Goal: Information Seeking & Learning: Learn about a topic

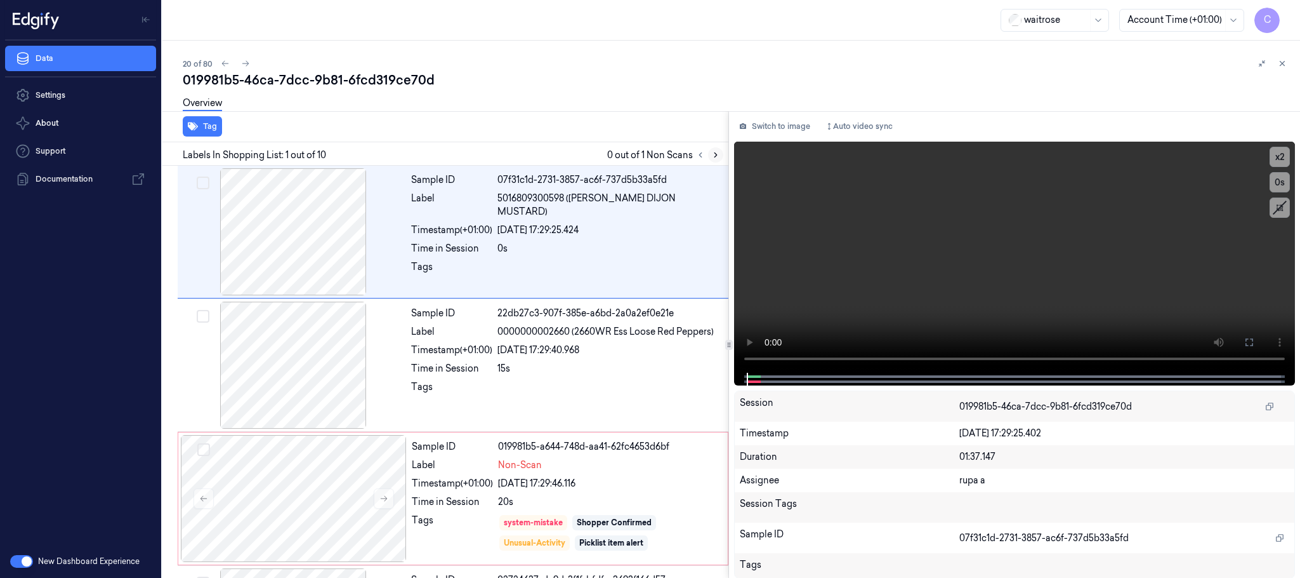
click at [720, 151] on icon at bounding box center [715, 154] width 9 height 9
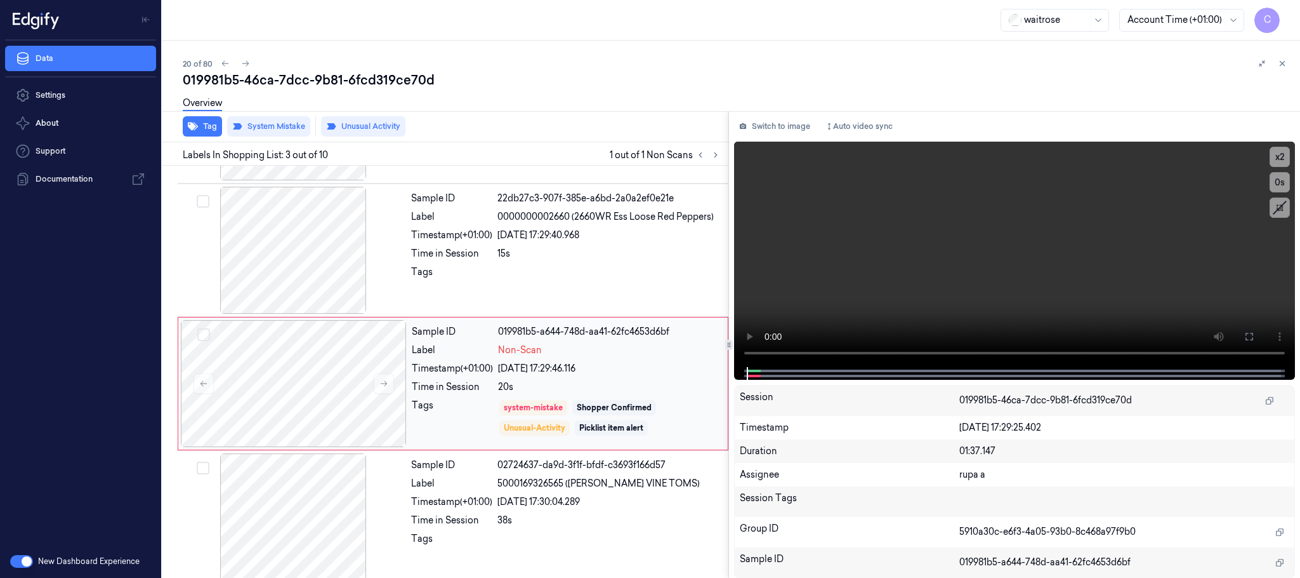
scroll to position [128, 0]
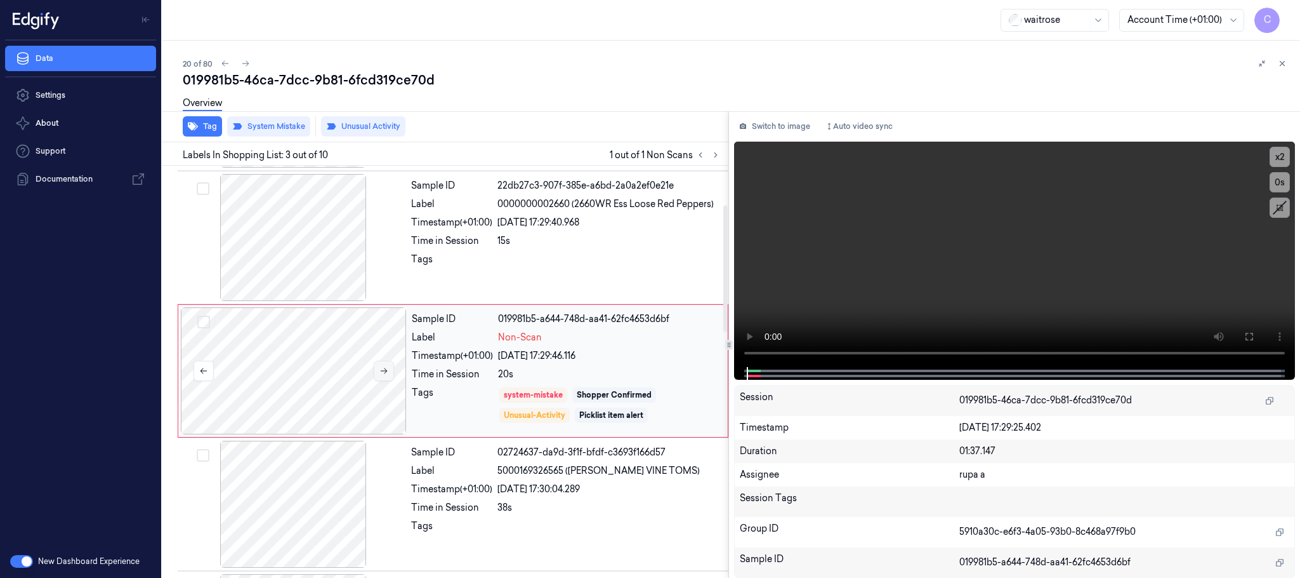
click at [381, 371] on icon at bounding box center [384, 370] width 9 height 9
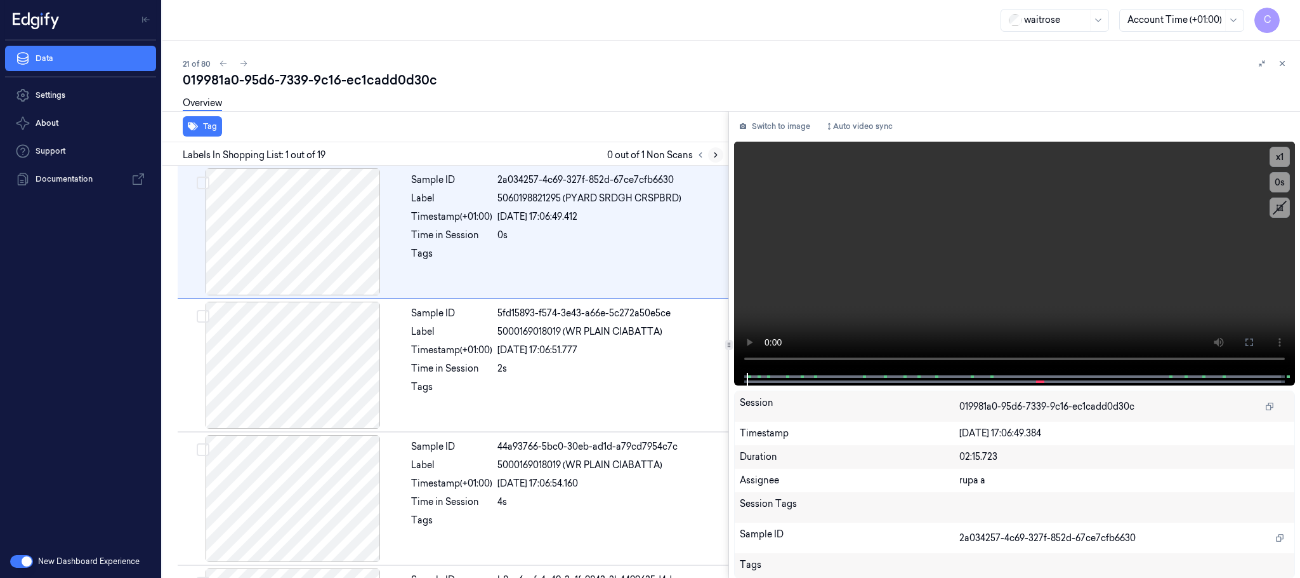
click at [717, 155] on icon at bounding box center [716, 155] width 3 height 4
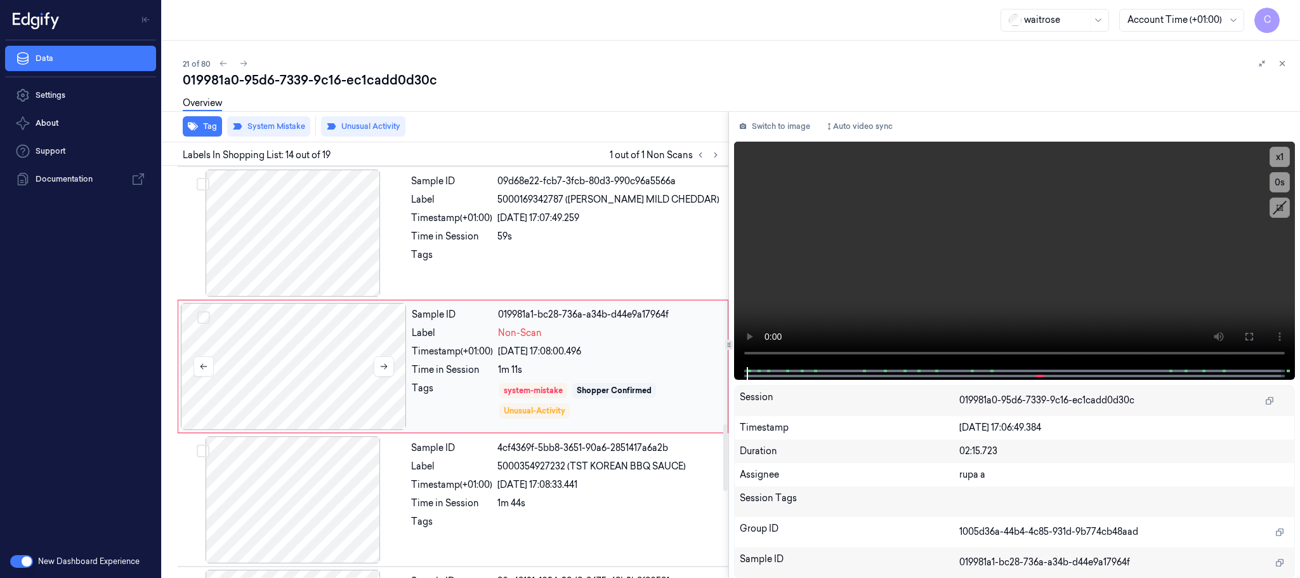
scroll to position [1600, 0]
click at [383, 369] on icon at bounding box center [384, 364] width 9 height 9
click at [385, 369] on icon at bounding box center [384, 364] width 9 height 9
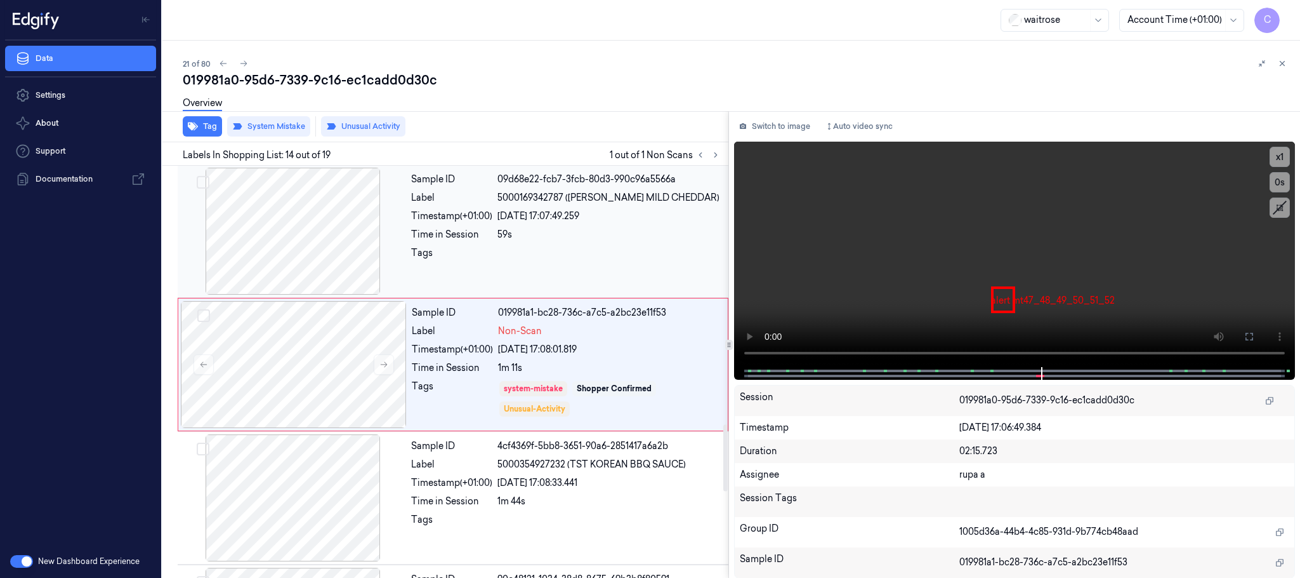
scroll to position [1505, 0]
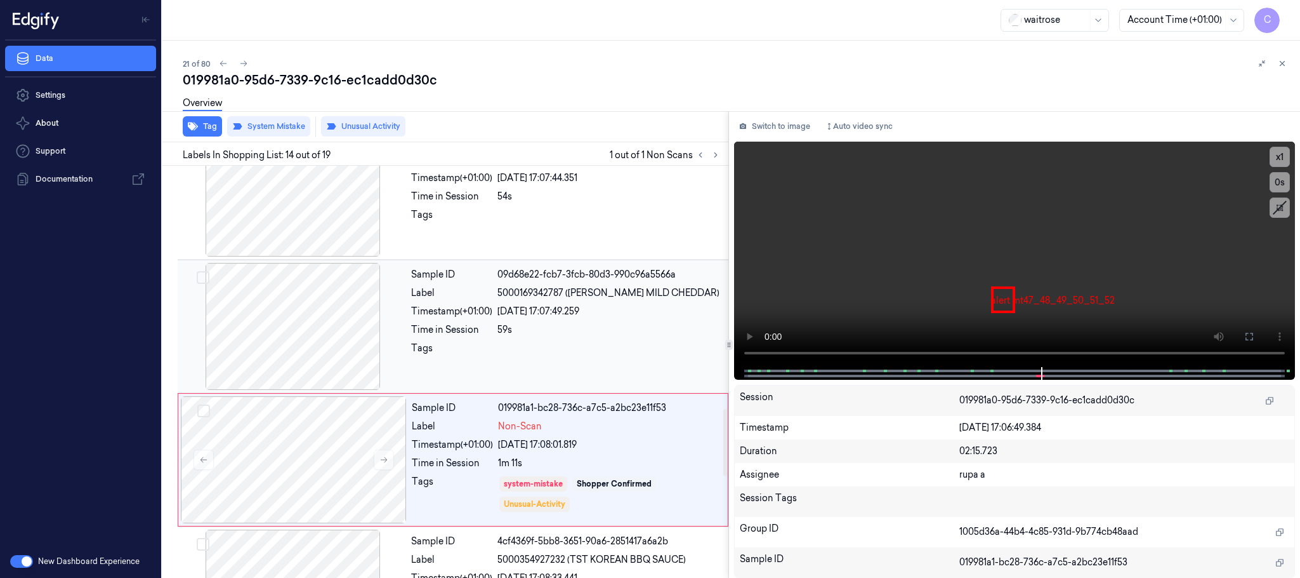
click at [300, 315] on div at bounding box center [293, 326] width 226 height 127
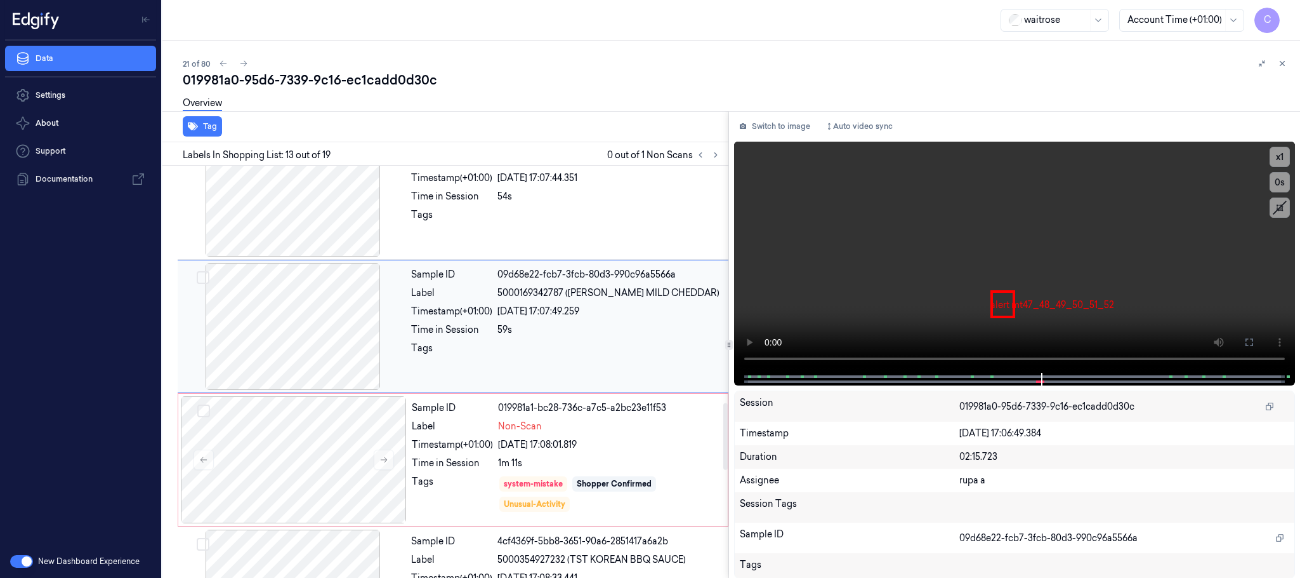
scroll to position [1467, 0]
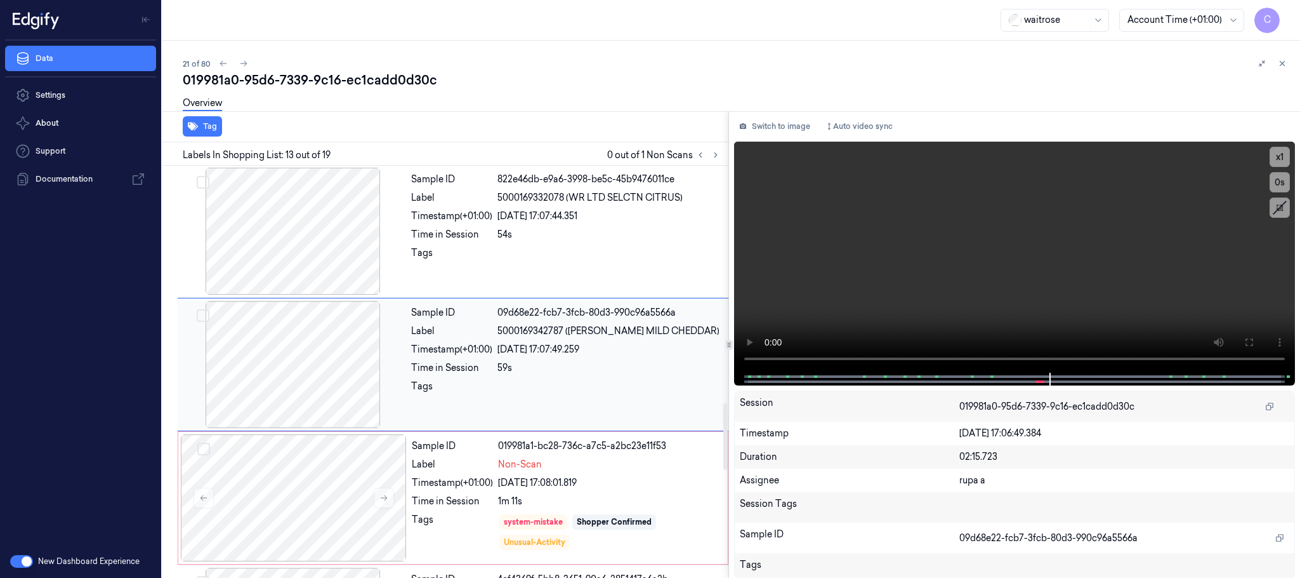
click at [312, 367] on div at bounding box center [293, 364] width 226 height 127
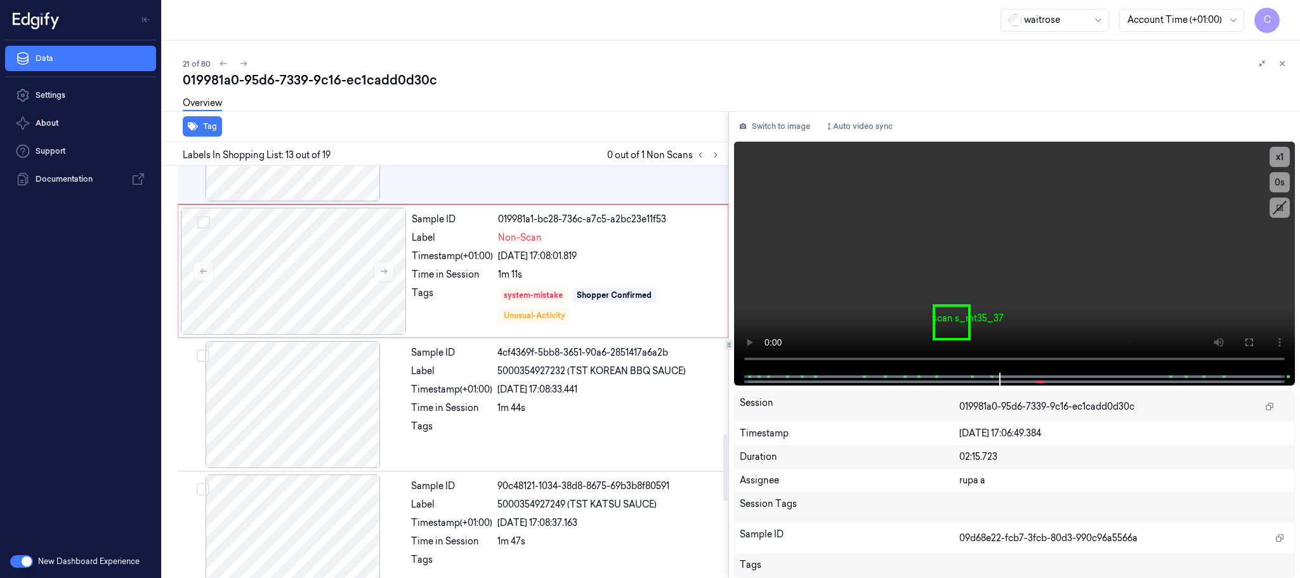
scroll to position [1657, 0]
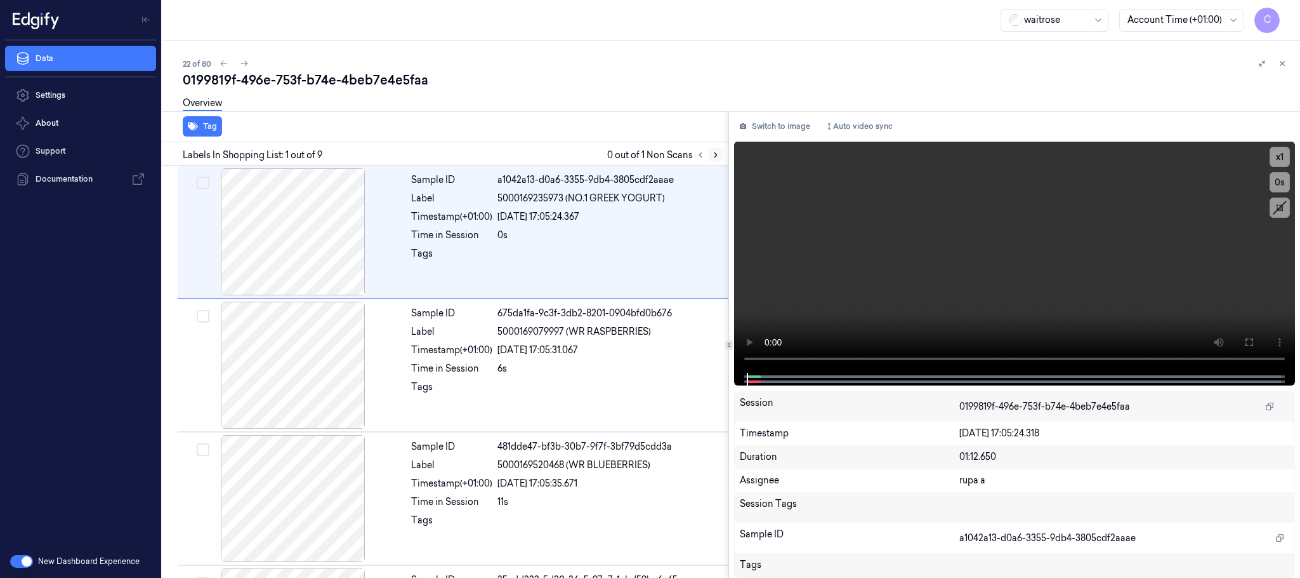
click at [720, 152] on icon at bounding box center [715, 154] width 9 height 9
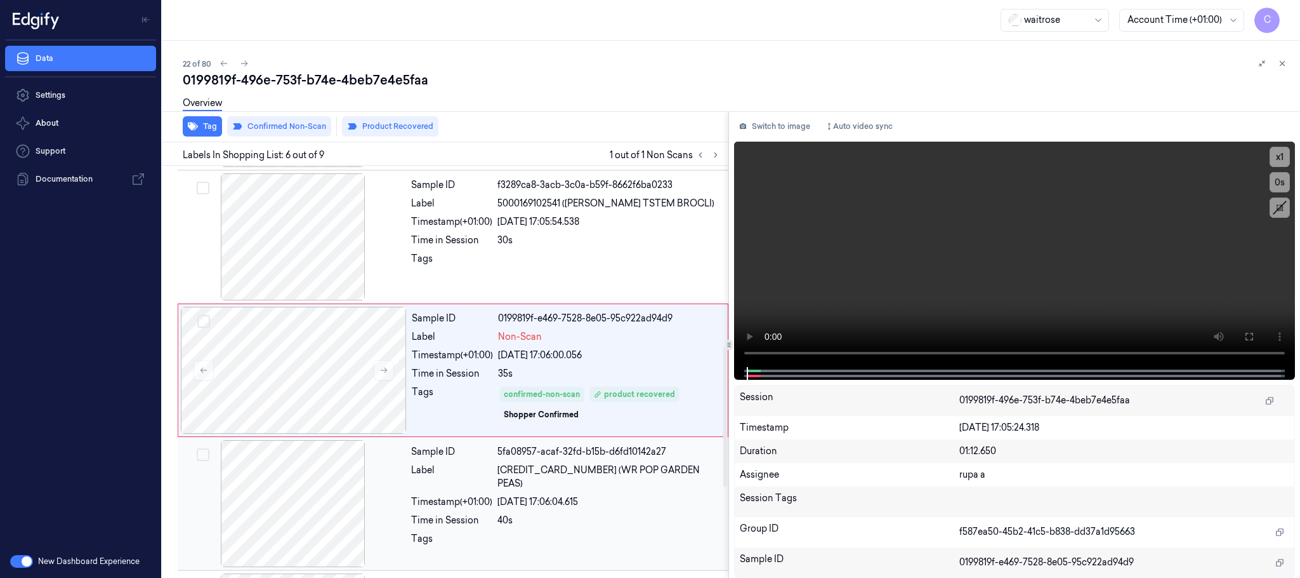
scroll to position [529, 0]
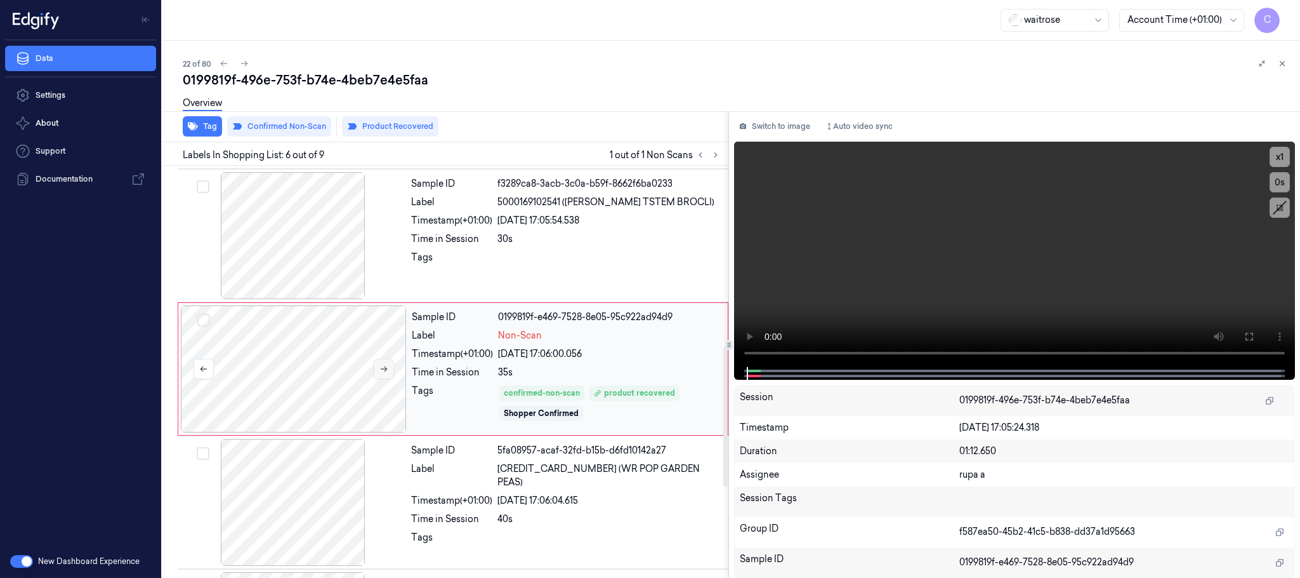
click at [389, 377] on button at bounding box center [384, 369] width 20 height 20
click at [383, 373] on icon at bounding box center [384, 368] width 9 height 9
click at [383, 372] on icon at bounding box center [384, 369] width 7 height 6
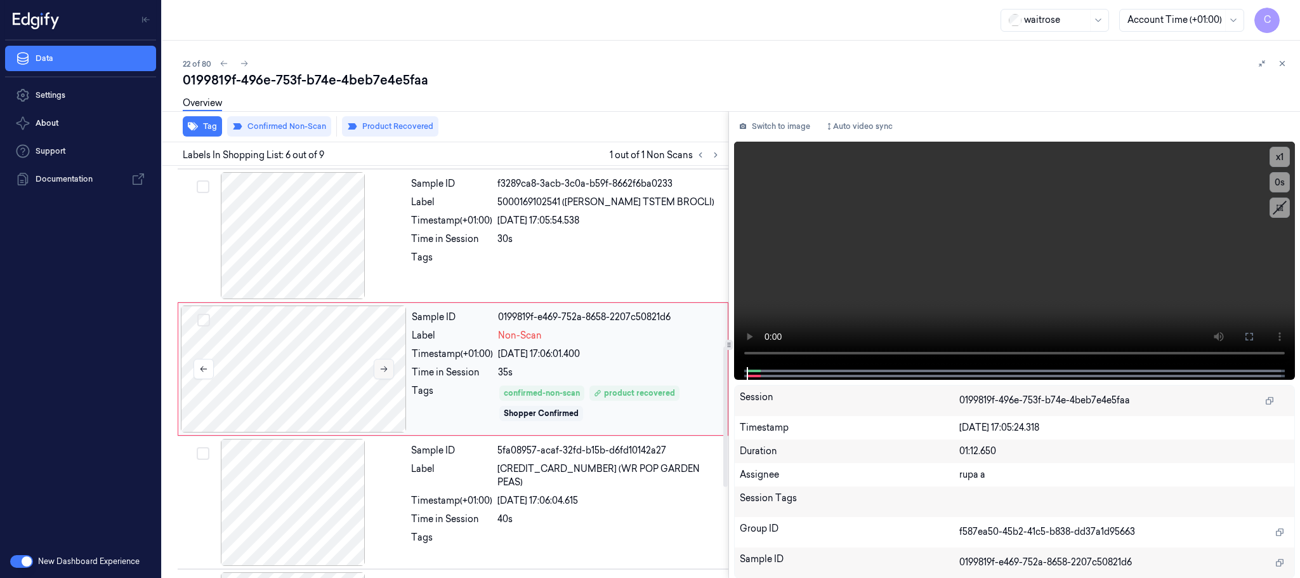
click at [383, 372] on icon at bounding box center [384, 369] width 7 height 6
click at [720, 156] on button at bounding box center [715, 154] width 15 height 15
click at [389, 375] on button at bounding box center [384, 369] width 20 height 20
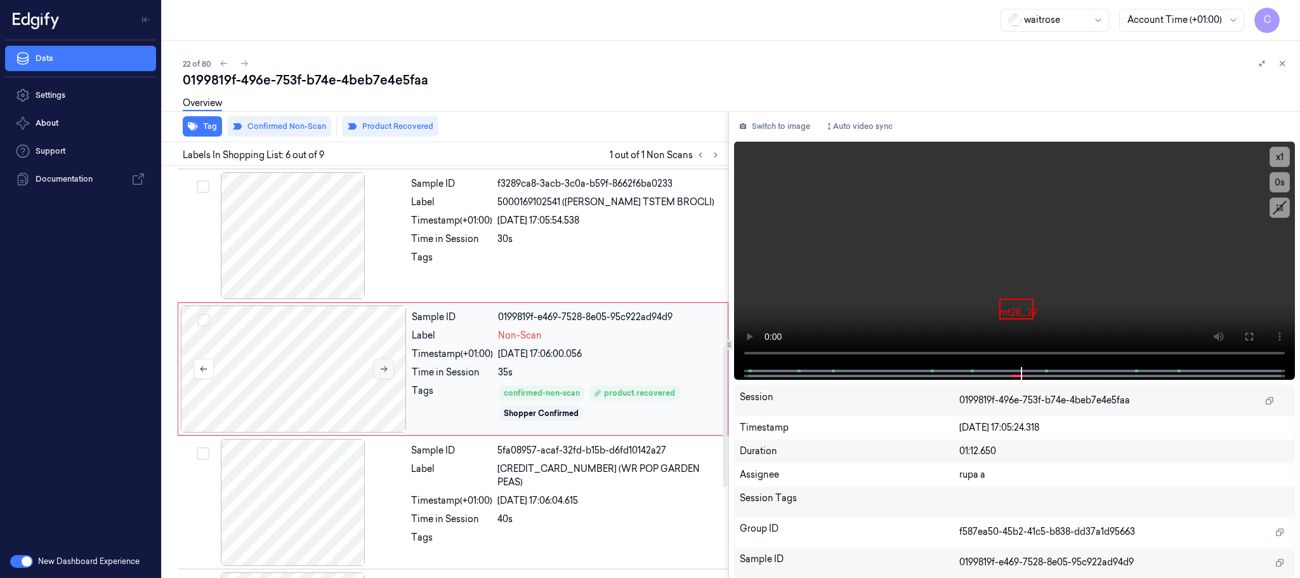
click at [389, 375] on button at bounding box center [384, 369] width 20 height 20
click at [388, 366] on button at bounding box center [384, 369] width 20 height 20
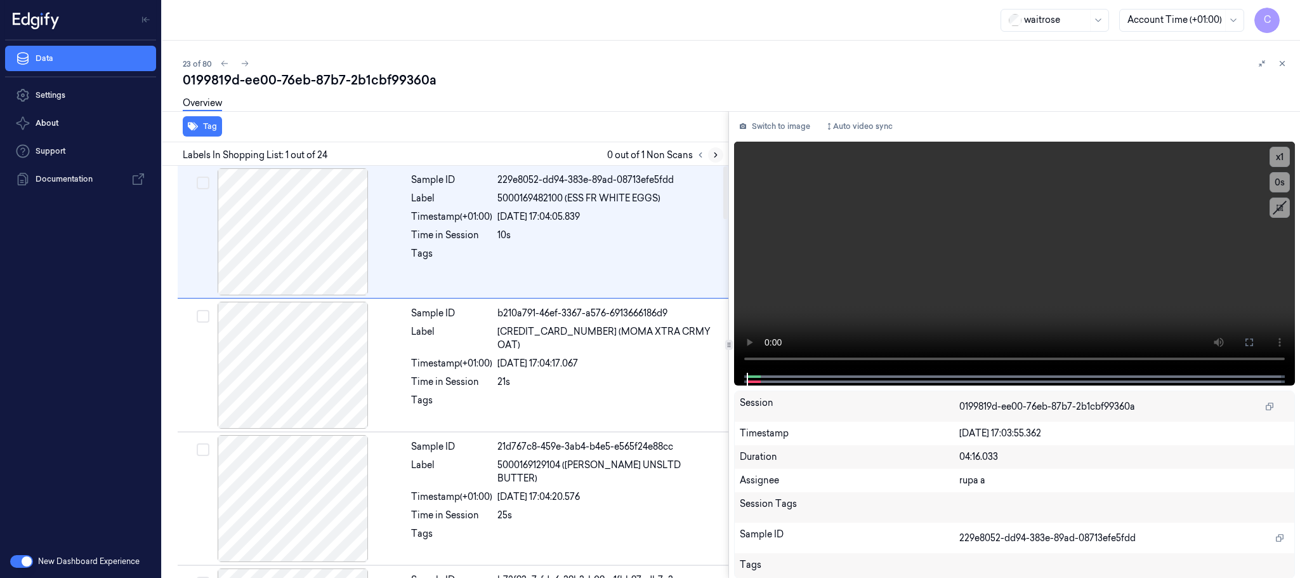
click at [714, 158] on icon at bounding box center [715, 154] width 9 height 9
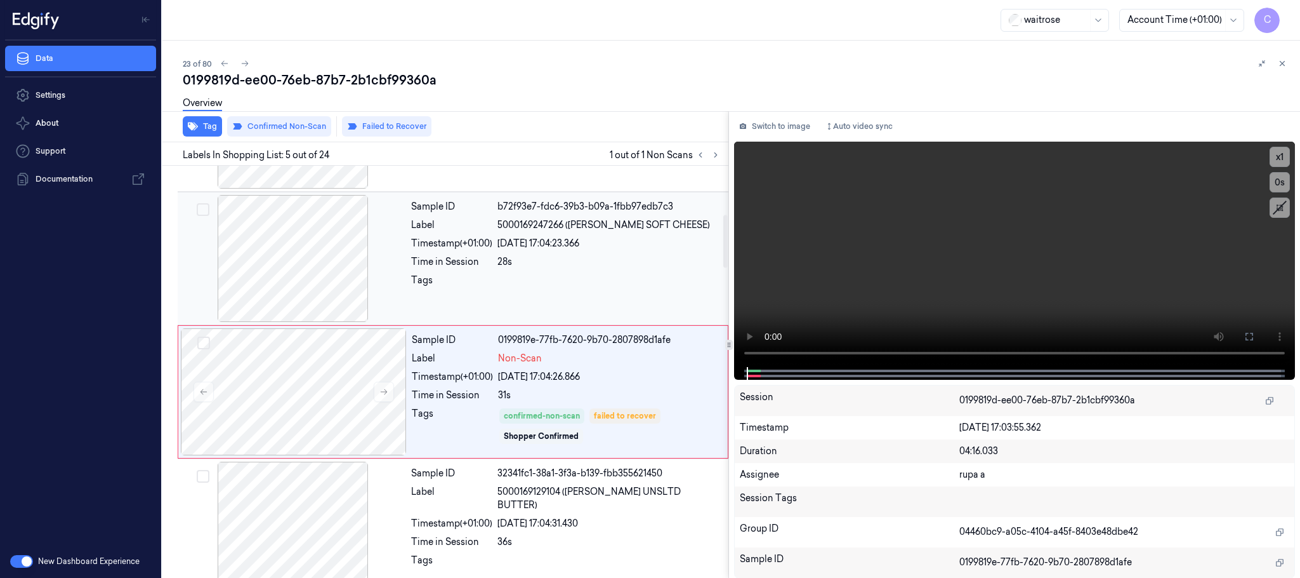
scroll to position [396, 0]
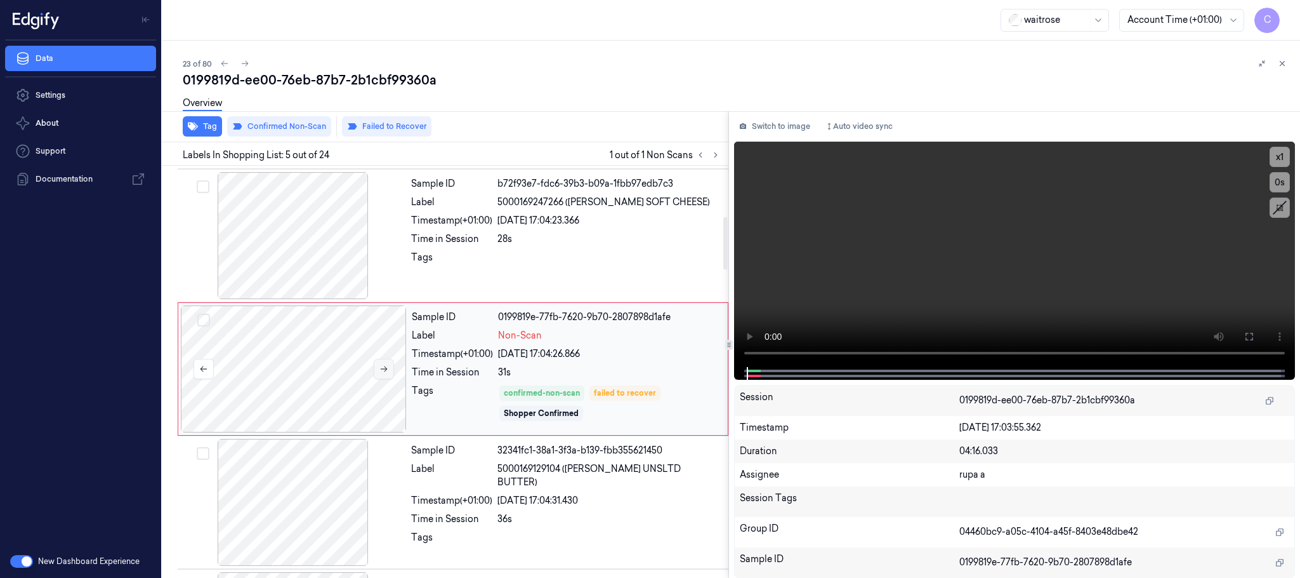
click at [387, 369] on icon at bounding box center [384, 368] width 9 height 9
click at [385, 368] on icon at bounding box center [384, 368] width 9 height 9
click at [334, 249] on div at bounding box center [293, 235] width 226 height 127
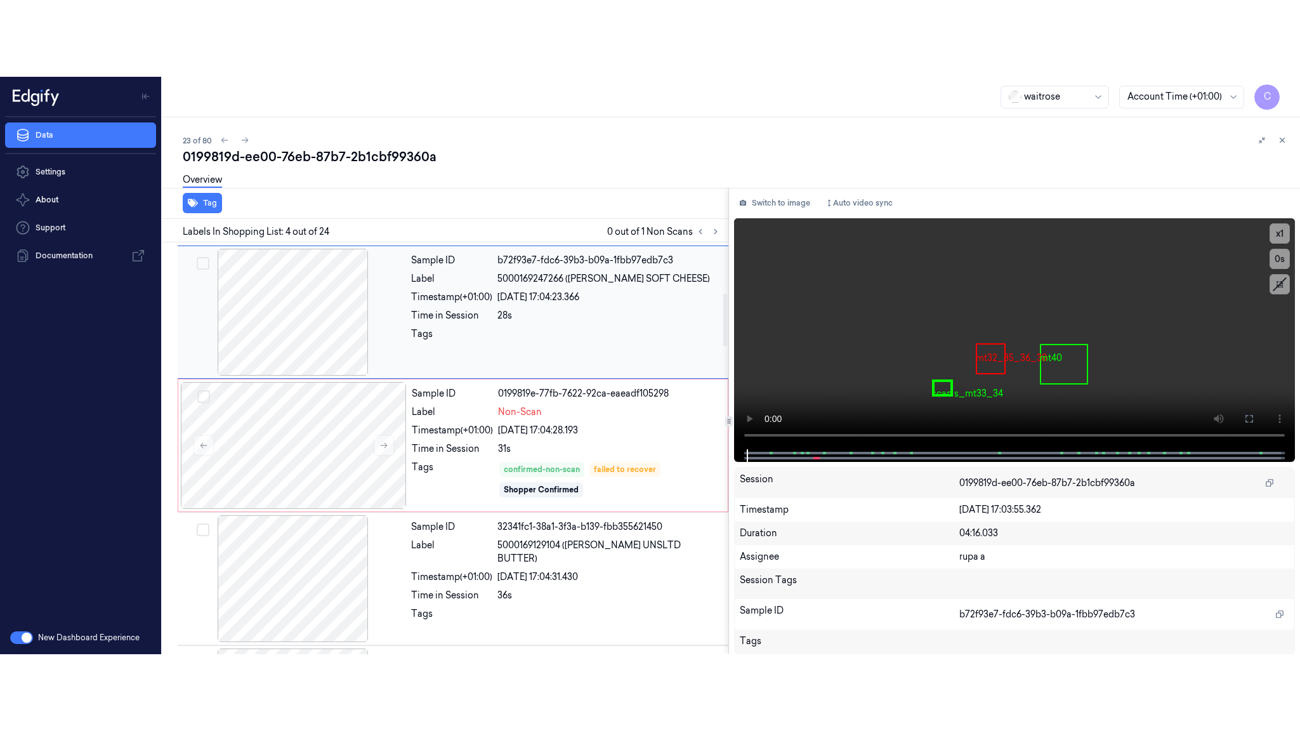
scroll to position [261, 0]
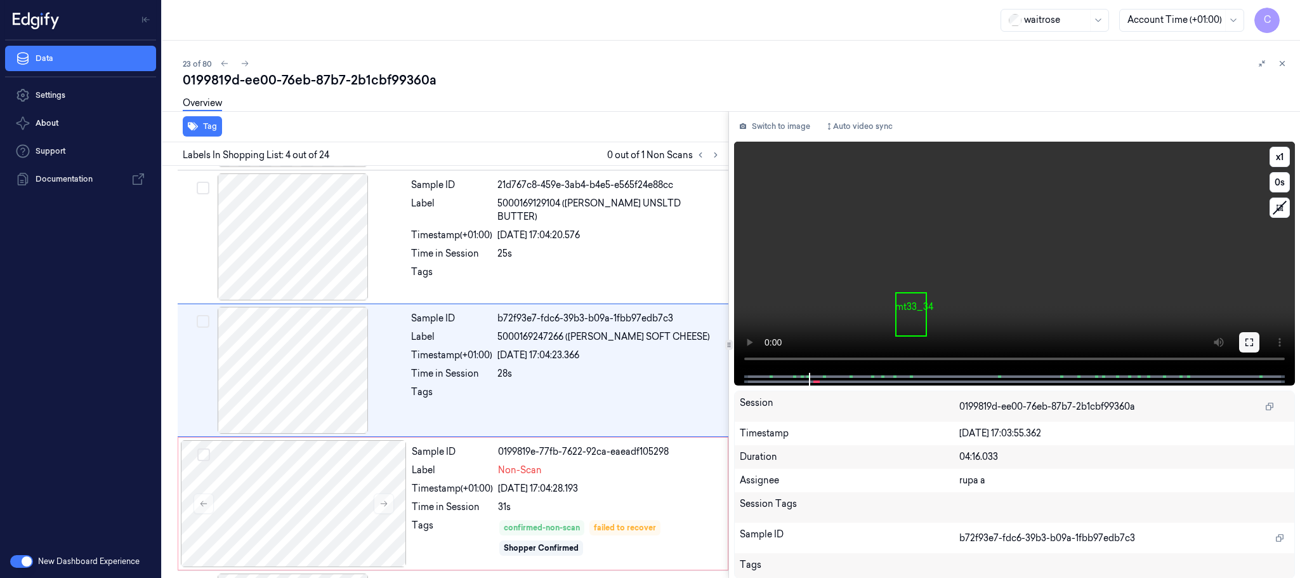
click at [1249, 343] on icon at bounding box center [1250, 342] width 10 height 10
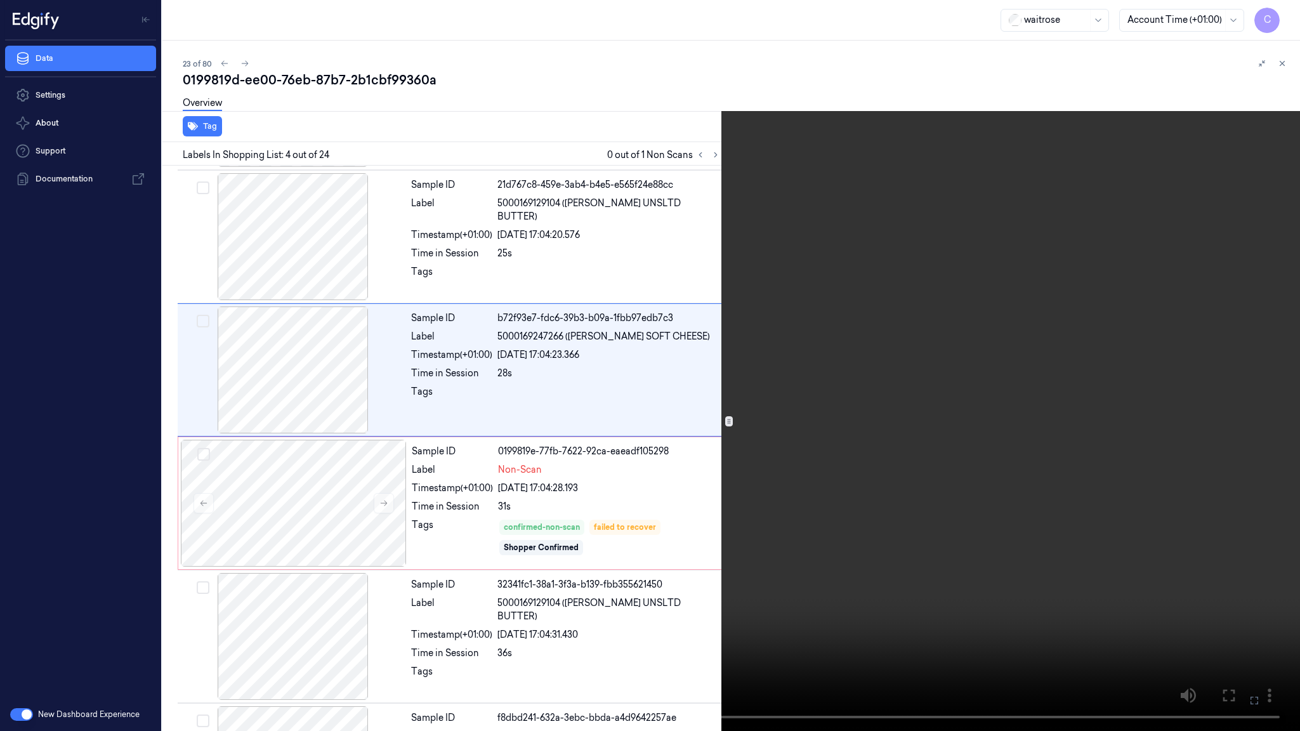
click at [753, 343] on video at bounding box center [650, 365] width 1300 height 731
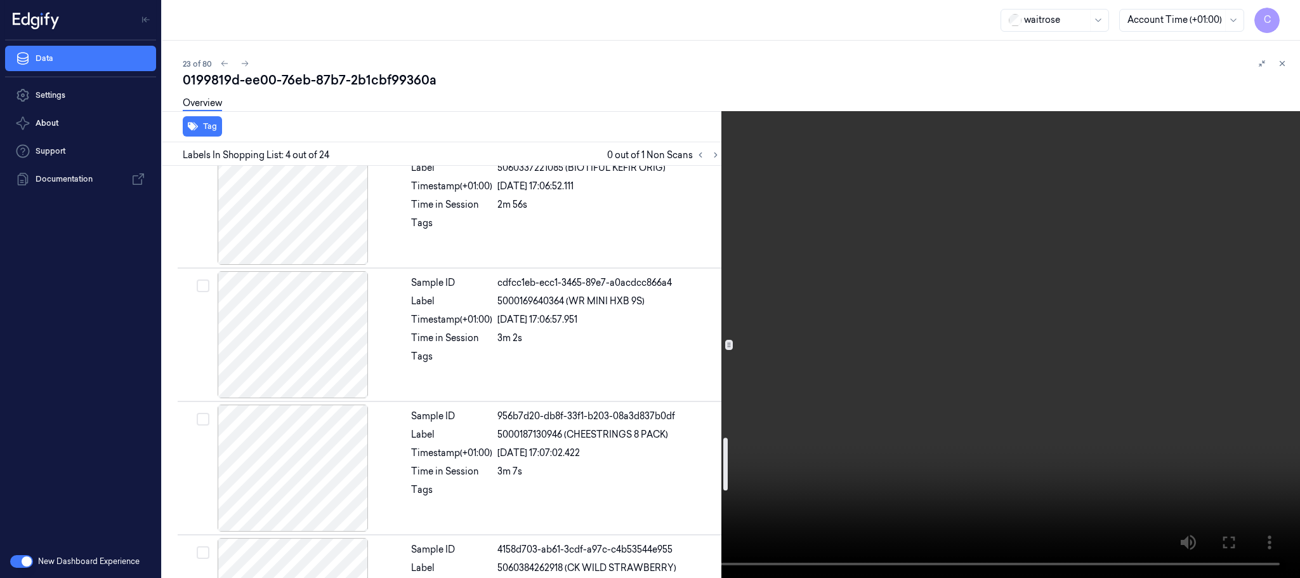
scroll to position [2184, 0]
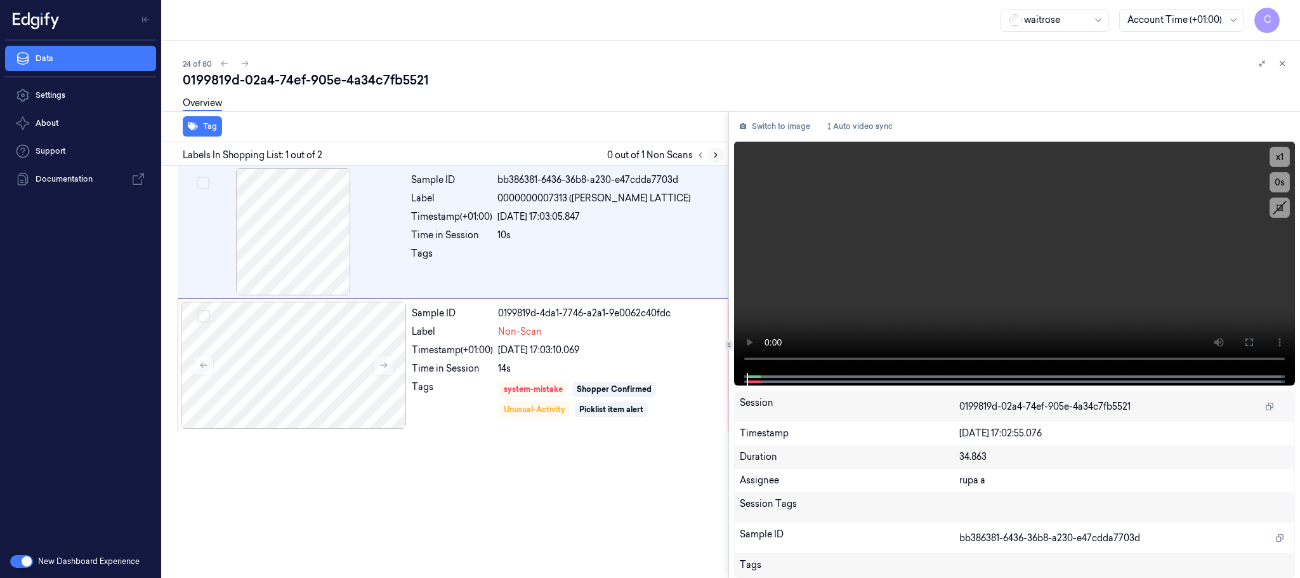
click at [716, 153] on icon at bounding box center [716, 155] width 3 height 4
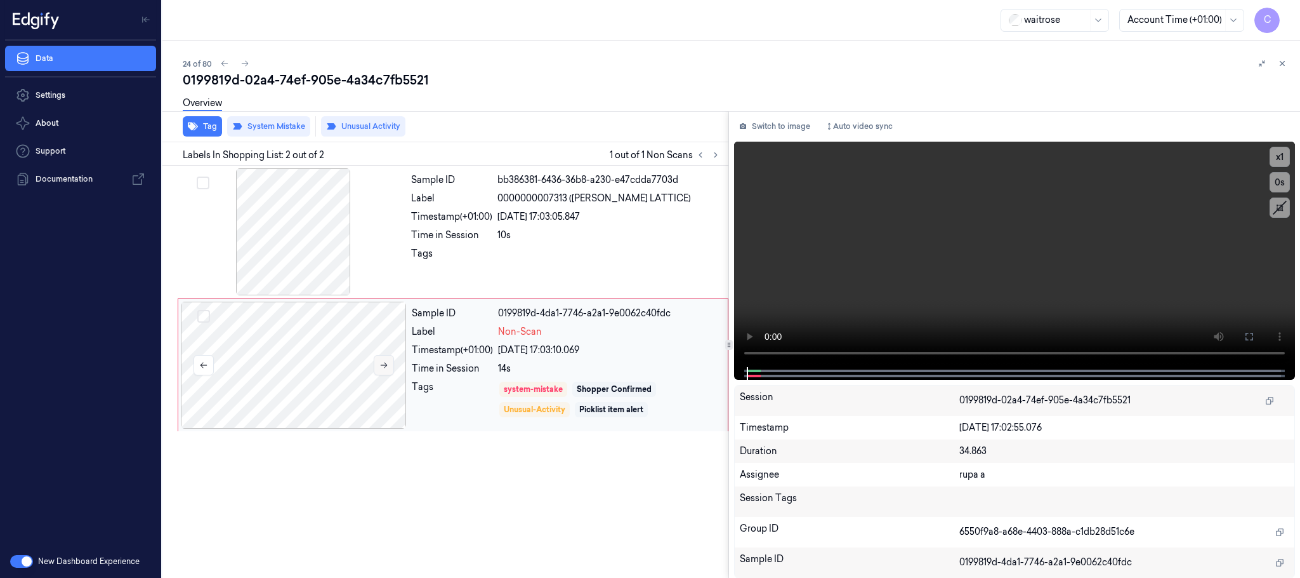
click at [390, 362] on button at bounding box center [384, 365] width 20 height 20
click at [385, 362] on icon at bounding box center [384, 364] width 9 height 9
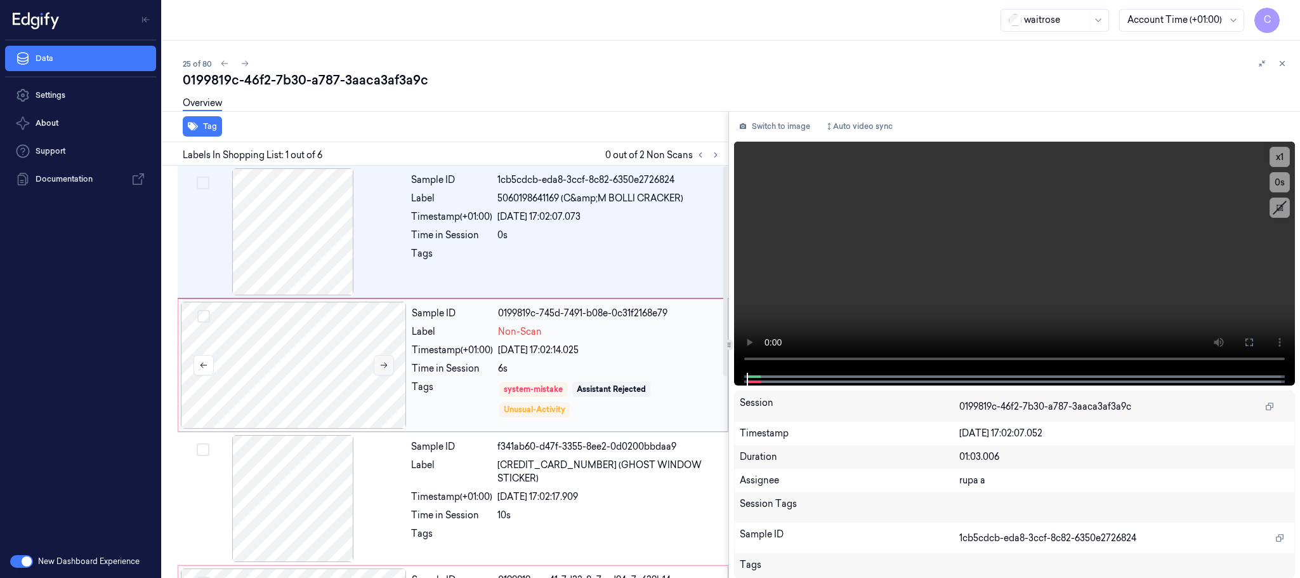
click at [383, 362] on icon at bounding box center [384, 364] width 9 height 9
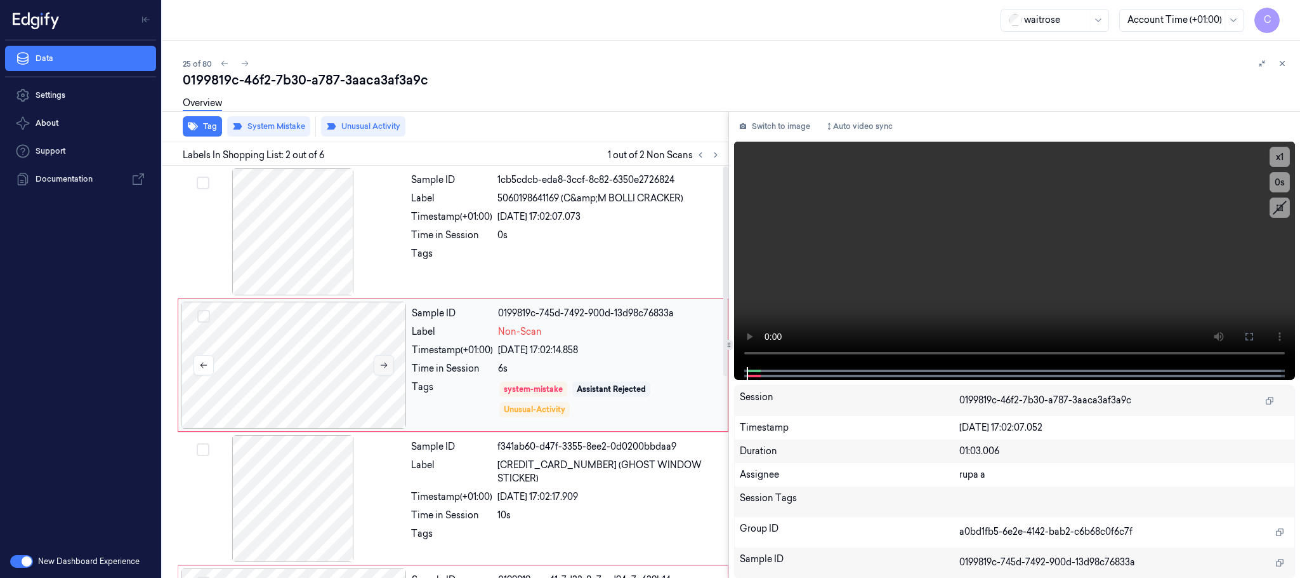
click at [383, 362] on icon at bounding box center [384, 364] width 9 height 9
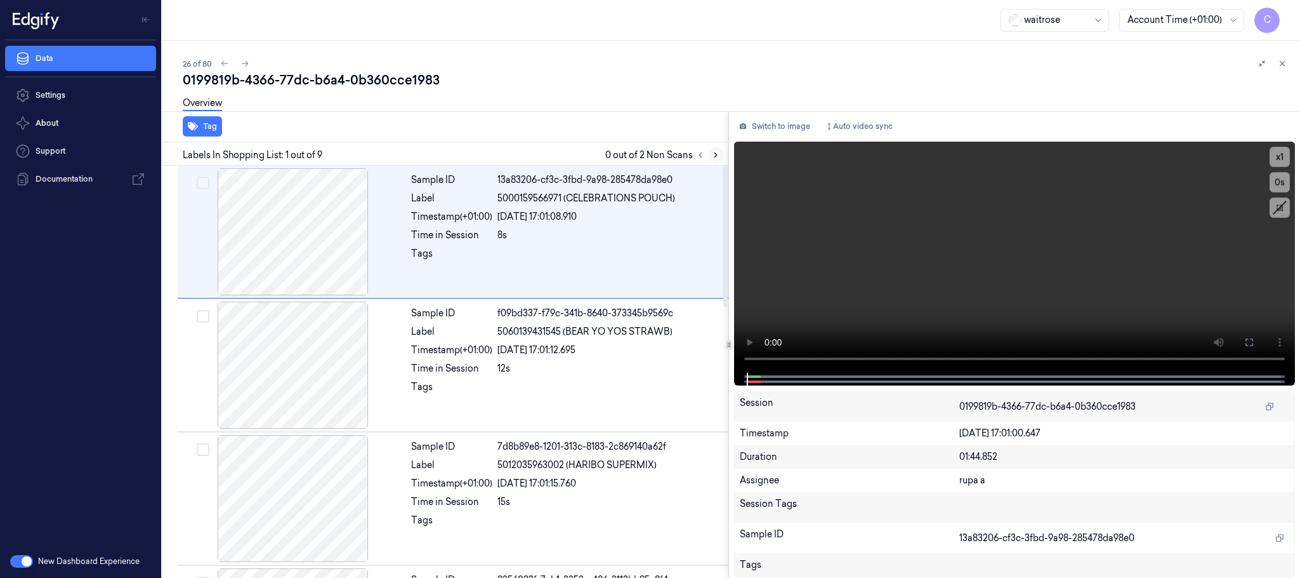
click at [716, 151] on icon at bounding box center [715, 154] width 9 height 9
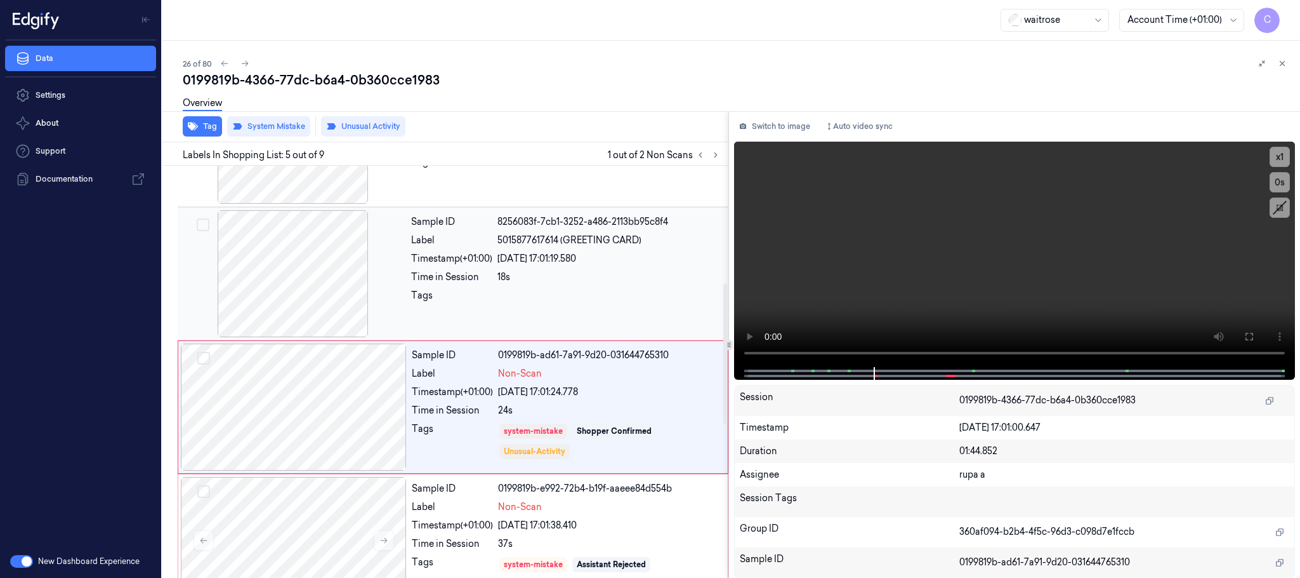
scroll to position [396, 0]
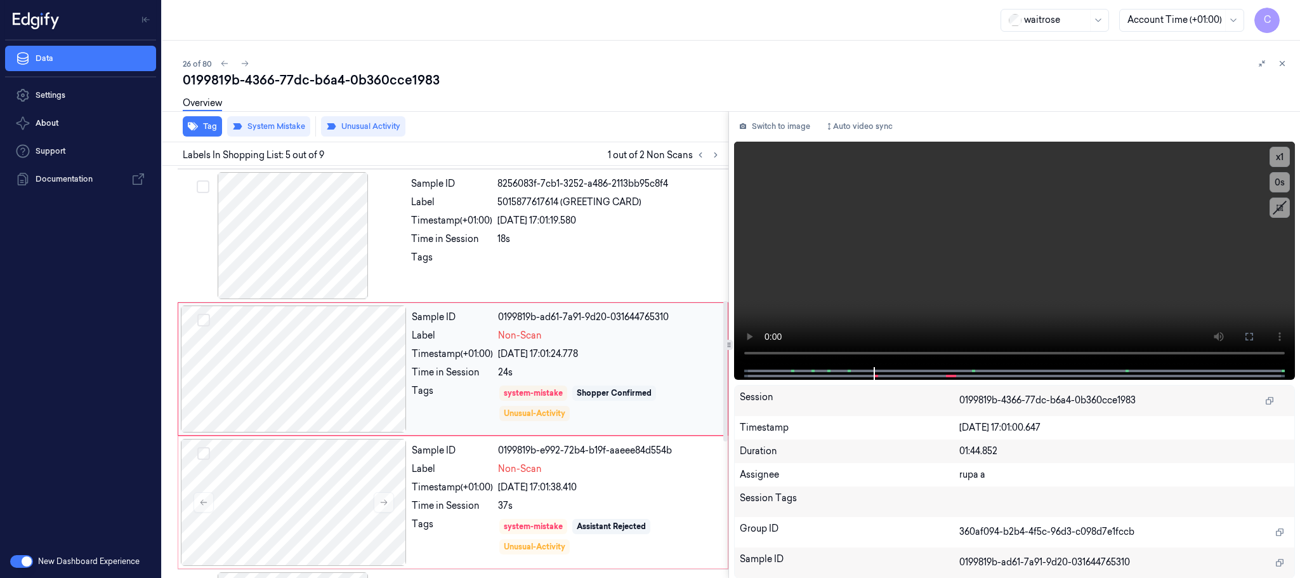
click at [347, 372] on div at bounding box center [294, 368] width 226 height 127
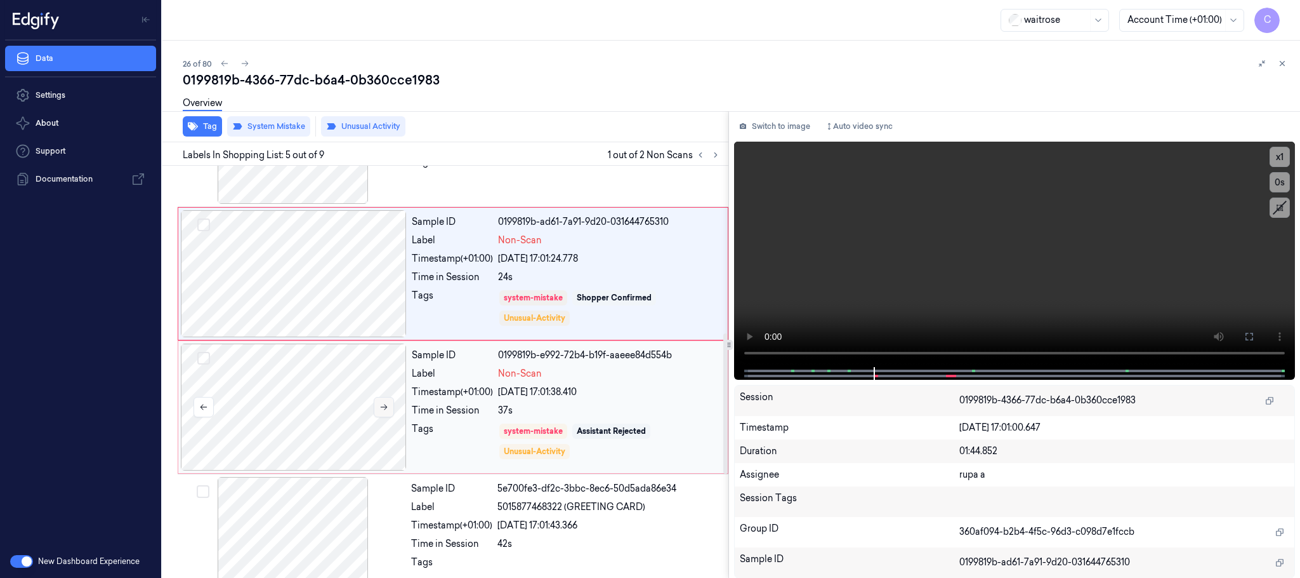
click at [380, 409] on icon at bounding box center [384, 406] width 9 height 9
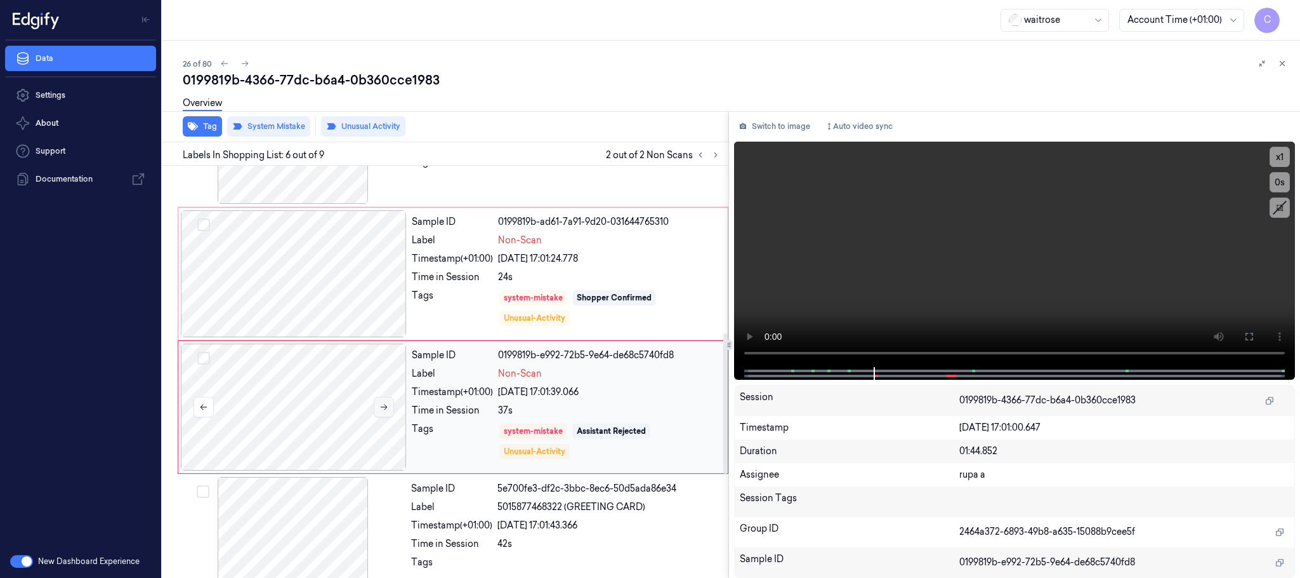
scroll to position [529, 0]
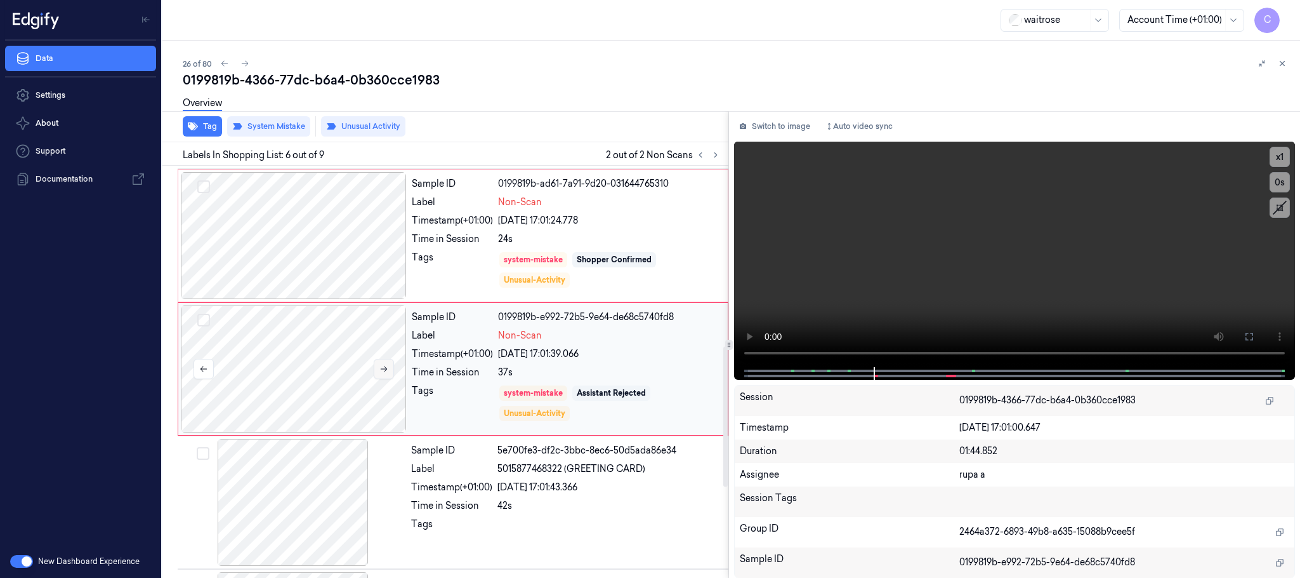
click at [383, 373] on icon at bounding box center [384, 368] width 9 height 9
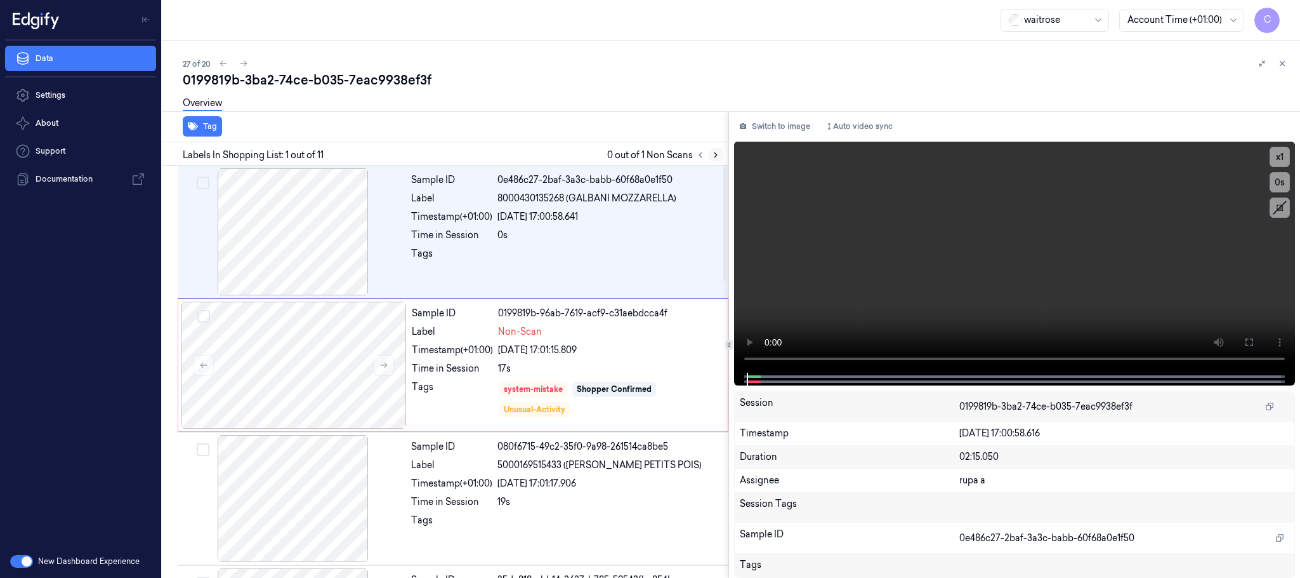
click at [720, 159] on button at bounding box center [715, 154] width 15 height 15
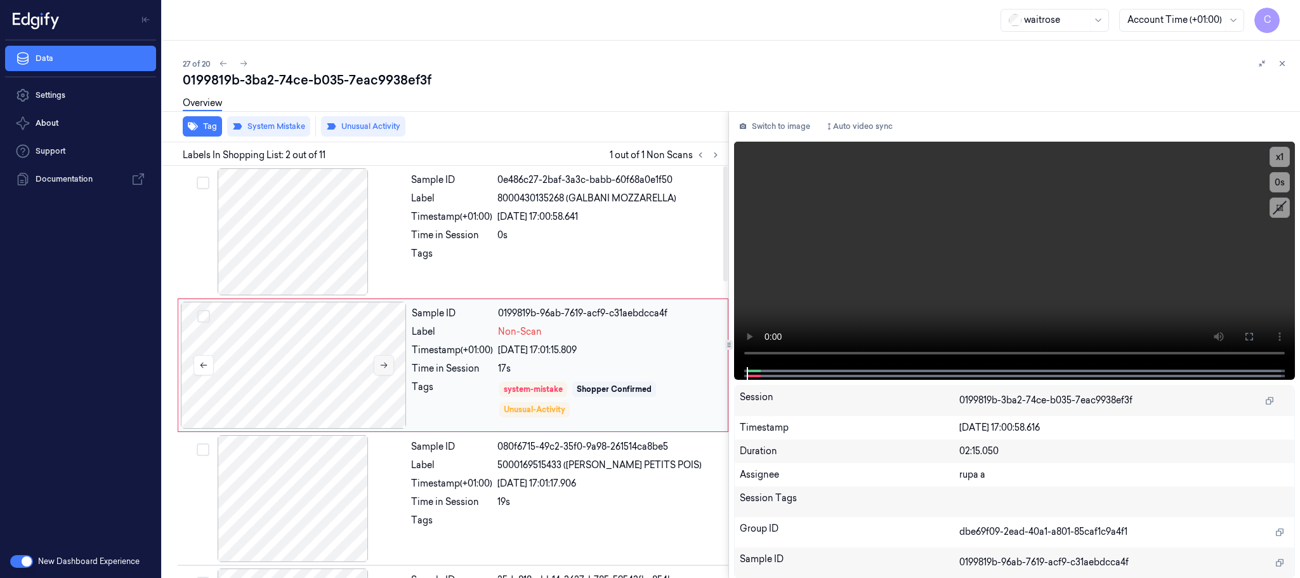
click at [383, 362] on icon at bounding box center [384, 364] width 9 height 9
click at [385, 362] on icon at bounding box center [384, 364] width 9 height 9
click at [383, 367] on icon at bounding box center [384, 364] width 9 height 9
click at [383, 366] on icon at bounding box center [384, 364] width 9 height 9
click at [385, 366] on icon at bounding box center [384, 365] width 7 height 6
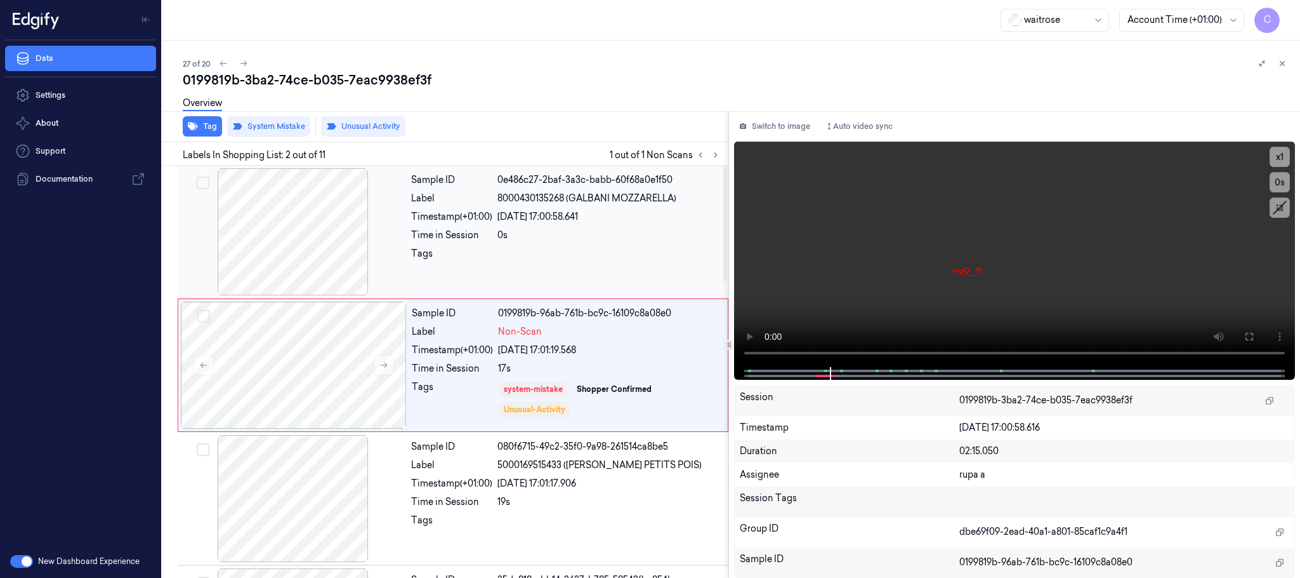
click at [322, 246] on div at bounding box center [293, 231] width 226 height 127
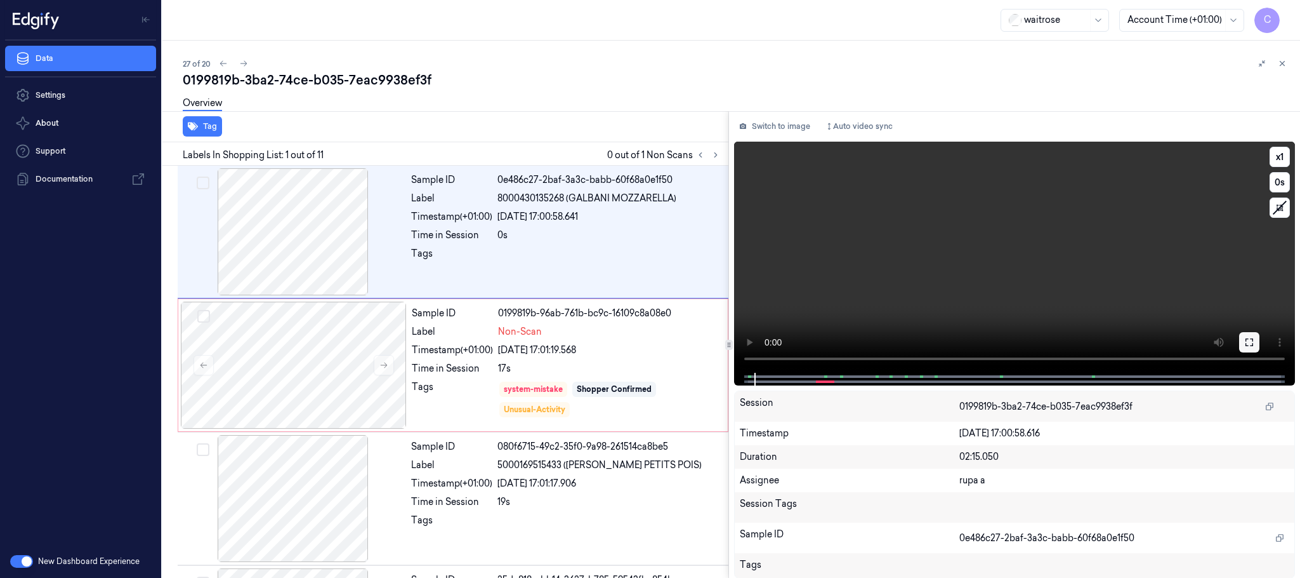
click at [1255, 345] on button at bounding box center [1249, 342] width 20 height 20
click at [870, 273] on video at bounding box center [1014, 257] width 561 height 231
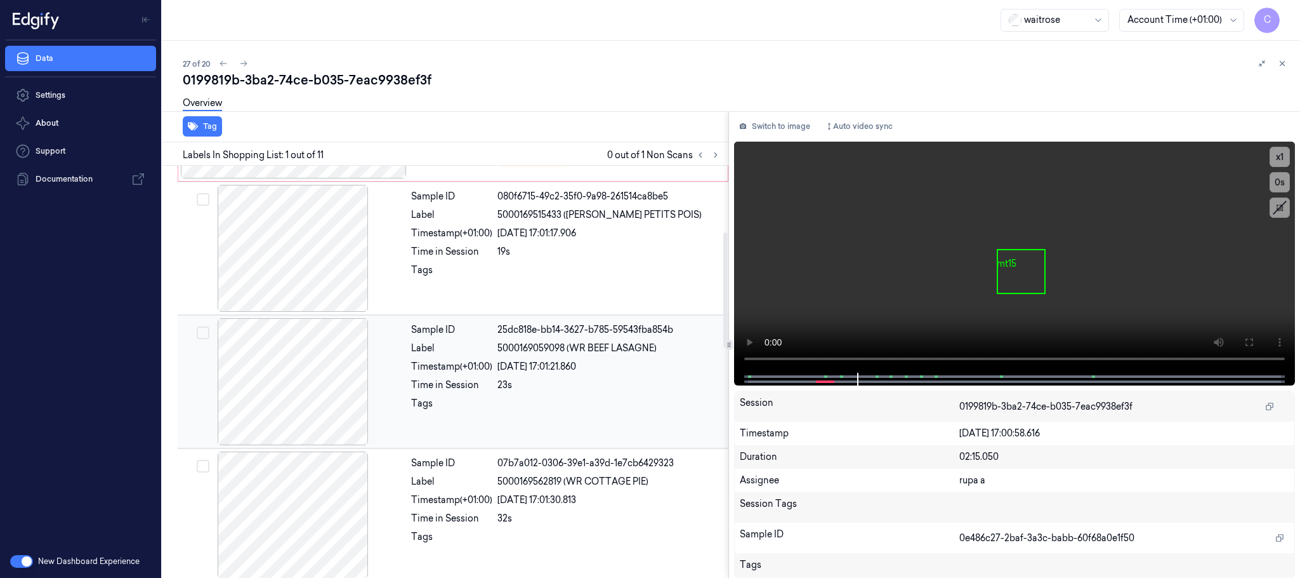
scroll to position [286, 0]
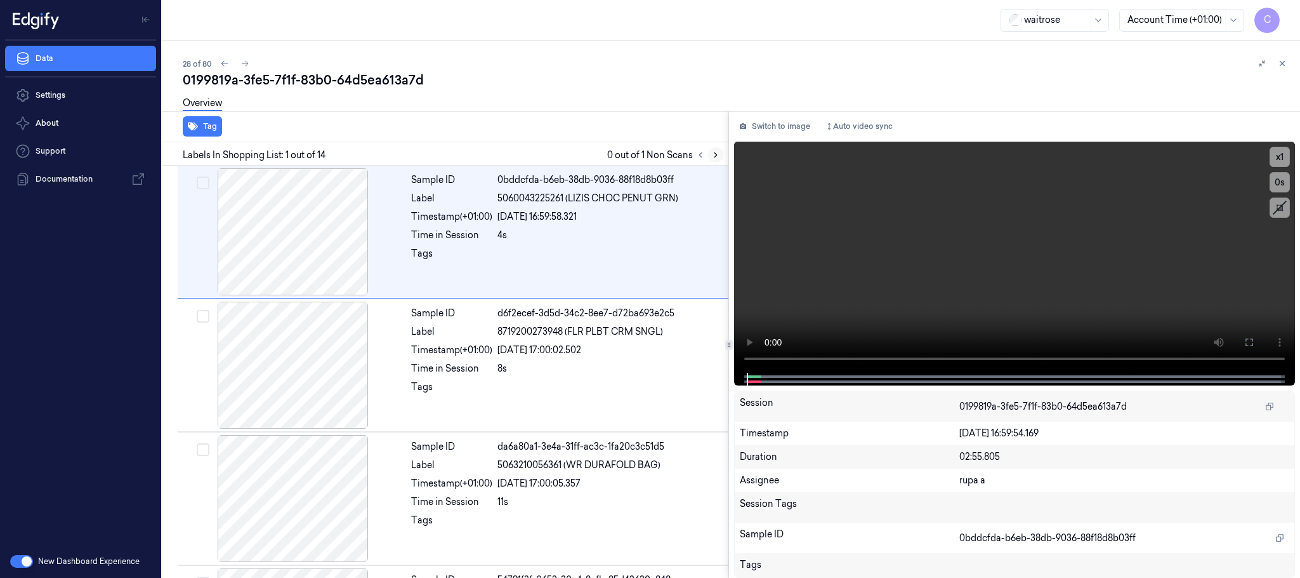
click at [712, 158] on icon at bounding box center [715, 154] width 9 height 9
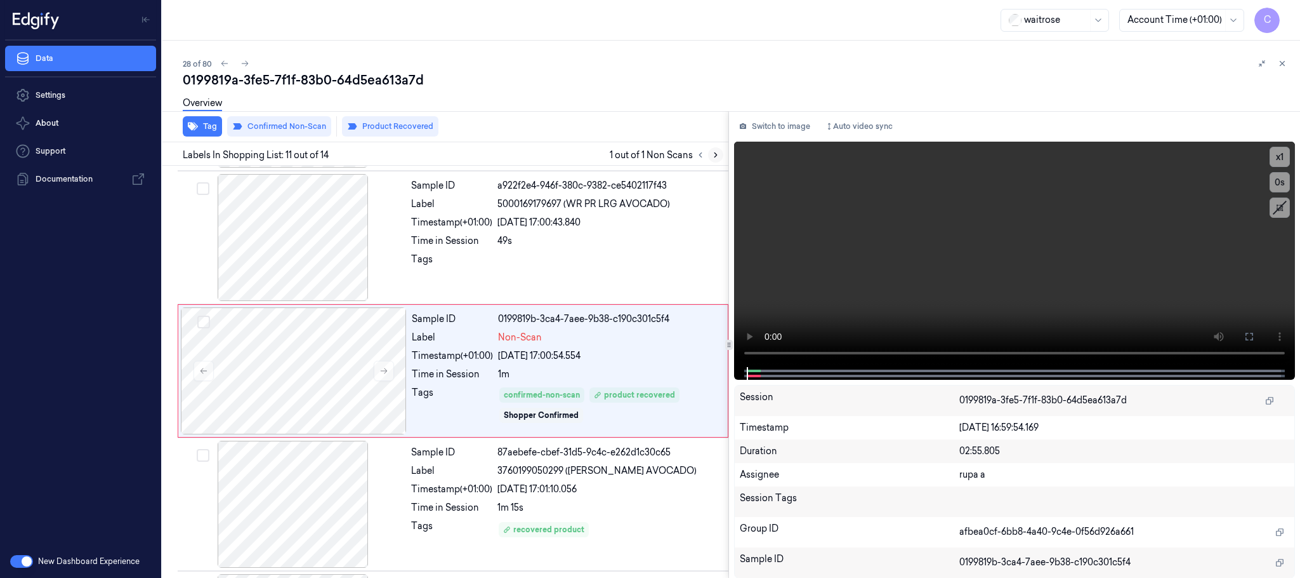
scroll to position [1198, 0]
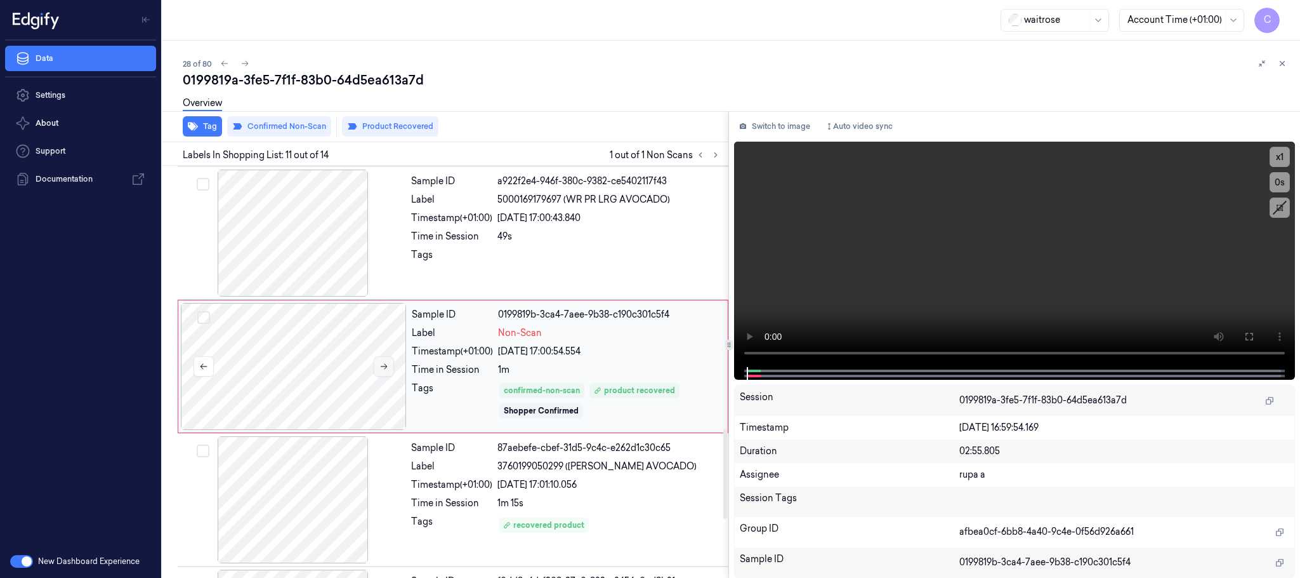
click at [392, 376] on button at bounding box center [384, 366] width 20 height 20
click at [386, 369] on icon at bounding box center [384, 367] width 7 height 6
click at [381, 371] on icon at bounding box center [384, 366] width 9 height 9
click at [383, 371] on icon at bounding box center [384, 366] width 9 height 9
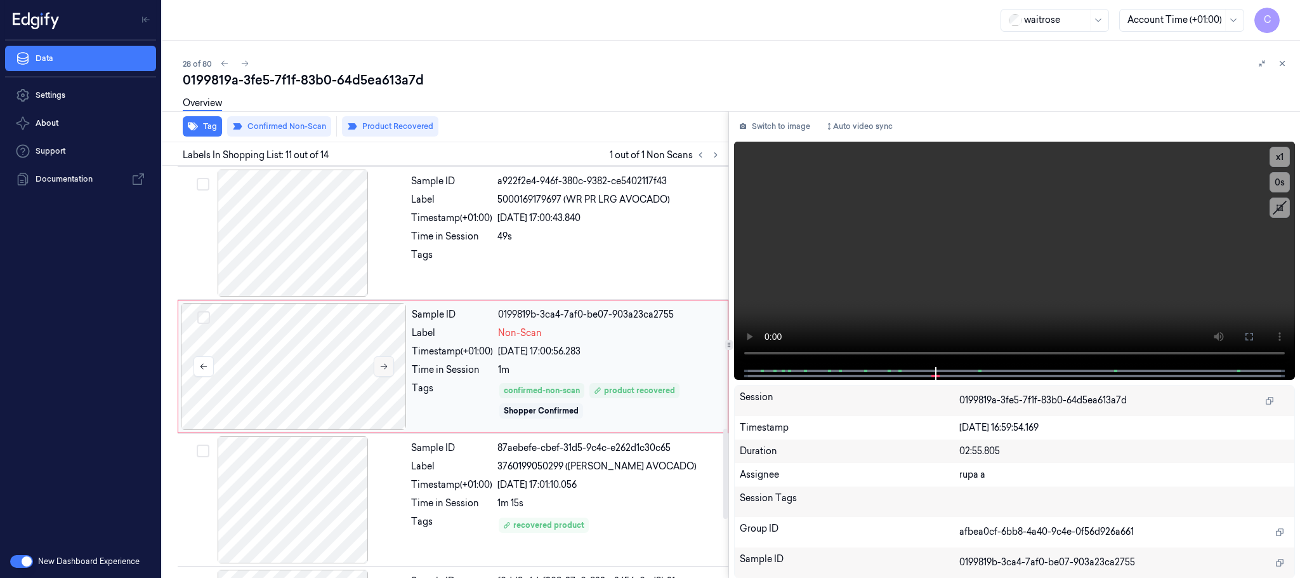
click at [383, 371] on icon at bounding box center [384, 366] width 9 height 9
click at [383, 369] on icon at bounding box center [384, 367] width 7 height 6
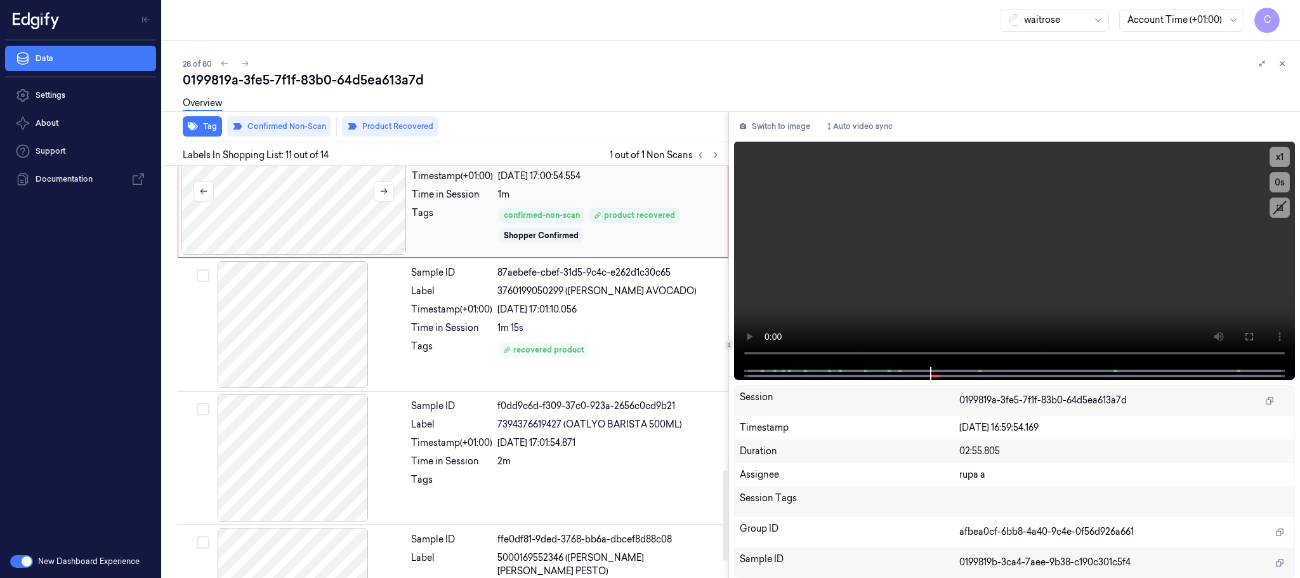
scroll to position [1389, 0]
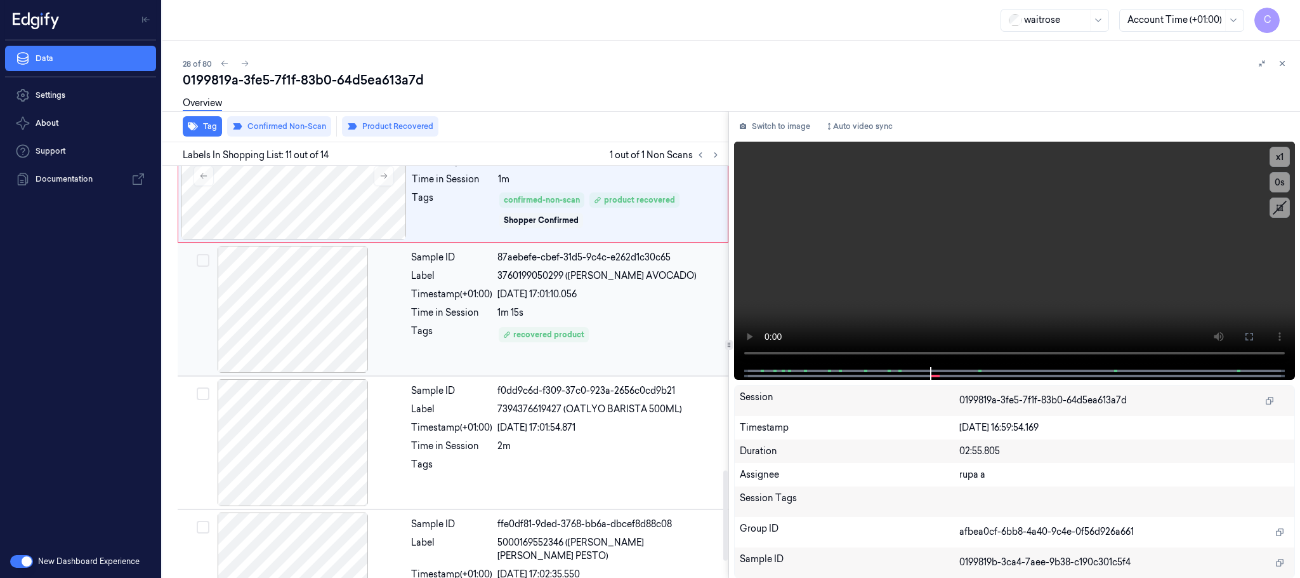
click at [330, 320] on div at bounding box center [293, 309] width 226 height 127
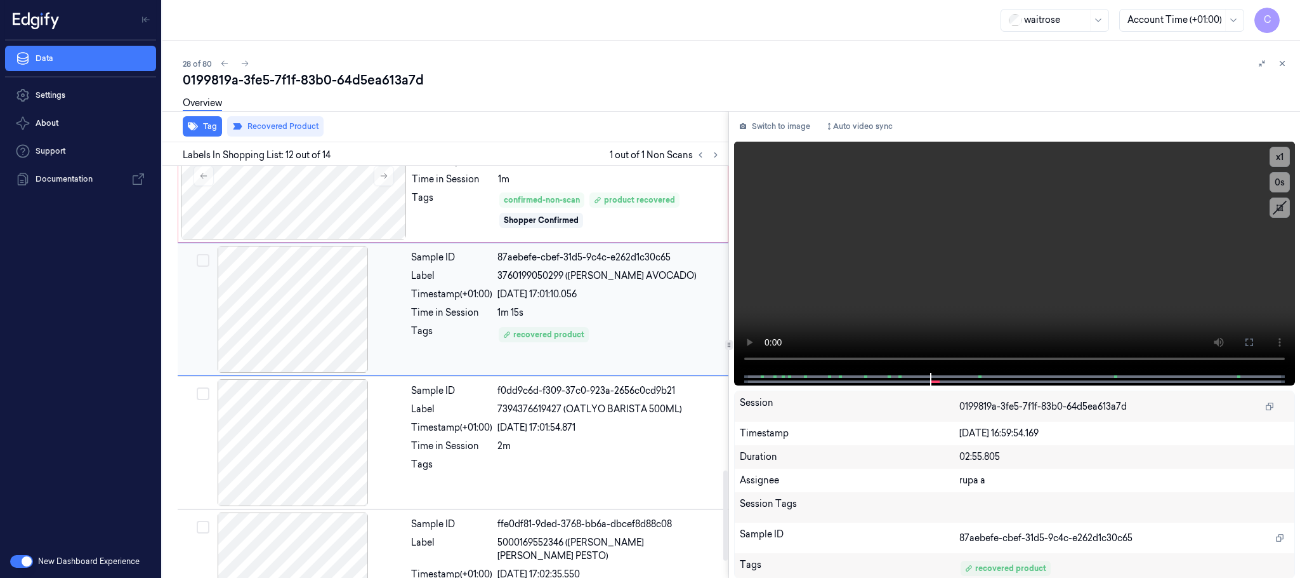
scroll to position [1333, 0]
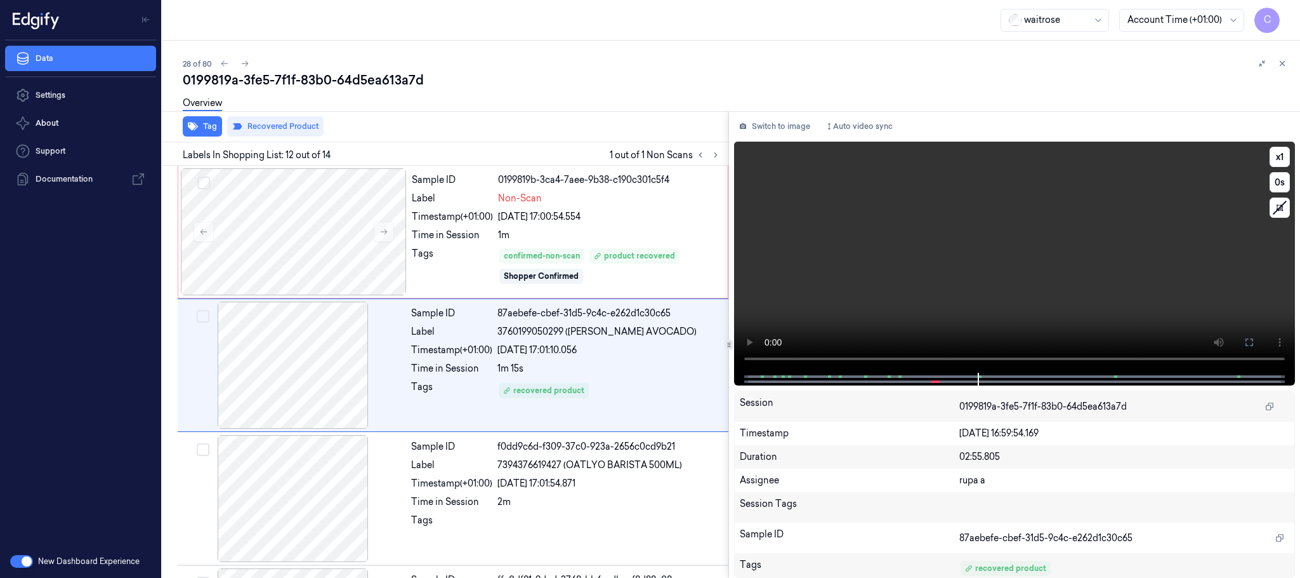
click at [1078, 284] on video at bounding box center [1014, 257] width 561 height 231
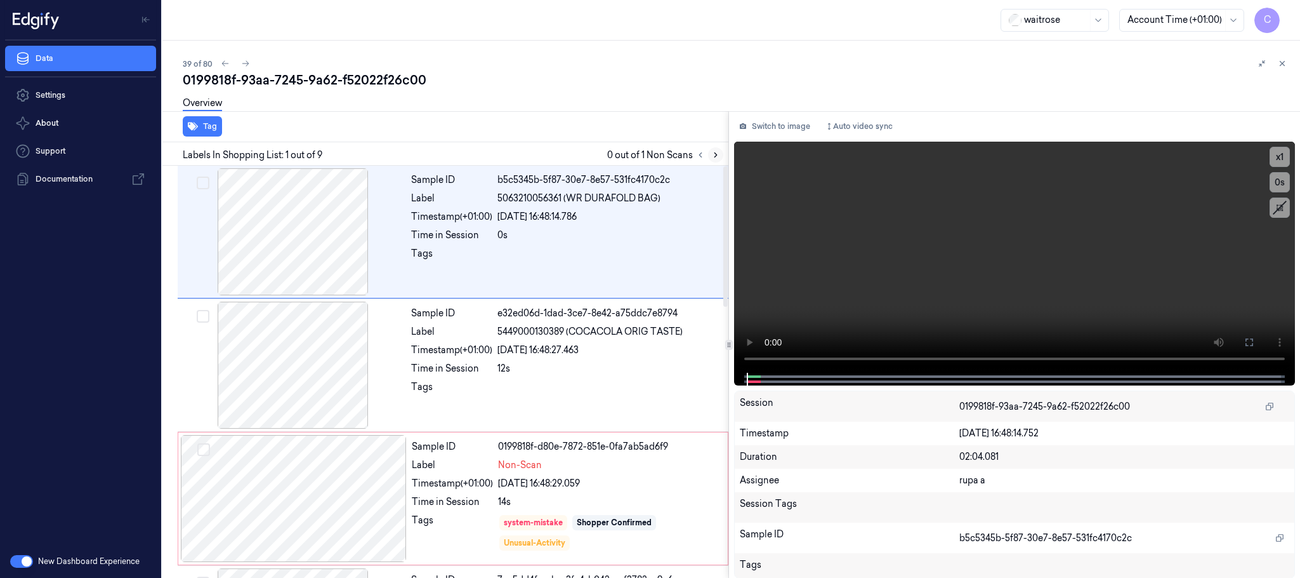
click at [712, 154] on icon at bounding box center [715, 154] width 9 height 9
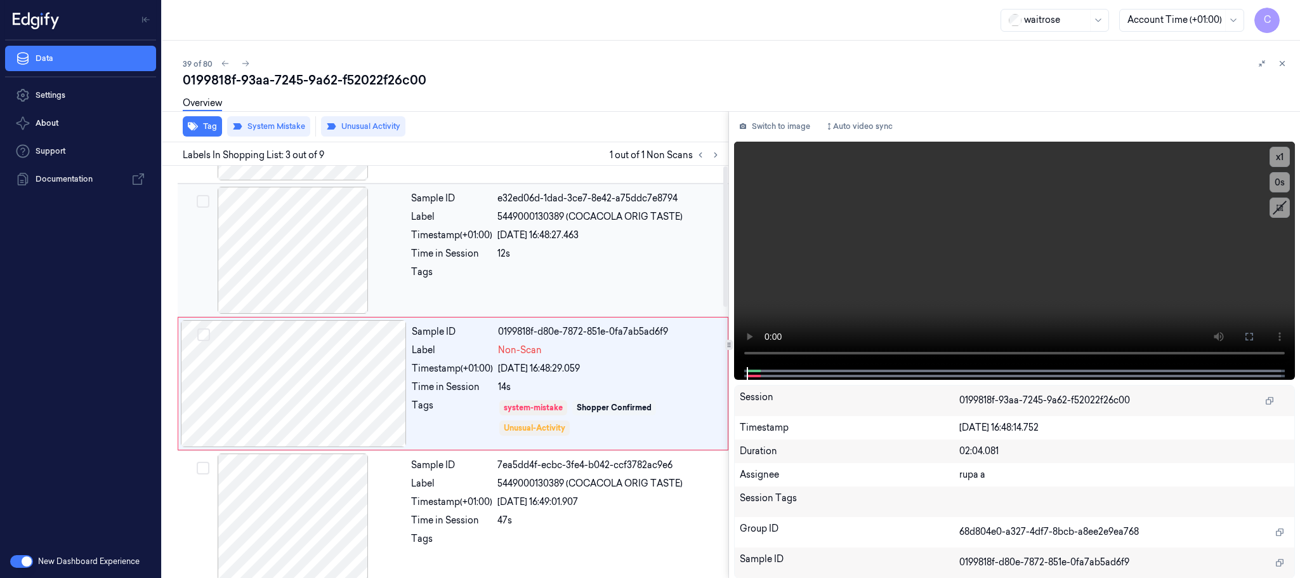
scroll to position [128, 0]
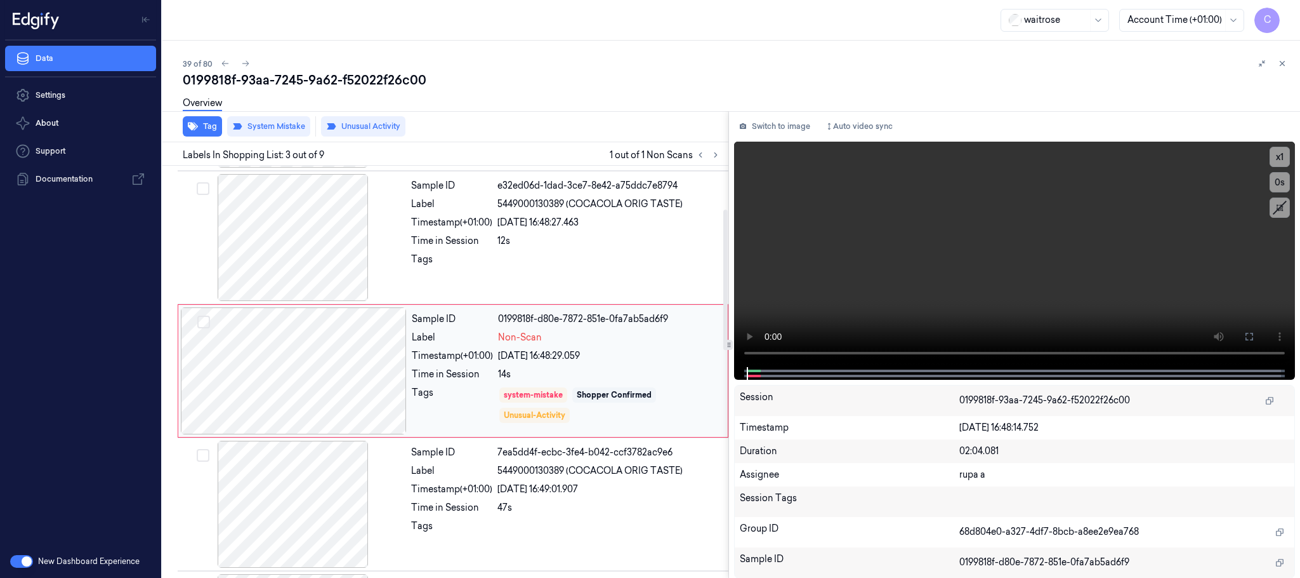
click at [394, 372] on div at bounding box center [294, 370] width 226 height 127
drag, startPoint x: 324, startPoint y: 248, endPoint x: 333, endPoint y: 270, distance: 24.8
click at [324, 248] on div at bounding box center [293, 237] width 226 height 127
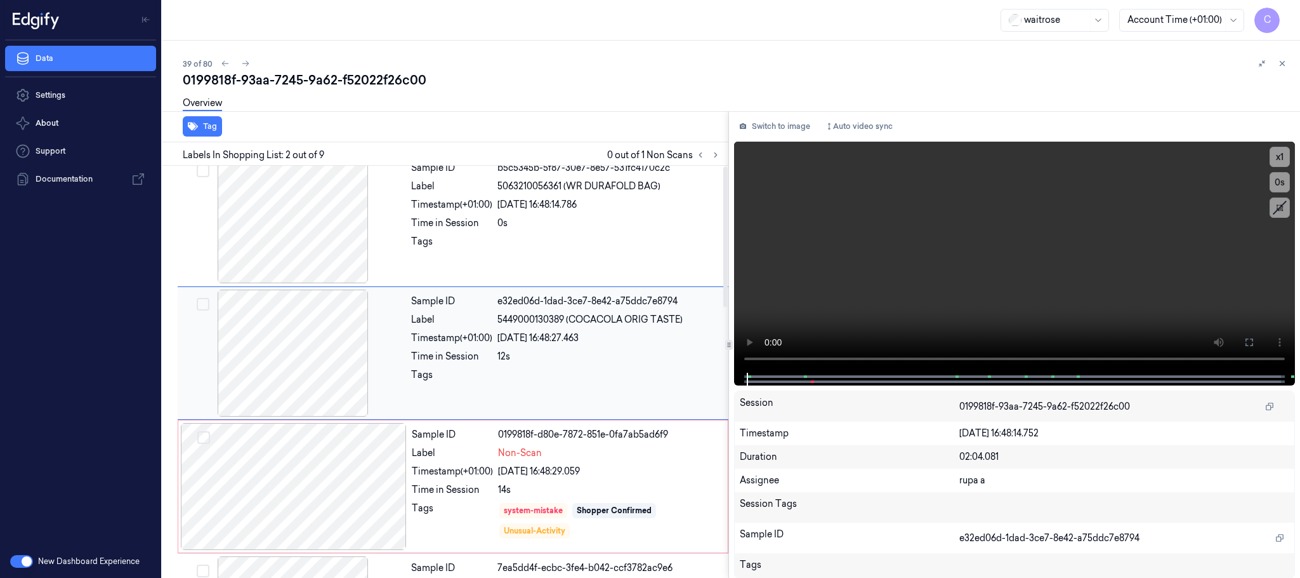
scroll to position [0, 0]
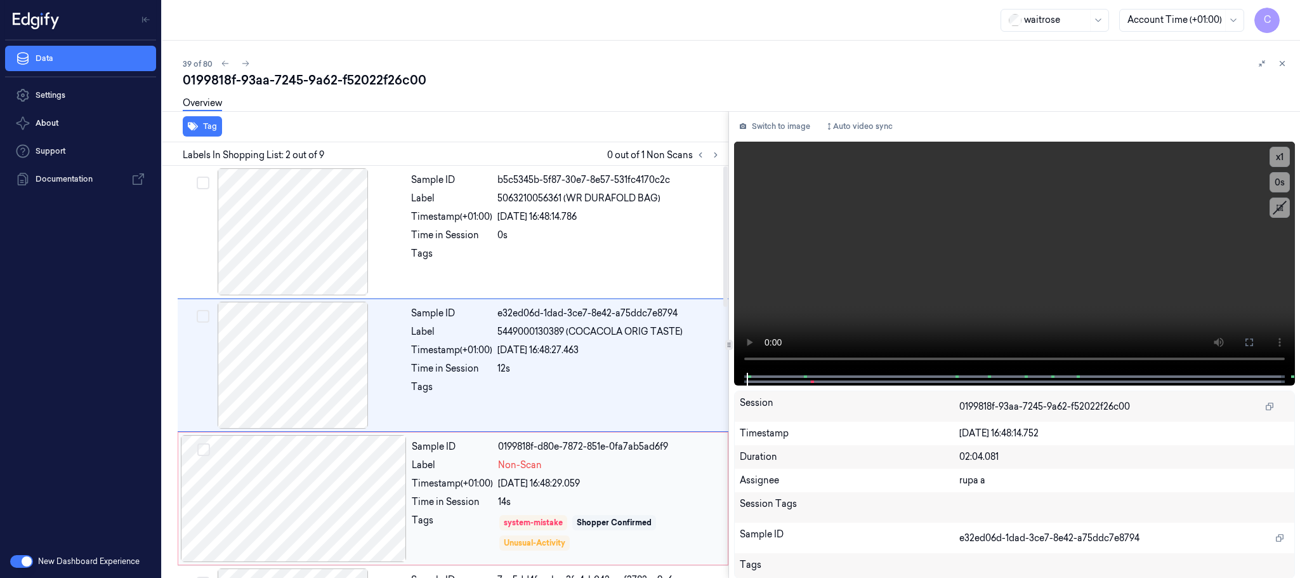
click at [343, 475] on div at bounding box center [294, 498] width 226 height 127
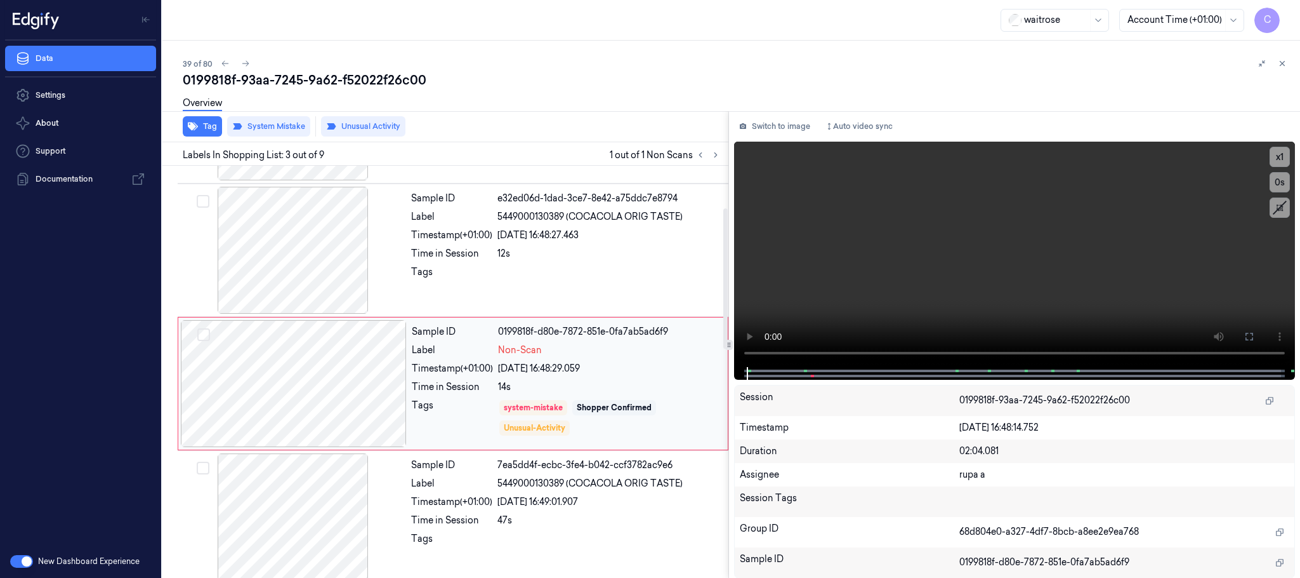
scroll to position [128, 0]
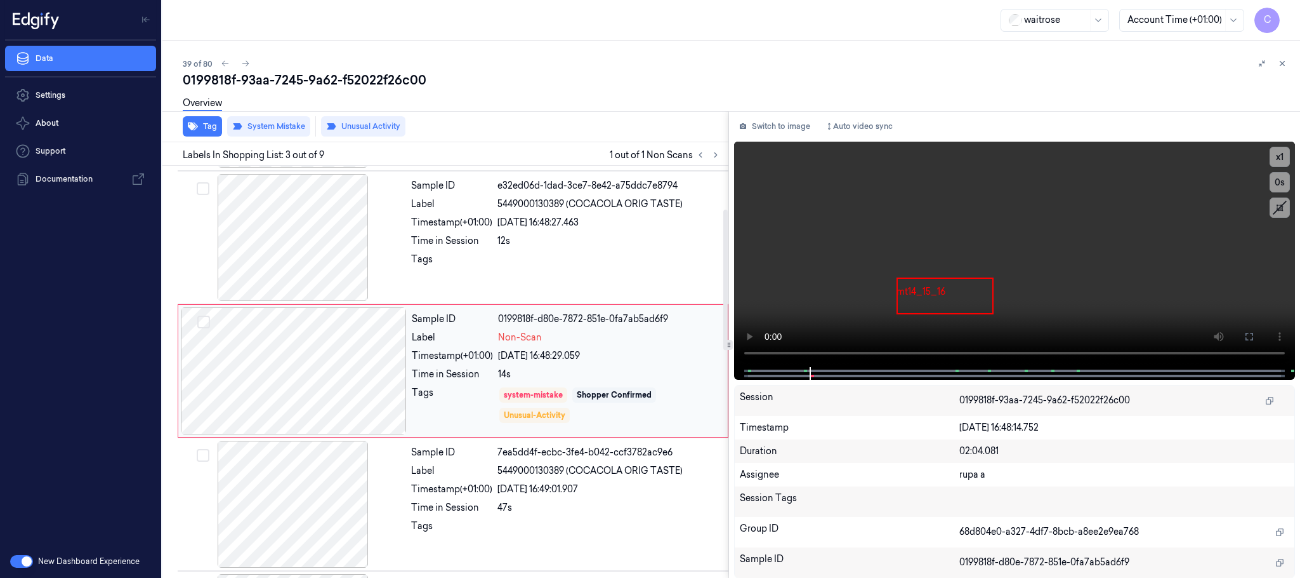
click at [381, 376] on div at bounding box center [294, 370] width 226 height 127
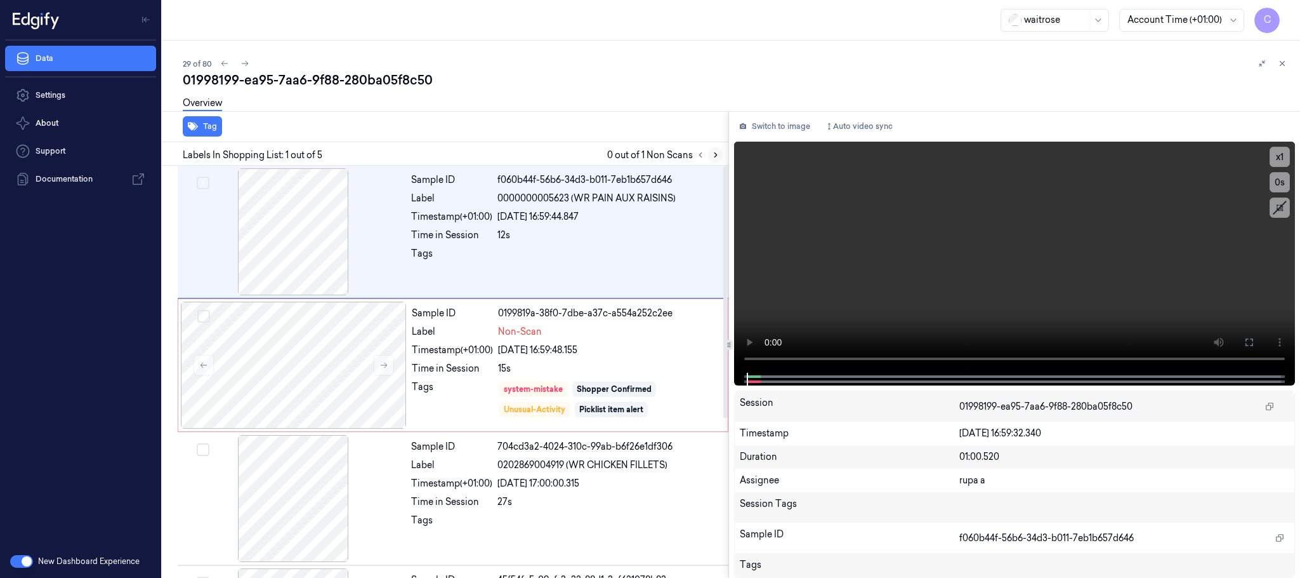
click at [714, 152] on icon at bounding box center [715, 154] width 9 height 9
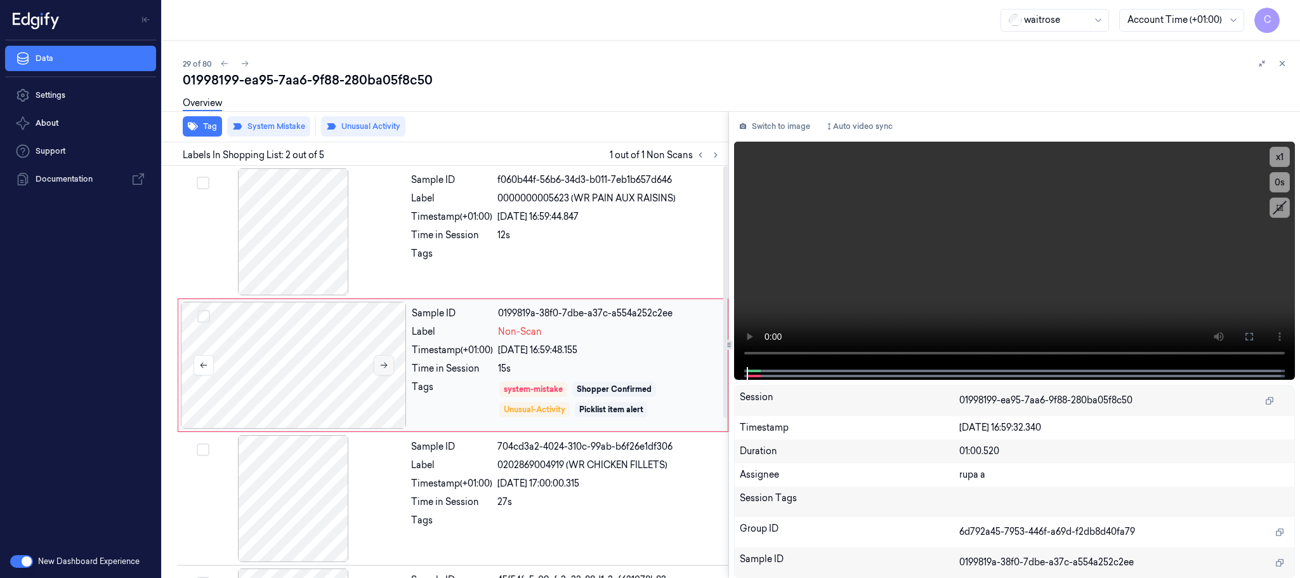
click at [394, 368] on button at bounding box center [384, 365] width 20 height 20
click at [383, 364] on icon at bounding box center [384, 364] width 9 height 9
click at [381, 364] on icon at bounding box center [384, 364] width 9 height 9
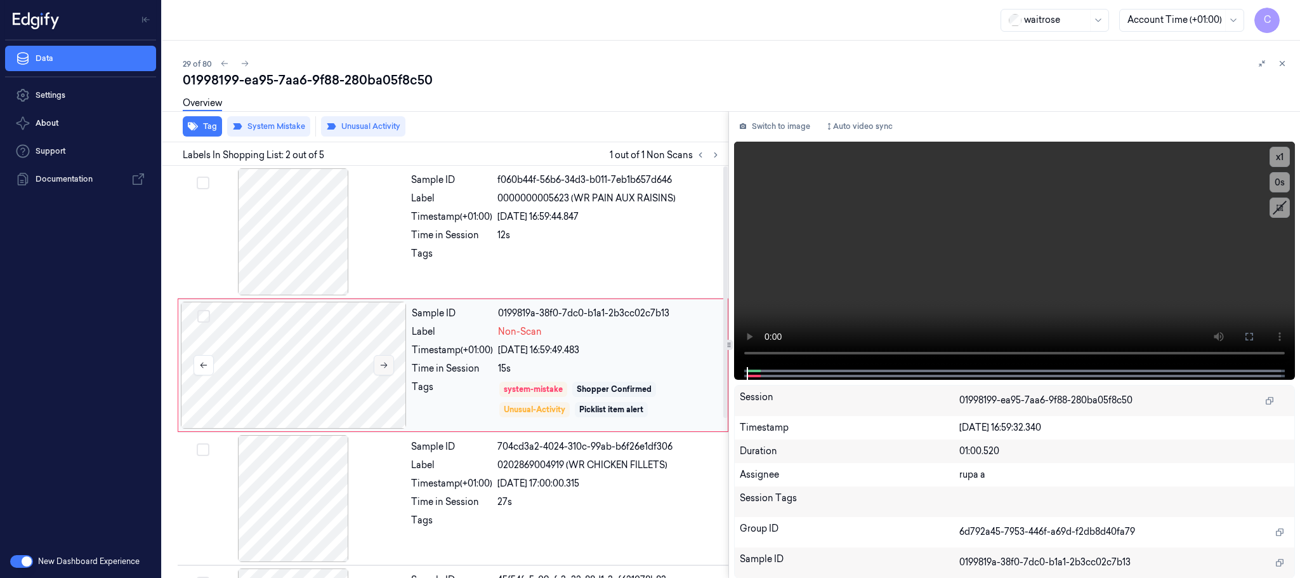
click at [381, 364] on icon at bounding box center [384, 364] width 9 height 9
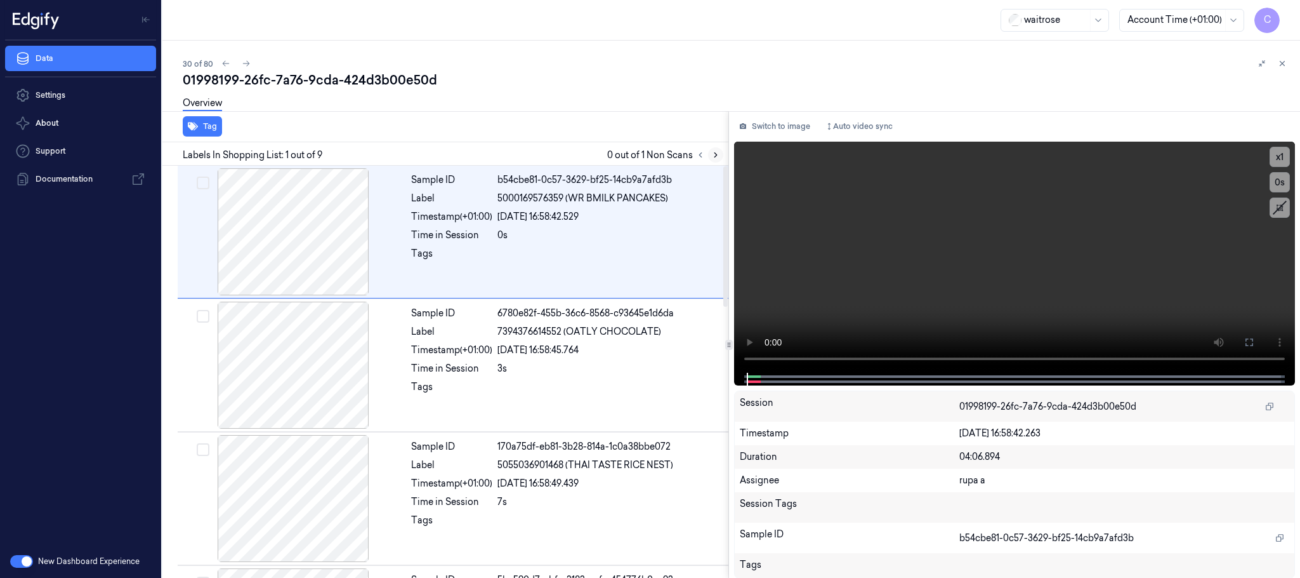
click at [709, 153] on button at bounding box center [715, 154] width 15 height 15
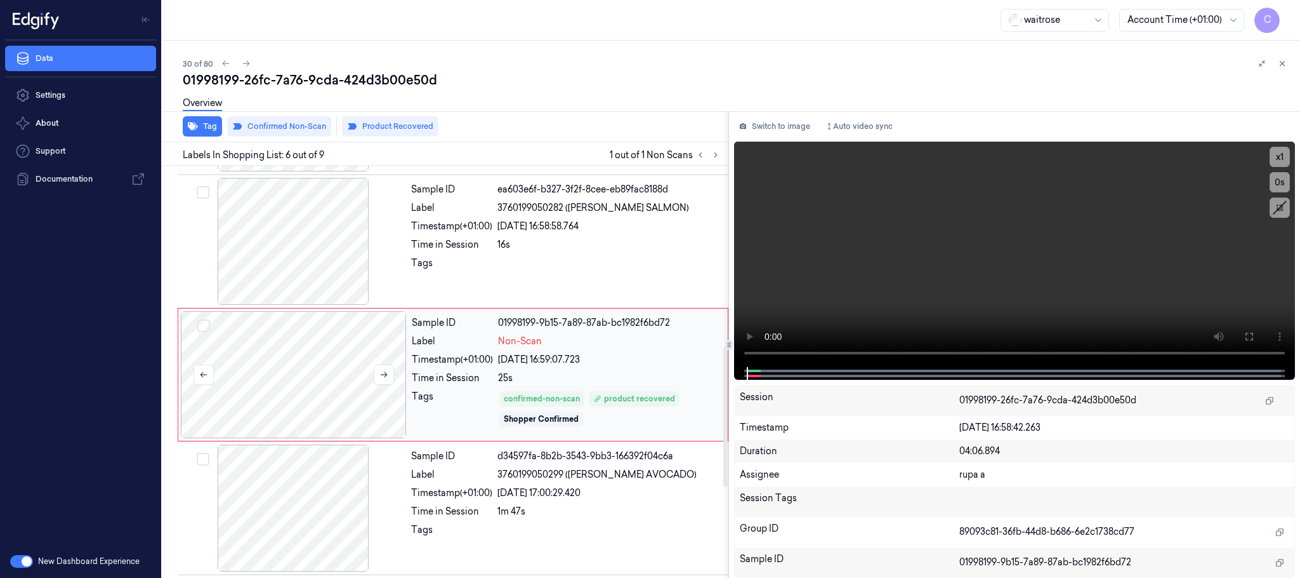
scroll to position [529, 0]
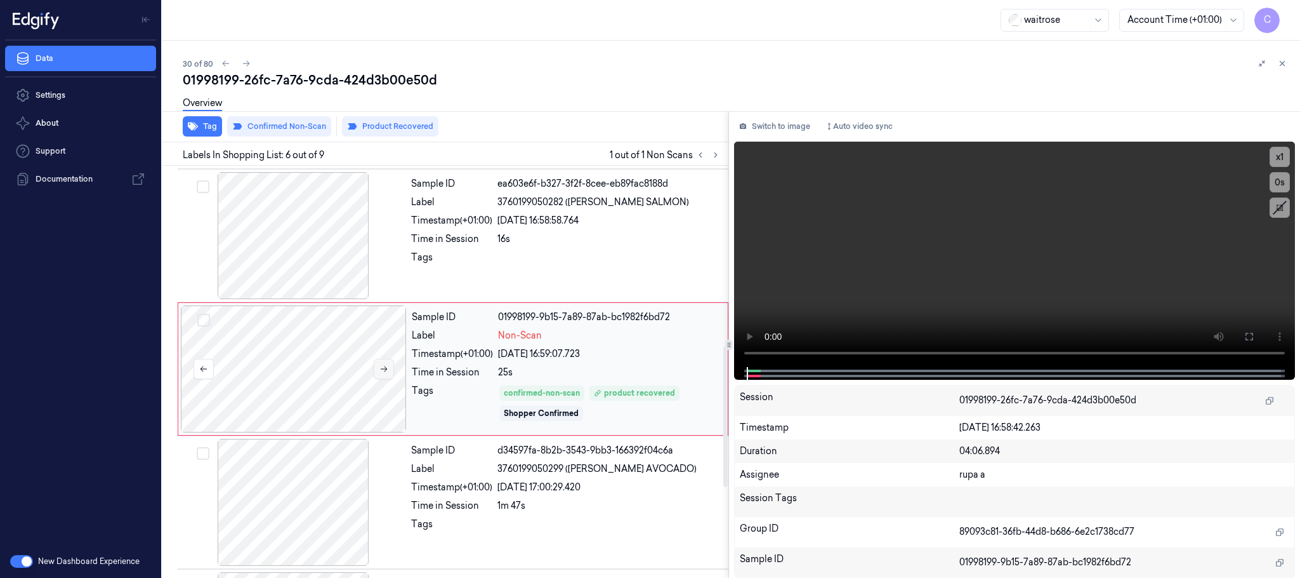
click at [393, 379] on button at bounding box center [384, 369] width 20 height 20
click at [383, 371] on icon at bounding box center [384, 368] width 9 height 9
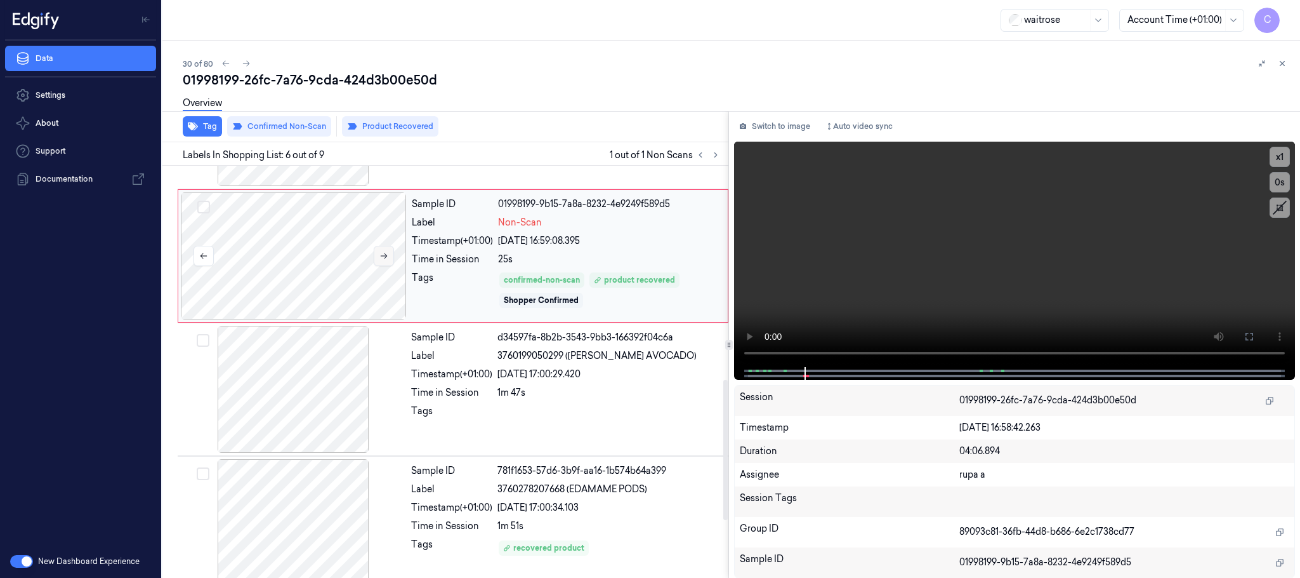
scroll to position [720, 0]
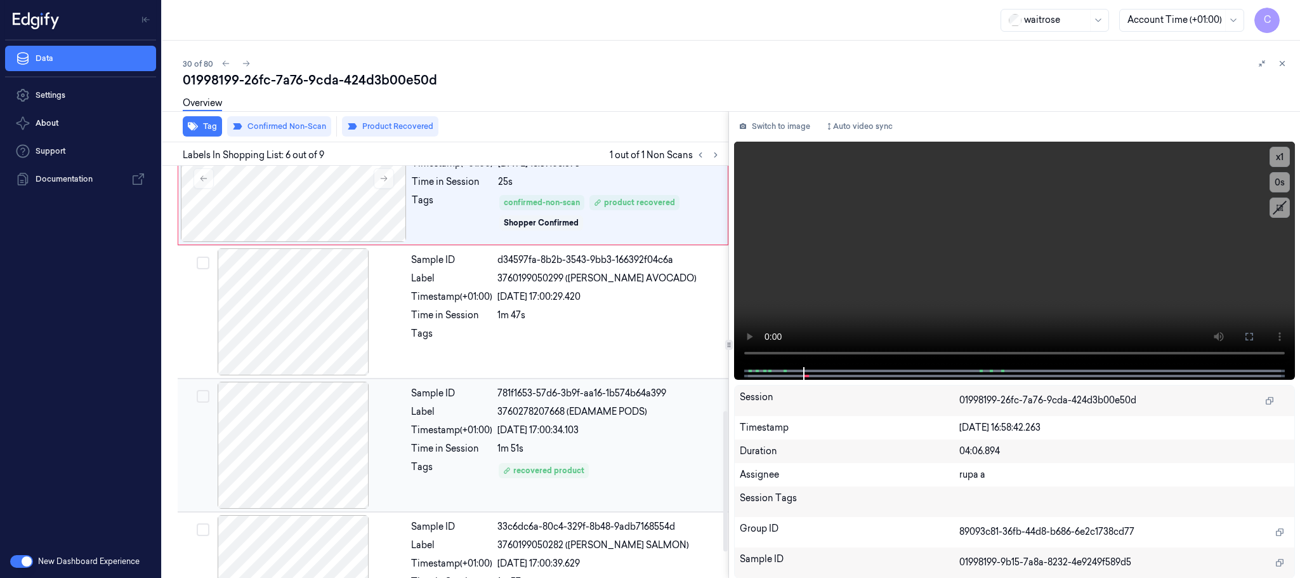
click at [295, 439] on div at bounding box center [293, 444] width 226 height 127
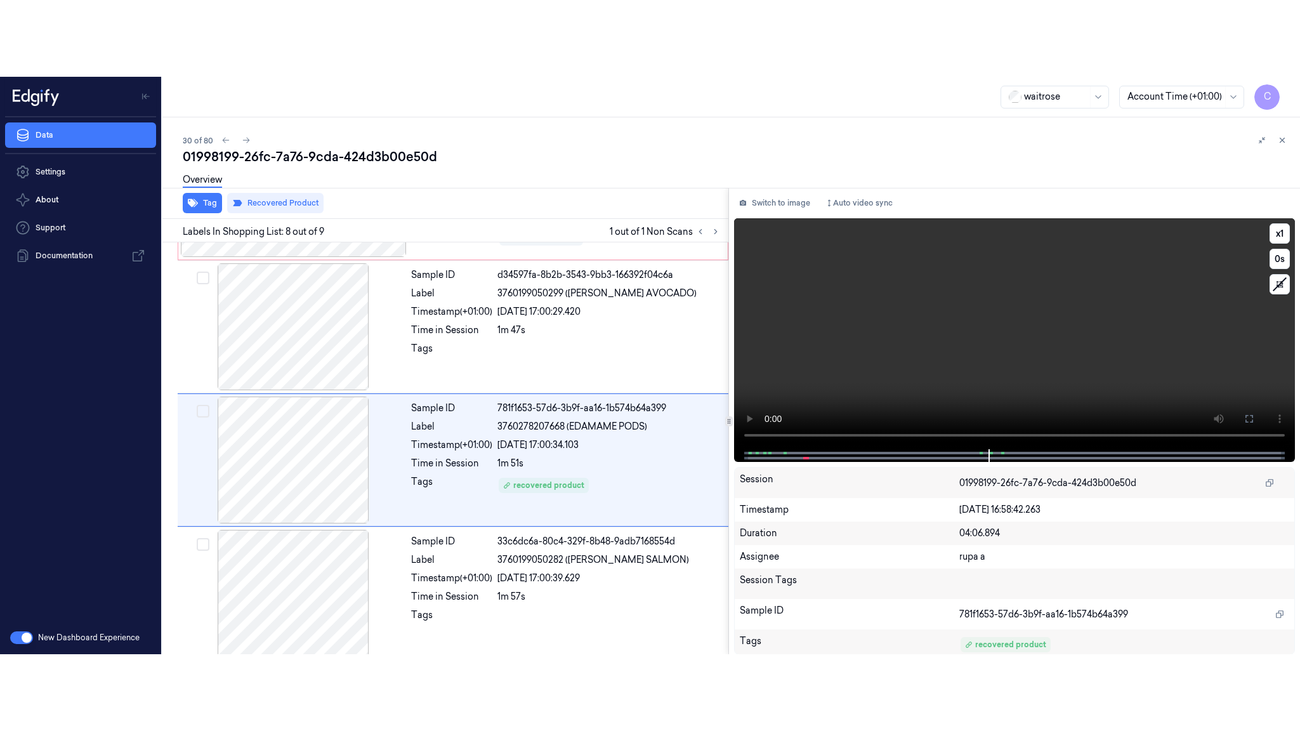
scroll to position [796, 0]
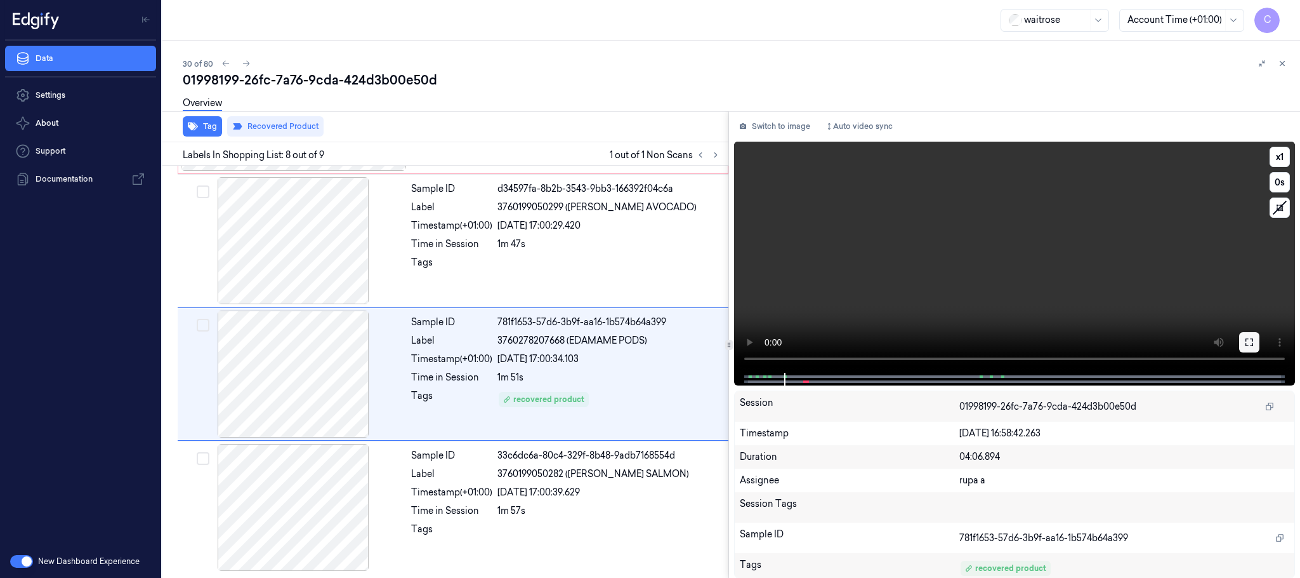
click at [1248, 349] on button at bounding box center [1249, 342] width 20 height 20
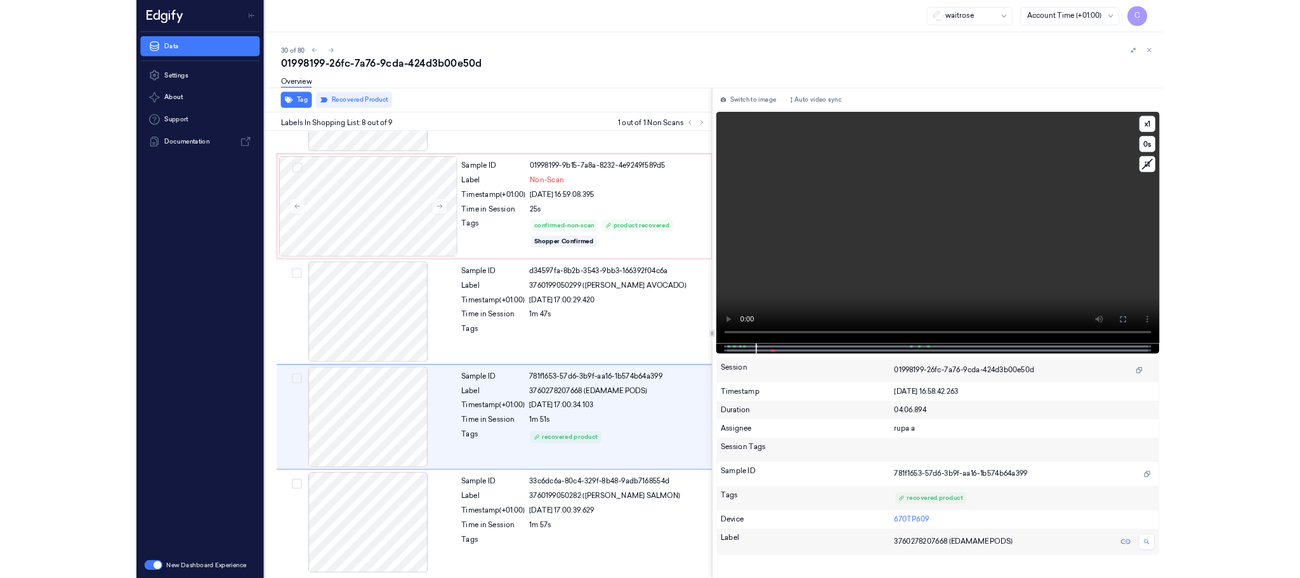
scroll to position [642, 0]
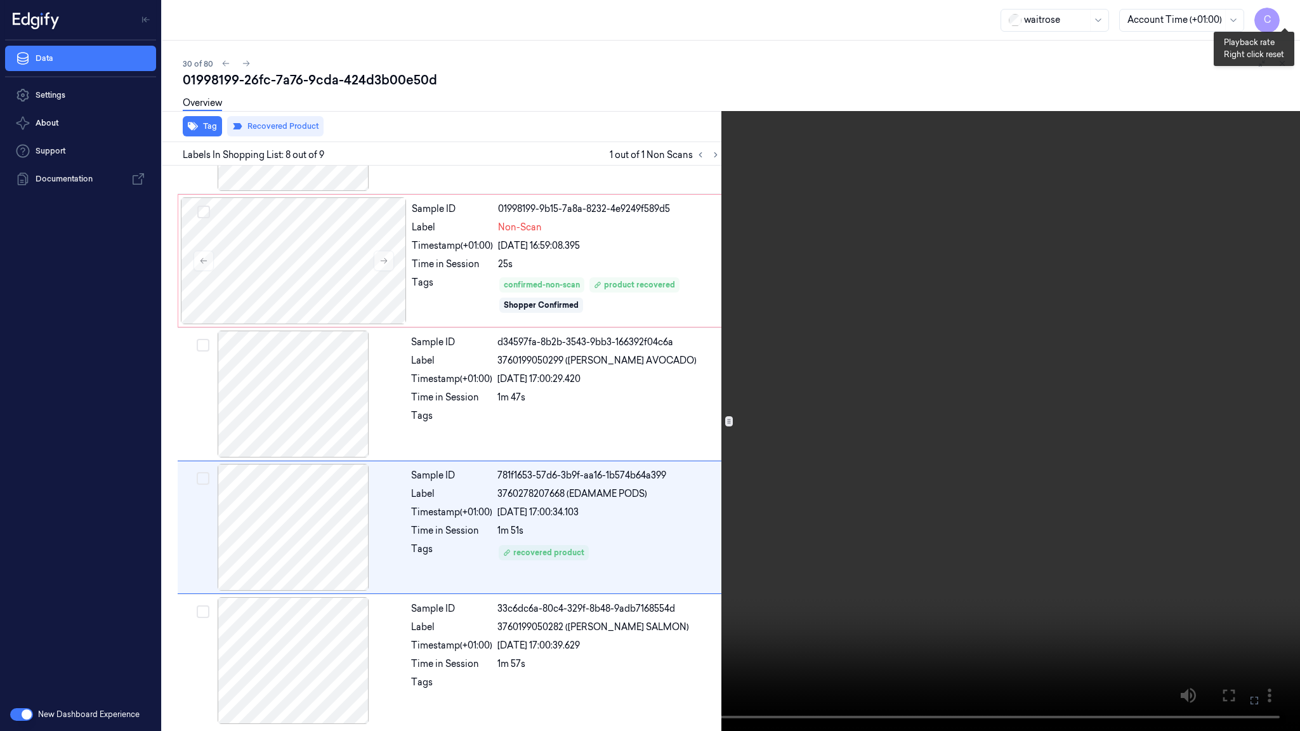
click at [1288, 18] on button "x 1" at bounding box center [1285, 15] width 20 height 20
click at [524, 469] on video at bounding box center [650, 365] width 1300 height 731
click at [699, 352] on video at bounding box center [650, 365] width 1300 height 731
click at [560, 255] on video at bounding box center [650, 365] width 1300 height 731
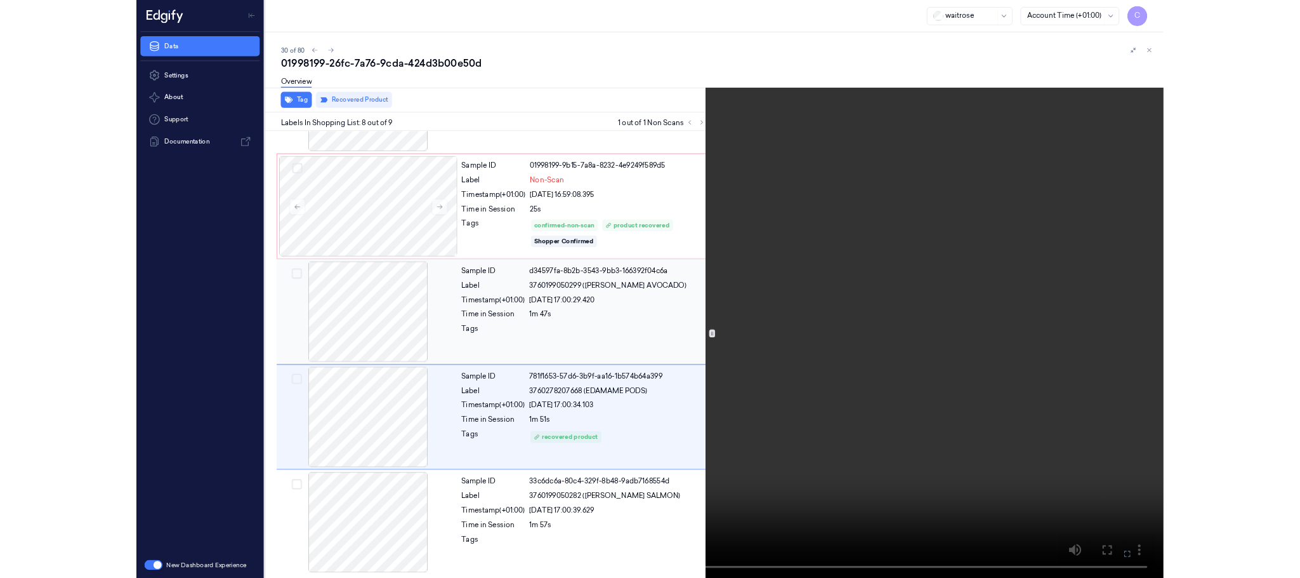
scroll to position [796, 0]
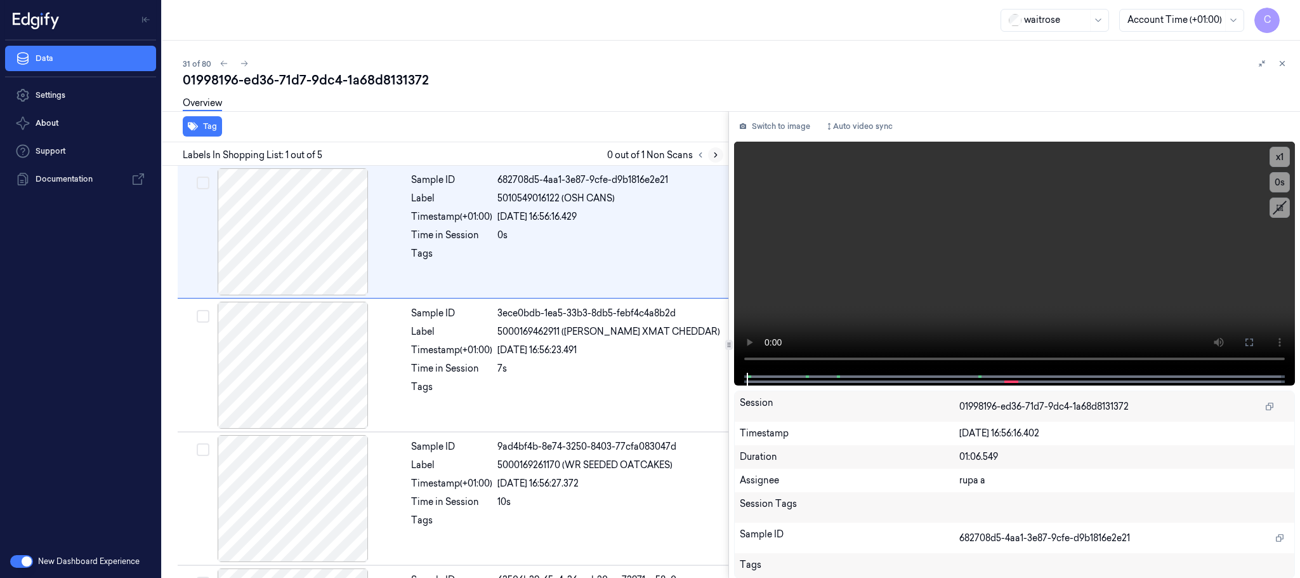
click at [714, 151] on icon at bounding box center [715, 154] width 9 height 9
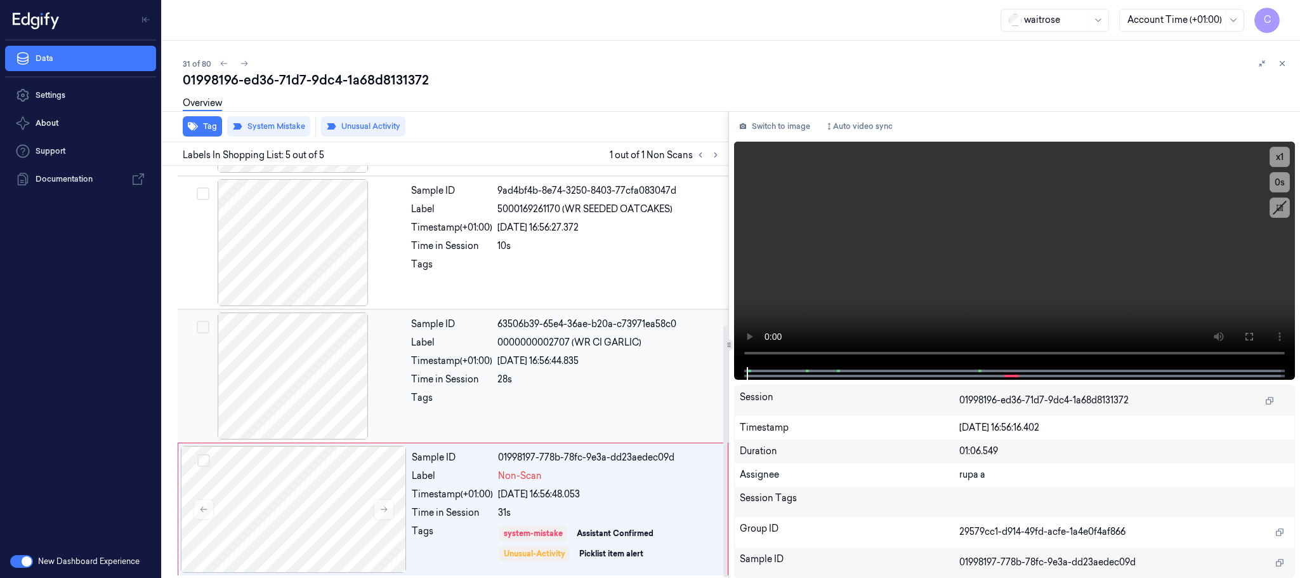
scroll to position [261, 0]
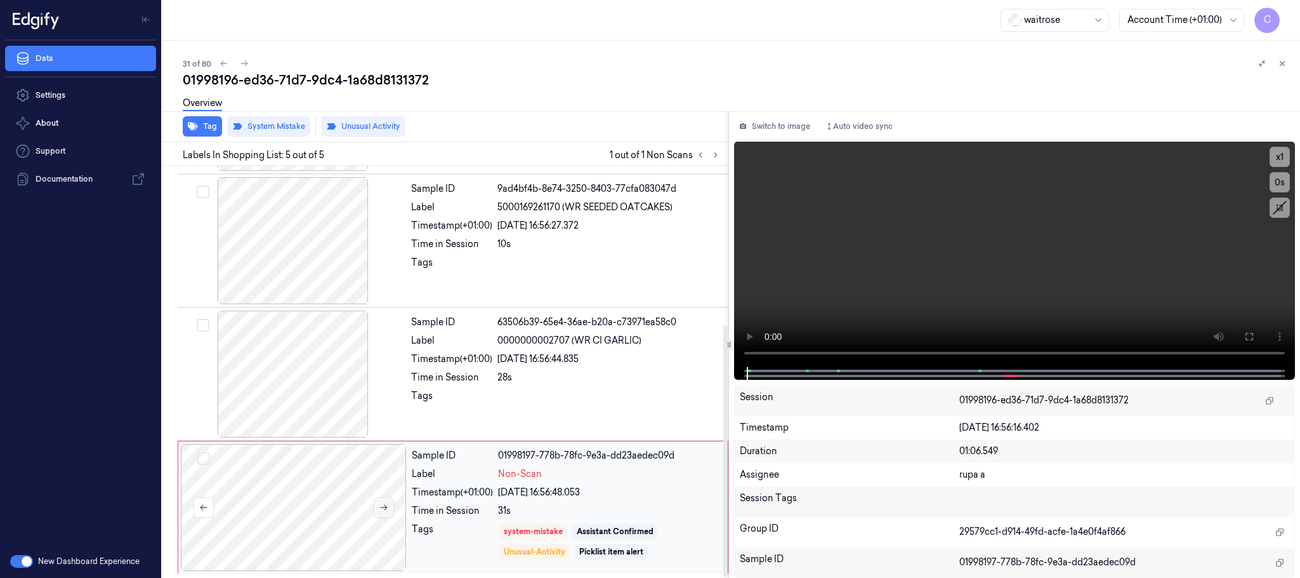
click at [385, 506] on icon at bounding box center [384, 508] width 7 height 6
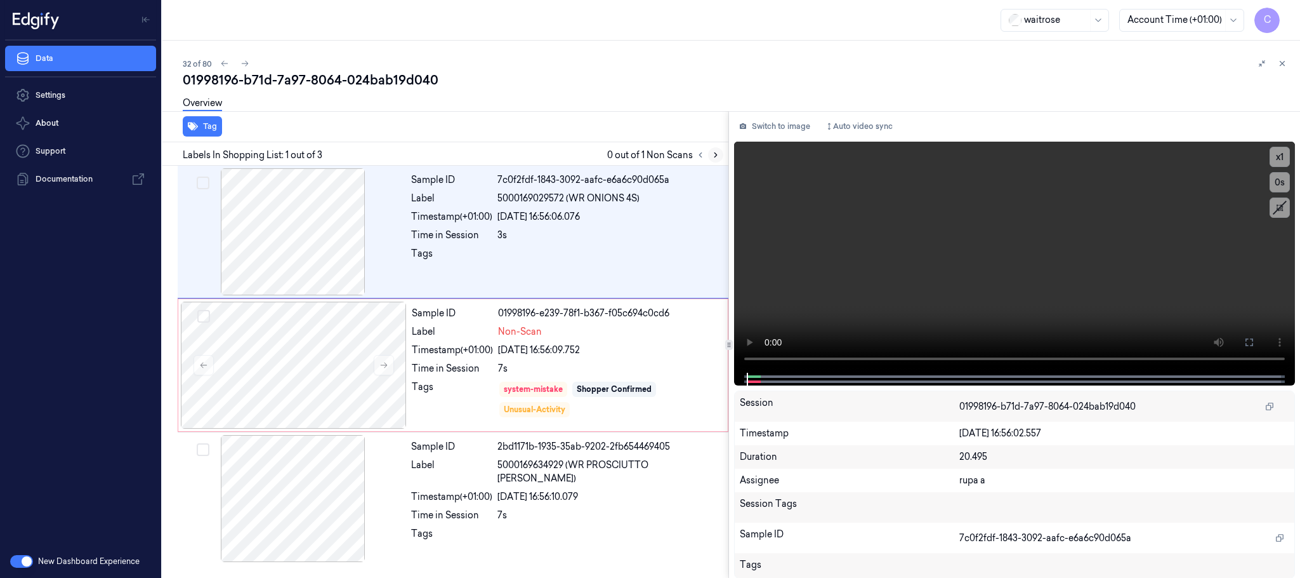
click at [714, 151] on icon at bounding box center [715, 154] width 9 height 9
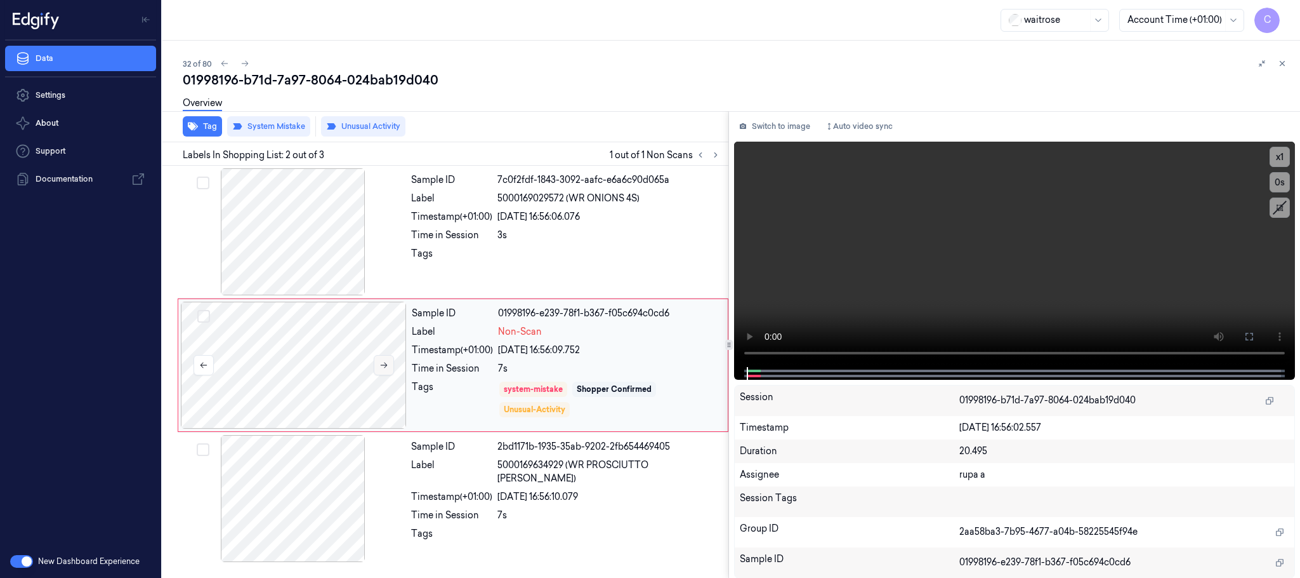
click at [381, 364] on icon at bounding box center [384, 364] width 9 height 9
click at [383, 366] on icon at bounding box center [384, 364] width 9 height 9
click at [383, 377] on div at bounding box center [294, 364] width 226 height 127
click at [383, 371] on button at bounding box center [384, 365] width 20 height 20
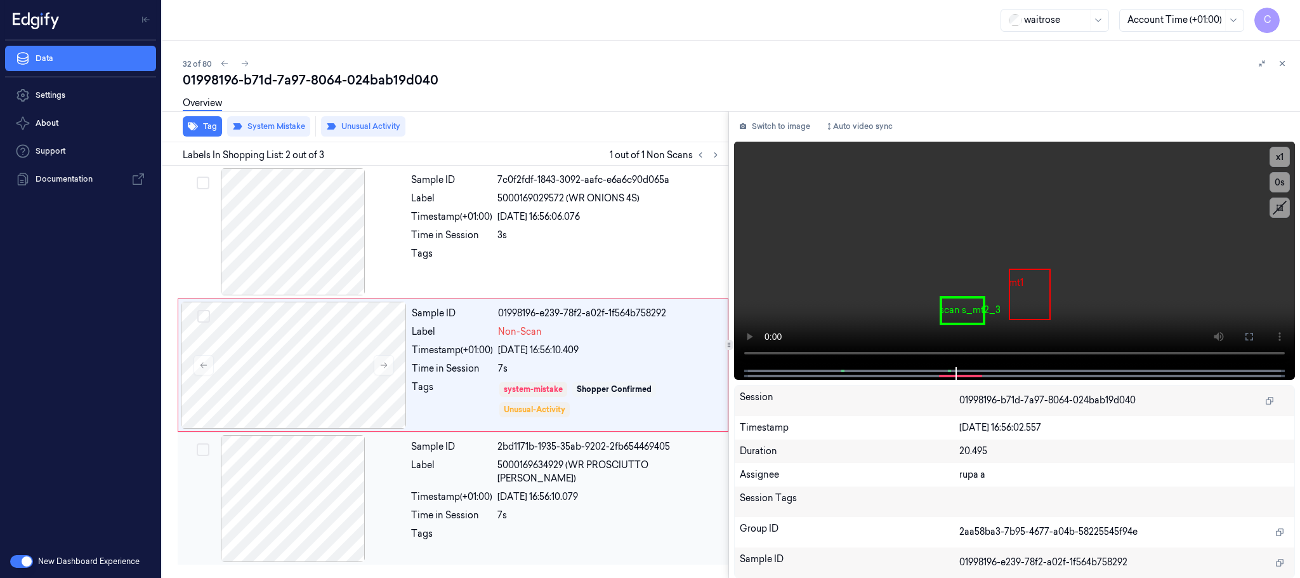
click at [313, 469] on div at bounding box center [293, 498] width 226 height 127
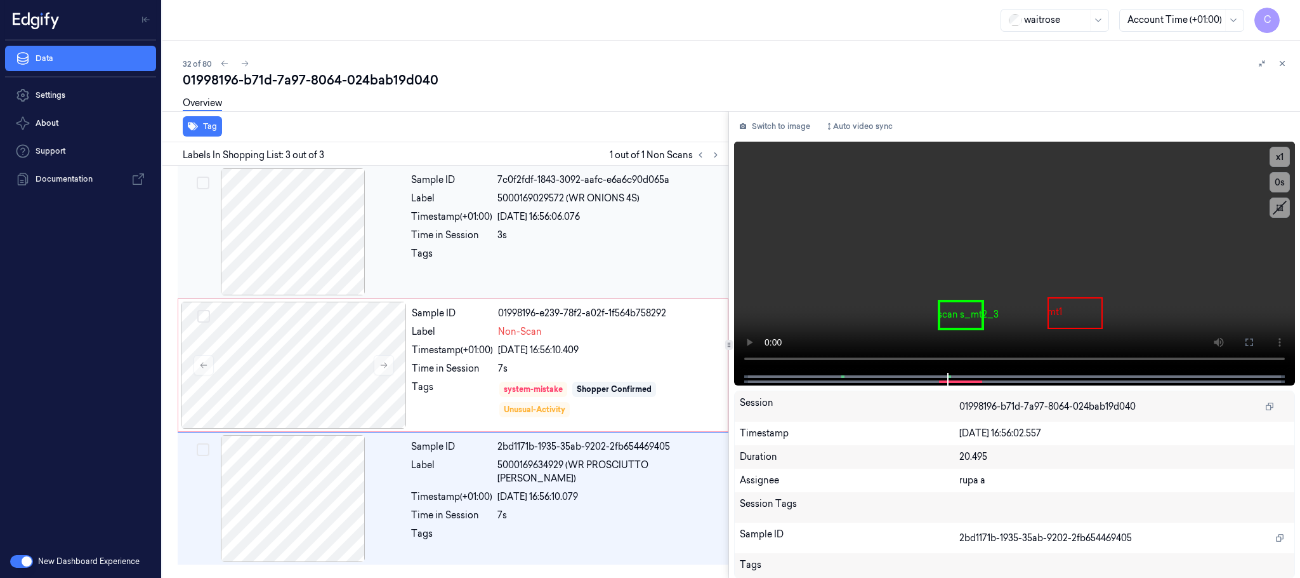
click at [312, 248] on div at bounding box center [293, 231] width 226 height 127
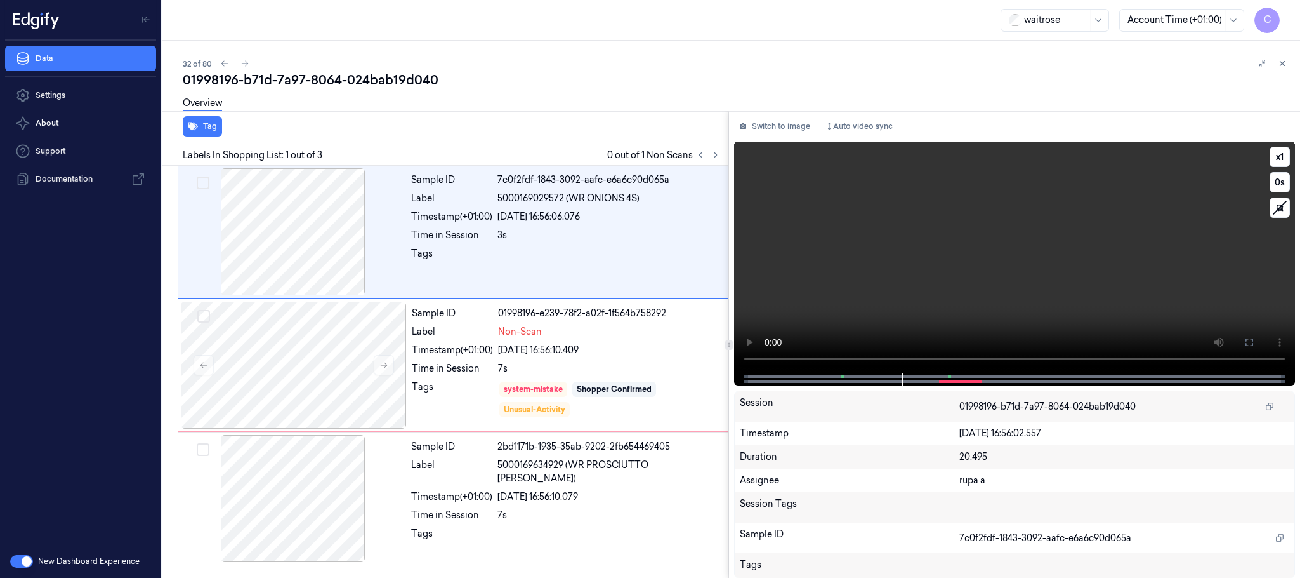
click at [1023, 286] on video at bounding box center [1014, 257] width 561 height 231
click at [1067, 296] on video at bounding box center [1014, 257] width 561 height 231
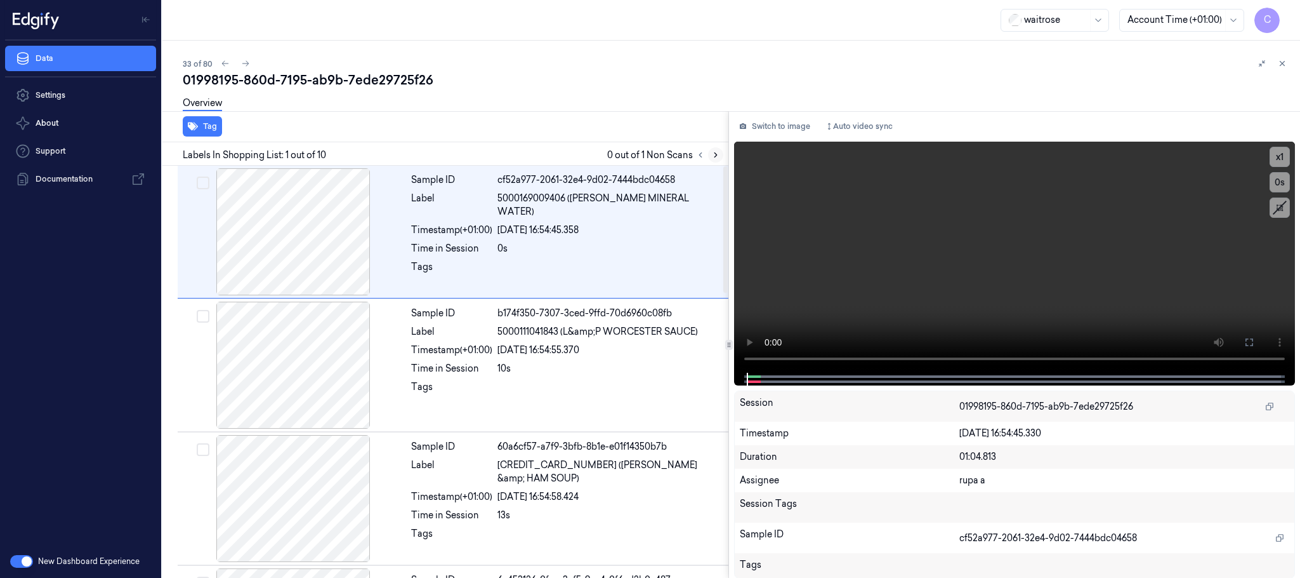
click at [718, 160] on button at bounding box center [715, 154] width 15 height 15
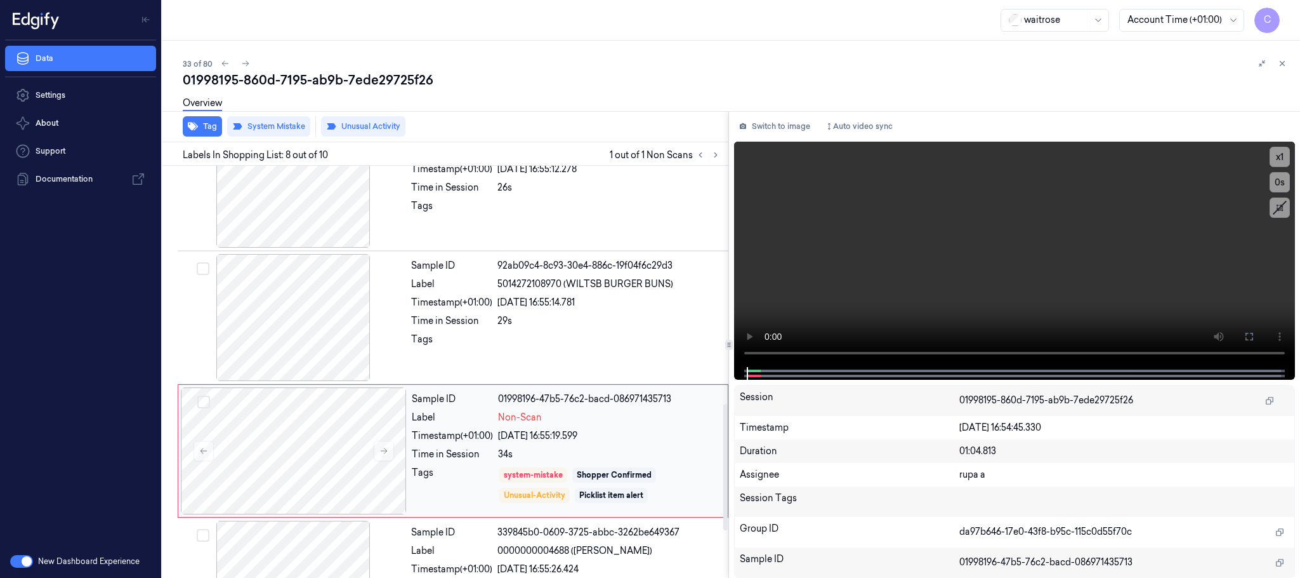
scroll to position [796, 0]
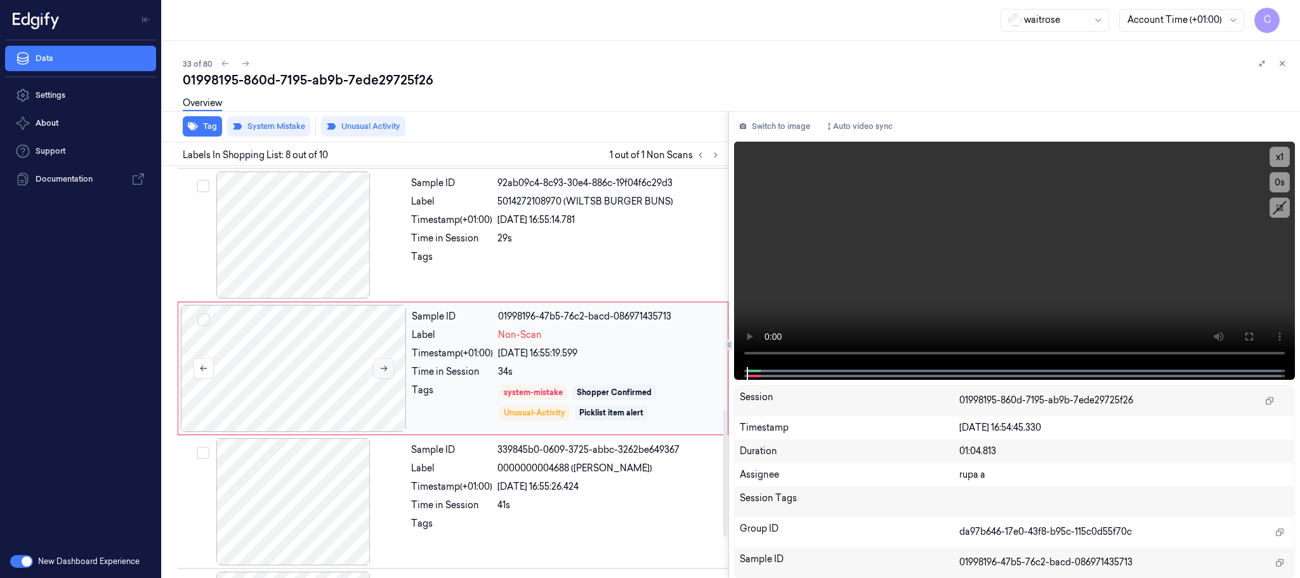
click at [387, 366] on button at bounding box center [384, 368] width 20 height 20
click at [386, 370] on icon at bounding box center [384, 368] width 9 height 9
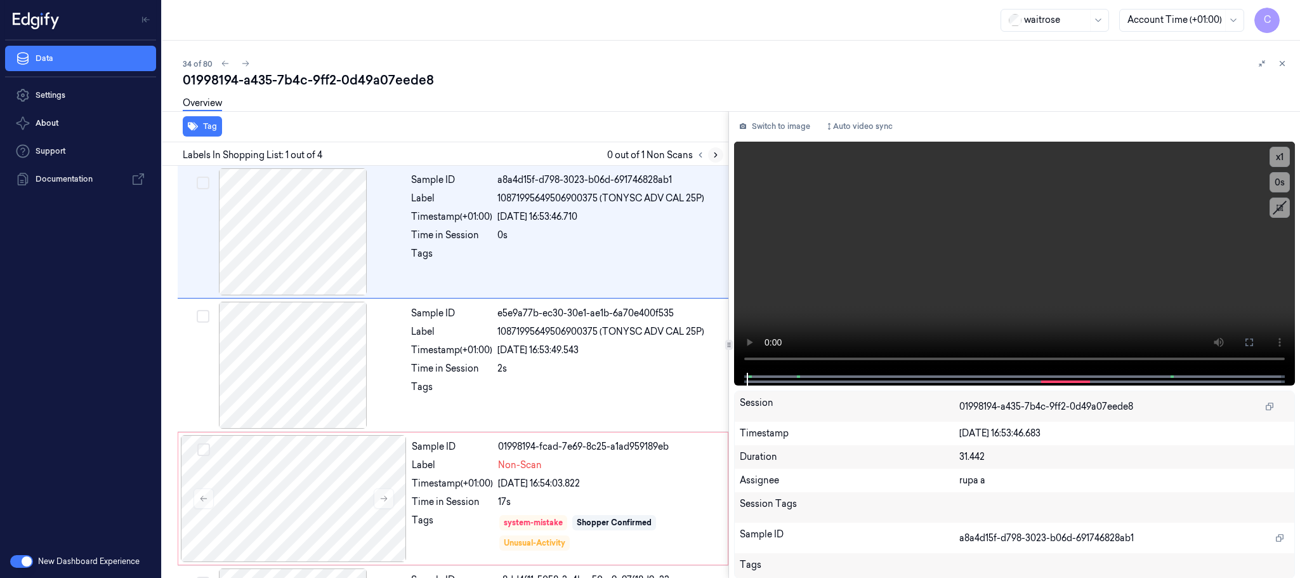
click at [708, 153] on button at bounding box center [715, 154] width 15 height 15
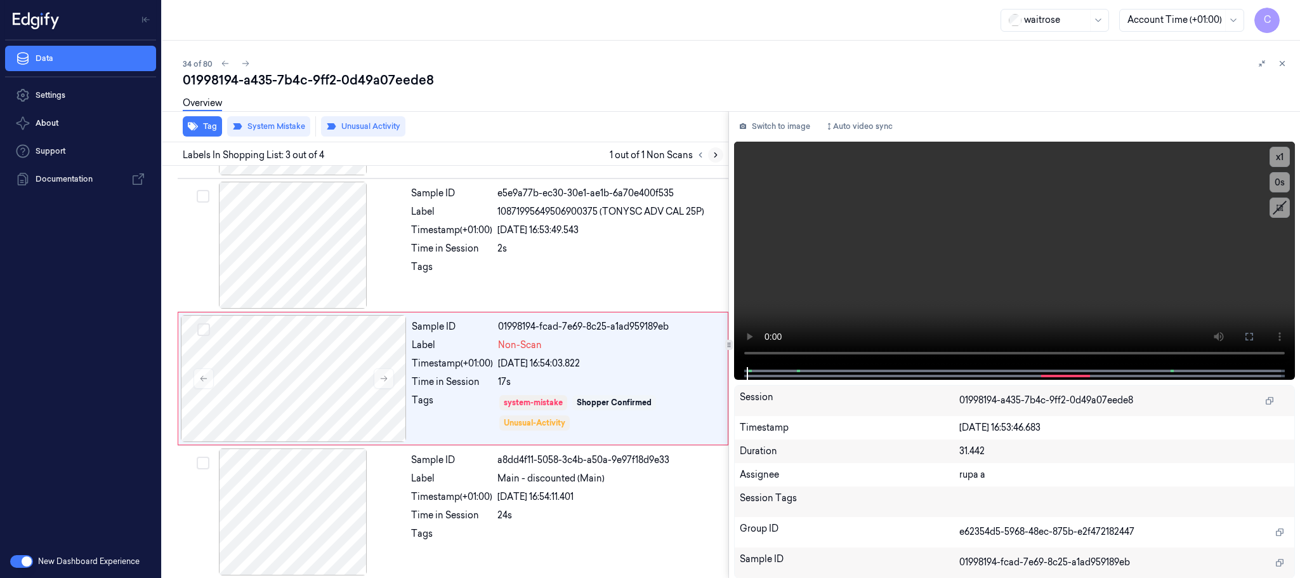
scroll to position [126, 0]
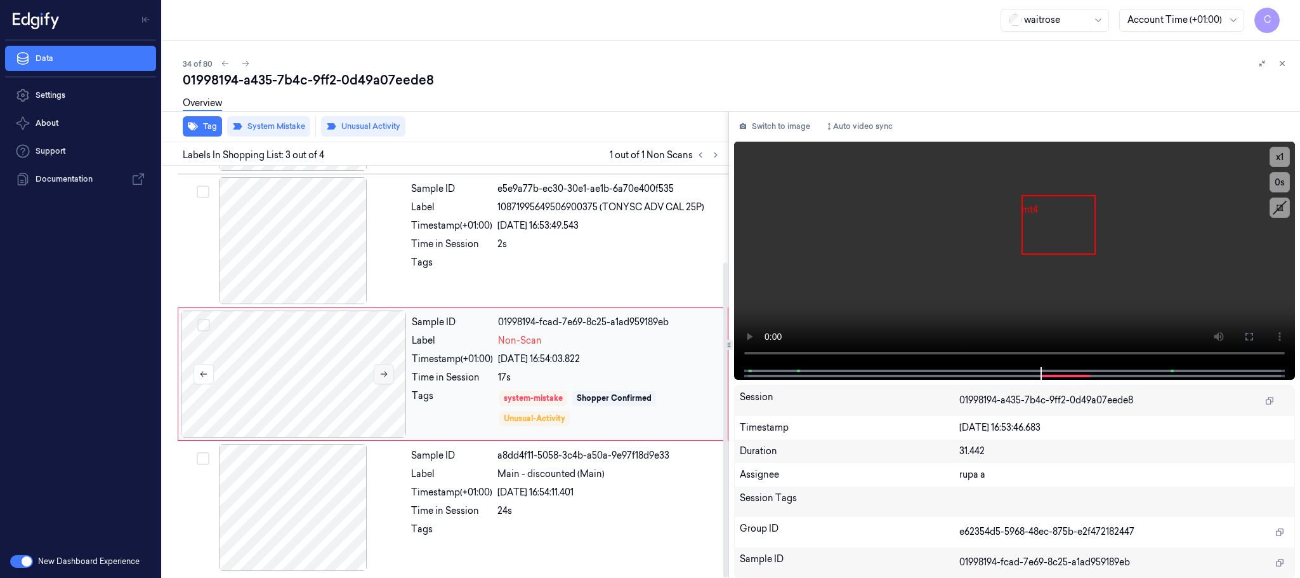
click at [385, 376] on icon at bounding box center [384, 373] width 9 height 9
click at [388, 375] on button at bounding box center [384, 374] width 20 height 20
click at [385, 372] on icon at bounding box center [384, 373] width 9 height 9
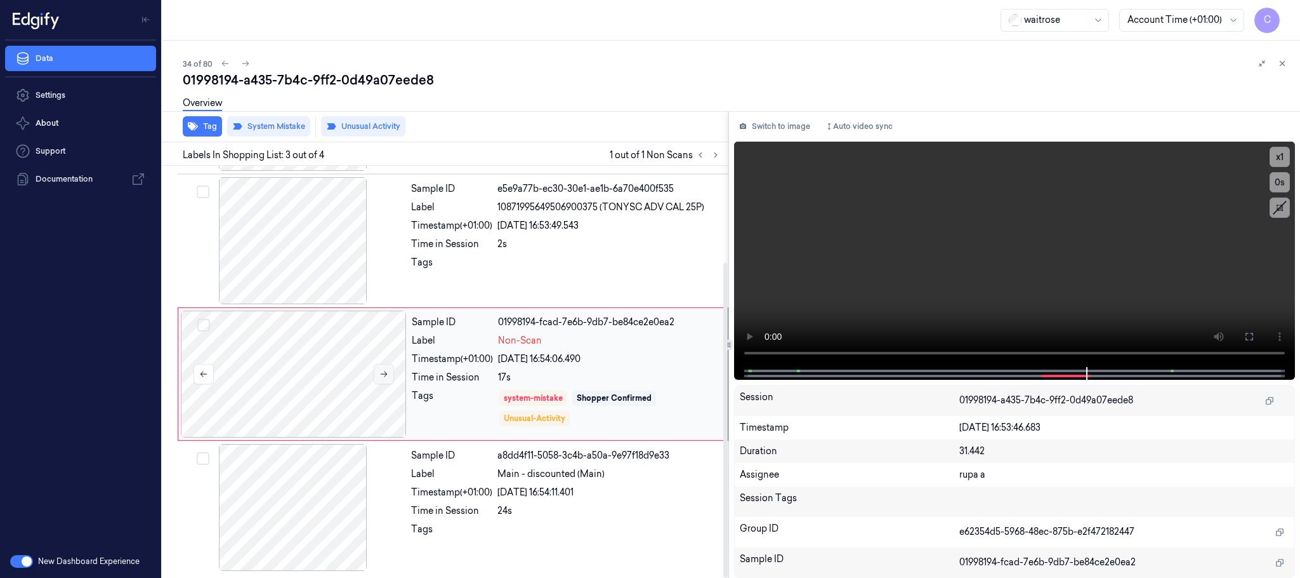
click at [385, 372] on icon at bounding box center [384, 373] width 9 height 9
click at [981, 276] on video at bounding box center [1014, 254] width 561 height 225
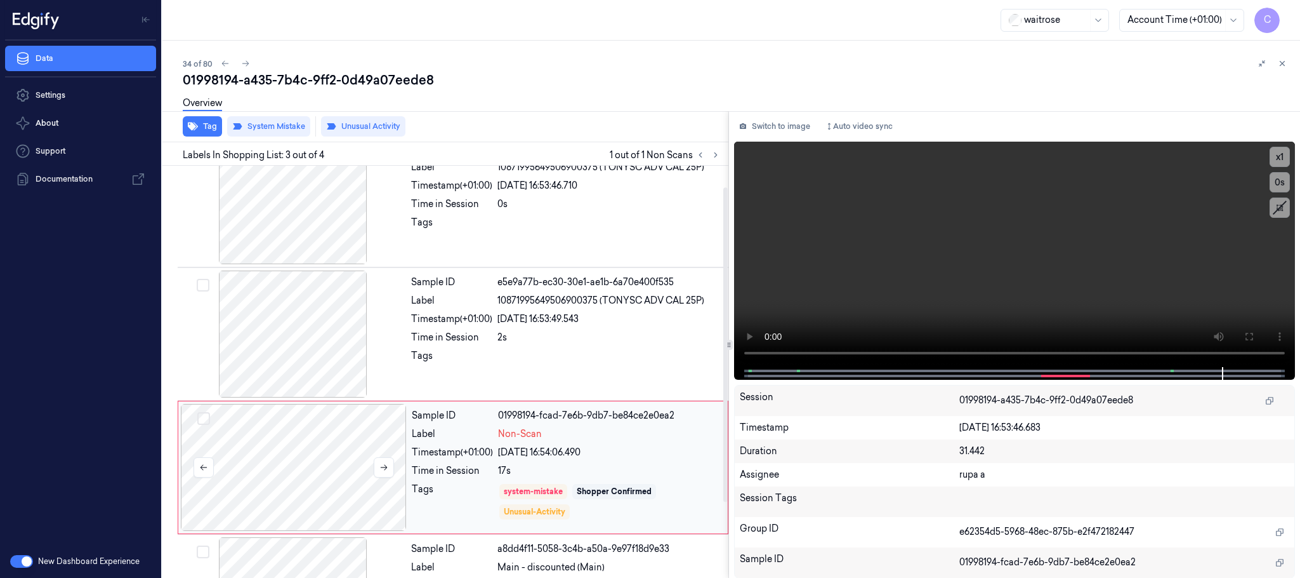
scroll to position [0, 0]
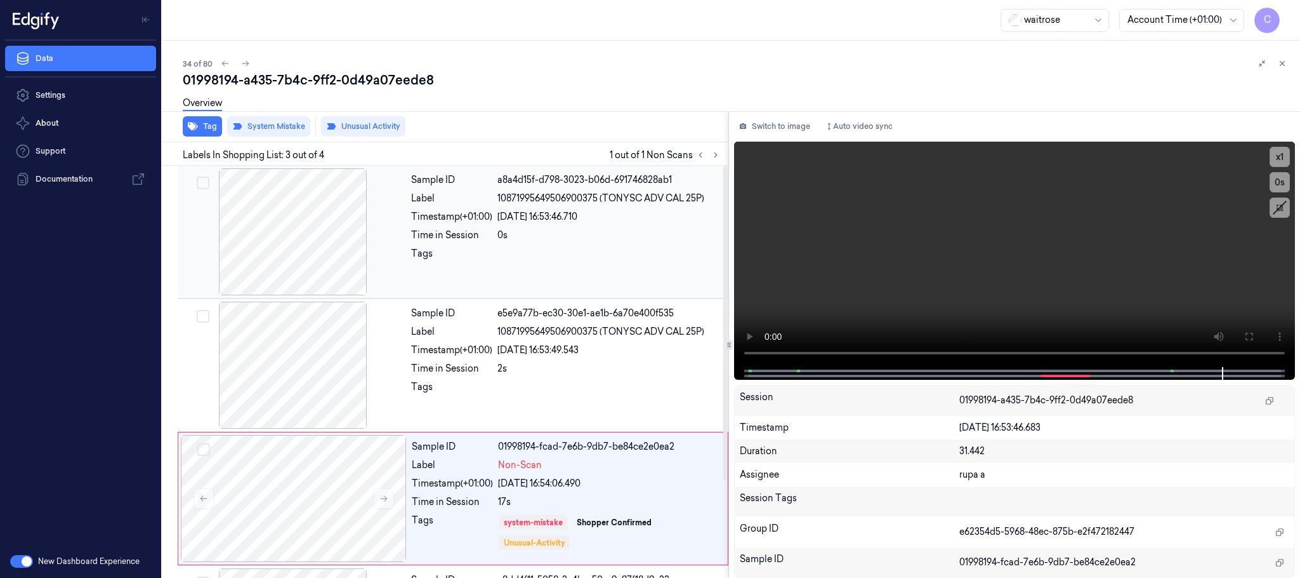
click at [294, 253] on div at bounding box center [293, 231] width 226 height 127
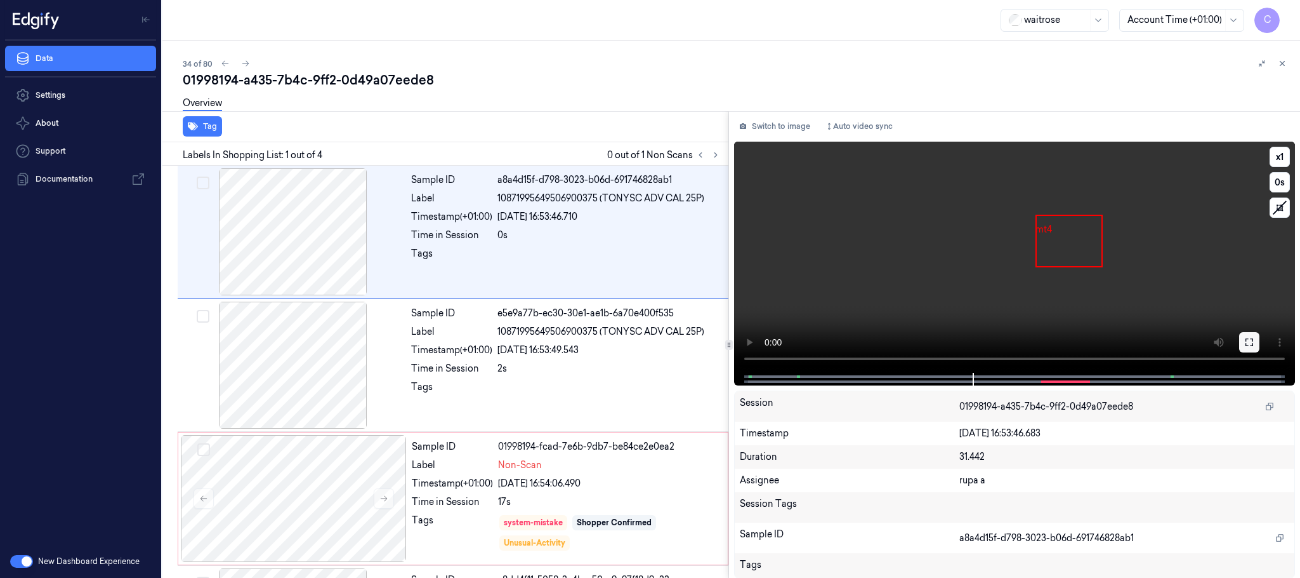
click at [1255, 335] on button at bounding box center [1249, 342] width 20 height 20
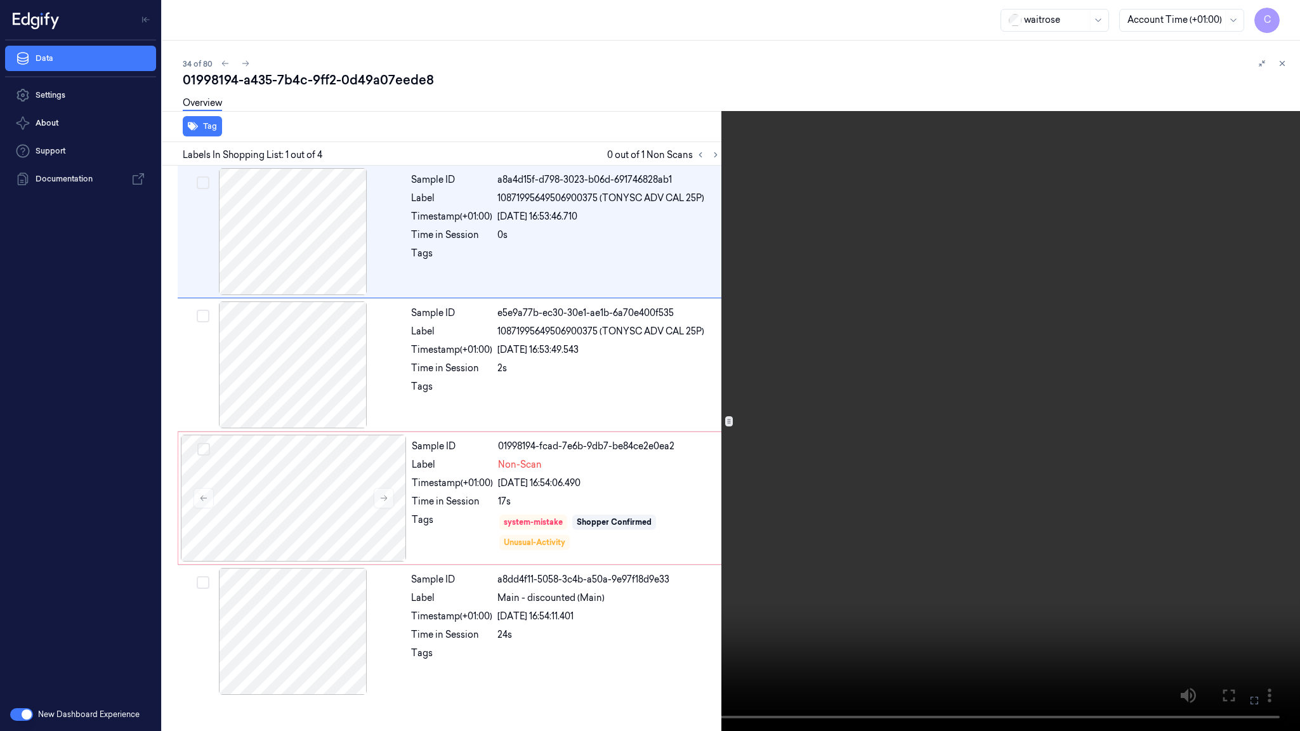
click at [816, 470] on video at bounding box center [650, 365] width 1300 height 731
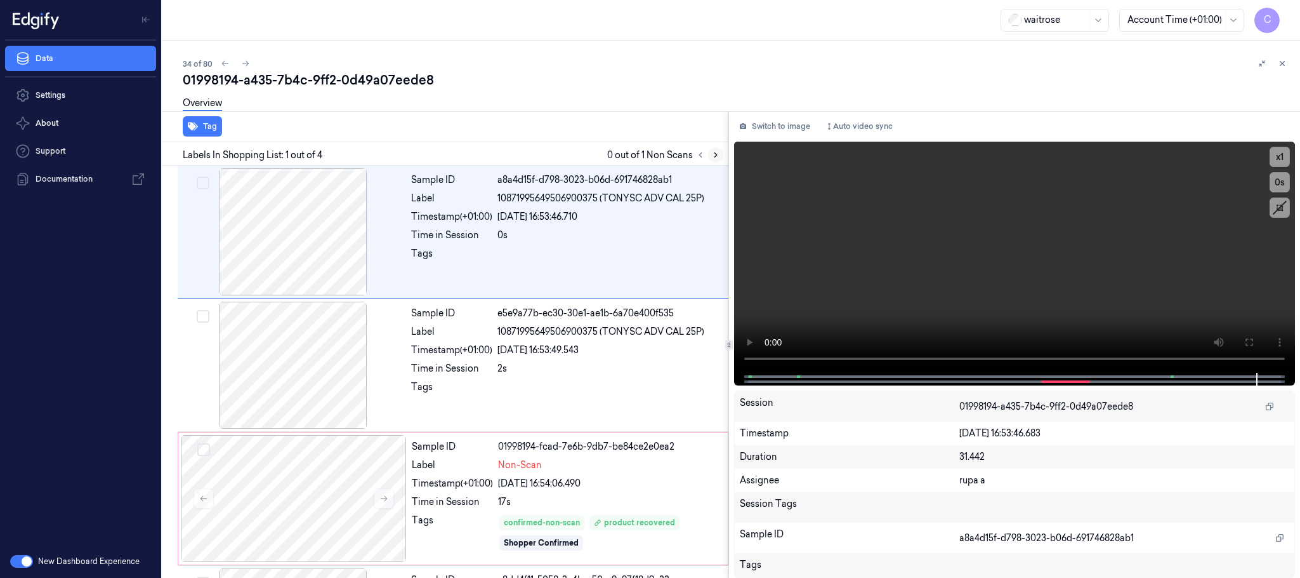
click at [715, 150] on icon at bounding box center [715, 154] width 9 height 9
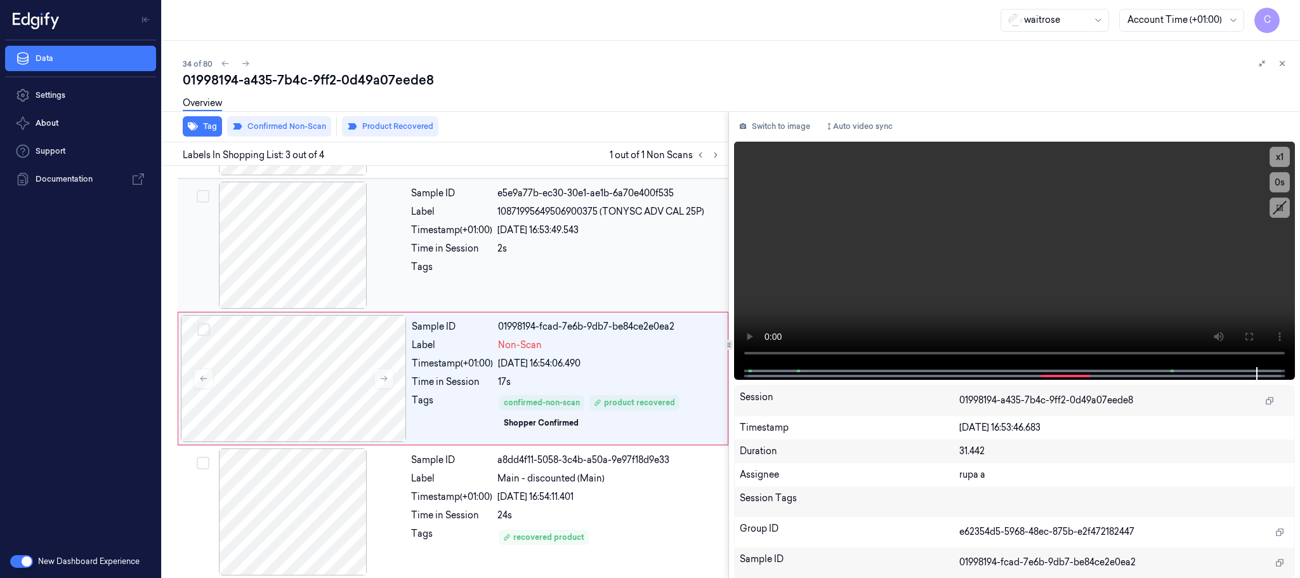
scroll to position [126, 0]
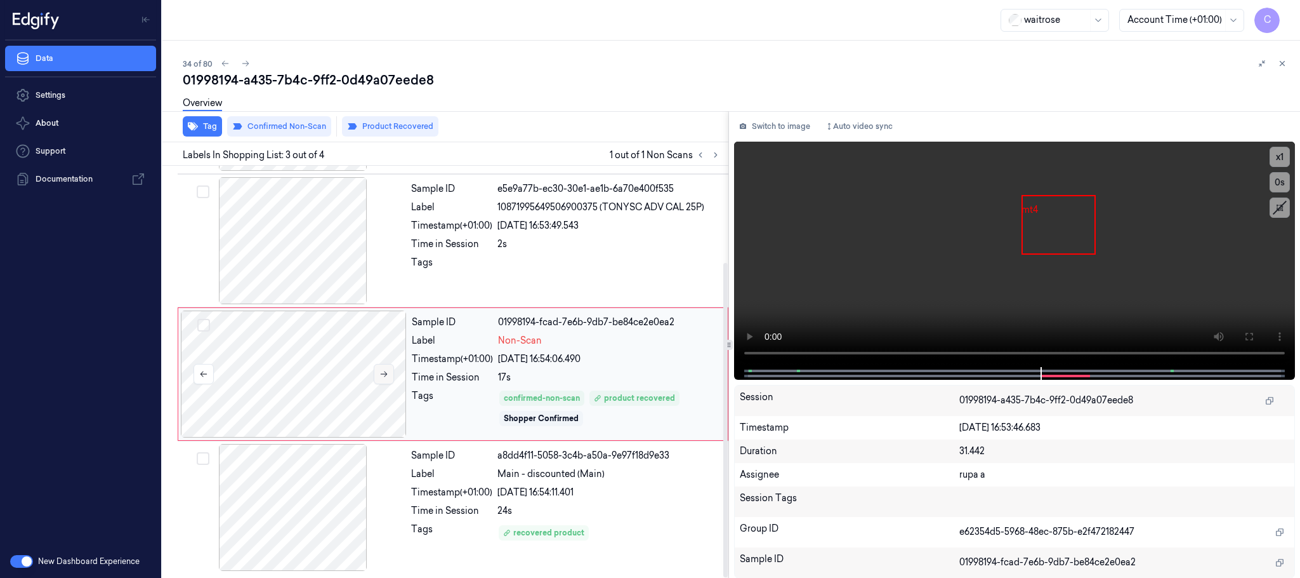
click at [387, 375] on icon at bounding box center [384, 373] width 9 height 9
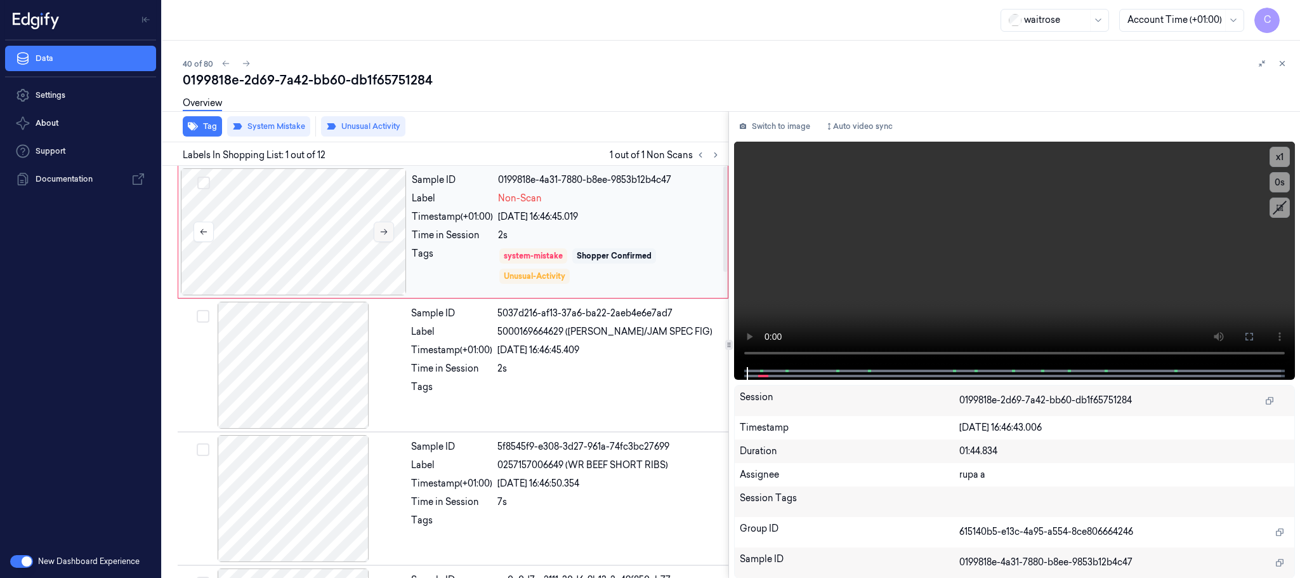
click at [390, 236] on button at bounding box center [384, 231] width 20 height 20
click at [386, 230] on icon at bounding box center [384, 231] width 9 height 9
click at [385, 227] on icon at bounding box center [384, 231] width 9 height 9
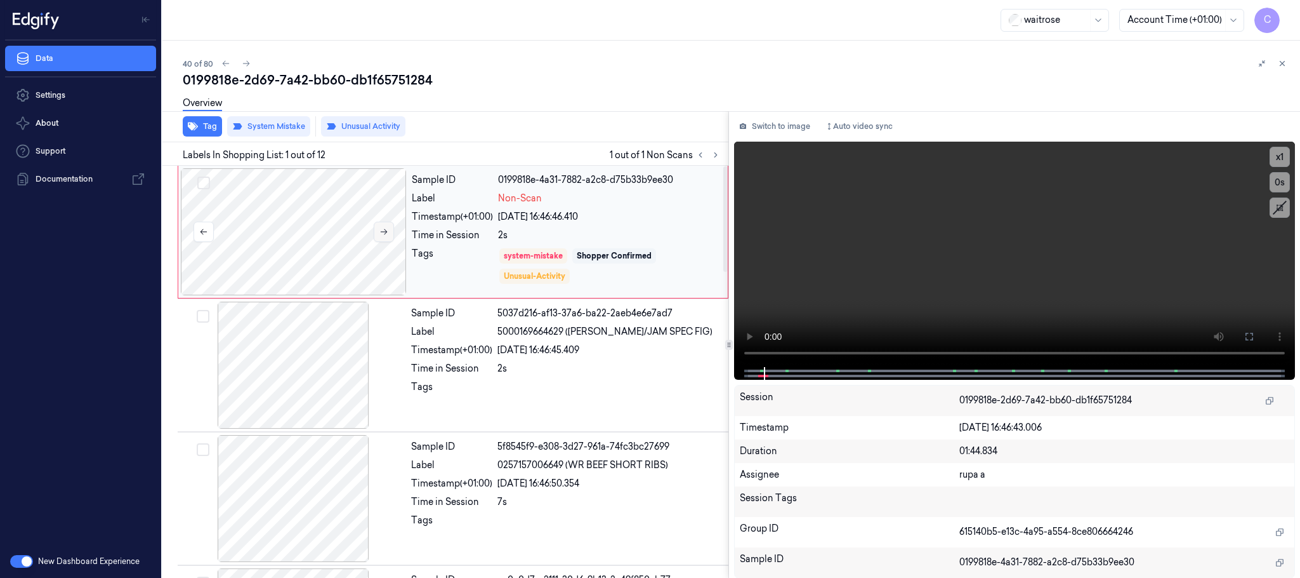
click at [385, 227] on icon at bounding box center [384, 231] width 9 height 9
click at [388, 225] on button at bounding box center [384, 231] width 20 height 20
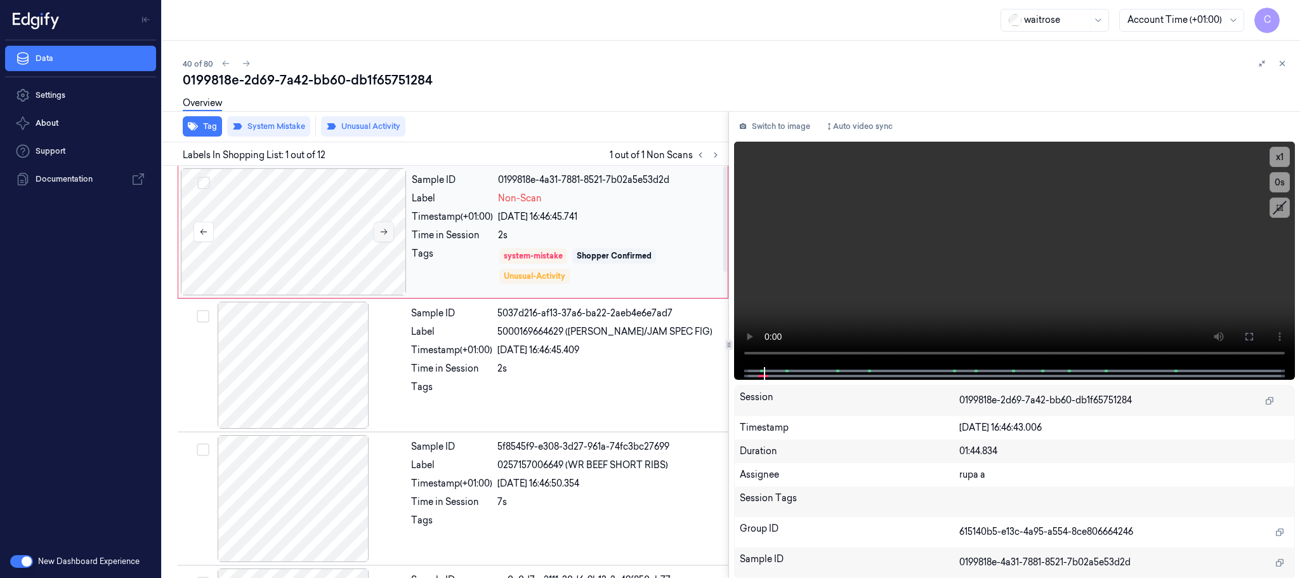
click at [388, 225] on button at bounding box center [384, 231] width 20 height 20
click at [389, 223] on button at bounding box center [384, 231] width 20 height 20
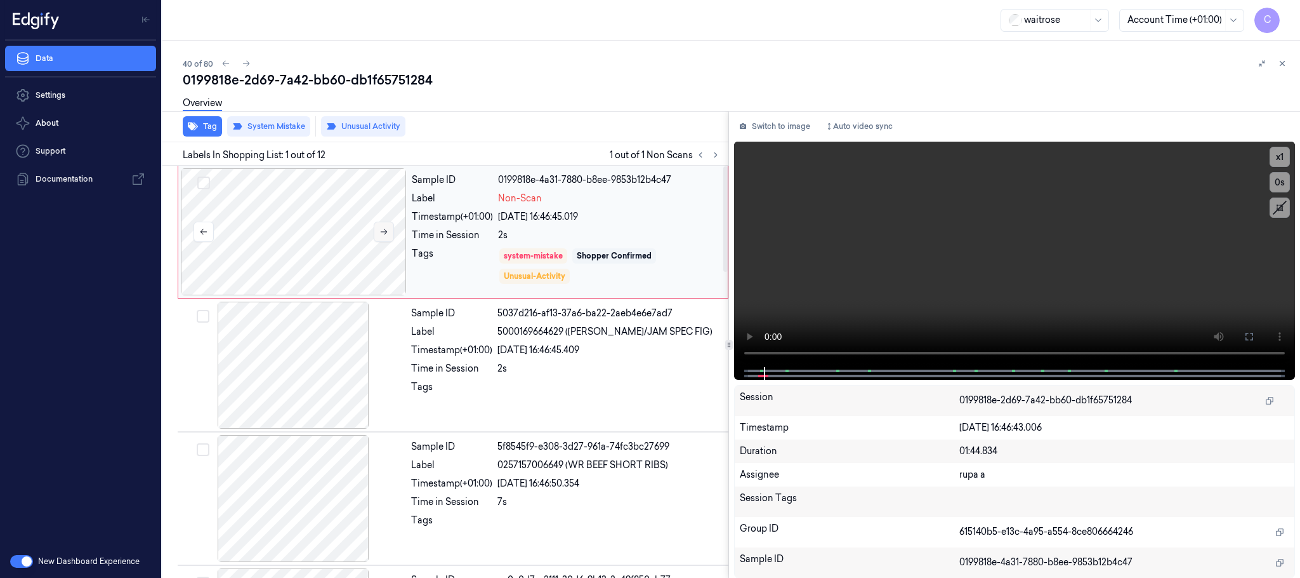
click at [391, 221] on button at bounding box center [384, 231] width 20 height 20
click at [390, 220] on div at bounding box center [294, 231] width 226 height 127
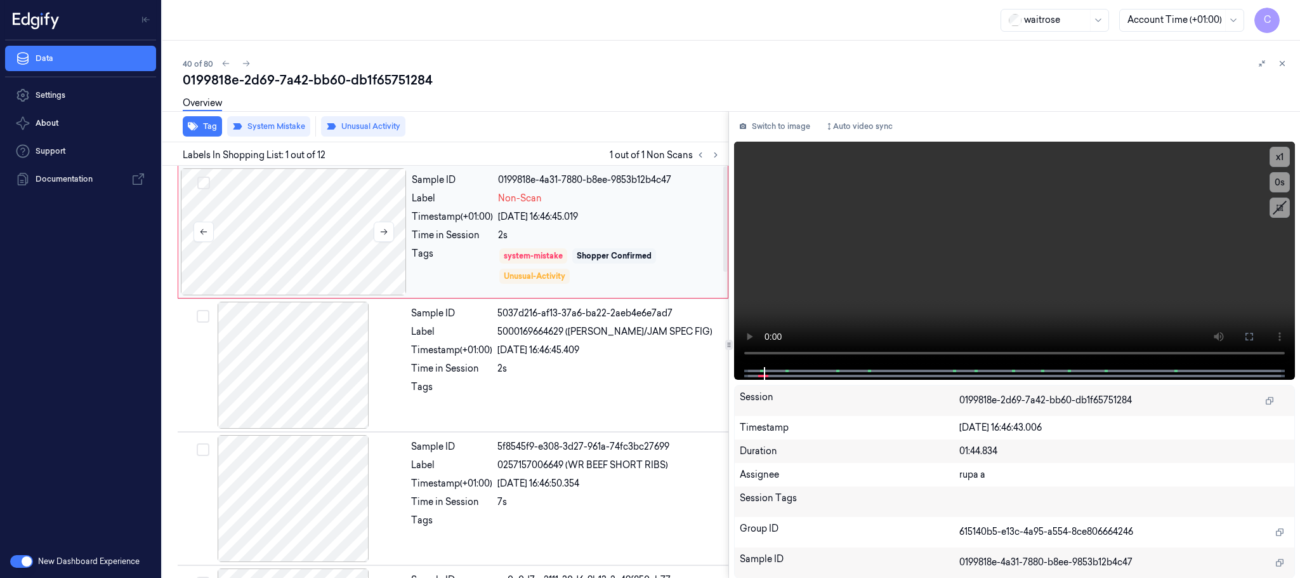
click at [390, 218] on div at bounding box center [294, 231] width 226 height 127
click at [390, 217] on div at bounding box center [294, 231] width 226 height 127
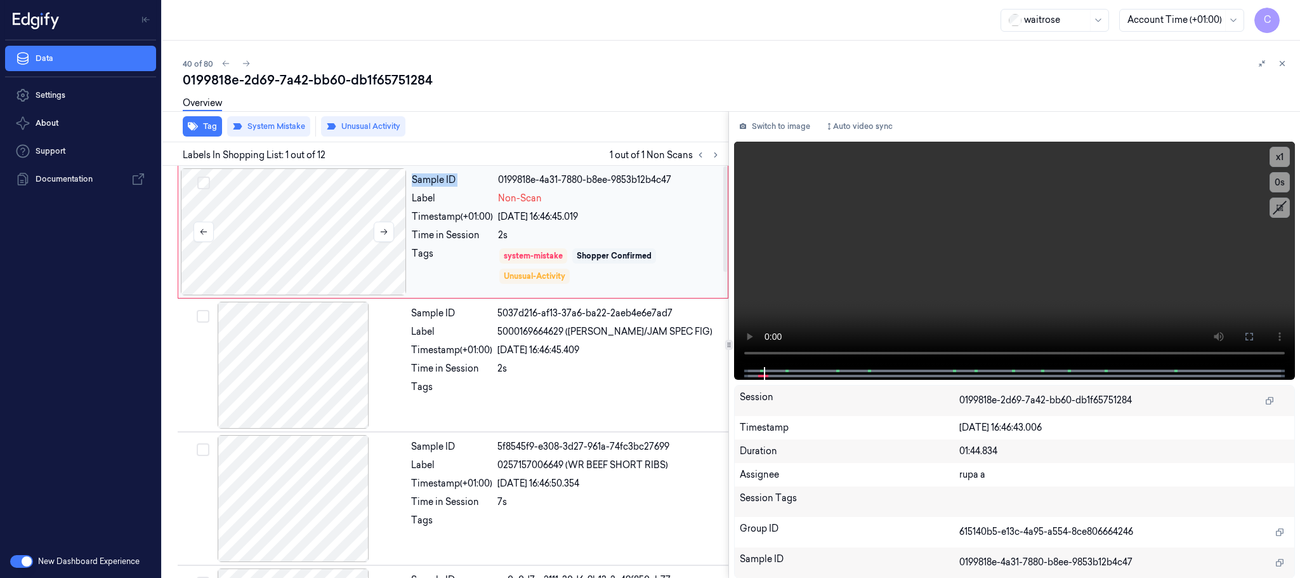
click at [390, 217] on div at bounding box center [294, 231] width 226 height 127
click at [391, 217] on div at bounding box center [294, 231] width 226 height 127
click at [385, 233] on icon at bounding box center [384, 231] width 9 height 9
click at [383, 234] on icon at bounding box center [384, 231] width 9 height 9
click at [385, 233] on icon at bounding box center [384, 232] width 7 height 6
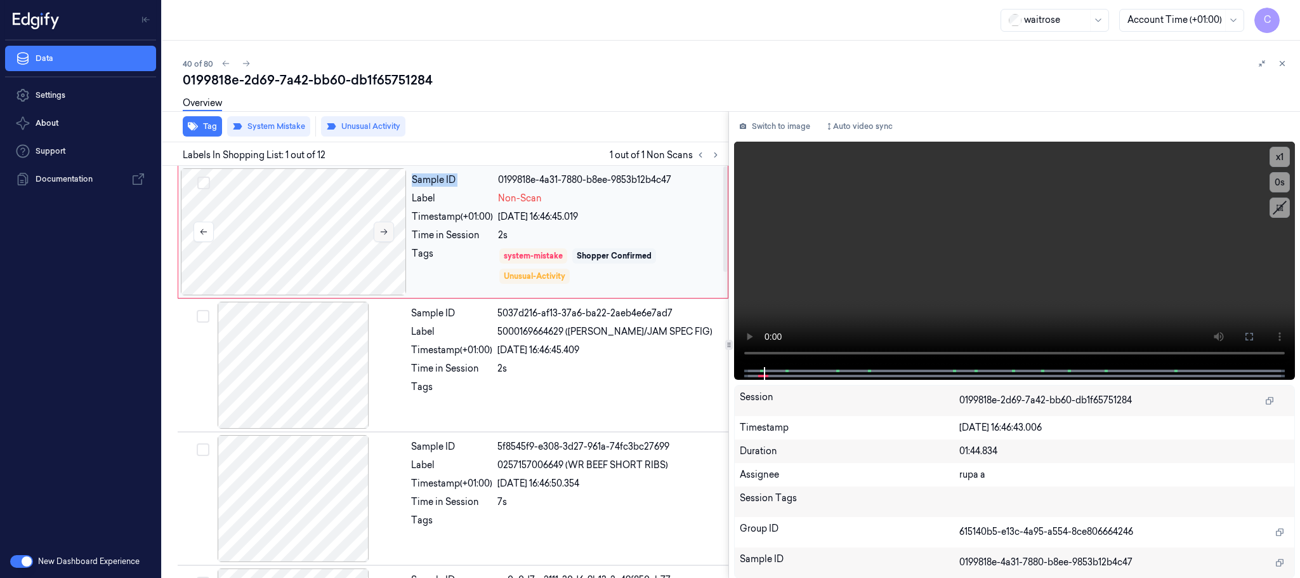
click at [385, 233] on icon at bounding box center [384, 232] width 7 height 6
click at [386, 230] on icon at bounding box center [384, 231] width 9 height 9
click at [388, 230] on icon at bounding box center [384, 231] width 9 height 9
click at [389, 229] on button at bounding box center [384, 231] width 20 height 20
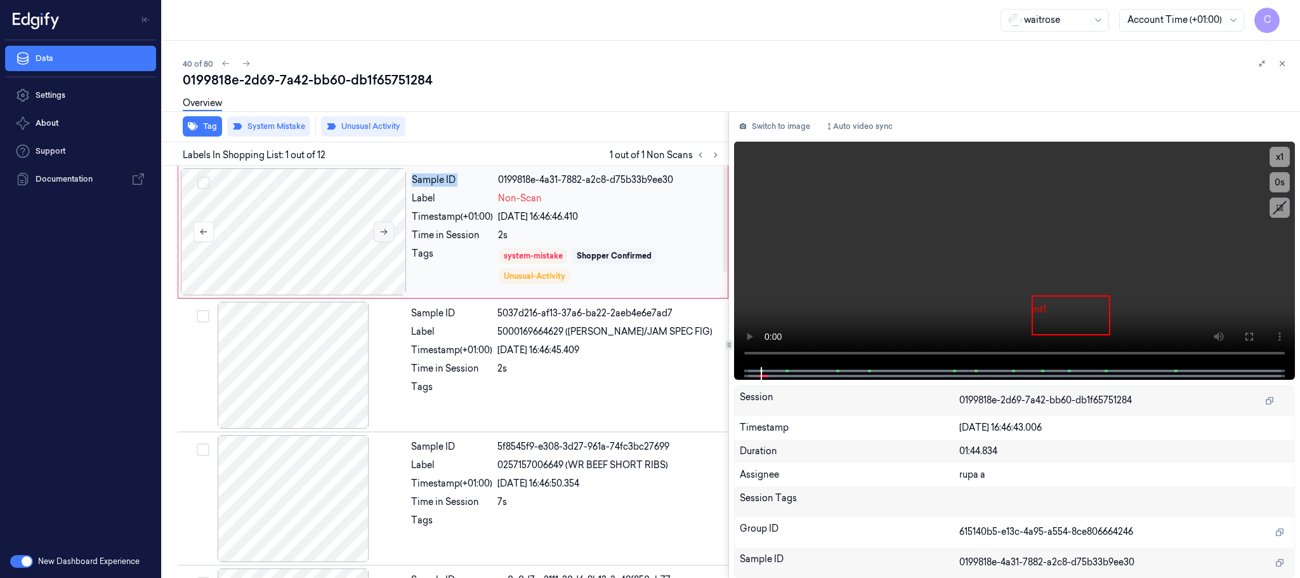
click at [387, 229] on icon at bounding box center [384, 231] width 9 height 9
click at [387, 228] on icon at bounding box center [384, 231] width 9 height 9
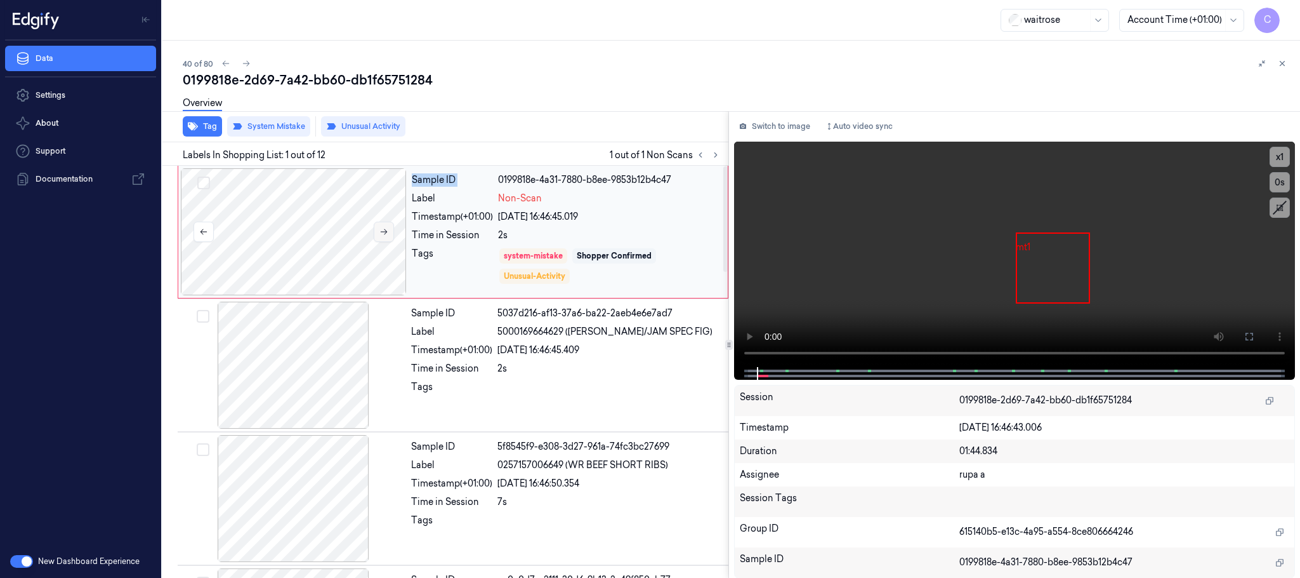
click at [387, 228] on icon at bounding box center [384, 231] width 9 height 9
click at [388, 228] on icon at bounding box center [384, 231] width 9 height 9
click at [388, 227] on icon at bounding box center [384, 231] width 9 height 9
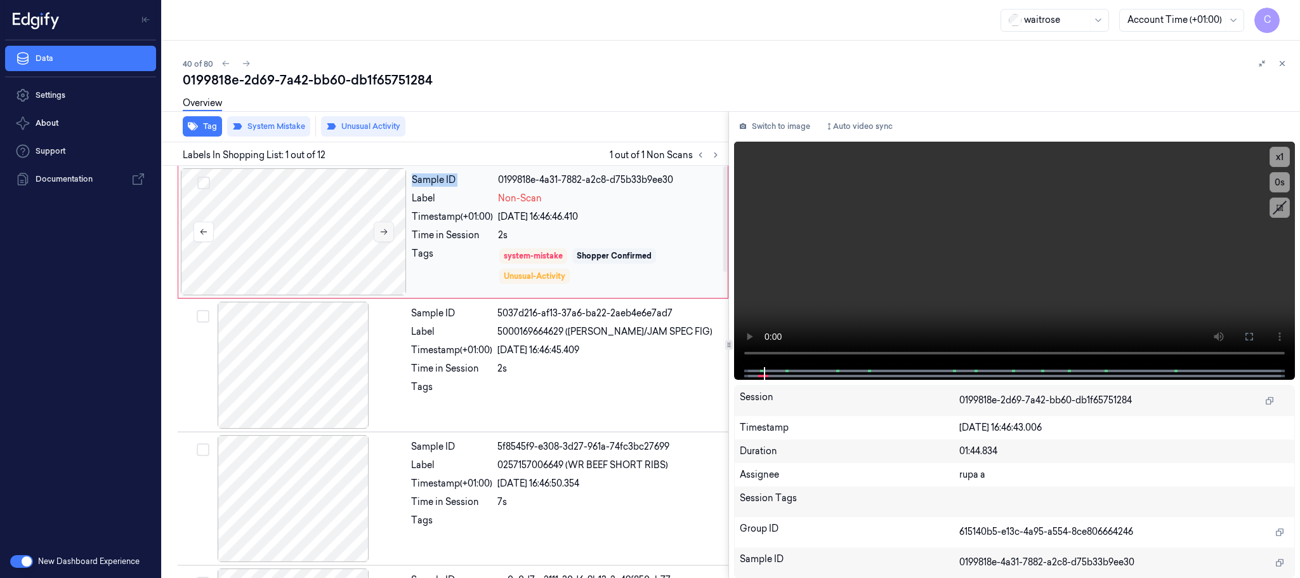
click at [388, 227] on icon at bounding box center [384, 231] width 9 height 9
click at [387, 227] on icon at bounding box center [384, 231] width 9 height 9
click at [387, 225] on button at bounding box center [384, 231] width 20 height 20
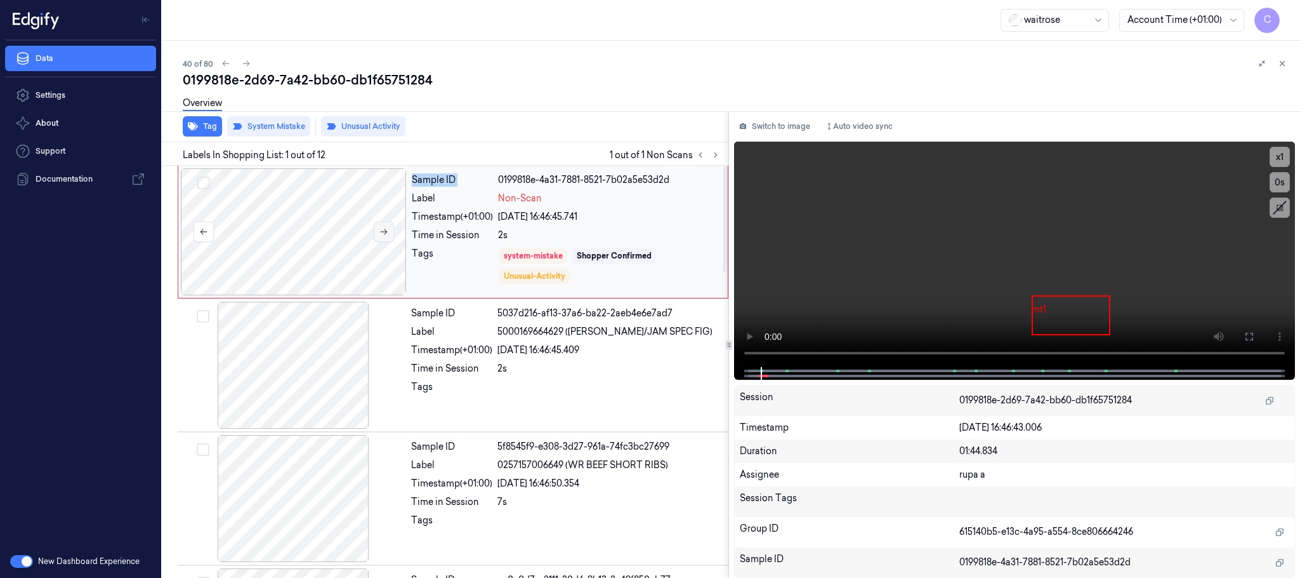
click at [387, 225] on button at bounding box center [384, 231] width 20 height 20
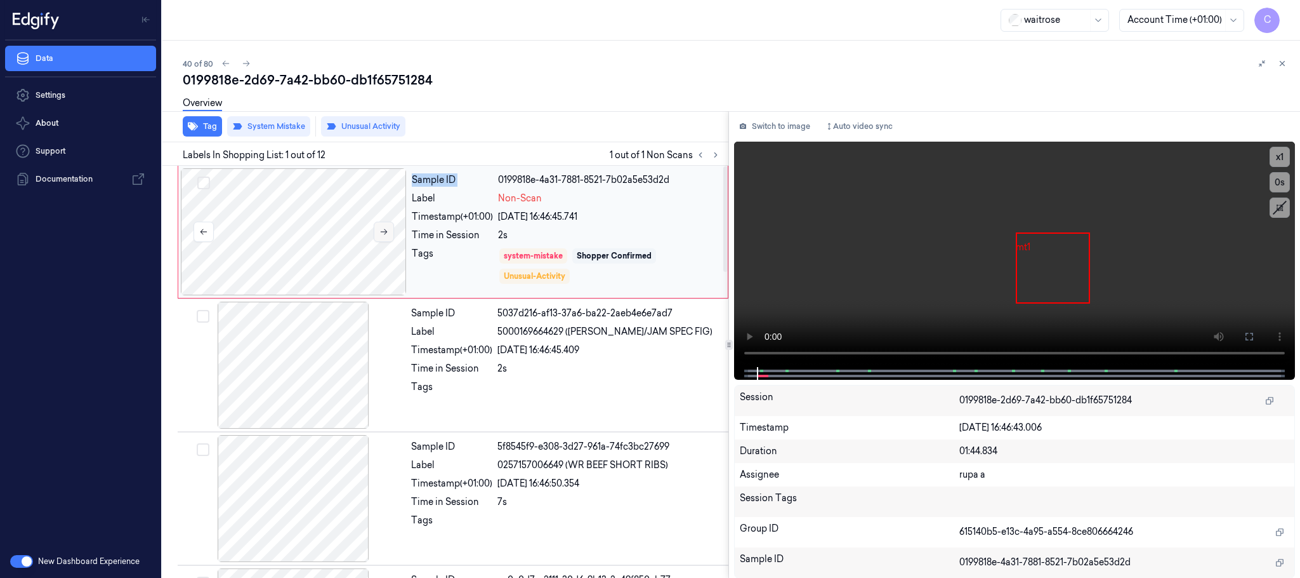
click at [387, 225] on button at bounding box center [384, 231] width 20 height 20
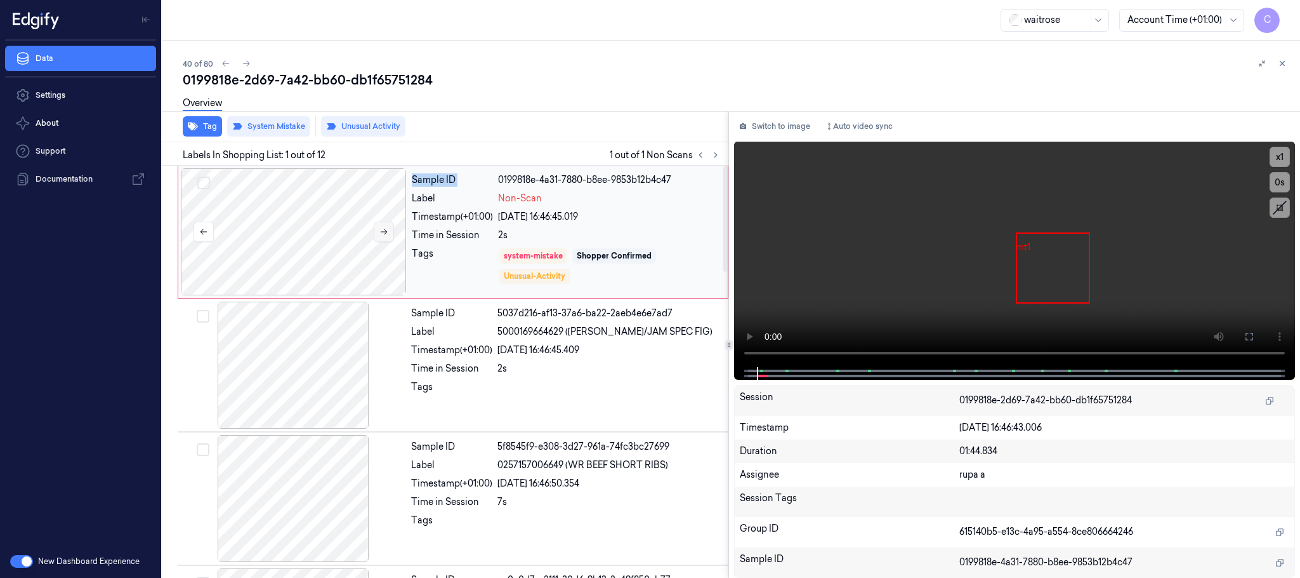
click at [387, 225] on button at bounding box center [384, 231] width 20 height 20
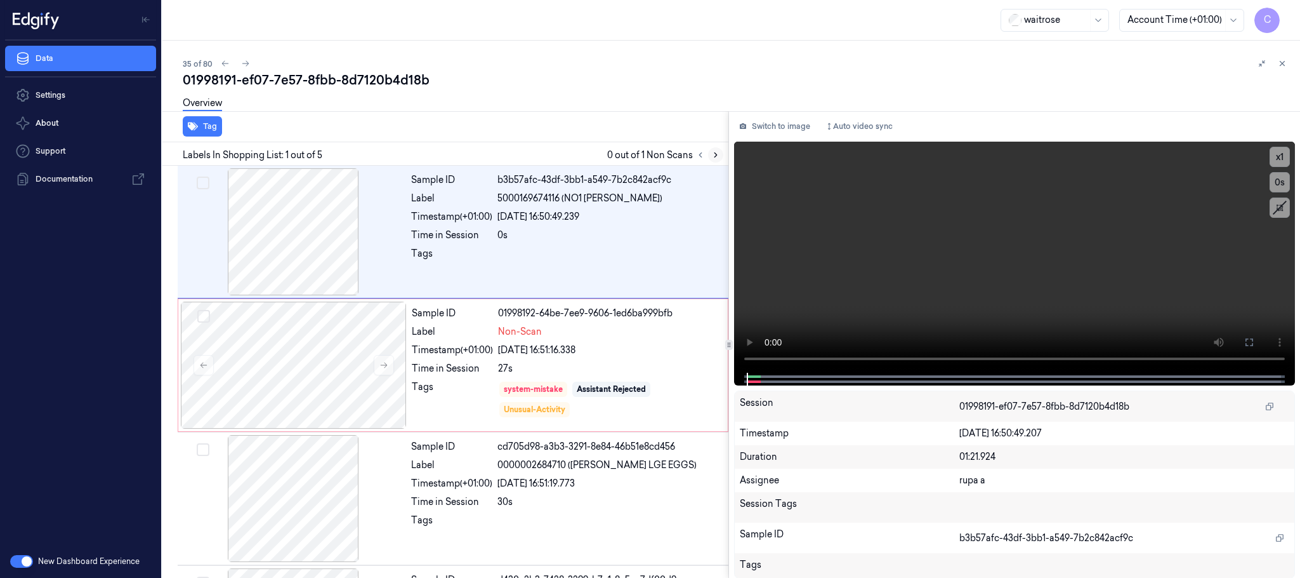
click at [712, 154] on icon at bounding box center [715, 154] width 9 height 9
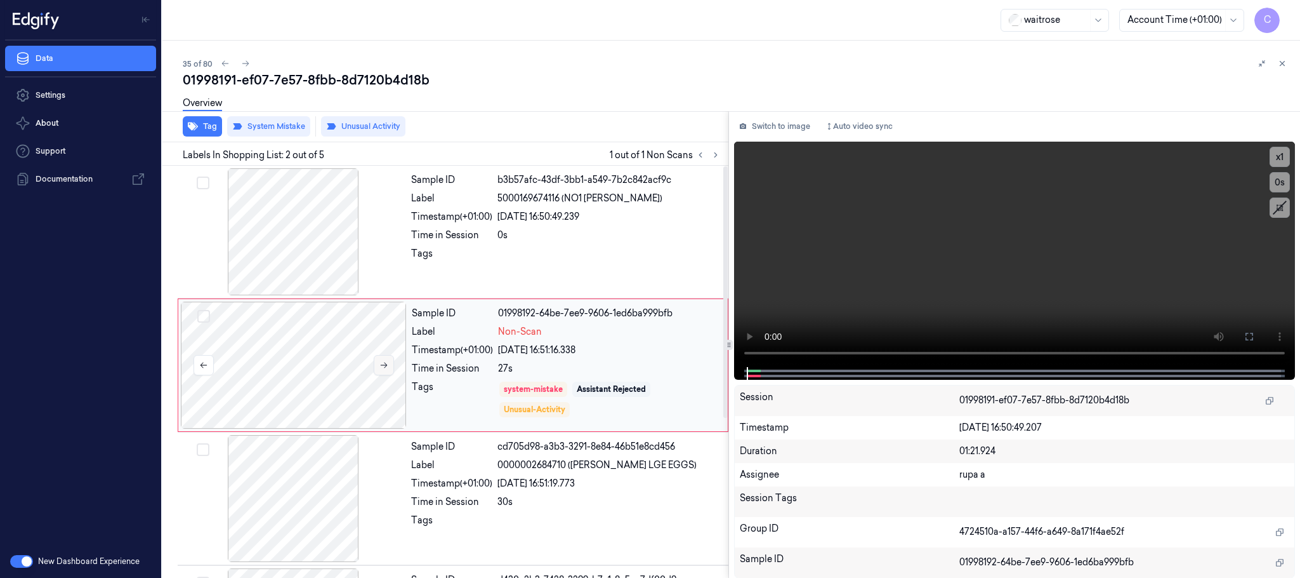
click at [385, 373] on button at bounding box center [384, 365] width 20 height 20
click at [386, 364] on icon at bounding box center [384, 365] width 7 height 6
click at [380, 366] on icon at bounding box center [384, 364] width 9 height 9
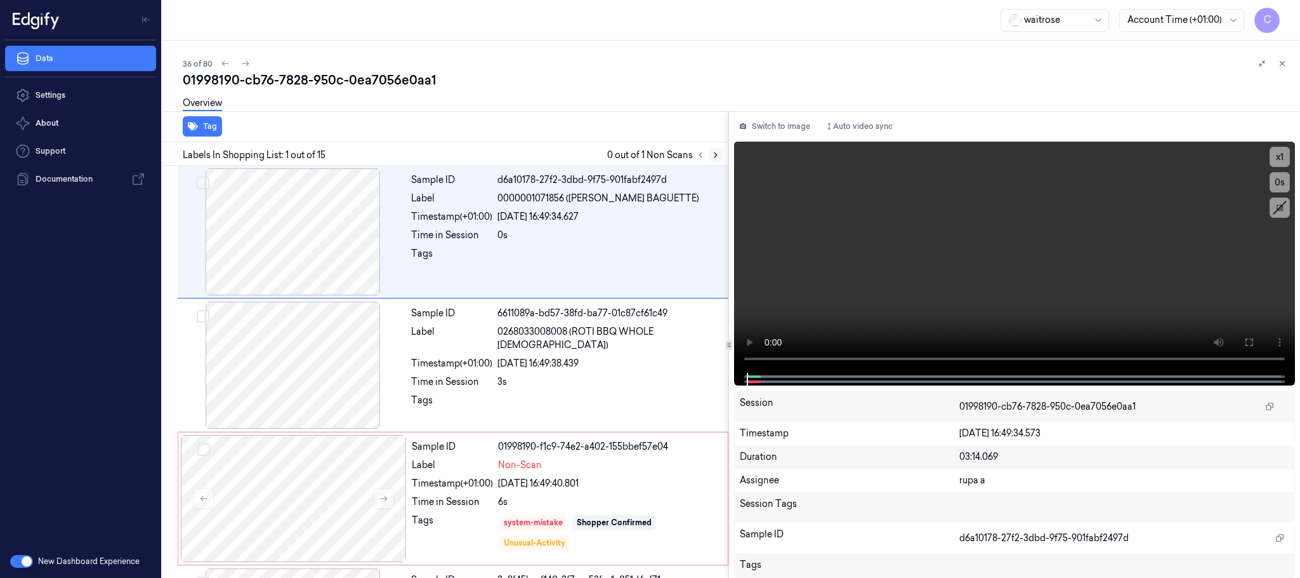
click at [714, 155] on icon at bounding box center [715, 154] width 9 height 9
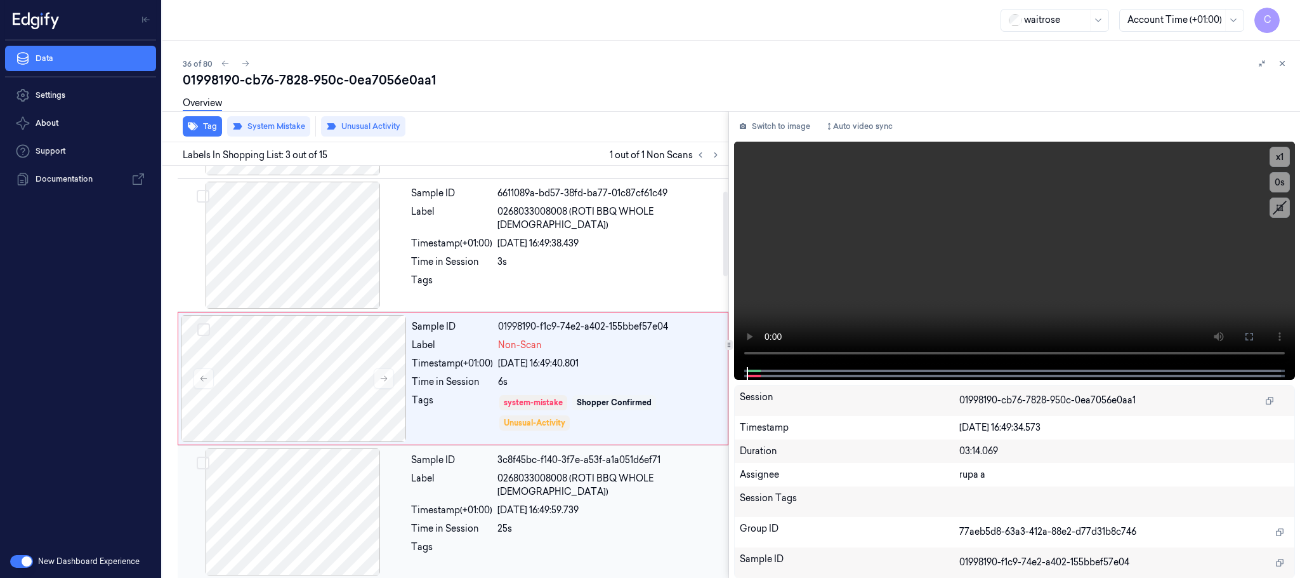
scroll to position [128, 0]
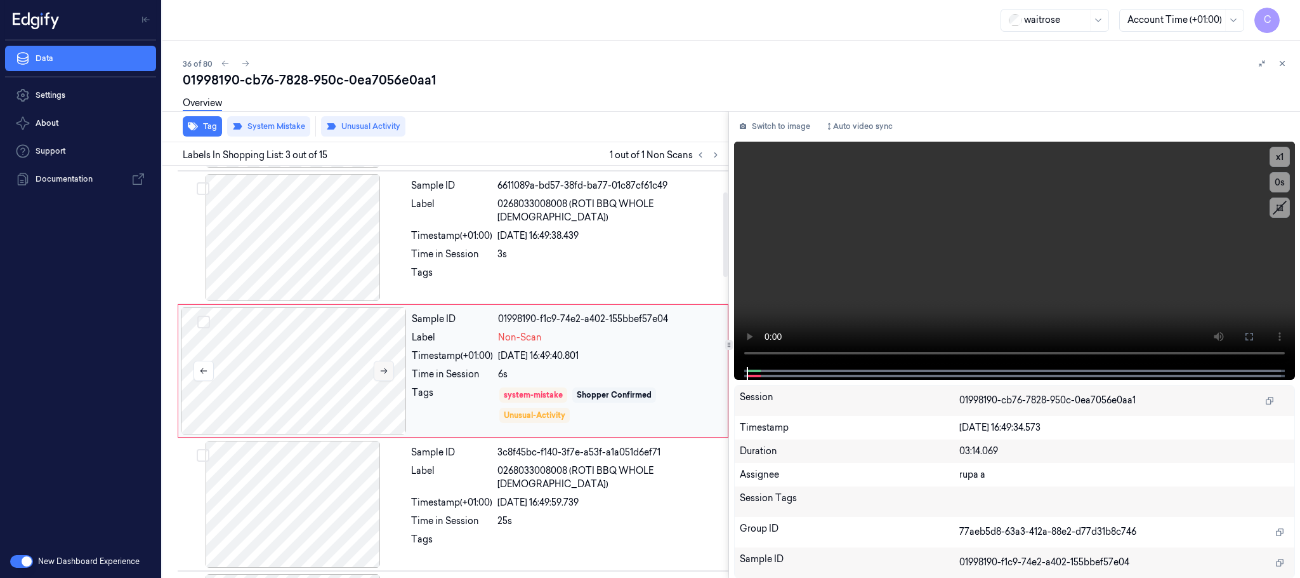
click at [385, 368] on icon at bounding box center [384, 370] width 9 height 9
click at [385, 373] on icon at bounding box center [384, 370] width 9 height 9
click at [383, 371] on icon at bounding box center [384, 370] width 9 height 9
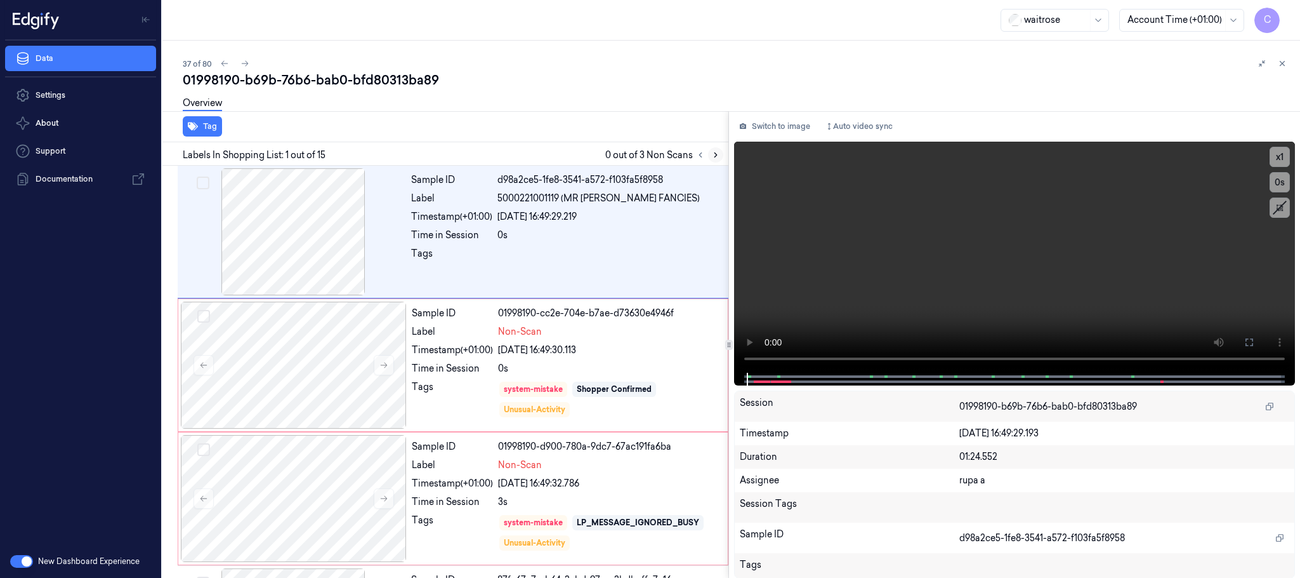
click at [713, 155] on icon at bounding box center [715, 154] width 9 height 9
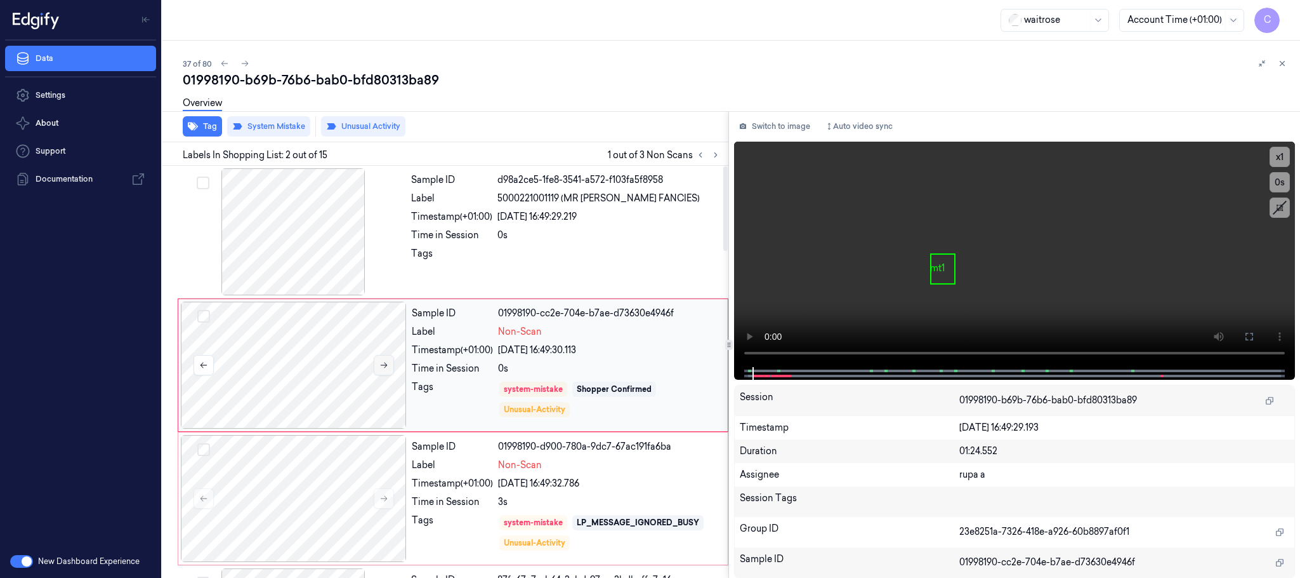
click at [392, 357] on button at bounding box center [384, 365] width 20 height 20
click at [392, 362] on button at bounding box center [384, 365] width 20 height 20
click at [392, 367] on button at bounding box center [384, 365] width 20 height 20
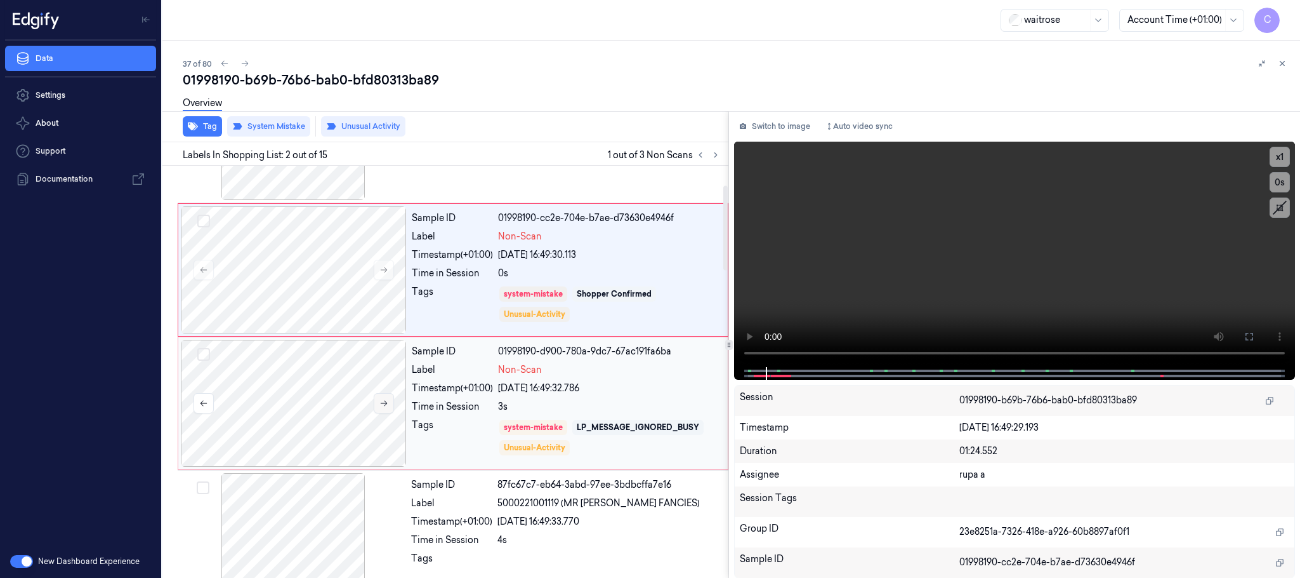
click at [387, 399] on button at bounding box center [384, 403] width 20 height 20
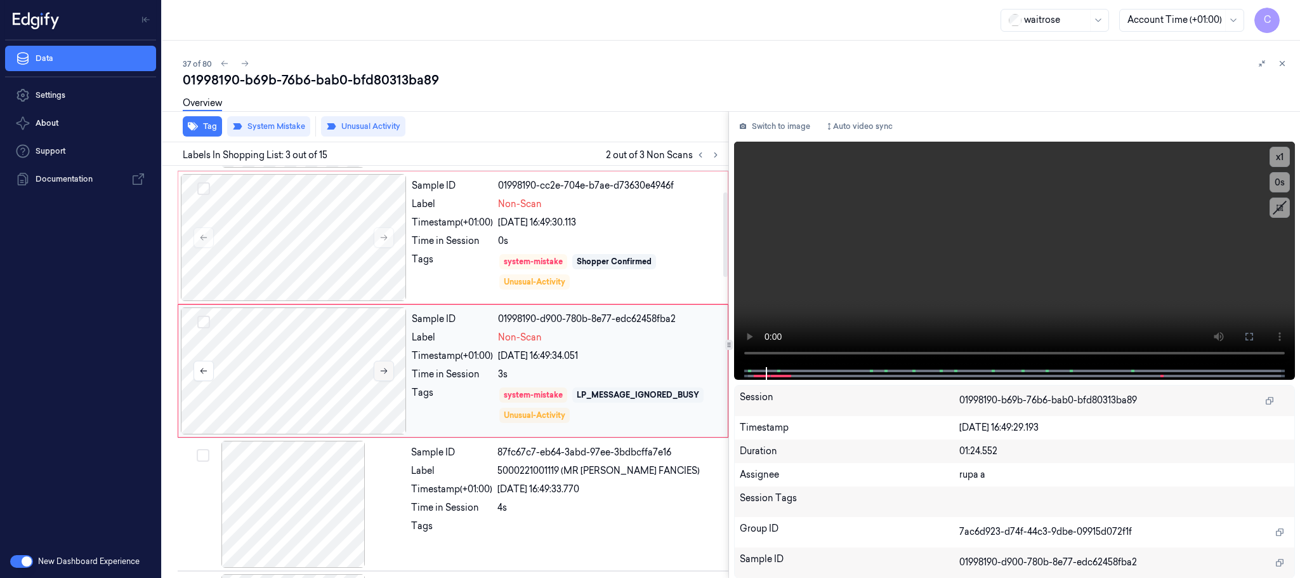
click at [386, 374] on icon at bounding box center [384, 370] width 9 height 9
click at [389, 378] on button at bounding box center [384, 370] width 20 height 20
click at [383, 370] on icon at bounding box center [384, 370] width 9 height 9
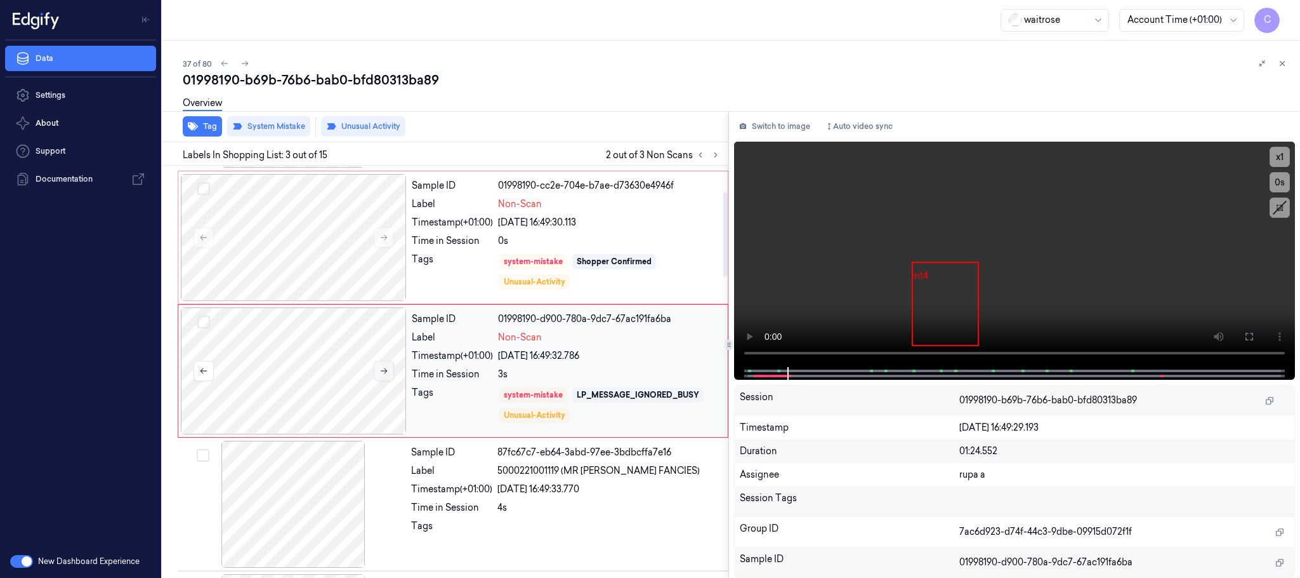
click at [383, 370] on icon at bounding box center [384, 370] width 9 height 9
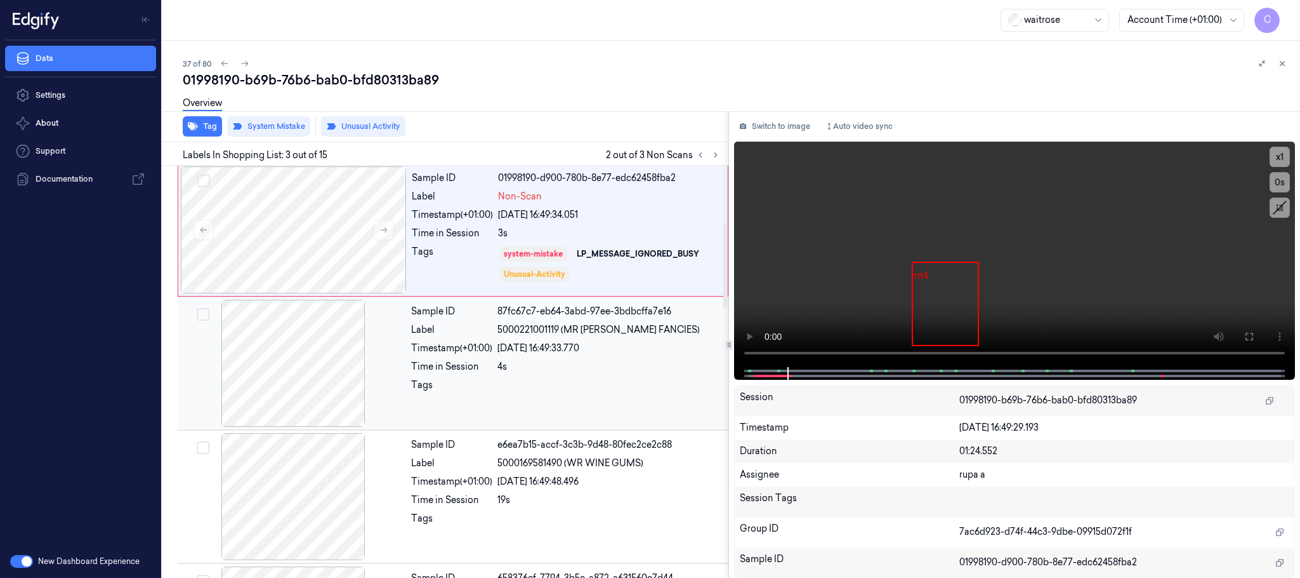
scroll to position [318, 0]
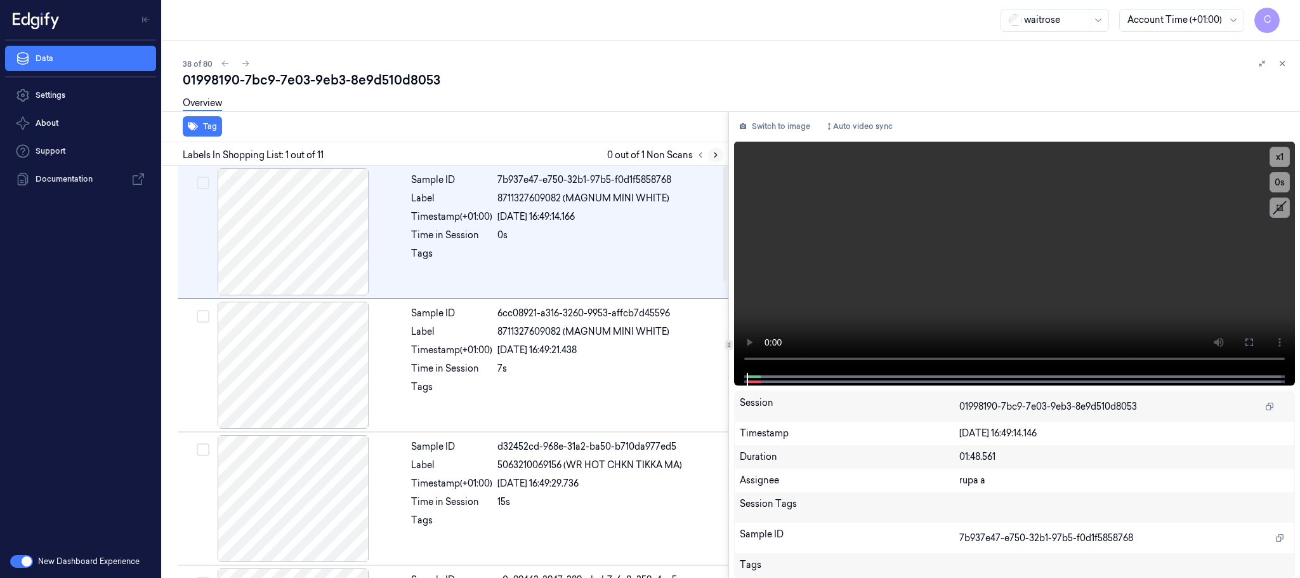
drag, startPoint x: 720, startPoint y: 151, endPoint x: 717, endPoint y: 157, distance: 6.9
click at [718, 152] on button at bounding box center [715, 154] width 15 height 15
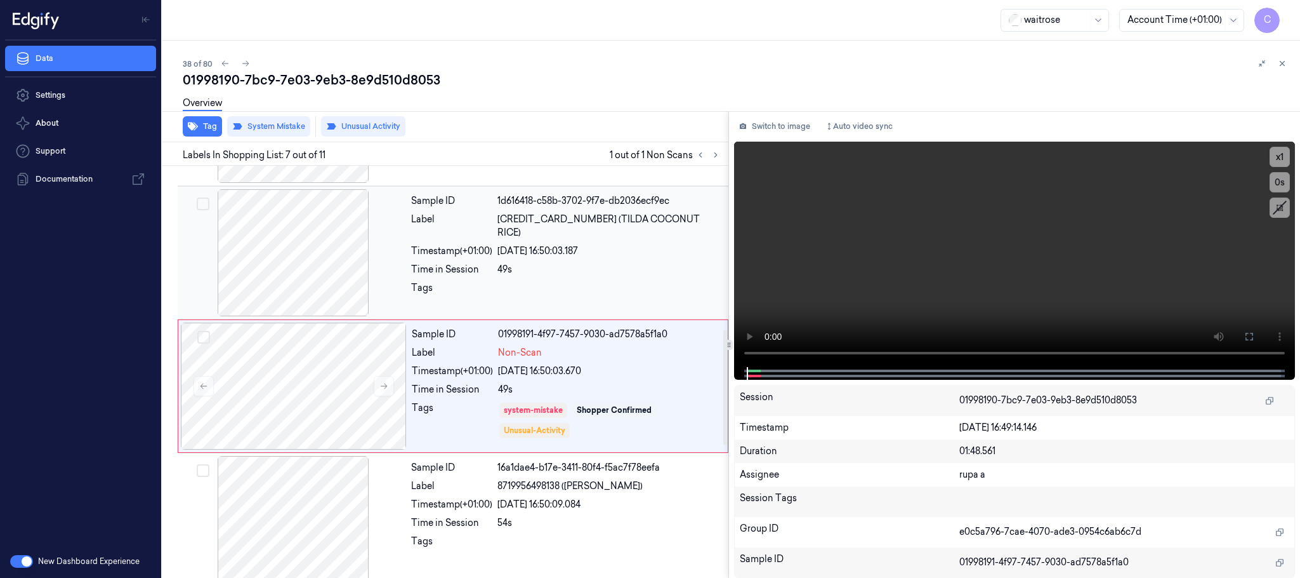
scroll to position [663, 0]
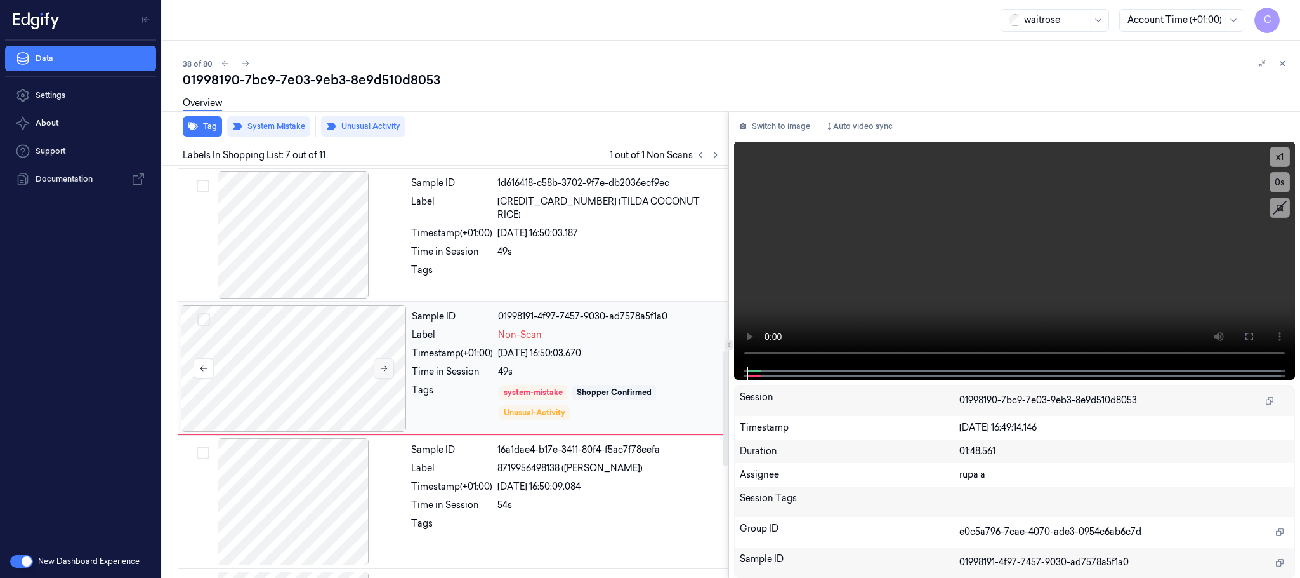
click at [381, 373] on icon at bounding box center [384, 368] width 9 height 9
click at [386, 370] on icon at bounding box center [384, 368] width 9 height 9
click at [385, 370] on icon at bounding box center [384, 369] width 7 height 6
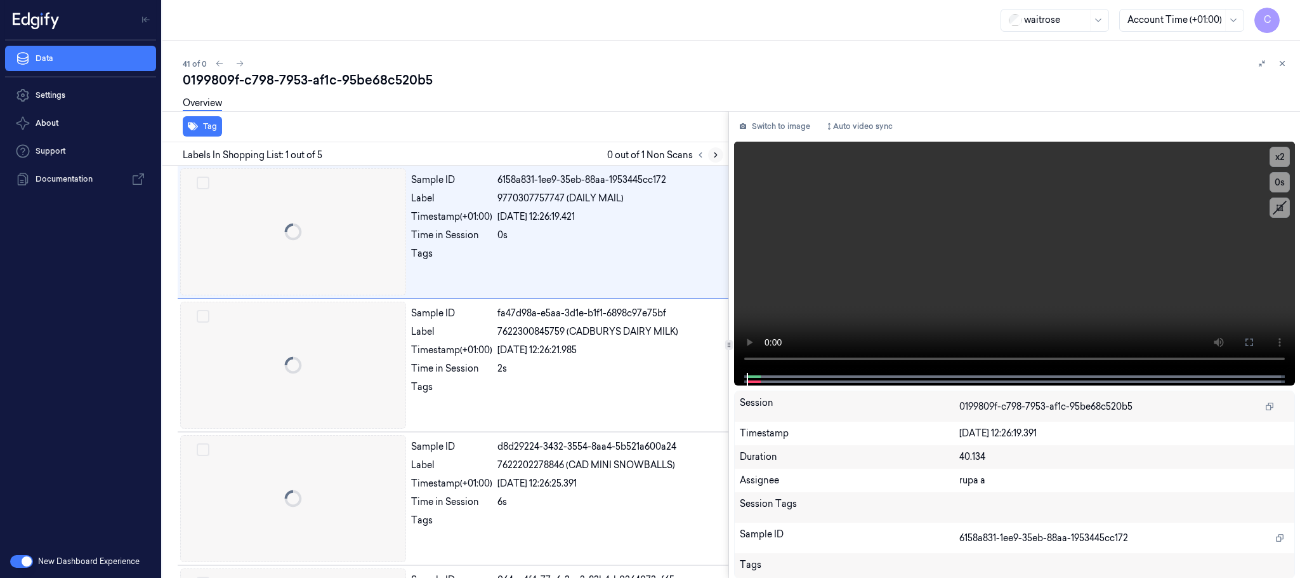
click at [712, 154] on icon at bounding box center [715, 154] width 9 height 9
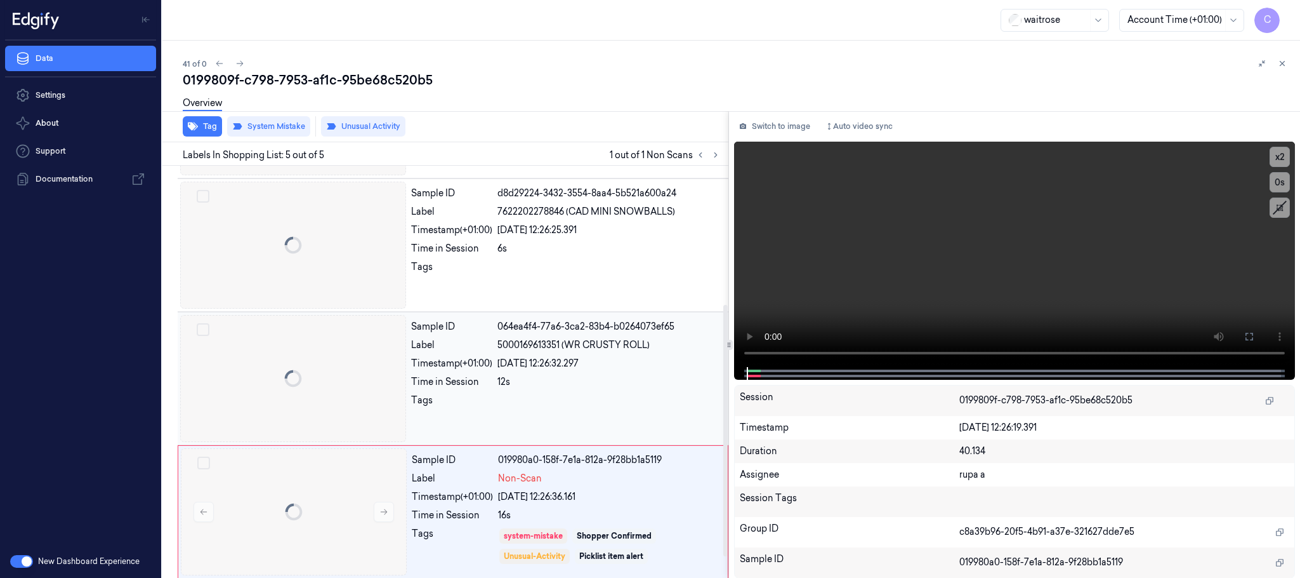
scroll to position [261, 0]
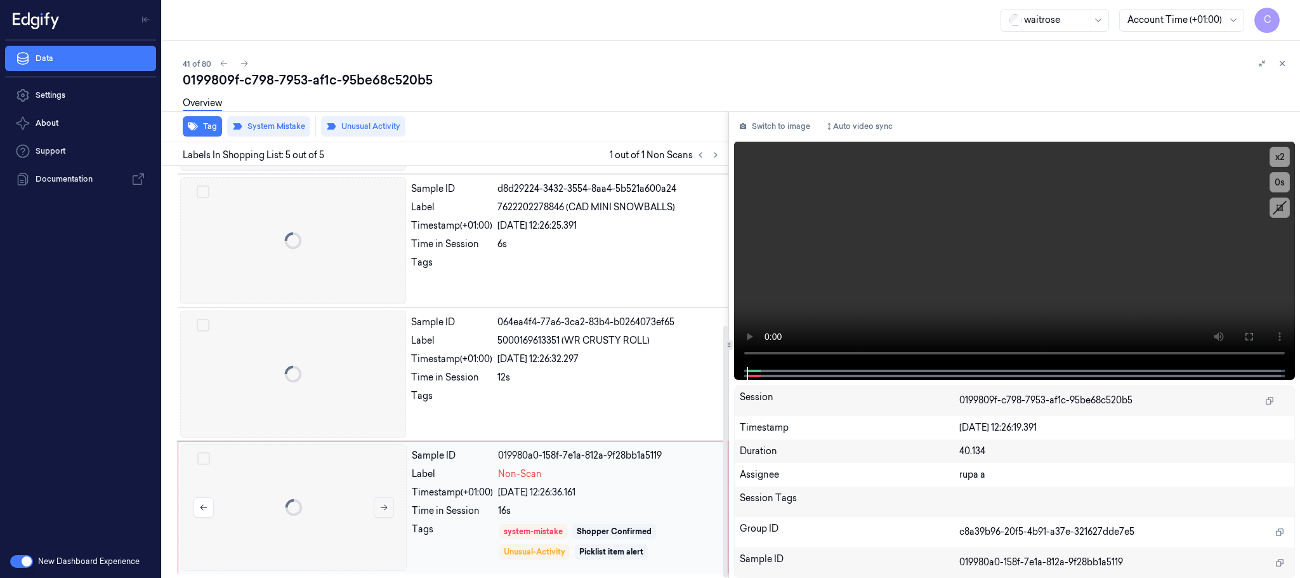
click at [387, 503] on icon at bounding box center [384, 507] width 9 height 9
click at [380, 506] on icon at bounding box center [384, 507] width 9 height 9
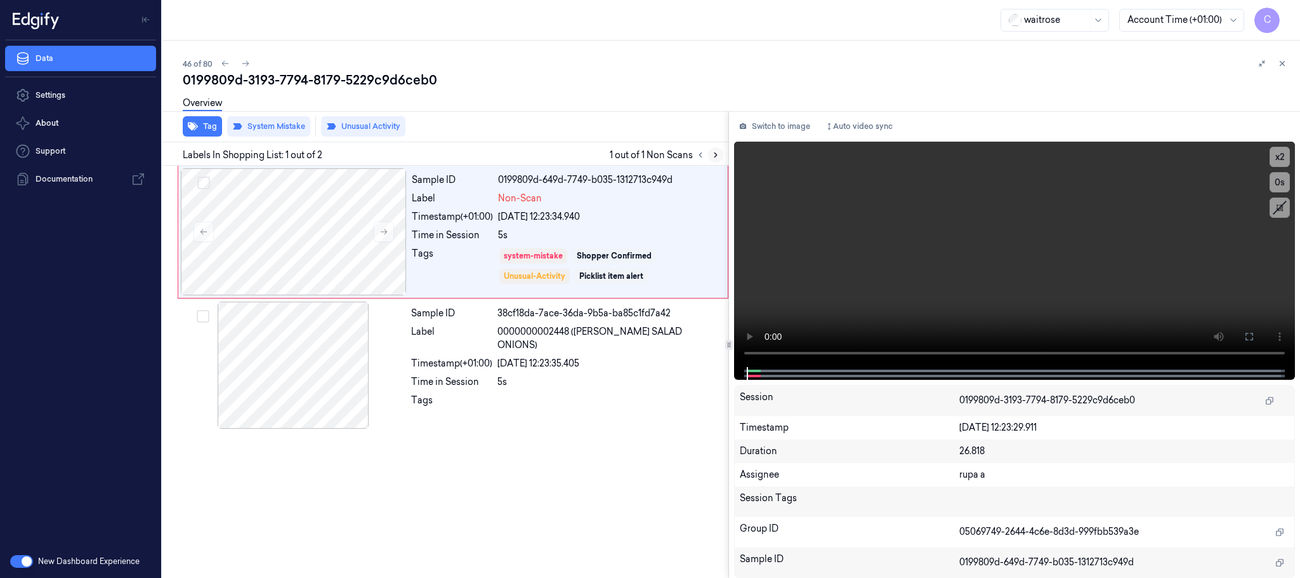
click at [716, 151] on icon at bounding box center [715, 154] width 9 height 9
click at [376, 231] on button at bounding box center [384, 231] width 20 height 20
click at [383, 231] on icon at bounding box center [384, 231] width 9 height 9
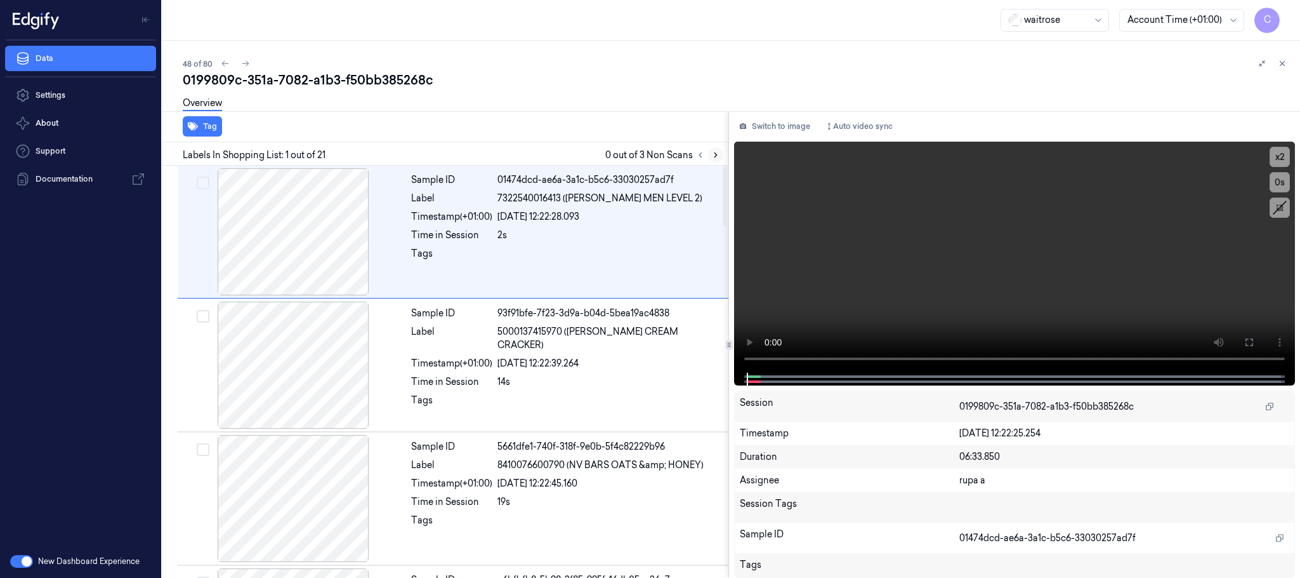
click at [717, 156] on icon at bounding box center [715, 154] width 9 height 9
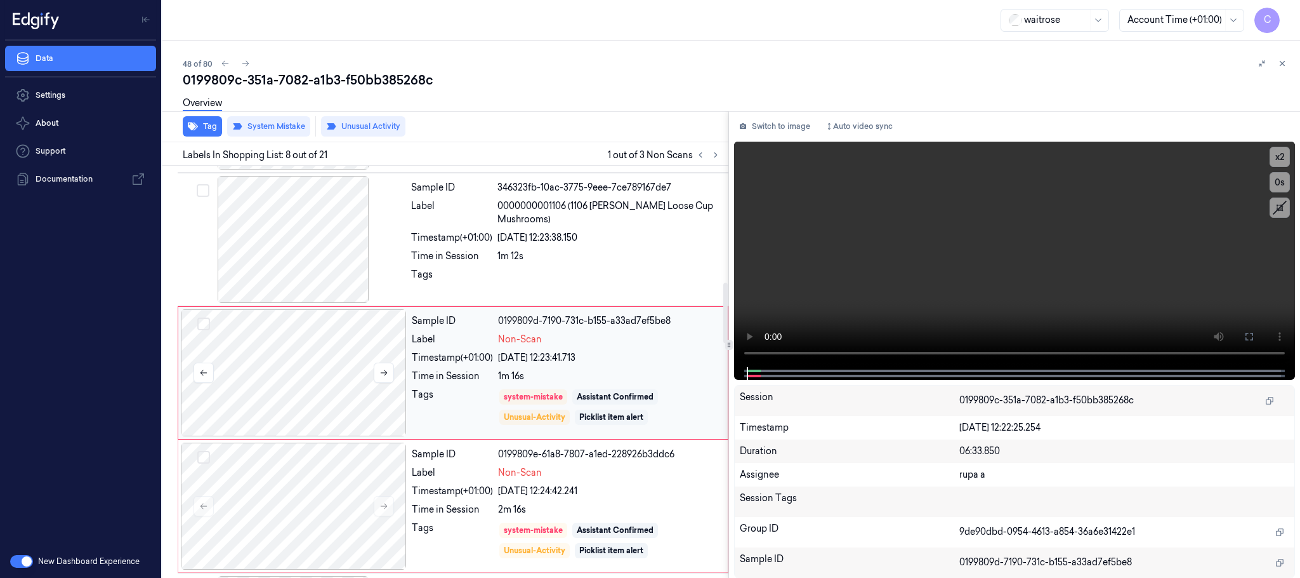
scroll to position [796, 0]
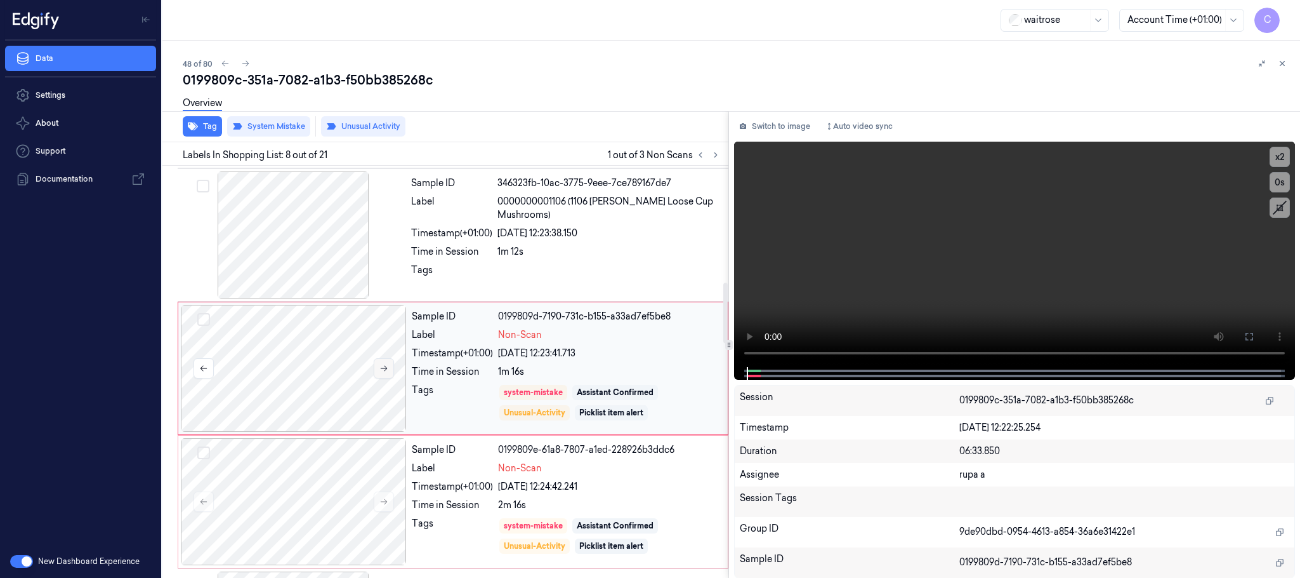
click at [380, 373] on icon at bounding box center [384, 368] width 9 height 9
click at [380, 505] on icon at bounding box center [384, 501] width 9 height 9
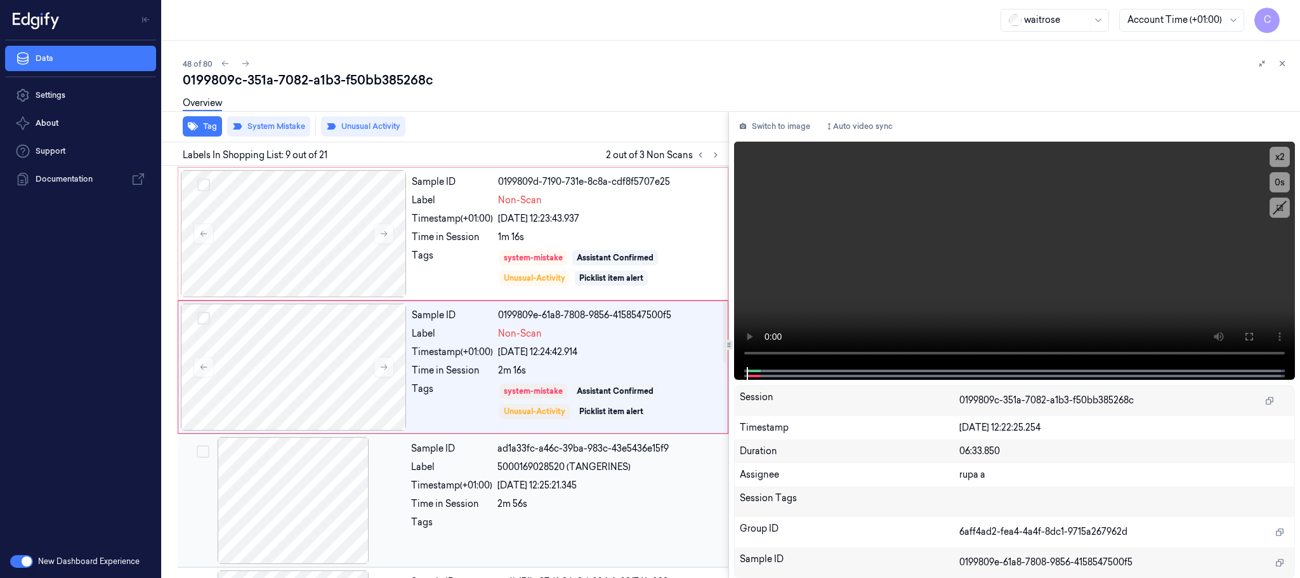
click at [385, 505] on div at bounding box center [293, 500] width 226 height 127
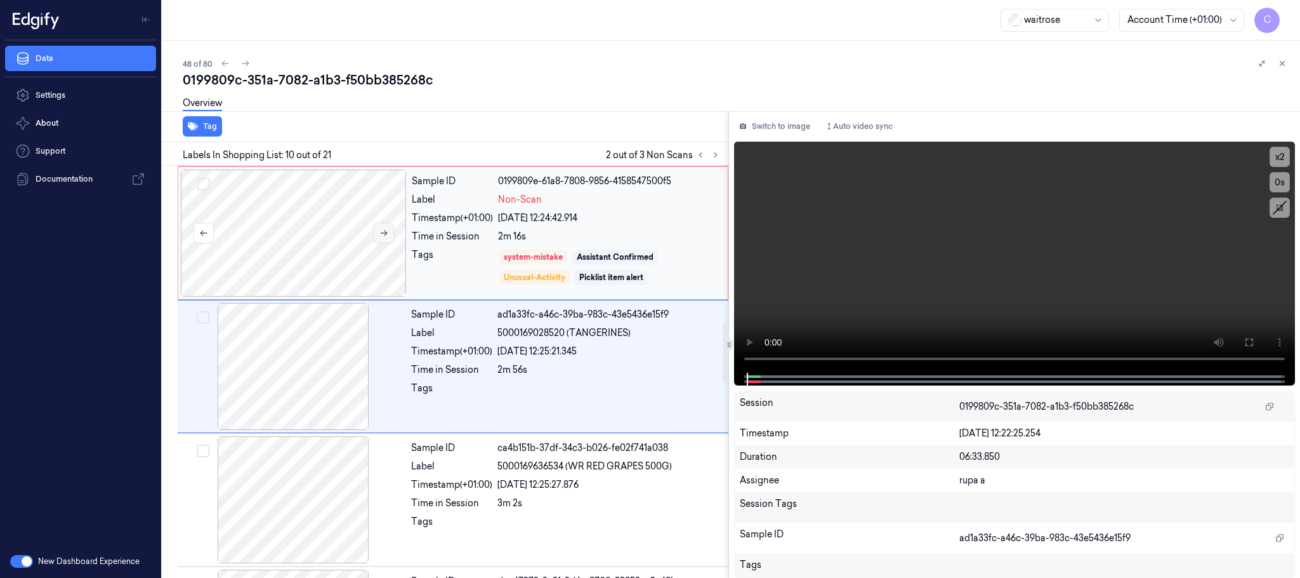
click at [388, 235] on icon at bounding box center [384, 232] width 9 height 9
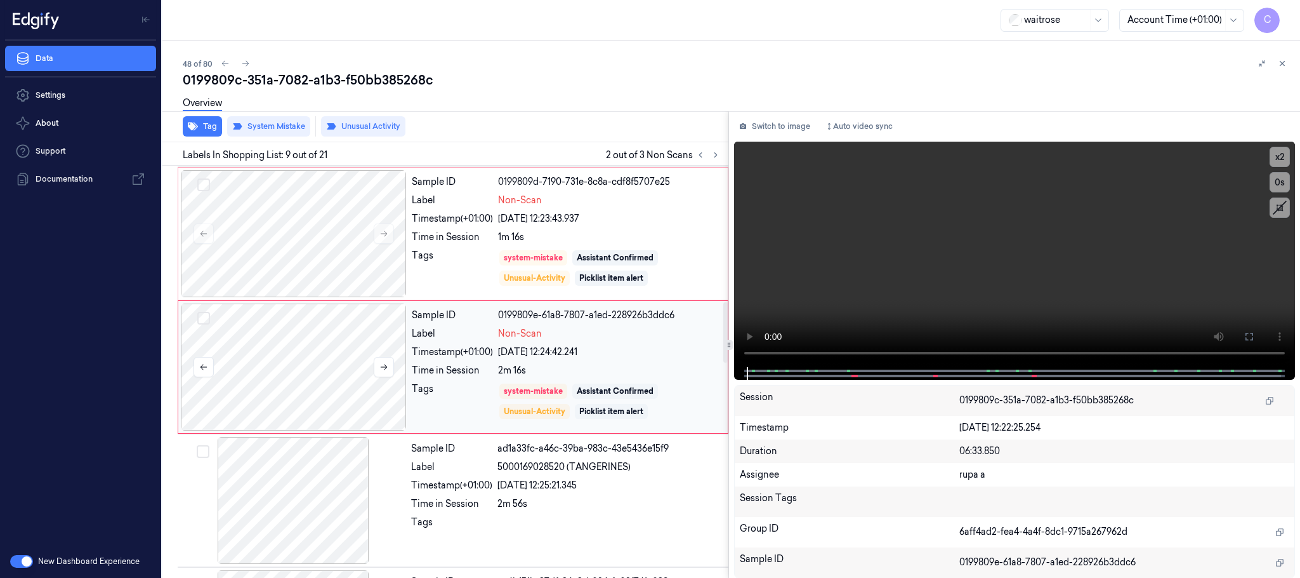
click at [387, 237] on icon at bounding box center [384, 234] width 7 height 6
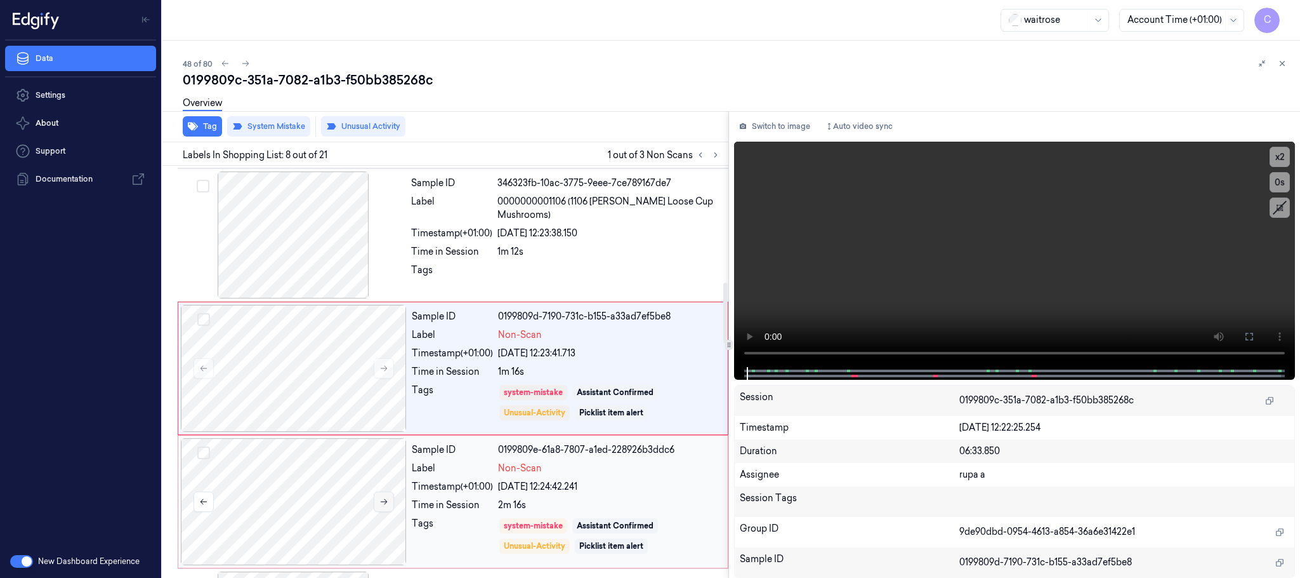
click at [385, 505] on icon at bounding box center [384, 501] width 9 height 9
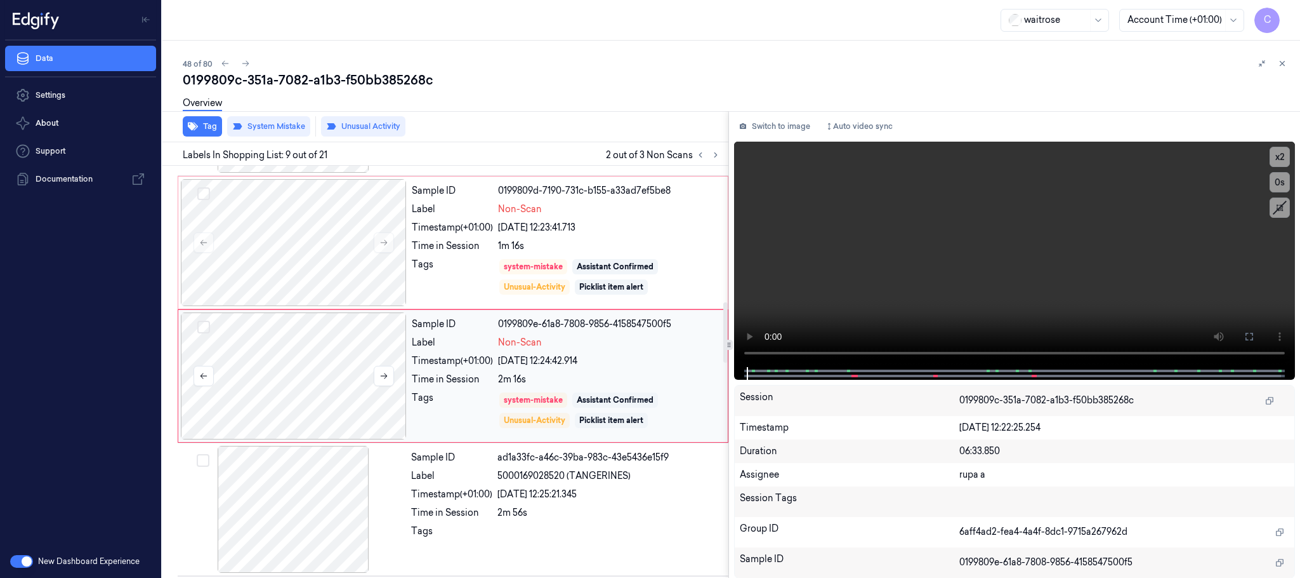
scroll to position [931, 0]
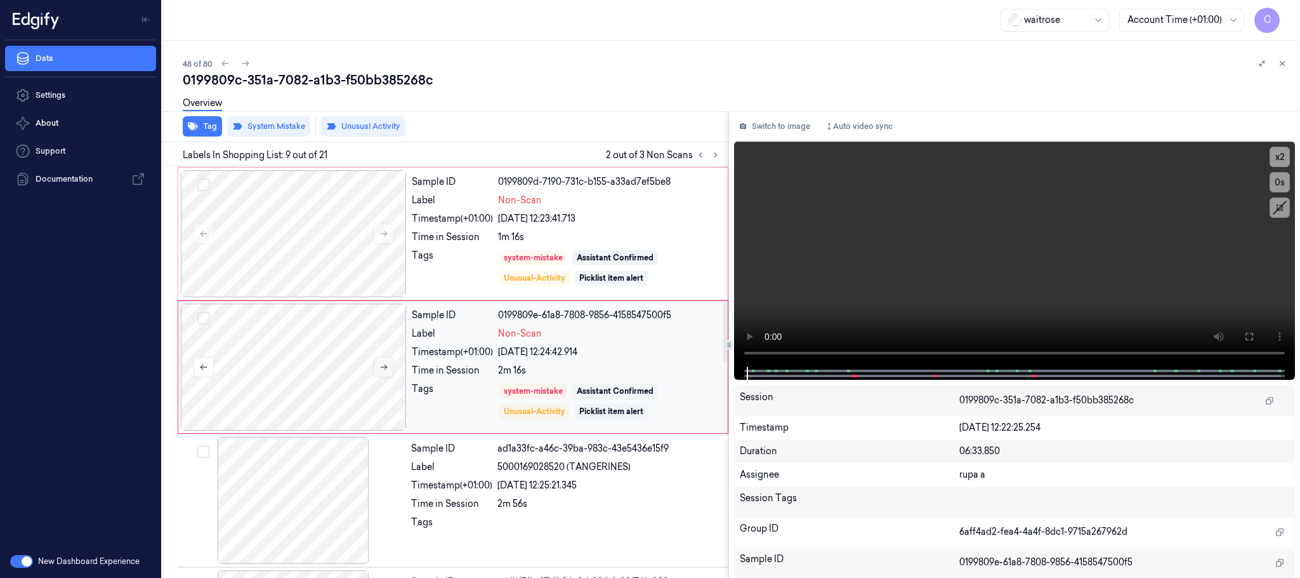
click at [385, 370] on icon at bounding box center [384, 367] width 7 height 6
click at [383, 371] on icon at bounding box center [384, 366] width 9 height 9
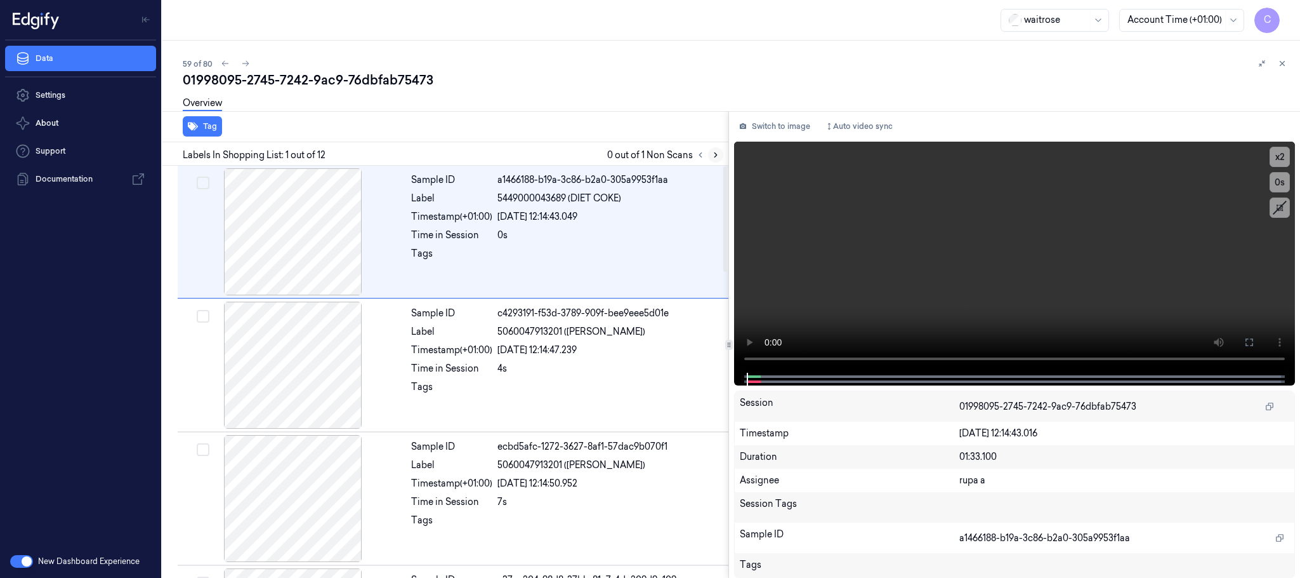
click at [716, 155] on icon at bounding box center [715, 154] width 9 height 9
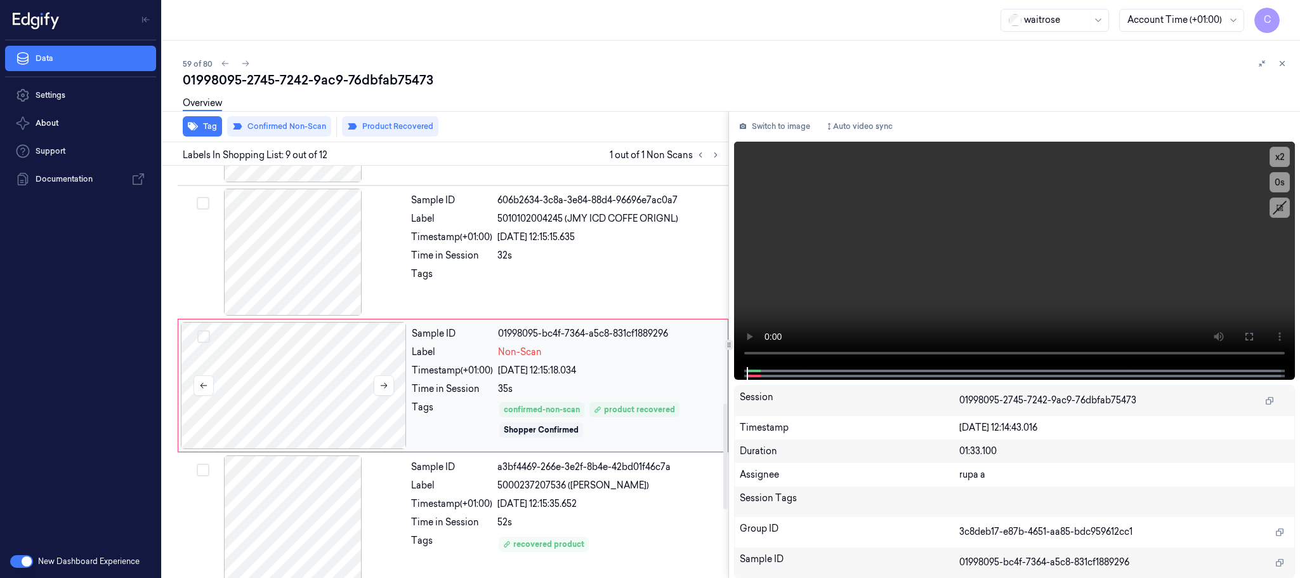
scroll to position [931, 0]
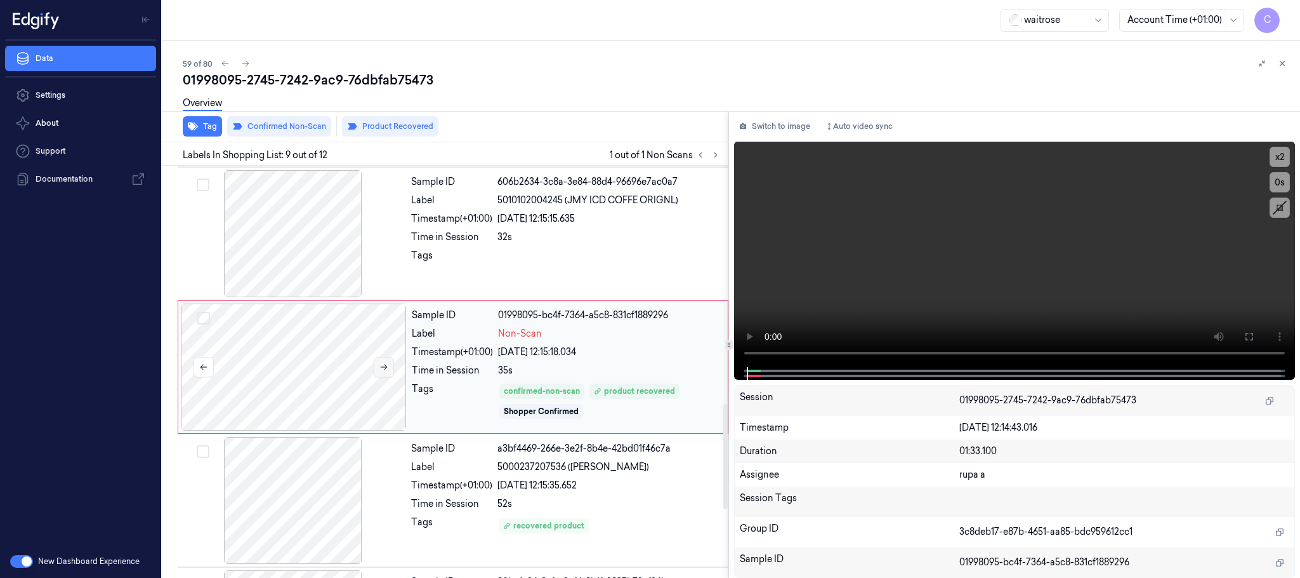
click at [388, 371] on icon at bounding box center [384, 366] width 9 height 9
click at [326, 253] on div at bounding box center [293, 233] width 226 height 127
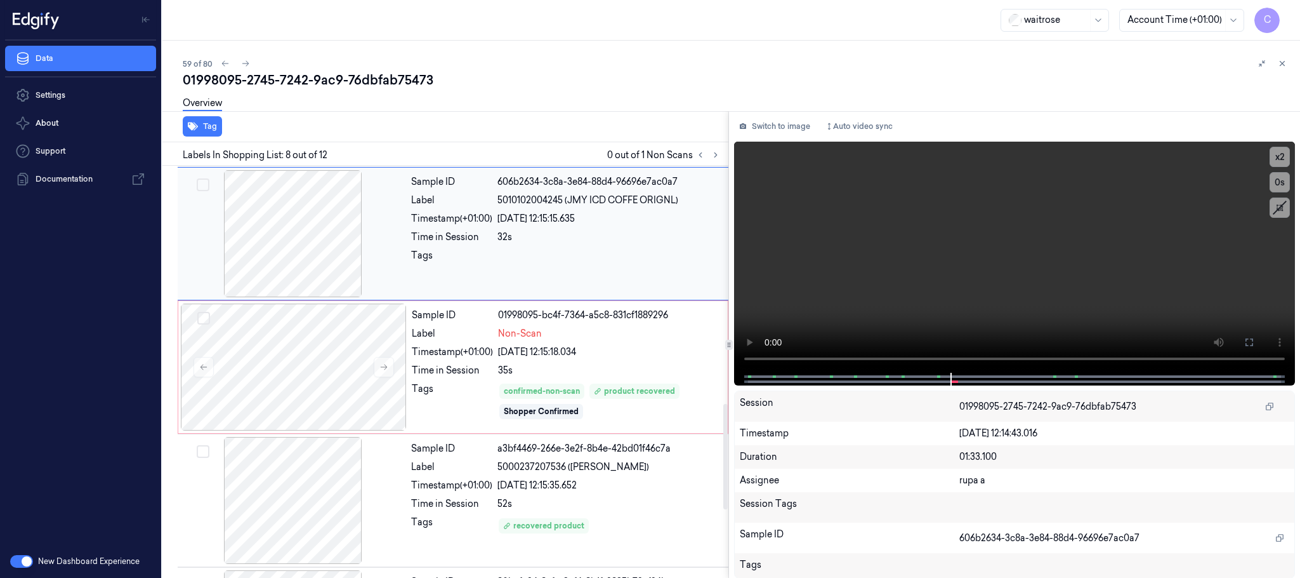
scroll to position [796, 0]
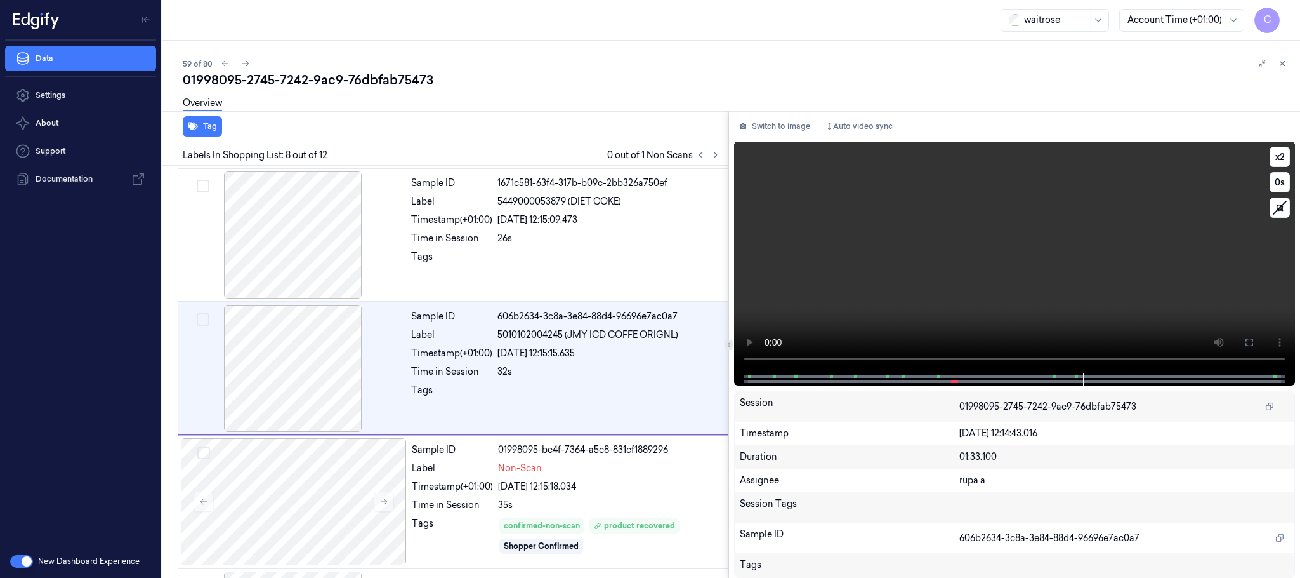
click at [968, 244] on video at bounding box center [1014, 257] width 561 height 231
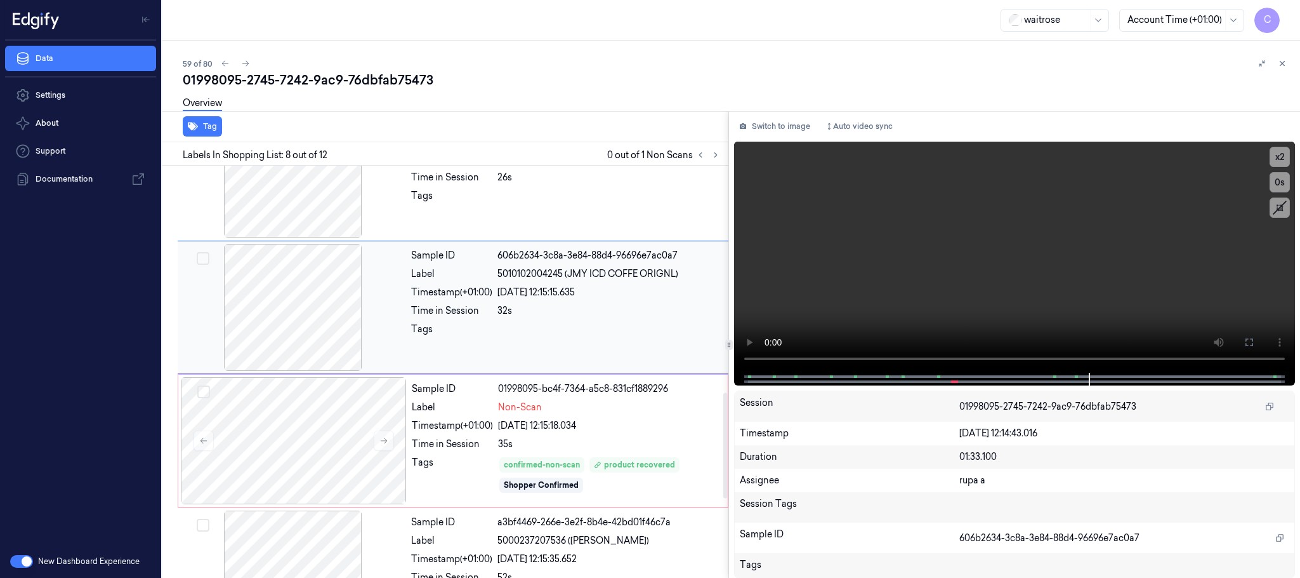
scroll to position [892, 0]
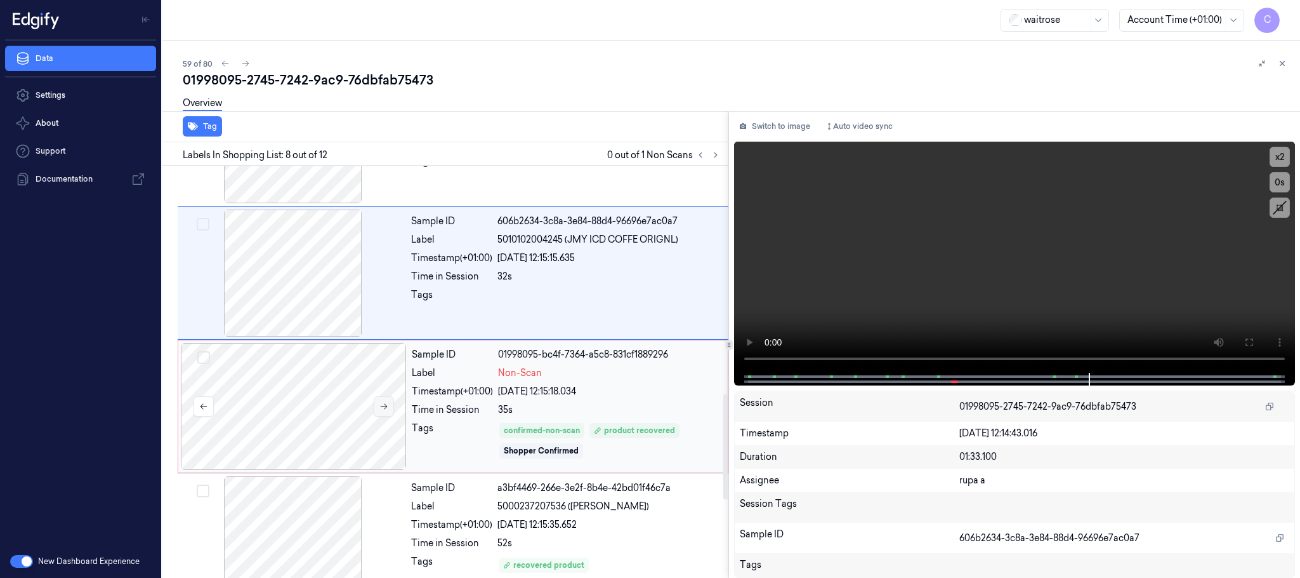
click at [385, 411] on icon at bounding box center [384, 406] width 9 height 9
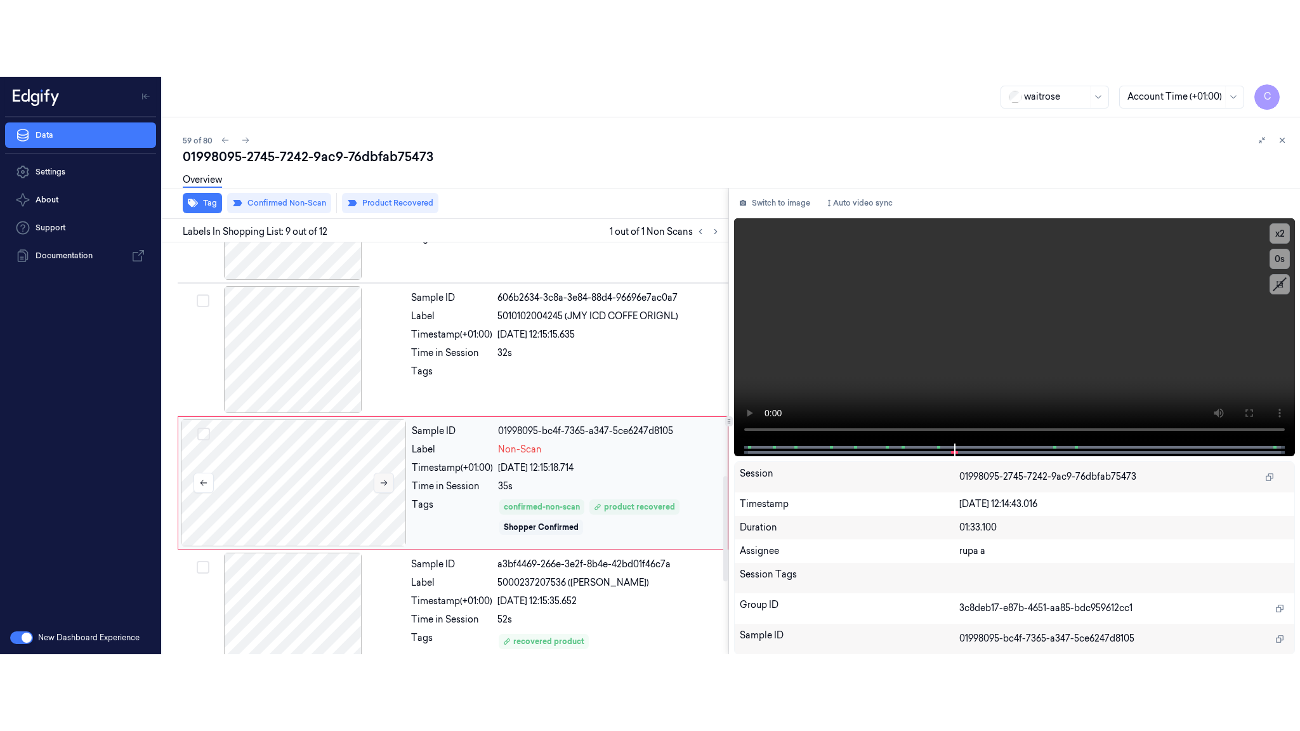
scroll to position [931, 0]
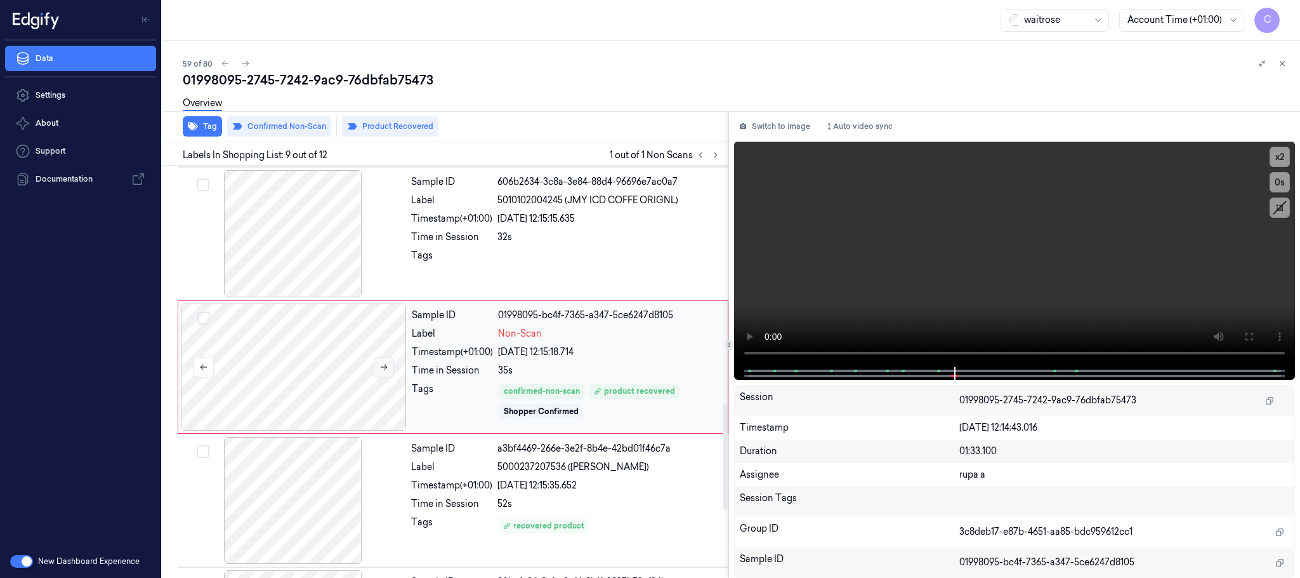
click at [383, 371] on icon at bounding box center [384, 366] width 9 height 9
click at [1243, 337] on button at bounding box center [1249, 336] width 20 height 20
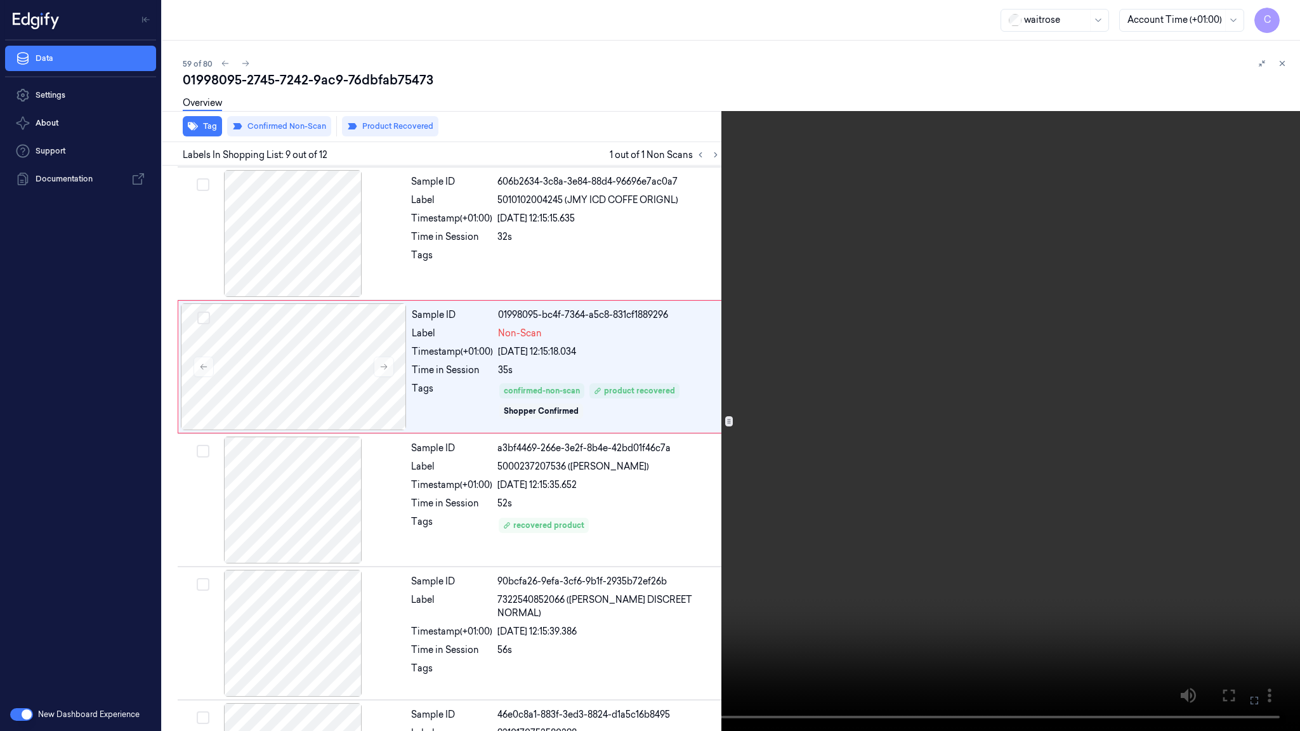
click at [520, 490] on video at bounding box center [650, 365] width 1300 height 731
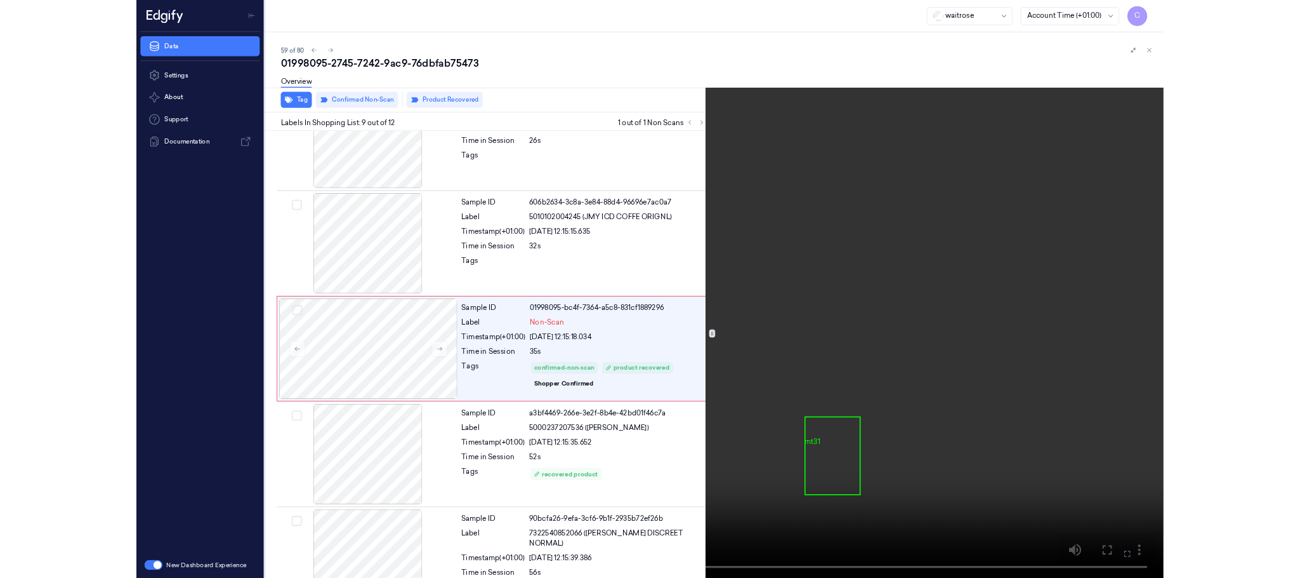
scroll to position [855, 0]
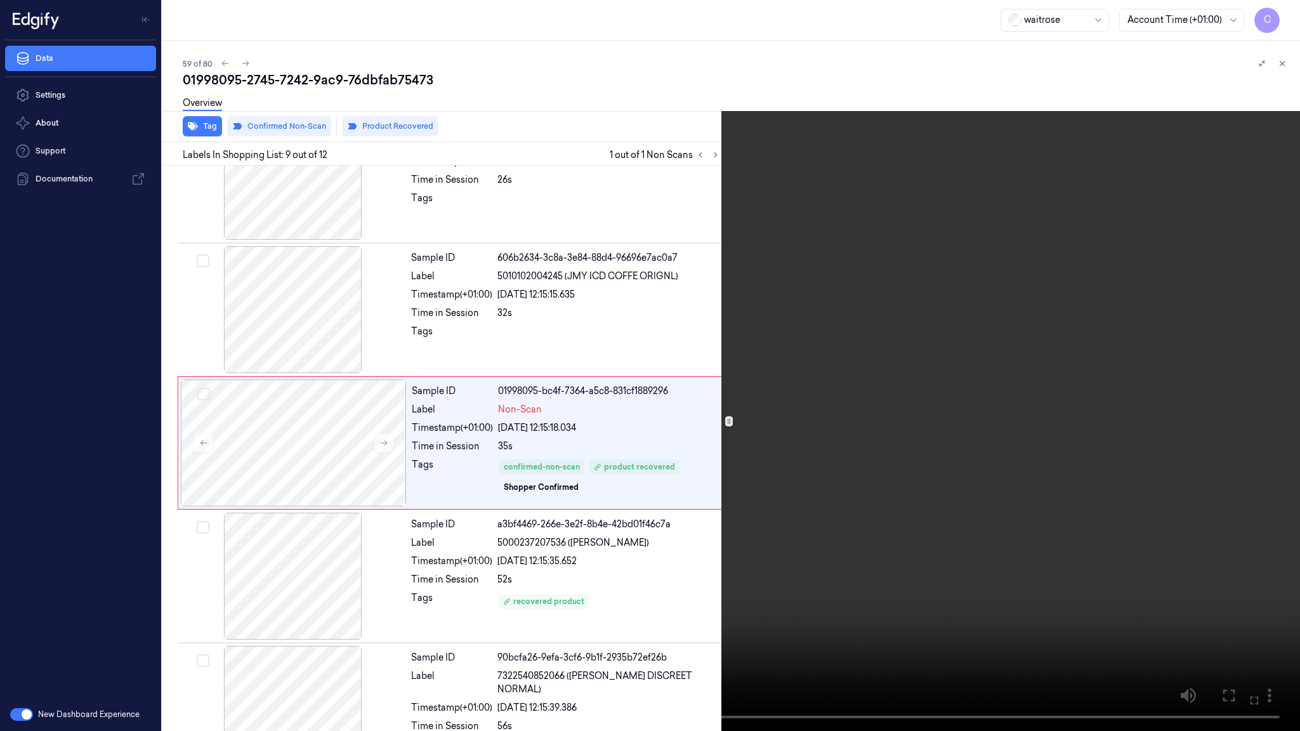
click at [535, 577] on video at bounding box center [650, 365] width 1300 height 731
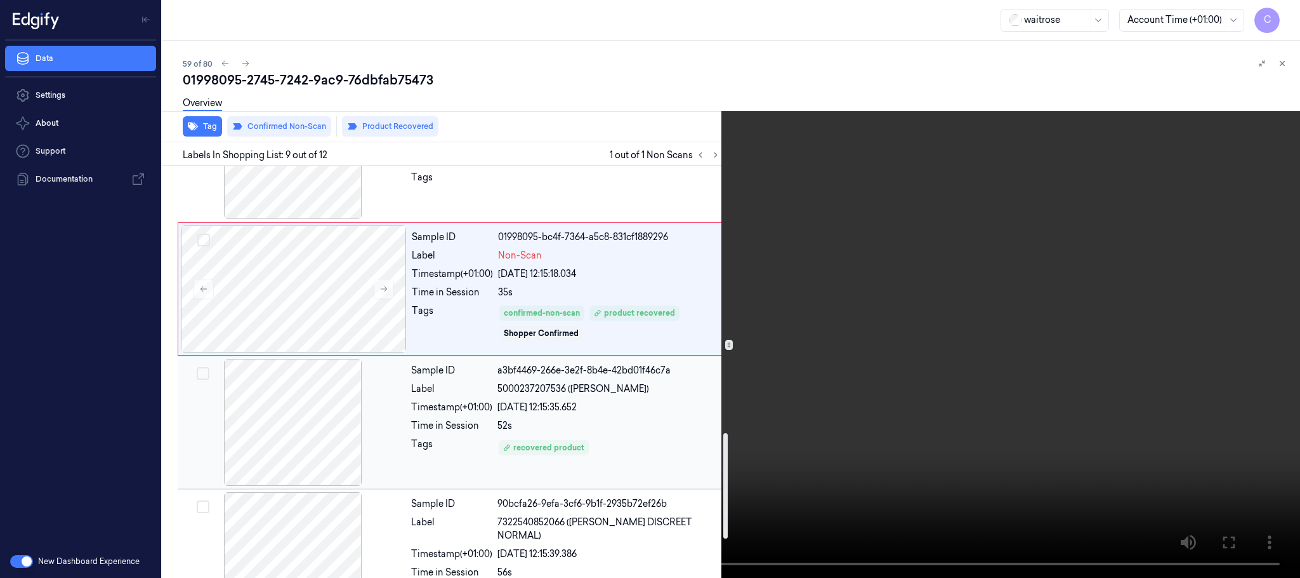
scroll to position [1045, 0]
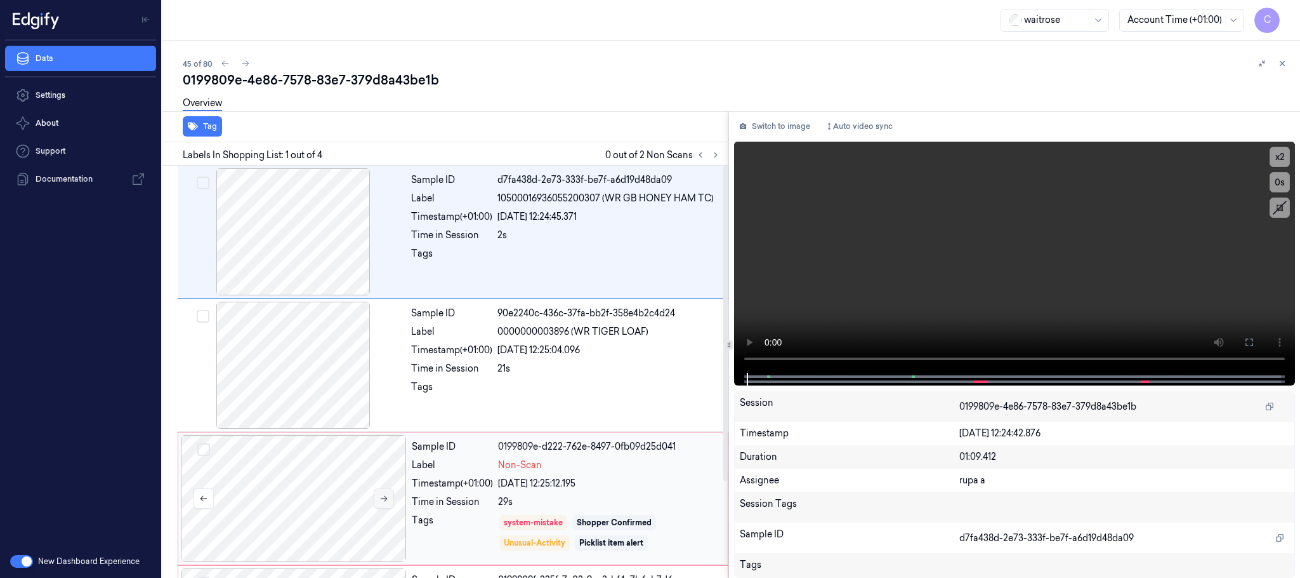
click at [386, 505] on button at bounding box center [384, 498] width 20 height 20
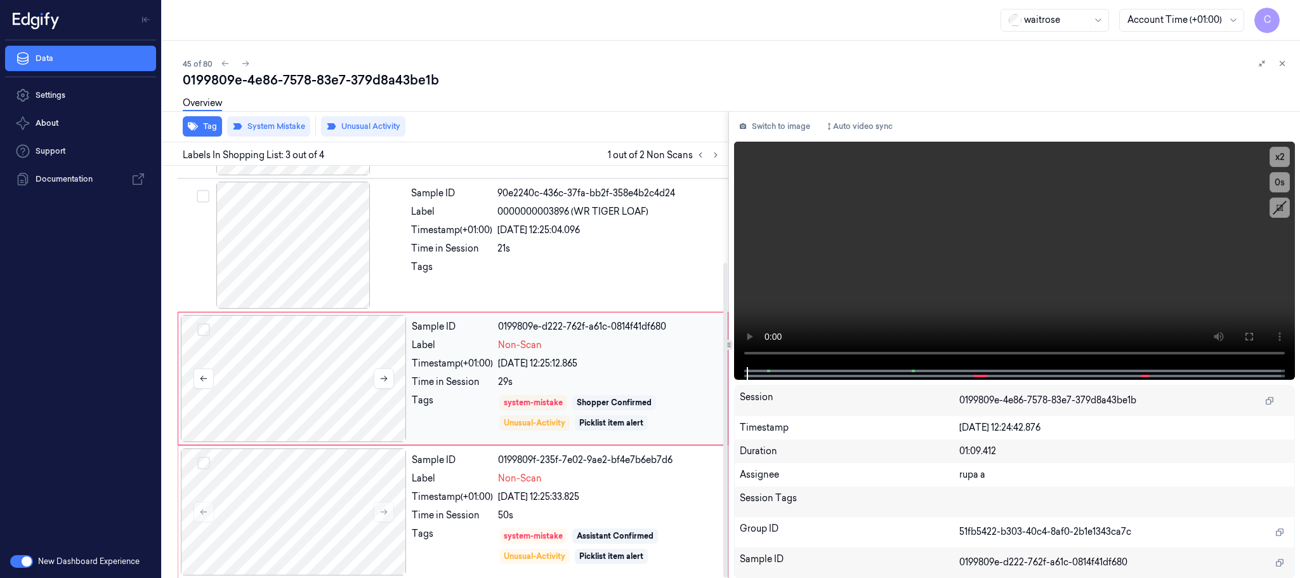
scroll to position [126, 0]
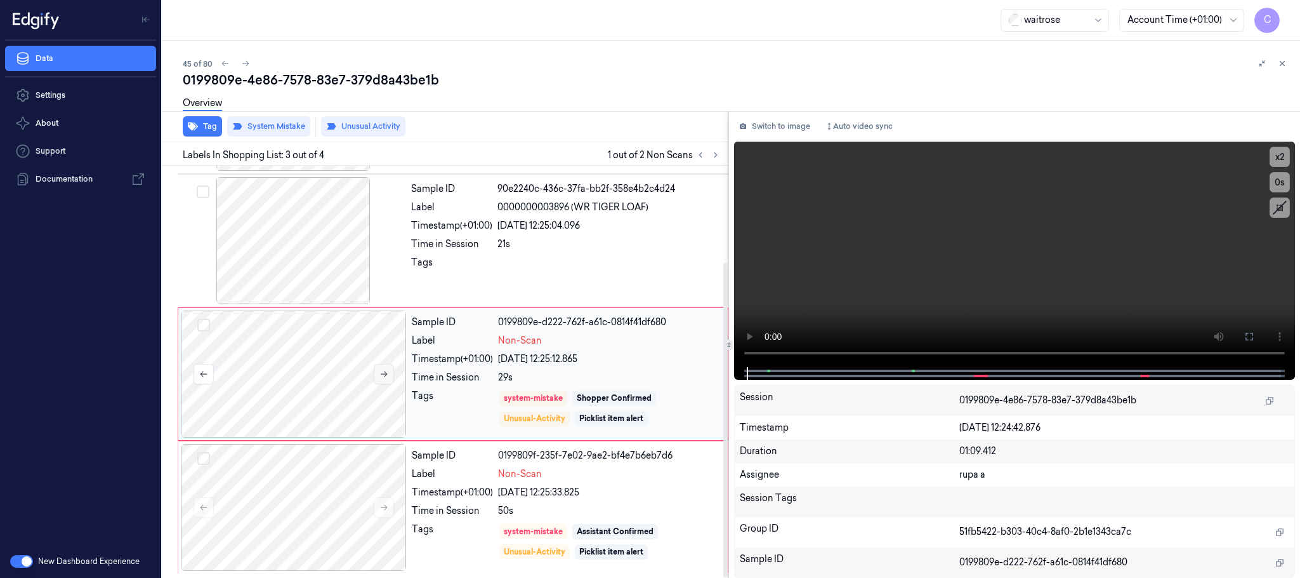
click at [374, 376] on button at bounding box center [384, 374] width 20 height 20
click at [380, 373] on icon at bounding box center [384, 373] width 9 height 9
click at [379, 512] on button at bounding box center [384, 507] width 20 height 20
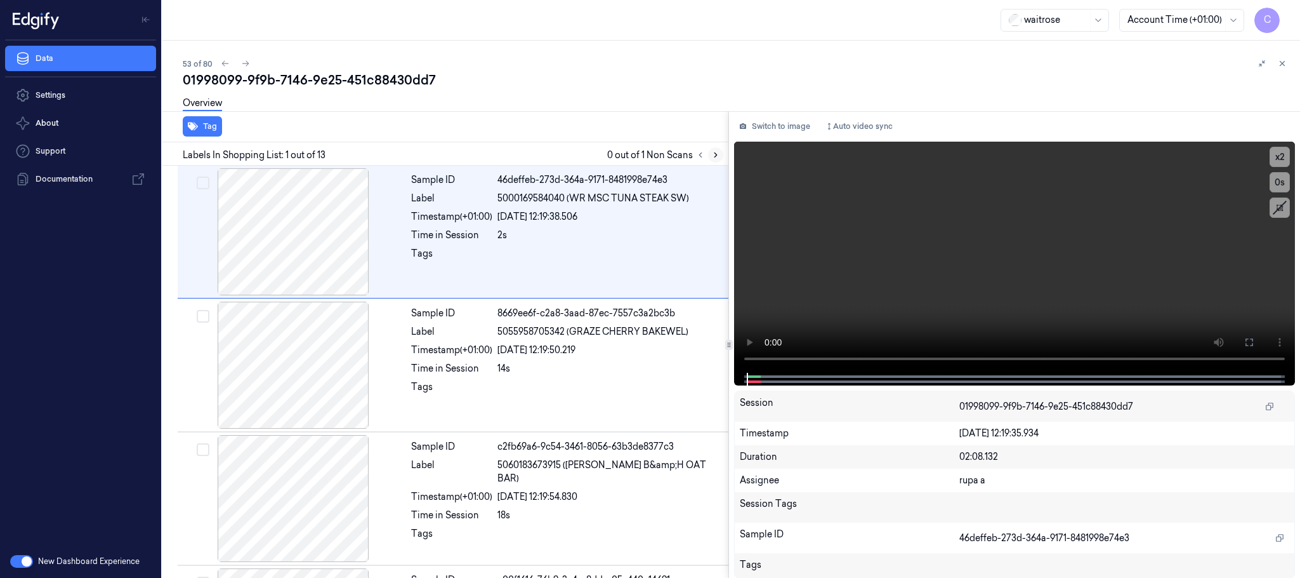
click at [720, 154] on icon at bounding box center [715, 154] width 9 height 9
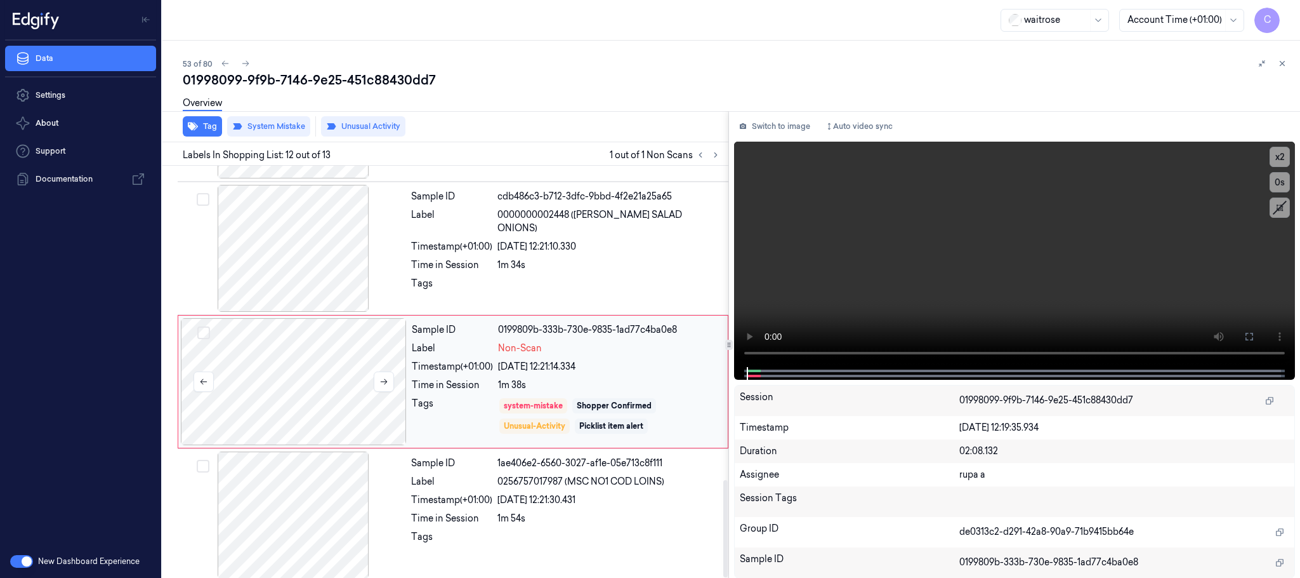
scroll to position [1331, 0]
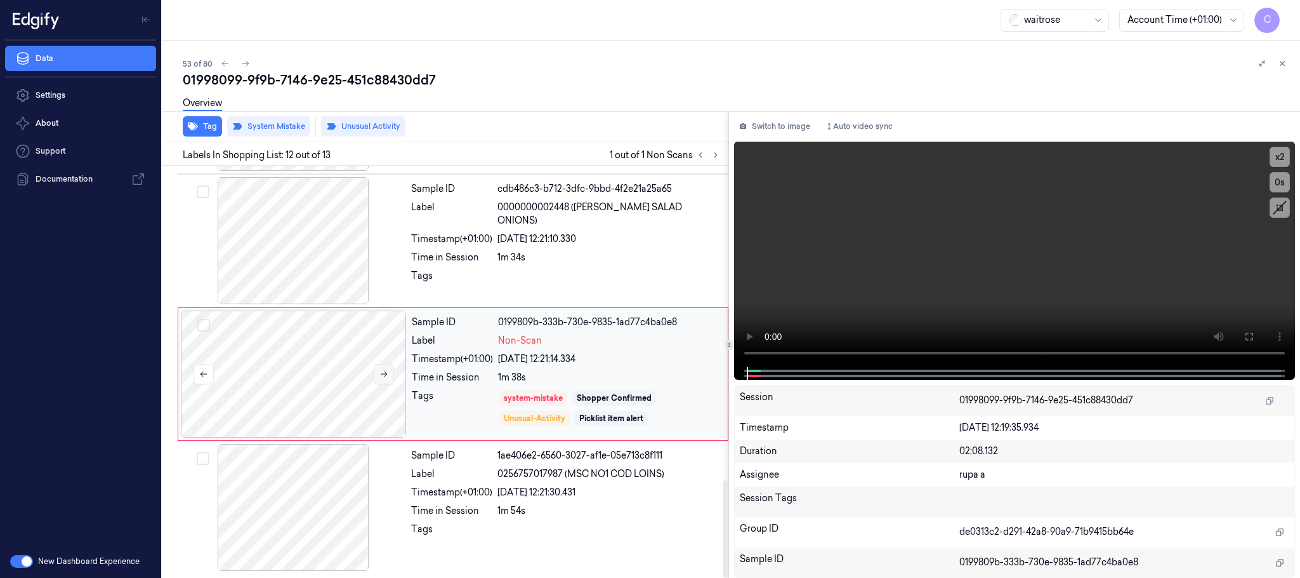
click at [389, 374] on button at bounding box center [384, 374] width 20 height 20
click at [385, 374] on icon at bounding box center [384, 373] width 9 height 9
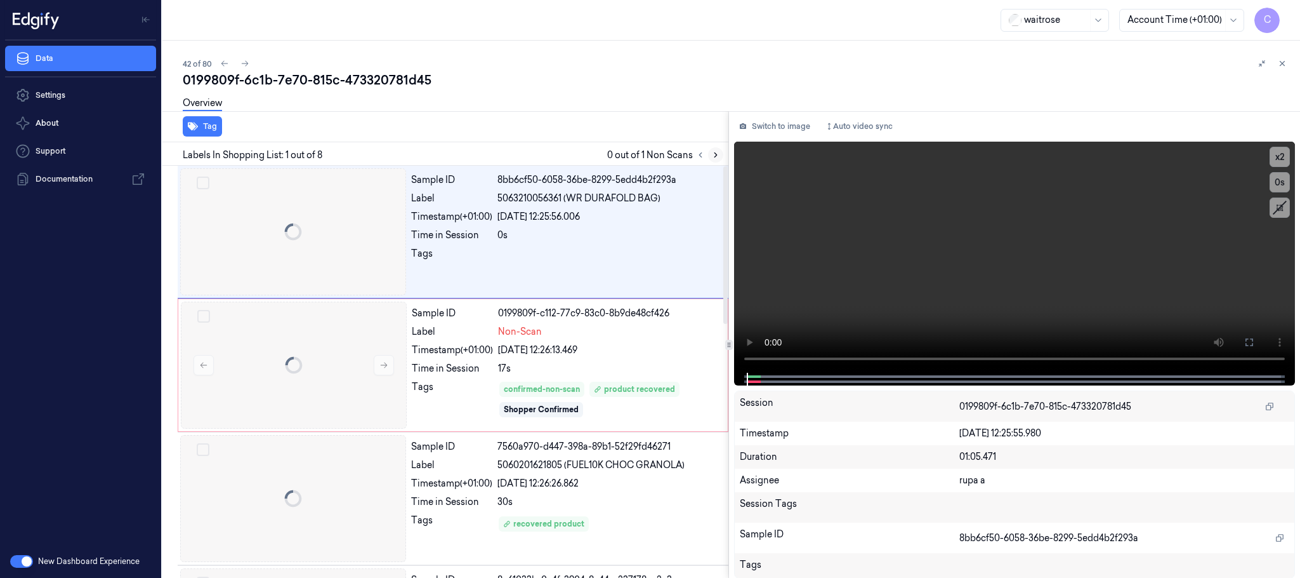
click at [713, 152] on icon at bounding box center [715, 154] width 9 height 9
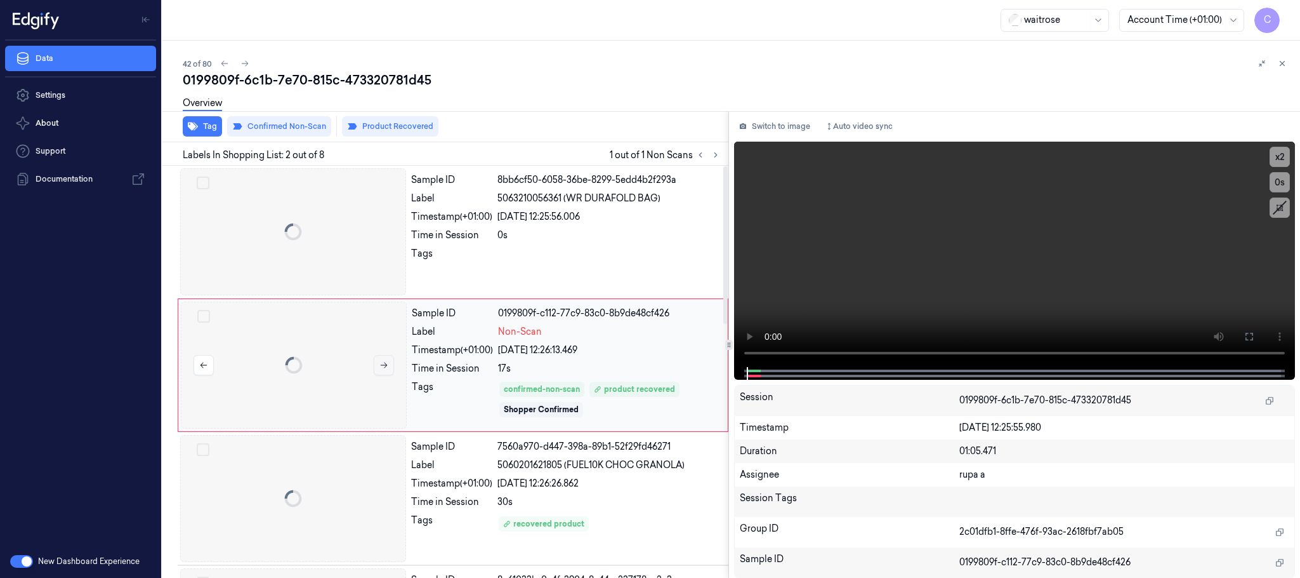
click at [386, 360] on button at bounding box center [384, 365] width 20 height 20
click at [386, 366] on icon at bounding box center [384, 365] width 7 height 6
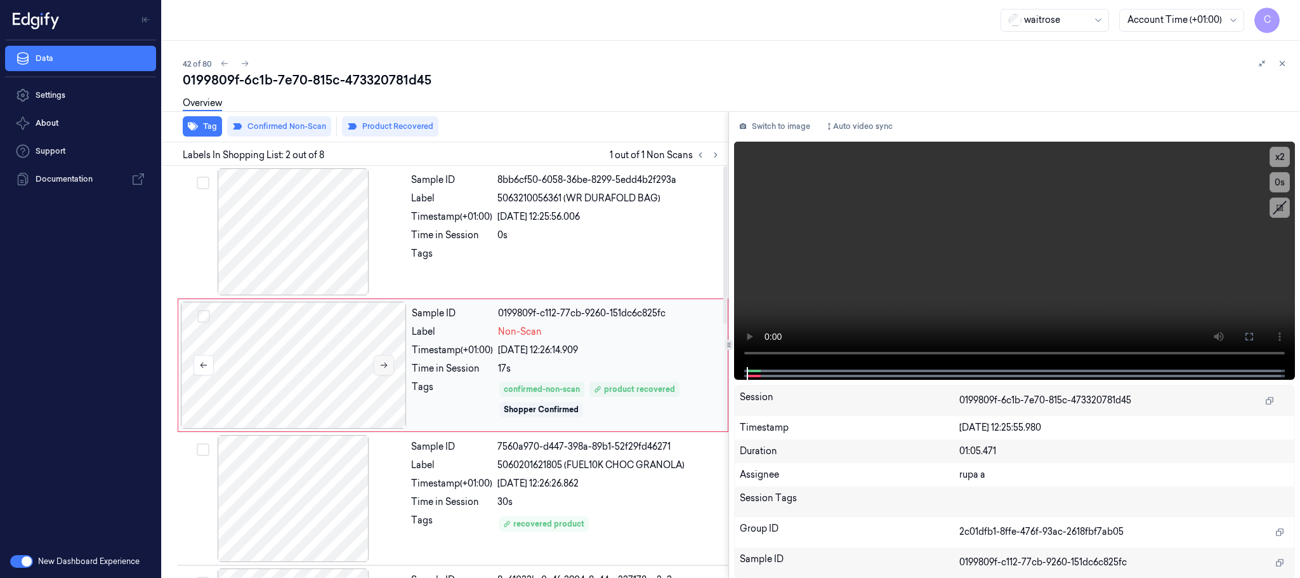
click at [386, 366] on icon at bounding box center [384, 365] width 7 height 6
click at [298, 182] on div at bounding box center [293, 231] width 226 height 127
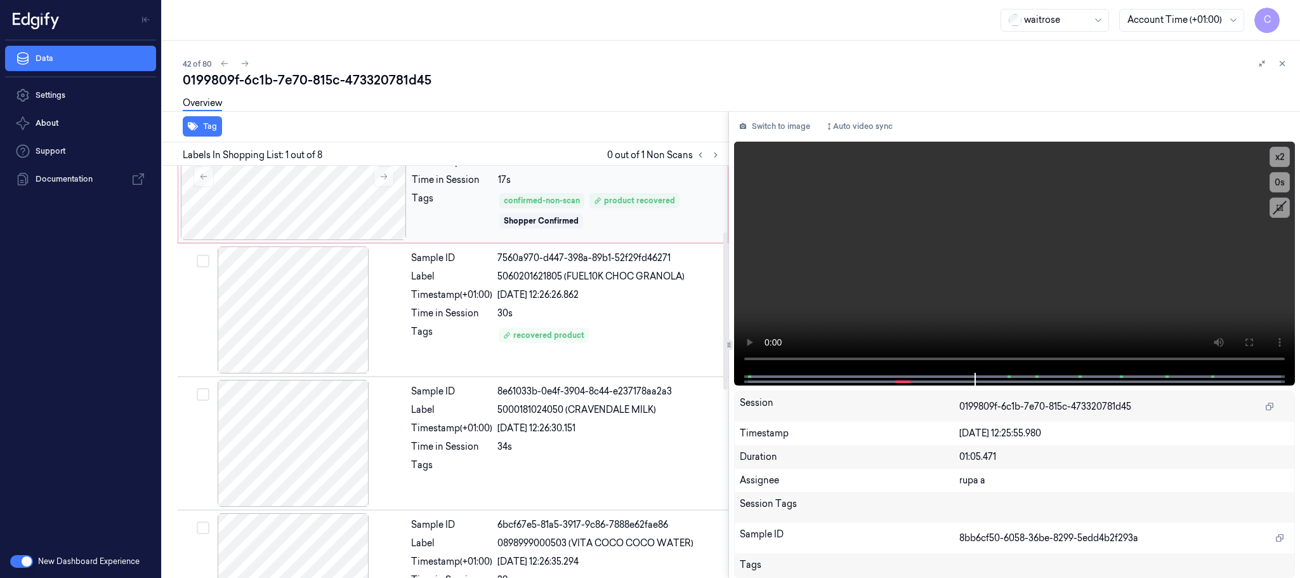
scroll to position [190, 0]
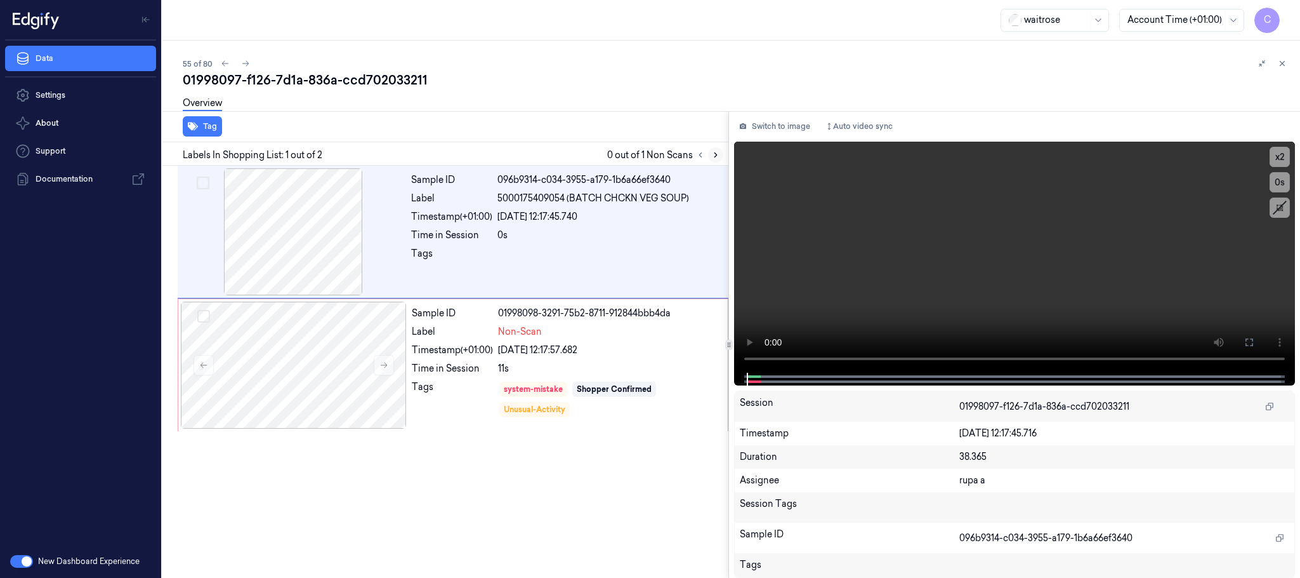
click at [712, 151] on icon at bounding box center [715, 154] width 9 height 9
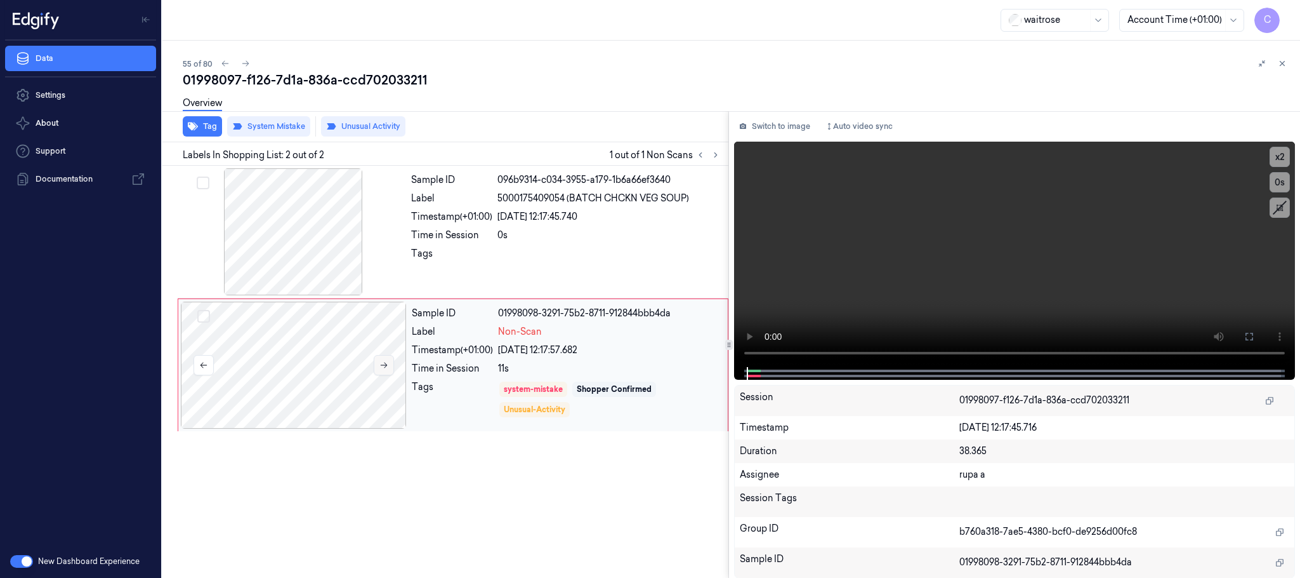
click at [387, 366] on icon at bounding box center [384, 364] width 9 height 9
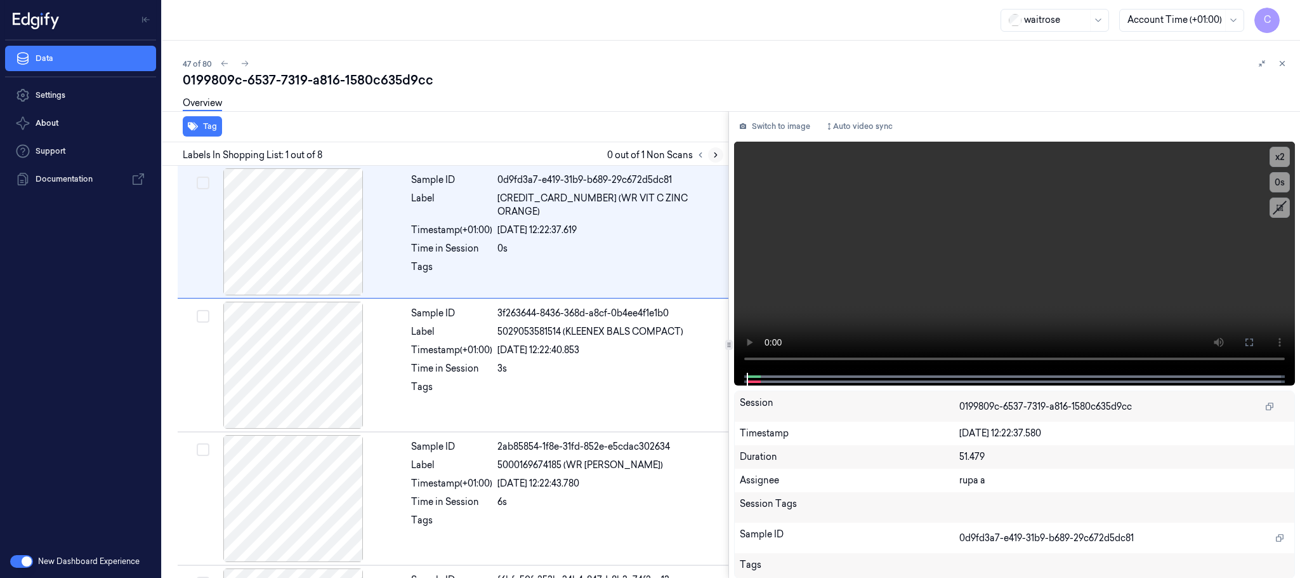
click at [718, 157] on icon at bounding box center [715, 154] width 9 height 9
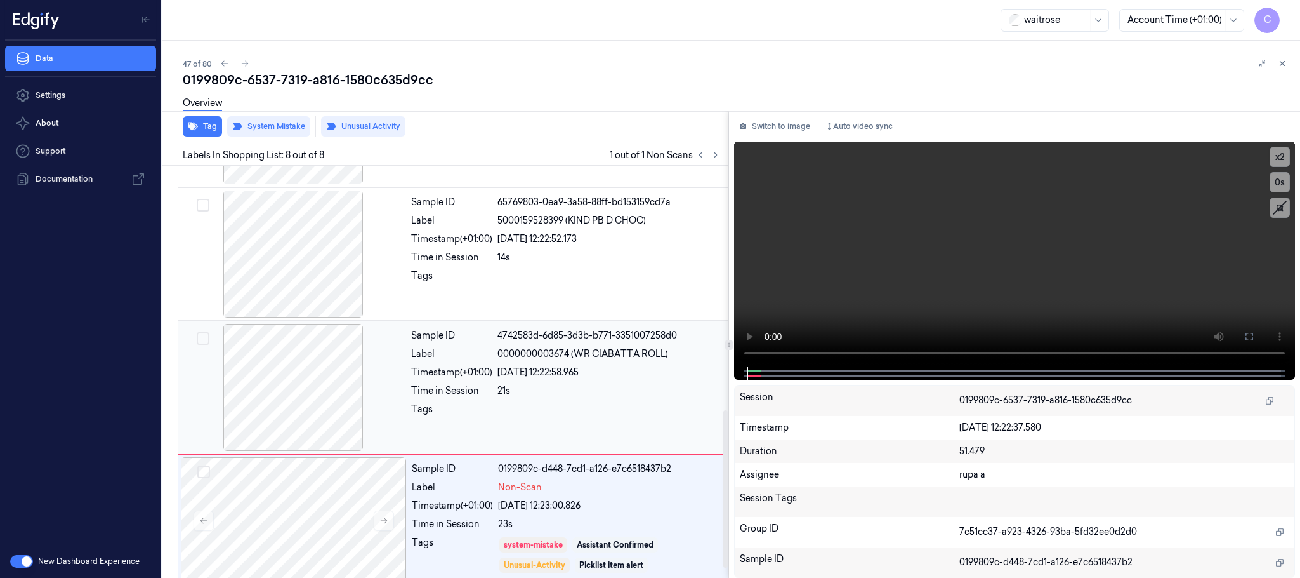
scroll to position [661, 0]
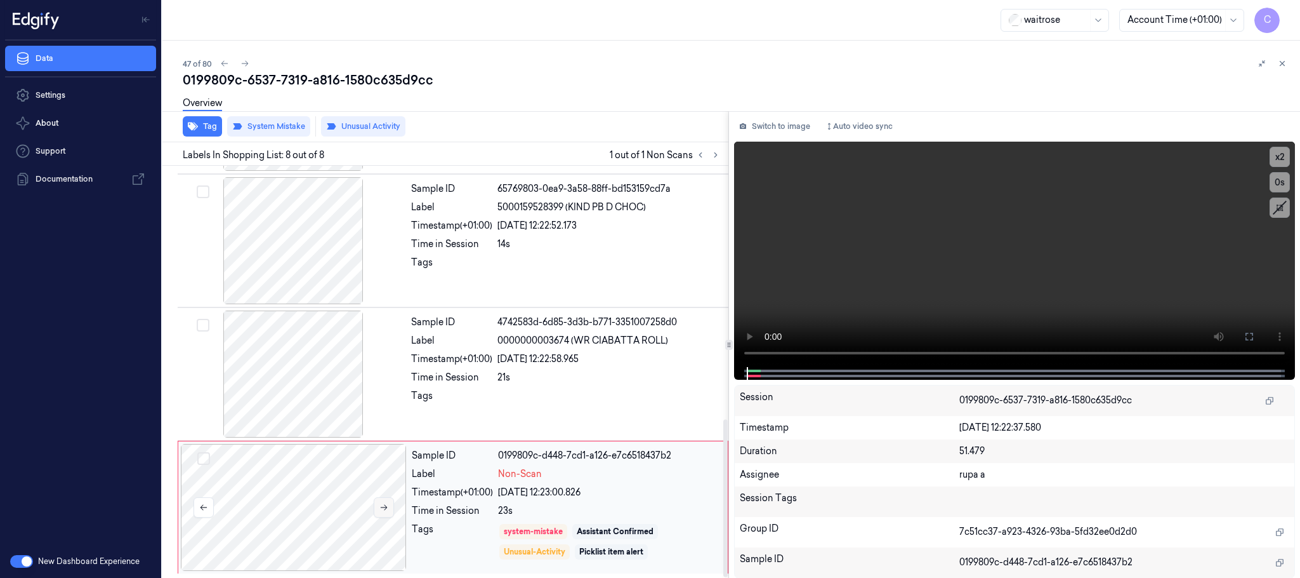
click at [383, 509] on icon at bounding box center [384, 507] width 9 height 9
click at [385, 509] on icon at bounding box center [384, 507] width 9 height 9
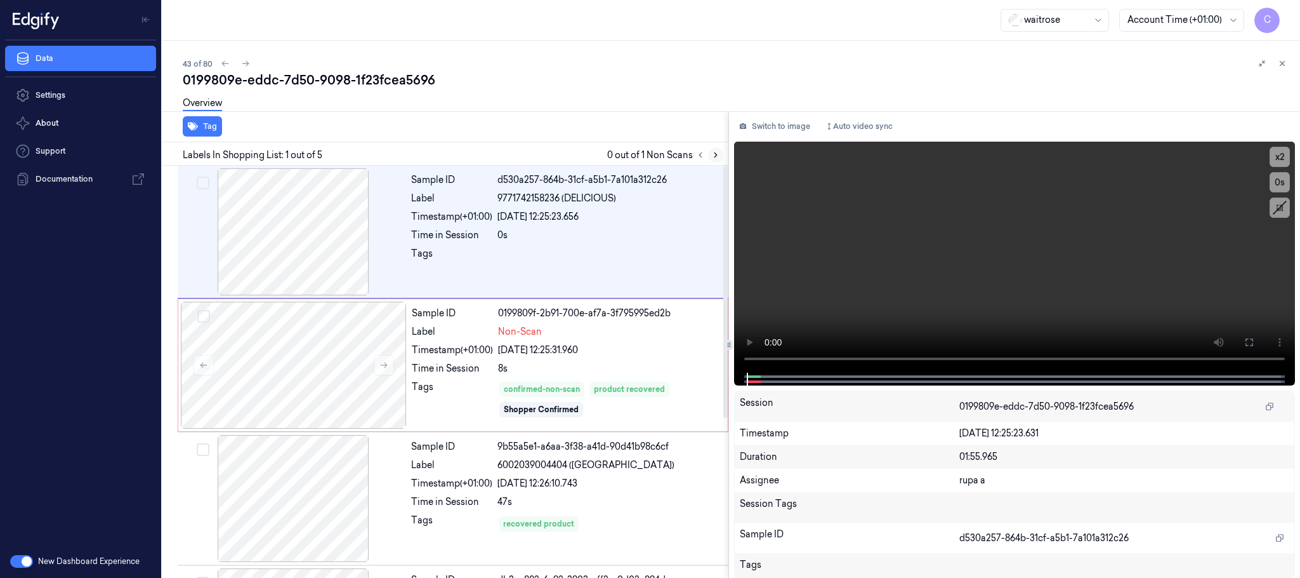
click at [714, 159] on icon at bounding box center [715, 154] width 9 height 9
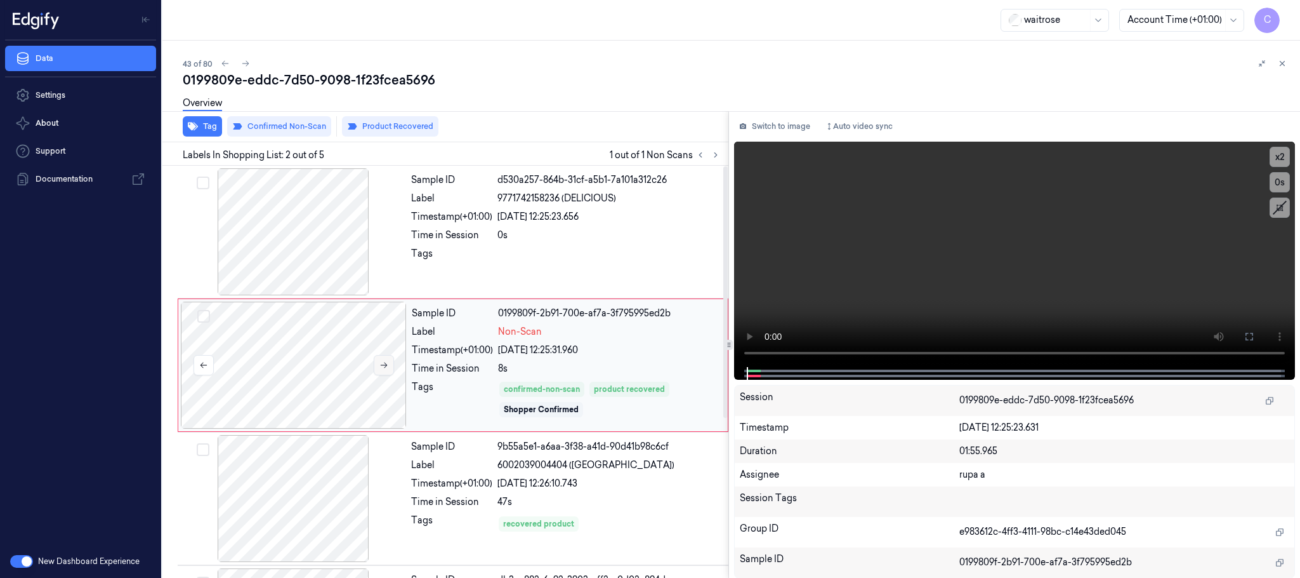
click at [386, 364] on icon at bounding box center [384, 364] width 9 height 9
click at [385, 364] on icon at bounding box center [384, 364] width 9 height 9
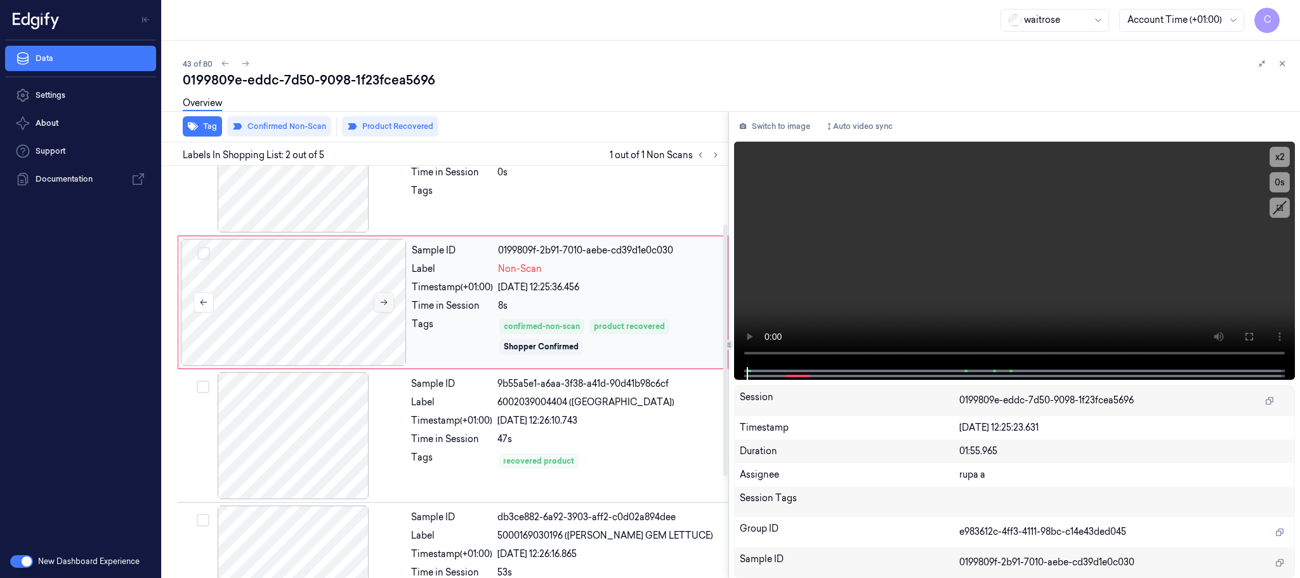
scroll to position [95, 0]
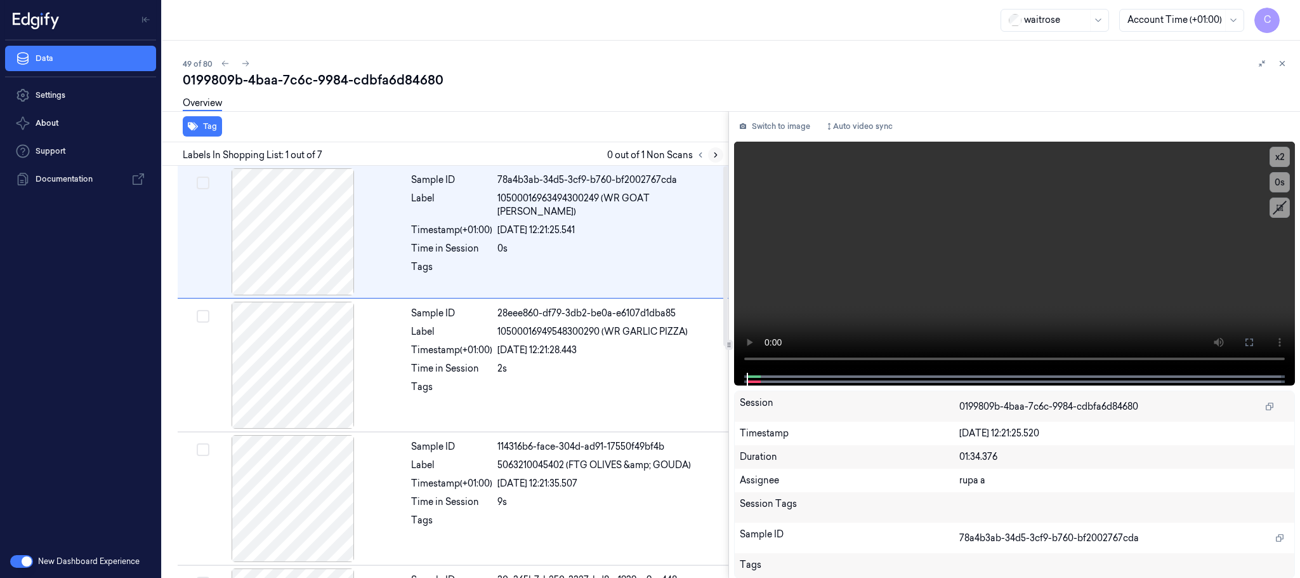
click at [714, 153] on icon at bounding box center [715, 154] width 9 height 9
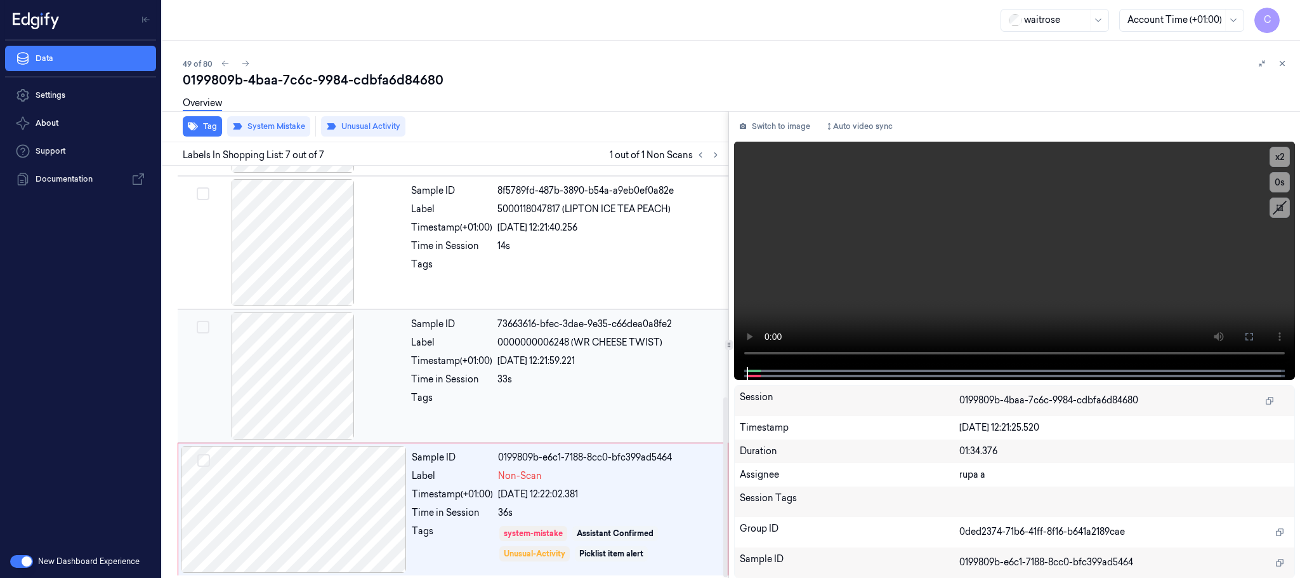
scroll to position [528, 0]
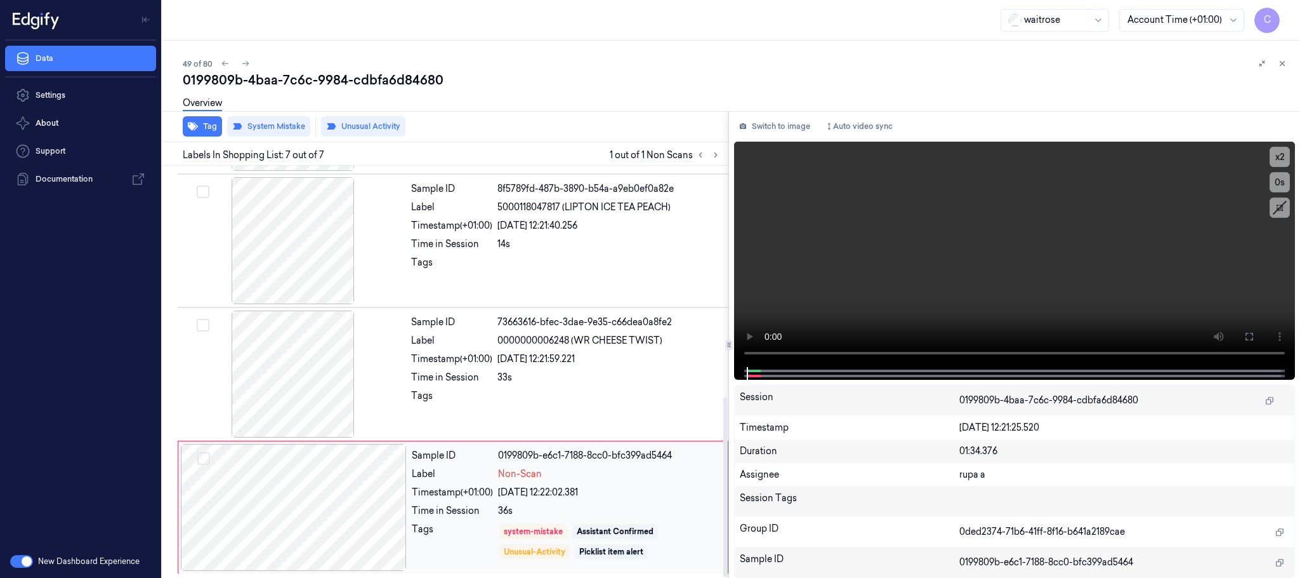
click at [392, 509] on div at bounding box center [294, 507] width 226 height 127
drag, startPoint x: 301, startPoint y: 352, endPoint x: 340, endPoint y: 400, distance: 61.0
click at [301, 355] on div at bounding box center [293, 373] width 226 height 127
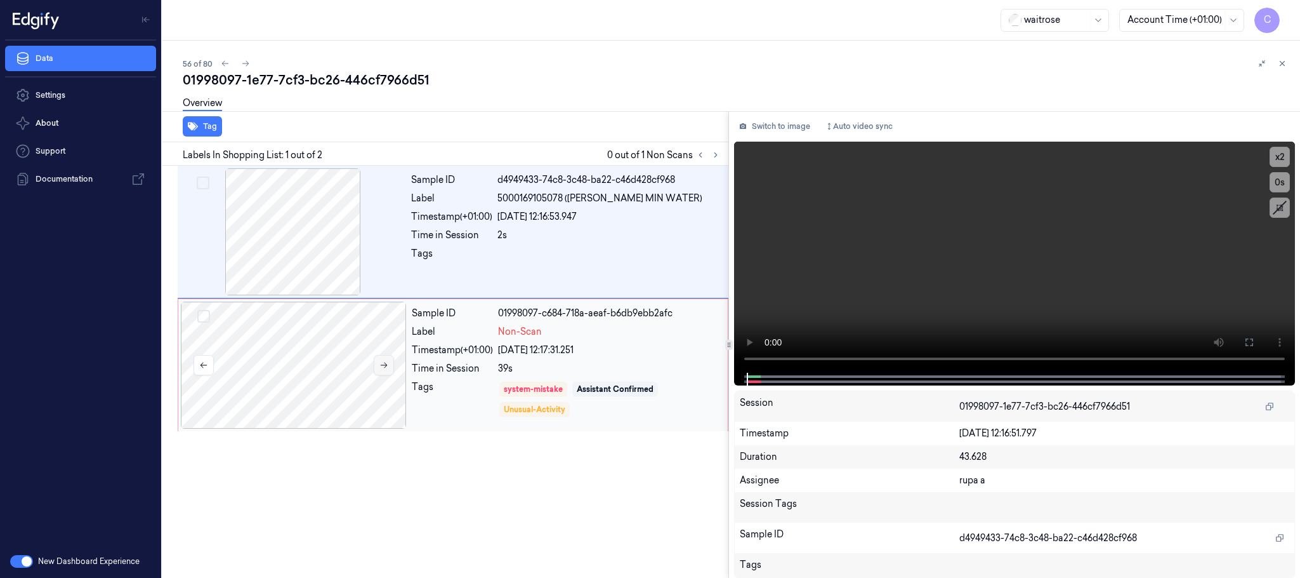
click at [385, 366] on icon at bounding box center [384, 364] width 9 height 9
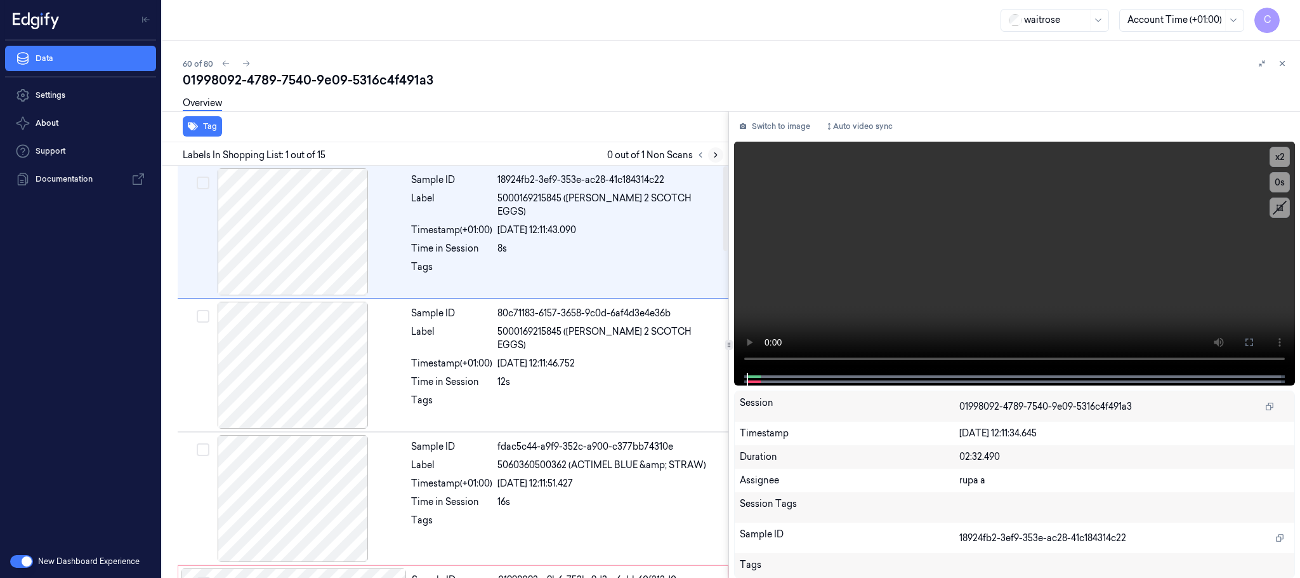
click at [717, 154] on icon at bounding box center [716, 155] width 3 height 4
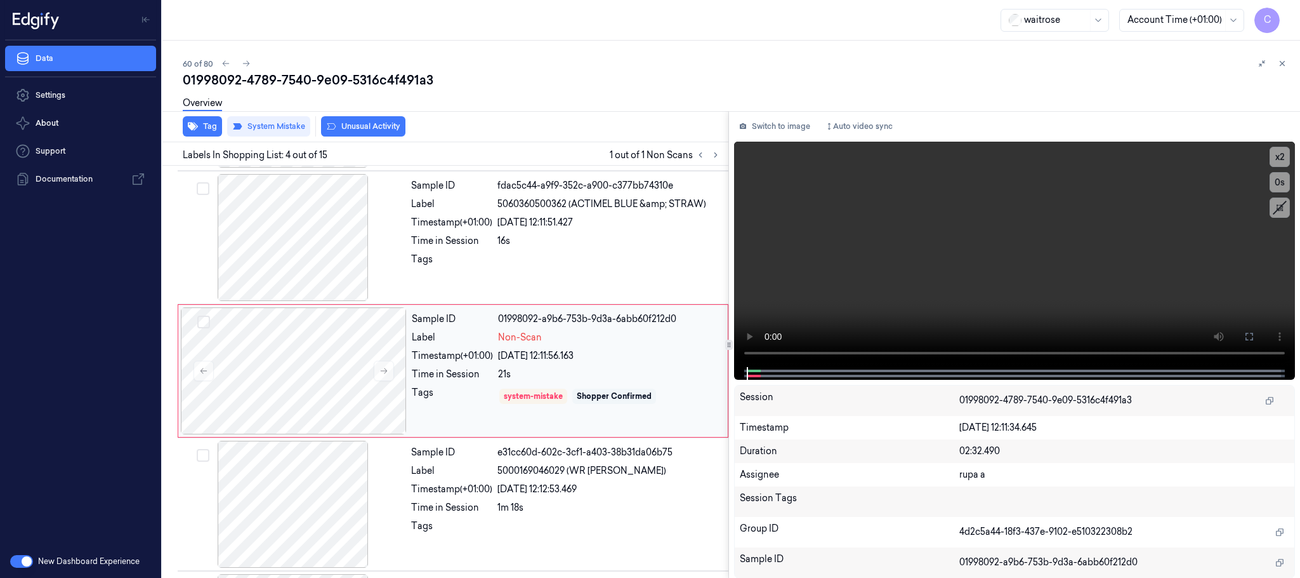
scroll to position [261, 0]
click at [385, 372] on icon at bounding box center [384, 370] width 9 height 9
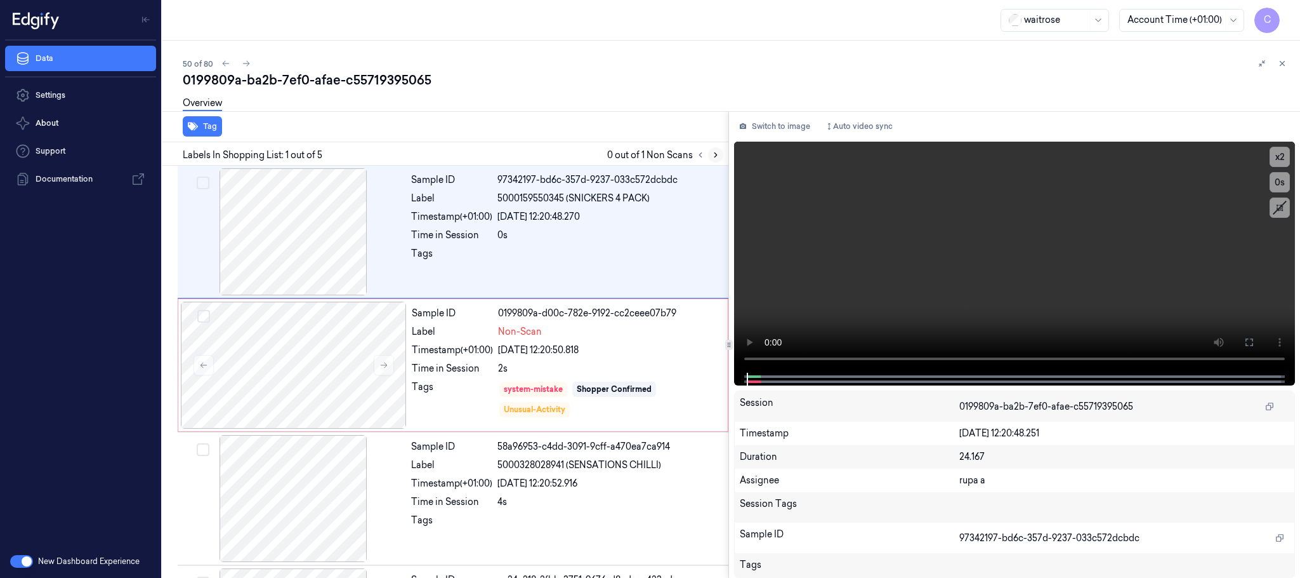
click at [711, 157] on icon at bounding box center [715, 154] width 9 height 9
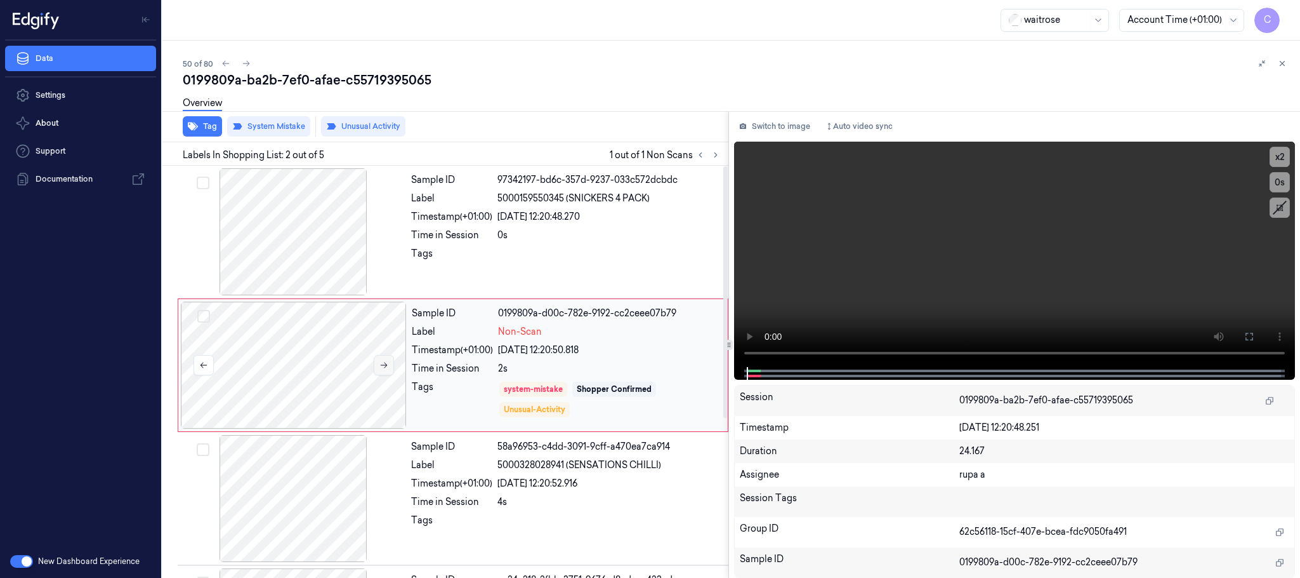
click at [388, 364] on icon at bounding box center [384, 364] width 9 height 9
click at [389, 364] on button at bounding box center [384, 365] width 20 height 20
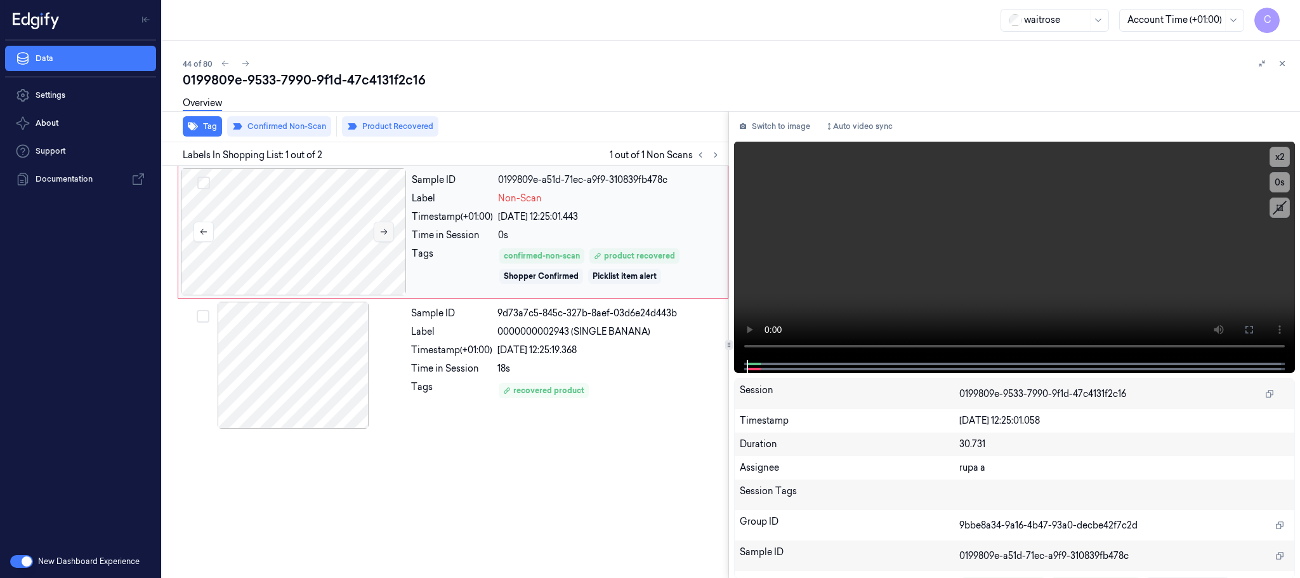
click at [378, 232] on button at bounding box center [384, 231] width 20 height 20
click at [381, 230] on icon at bounding box center [384, 231] width 9 height 9
click at [381, 238] on button at bounding box center [384, 231] width 20 height 20
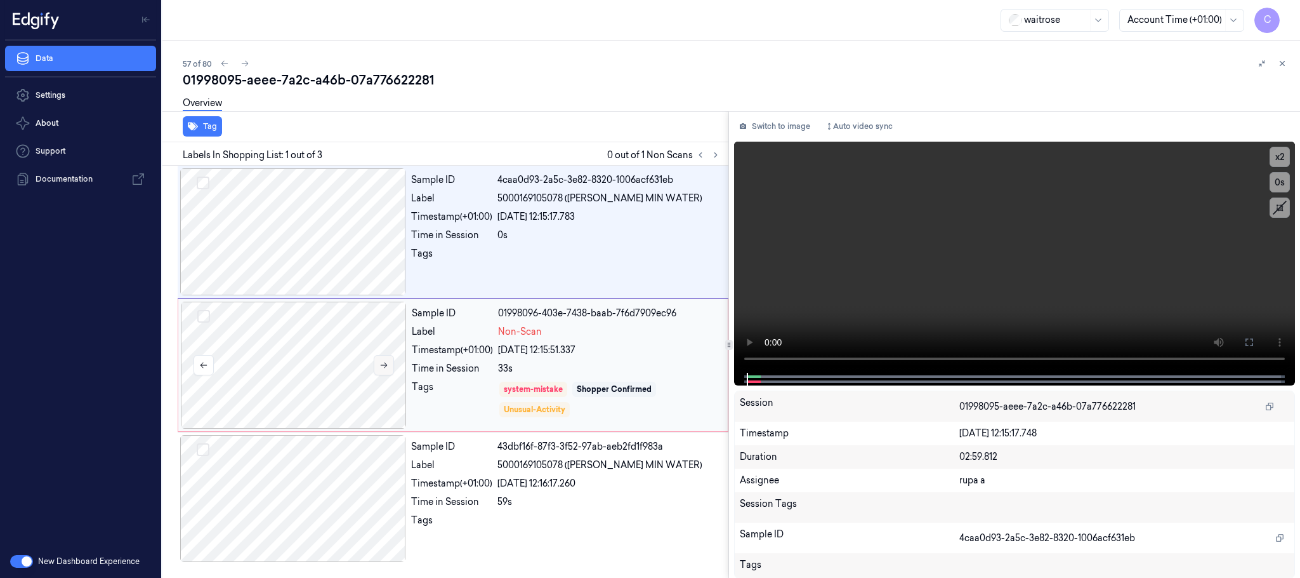
click at [381, 366] on icon at bounding box center [384, 364] width 9 height 9
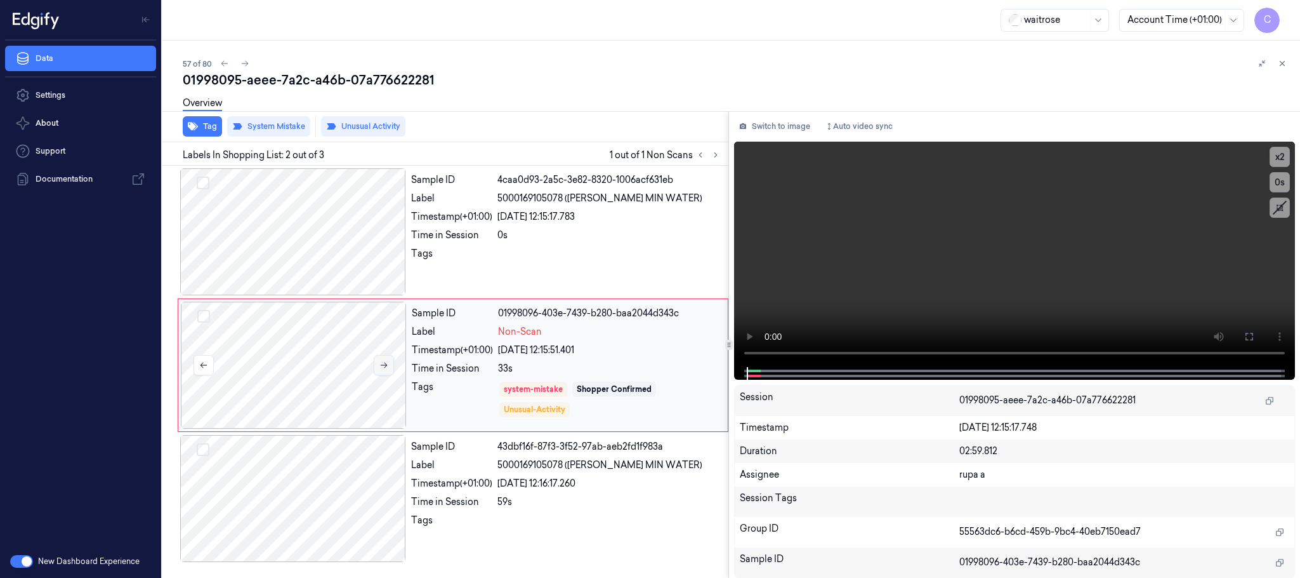
click at [381, 366] on icon at bounding box center [384, 364] width 9 height 9
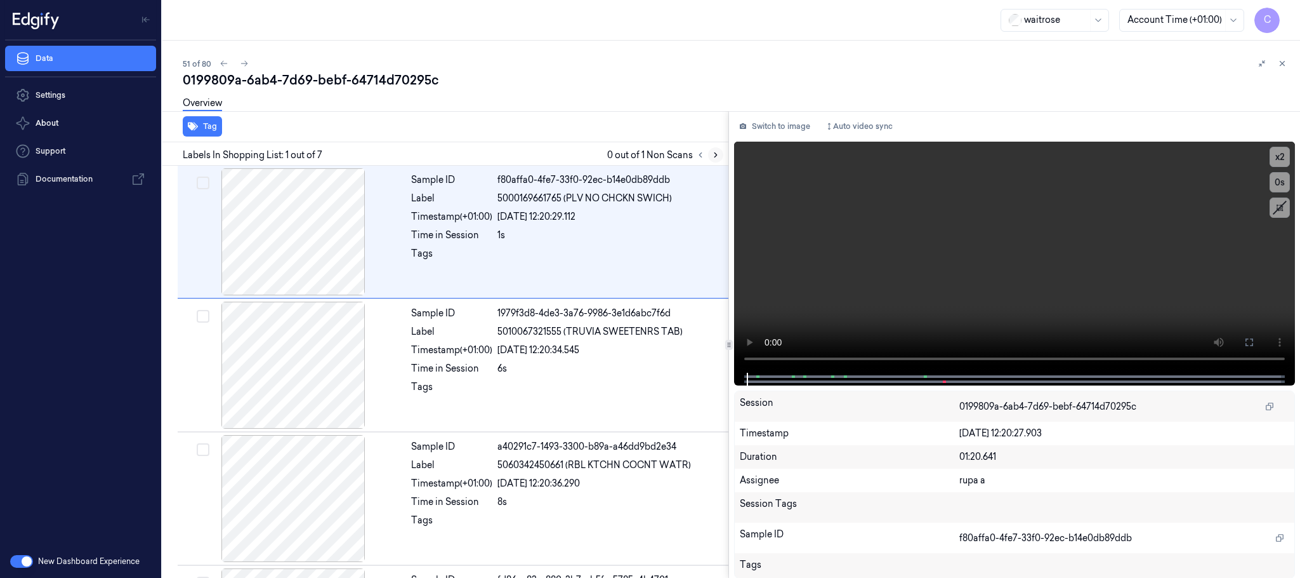
click at [717, 155] on icon at bounding box center [716, 155] width 3 height 4
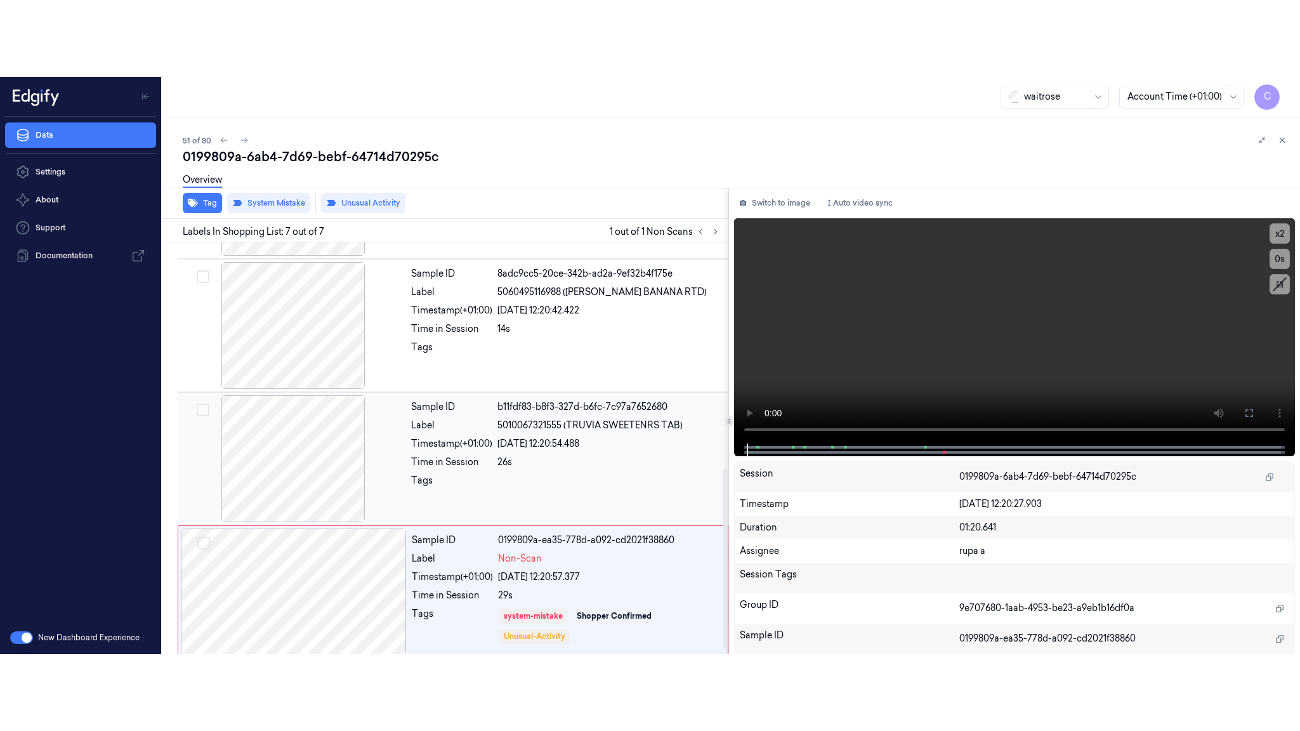
scroll to position [528, 0]
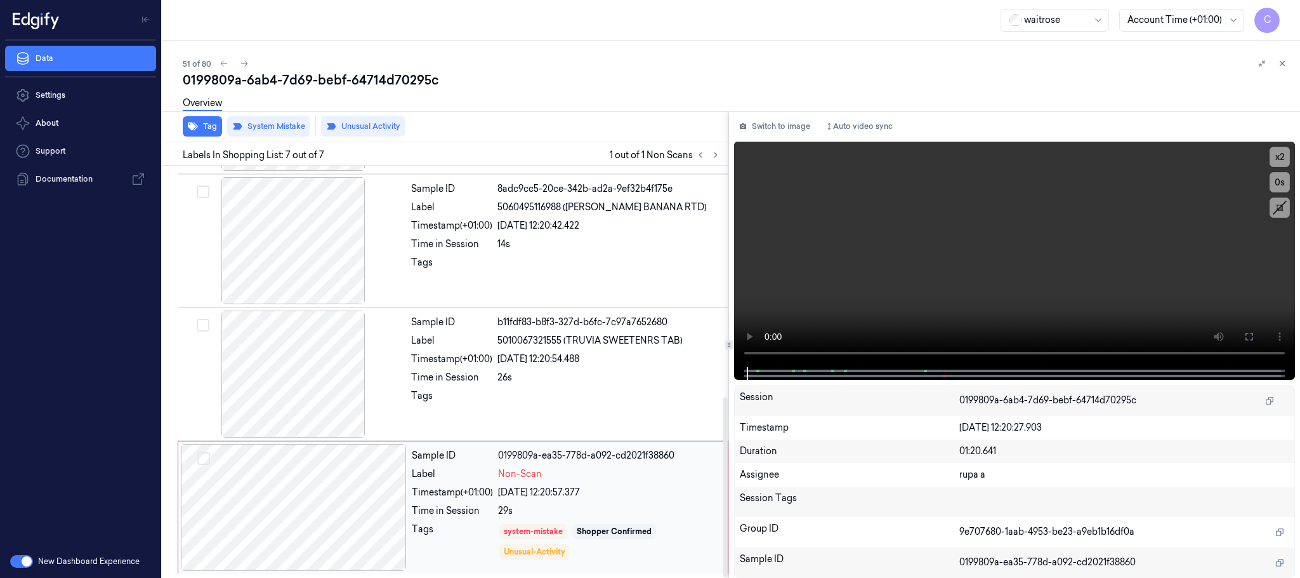
click at [366, 525] on div at bounding box center [294, 507] width 226 height 127
click at [326, 381] on div at bounding box center [293, 373] width 226 height 127
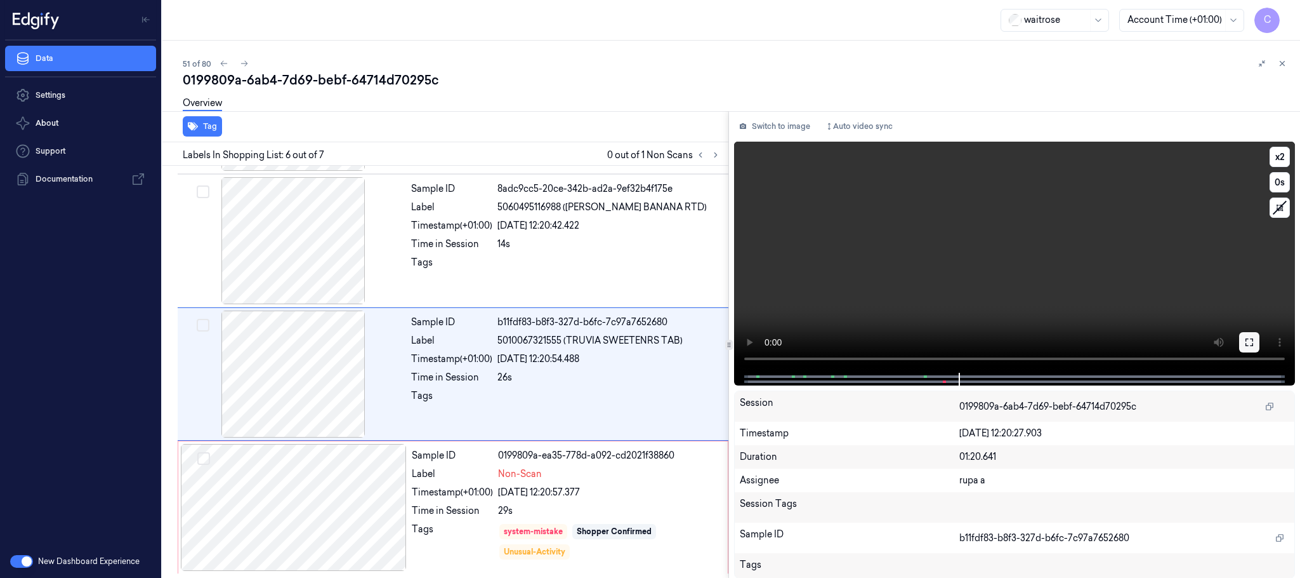
click at [1243, 339] on button at bounding box center [1249, 342] width 20 height 20
click at [381, 510] on div at bounding box center [294, 507] width 226 height 127
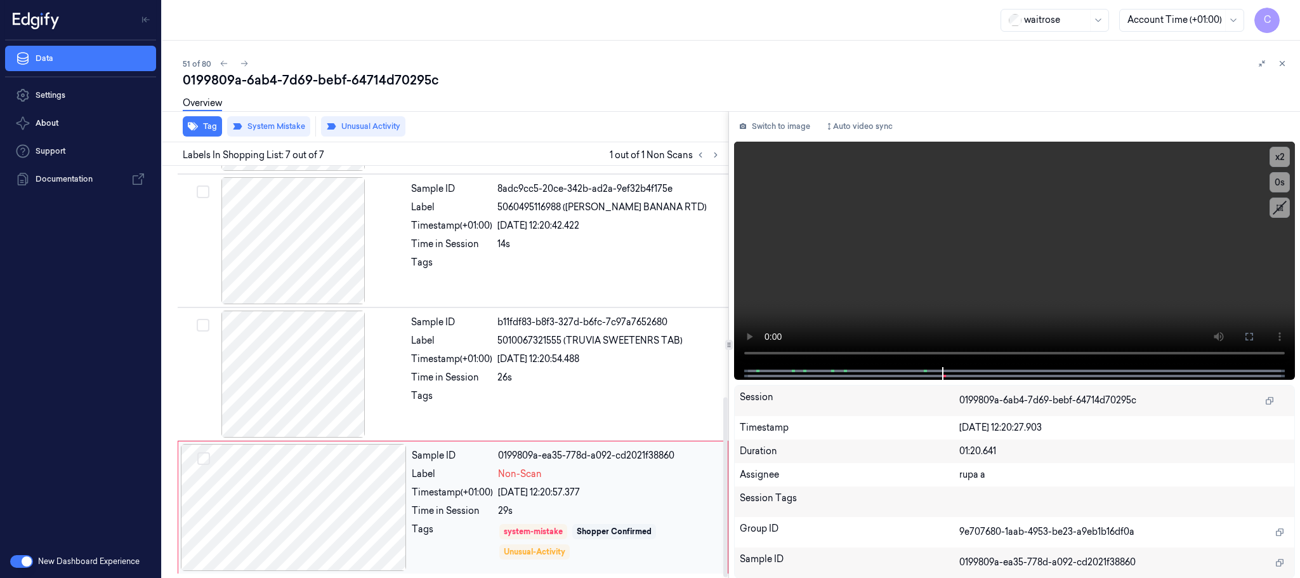
click at [376, 505] on div at bounding box center [294, 507] width 226 height 127
click at [326, 395] on div at bounding box center [293, 373] width 226 height 127
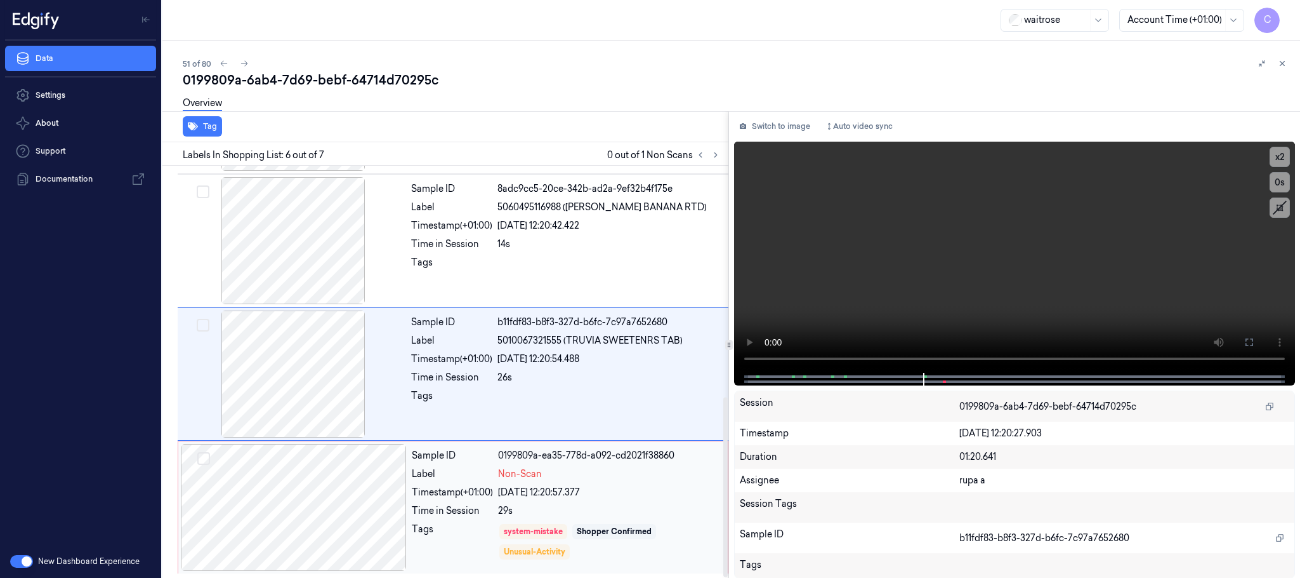
click at [348, 478] on div at bounding box center [294, 507] width 226 height 127
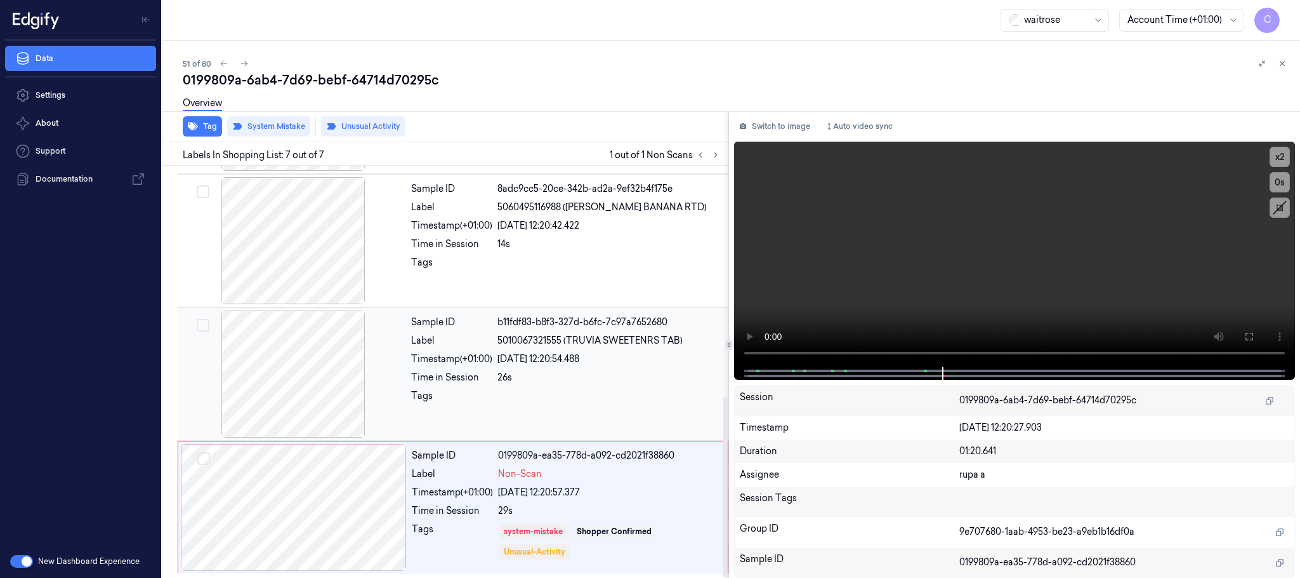
drag, startPoint x: 322, startPoint y: 386, endPoint x: 314, endPoint y: 386, distance: 7.6
click at [318, 386] on div at bounding box center [293, 373] width 226 height 127
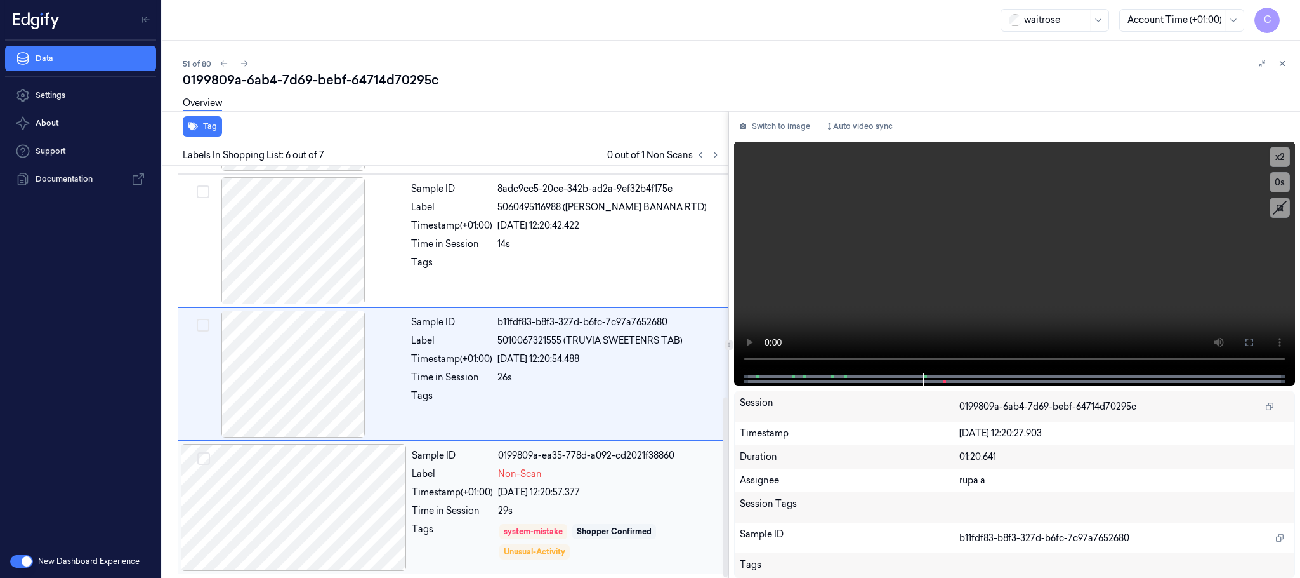
click at [329, 461] on div at bounding box center [294, 507] width 226 height 127
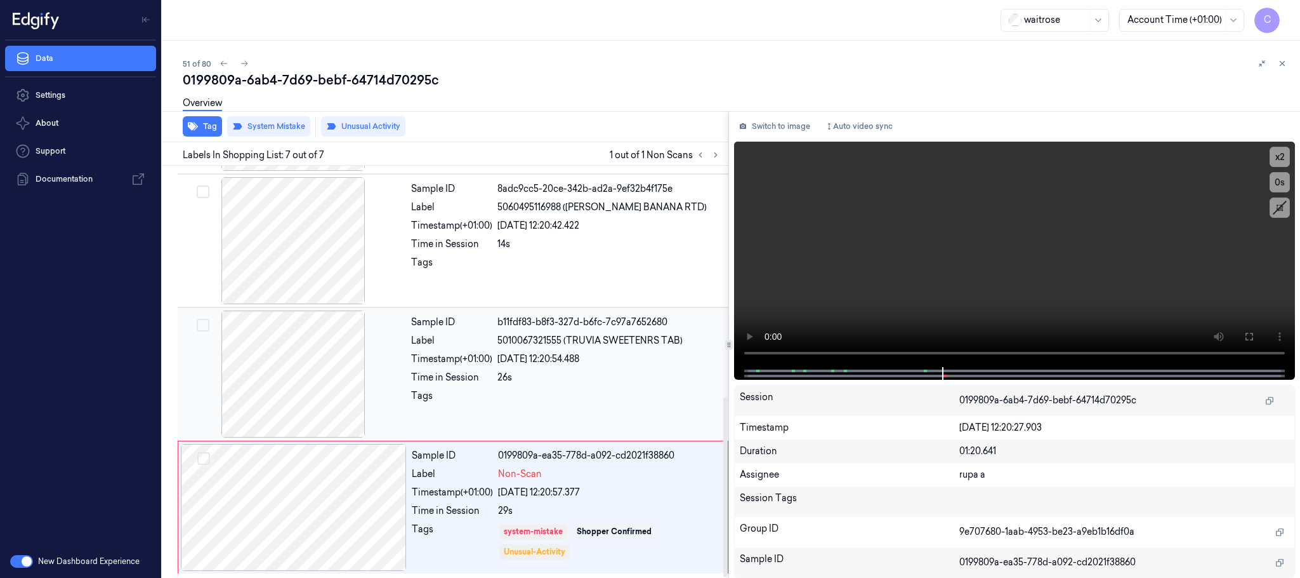
click at [322, 362] on div at bounding box center [293, 373] width 226 height 127
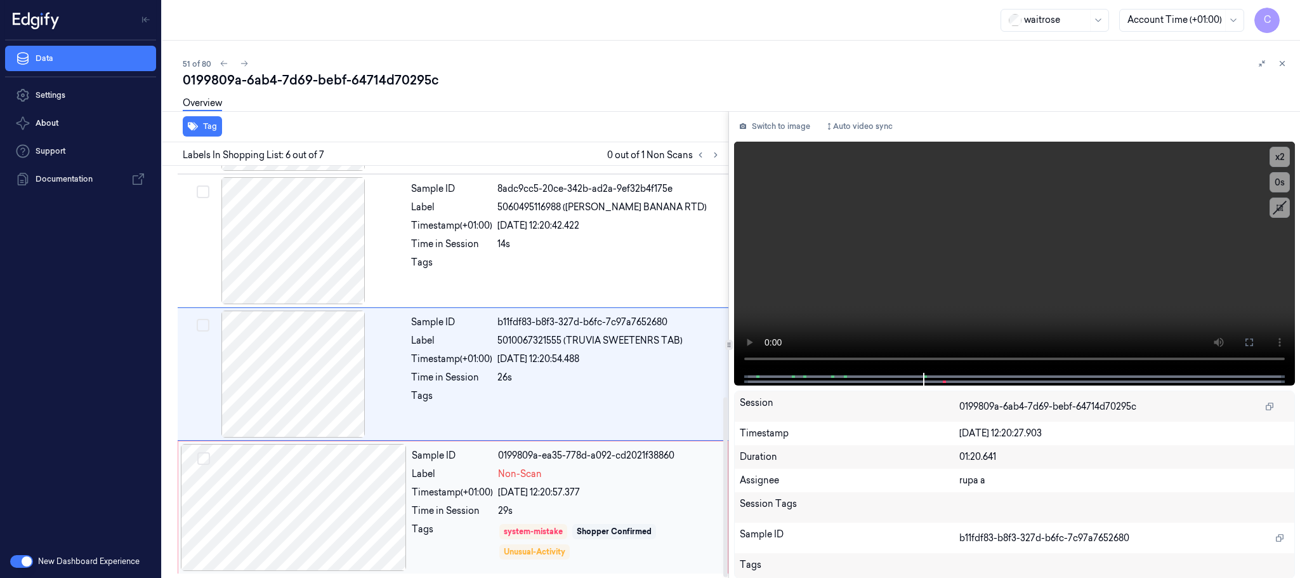
click at [301, 499] on div at bounding box center [294, 507] width 226 height 127
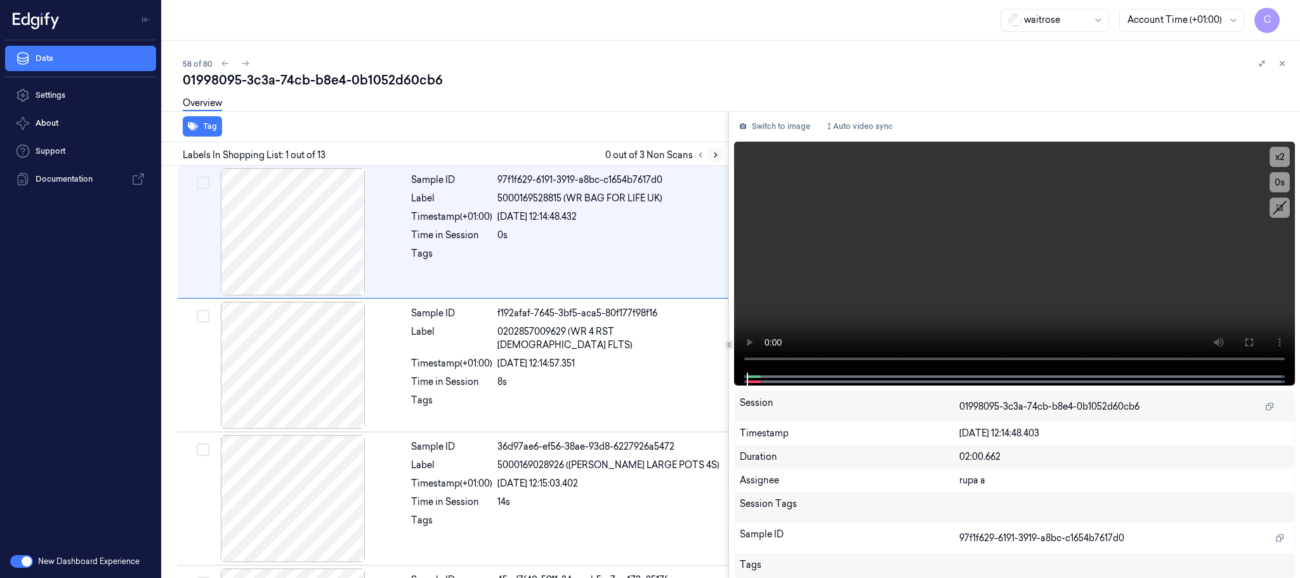
click at [718, 153] on icon at bounding box center [715, 154] width 9 height 9
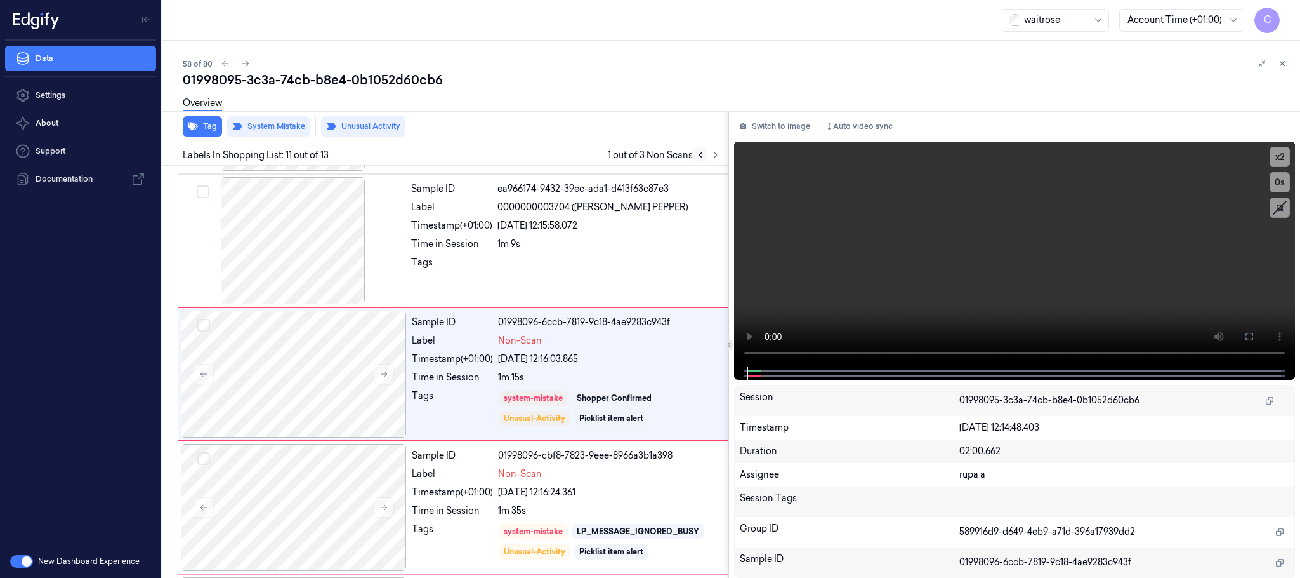
scroll to position [1198, 0]
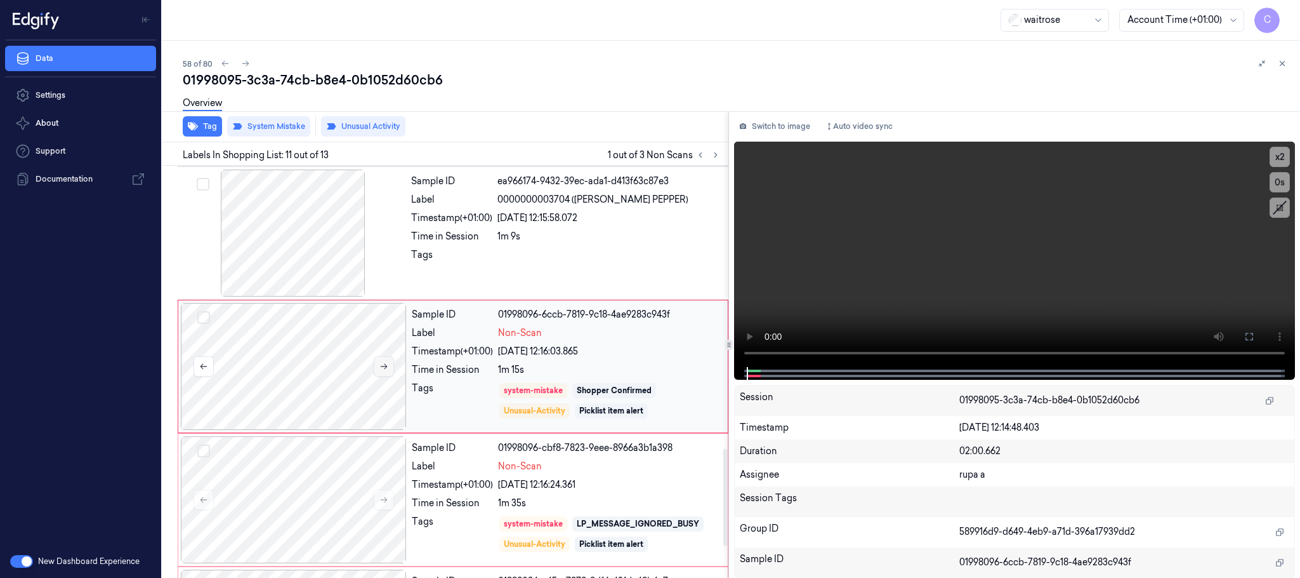
click at [383, 371] on icon at bounding box center [384, 366] width 9 height 9
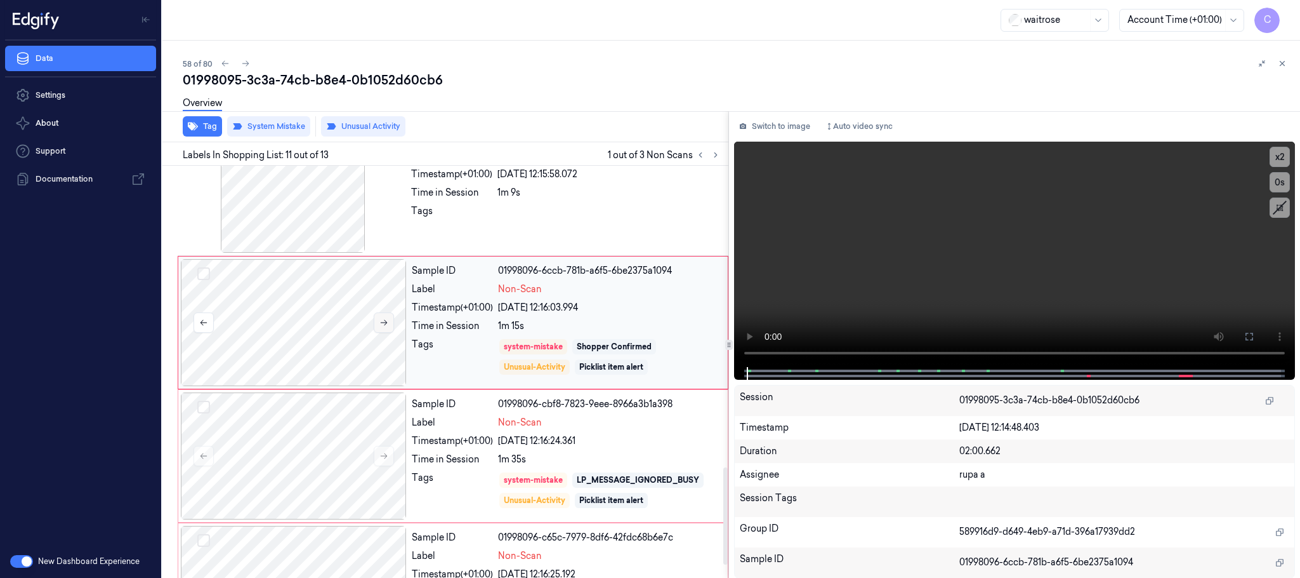
scroll to position [1293, 0]
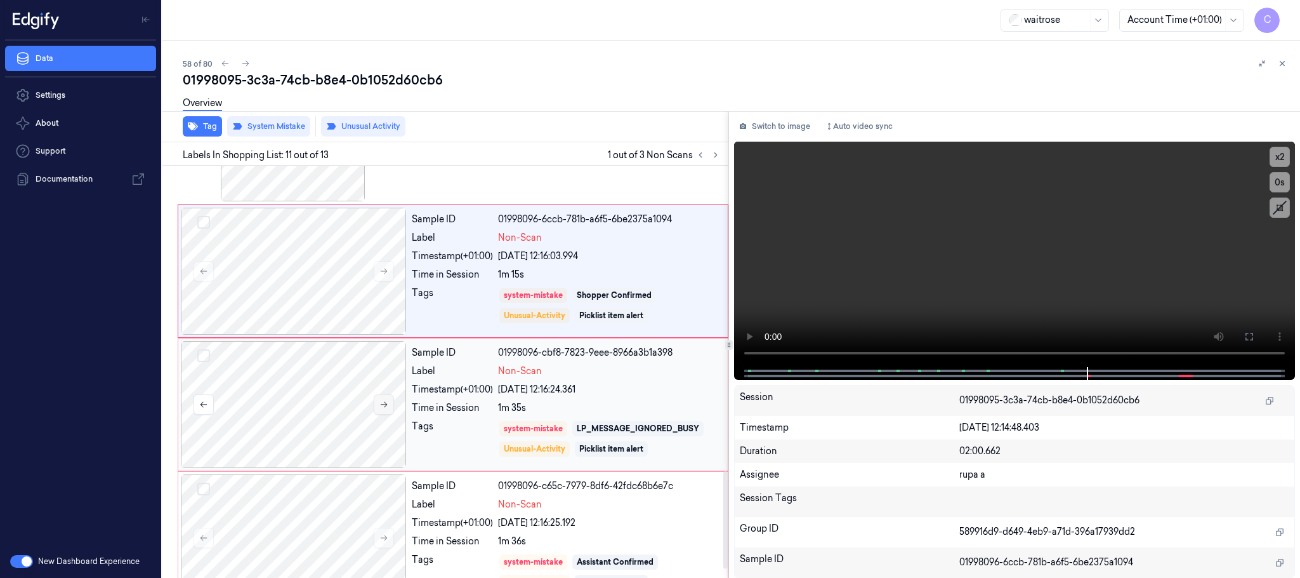
click at [385, 414] on button at bounding box center [384, 404] width 20 height 20
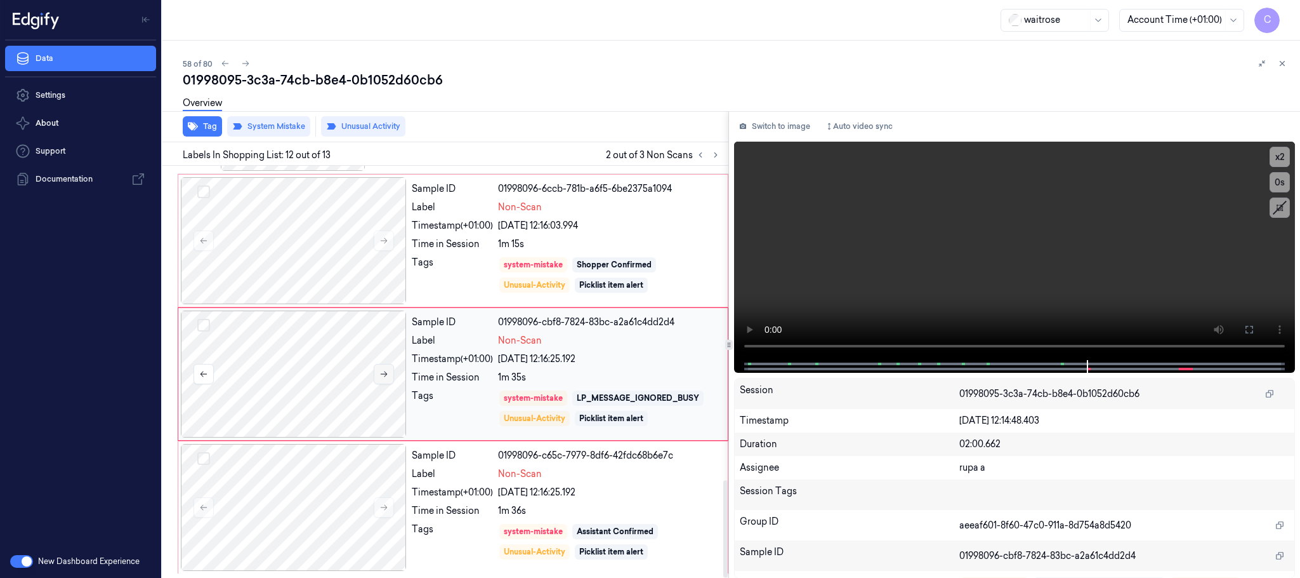
click at [383, 376] on icon at bounding box center [384, 373] width 9 height 9
click at [380, 516] on button at bounding box center [384, 507] width 20 height 20
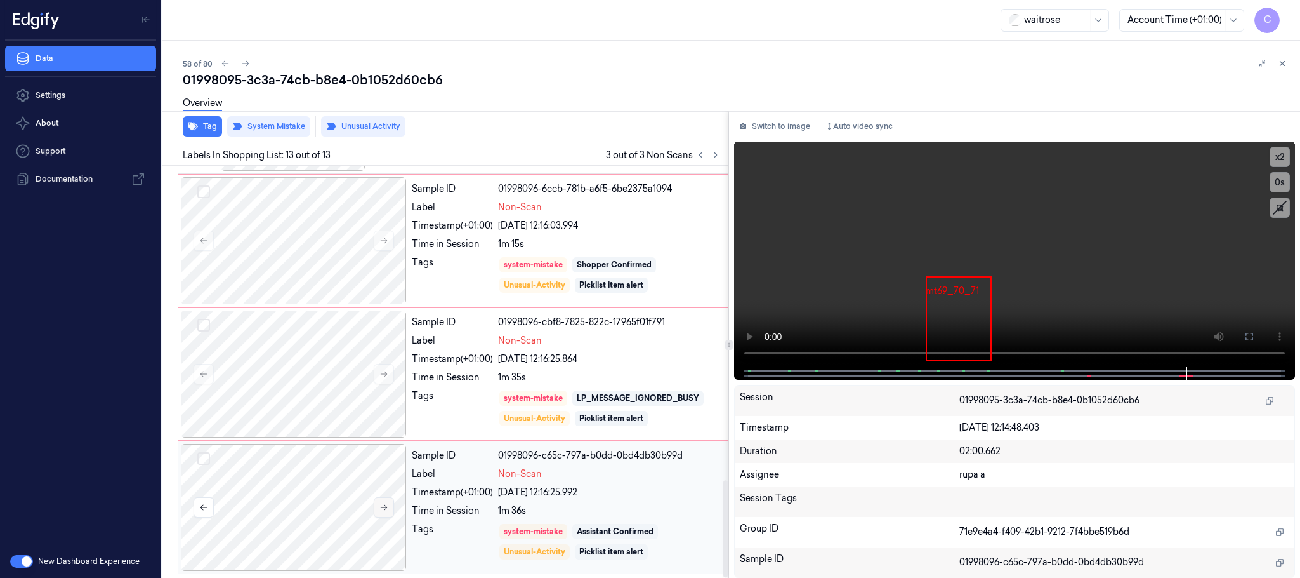
click at [385, 509] on icon at bounding box center [384, 508] width 7 height 6
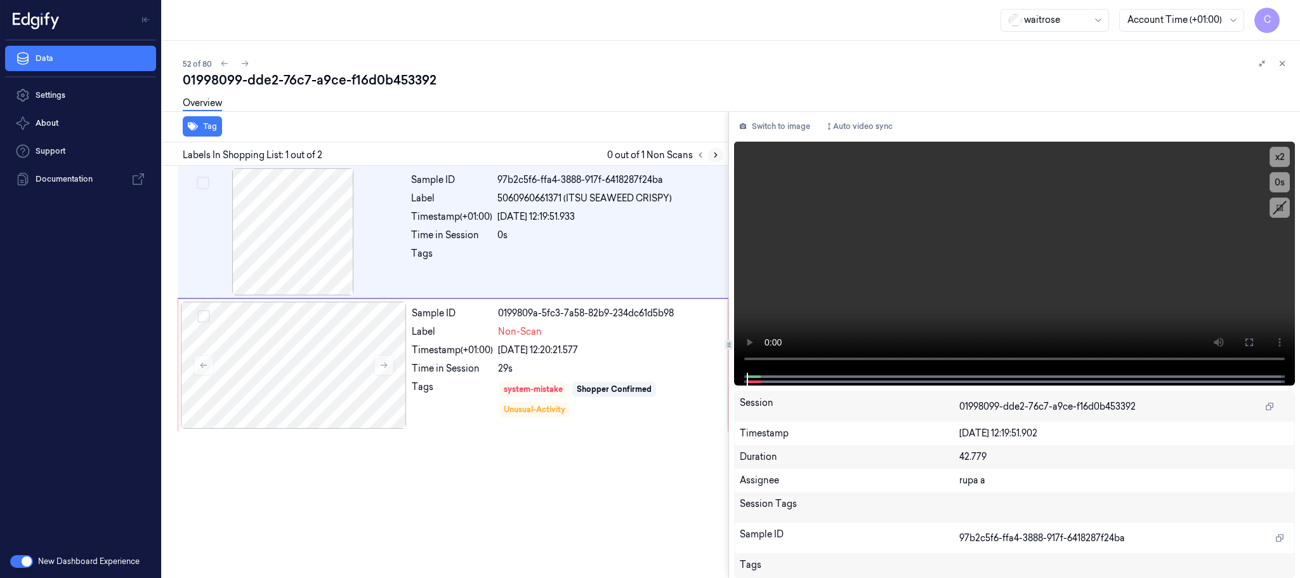
click at [711, 154] on icon at bounding box center [715, 154] width 9 height 9
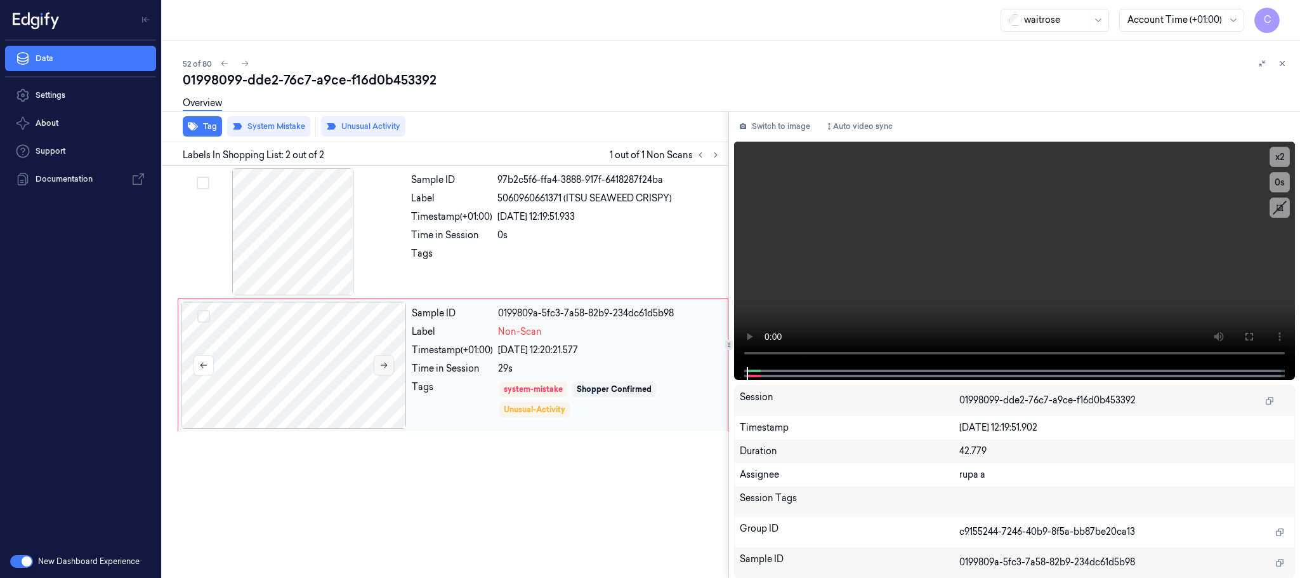
click at [383, 366] on icon at bounding box center [384, 364] width 9 height 9
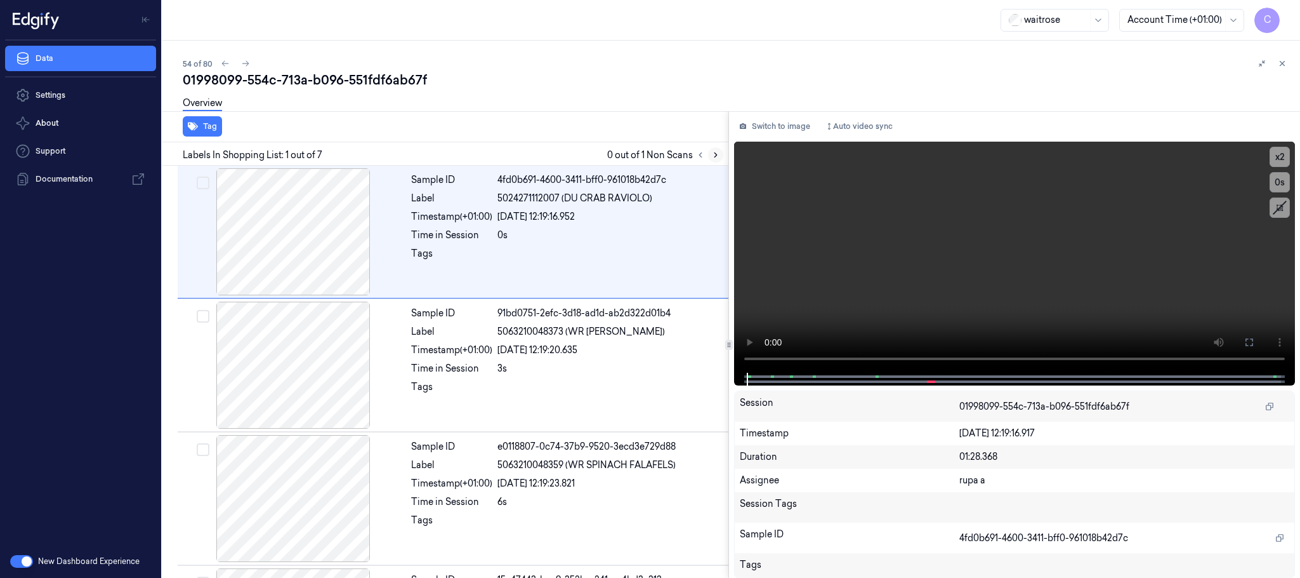
click at [715, 151] on icon at bounding box center [715, 154] width 9 height 9
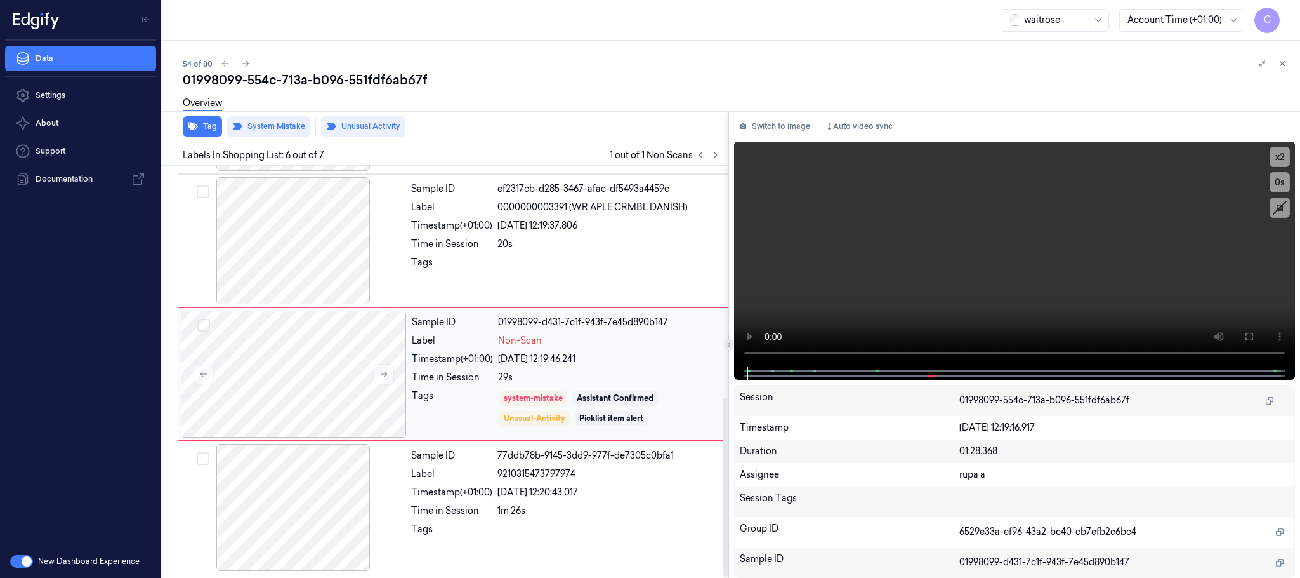
scroll to position [528, 0]
click at [391, 373] on button at bounding box center [384, 374] width 20 height 20
click at [385, 374] on icon at bounding box center [384, 373] width 9 height 9
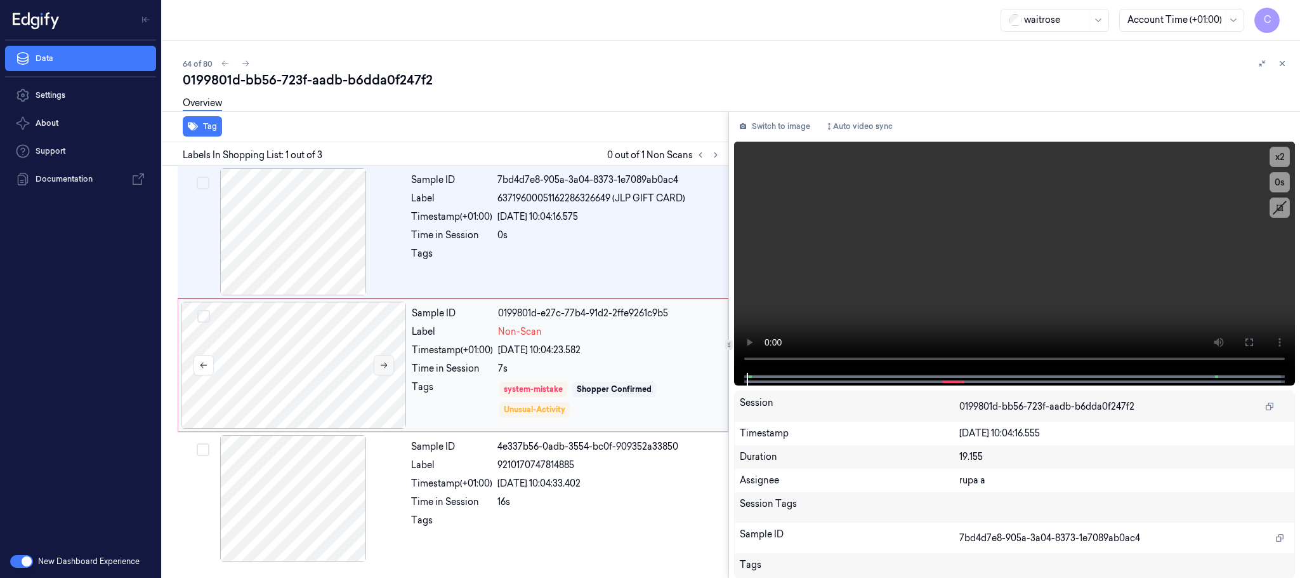
click at [386, 366] on icon at bounding box center [384, 365] width 7 height 6
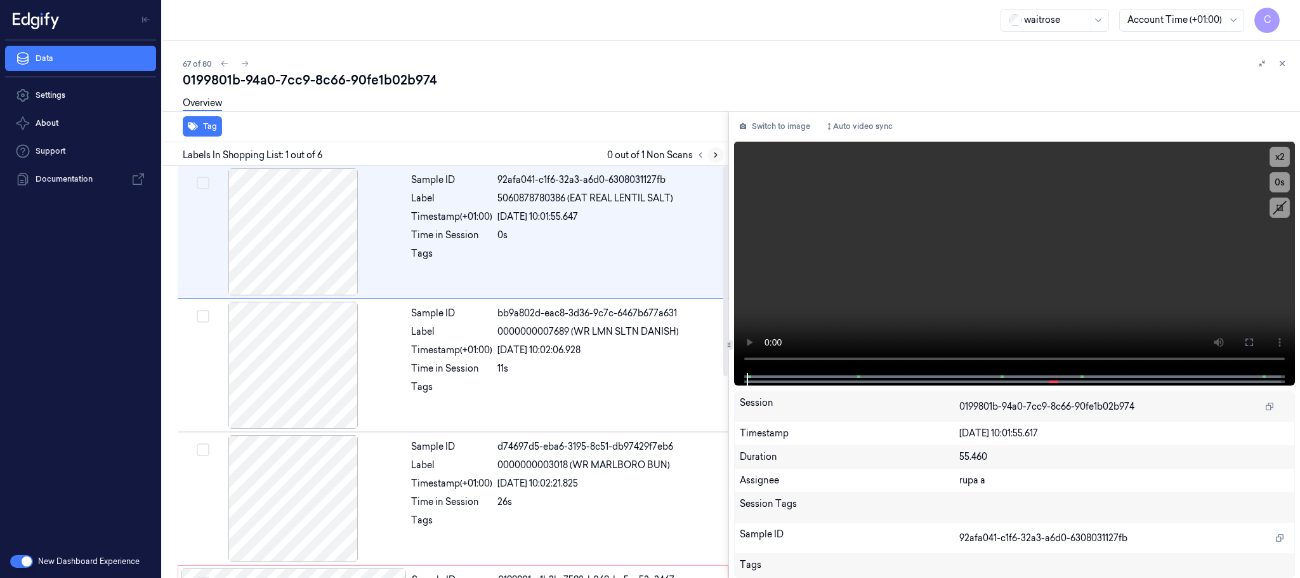
click at [720, 152] on icon at bounding box center [715, 154] width 9 height 9
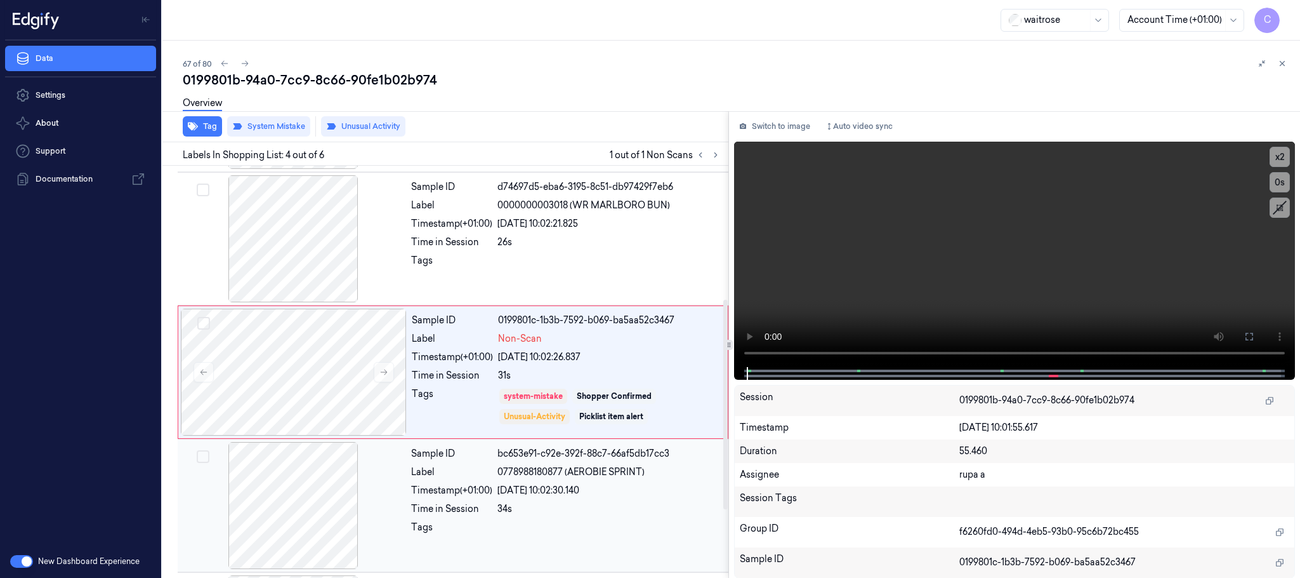
scroll to position [261, 0]
click at [383, 374] on icon at bounding box center [384, 370] width 9 height 9
click at [383, 369] on icon at bounding box center [384, 370] width 9 height 9
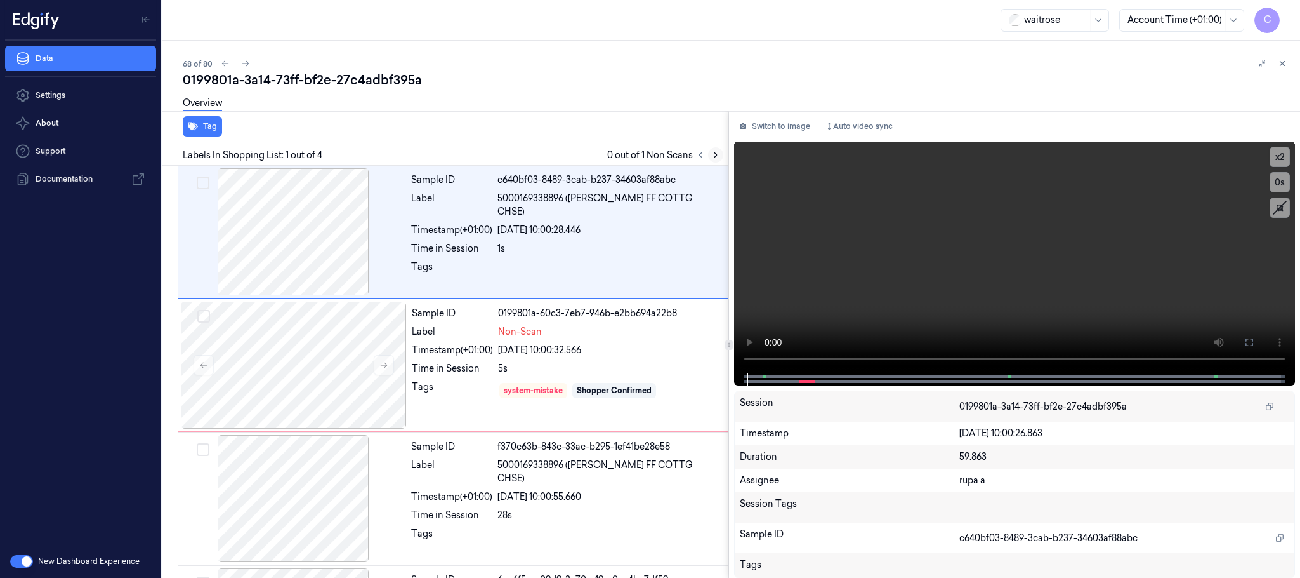
click at [714, 158] on icon at bounding box center [715, 154] width 9 height 9
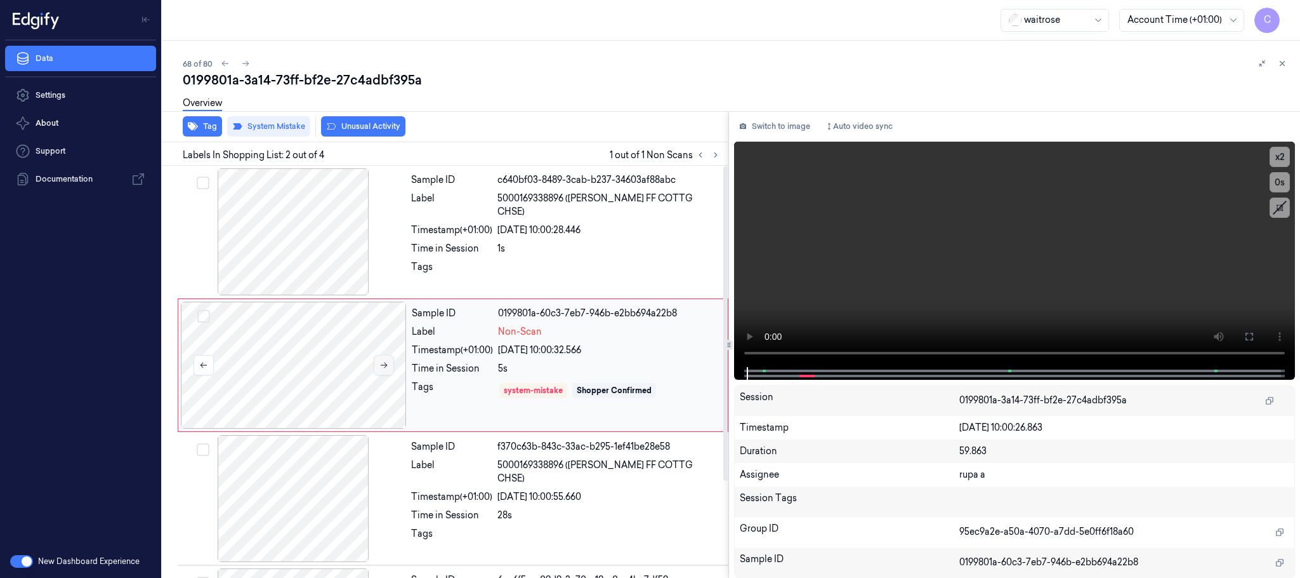
click at [385, 364] on icon at bounding box center [384, 365] width 7 height 6
click at [383, 364] on icon at bounding box center [384, 364] width 9 height 9
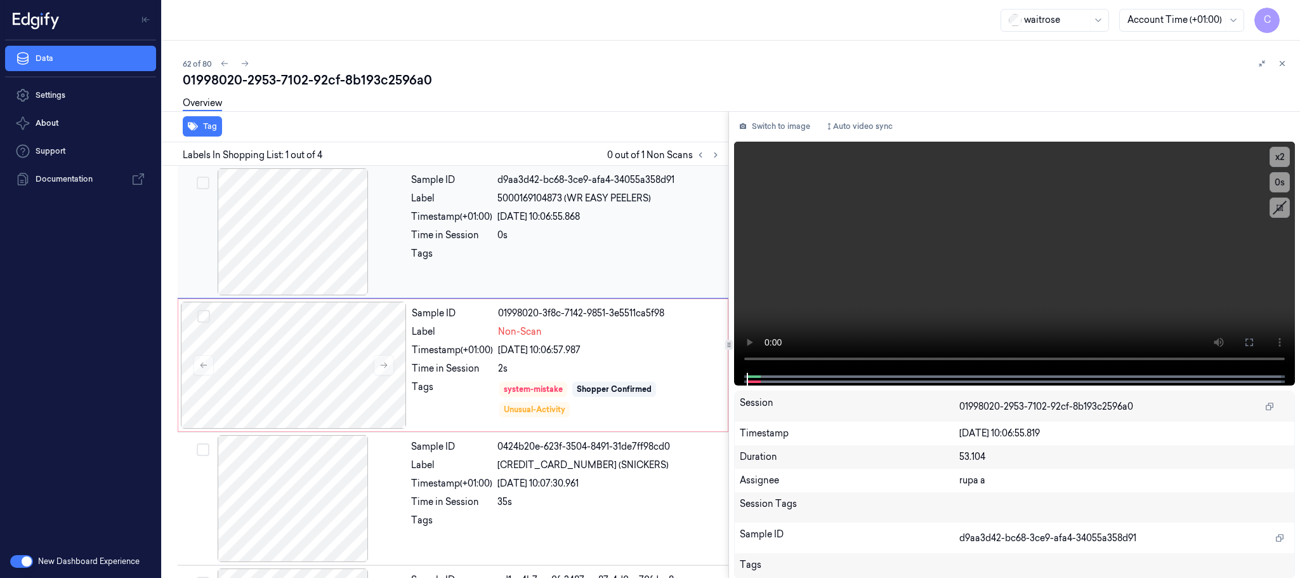
drag, startPoint x: 716, startPoint y: 157, endPoint x: 710, endPoint y: 177, distance: 21.1
click at [715, 156] on icon at bounding box center [715, 154] width 9 height 9
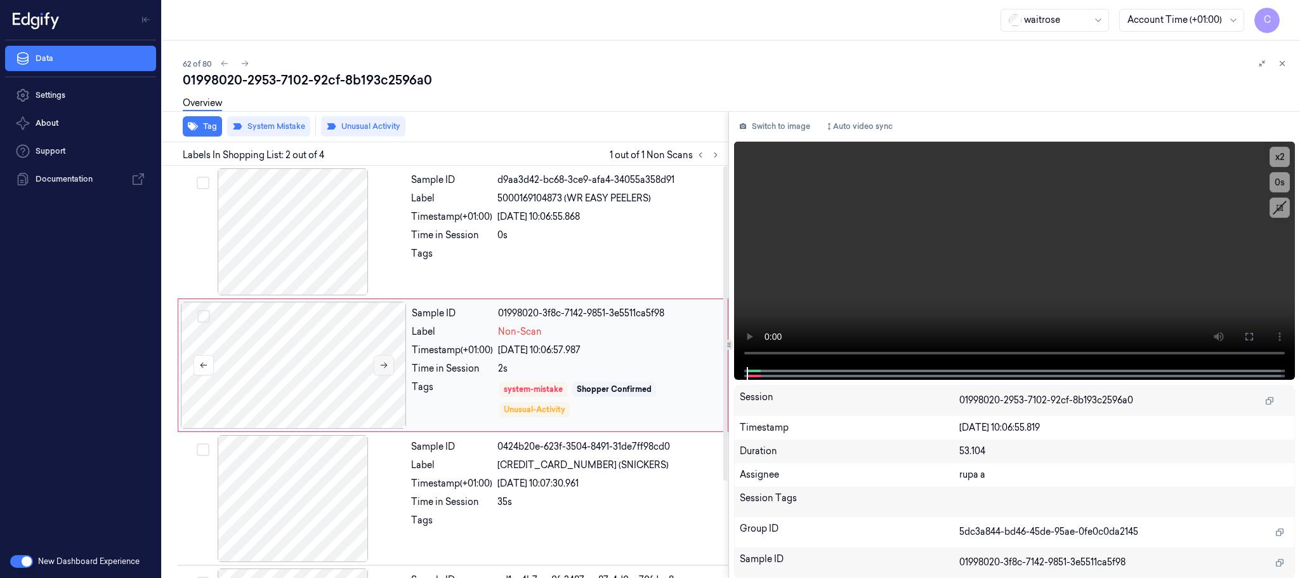
click at [387, 370] on button at bounding box center [384, 365] width 20 height 20
click at [385, 364] on icon at bounding box center [384, 364] width 9 height 9
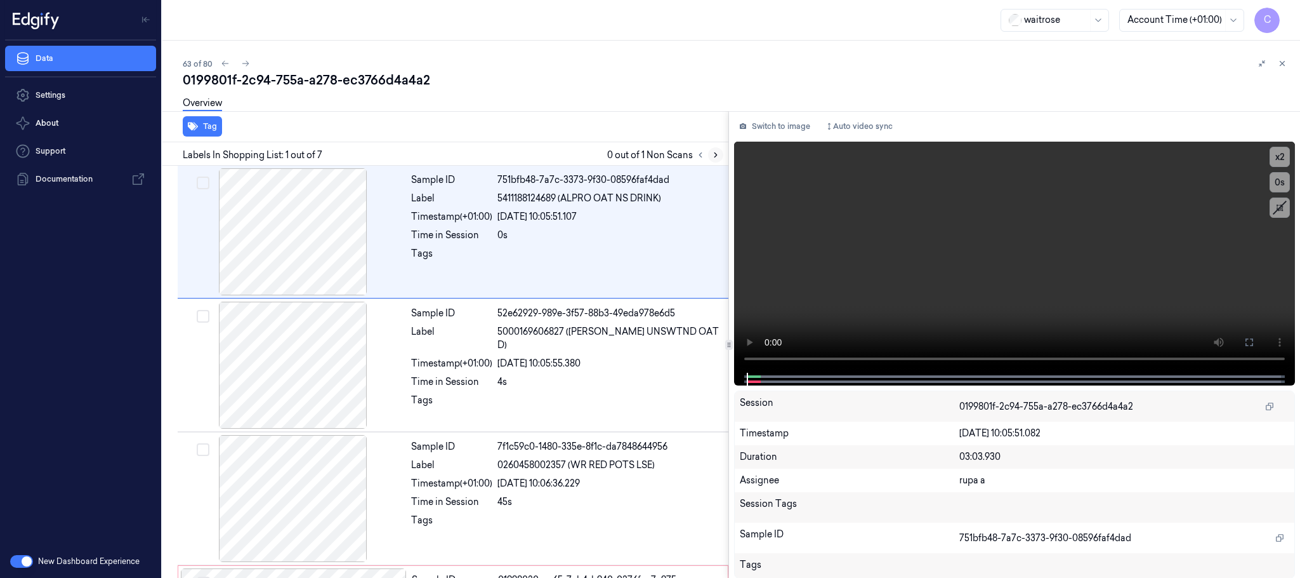
click at [715, 150] on icon at bounding box center [715, 154] width 9 height 9
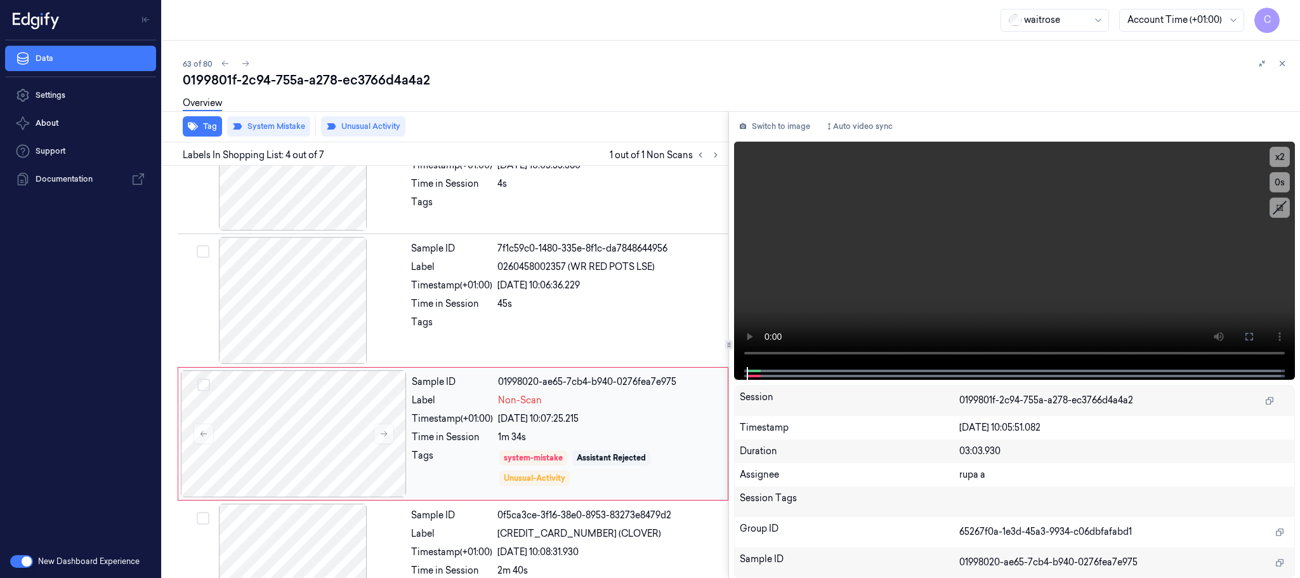
scroll to position [261, 0]
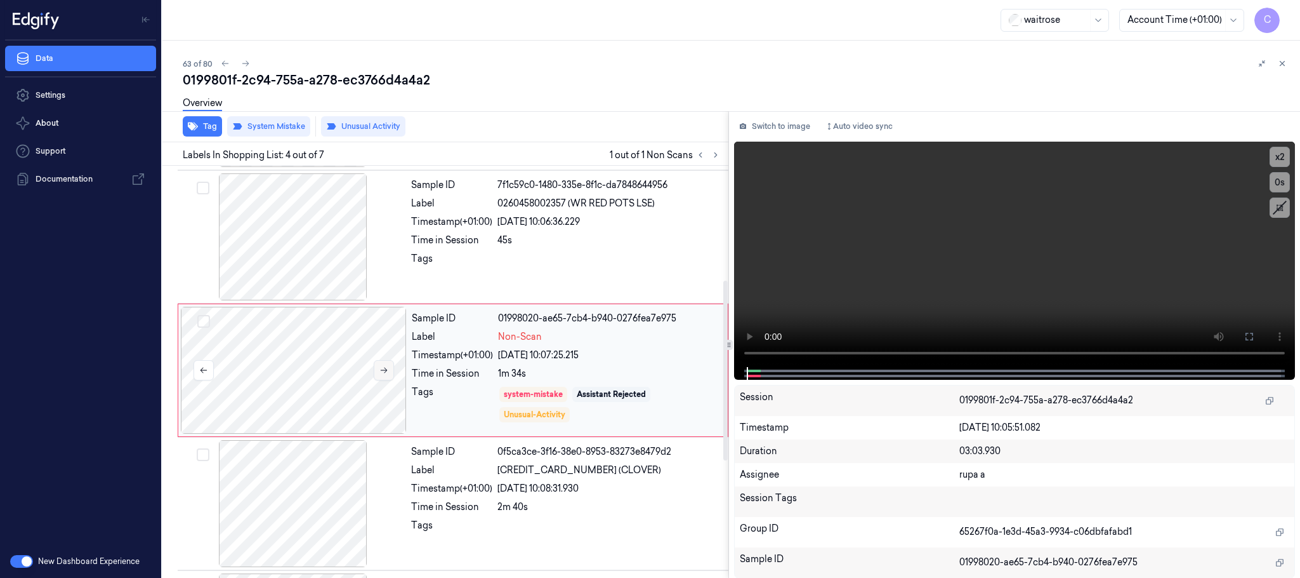
click at [385, 372] on icon at bounding box center [384, 370] width 9 height 9
click at [385, 373] on icon at bounding box center [384, 370] width 7 height 6
click at [336, 261] on div at bounding box center [293, 236] width 226 height 127
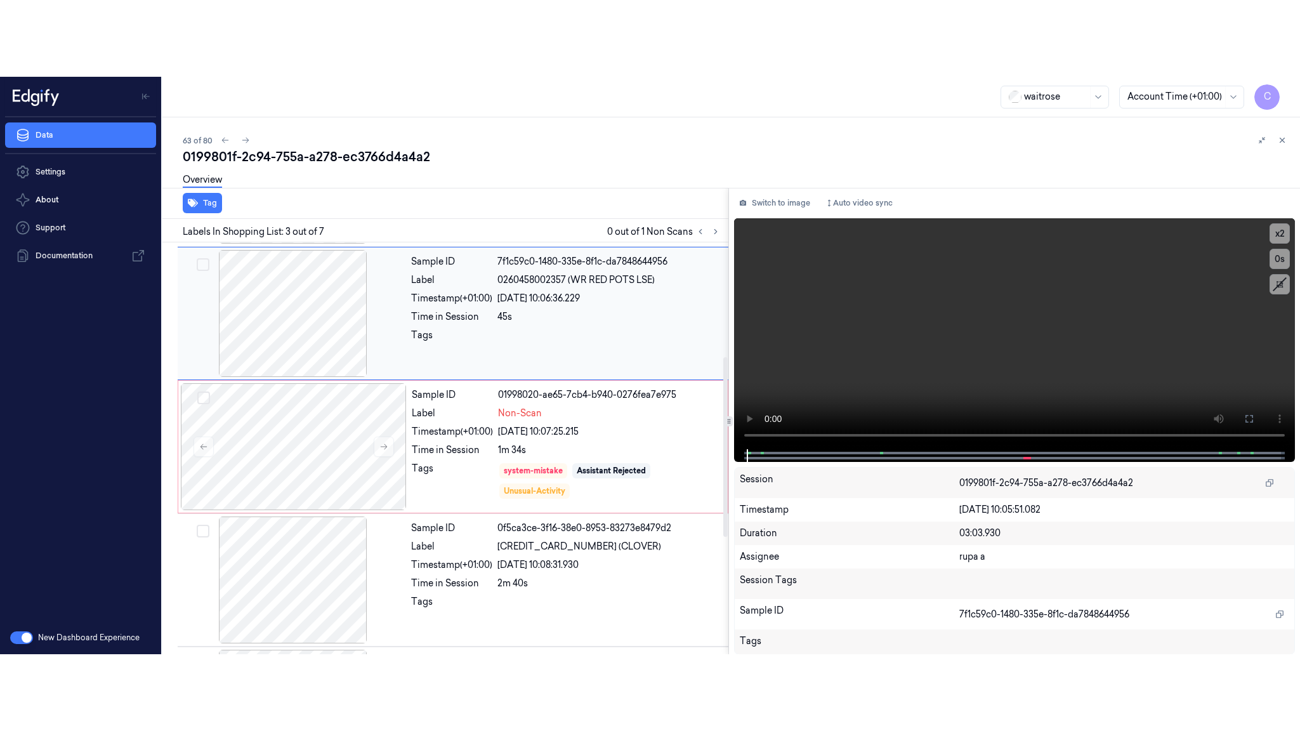
scroll to position [128, 0]
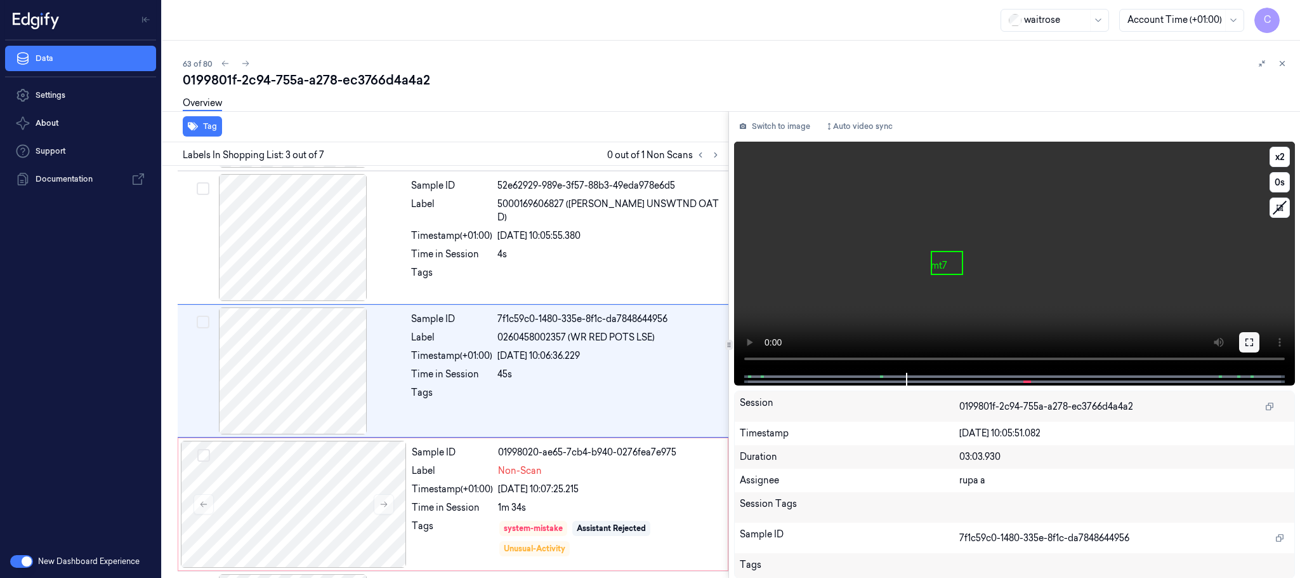
click at [1245, 341] on icon at bounding box center [1250, 342] width 10 height 10
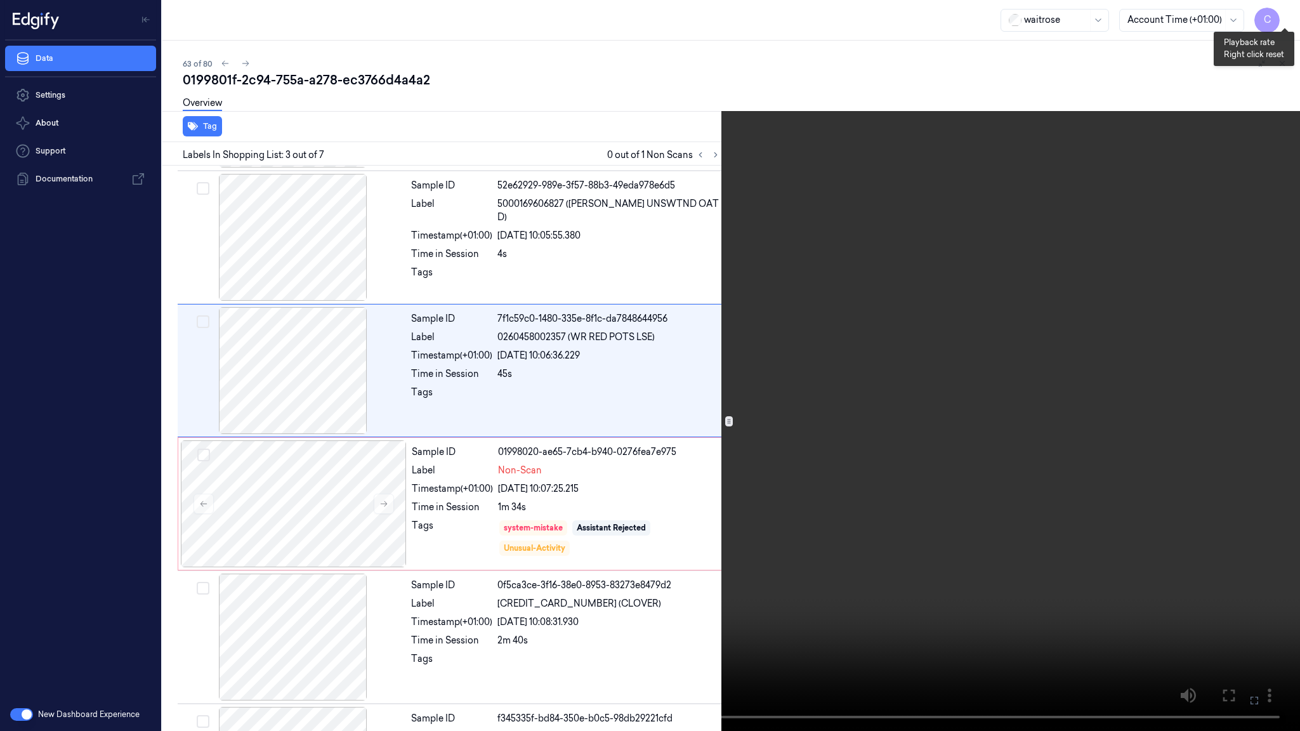
click at [1286, 10] on button "x 2" at bounding box center [1285, 15] width 20 height 20
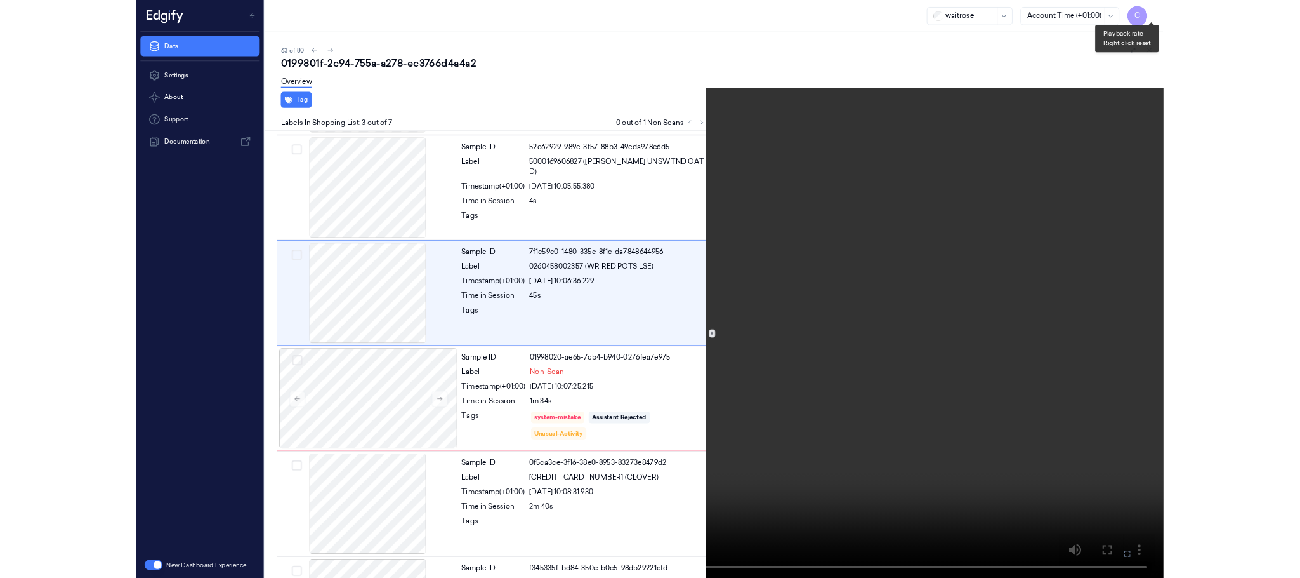
scroll to position [51, 0]
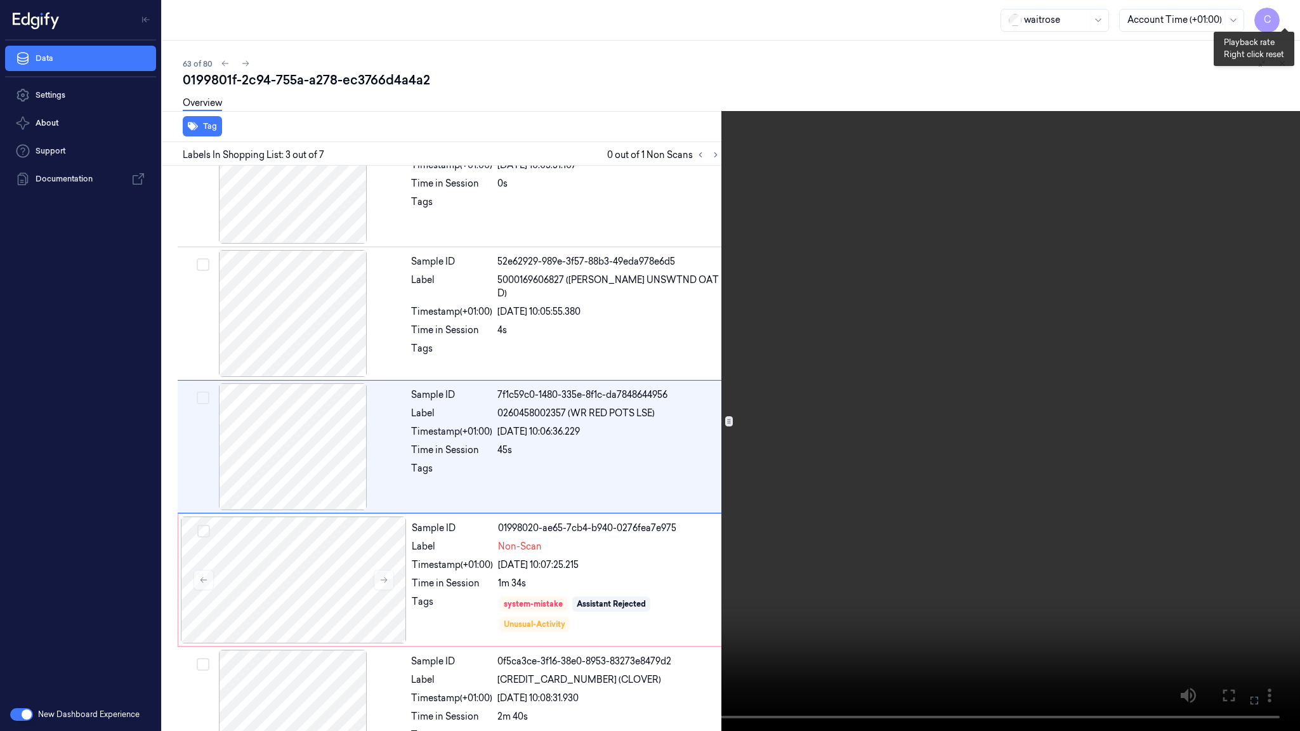
click at [1286, 10] on button "x 4" at bounding box center [1285, 15] width 20 height 20
click at [751, 294] on video at bounding box center [650, 365] width 1300 height 731
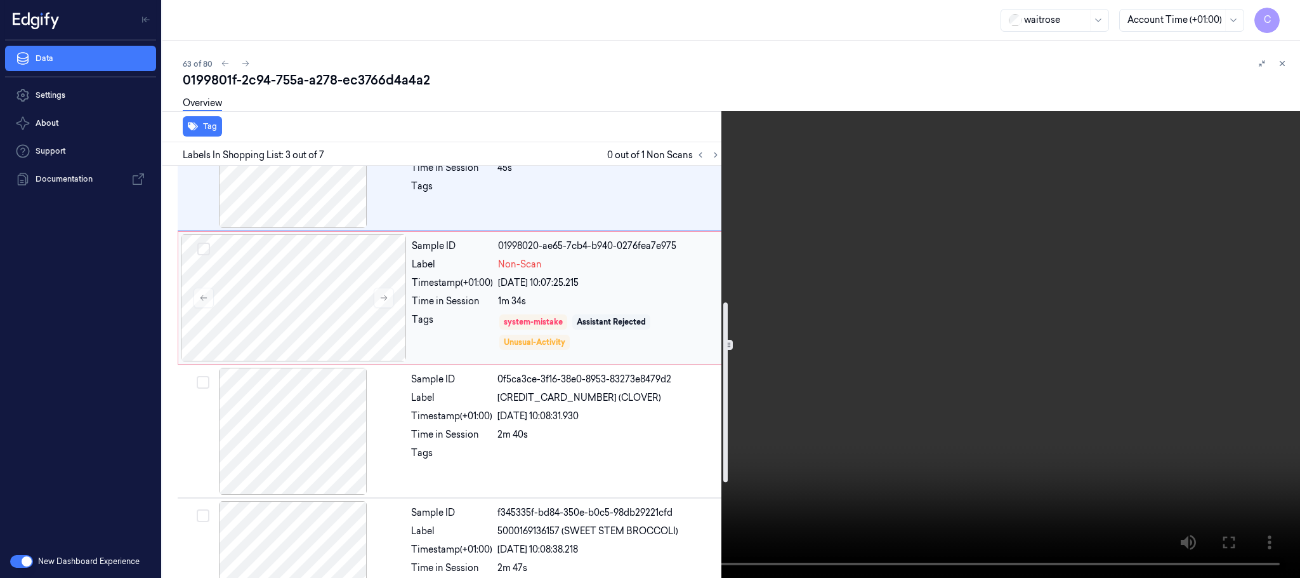
scroll to position [337, 0]
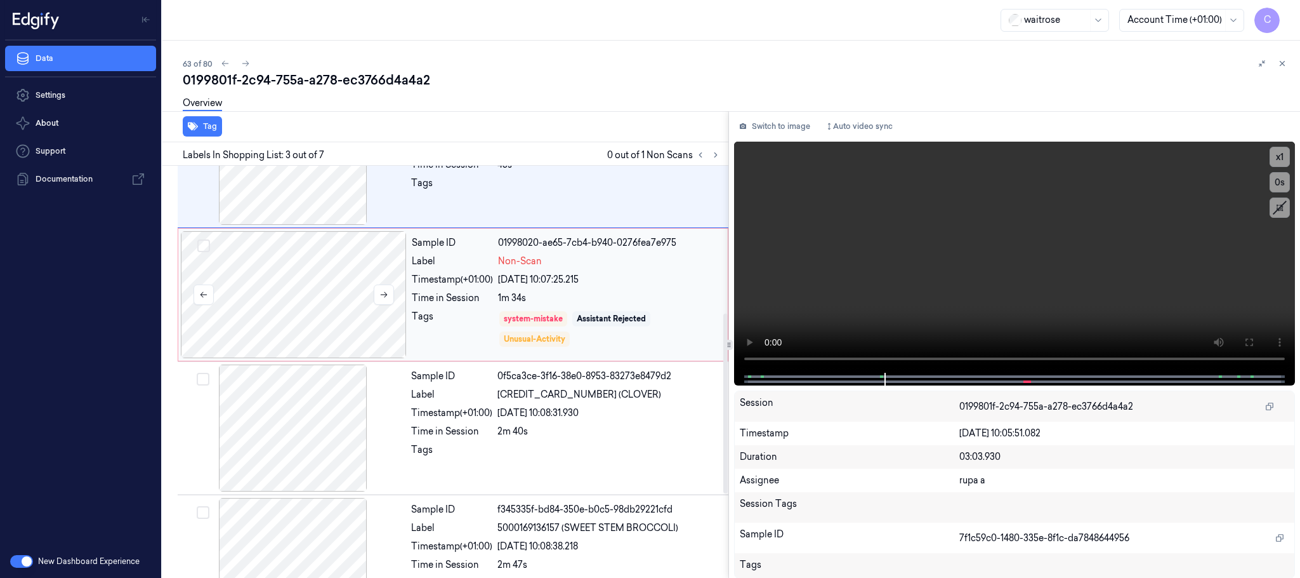
click at [305, 301] on div at bounding box center [294, 294] width 226 height 127
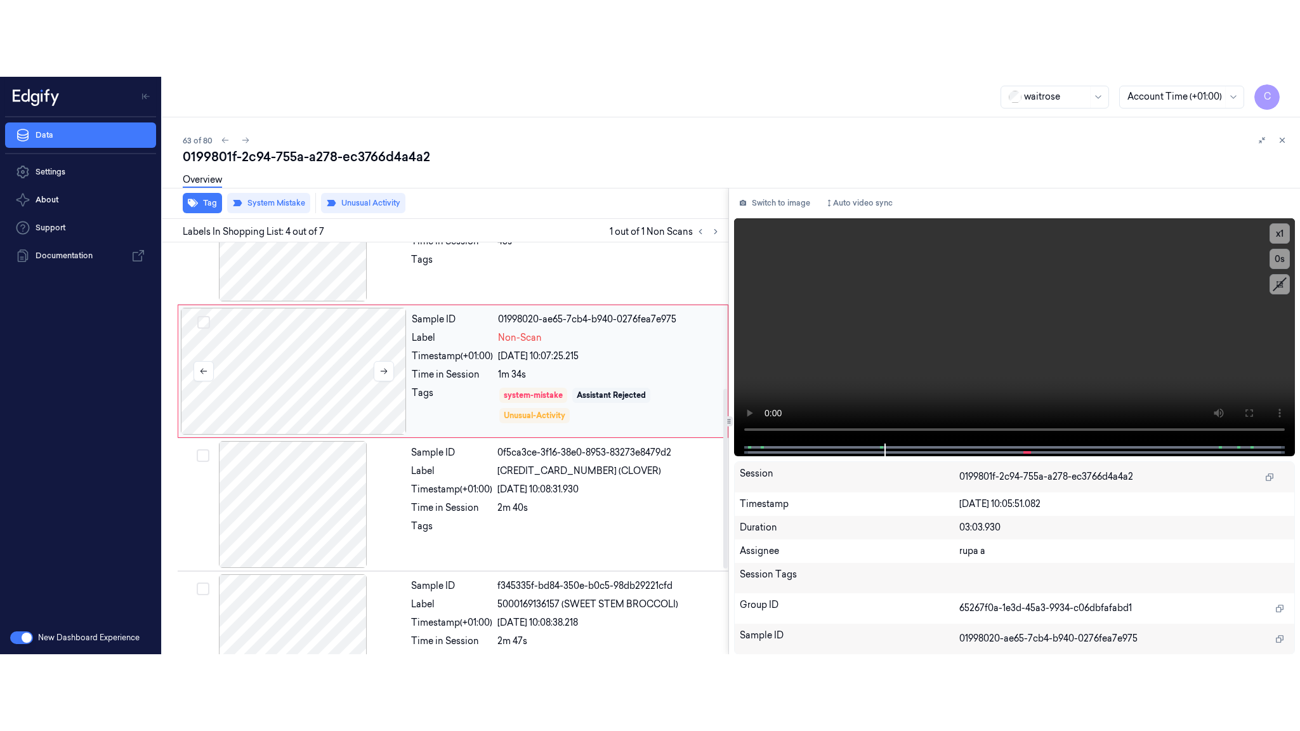
scroll to position [261, 0]
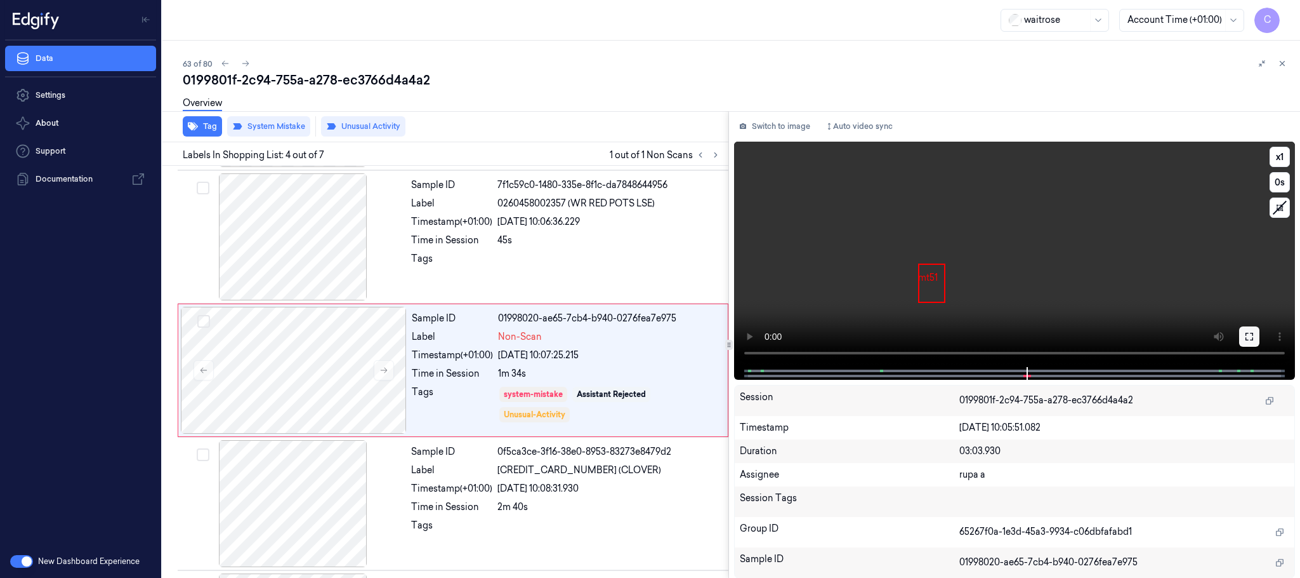
click at [1249, 339] on icon at bounding box center [1250, 336] width 10 height 10
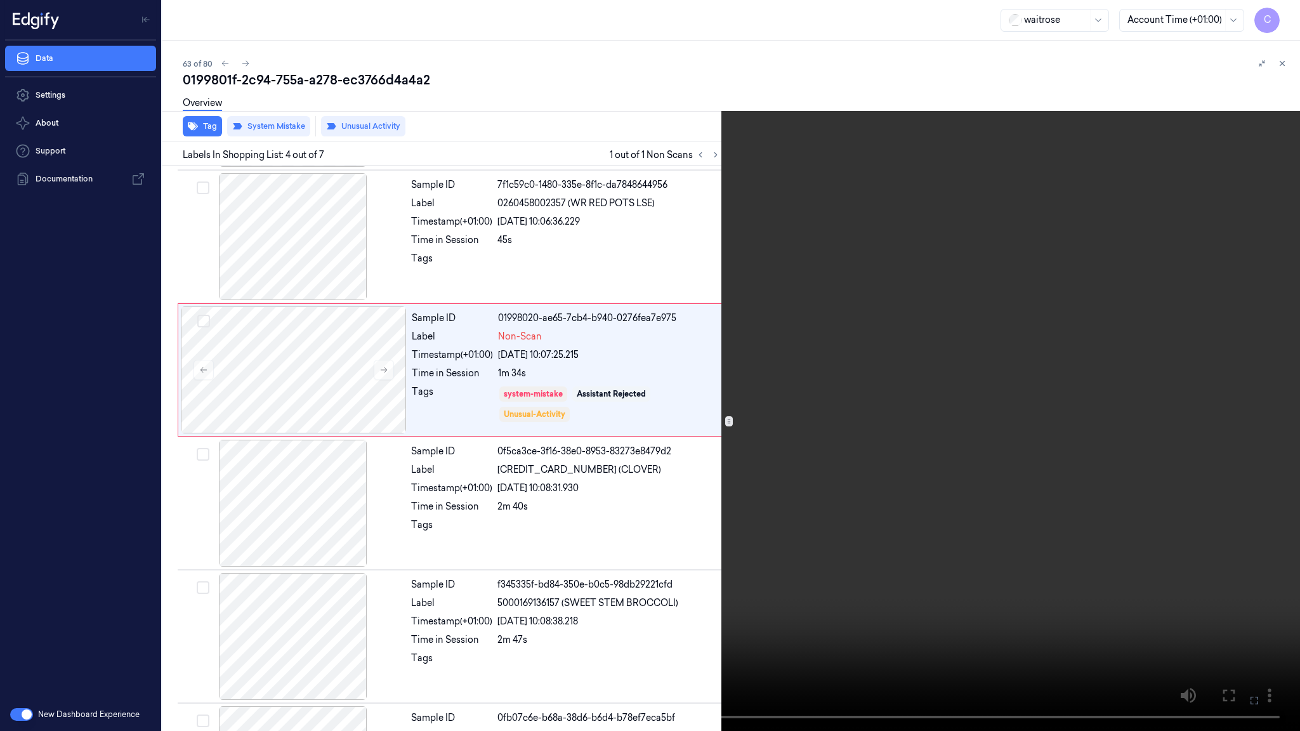
click at [626, 419] on video at bounding box center [650, 365] width 1300 height 731
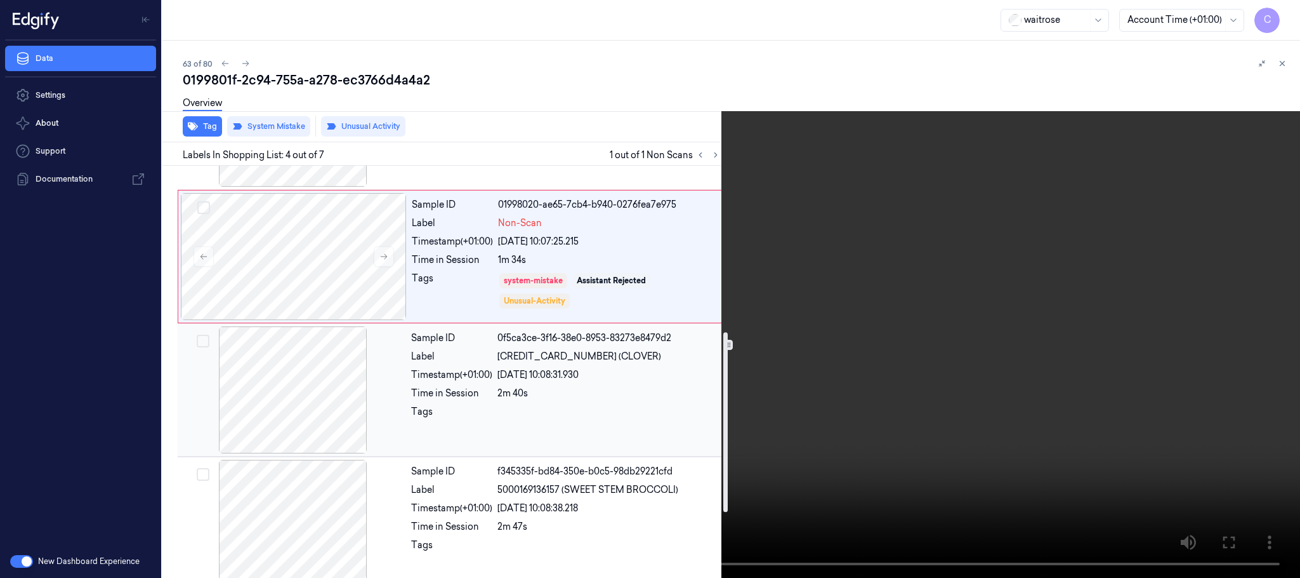
scroll to position [470, 0]
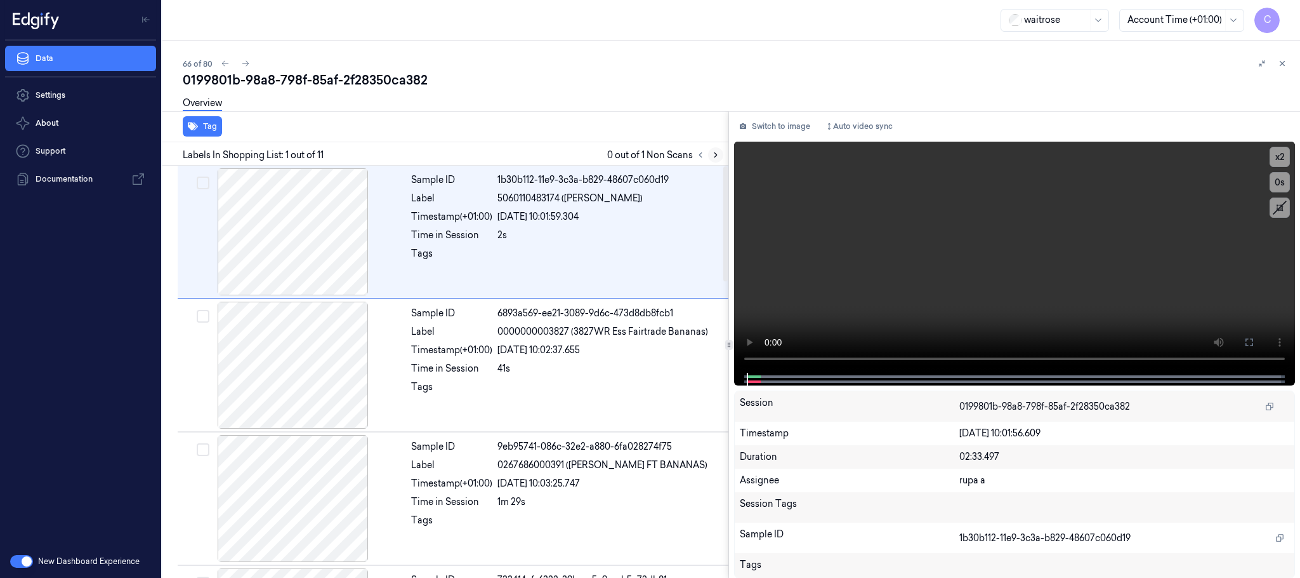
click at [720, 152] on icon at bounding box center [715, 154] width 9 height 9
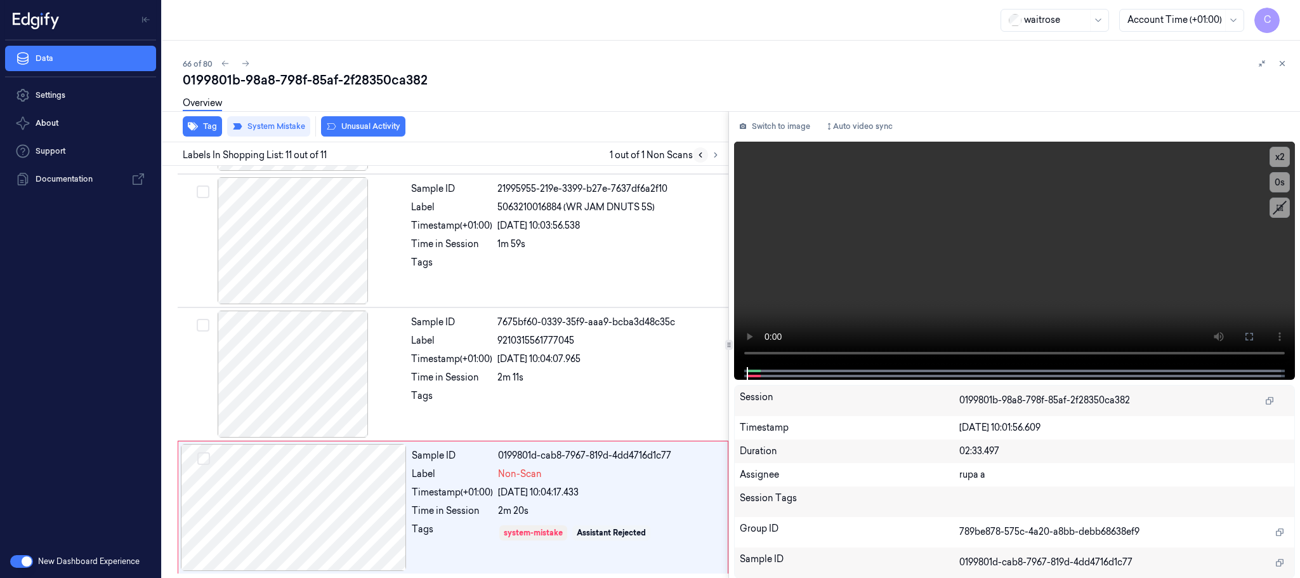
scroll to position [1063, 0]
click at [396, 509] on div at bounding box center [294, 507] width 226 height 127
click at [357, 516] on div at bounding box center [294, 507] width 226 height 127
click at [309, 404] on div at bounding box center [293, 373] width 226 height 127
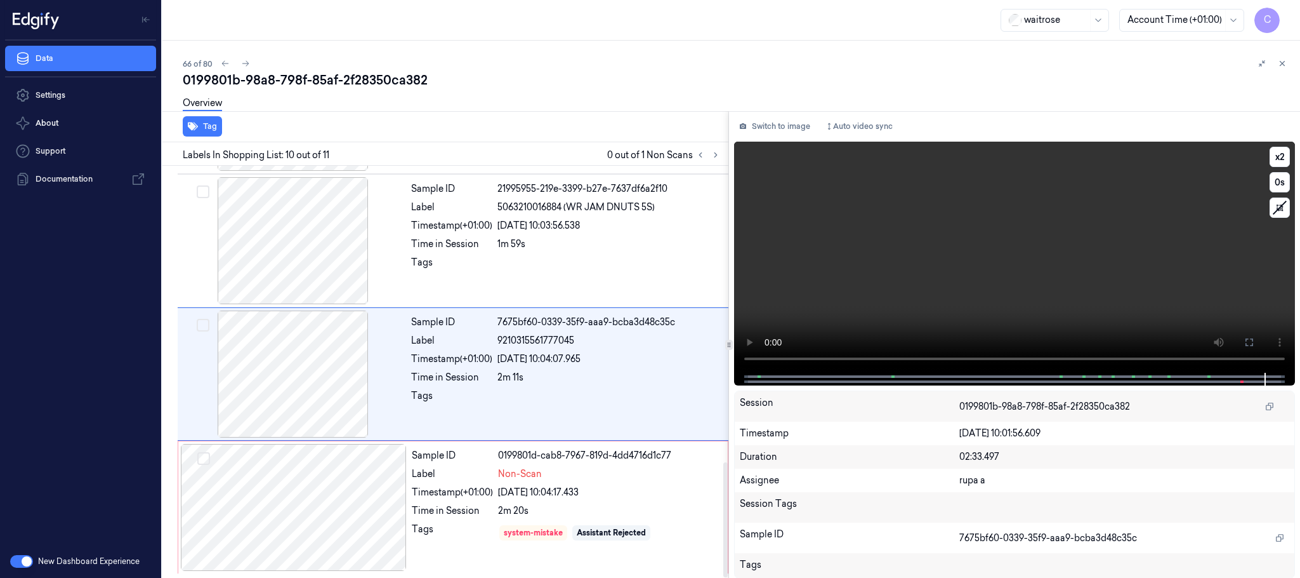
click at [996, 281] on video at bounding box center [1014, 257] width 561 height 231
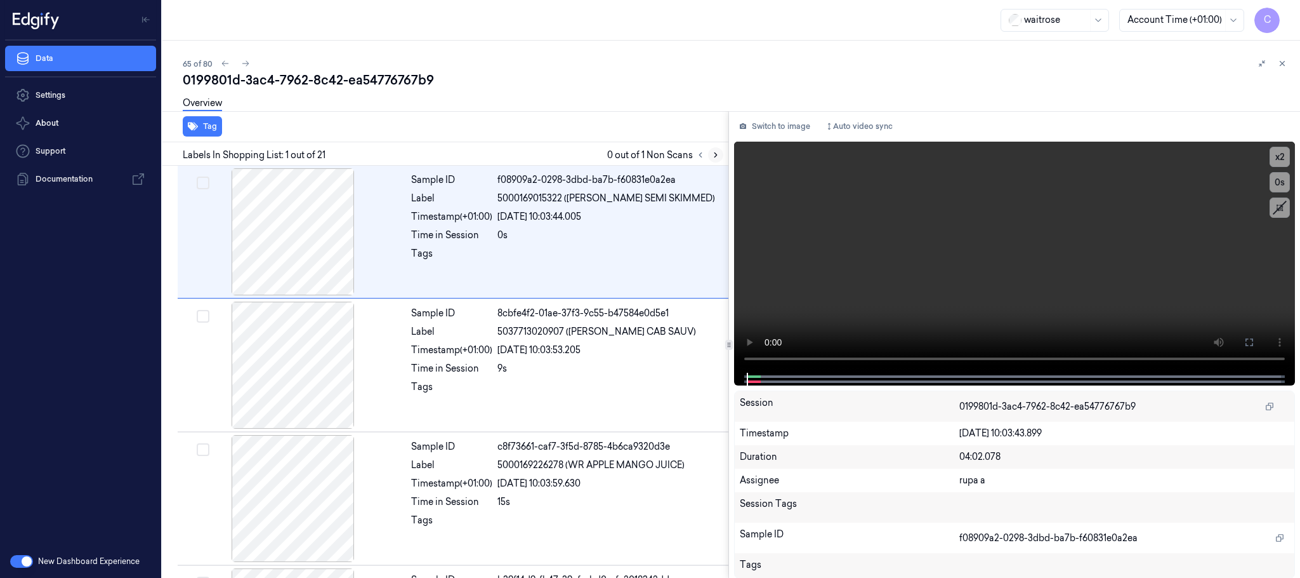
click at [710, 159] on button at bounding box center [715, 154] width 15 height 15
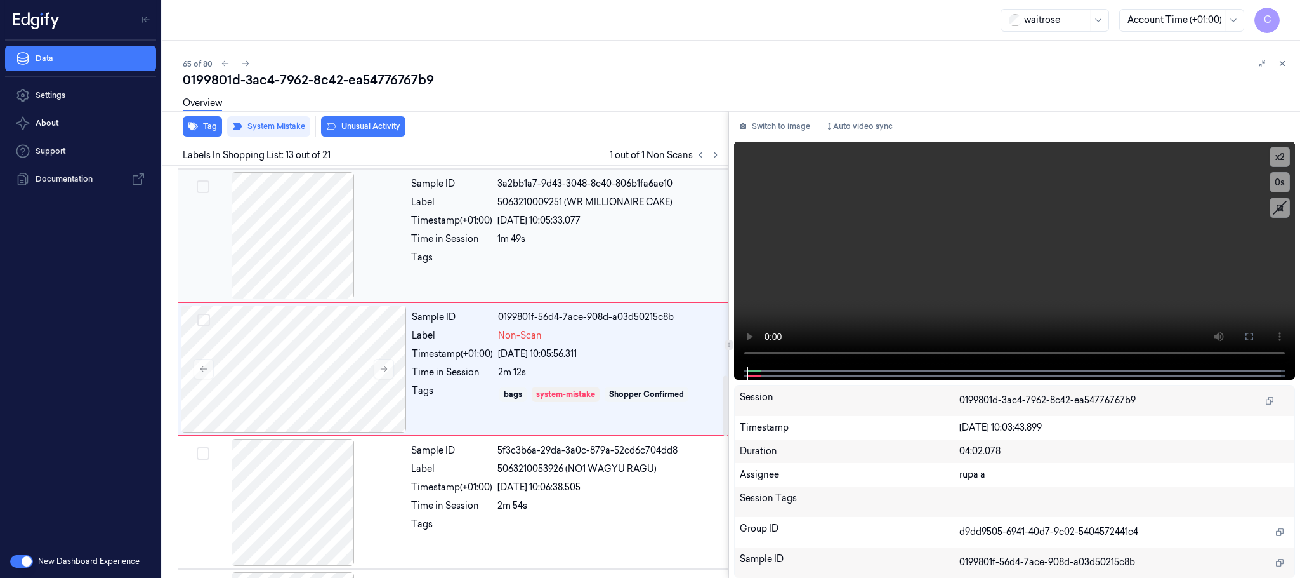
scroll to position [1467, 0]
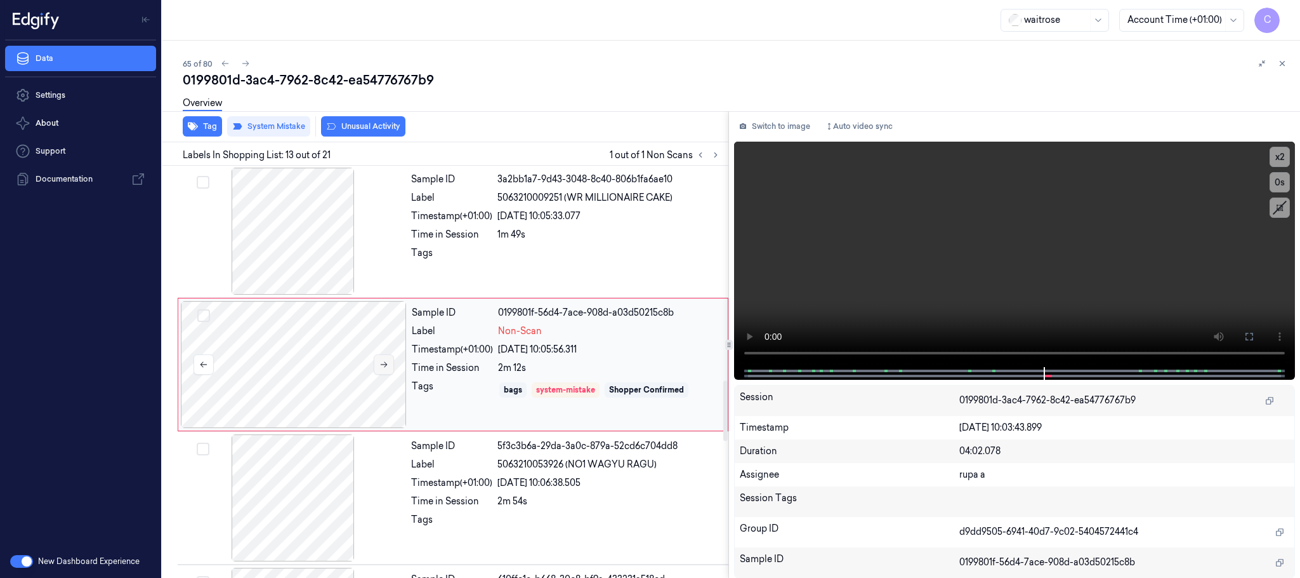
click at [383, 369] on icon at bounding box center [384, 364] width 9 height 9
click at [380, 369] on icon at bounding box center [384, 364] width 9 height 9
click at [387, 374] on button at bounding box center [384, 364] width 20 height 20
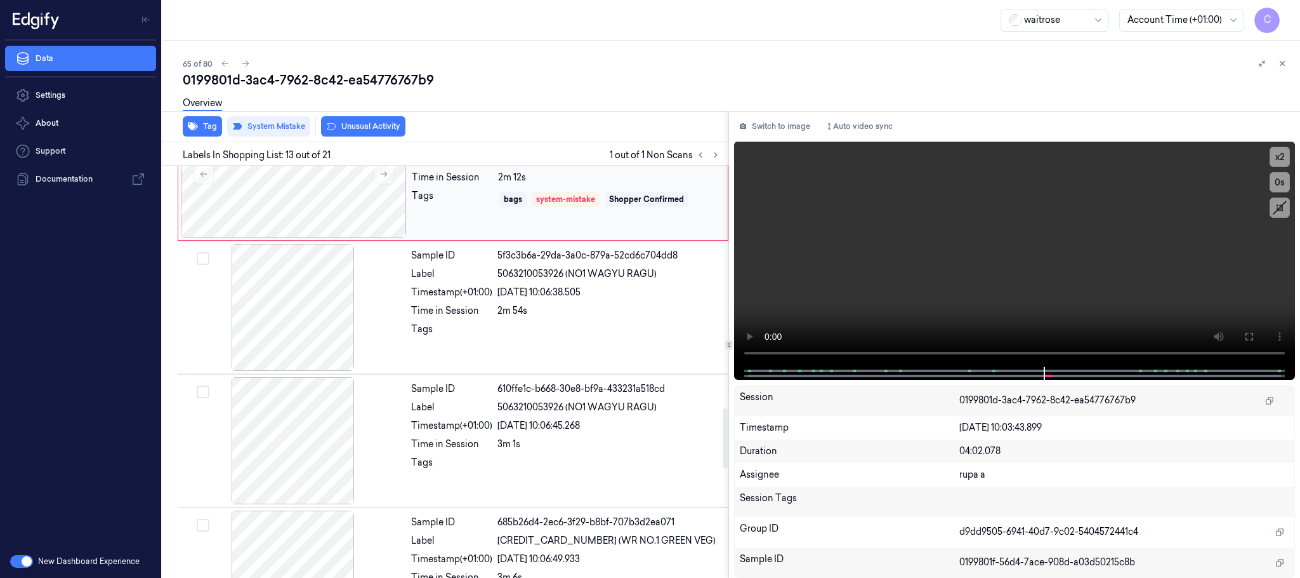
scroll to position [1752, 0]
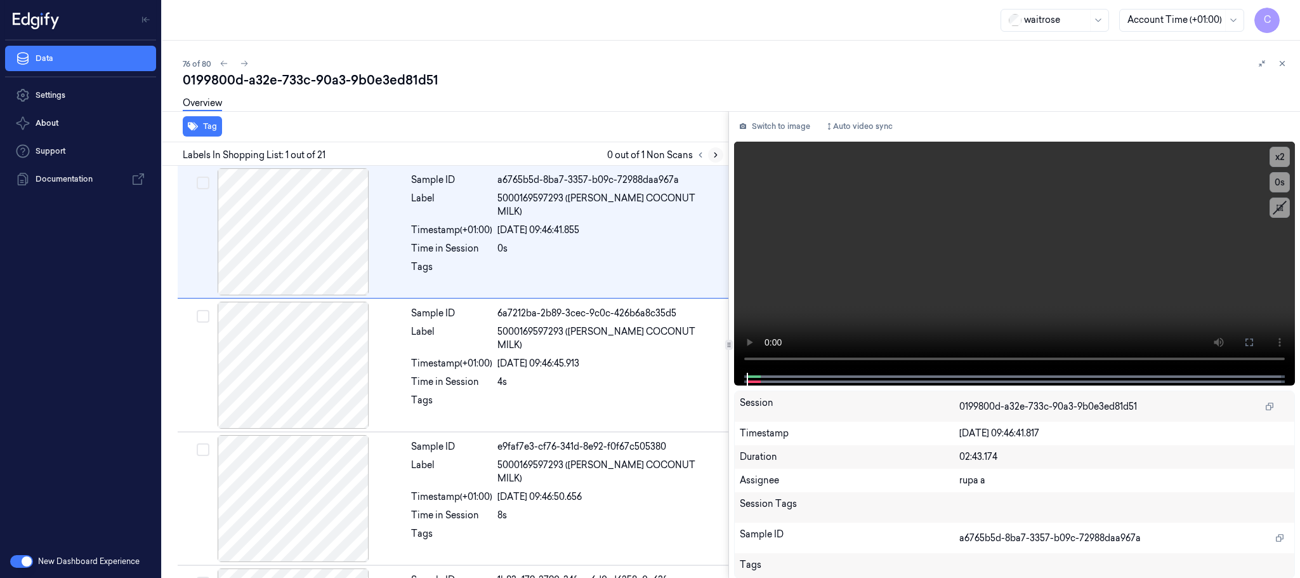
click at [722, 153] on button at bounding box center [715, 154] width 15 height 15
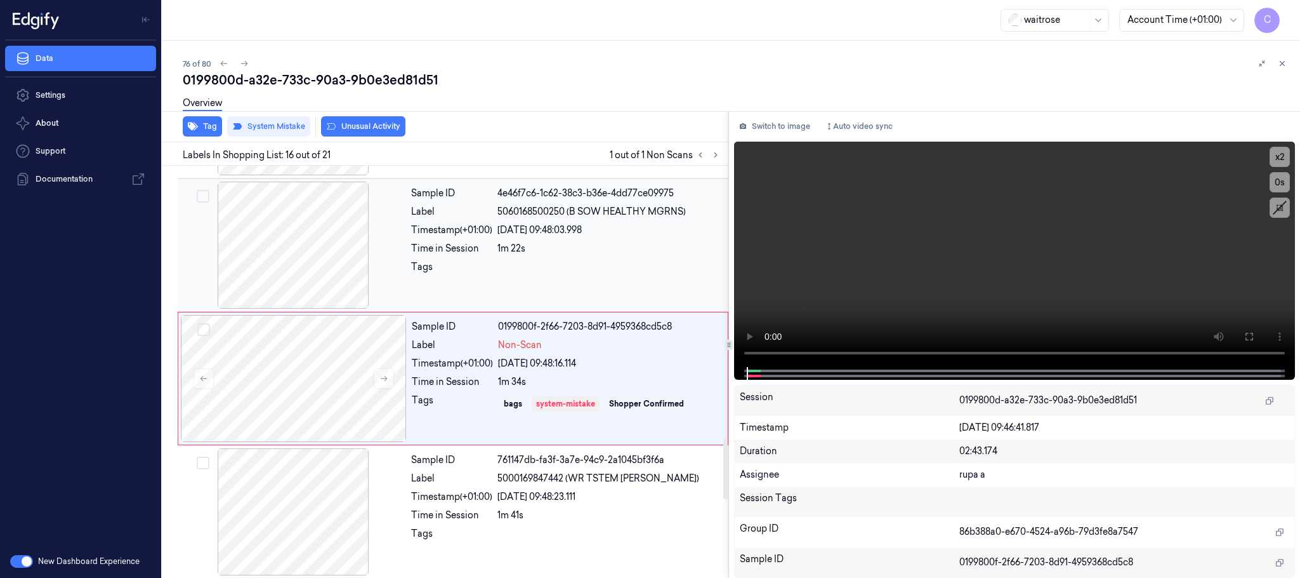
scroll to position [1868, 0]
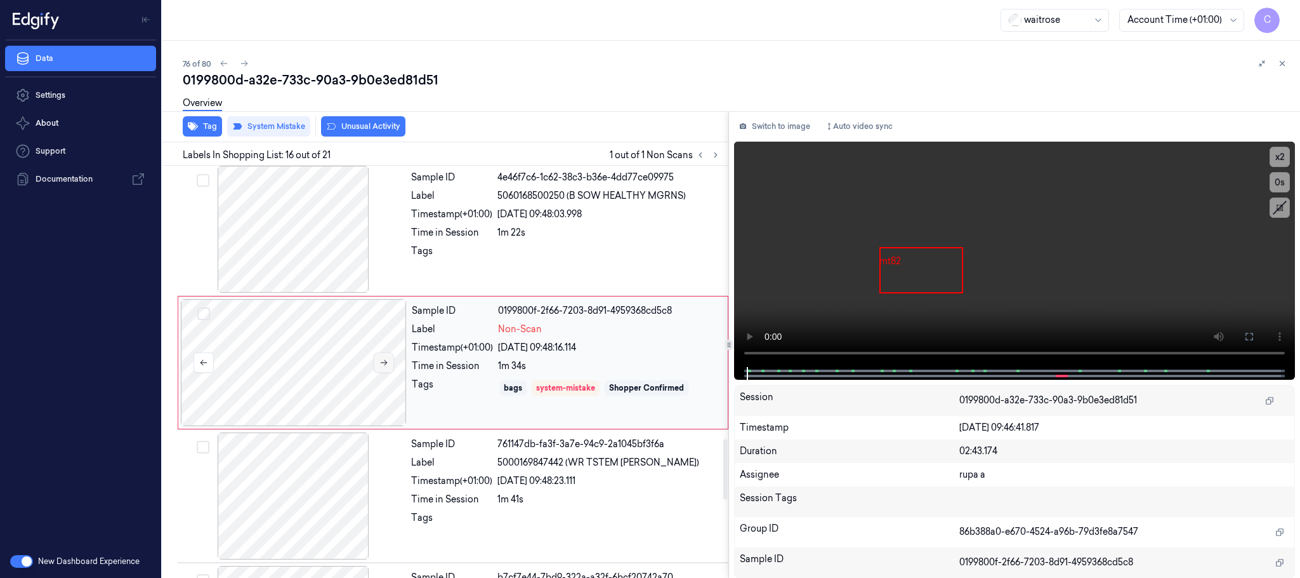
click at [380, 367] on icon at bounding box center [384, 362] width 9 height 9
click at [385, 367] on icon at bounding box center [384, 362] width 9 height 9
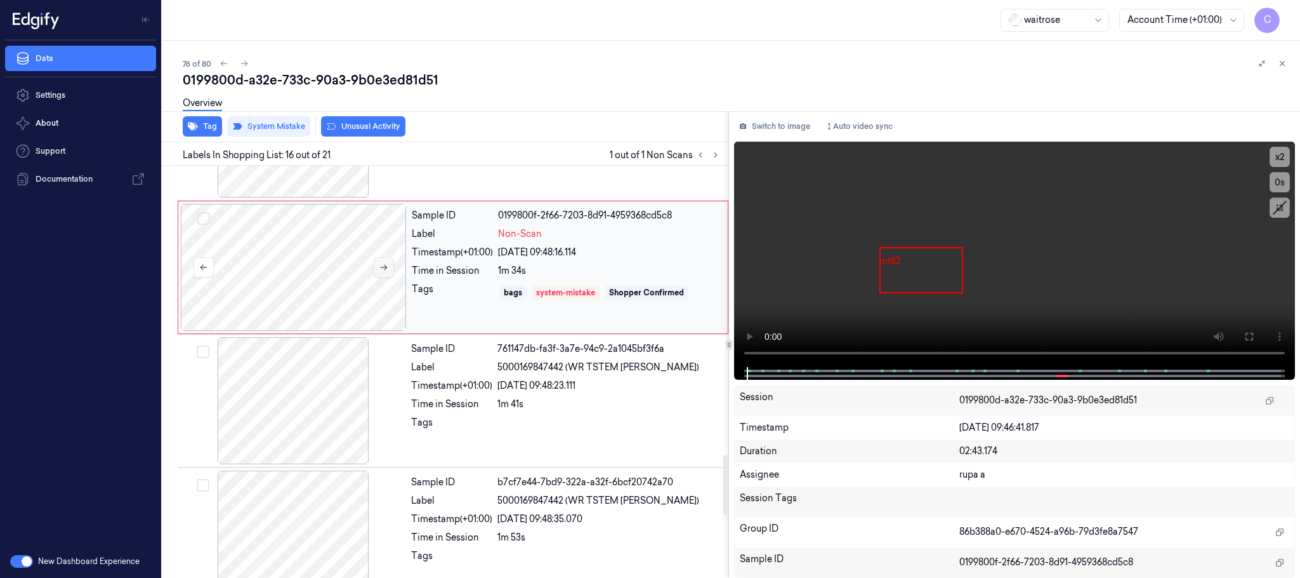
scroll to position [2059, 0]
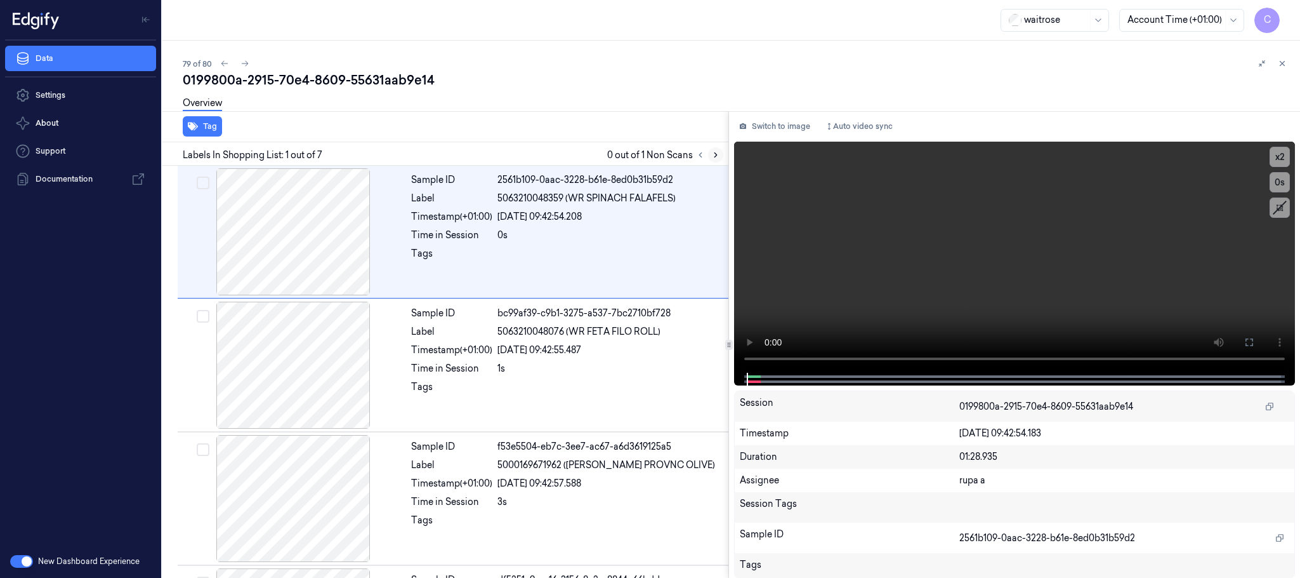
click at [715, 156] on icon at bounding box center [715, 154] width 9 height 9
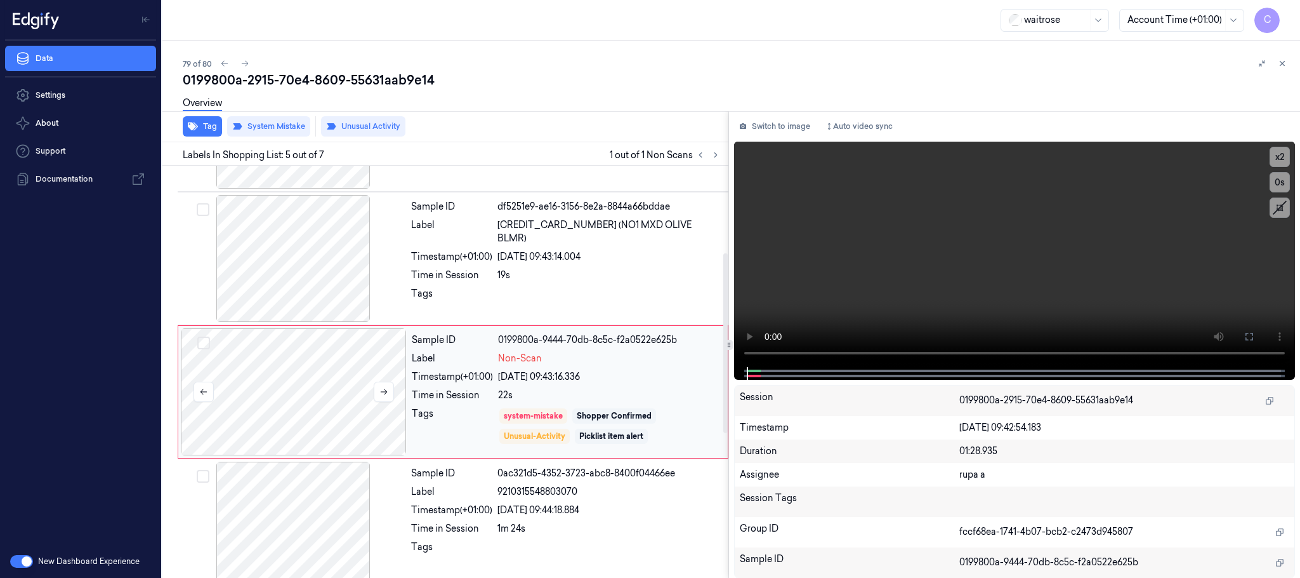
scroll to position [396, 0]
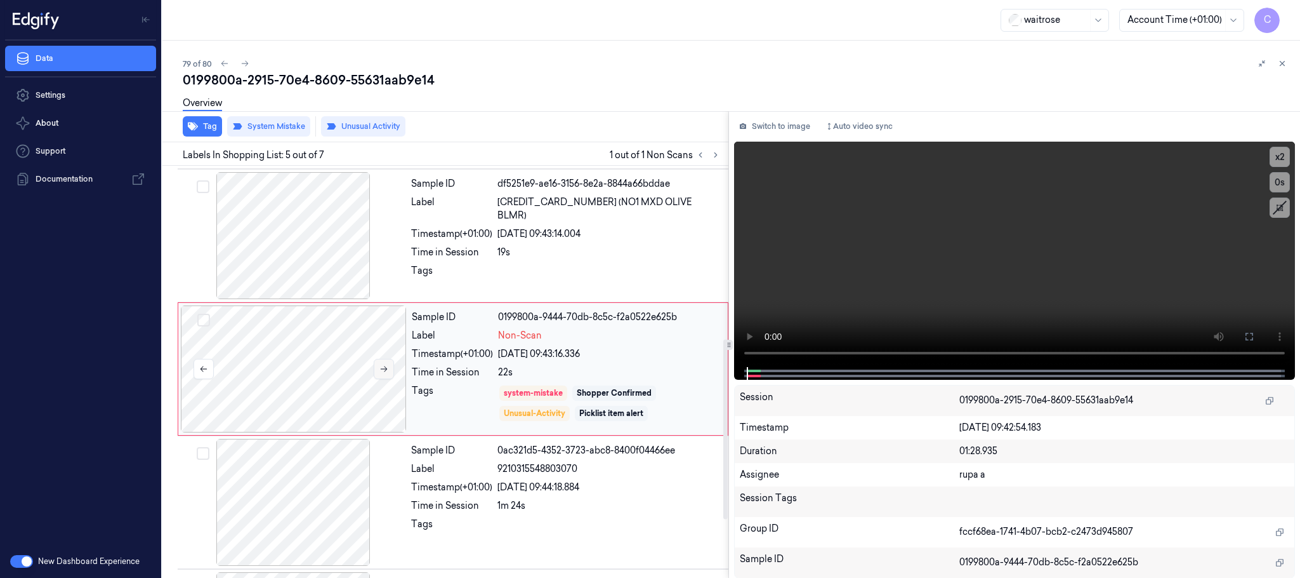
click at [385, 378] on button at bounding box center [384, 369] width 20 height 20
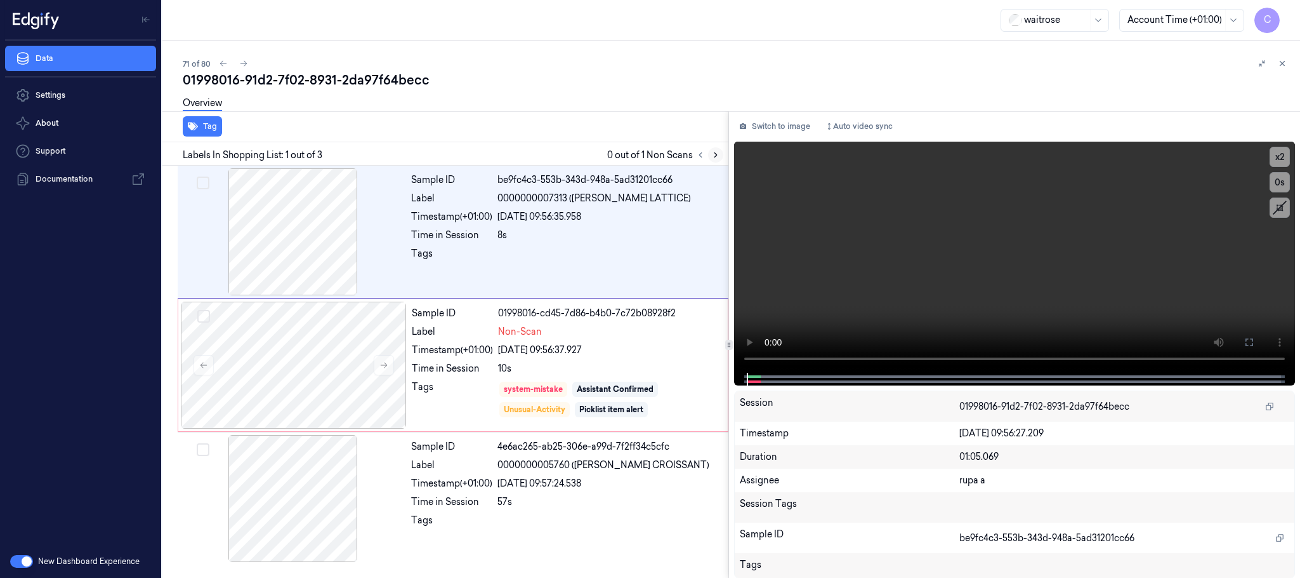
click at [715, 159] on icon at bounding box center [715, 154] width 9 height 9
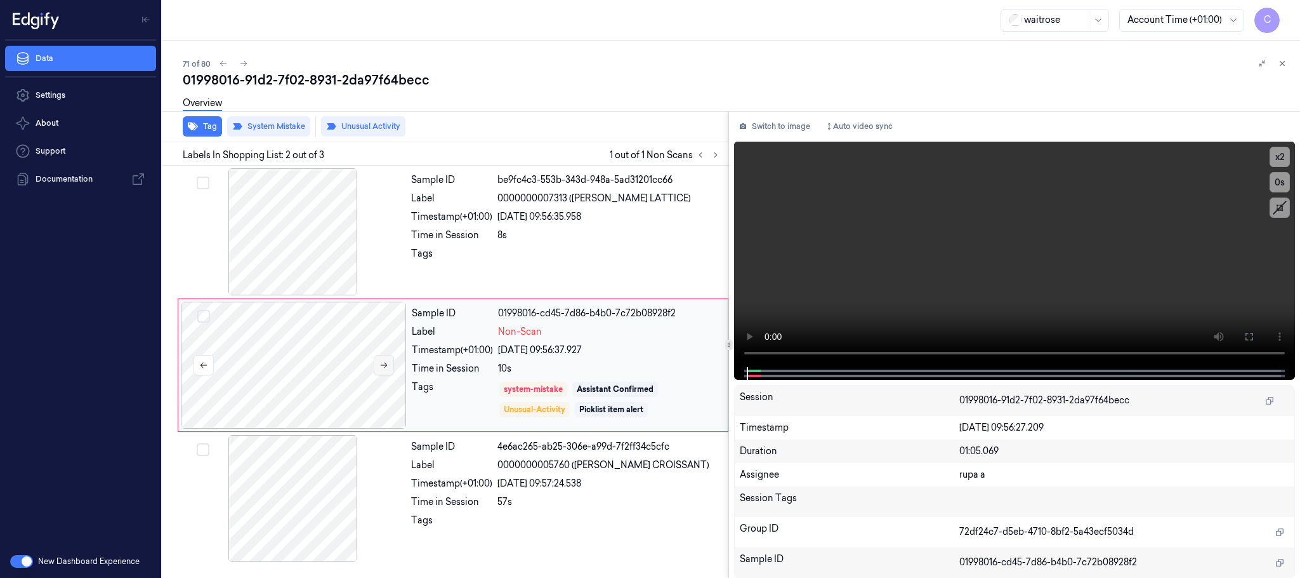
click at [386, 364] on icon at bounding box center [384, 364] width 9 height 9
click at [386, 364] on icon at bounding box center [384, 365] width 7 height 6
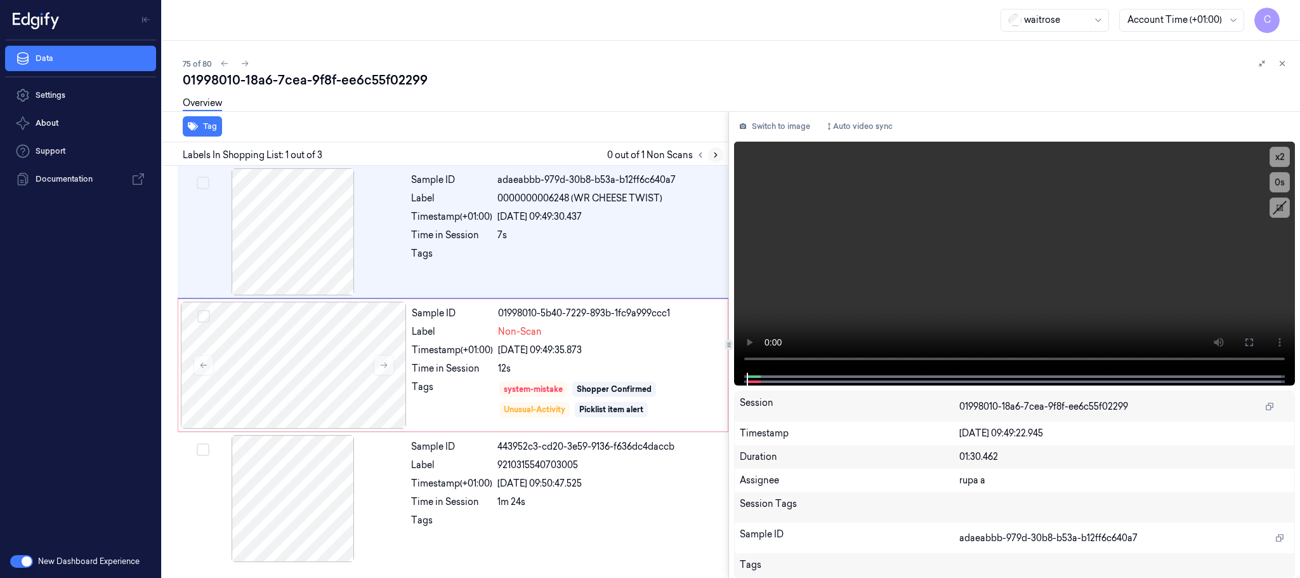
click at [716, 161] on button at bounding box center [715, 154] width 15 height 15
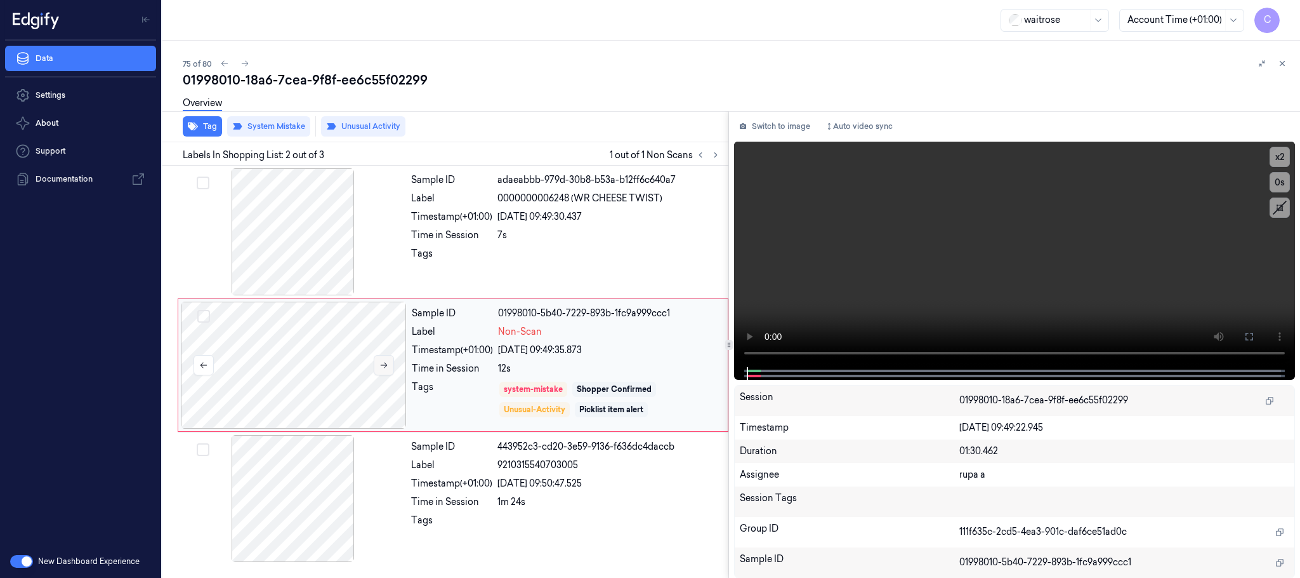
click at [393, 366] on button at bounding box center [384, 365] width 20 height 20
click at [387, 369] on icon at bounding box center [384, 364] width 9 height 9
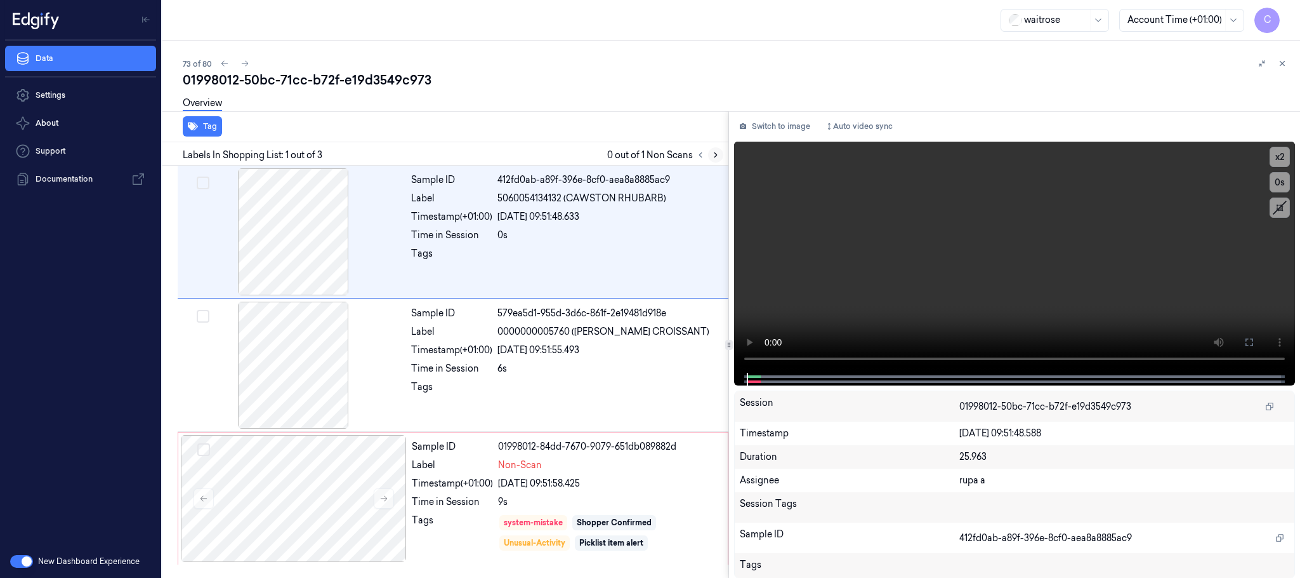
click at [718, 156] on icon at bounding box center [715, 154] width 9 height 9
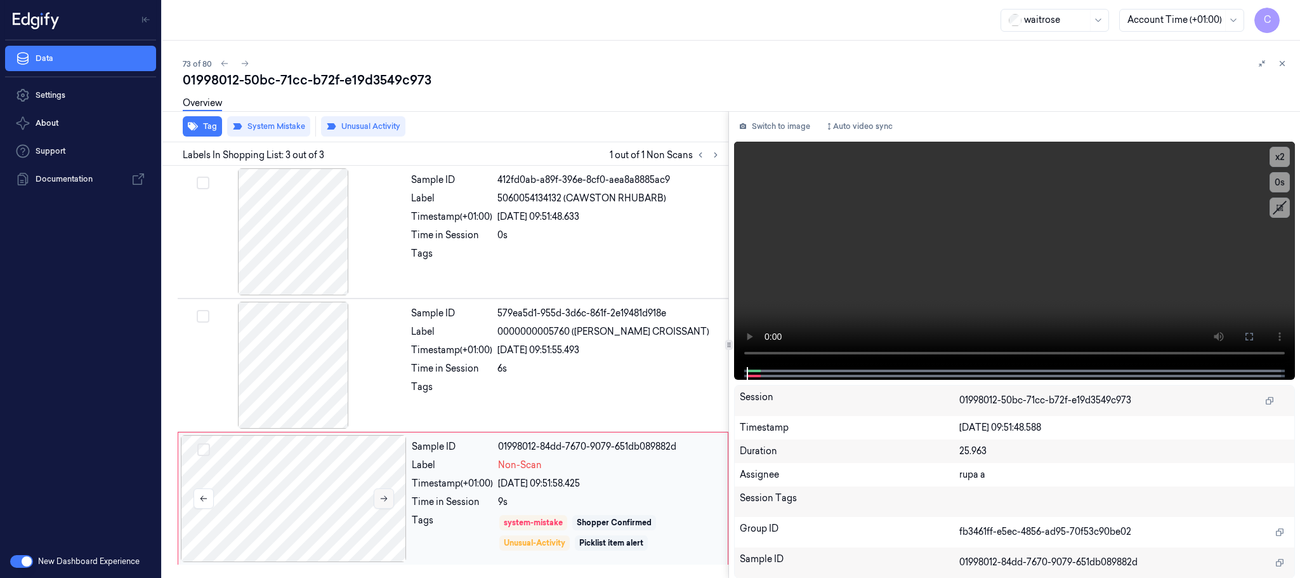
click at [379, 505] on button at bounding box center [384, 498] width 20 height 20
click at [380, 503] on icon at bounding box center [384, 498] width 9 height 9
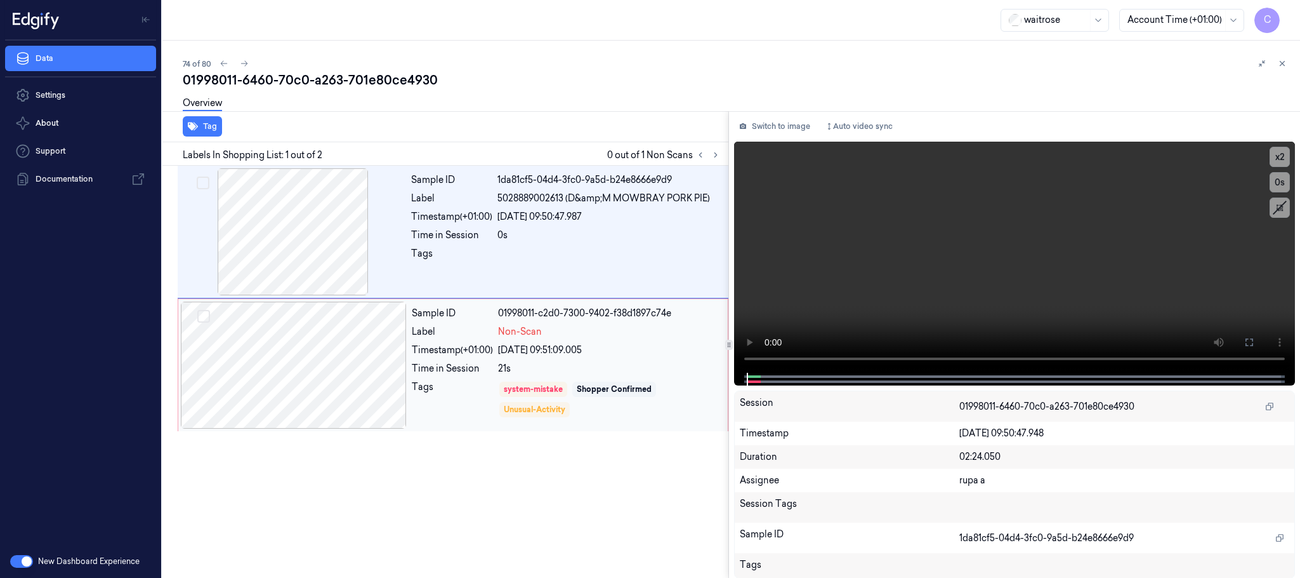
click at [393, 370] on div at bounding box center [294, 364] width 226 height 127
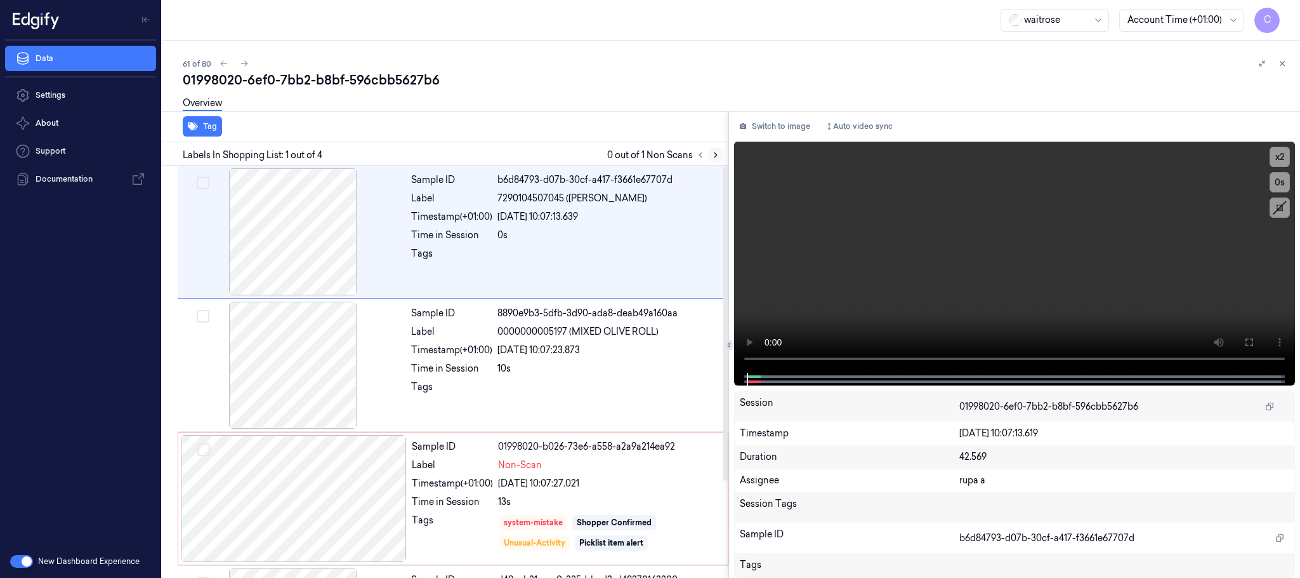
click at [713, 150] on icon at bounding box center [715, 154] width 9 height 9
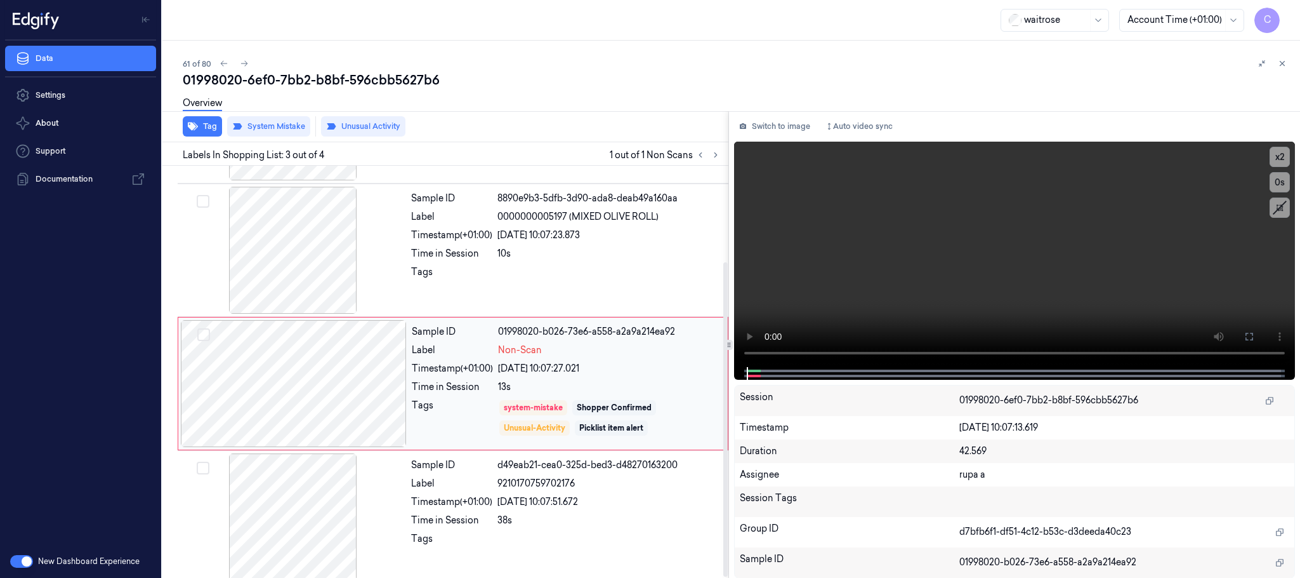
scroll to position [126, 0]
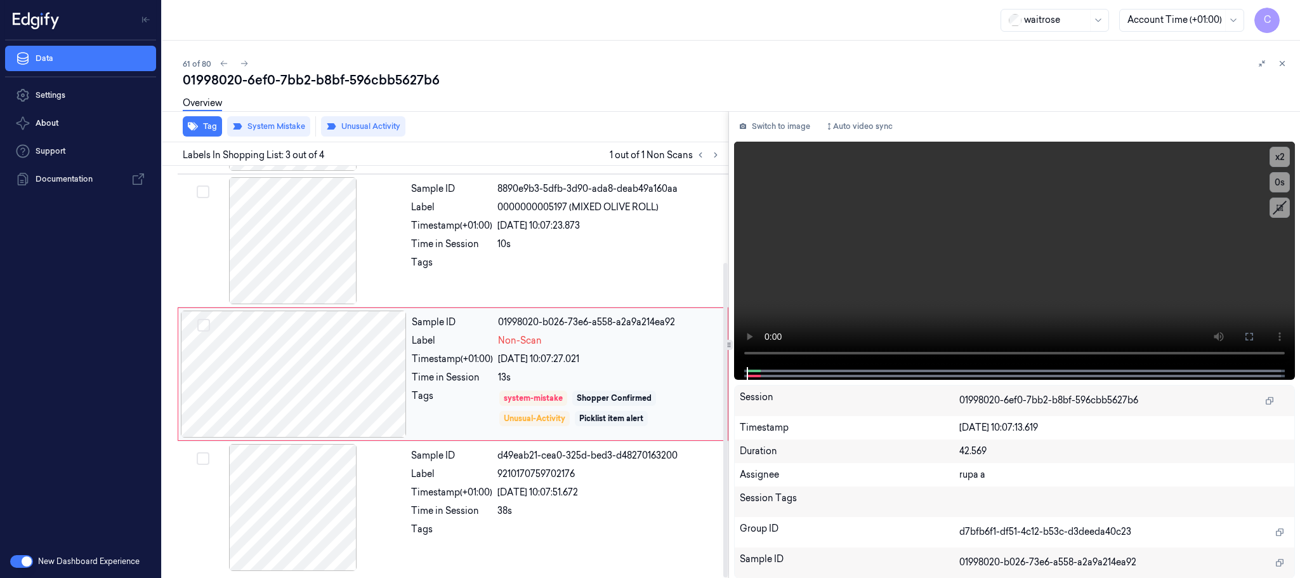
click at [392, 383] on div at bounding box center [294, 373] width 226 height 127
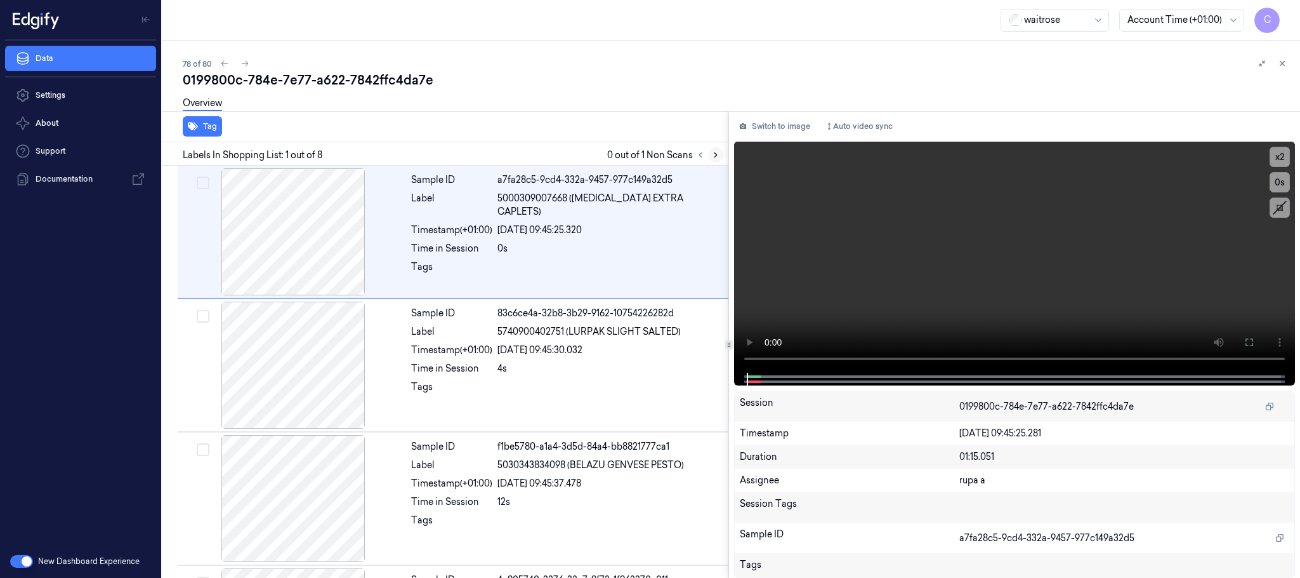
click at [715, 153] on icon at bounding box center [715, 154] width 9 height 9
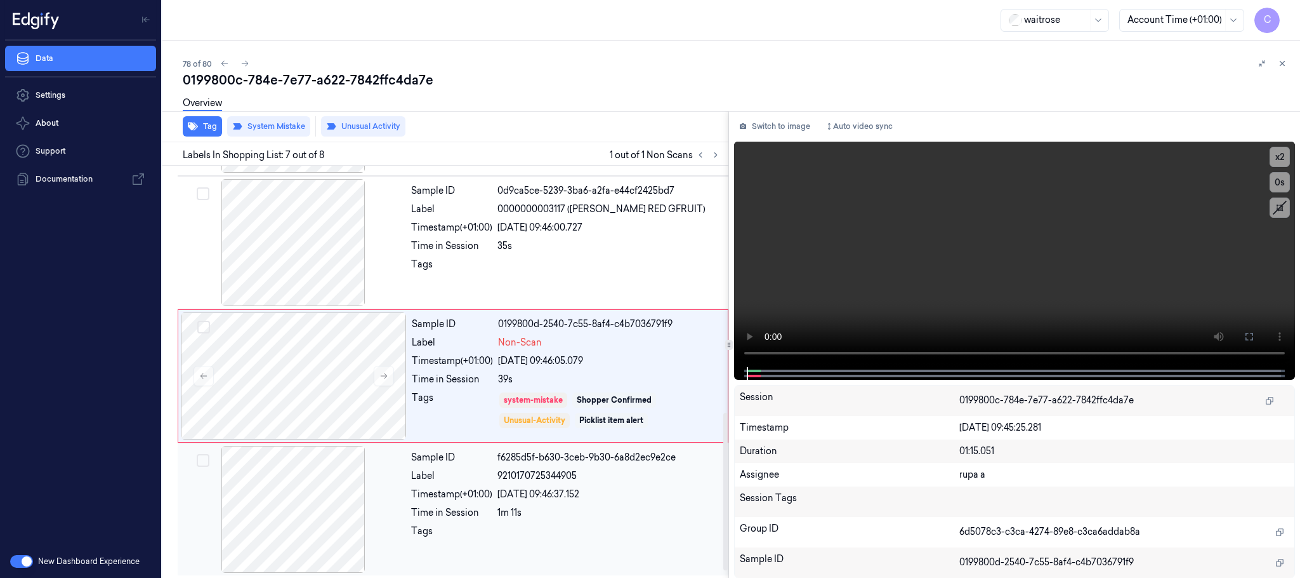
scroll to position [661, 0]
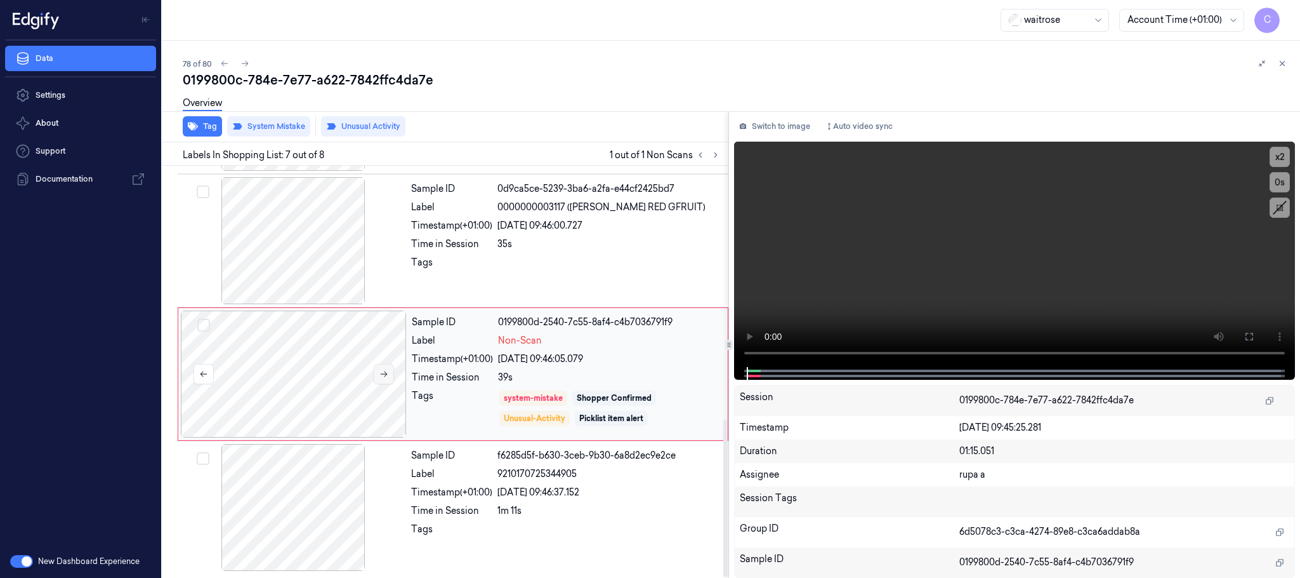
click at [387, 373] on icon at bounding box center [384, 373] width 9 height 9
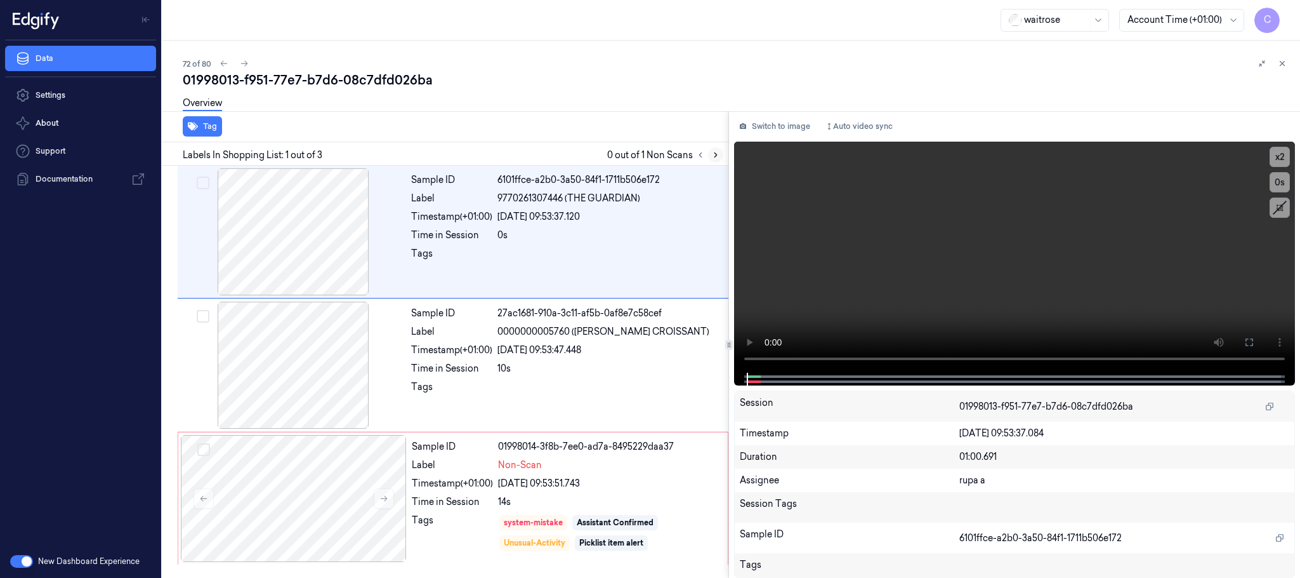
click at [715, 150] on icon at bounding box center [715, 154] width 9 height 9
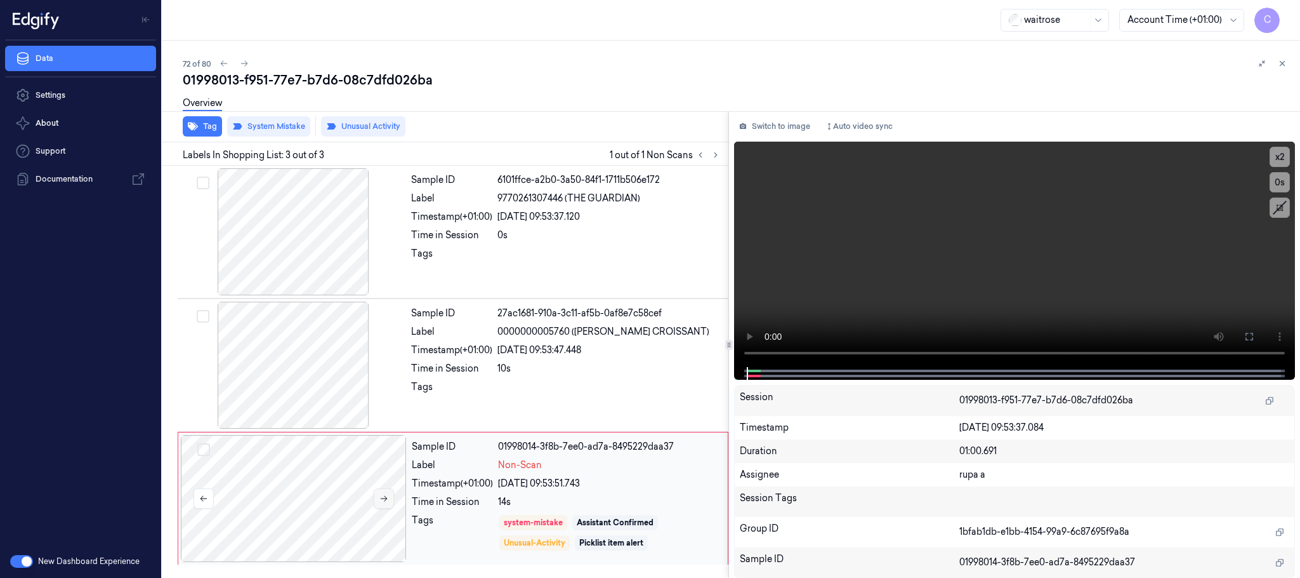
click at [383, 495] on icon at bounding box center [384, 498] width 9 height 9
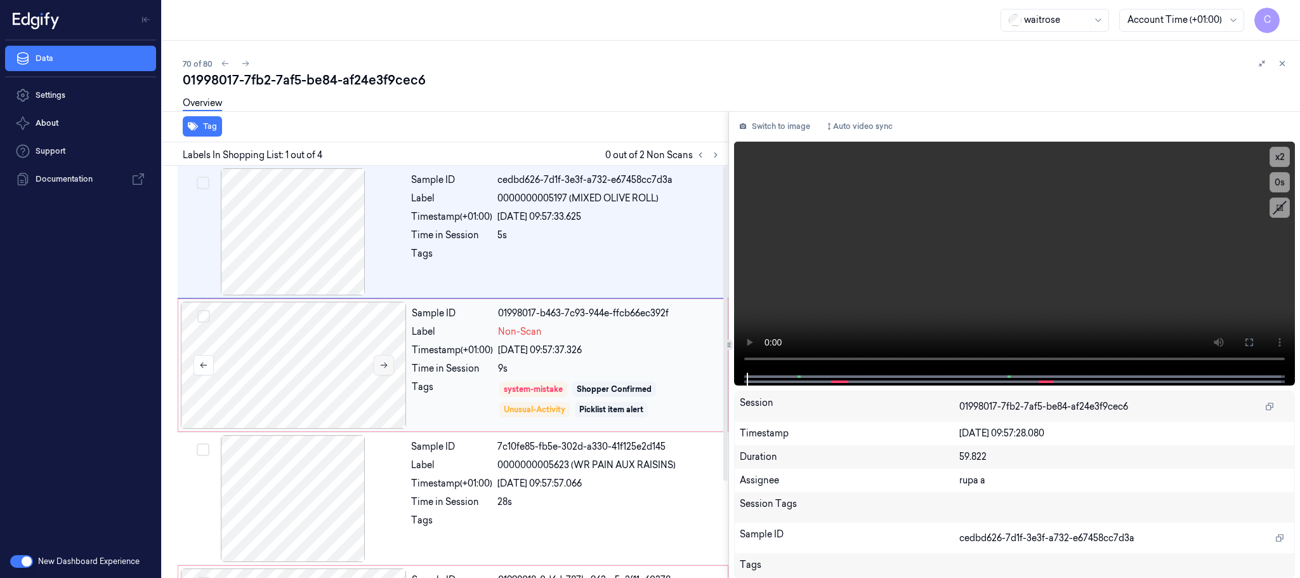
click at [391, 367] on button at bounding box center [384, 365] width 20 height 20
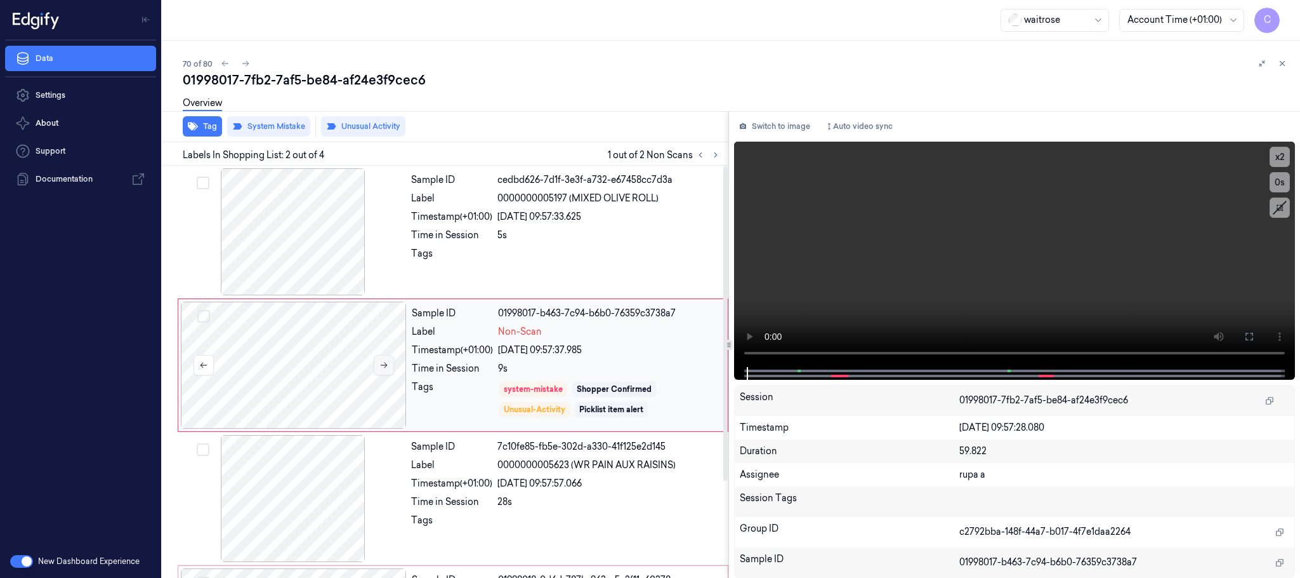
click at [390, 368] on button at bounding box center [384, 365] width 20 height 20
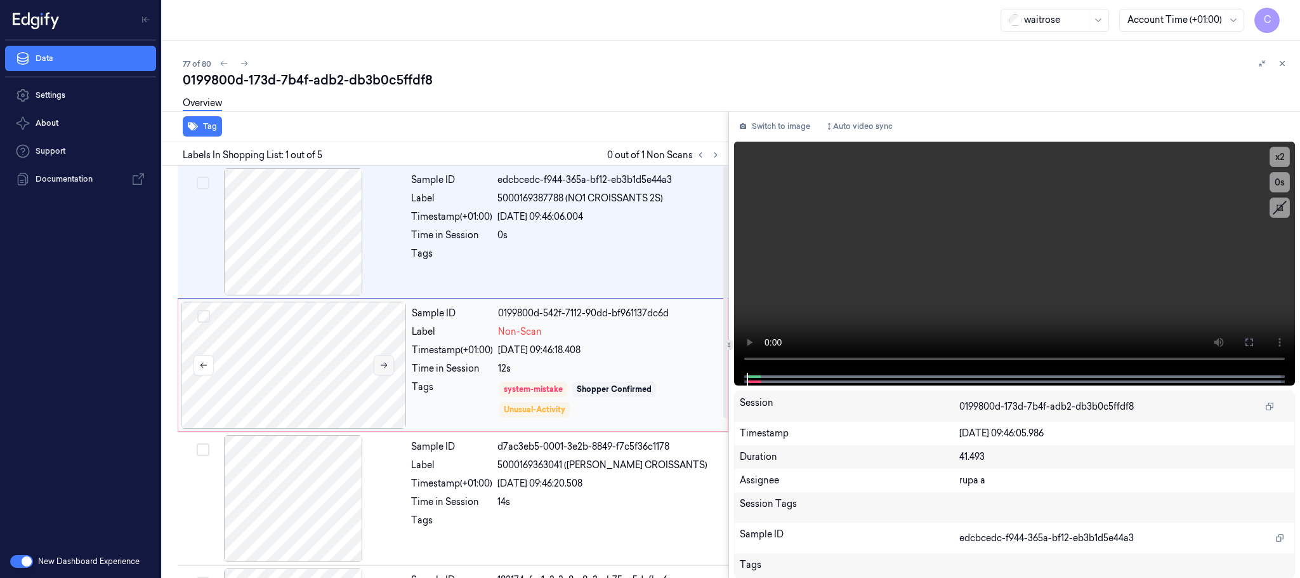
click at [387, 368] on icon at bounding box center [384, 364] width 9 height 9
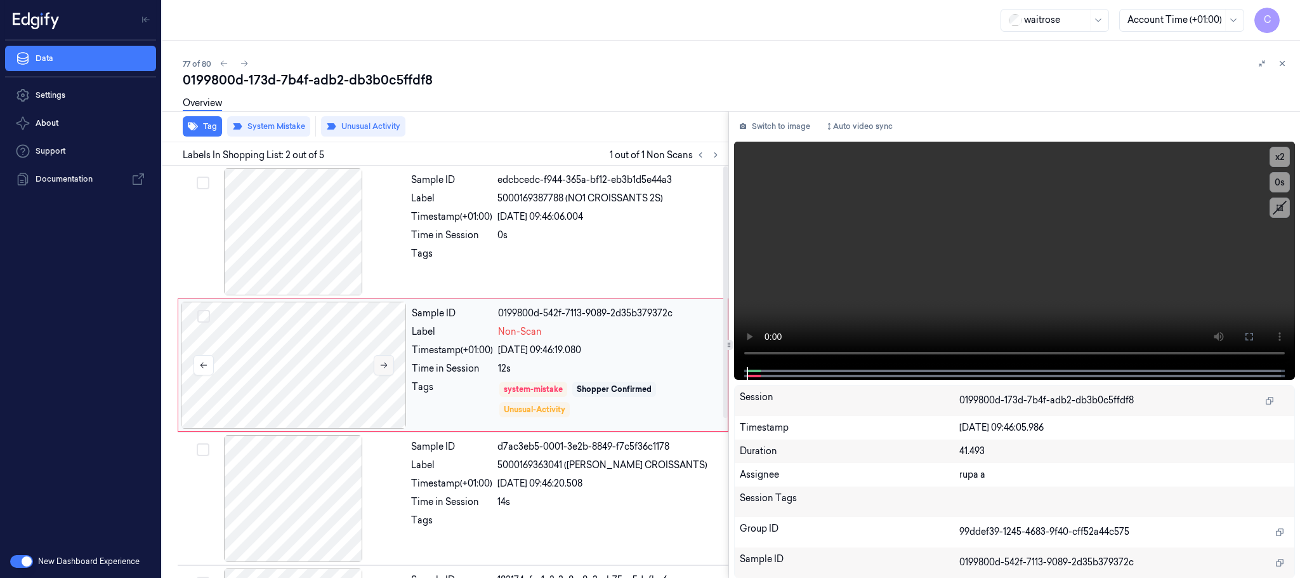
click at [377, 372] on button at bounding box center [384, 365] width 20 height 20
click at [379, 370] on button at bounding box center [384, 365] width 20 height 20
click at [380, 358] on button at bounding box center [384, 365] width 20 height 20
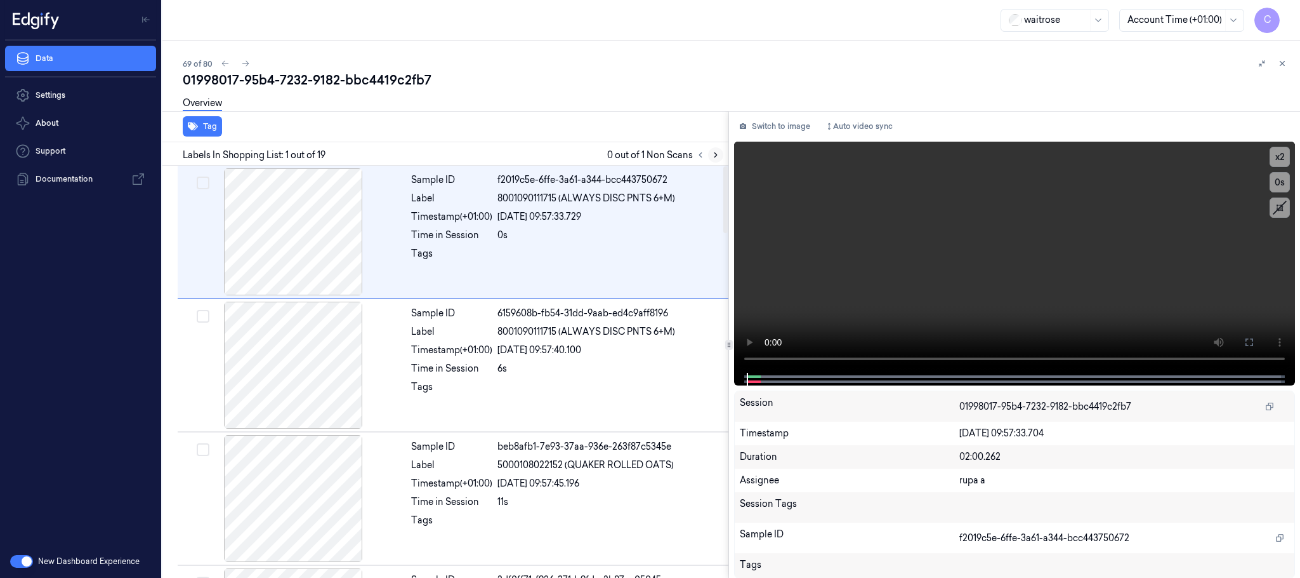
click at [713, 151] on icon at bounding box center [715, 154] width 9 height 9
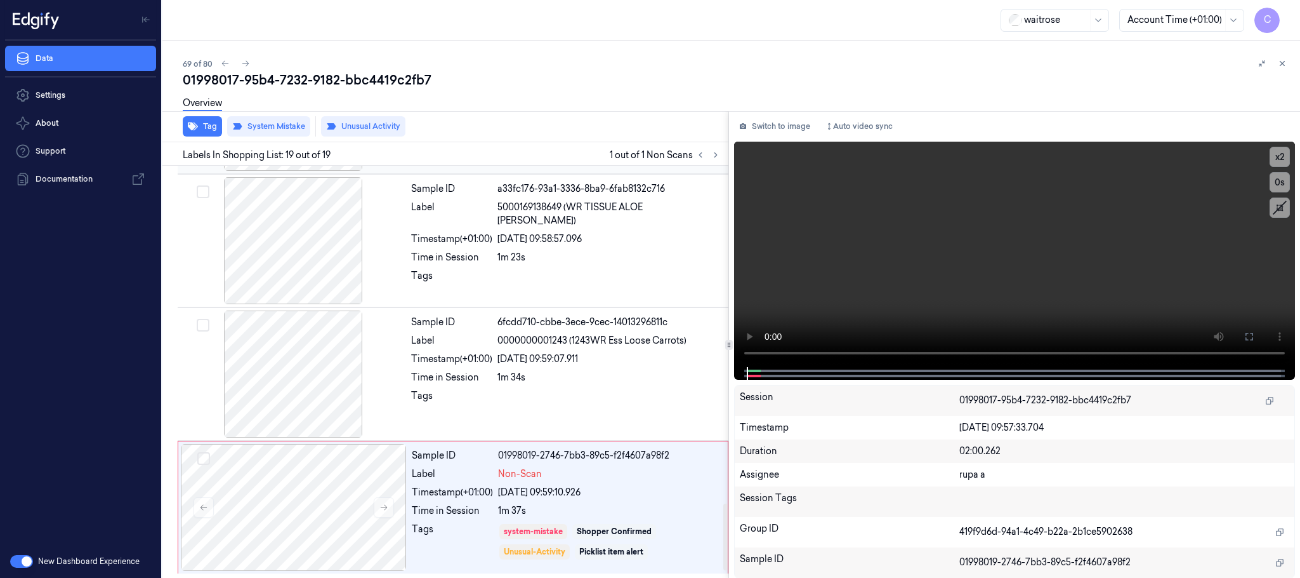
scroll to position [2135, 0]
click at [385, 506] on icon at bounding box center [384, 508] width 7 height 6
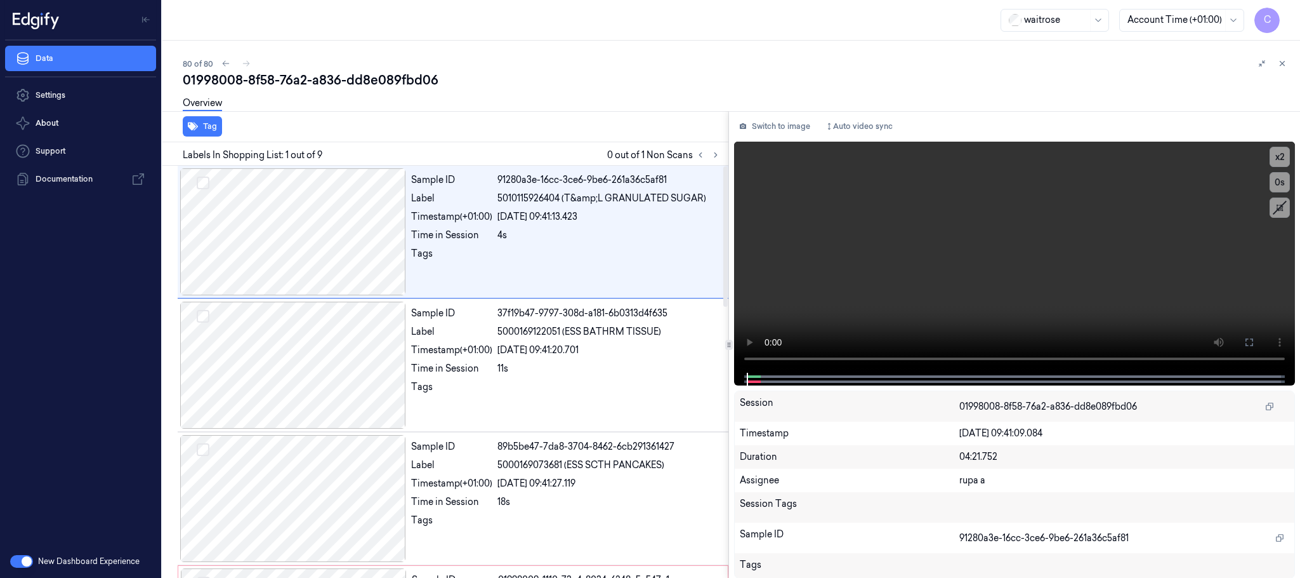
click at [715, 147] on div at bounding box center [708, 154] width 30 height 15
click at [722, 158] on button at bounding box center [715, 154] width 15 height 15
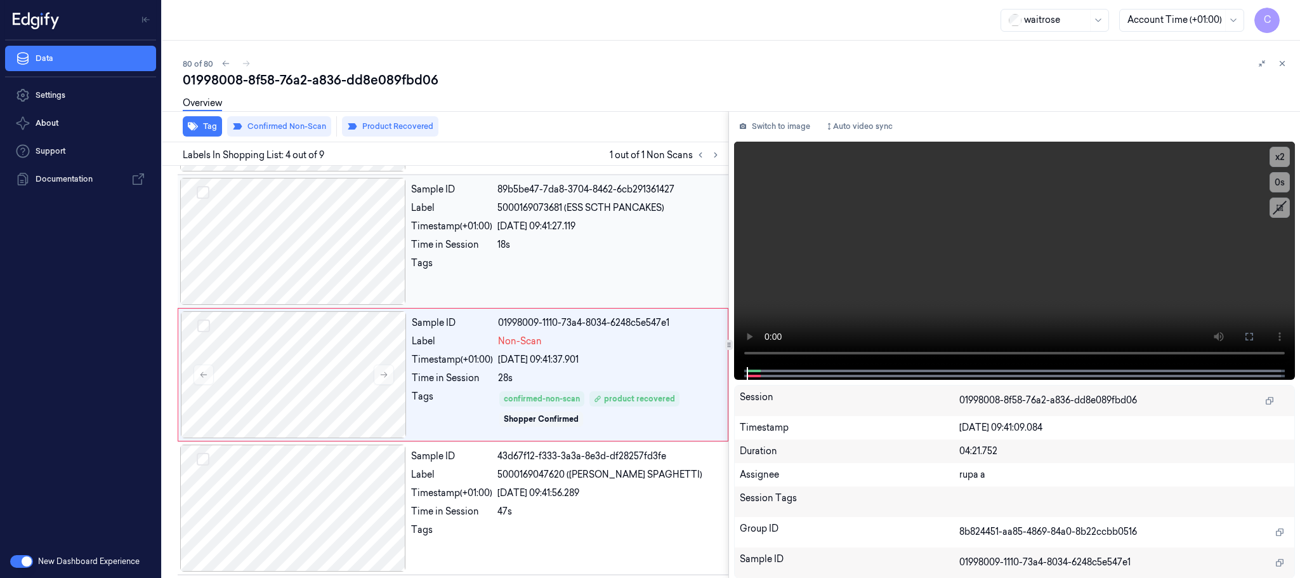
scroll to position [261, 0]
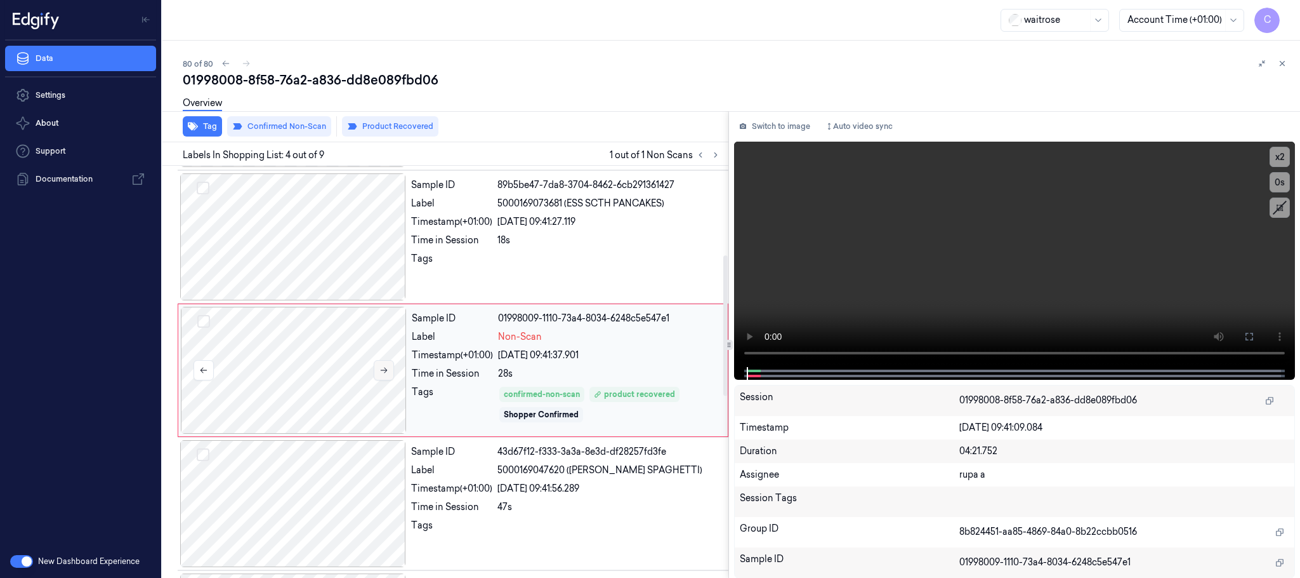
click at [380, 368] on icon at bounding box center [384, 370] width 9 height 9
click at [380, 370] on icon at bounding box center [384, 370] width 9 height 9
click at [381, 373] on icon at bounding box center [384, 370] width 9 height 9
click at [381, 374] on icon at bounding box center [384, 370] width 9 height 9
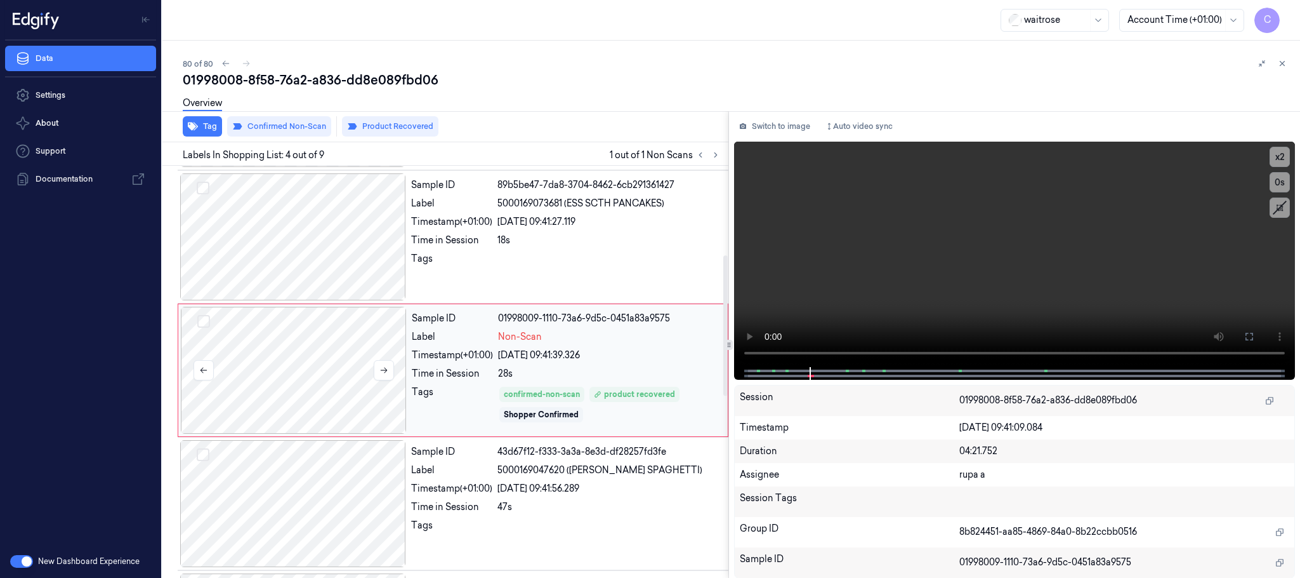
click at [378, 383] on div at bounding box center [294, 370] width 226 height 127
click at [388, 373] on icon at bounding box center [384, 370] width 9 height 9
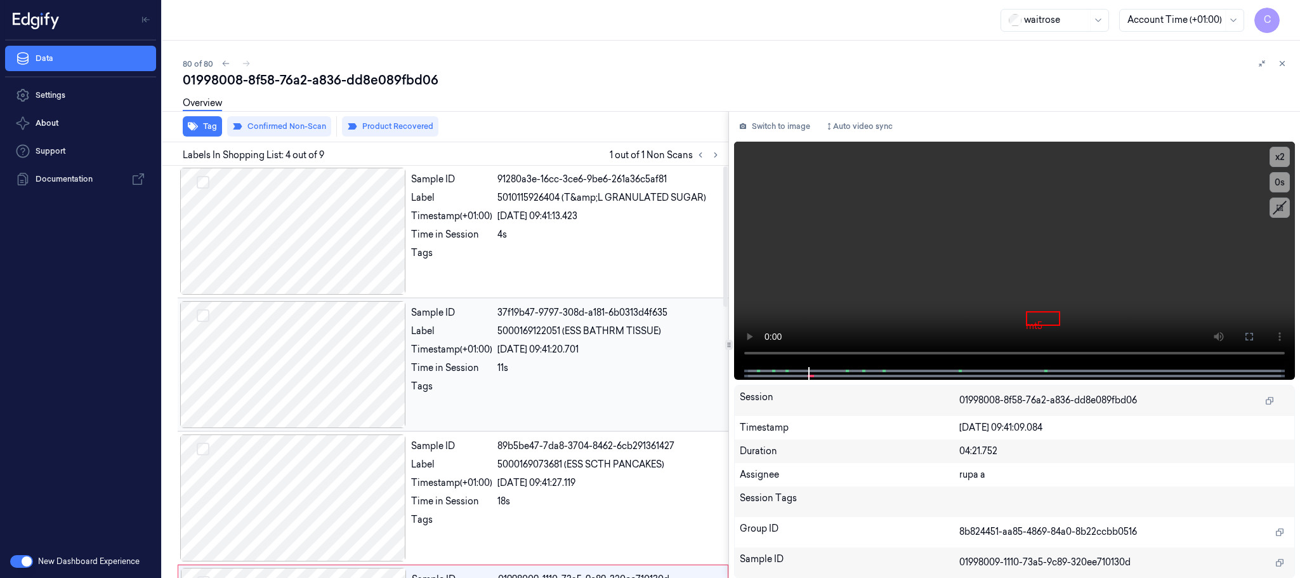
scroll to position [0, 0]
click at [354, 341] on div at bounding box center [293, 364] width 226 height 127
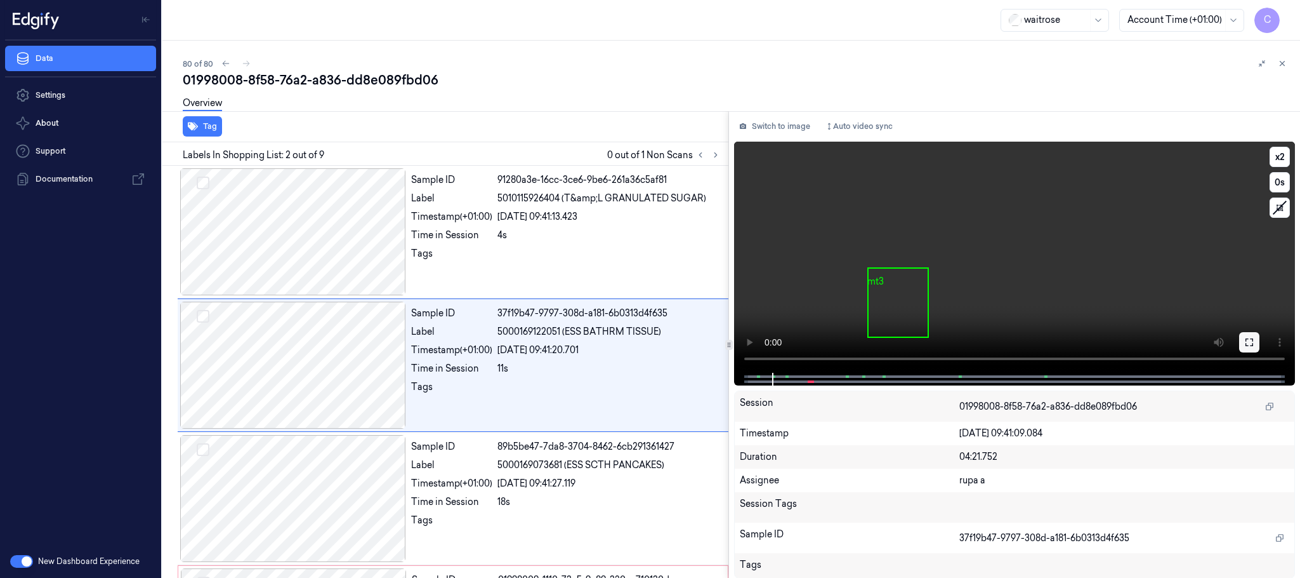
click at [1241, 339] on button at bounding box center [1249, 342] width 20 height 20
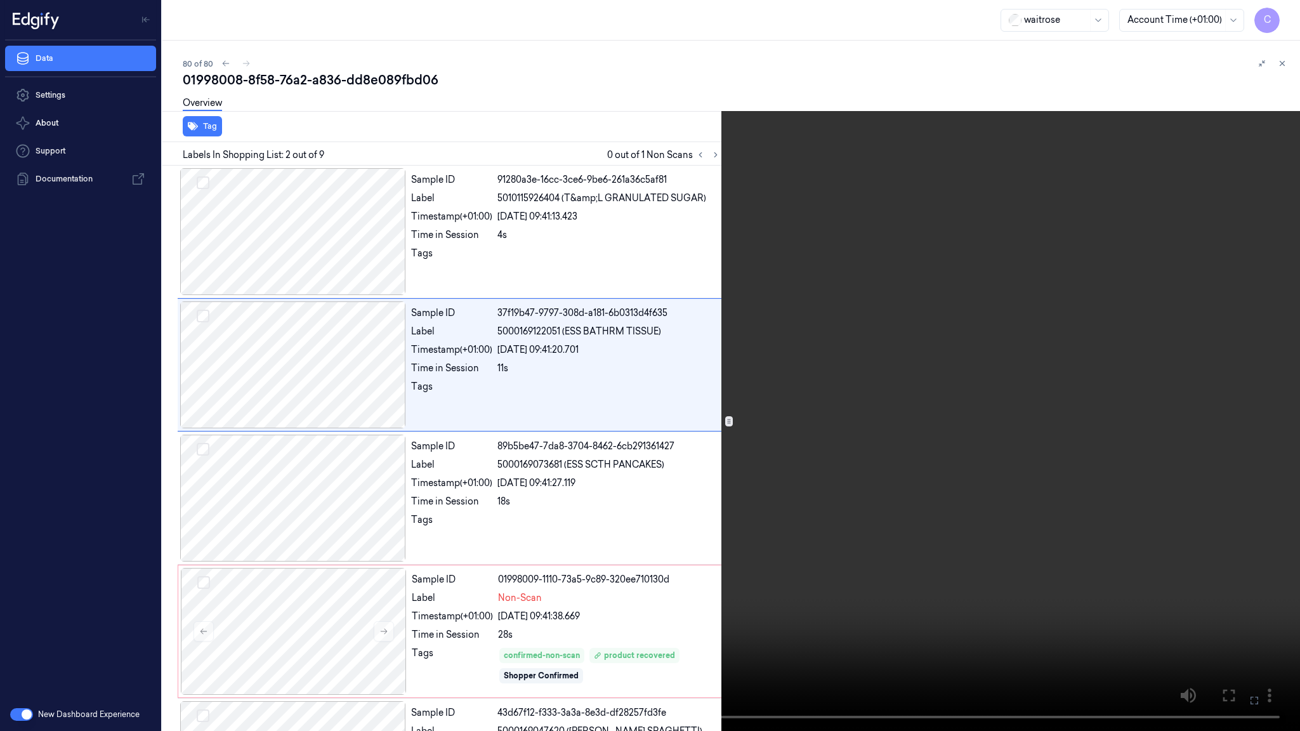
click at [746, 263] on video at bounding box center [650, 365] width 1300 height 731
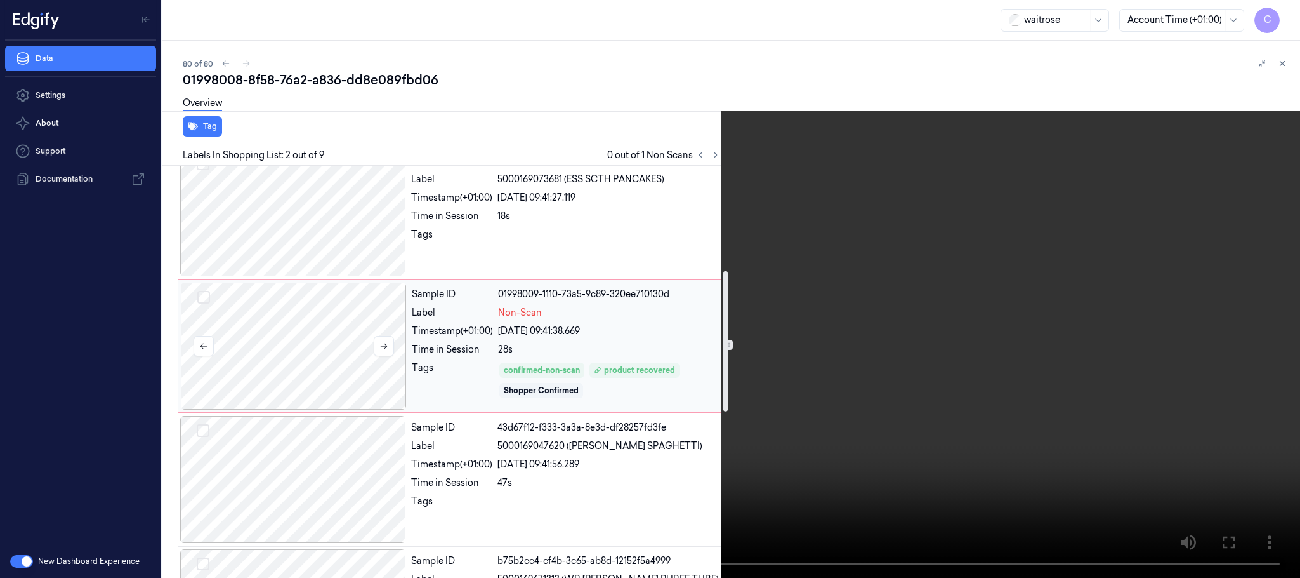
scroll to position [381, 0]
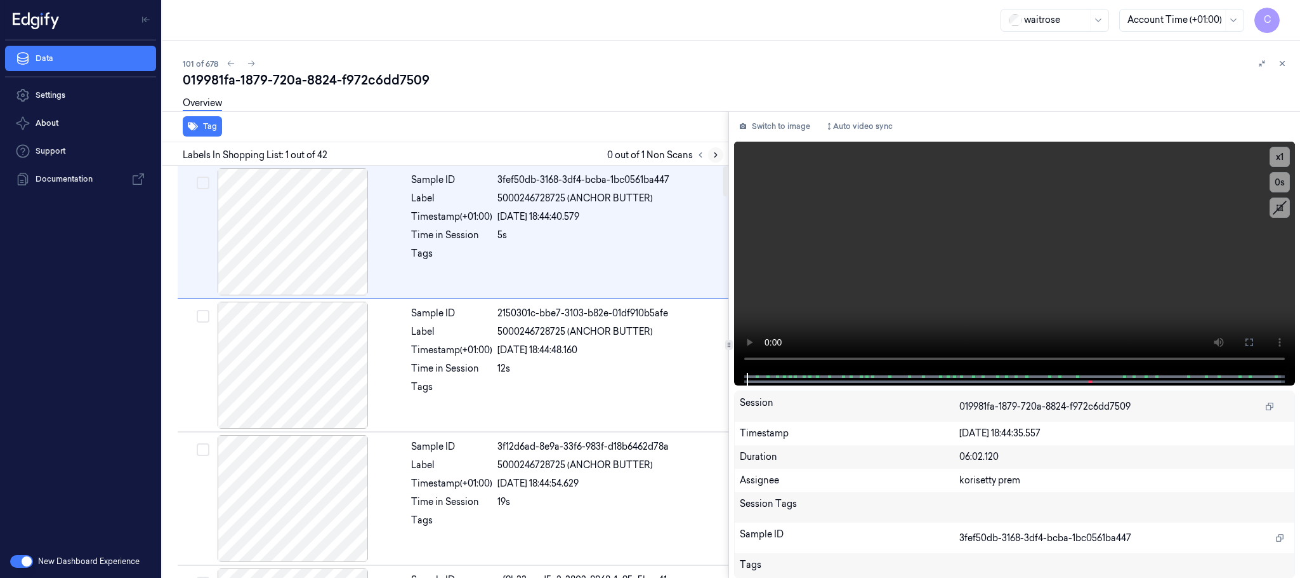
click at [718, 159] on icon at bounding box center [715, 154] width 9 height 9
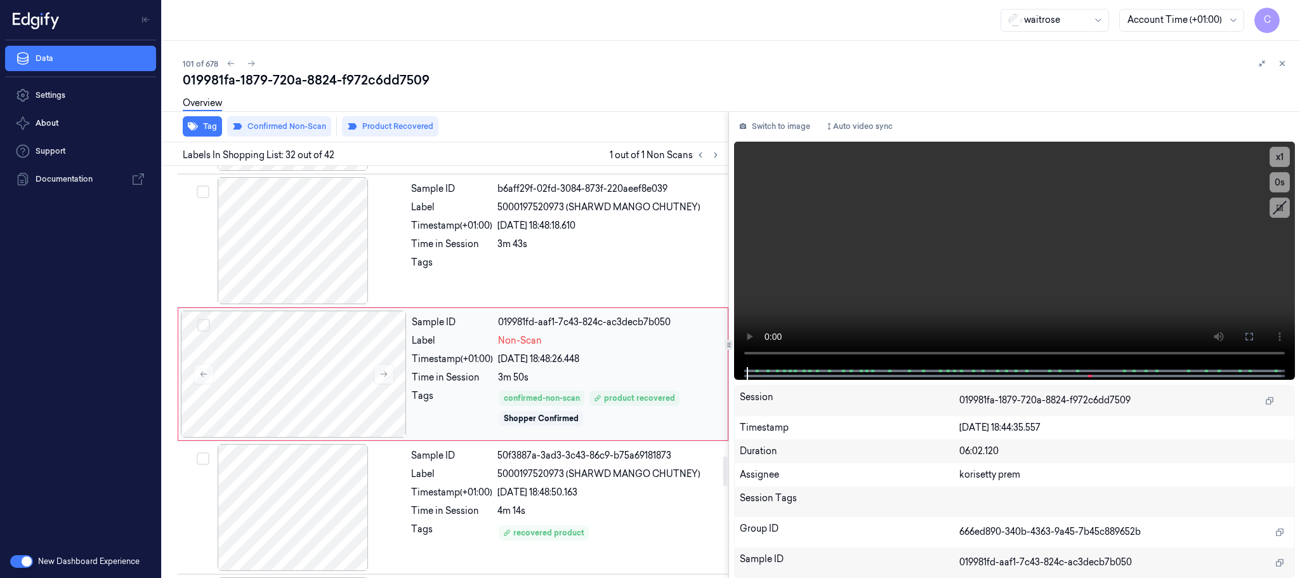
scroll to position [4010, 0]
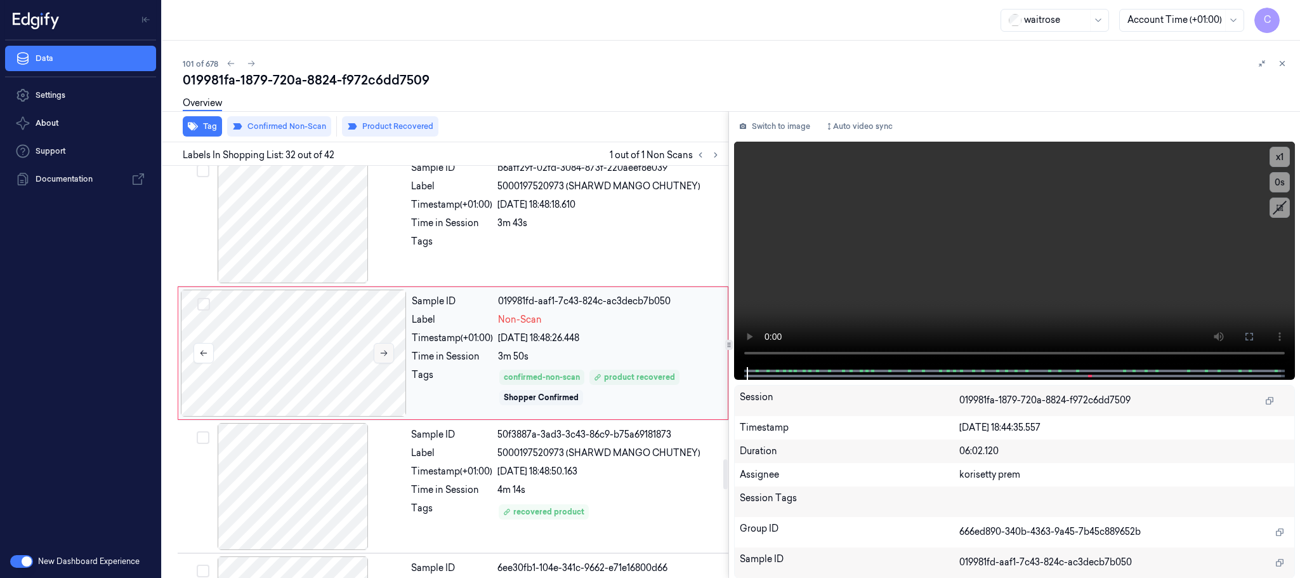
click at [388, 357] on icon at bounding box center [384, 352] width 9 height 9
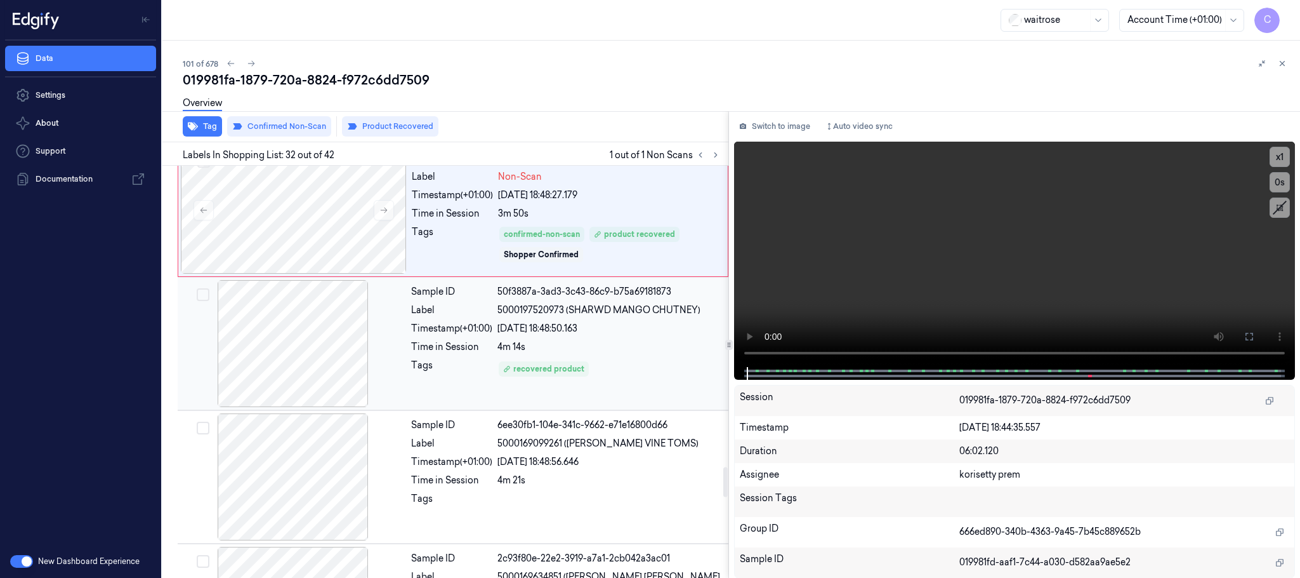
scroll to position [4201, 0]
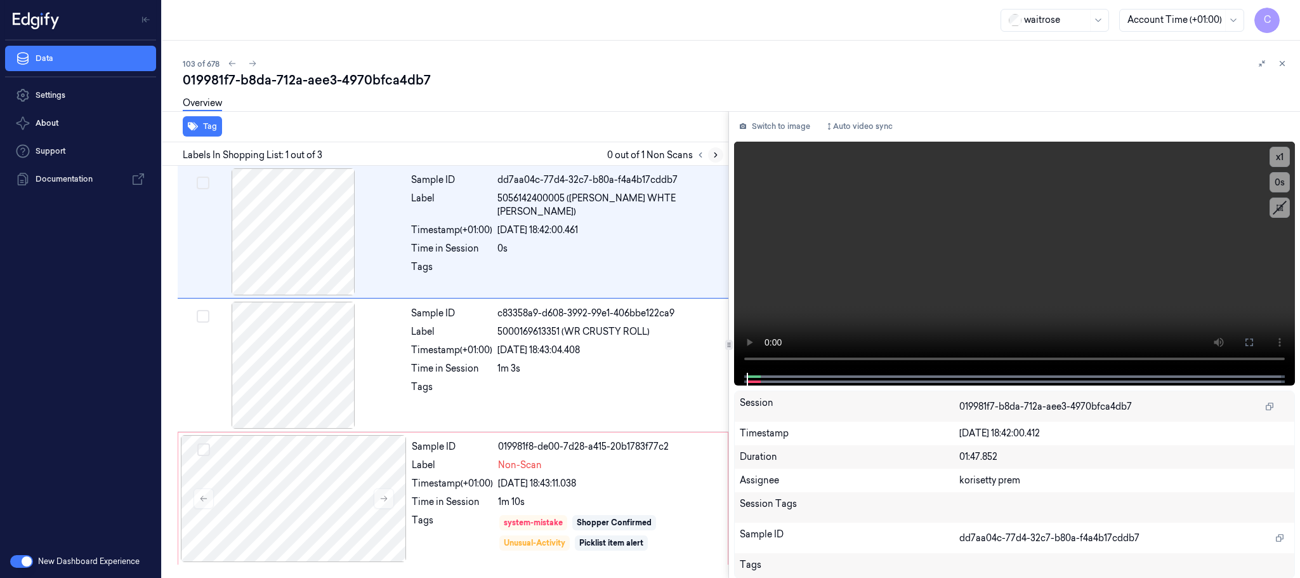
click at [713, 151] on icon at bounding box center [715, 154] width 9 height 9
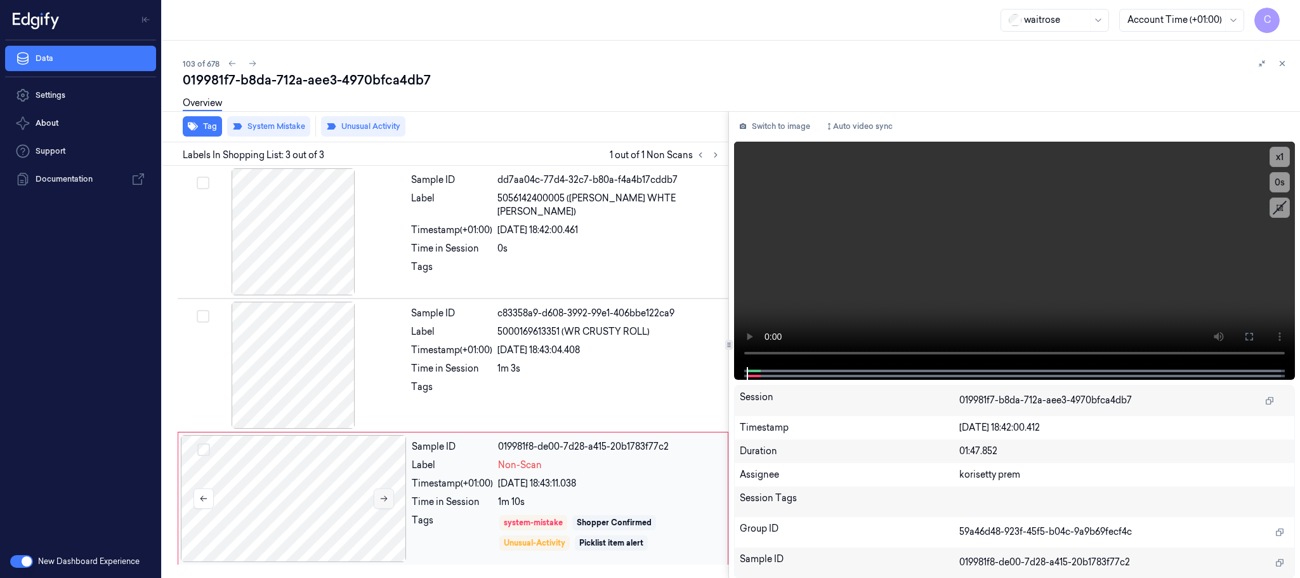
click at [383, 495] on icon at bounding box center [384, 498] width 9 height 9
click at [386, 499] on icon at bounding box center [384, 499] width 7 height 6
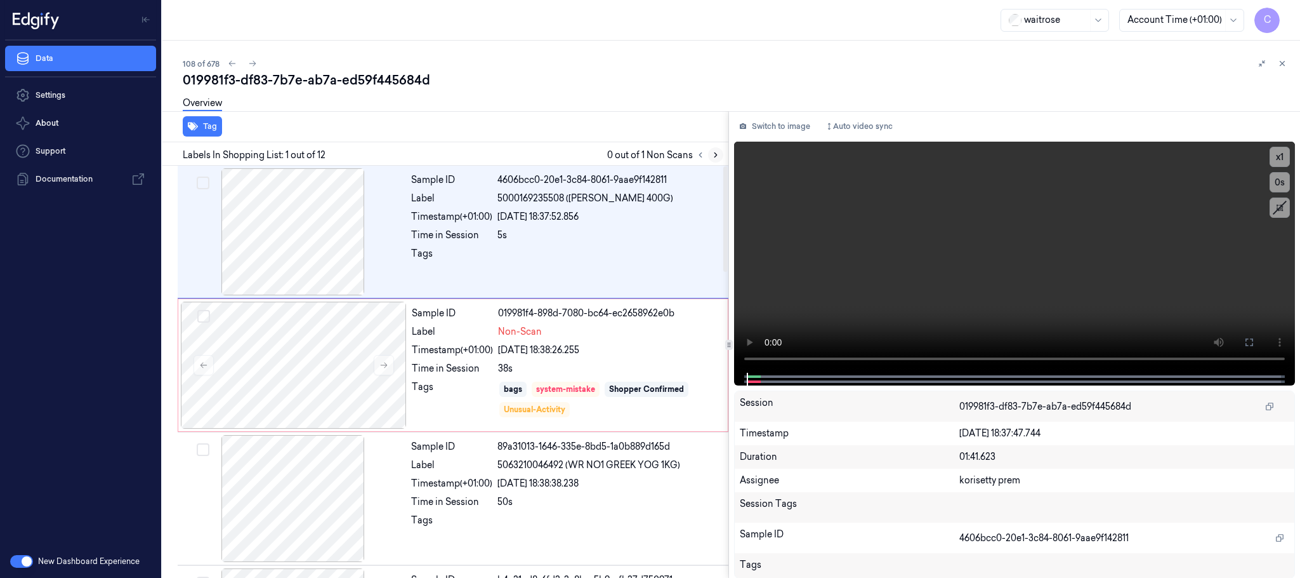
click at [720, 154] on icon at bounding box center [715, 154] width 9 height 9
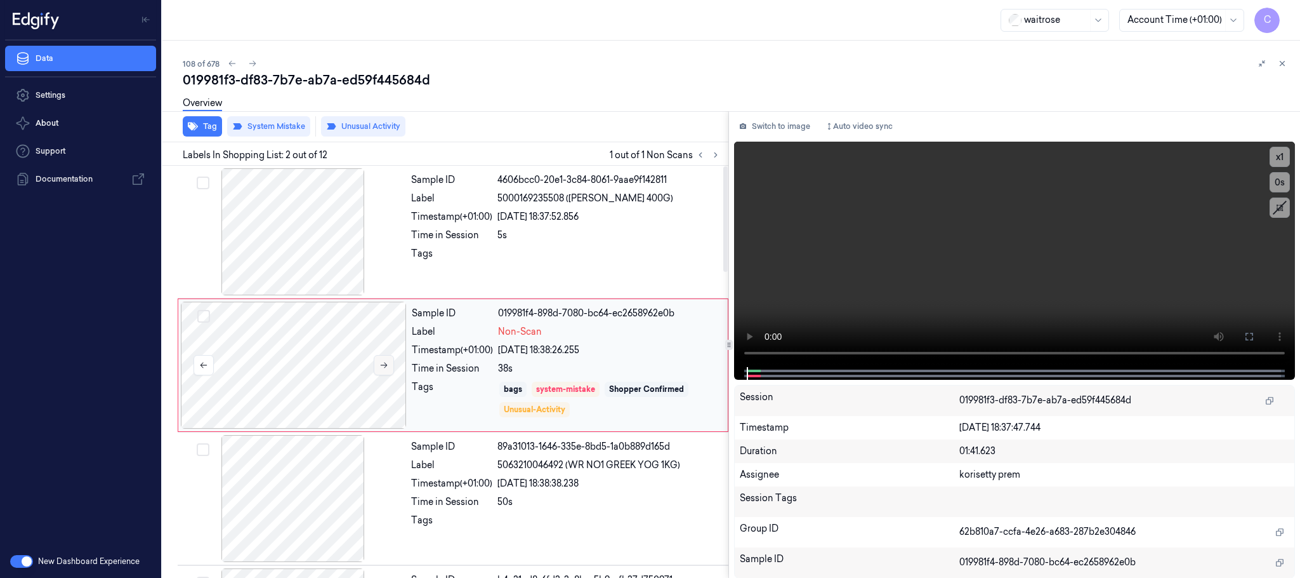
click at [383, 362] on icon at bounding box center [384, 364] width 9 height 9
click at [385, 360] on button at bounding box center [384, 365] width 20 height 20
click at [393, 364] on button at bounding box center [384, 365] width 20 height 20
click at [390, 366] on button at bounding box center [384, 365] width 20 height 20
click at [388, 366] on icon at bounding box center [384, 364] width 9 height 9
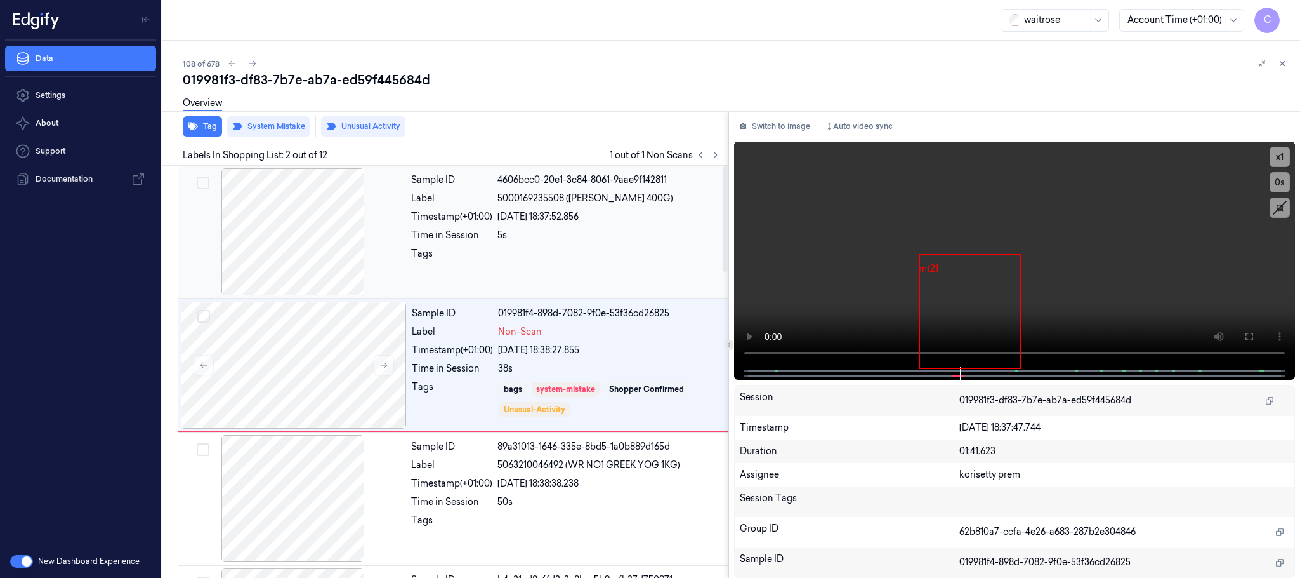
click at [282, 191] on div at bounding box center [293, 231] width 226 height 127
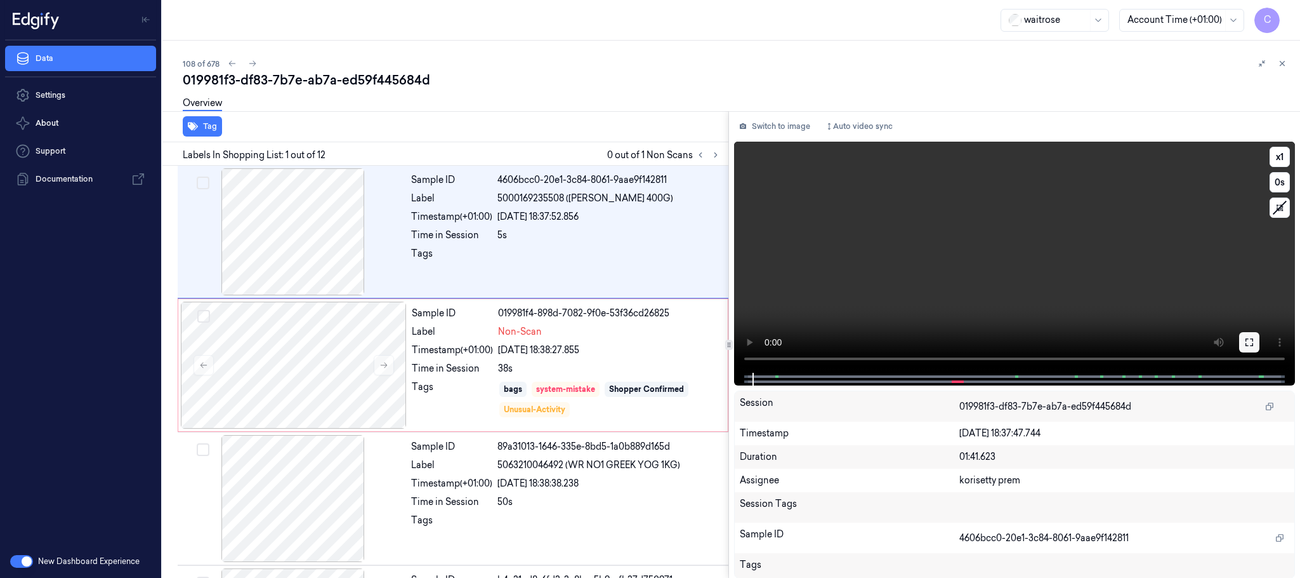
click at [1250, 337] on icon at bounding box center [1250, 342] width 10 height 10
click at [1280, 159] on button "x 1" at bounding box center [1280, 157] width 20 height 20
click at [1036, 258] on video at bounding box center [1014, 257] width 561 height 231
click at [1251, 341] on icon at bounding box center [1250, 342] width 10 height 10
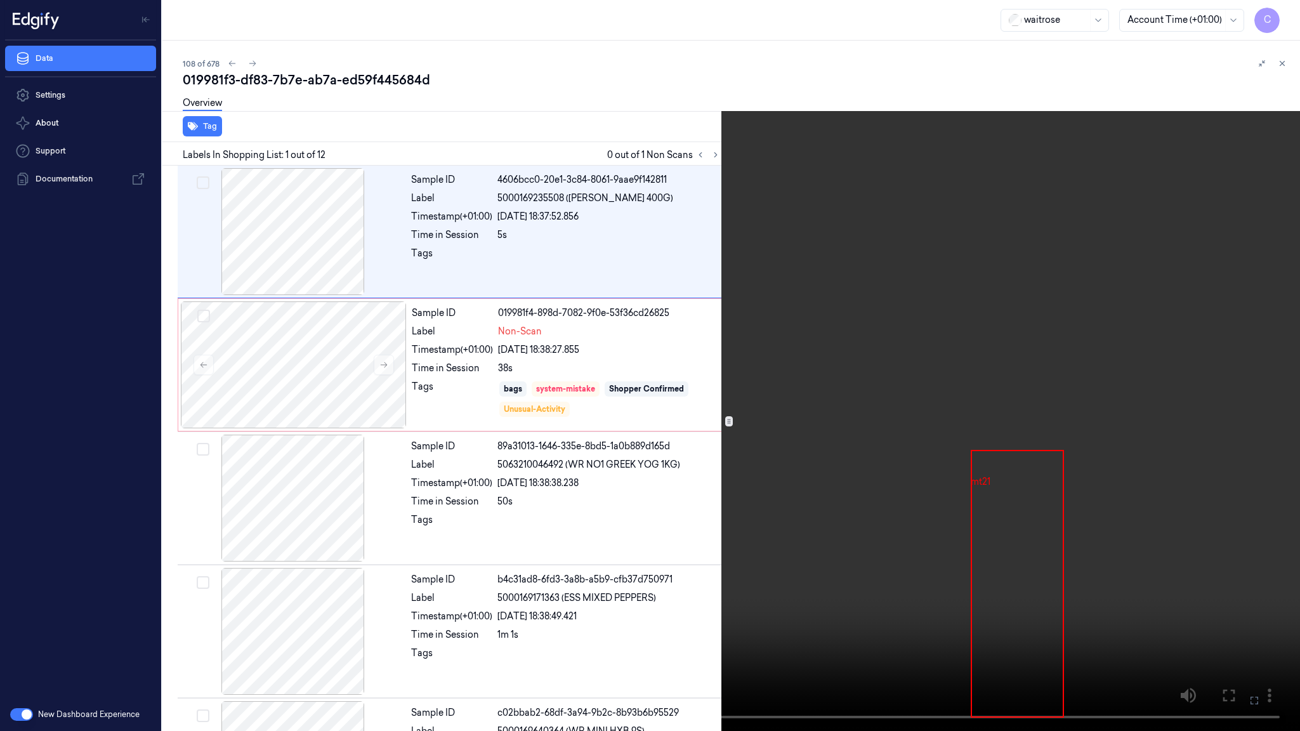
click at [649, 446] on video at bounding box center [650, 365] width 1300 height 731
click at [682, 419] on video at bounding box center [650, 365] width 1300 height 731
click at [644, 397] on video at bounding box center [650, 365] width 1300 height 731
click at [678, 407] on video at bounding box center [650, 365] width 1300 height 731
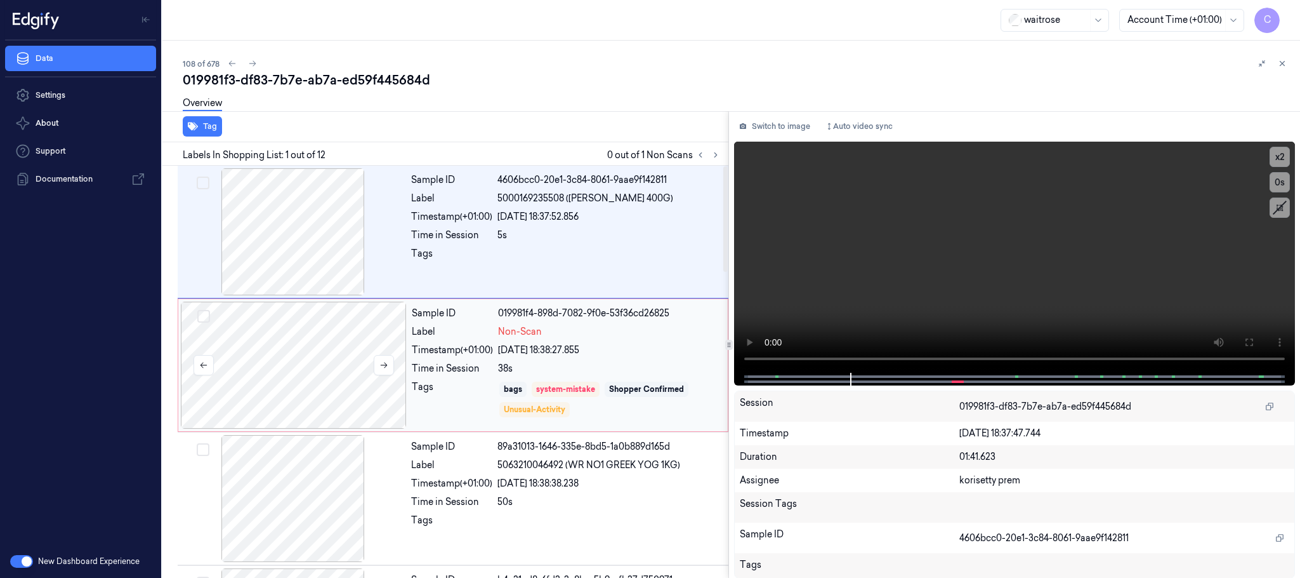
click at [301, 339] on div at bounding box center [294, 364] width 226 height 127
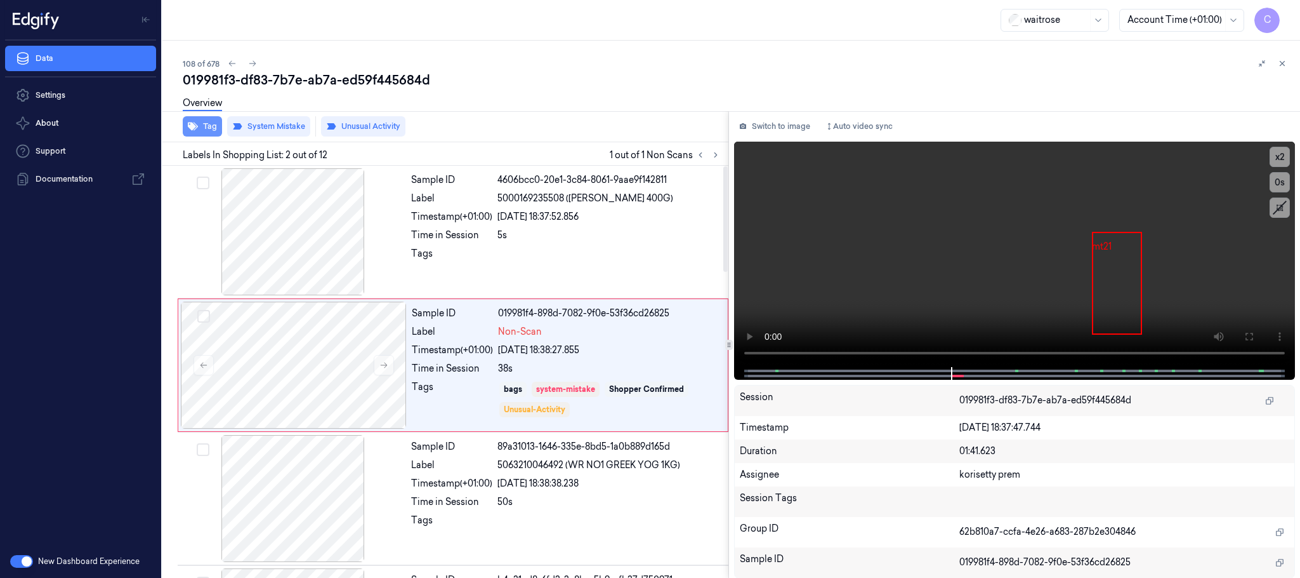
click at [209, 124] on button "Tag" at bounding box center [202, 126] width 39 height 20
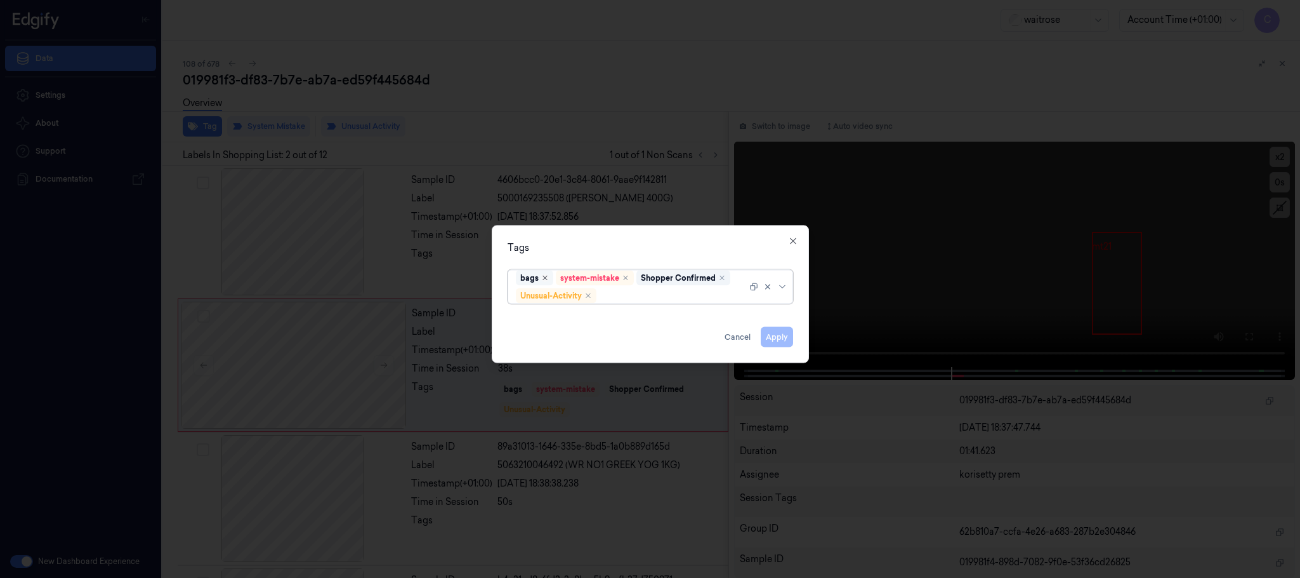
click at [543, 280] on icon "Remove ,bags" at bounding box center [545, 278] width 8 height 8
click at [783, 336] on button "Apply" at bounding box center [777, 337] width 32 height 20
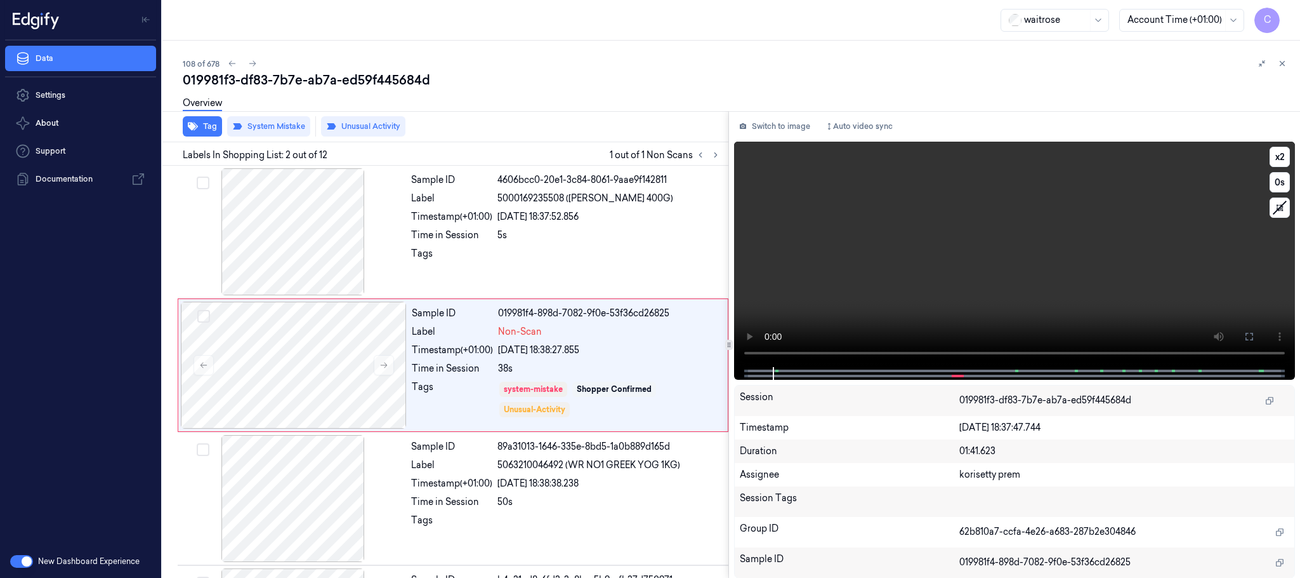
click at [1047, 276] on video at bounding box center [1014, 254] width 561 height 225
click at [1253, 333] on icon at bounding box center [1250, 337] width 8 height 8
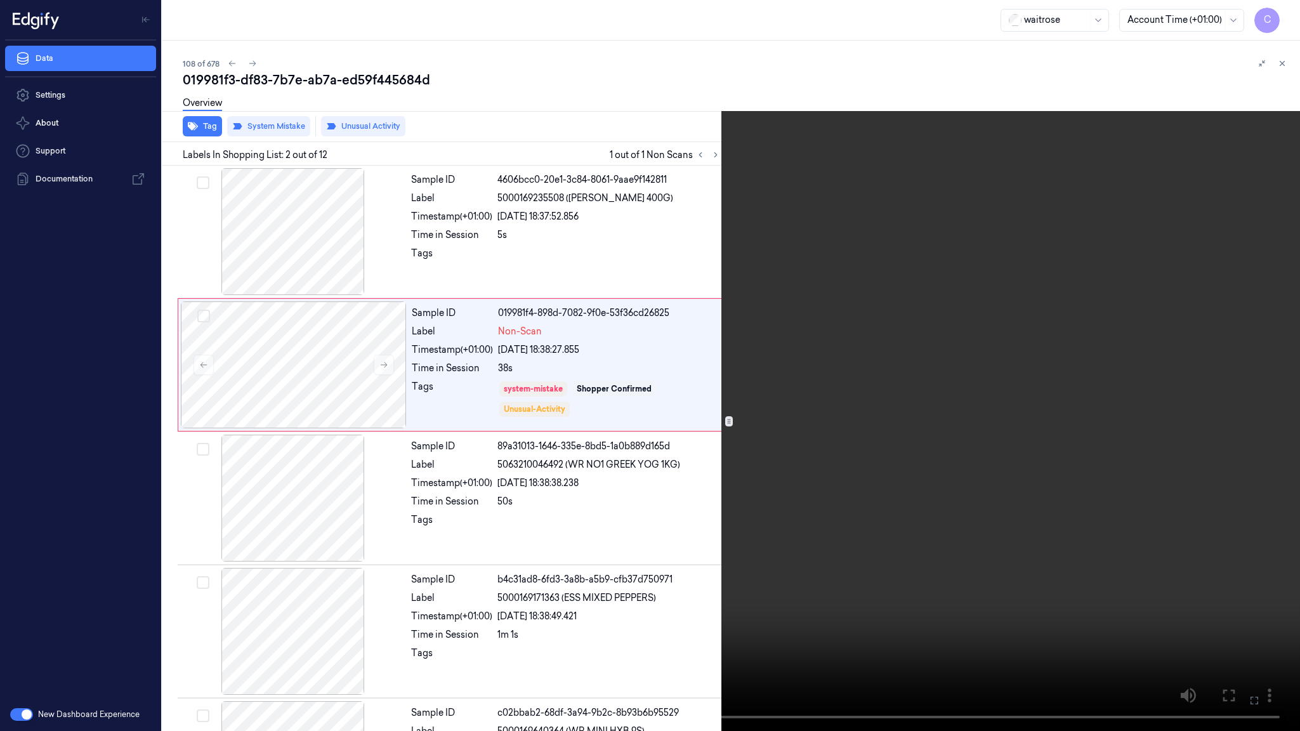
click at [962, 556] on video at bounding box center [650, 365] width 1300 height 731
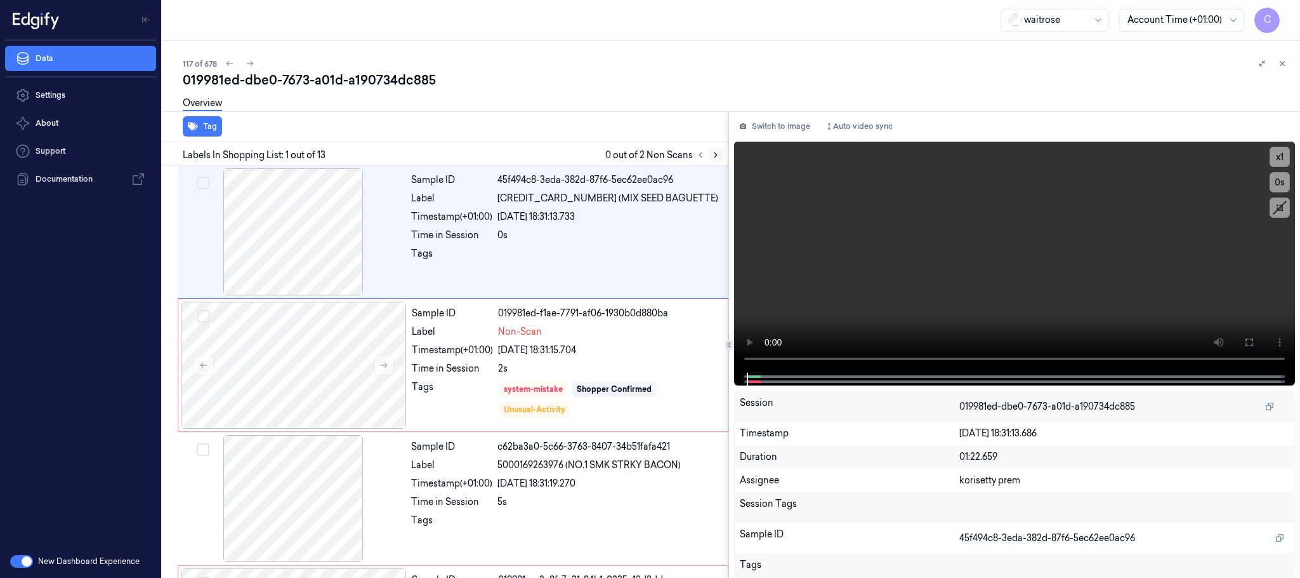
click at [722, 158] on button at bounding box center [715, 154] width 15 height 15
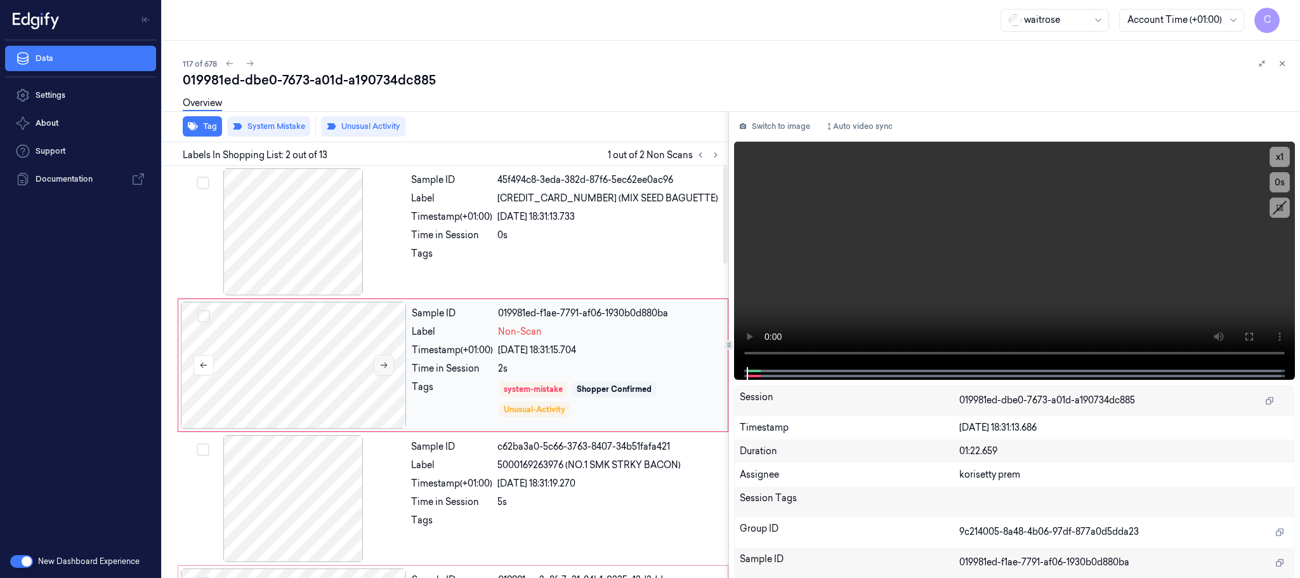
click at [389, 364] on button at bounding box center [384, 365] width 20 height 20
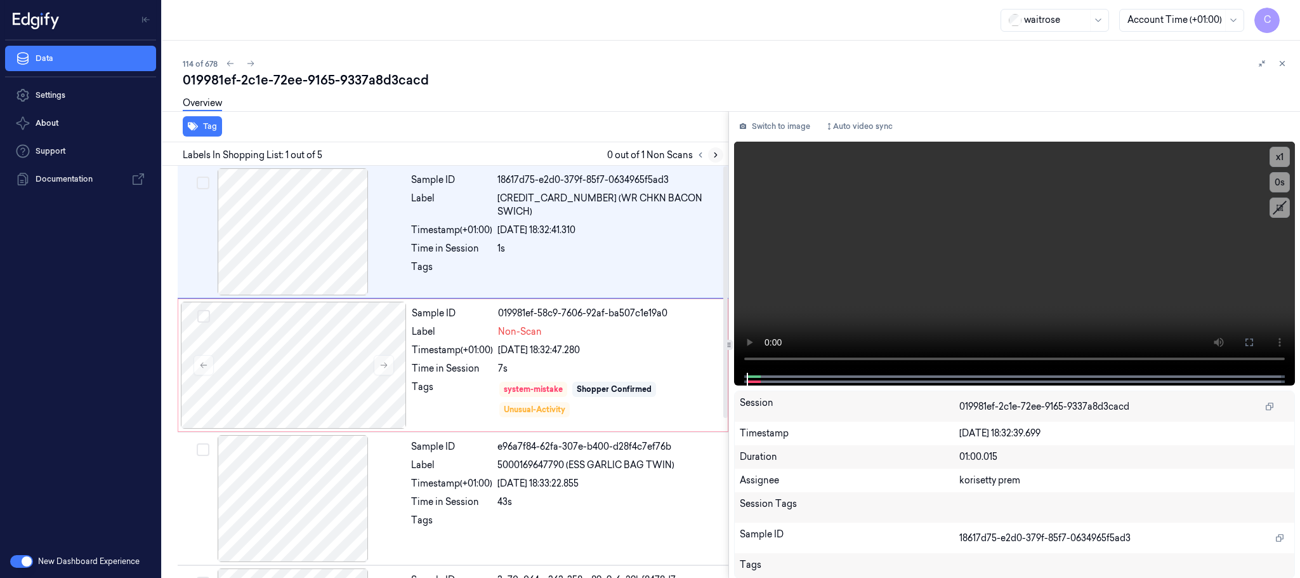
click at [717, 150] on icon at bounding box center [715, 154] width 9 height 9
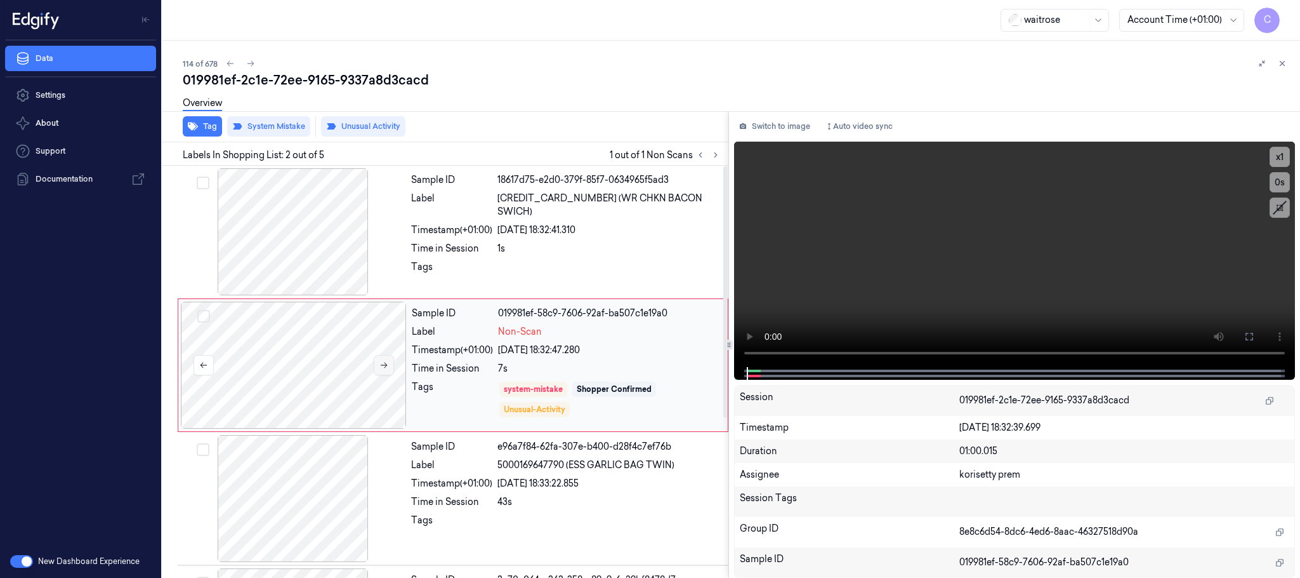
click at [380, 364] on icon at bounding box center [384, 364] width 9 height 9
click at [386, 368] on icon at bounding box center [384, 364] width 9 height 9
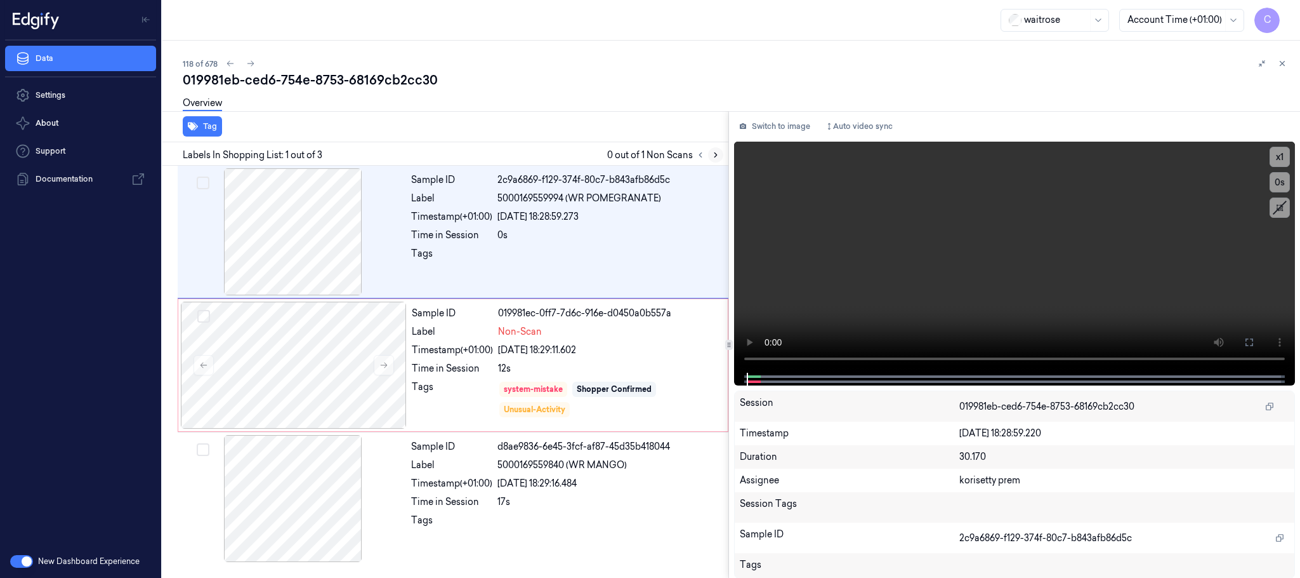
click at [715, 153] on icon at bounding box center [716, 155] width 3 height 4
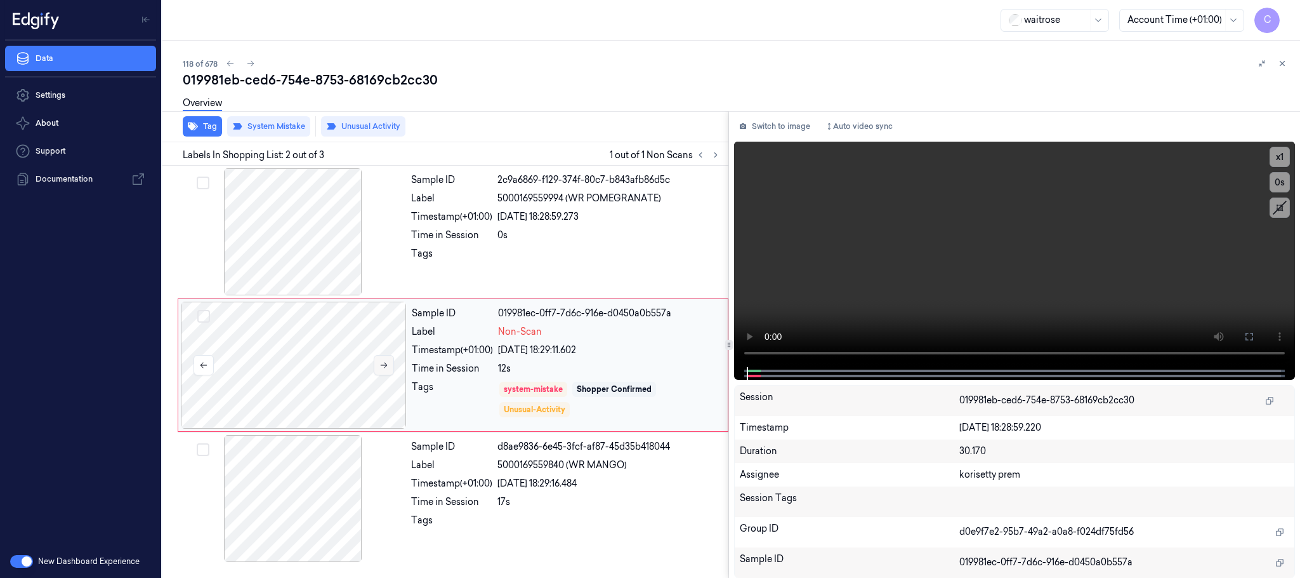
click at [385, 366] on icon at bounding box center [384, 364] width 9 height 9
click at [386, 367] on icon at bounding box center [384, 364] width 9 height 9
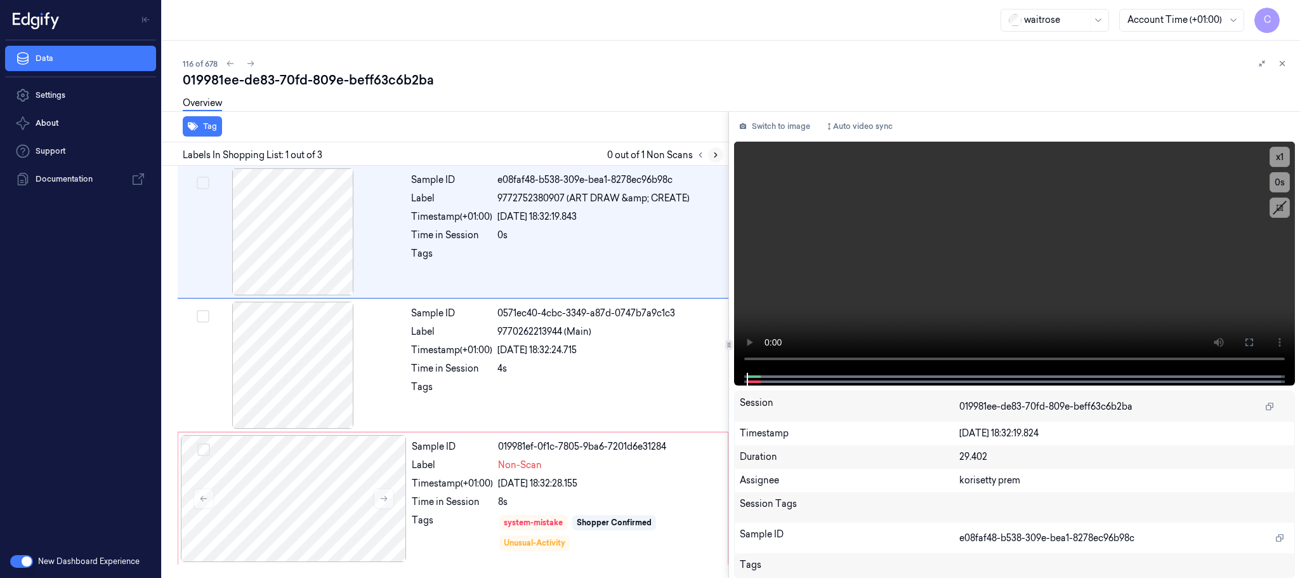
click at [712, 151] on icon at bounding box center [715, 154] width 9 height 9
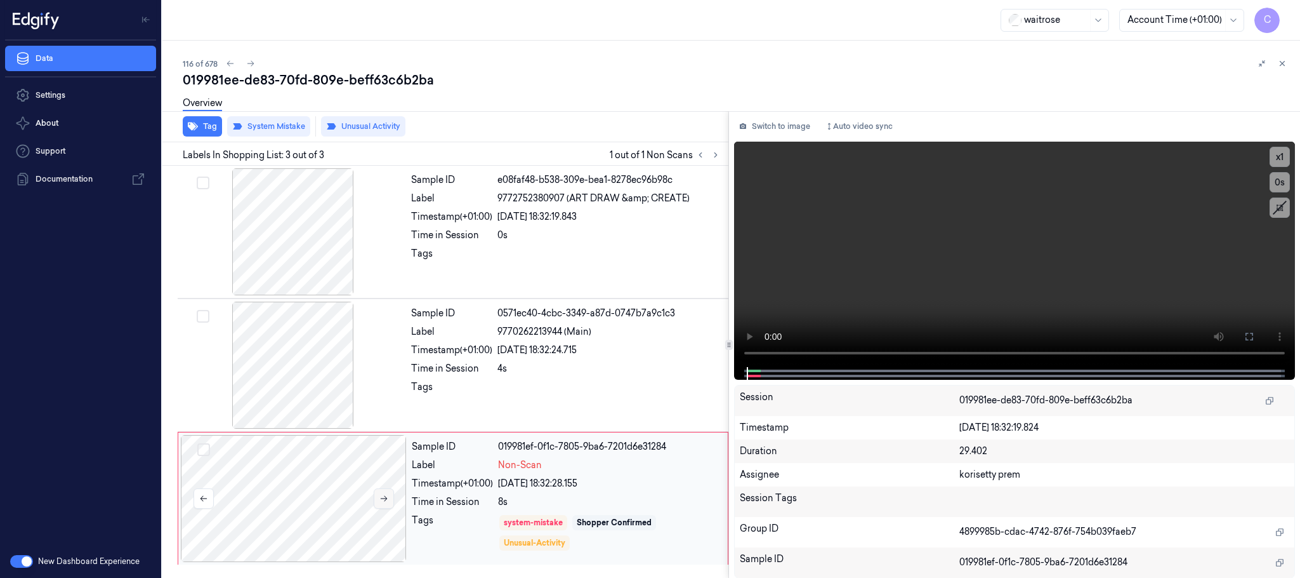
click at [380, 503] on icon at bounding box center [384, 498] width 9 height 9
click at [381, 503] on icon at bounding box center [384, 498] width 9 height 9
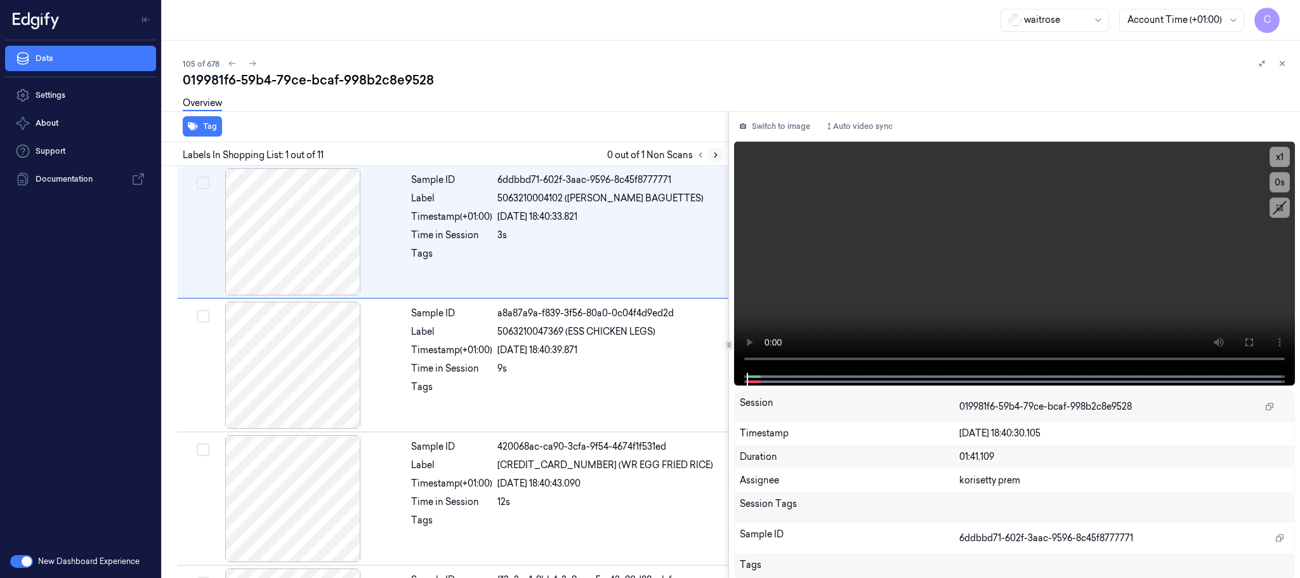
click at [718, 155] on icon at bounding box center [715, 154] width 9 height 9
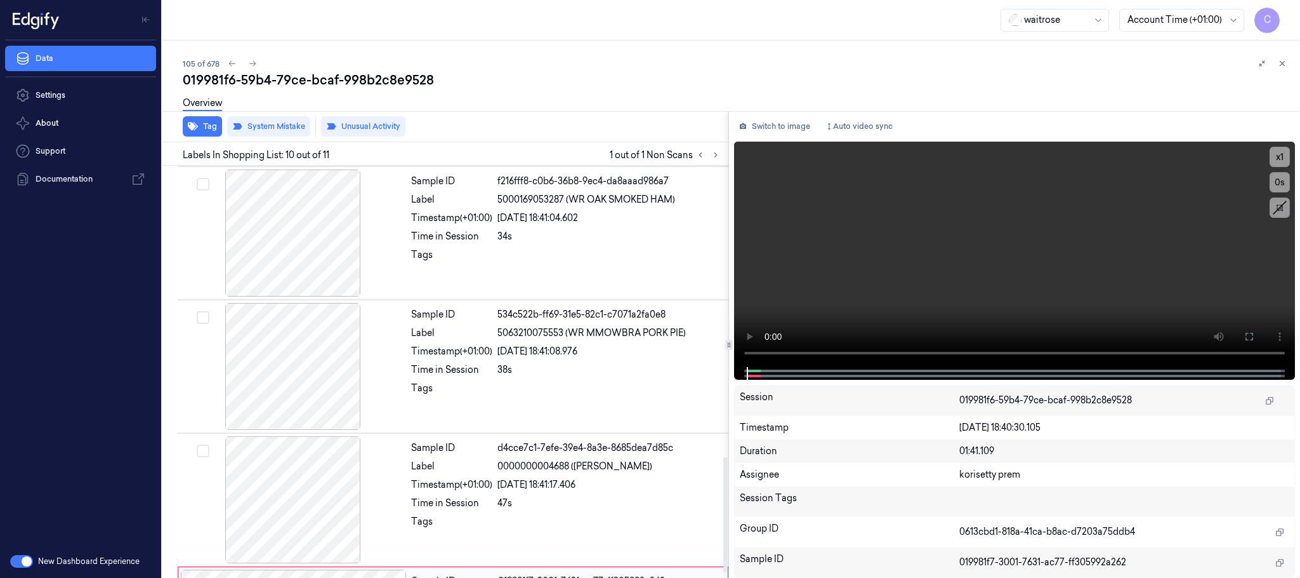
scroll to position [1063, 0]
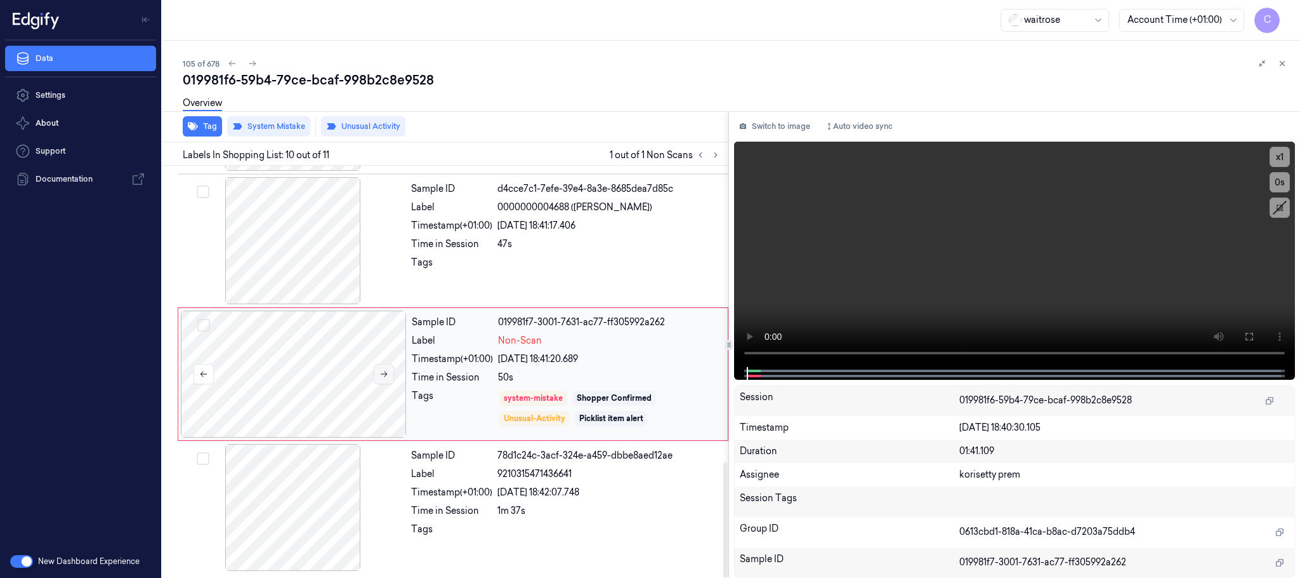
click at [388, 375] on icon at bounding box center [384, 373] width 9 height 9
click at [387, 374] on icon at bounding box center [384, 373] width 9 height 9
click at [385, 378] on icon at bounding box center [384, 373] width 9 height 9
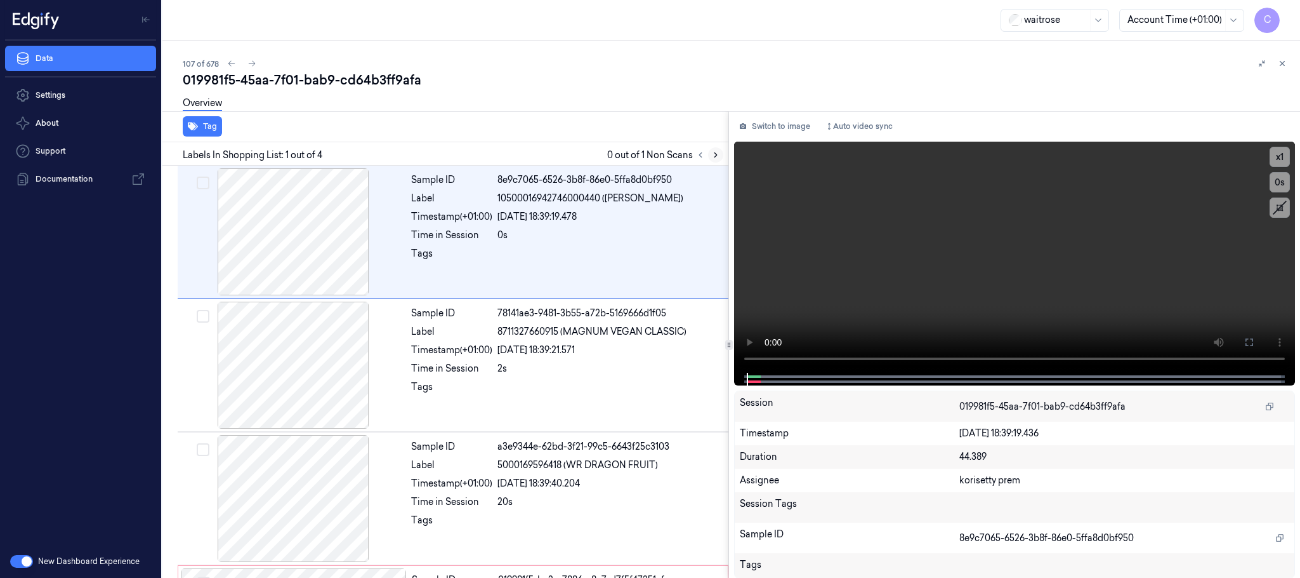
click at [717, 147] on button at bounding box center [715, 154] width 15 height 15
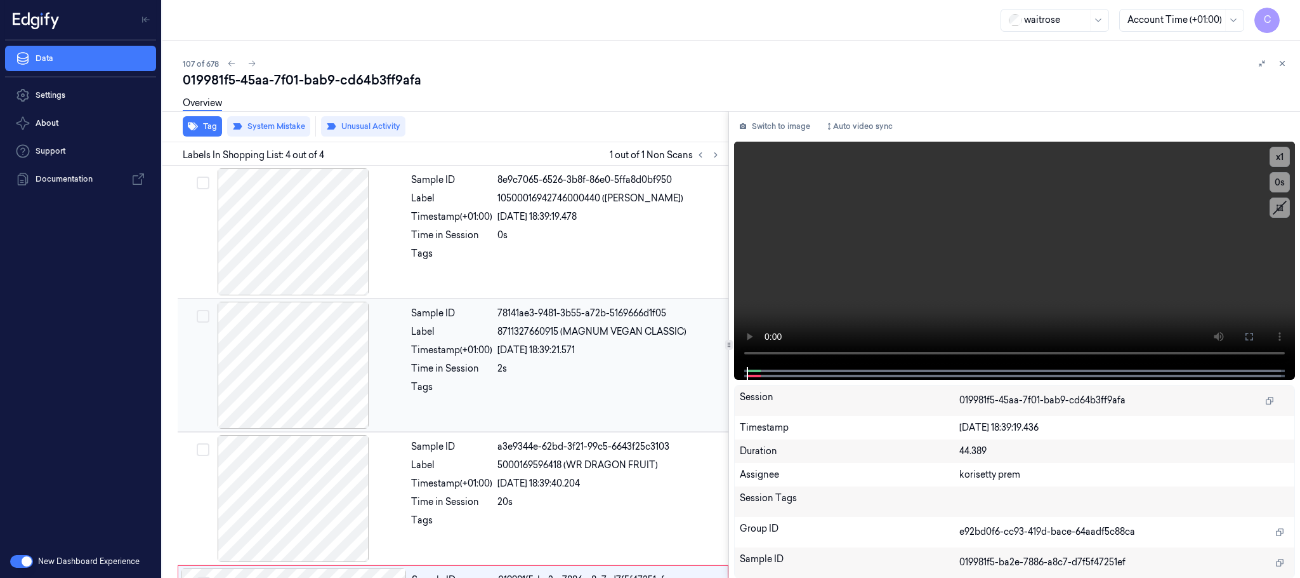
scroll to position [126, 0]
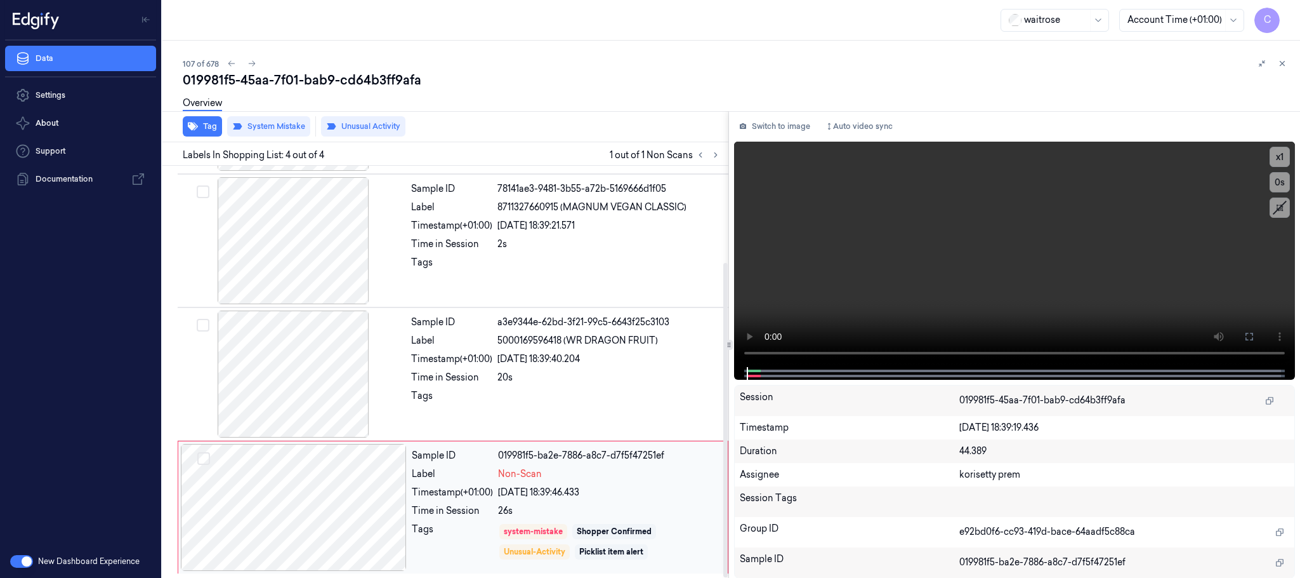
click at [388, 518] on div at bounding box center [294, 507] width 226 height 127
click at [1019, 259] on video at bounding box center [1014, 254] width 561 height 225
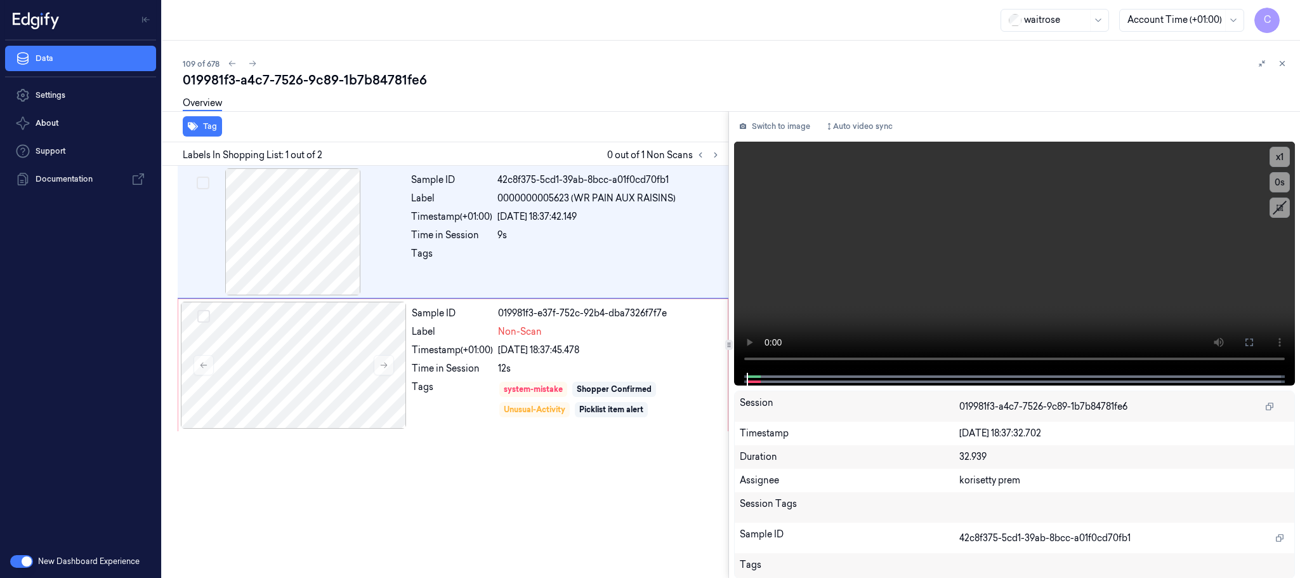
drag, startPoint x: 722, startPoint y: 151, endPoint x: 713, endPoint y: 164, distance: 16.0
click at [722, 152] on button at bounding box center [715, 154] width 15 height 15
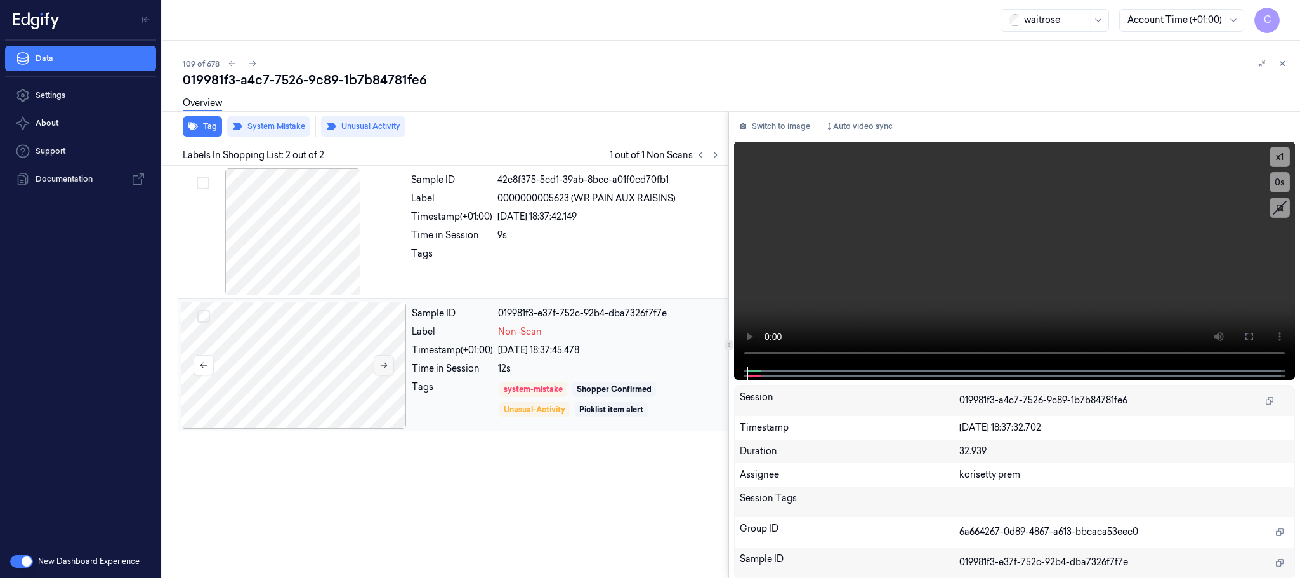
click at [385, 364] on icon at bounding box center [384, 364] width 9 height 9
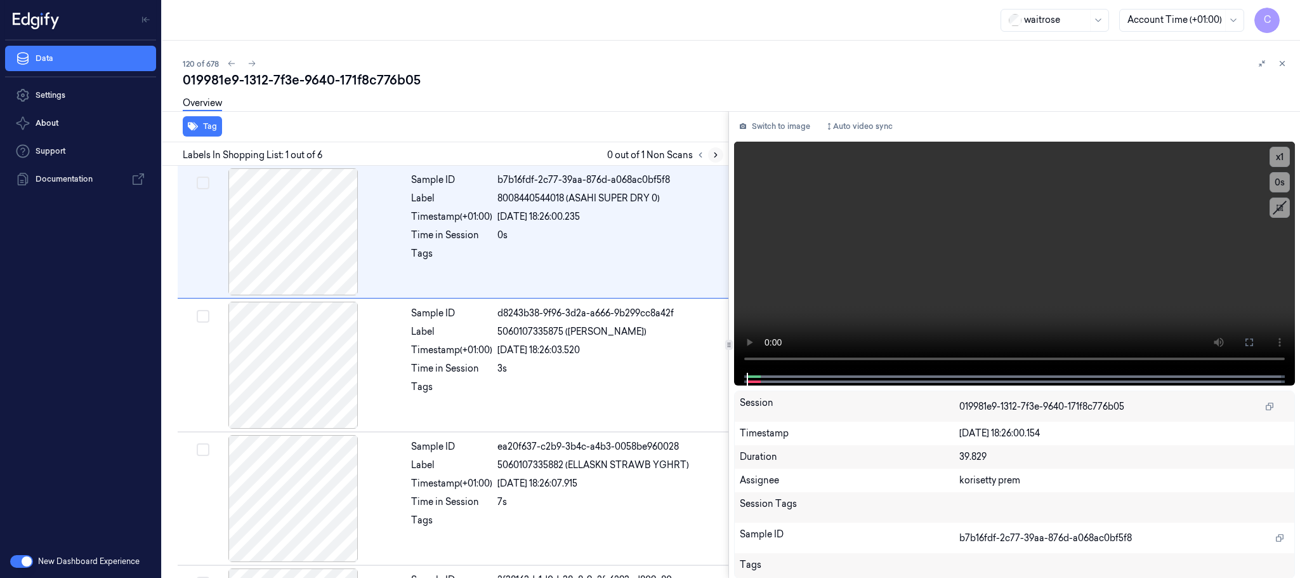
click at [720, 152] on button at bounding box center [715, 154] width 15 height 15
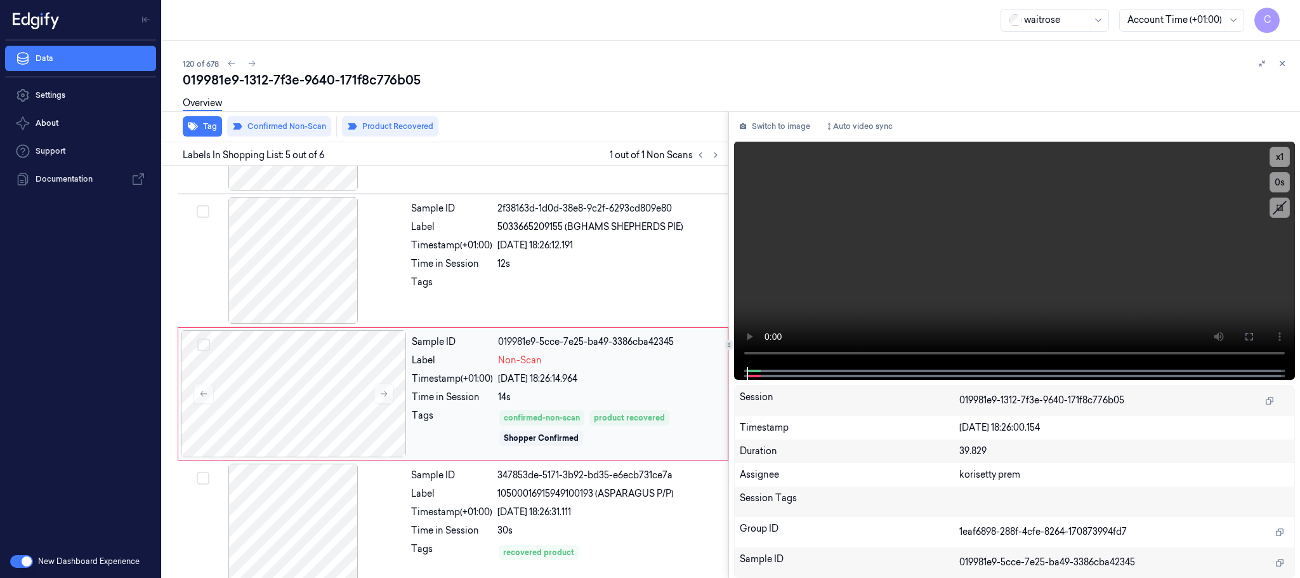
scroll to position [394, 0]
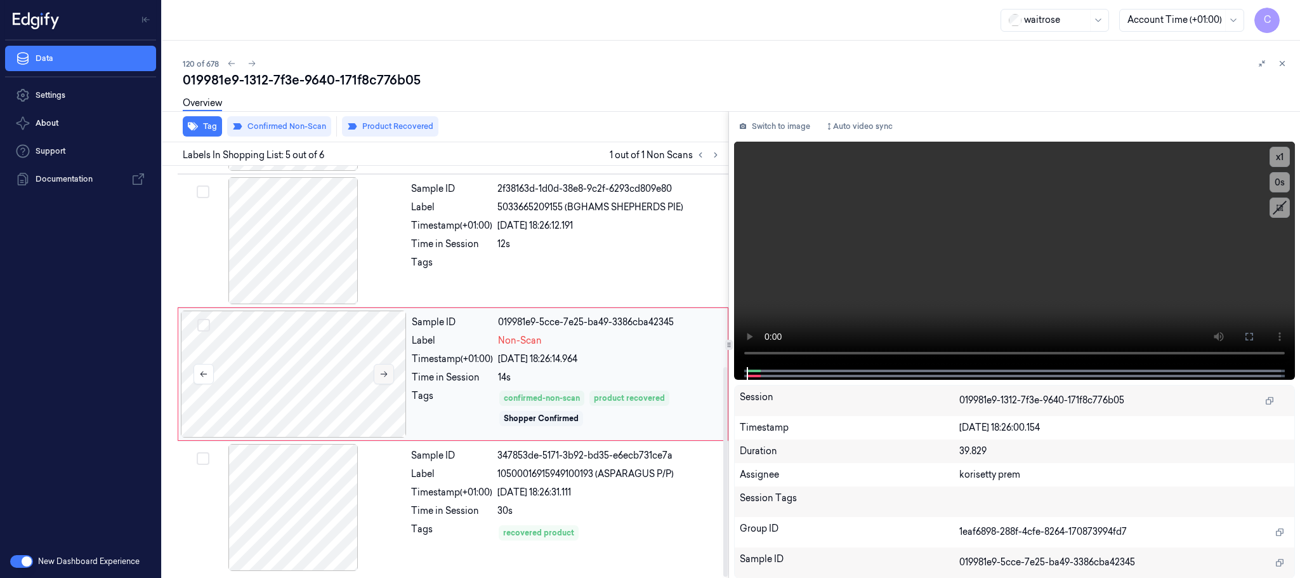
click at [386, 373] on icon at bounding box center [384, 374] width 7 height 6
click at [911, 370] on span at bounding box center [912, 370] width 2 height 6
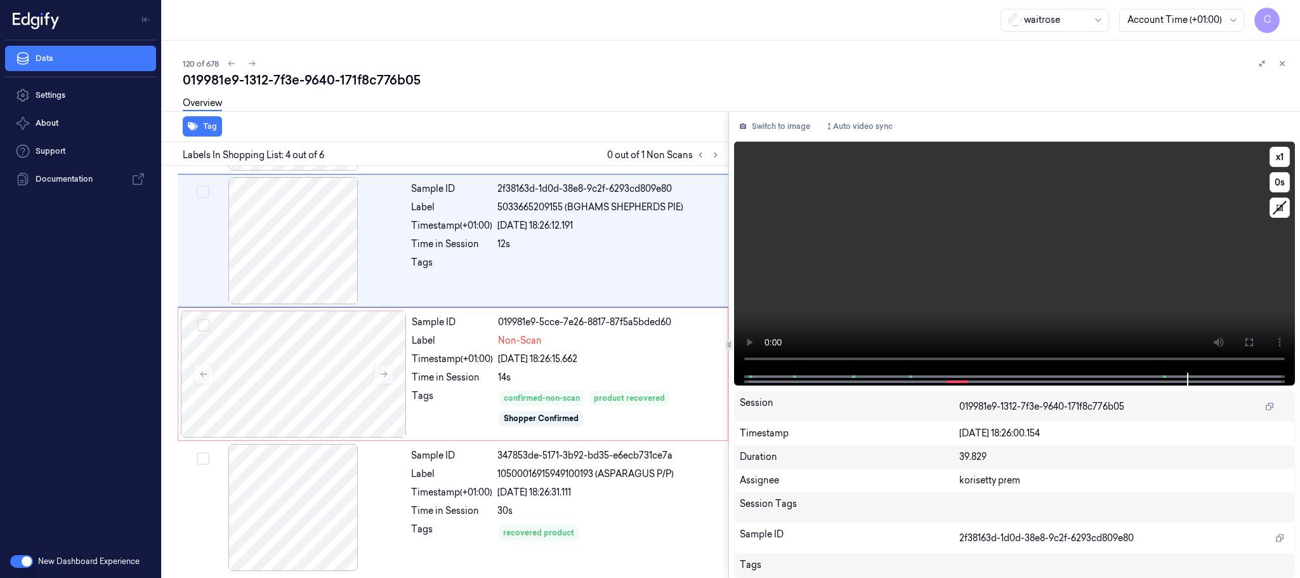
click at [962, 271] on video at bounding box center [1014, 257] width 561 height 231
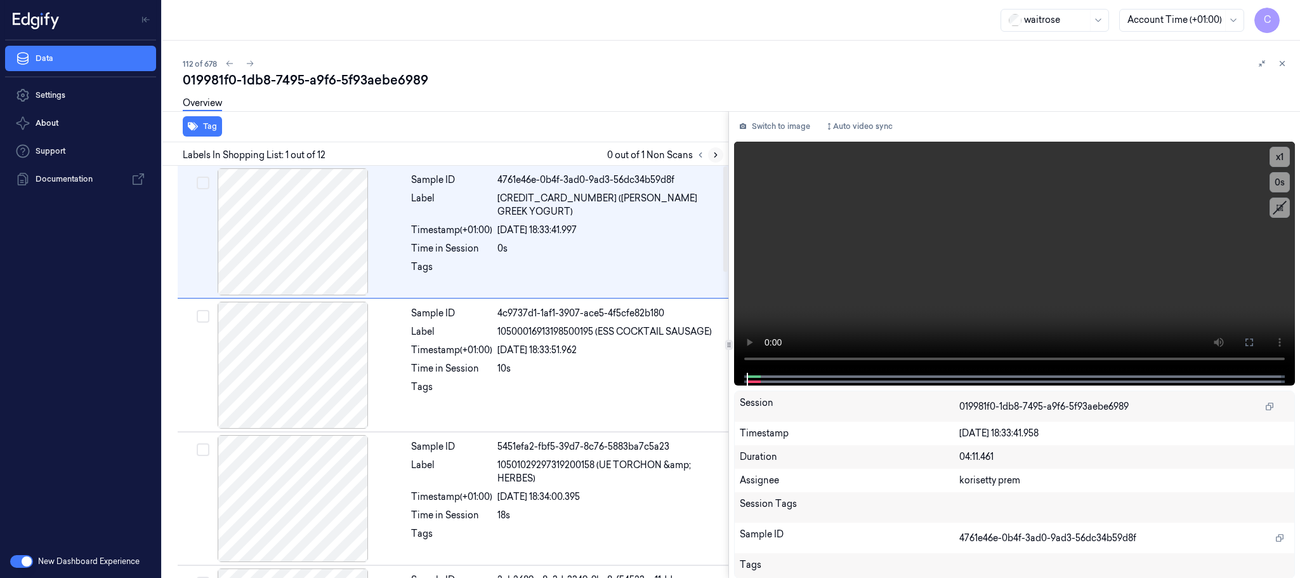
click at [713, 156] on icon at bounding box center [715, 154] width 9 height 9
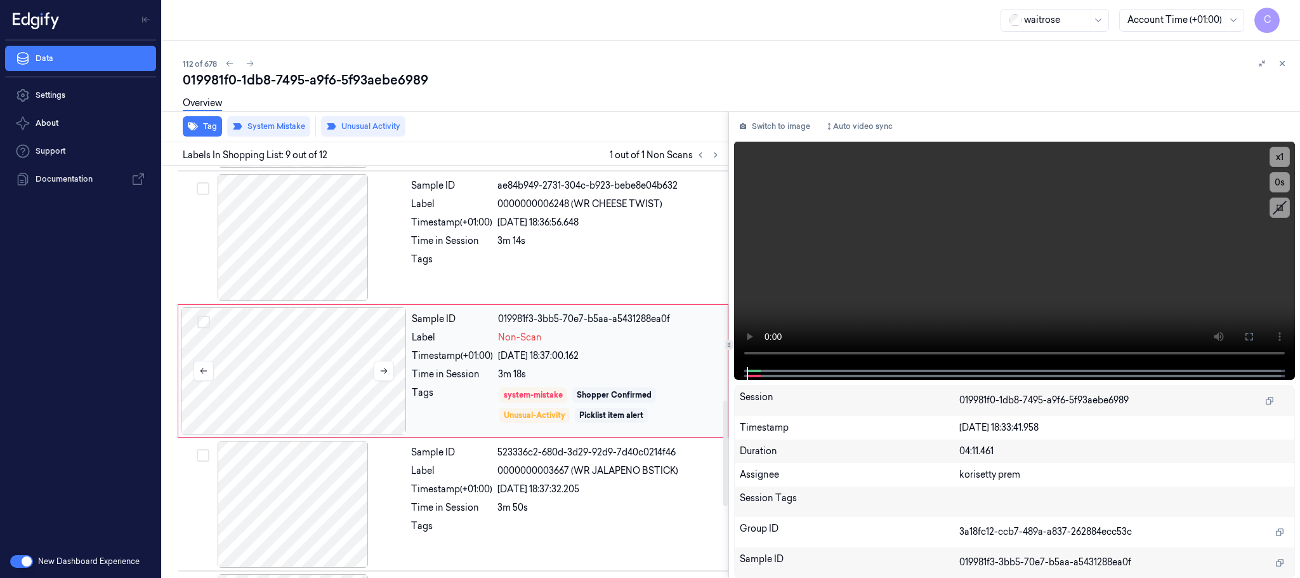
scroll to position [931, 0]
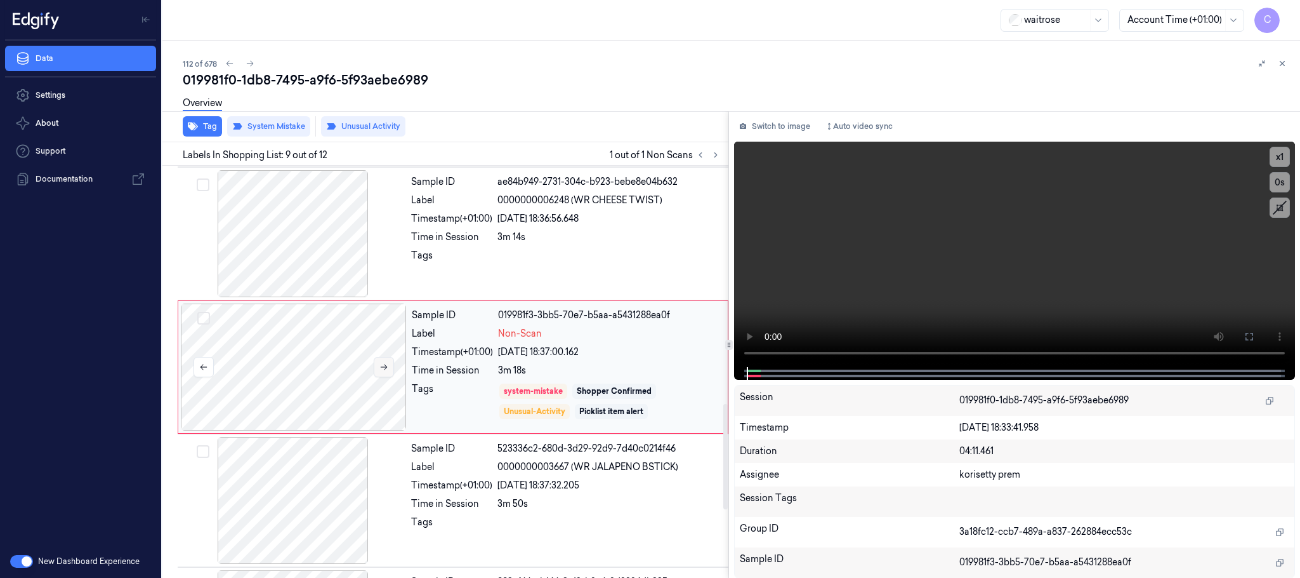
click at [386, 371] on icon at bounding box center [384, 366] width 9 height 9
click at [385, 371] on icon at bounding box center [384, 366] width 9 height 9
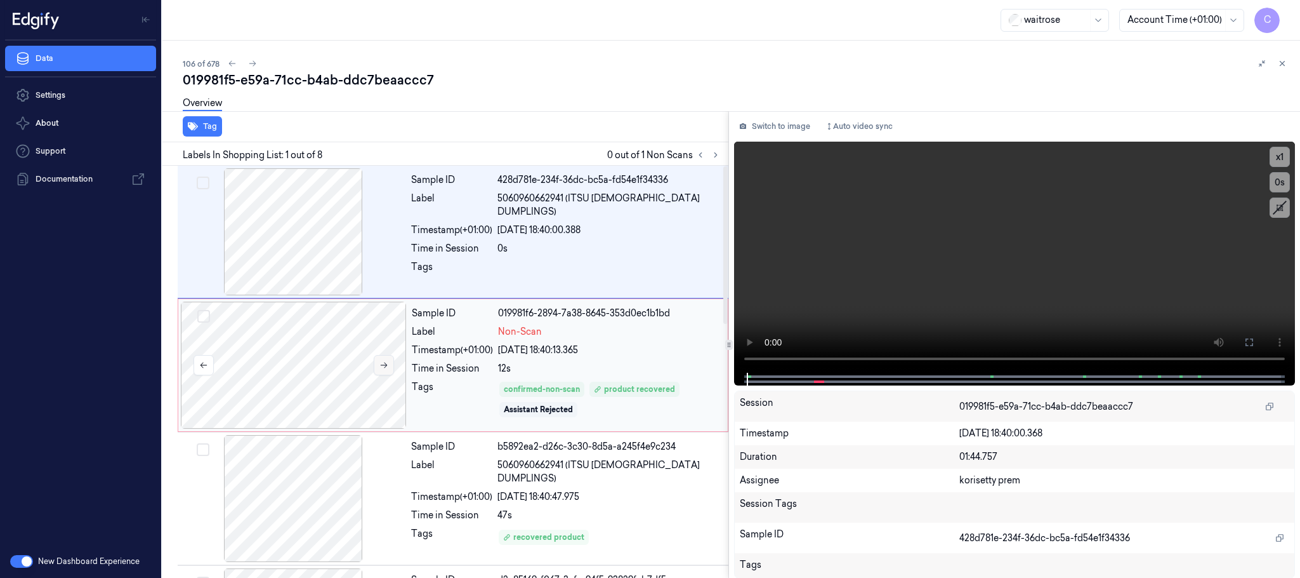
click at [381, 362] on icon at bounding box center [384, 364] width 9 height 9
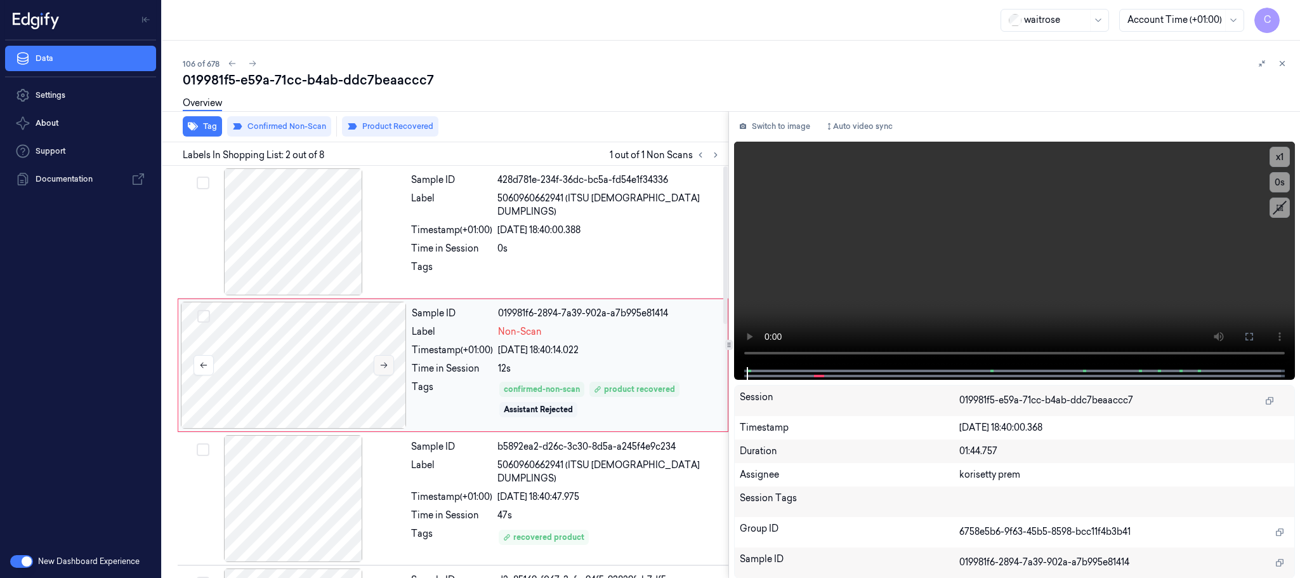
click at [381, 364] on icon at bounding box center [384, 364] width 9 height 9
click at [389, 366] on button at bounding box center [384, 365] width 20 height 20
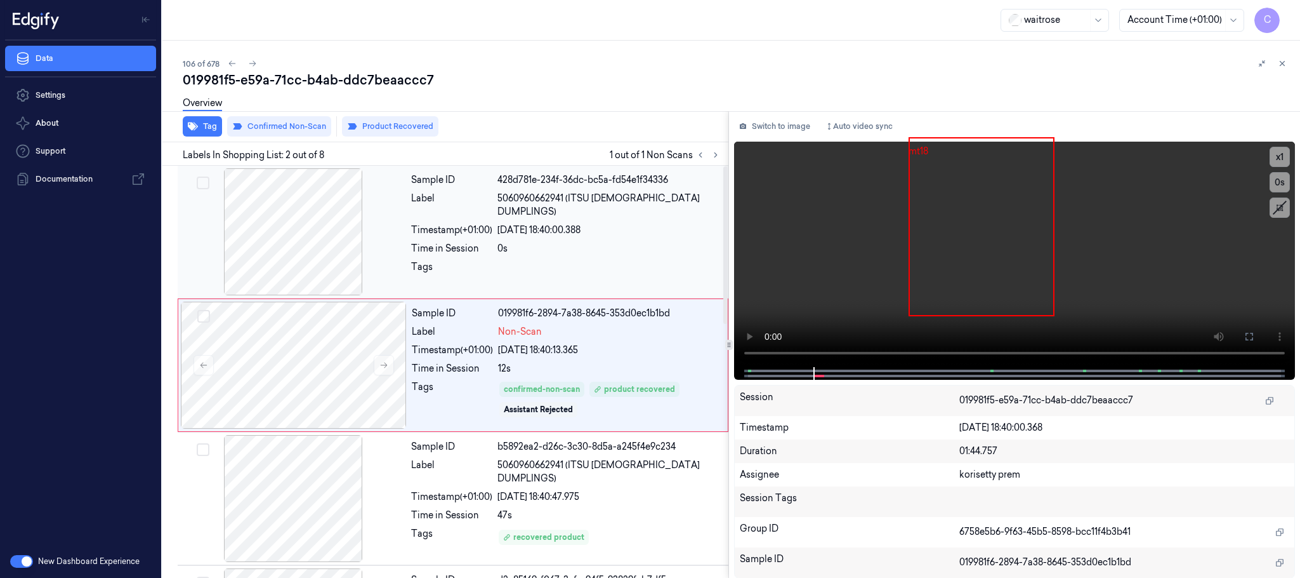
click at [271, 255] on div at bounding box center [293, 231] width 226 height 127
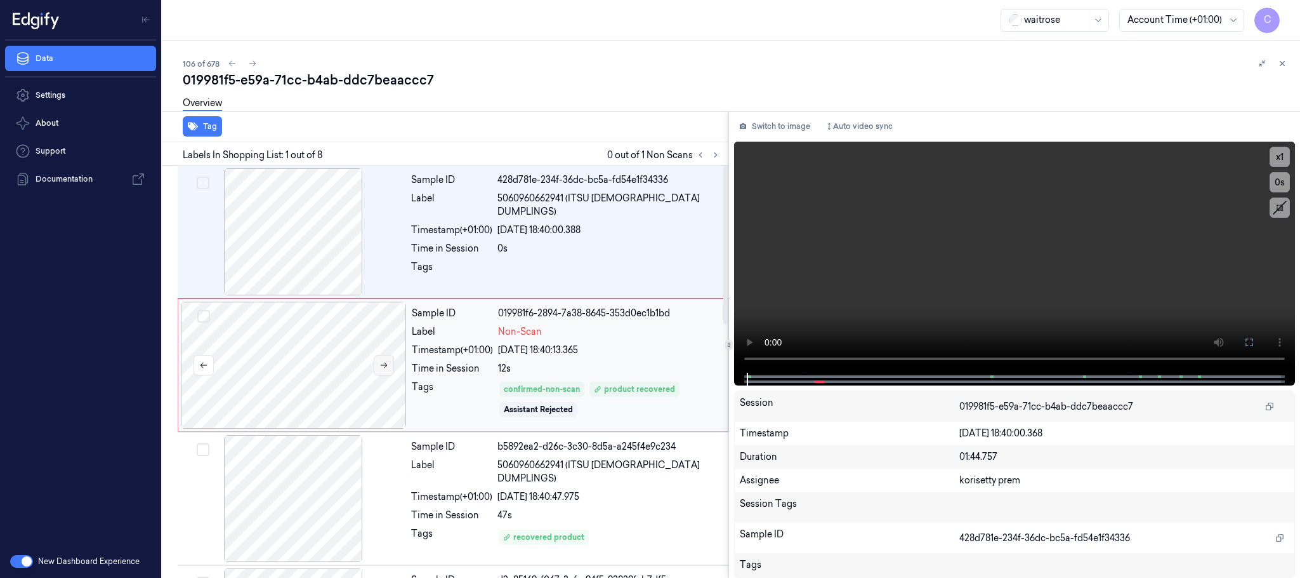
click at [387, 367] on icon at bounding box center [384, 364] width 9 height 9
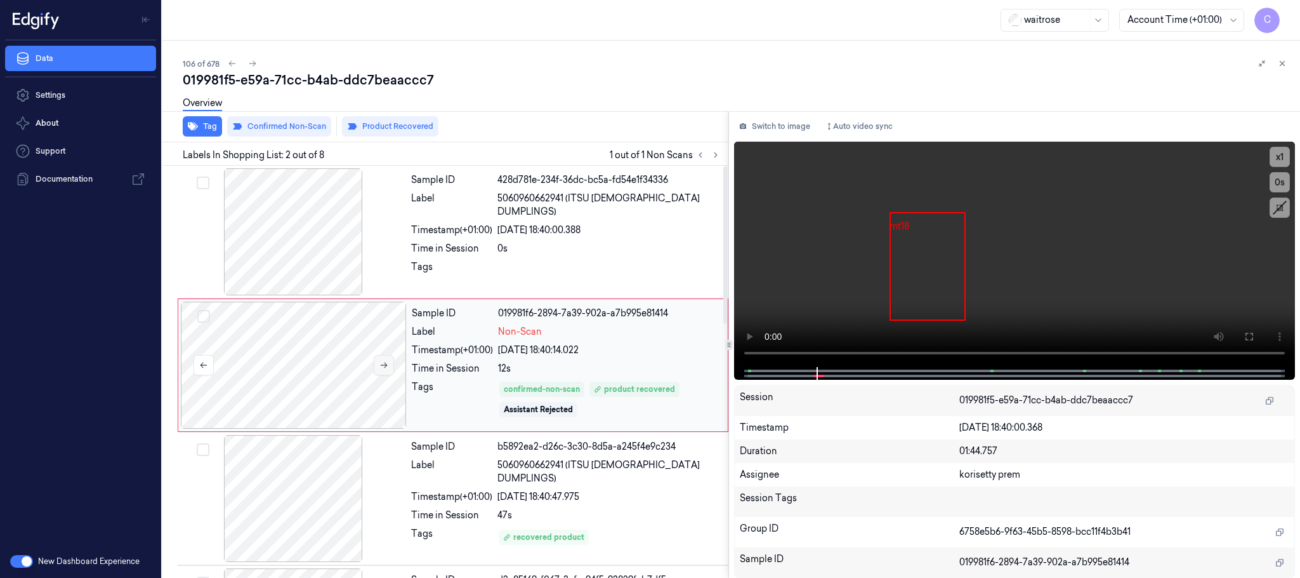
click at [387, 367] on icon at bounding box center [384, 364] width 9 height 9
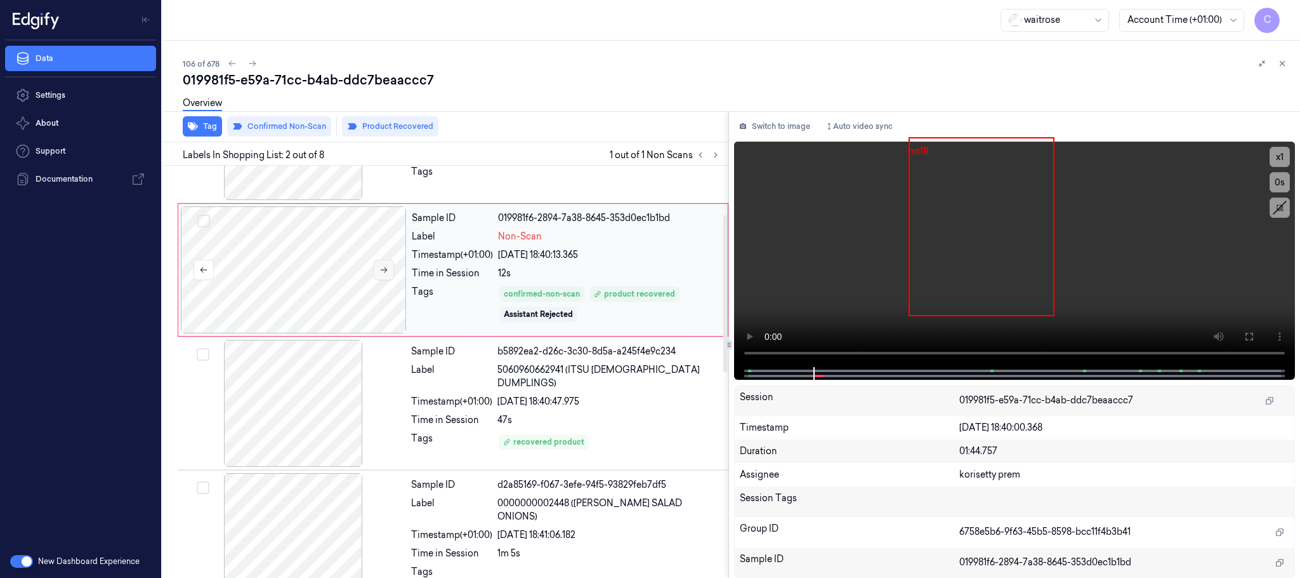
scroll to position [190, 0]
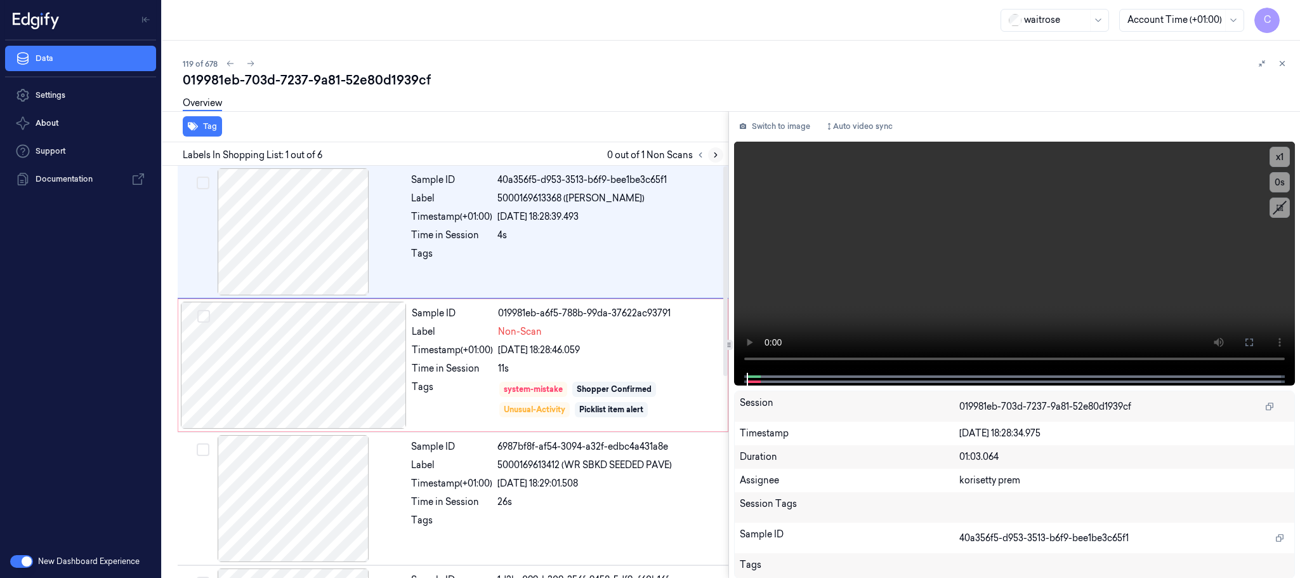
click at [717, 154] on icon at bounding box center [716, 155] width 3 height 4
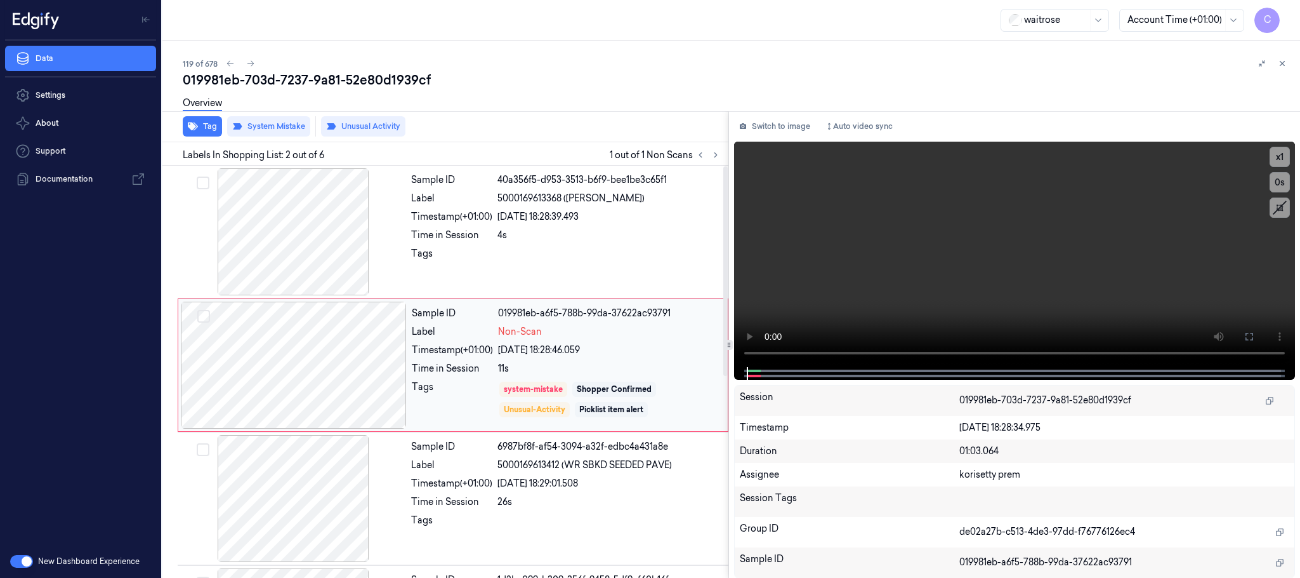
click at [378, 364] on div at bounding box center [294, 364] width 226 height 127
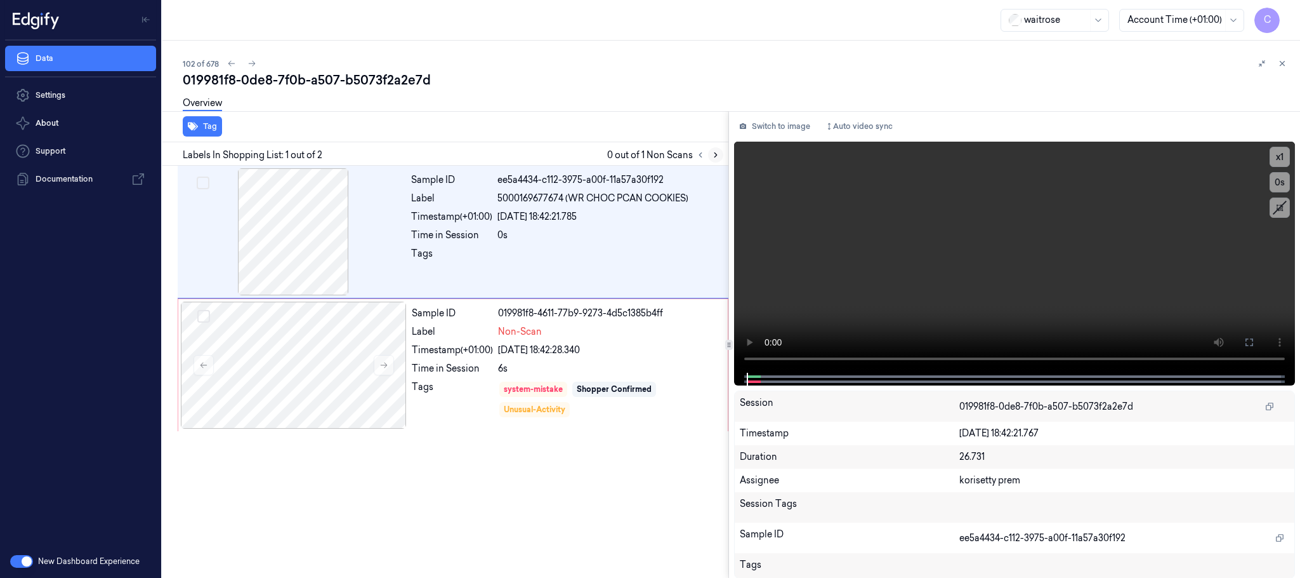
click at [714, 158] on icon at bounding box center [715, 154] width 9 height 9
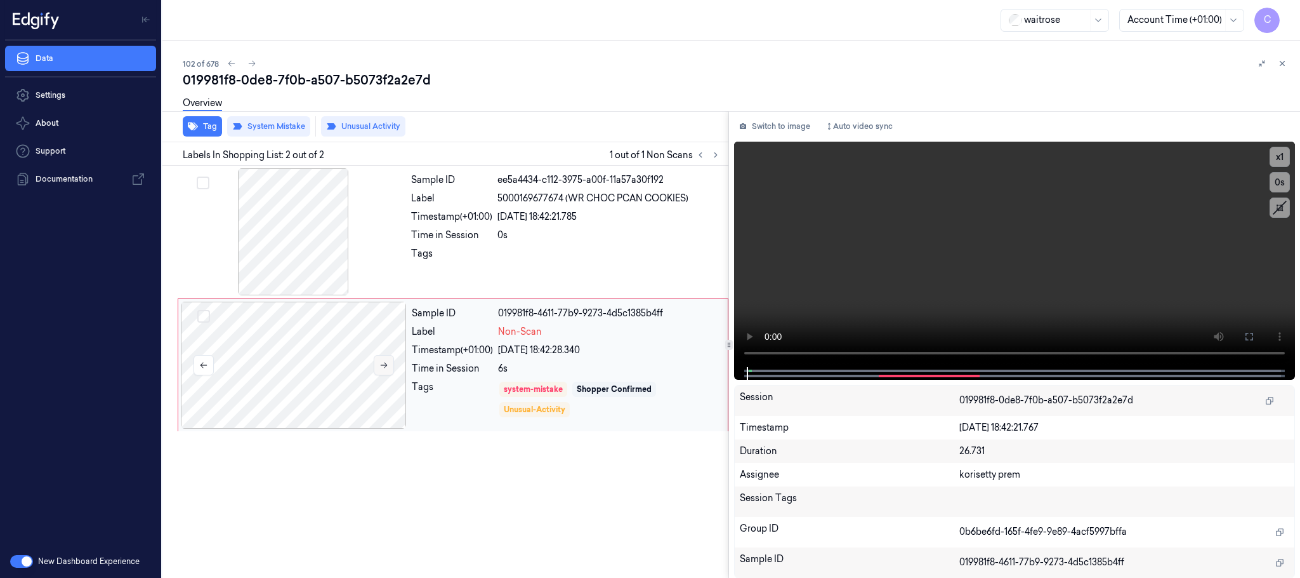
click at [388, 362] on icon at bounding box center [384, 364] width 9 height 9
click at [387, 364] on icon at bounding box center [384, 364] width 9 height 9
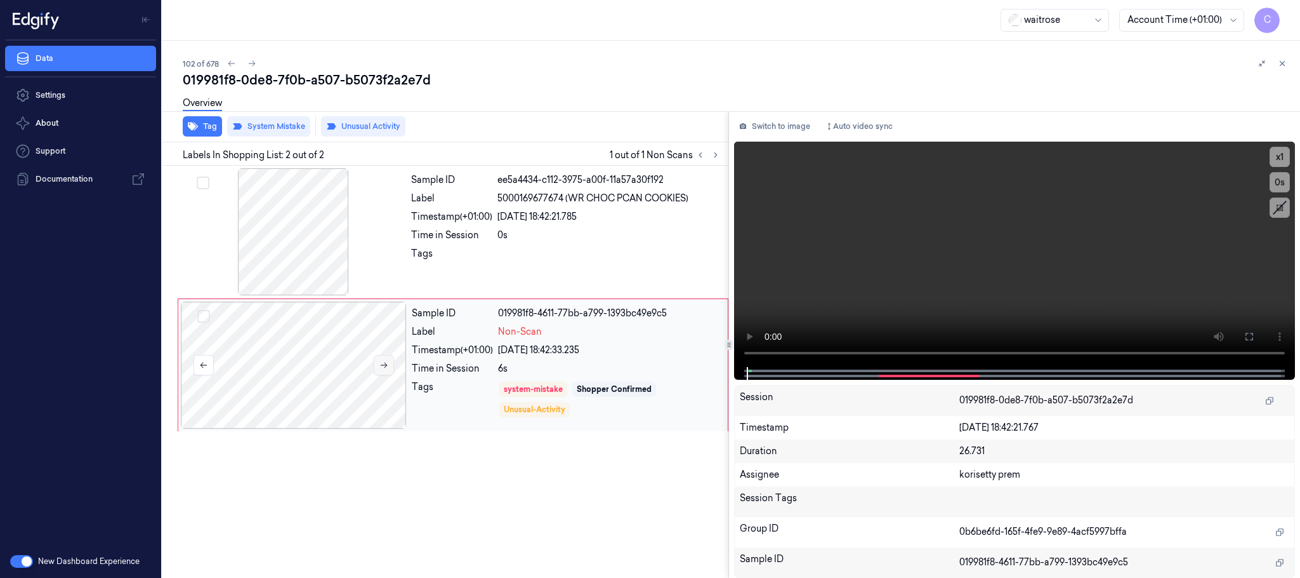
click at [387, 364] on icon at bounding box center [384, 364] width 9 height 9
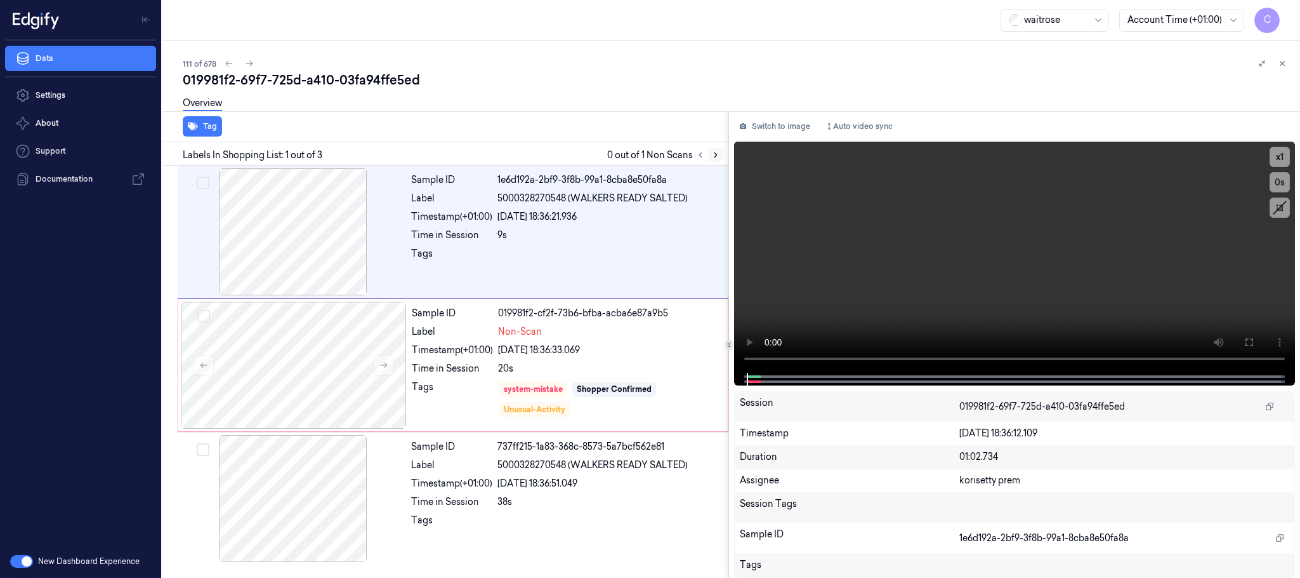
click at [712, 153] on icon at bounding box center [715, 154] width 9 height 9
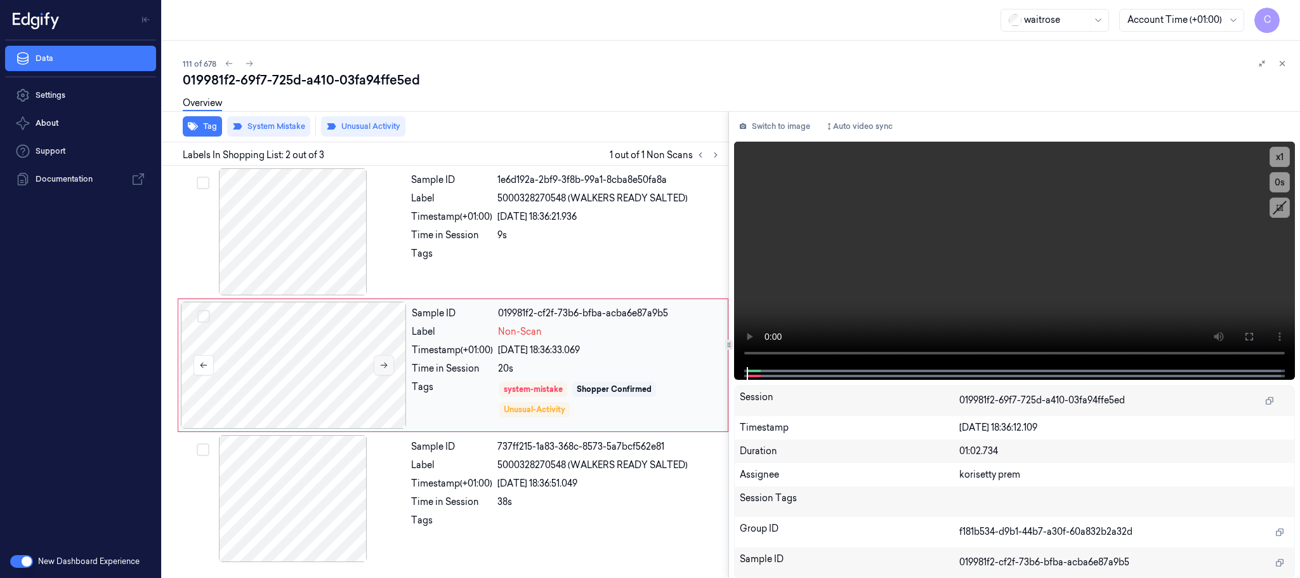
drag, startPoint x: 392, startPoint y: 362, endPoint x: 385, endPoint y: 364, distance: 8.0
click at [391, 362] on button at bounding box center [384, 365] width 20 height 20
click at [383, 369] on icon at bounding box center [384, 364] width 9 height 9
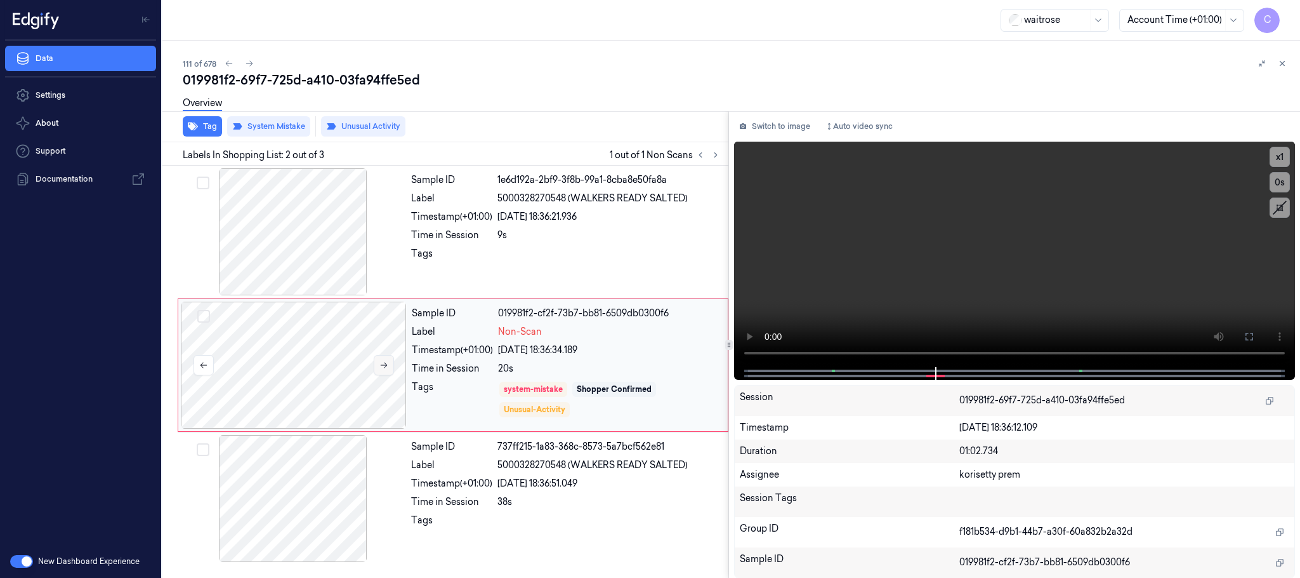
click at [383, 369] on icon at bounding box center [384, 364] width 9 height 9
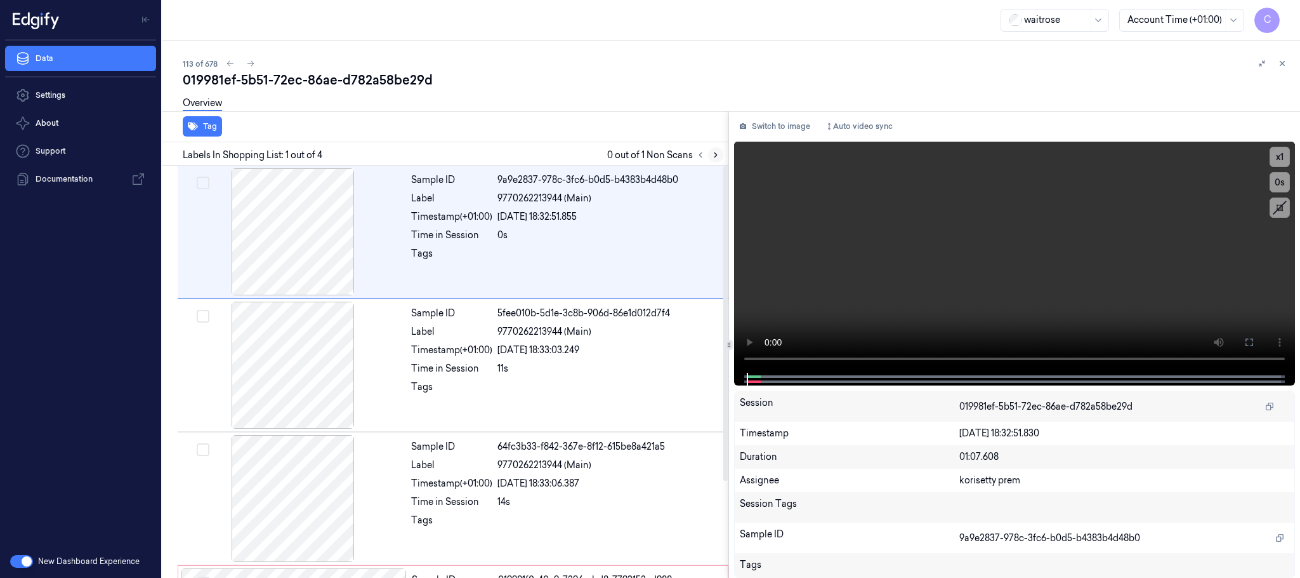
click at [715, 155] on icon at bounding box center [715, 154] width 9 height 9
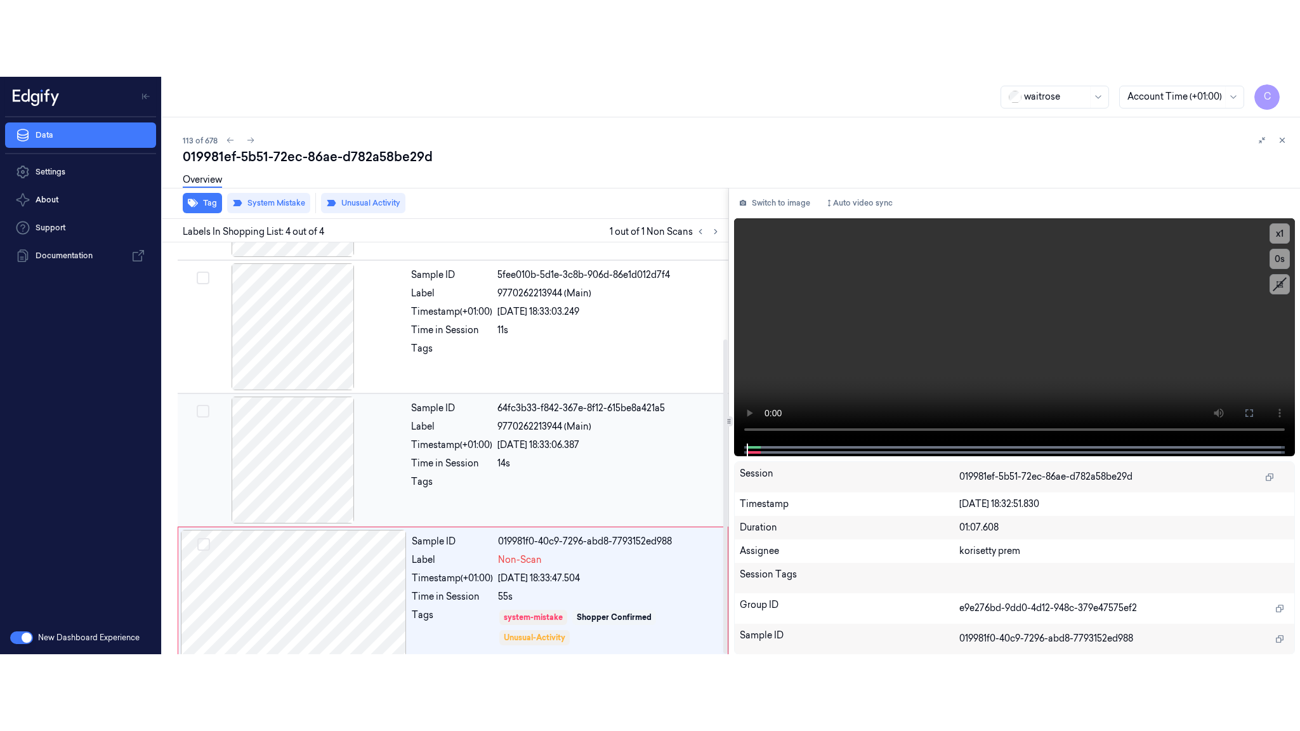
scroll to position [126, 0]
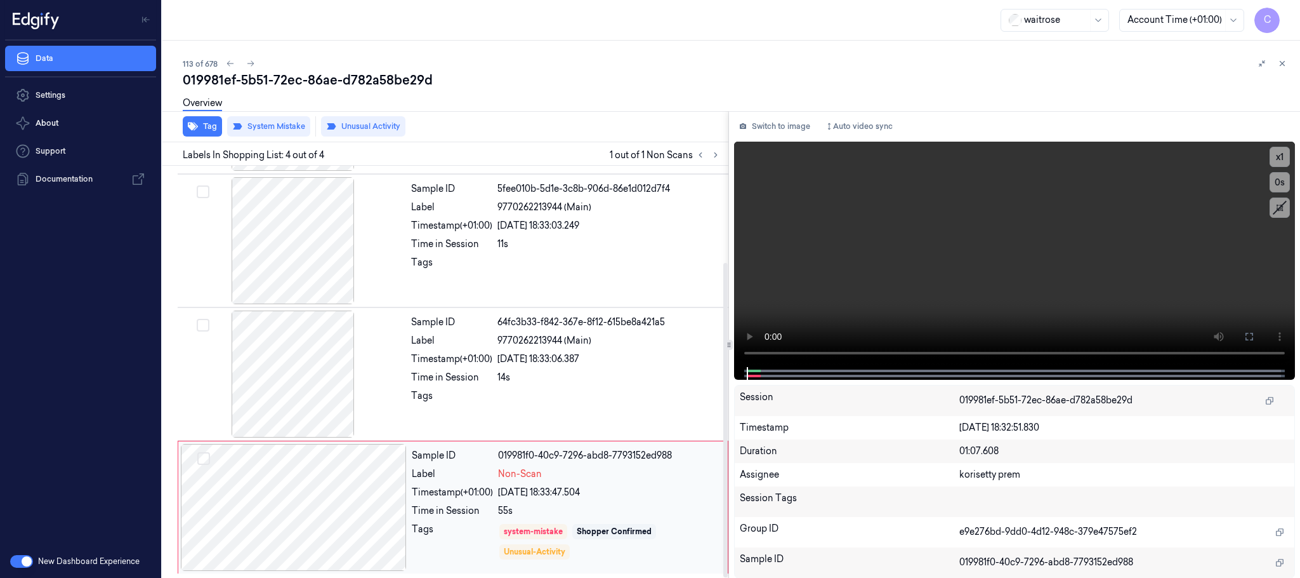
click at [390, 511] on div at bounding box center [294, 507] width 226 height 127
click at [341, 518] on div at bounding box center [294, 507] width 226 height 127
click at [289, 359] on div at bounding box center [293, 373] width 226 height 127
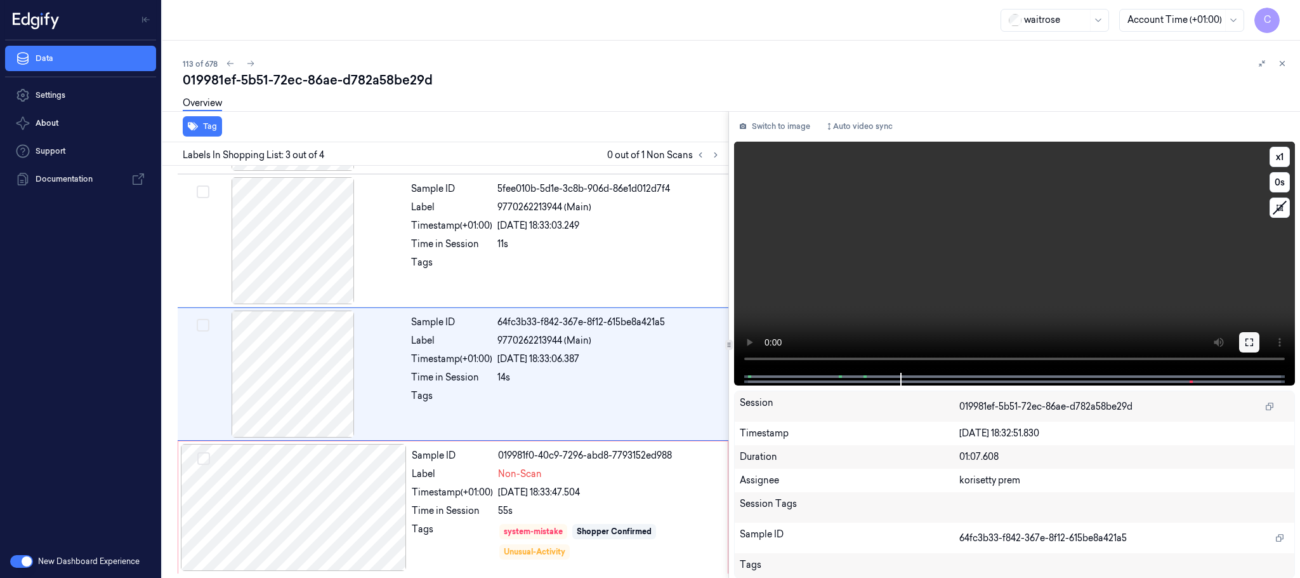
click at [1251, 343] on icon at bounding box center [1250, 342] width 10 height 10
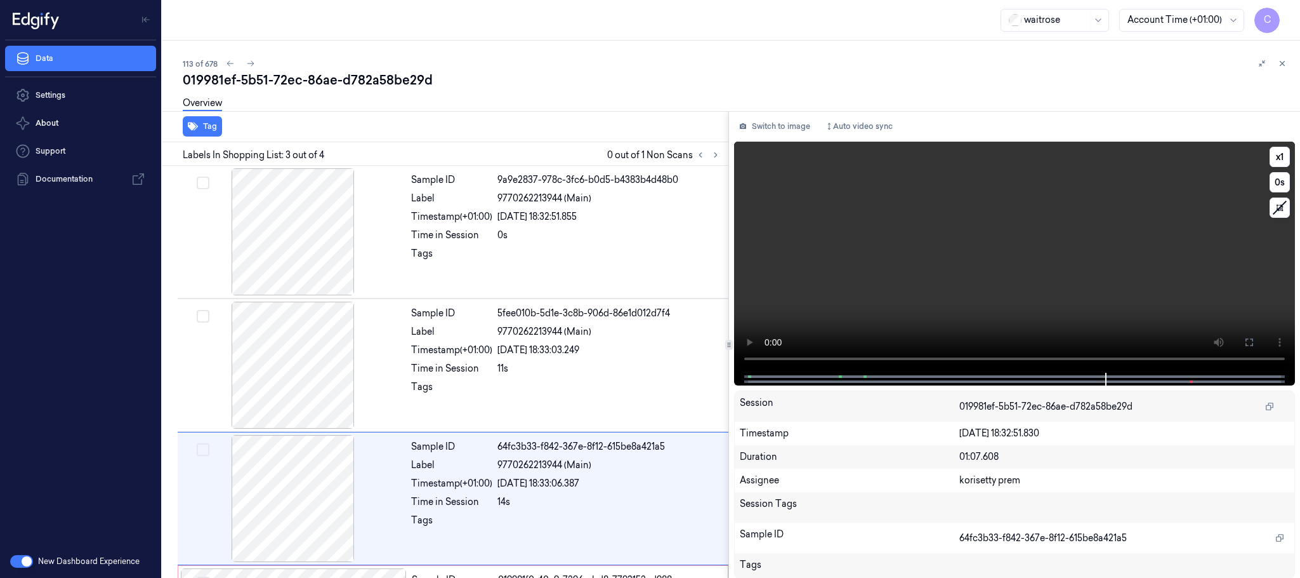
click at [899, 239] on video at bounding box center [1014, 257] width 561 height 231
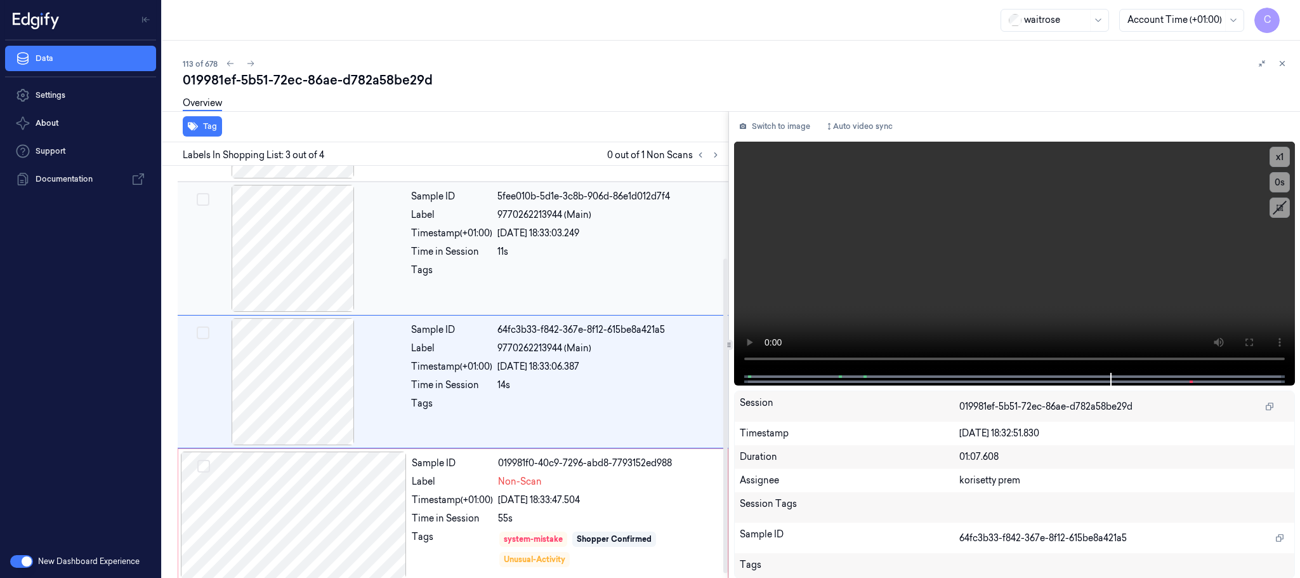
scroll to position [126, 0]
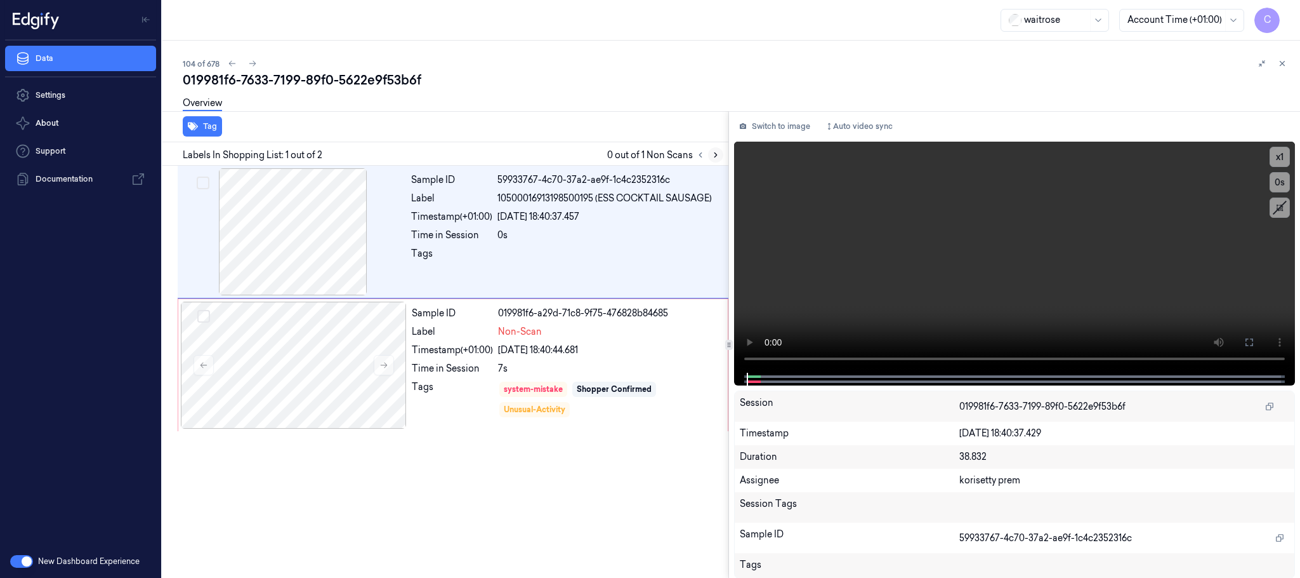
click at [710, 155] on button at bounding box center [715, 154] width 15 height 15
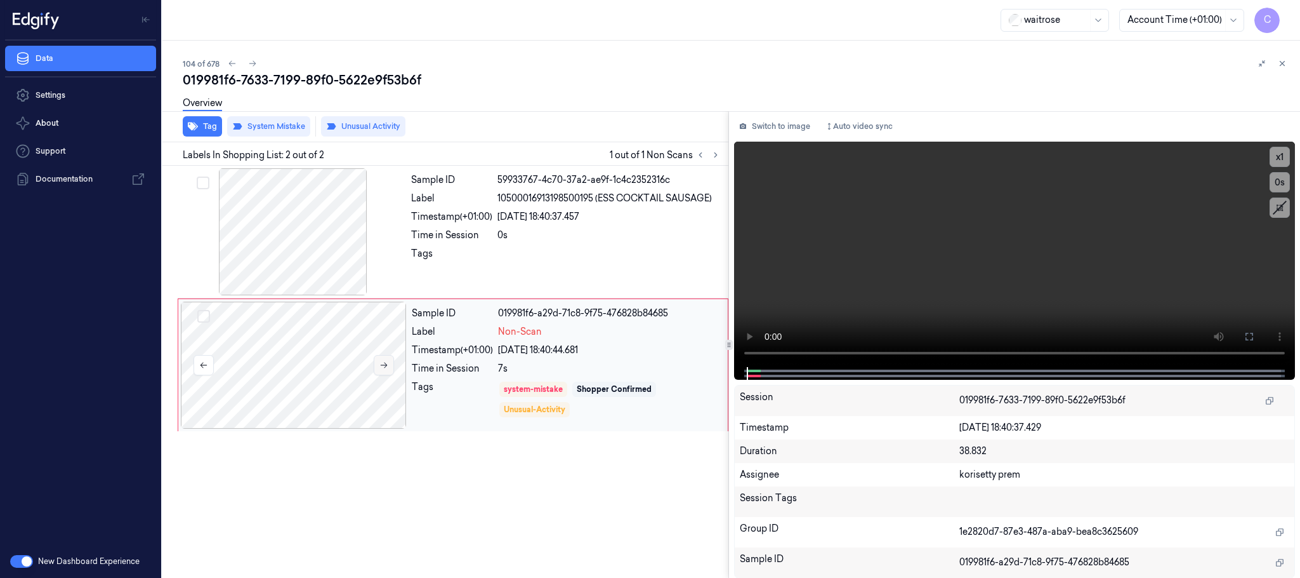
click at [383, 370] on button at bounding box center [384, 365] width 20 height 20
click at [383, 362] on icon at bounding box center [384, 364] width 9 height 9
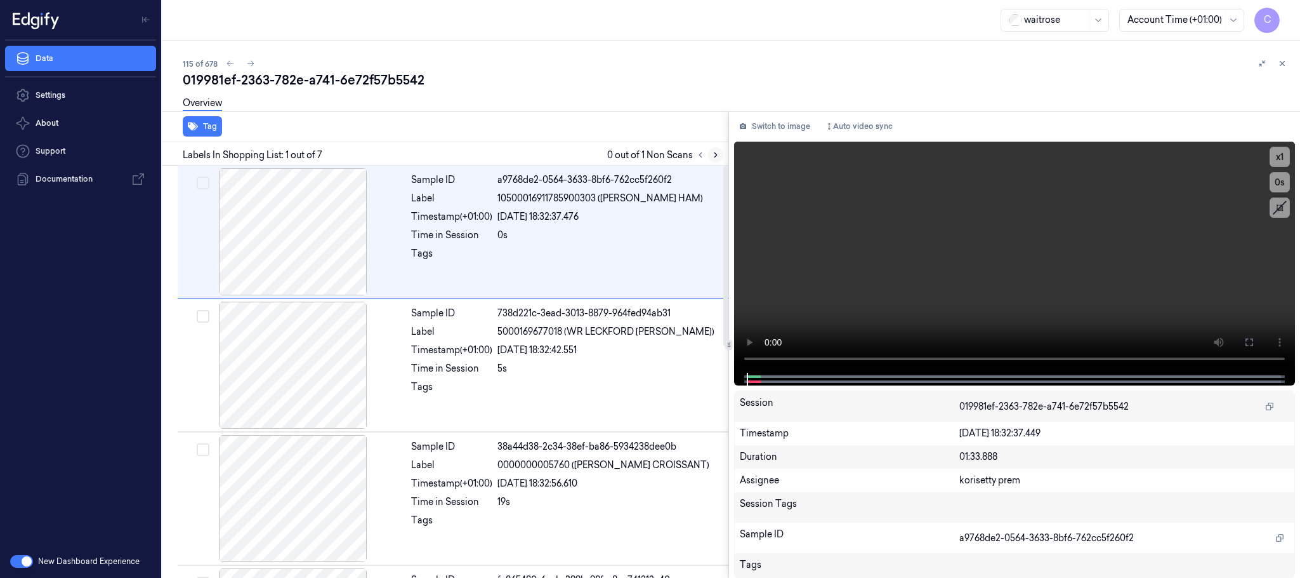
click at [715, 155] on icon at bounding box center [715, 154] width 9 height 9
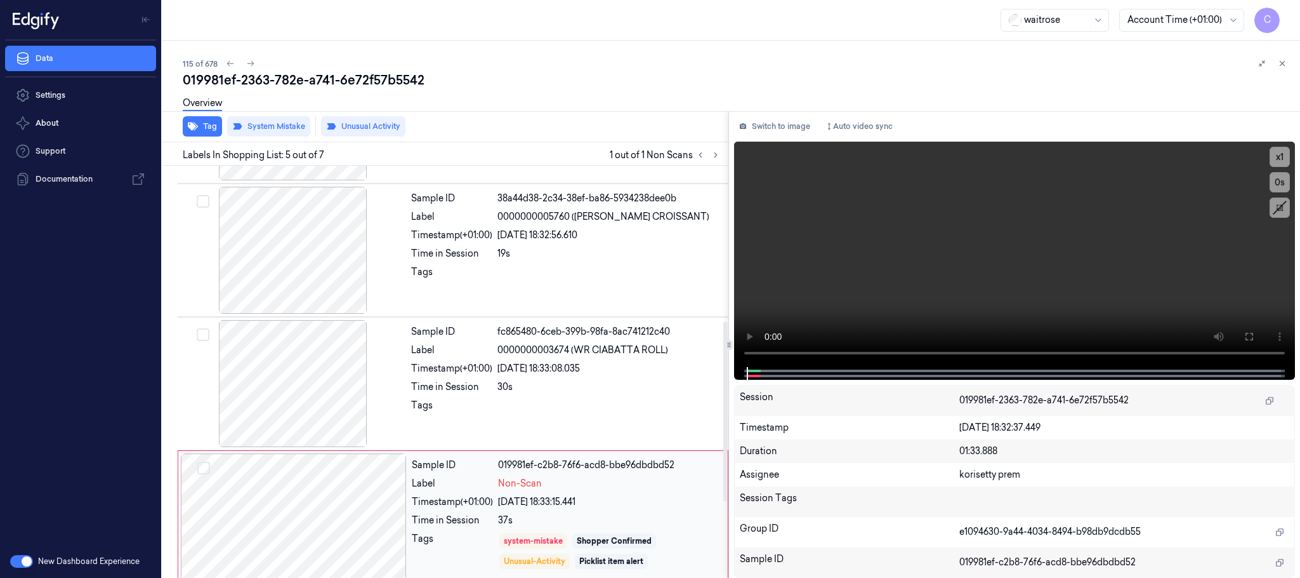
scroll to position [396, 0]
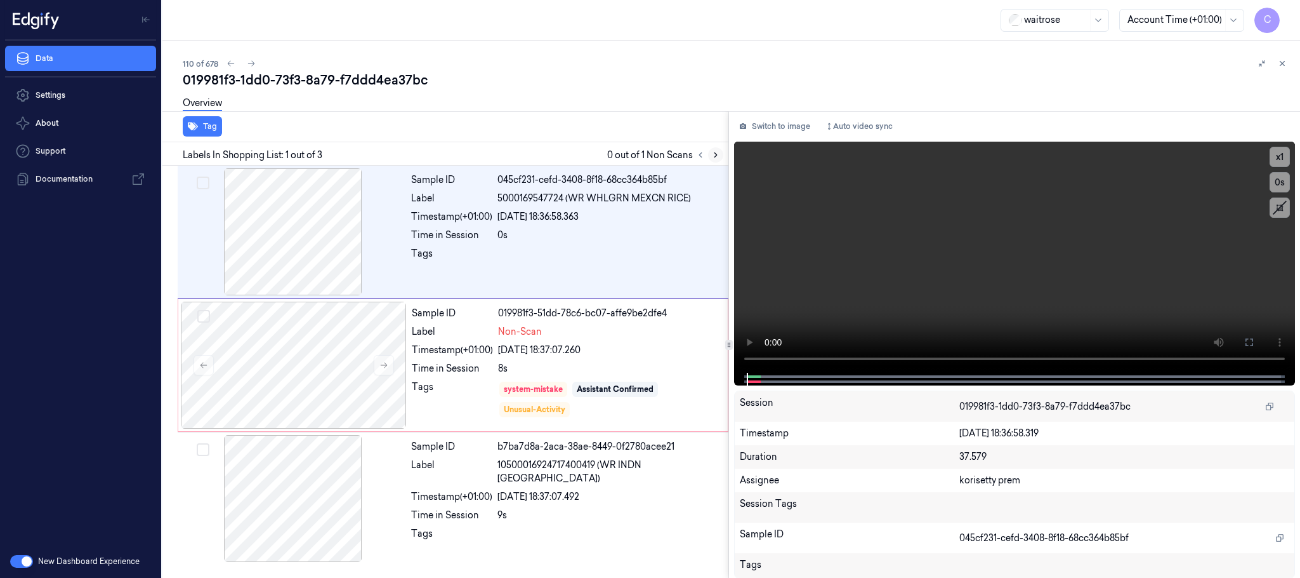
click at [715, 155] on icon at bounding box center [715, 154] width 9 height 9
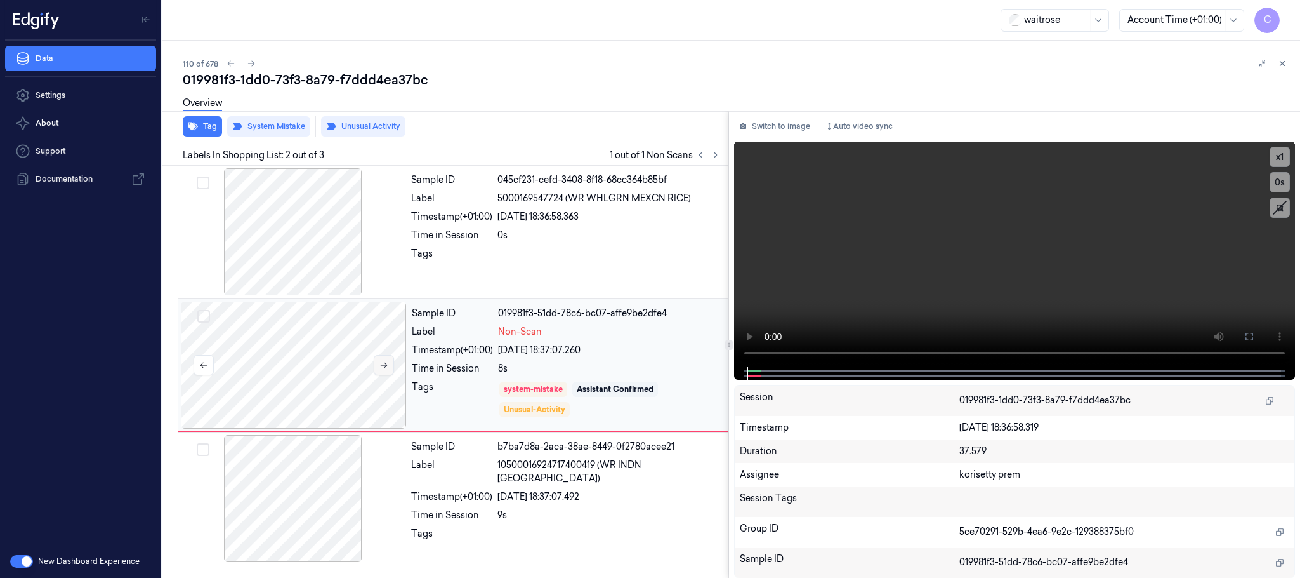
click at [388, 366] on icon at bounding box center [384, 364] width 9 height 9
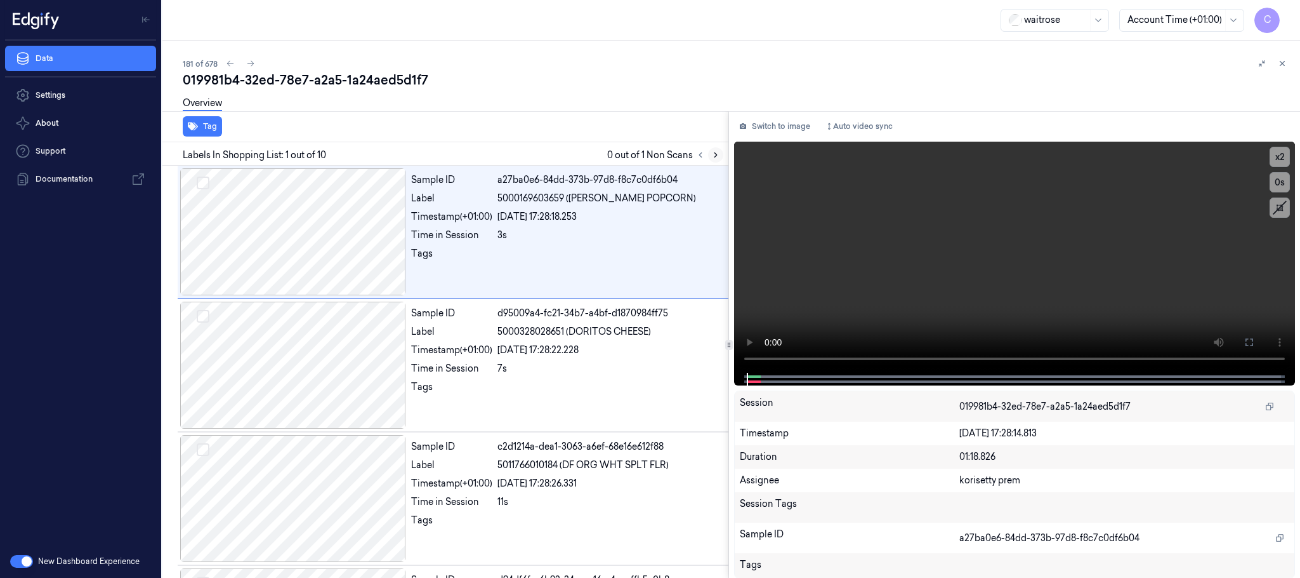
click at [720, 159] on icon at bounding box center [715, 154] width 9 height 9
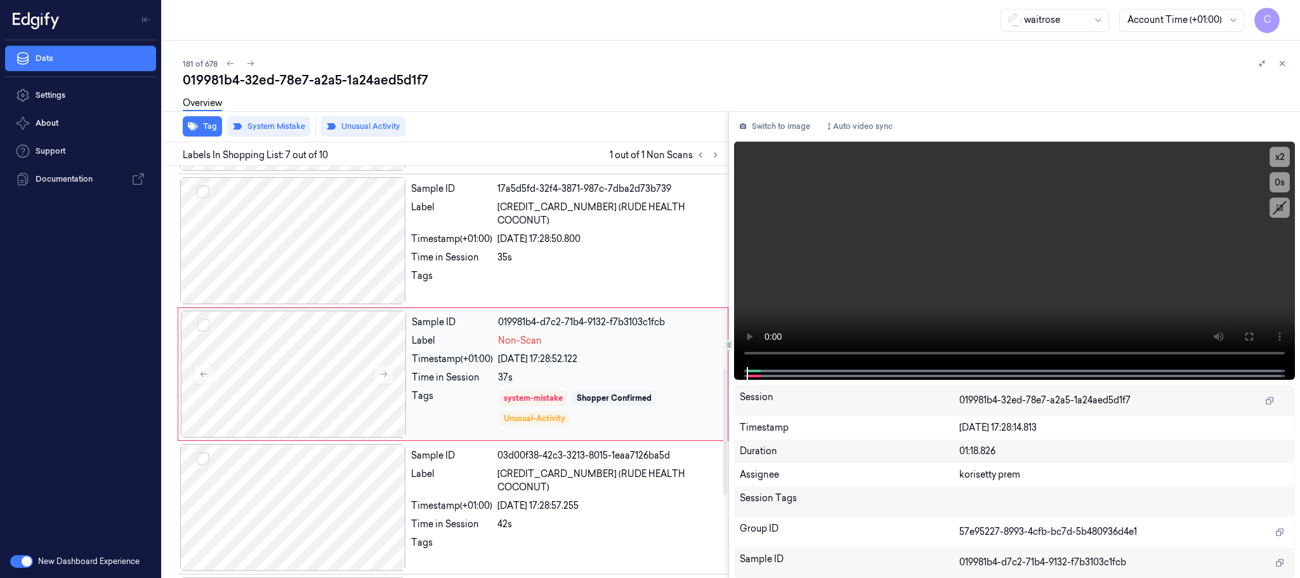
scroll to position [663, 0]
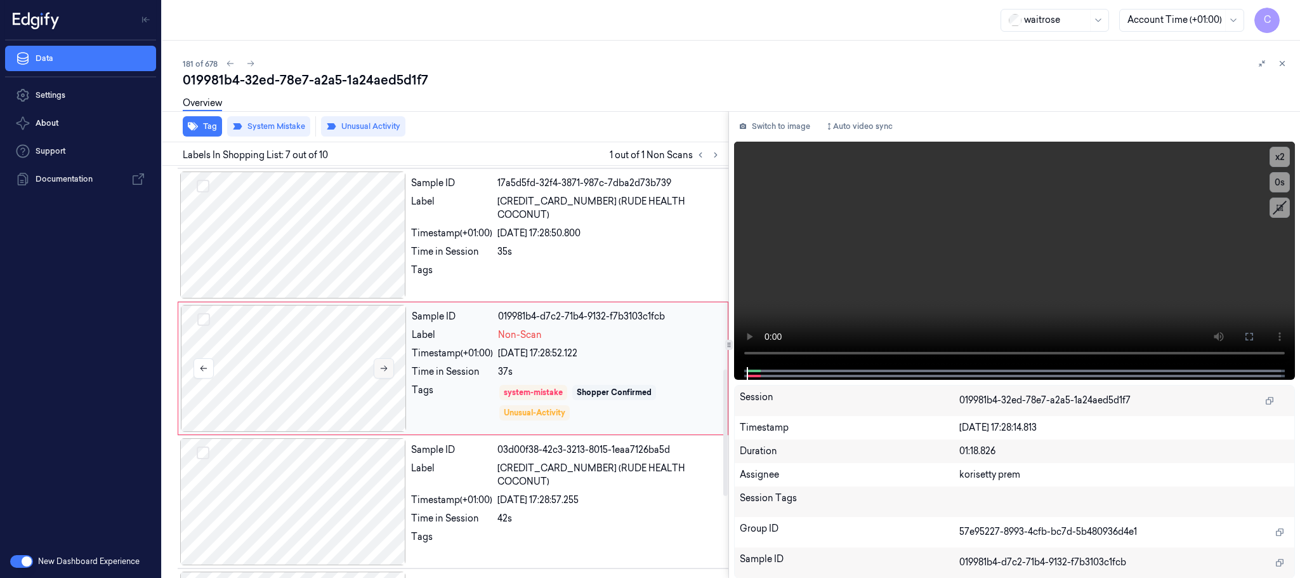
click at [387, 373] on icon at bounding box center [384, 368] width 9 height 9
click at [387, 370] on icon at bounding box center [384, 368] width 9 height 9
click at [387, 369] on icon at bounding box center [384, 368] width 9 height 9
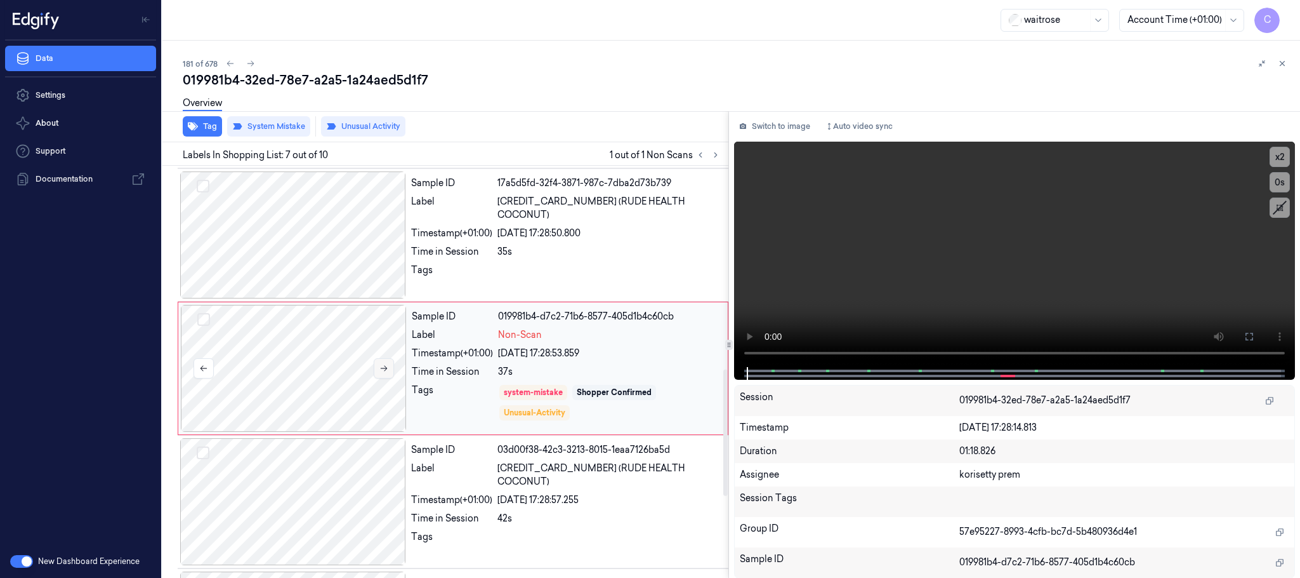
click at [387, 369] on icon at bounding box center [384, 368] width 9 height 9
click at [386, 369] on icon at bounding box center [384, 368] width 9 height 9
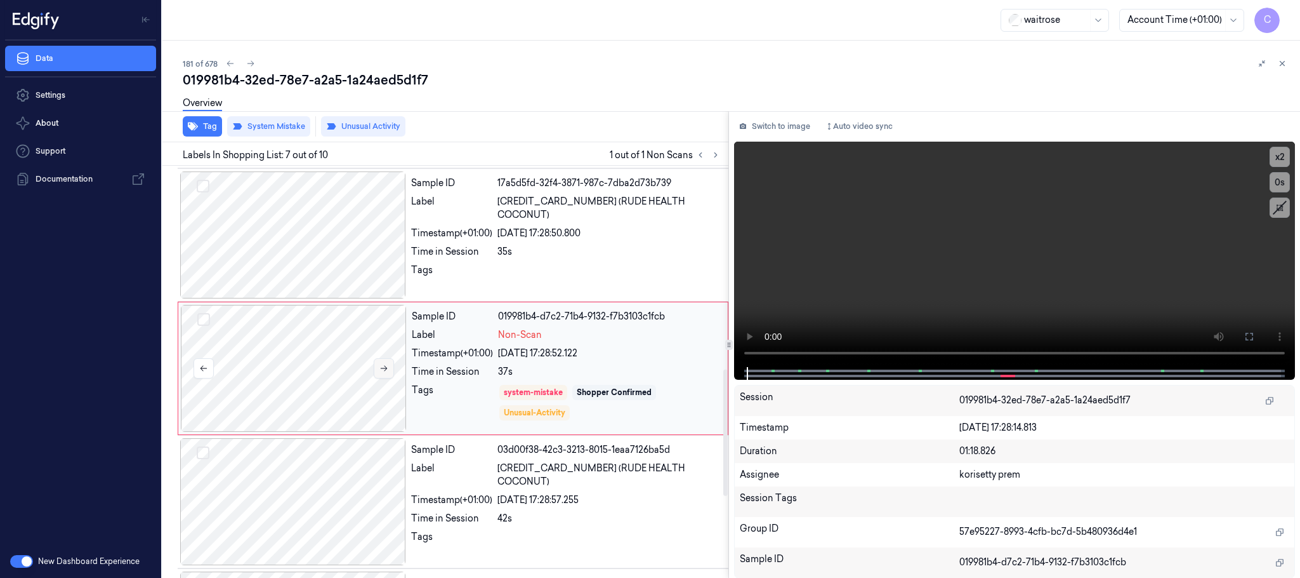
click at [386, 369] on icon at bounding box center [384, 368] width 9 height 9
click at [385, 370] on icon at bounding box center [384, 368] width 9 height 9
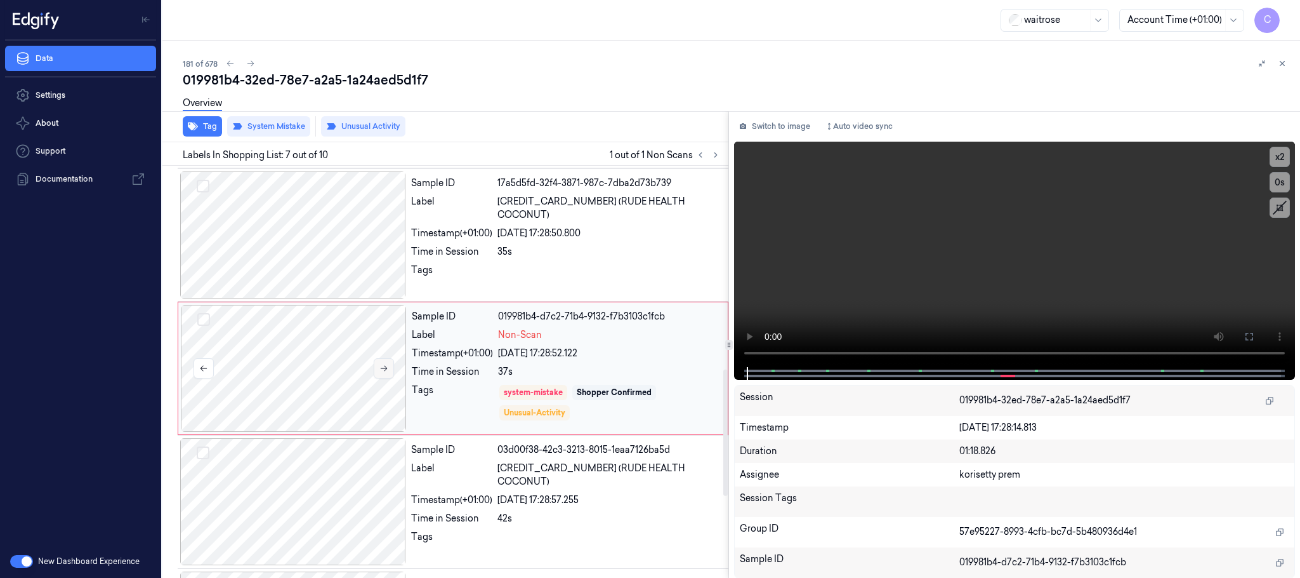
click at [385, 370] on icon at bounding box center [384, 368] width 9 height 9
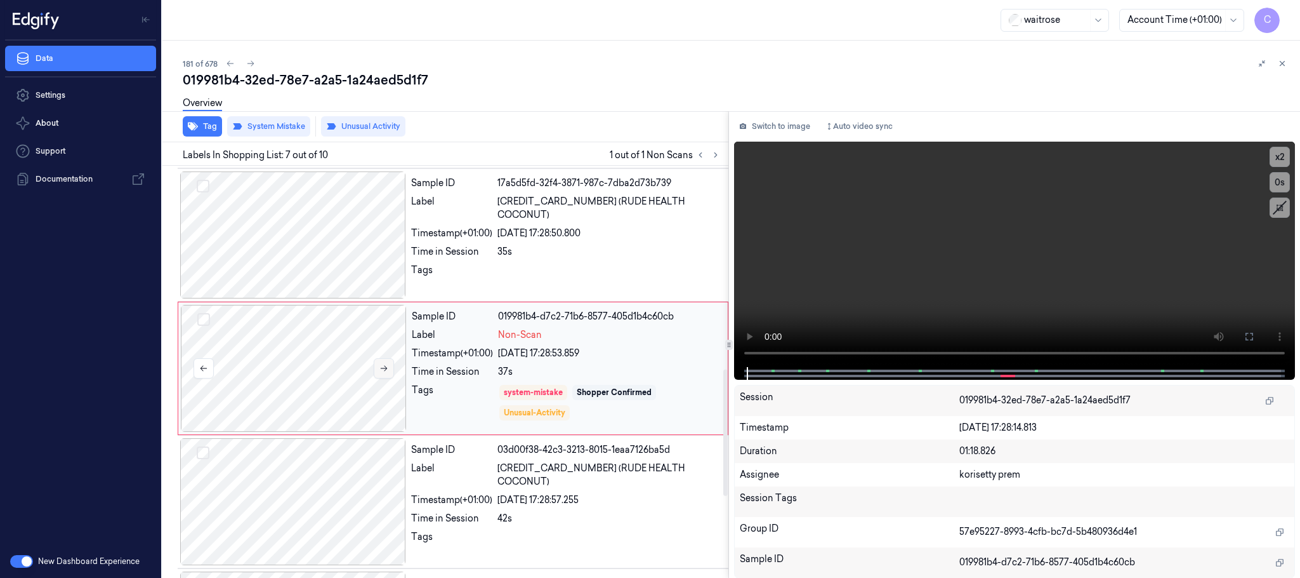
click at [385, 370] on icon at bounding box center [384, 368] width 9 height 9
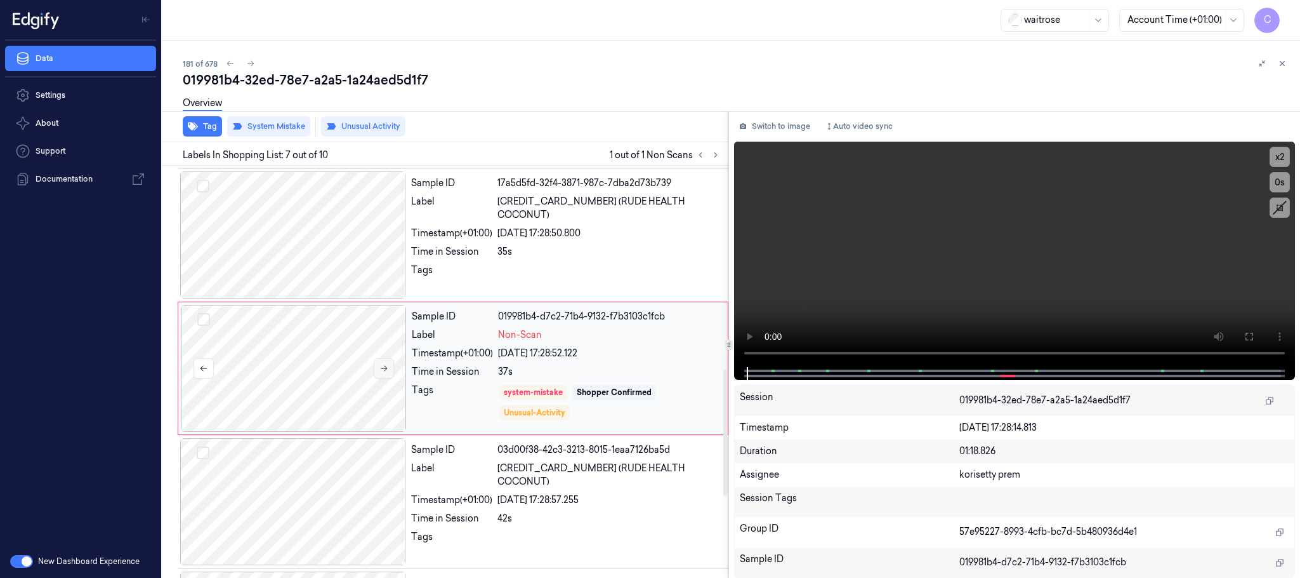
click at [385, 370] on icon at bounding box center [384, 368] width 9 height 9
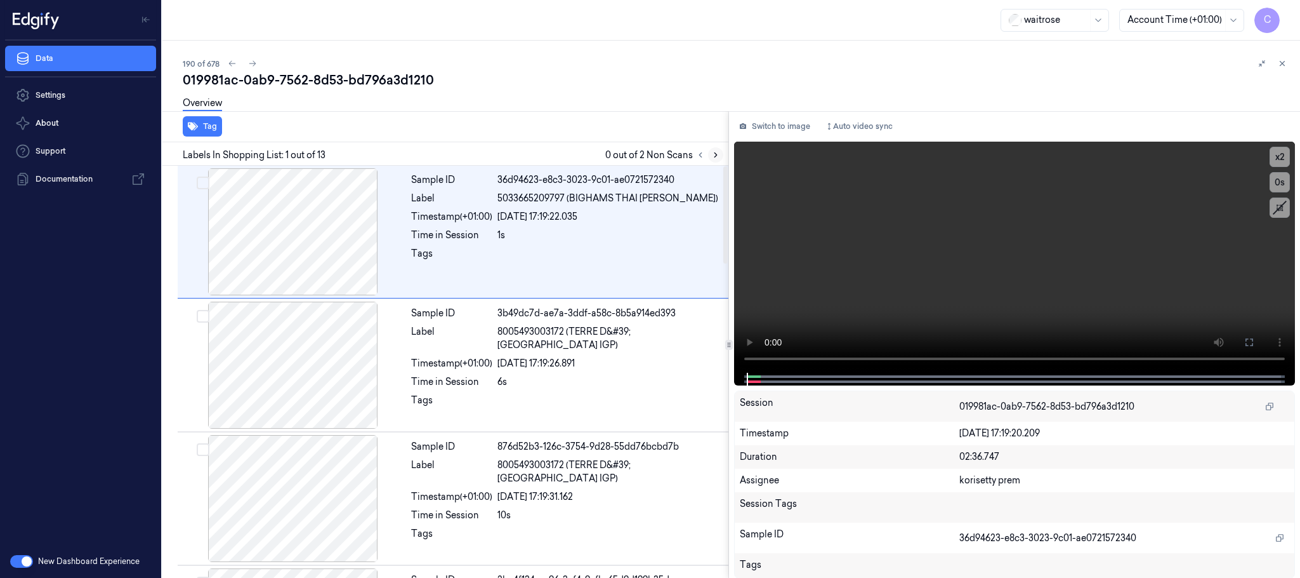
click at [714, 160] on button at bounding box center [715, 154] width 15 height 15
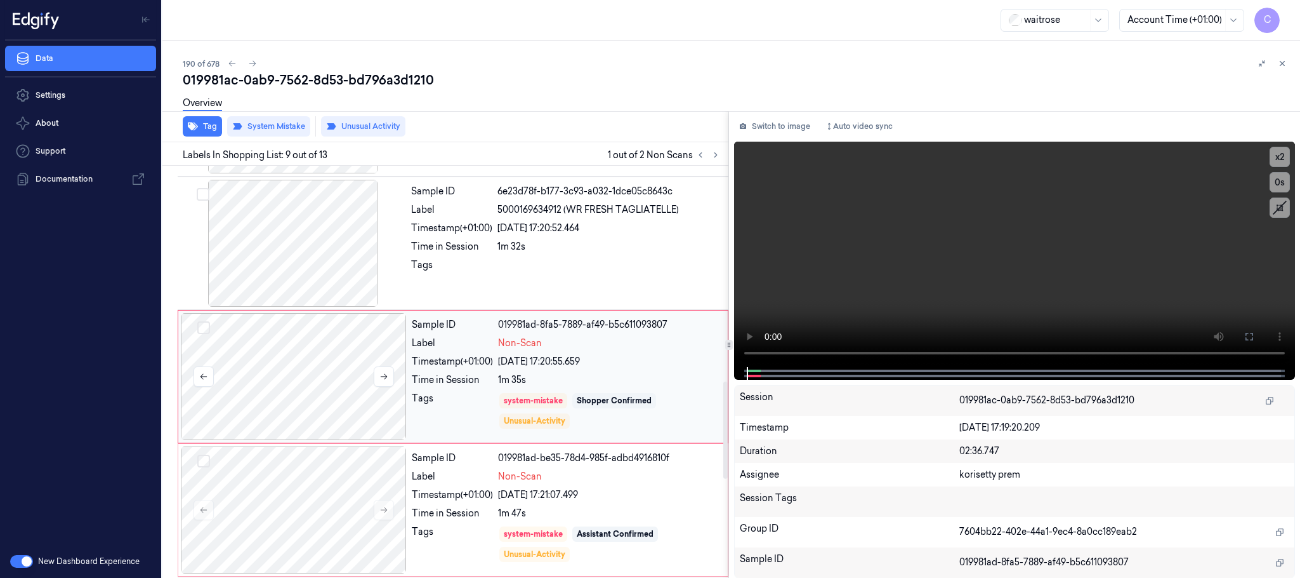
scroll to position [931, 0]
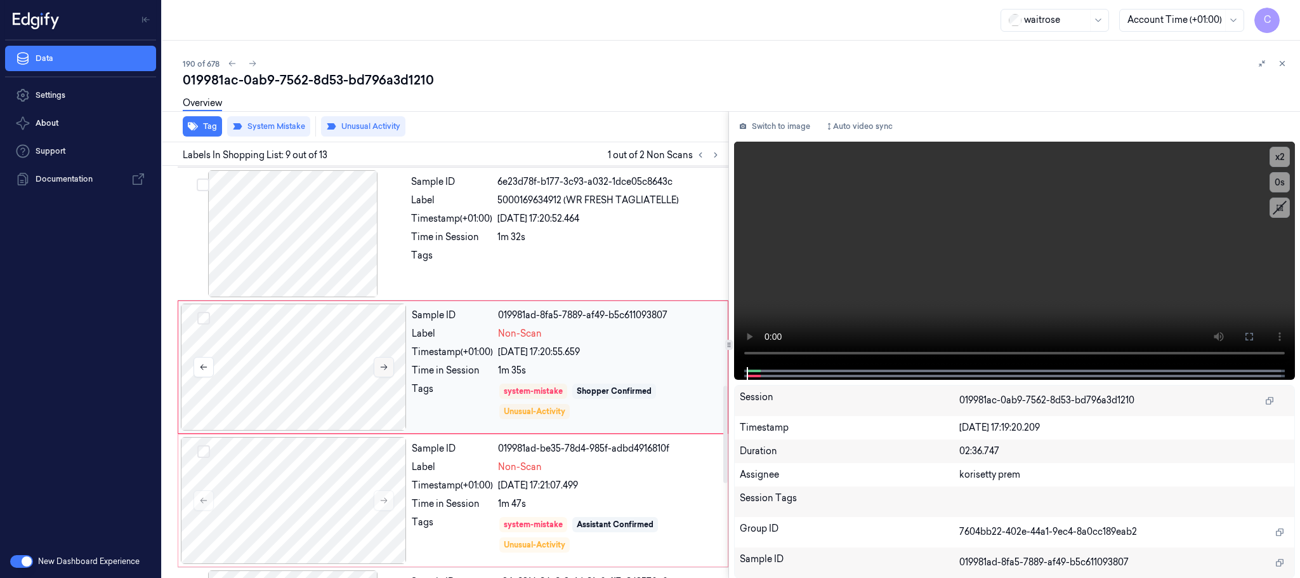
click at [386, 371] on icon at bounding box center [384, 366] width 9 height 9
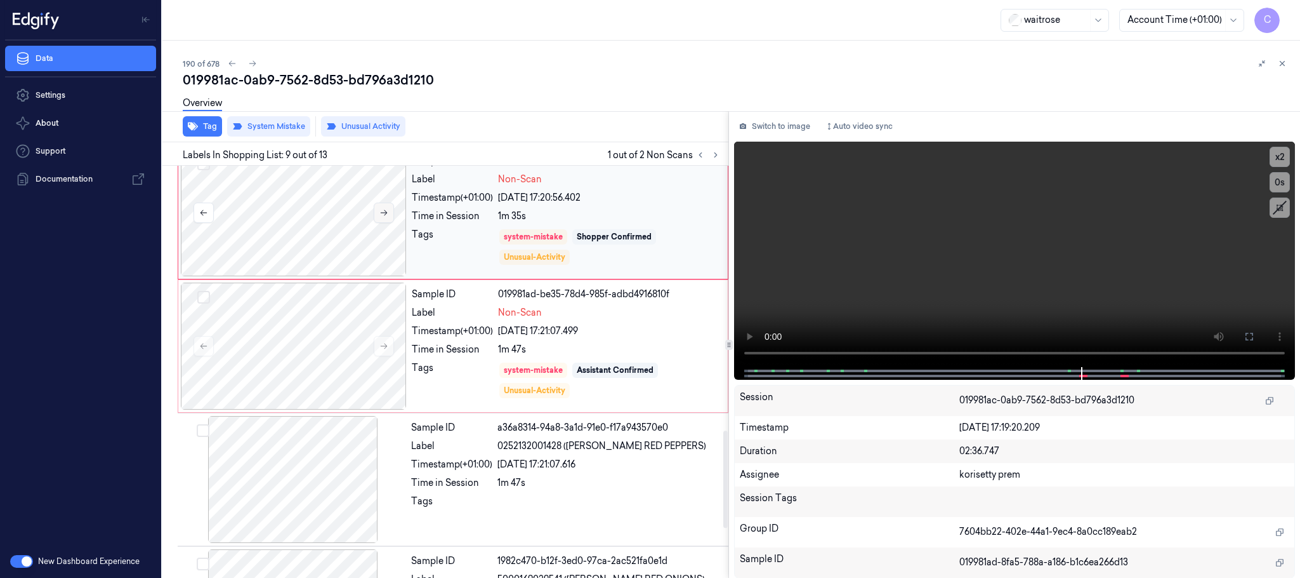
scroll to position [1121, 0]
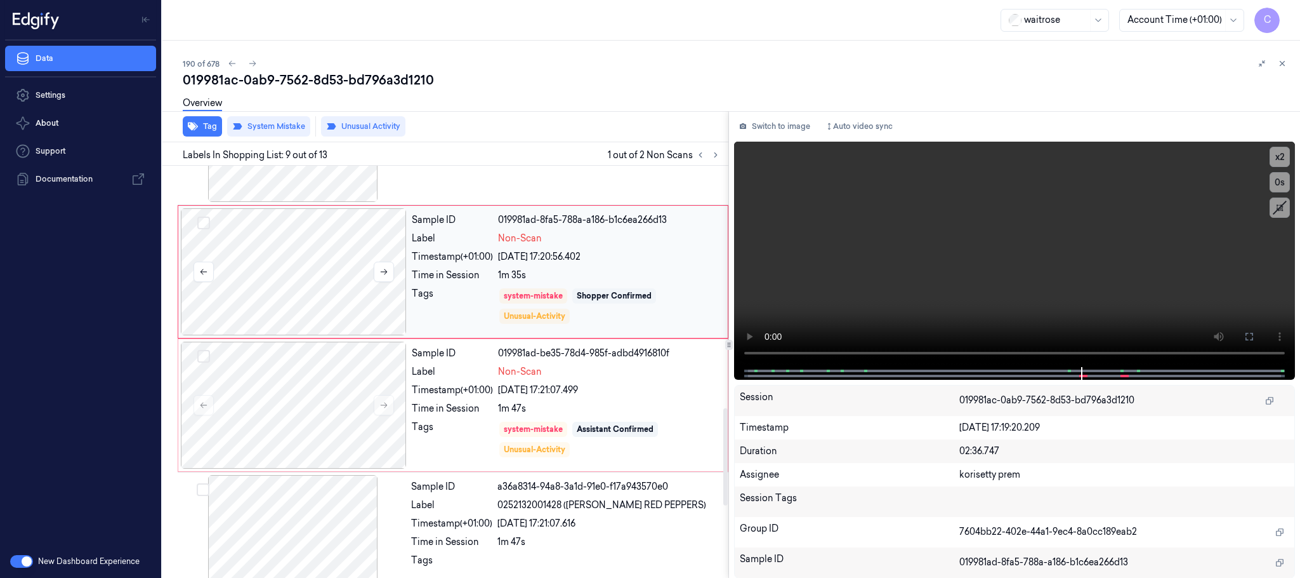
click at [317, 282] on div at bounding box center [294, 271] width 226 height 127
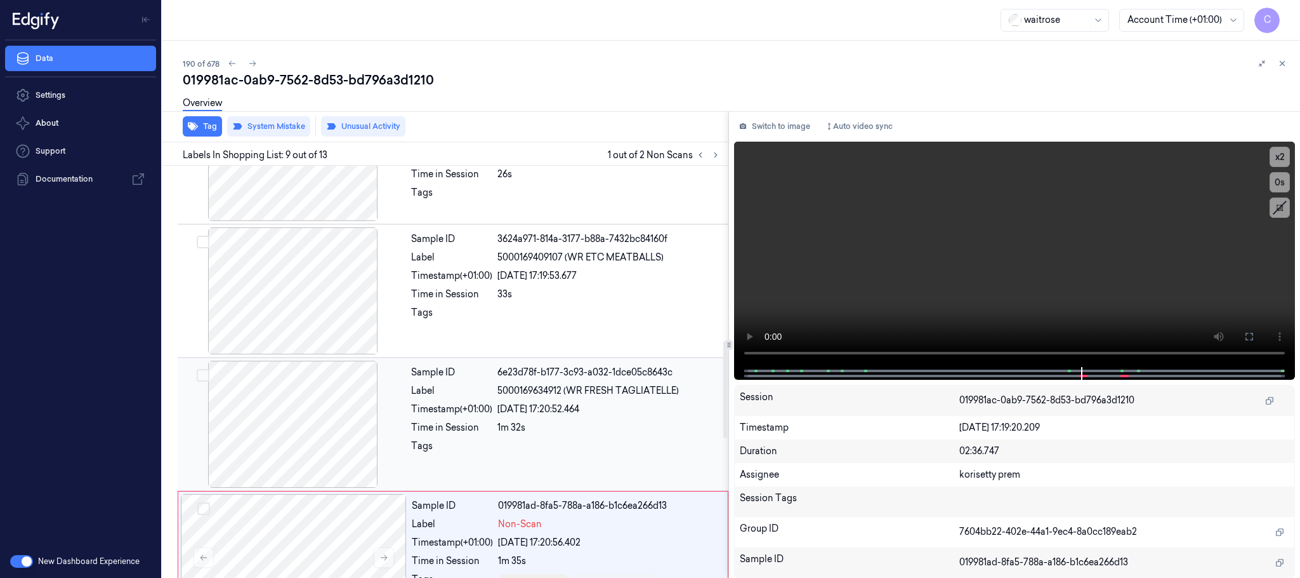
click at [330, 428] on div at bounding box center [293, 423] width 226 height 127
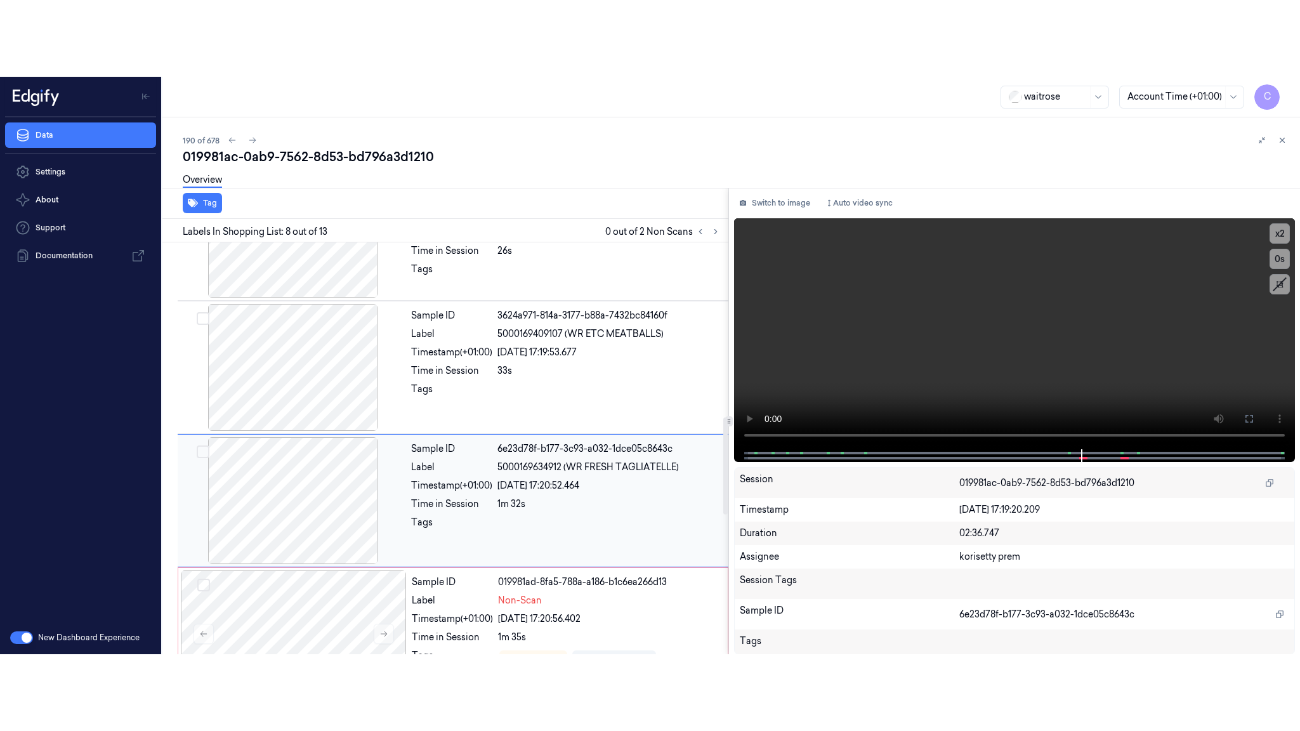
scroll to position [796, 0]
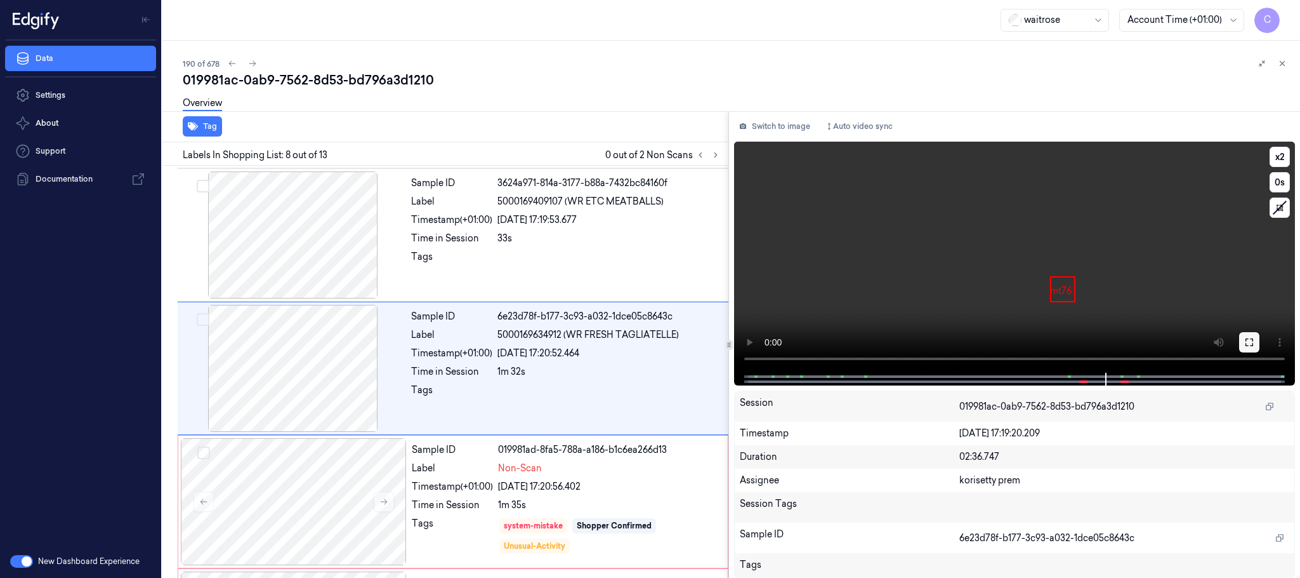
click at [1250, 348] on button at bounding box center [1249, 342] width 20 height 20
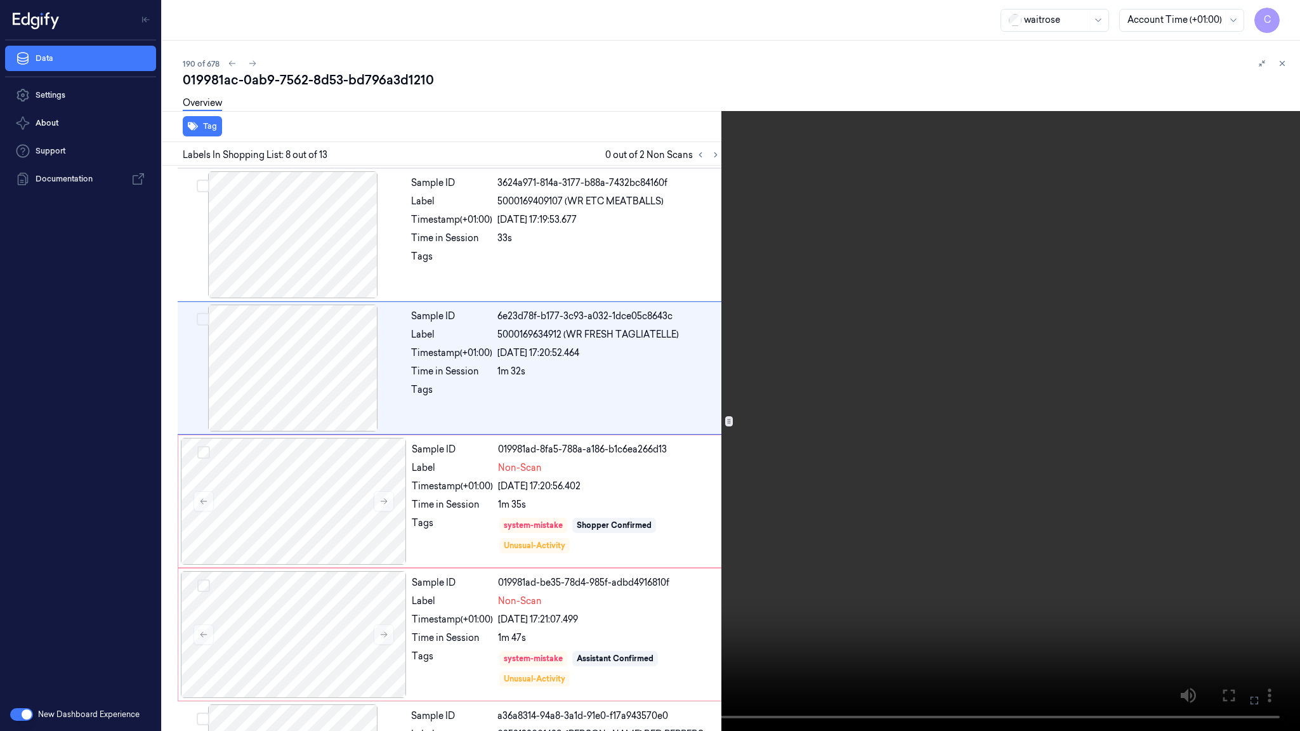
click at [669, 440] on video at bounding box center [650, 365] width 1300 height 731
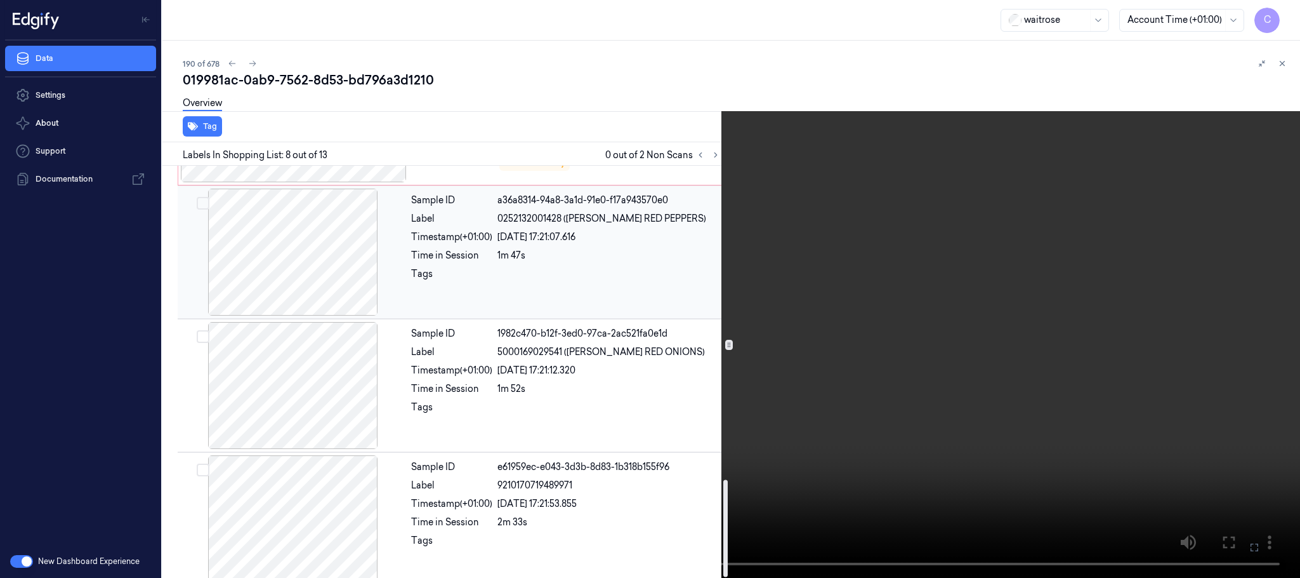
scroll to position [1331, 0]
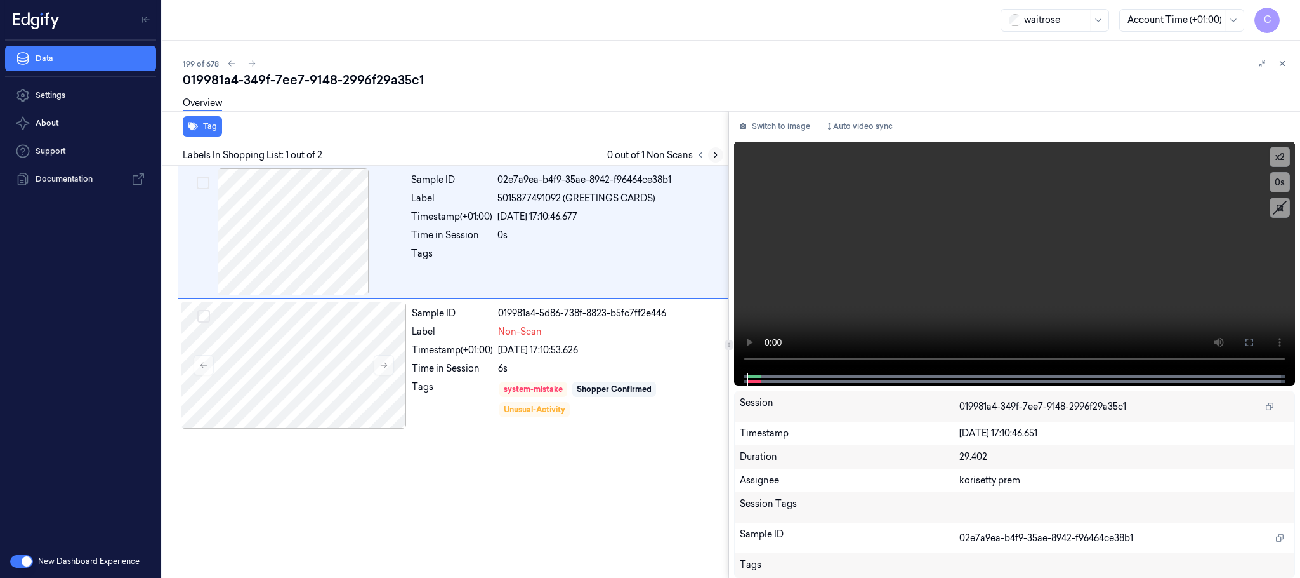
click at [718, 154] on icon at bounding box center [715, 154] width 9 height 9
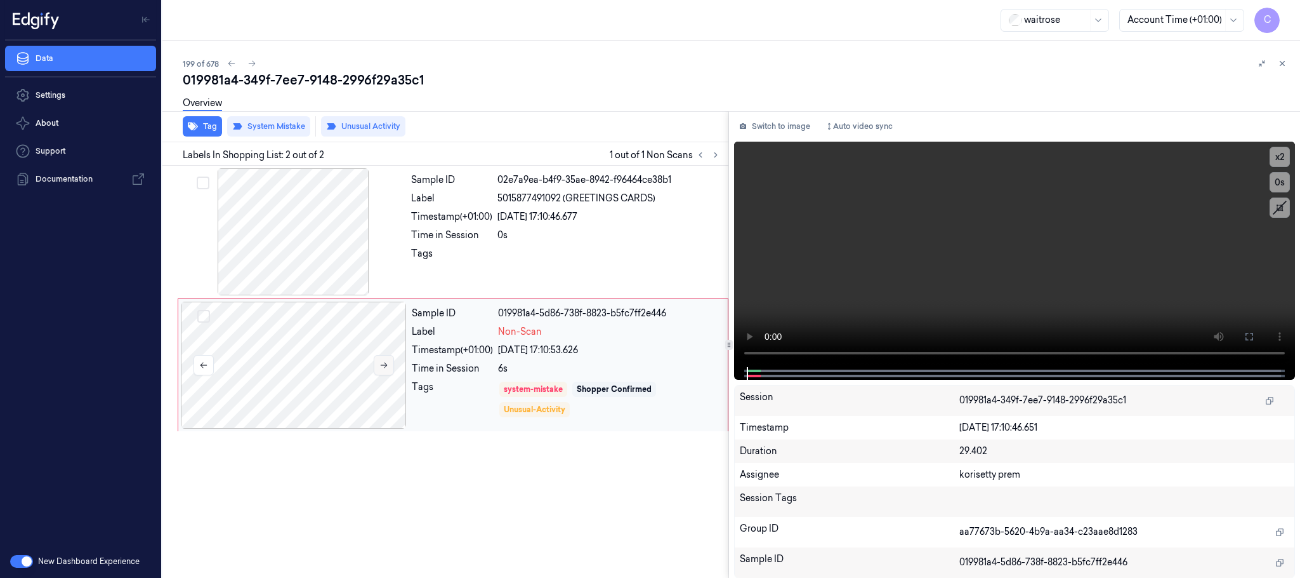
click at [386, 364] on icon at bounding box center [384, 365] width 7 height 6
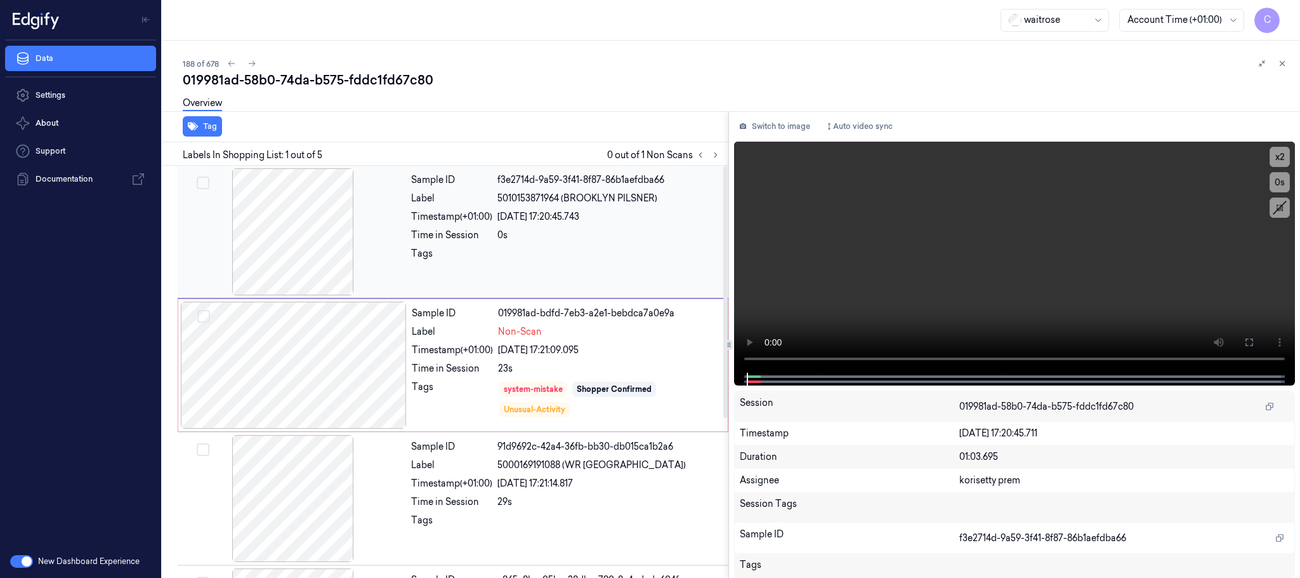
drag, startPoint x: 711, startPoint y: 160, endPoint x: 699, endPoint y: 179, distance: 22.5
click at [711, 159] on button at bounding box center [715, 154] width 15 height 15
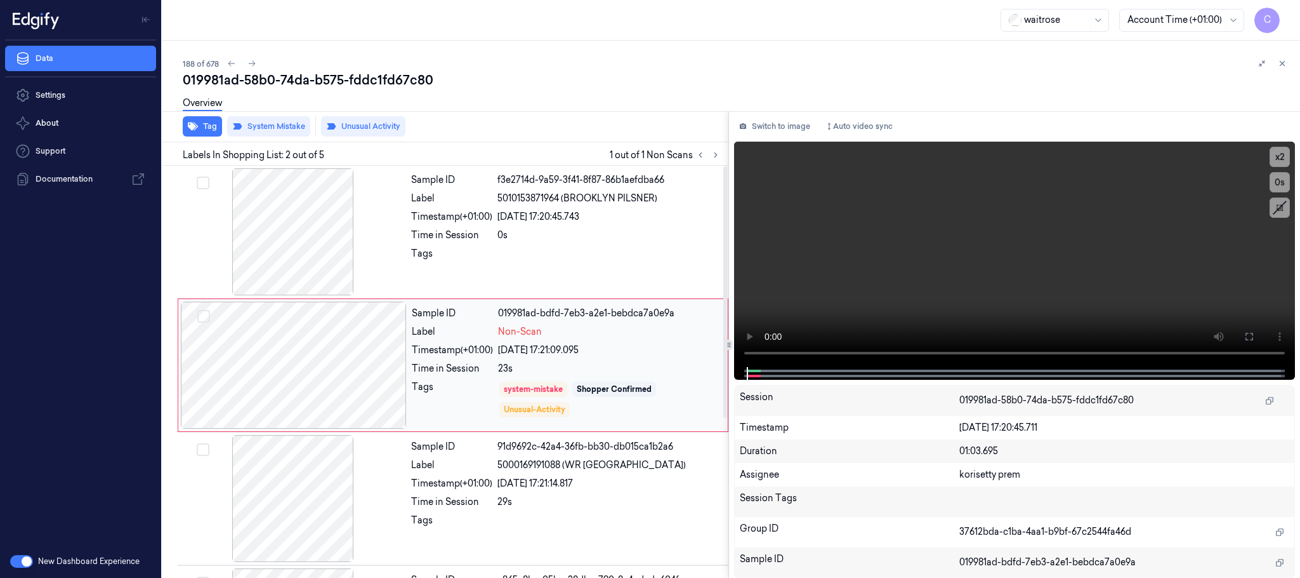
click at [391, 374] on div at bounding box center [294, 364] width 226 height 127
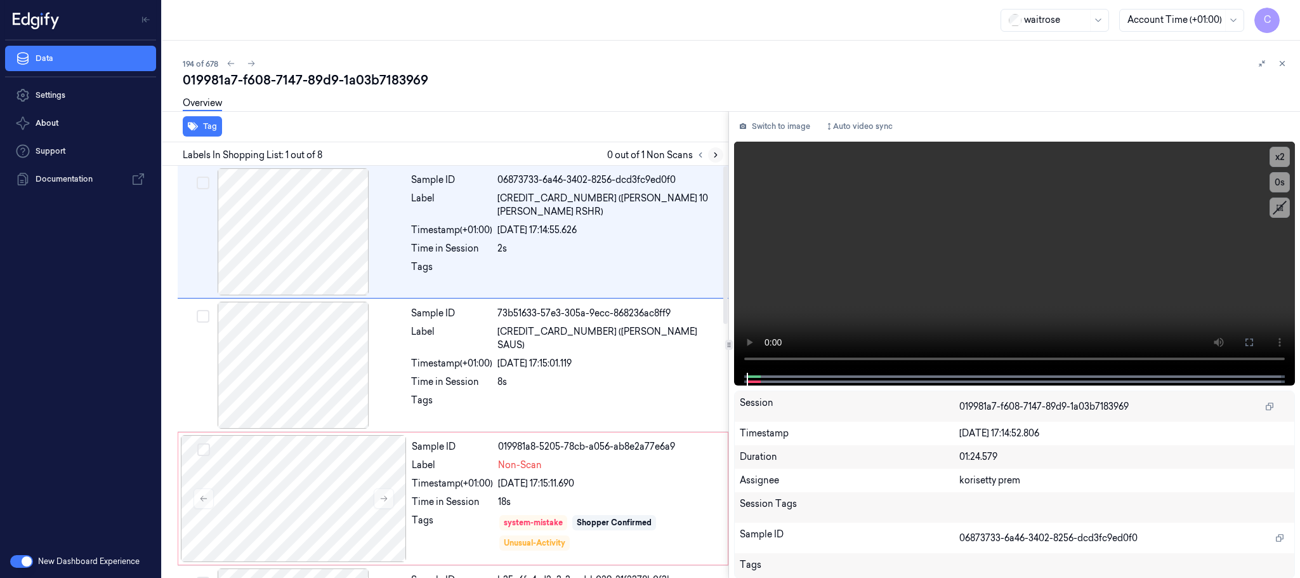
click at [715, 150] on icon at bounding box center [715, 154] width 9 height 9
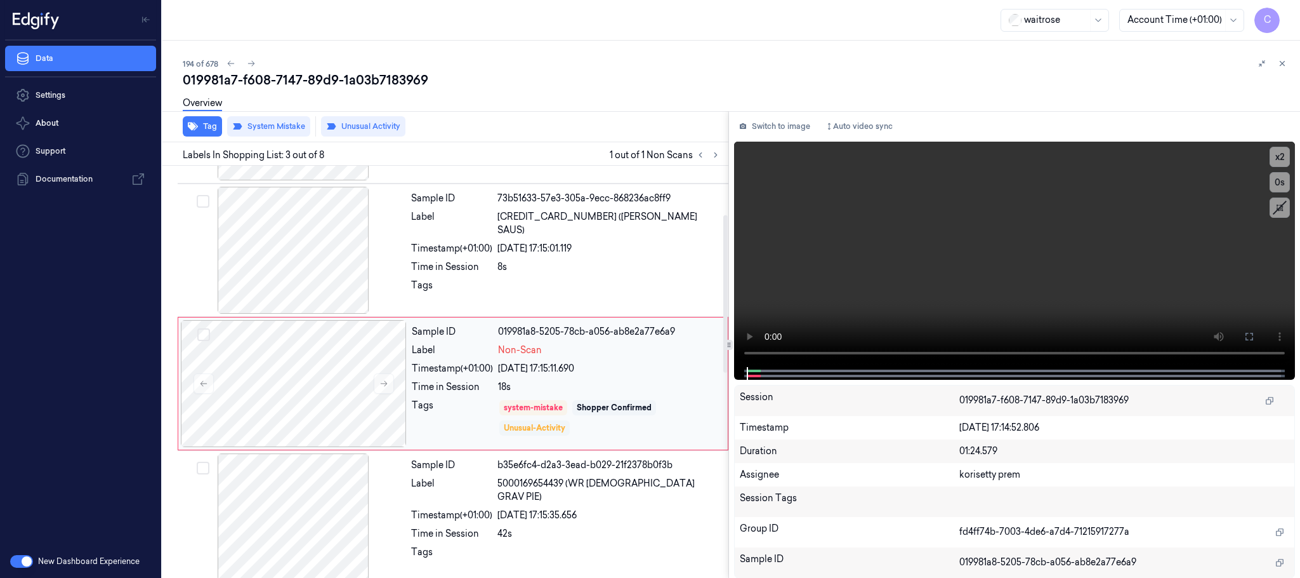
scroll to position [128, 0]
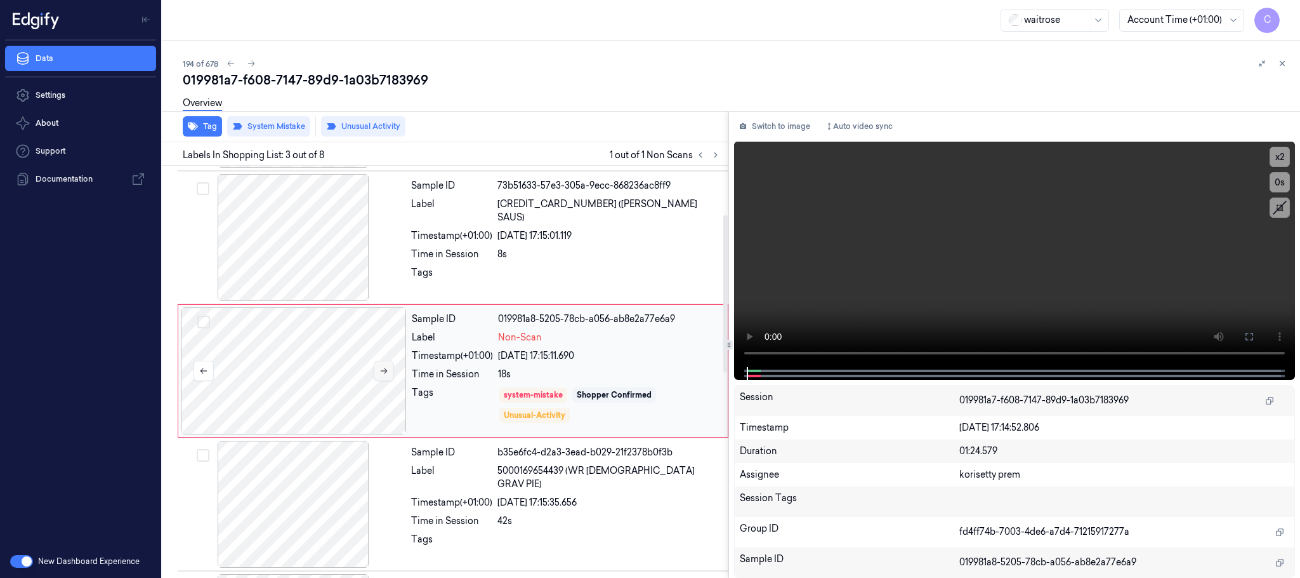
click at [383, 371] on icon at bounding box center [384, 370] width 9 height 9
click at [385, 375] on icon at bounding box center [384, 370] width 9 height 9
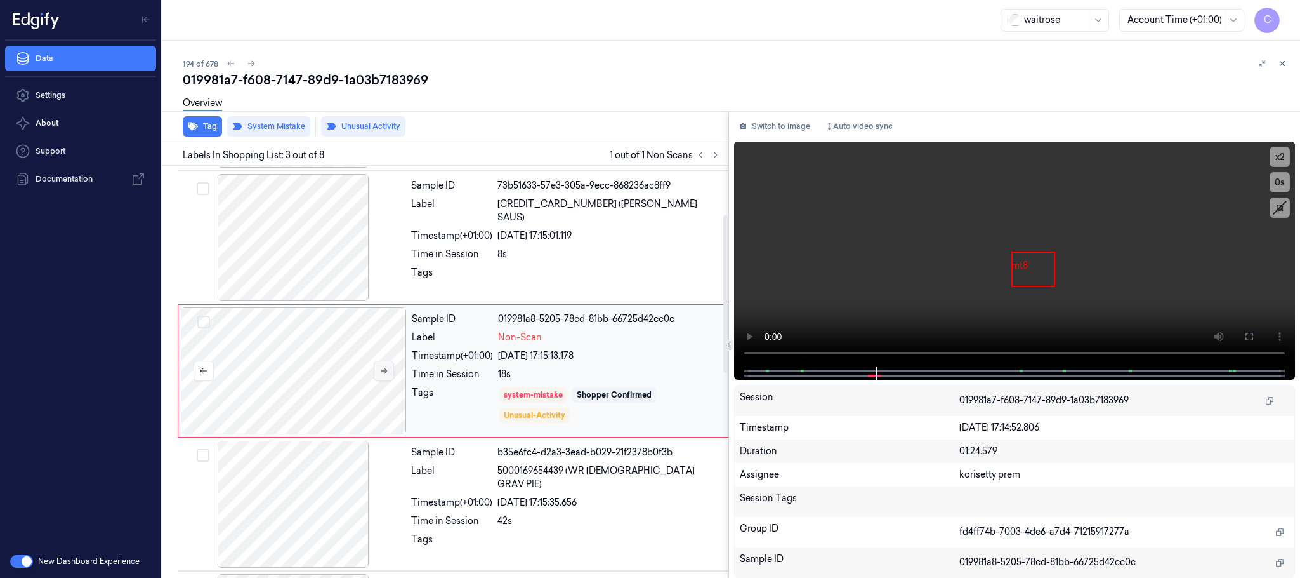
click at [385, 375] on icon at bounding box center [384, 370] width 9 height 9
click at [385, 374] on icon at bounding box center [384, 371] width 7 height 6
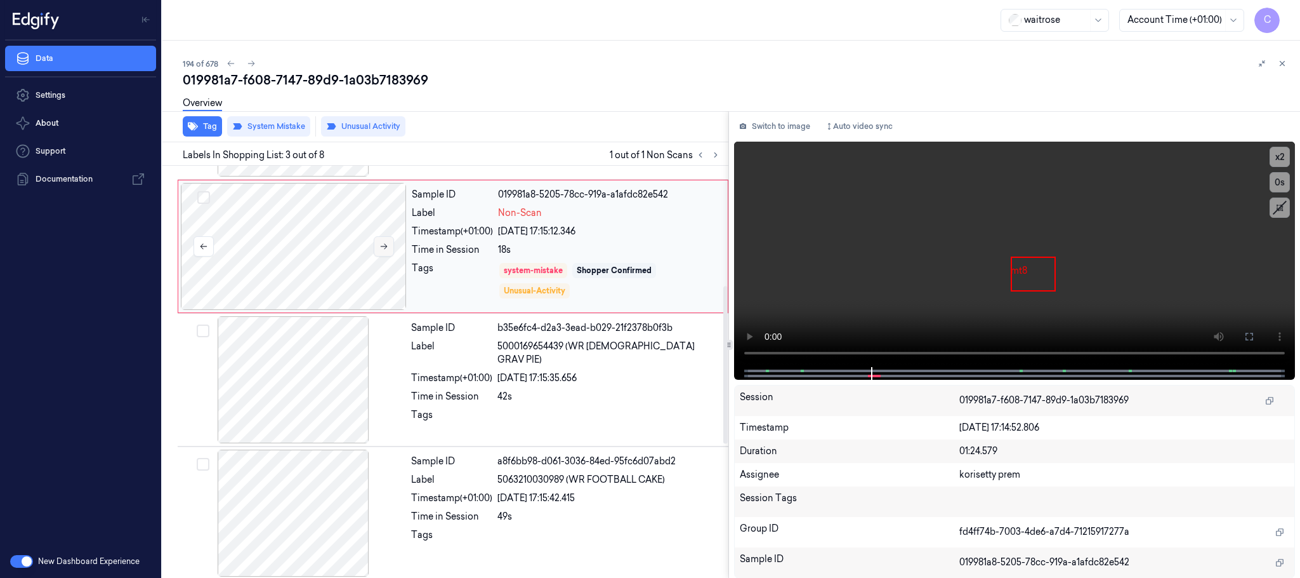
scroll to position [381, 0]
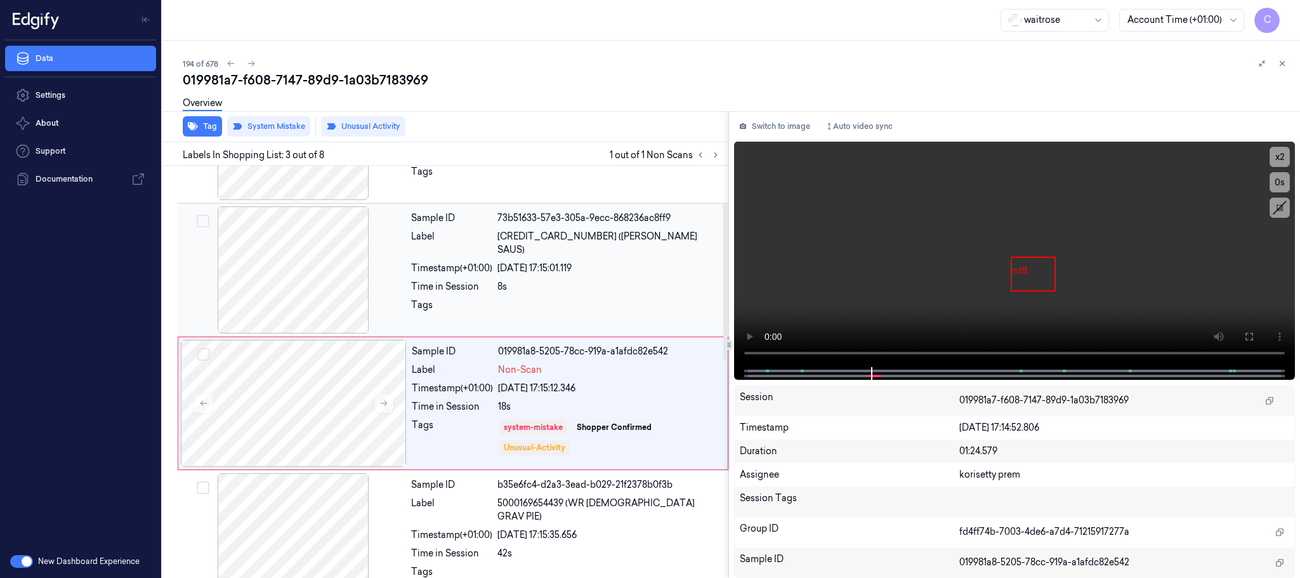
click at [301, 270] on div at bounding box center [293, 269] width 226 height 127
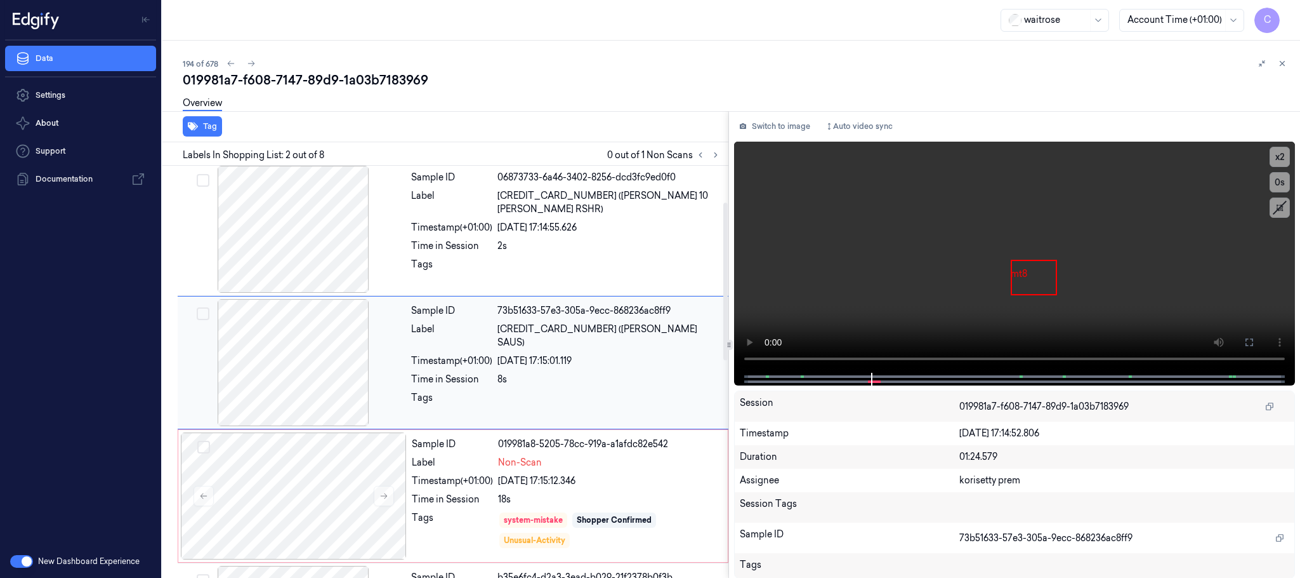
scroll to position [0, 0]
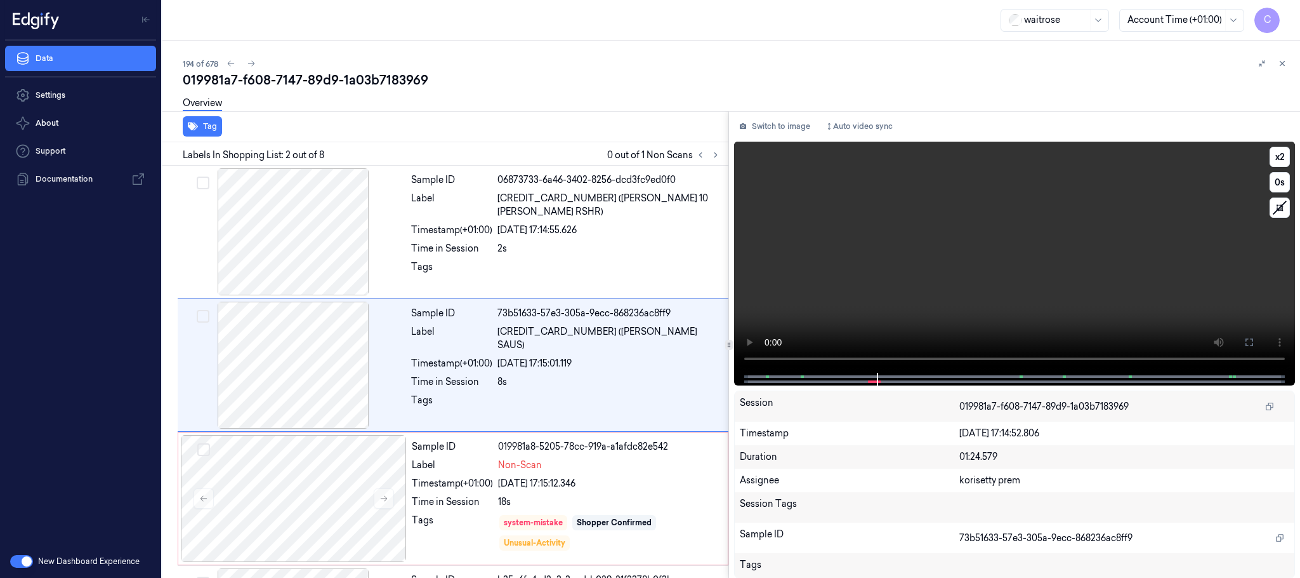
click at [1038, 269] on video at bounding box center [1014, 257] width 561 height 231
click at [975, 284] on video at bounding box center [1014, 257] width 561 height 231
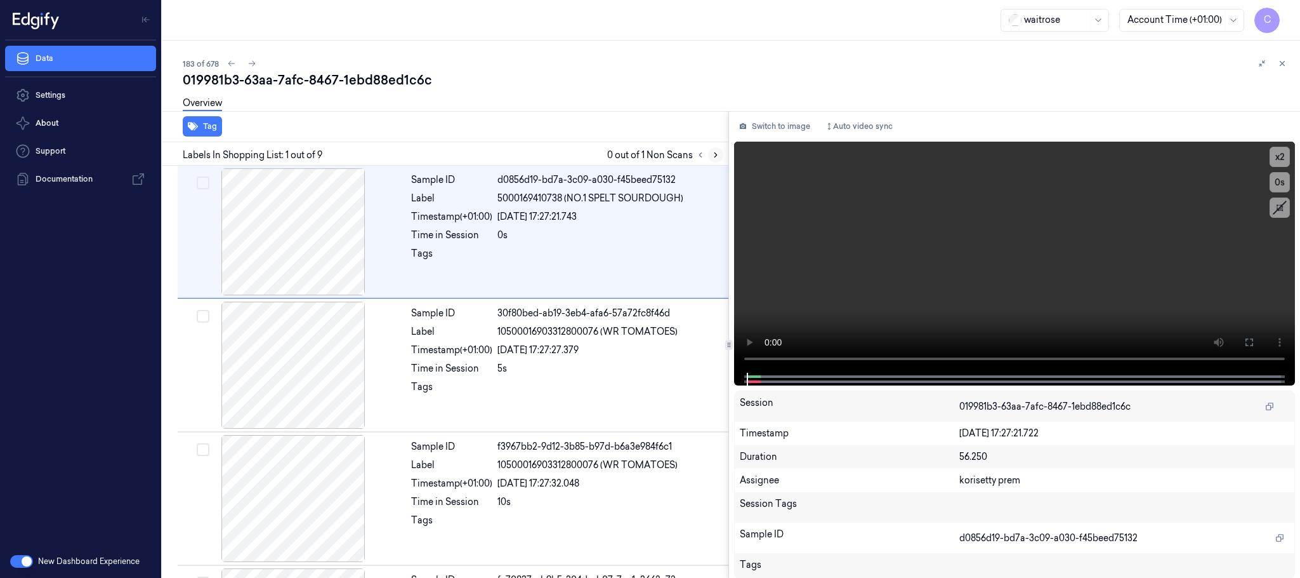
click at [722, 154] on button at bounding box center [715, 154] width 15 height 15
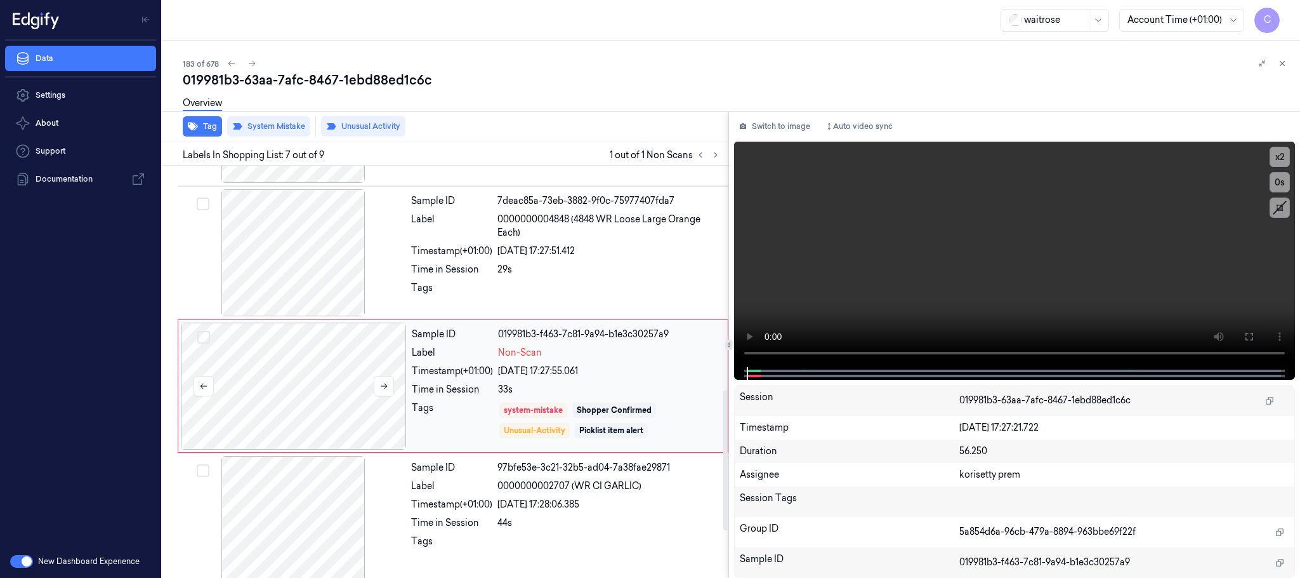
scroll to position [663, 0]
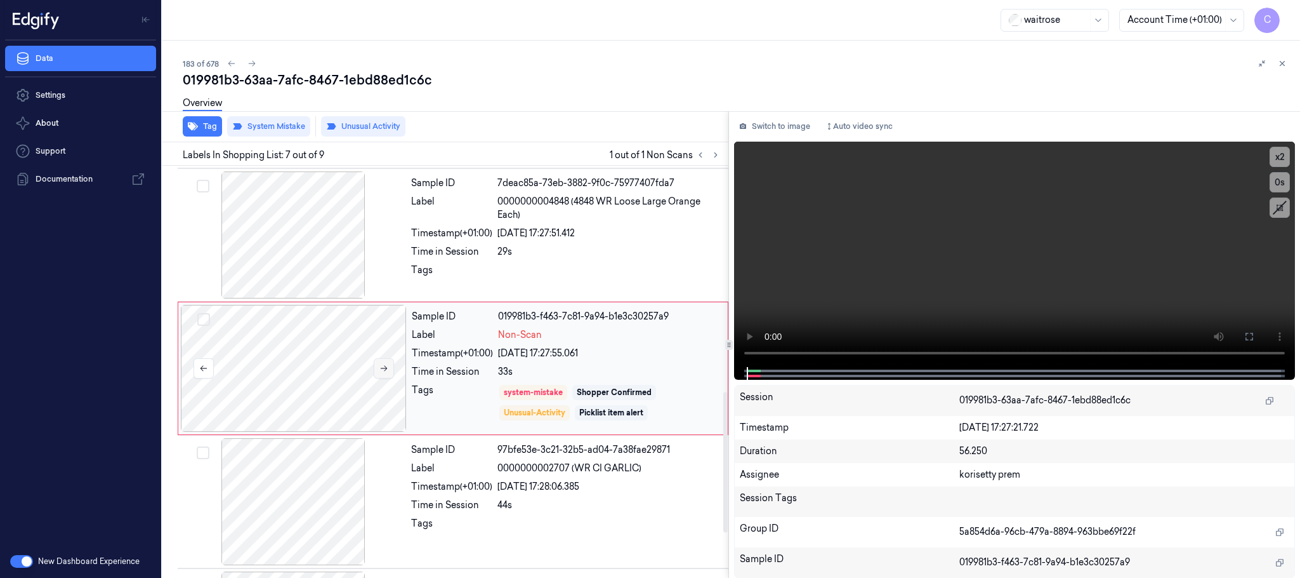
click at [383, 372] on icon at bounding box center [384, 368] width 9 height 9
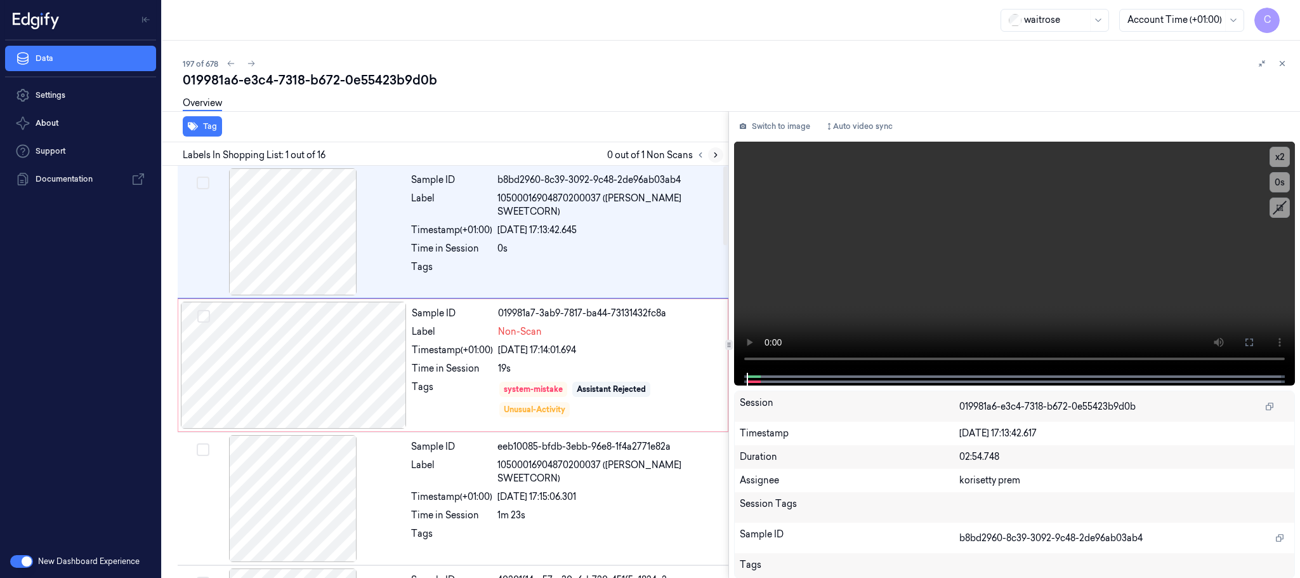
click at [718, 157] on icon at bounding box center [715, 154] width 9 height 9
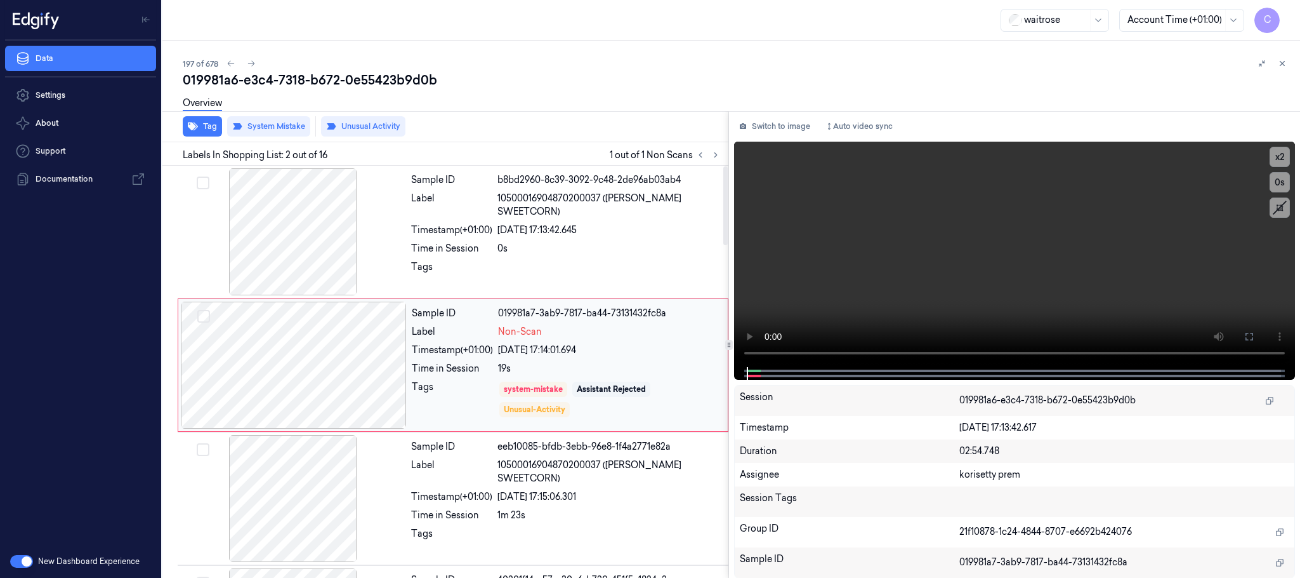
click at [379, 369] on div at bounding box center [294, 364] width 226 height 127
click at [331, 368] on div at bounding box center [294, 364] width 226 height 127
click at [317, 232] on div at bounding box center [293, 231] width 226 height 127
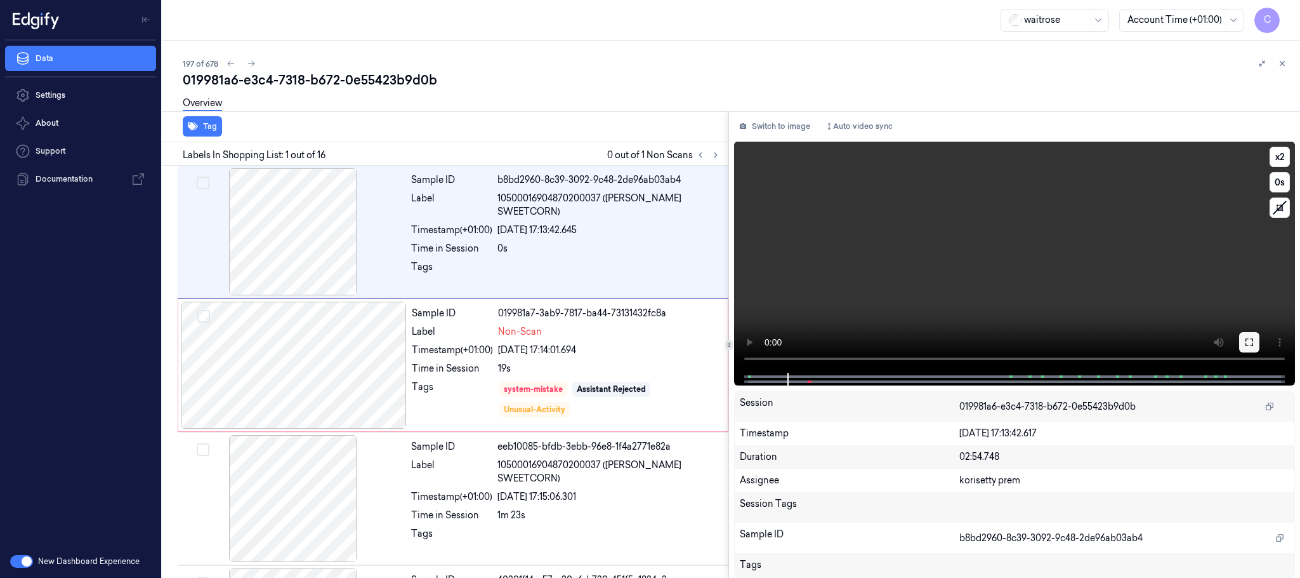
click at [1255, 341] on button at bounding box center [1249, 342] width 20 height 20
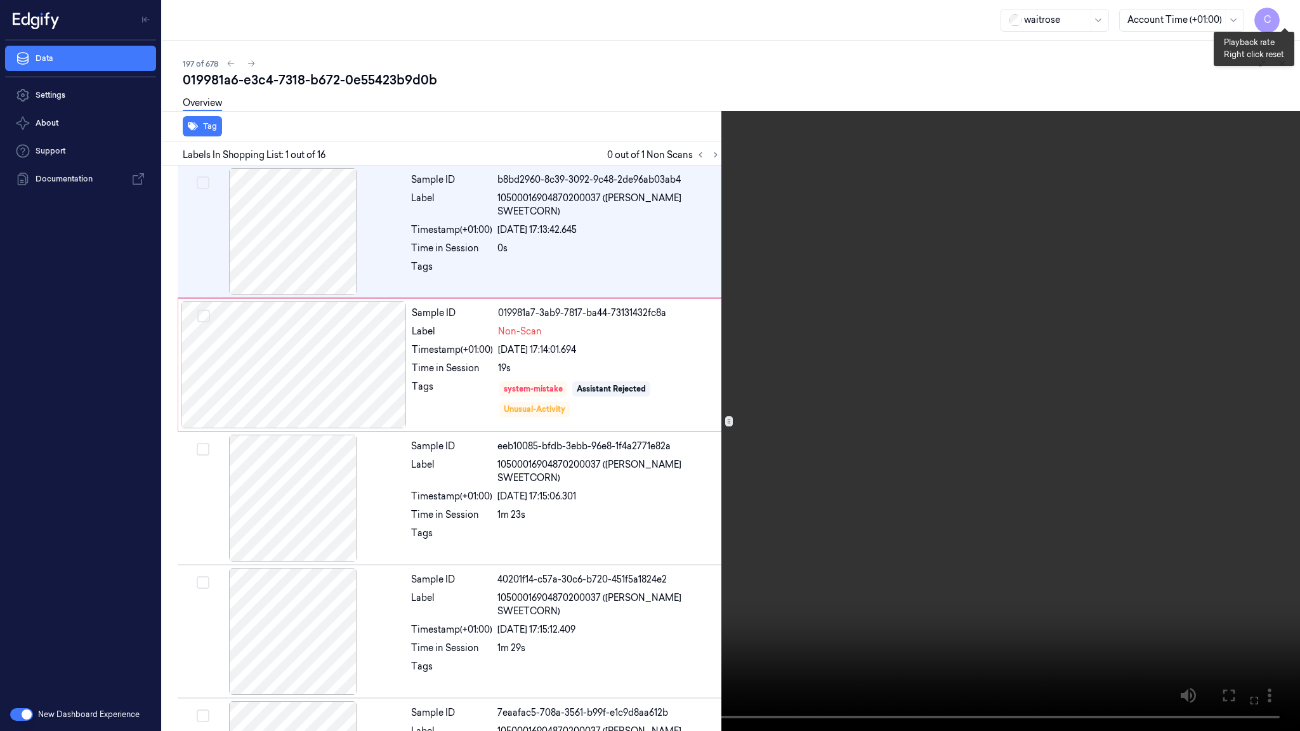
click at [1279, 10] on button "x 2" at bounding box center [1285, 15] width 20 height 20
click at [1279, 14] on button "x 4" at bounding box center [1285, 15] width 20 height 20
click at [1279, 14] on button "x 1" at bounding box center [1285, 15] width 20 height 20
click at [718, 385] on video at bounding box center [650, 365] width 1300 height 731
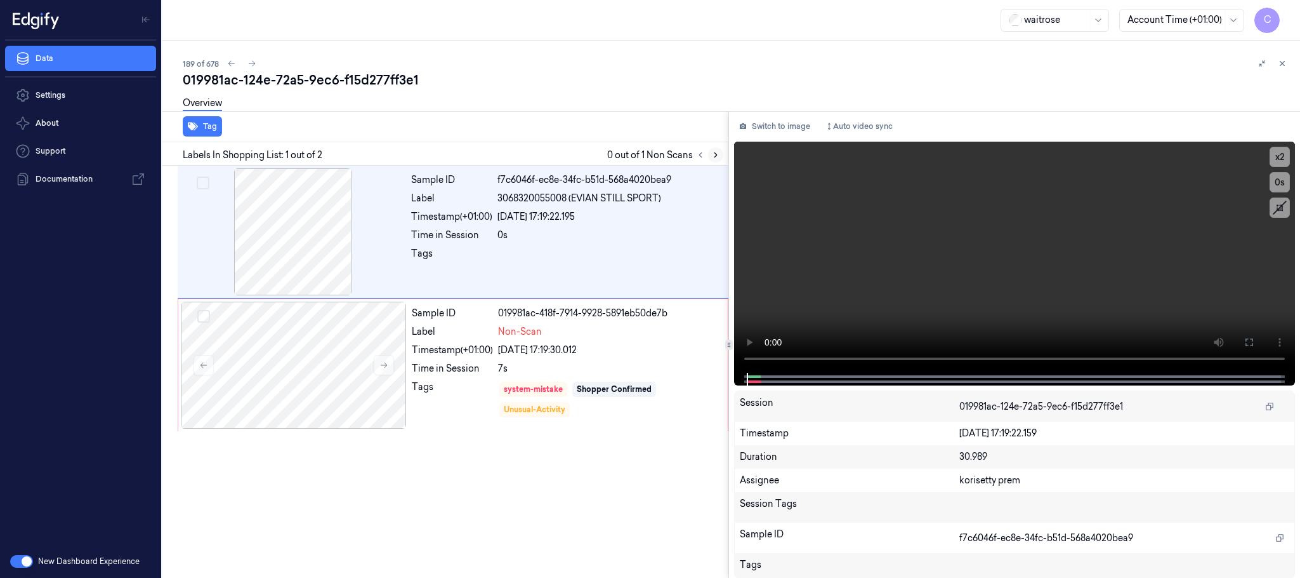
click at [713, 157] on icon at bounding box center [715, 154] width 9 height 9
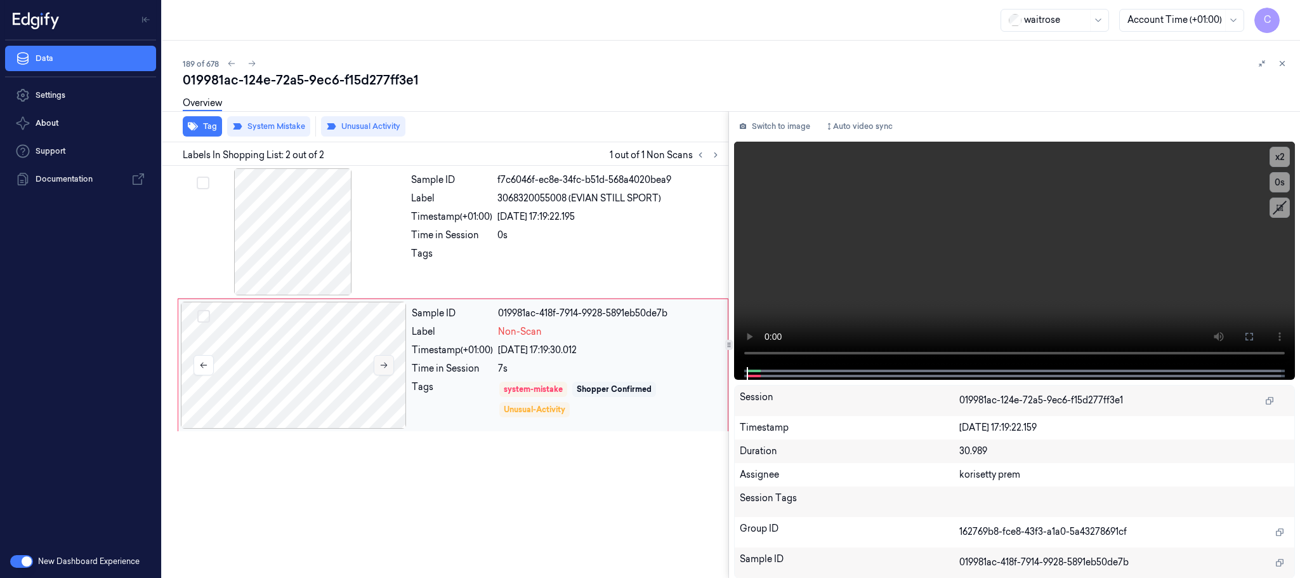
click at [386, 368] on icon at bounding box center [384, 364] width 9 height 9
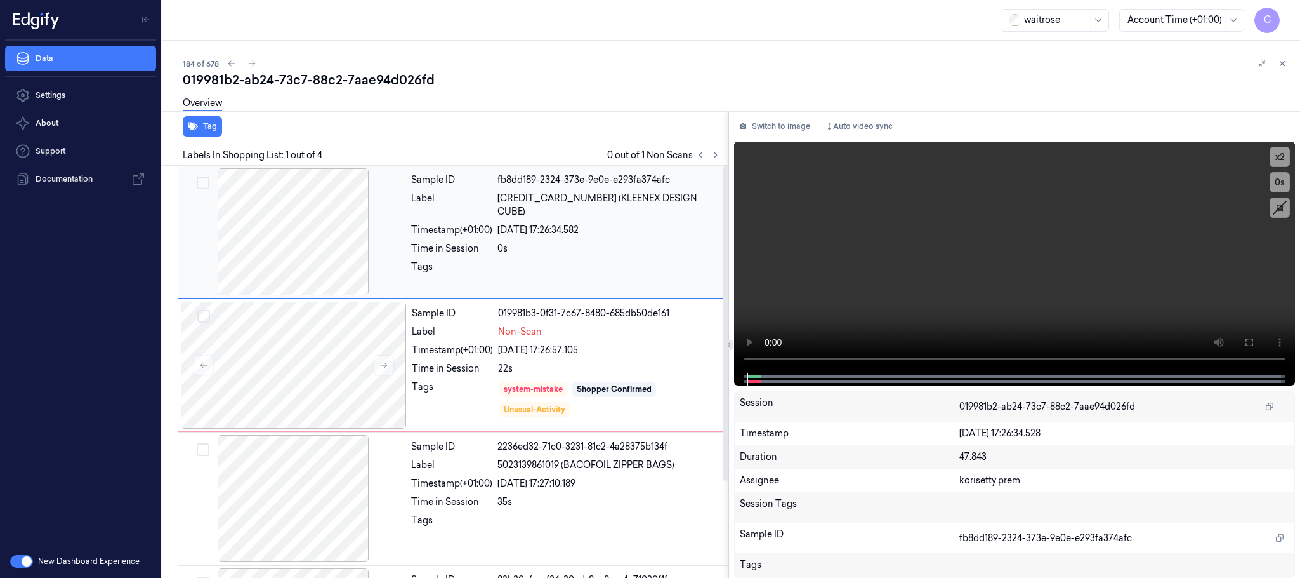
drag, startPoint x: 716, startPoint y: 154, endPoint x: 709, endPoint y: 168, distance: 15.6
click at [717, 154] on icon at bounding box center [715, 154] width 9 height 9
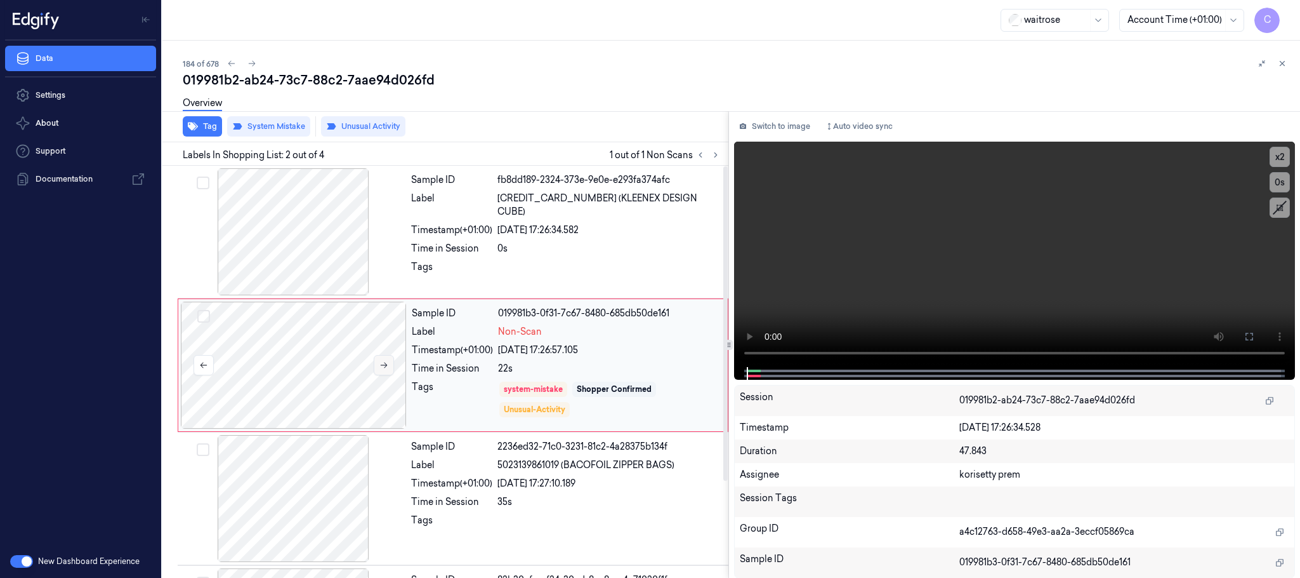
click at [383, 366] on icon at bounding box center [384, 365] width 7 height 6
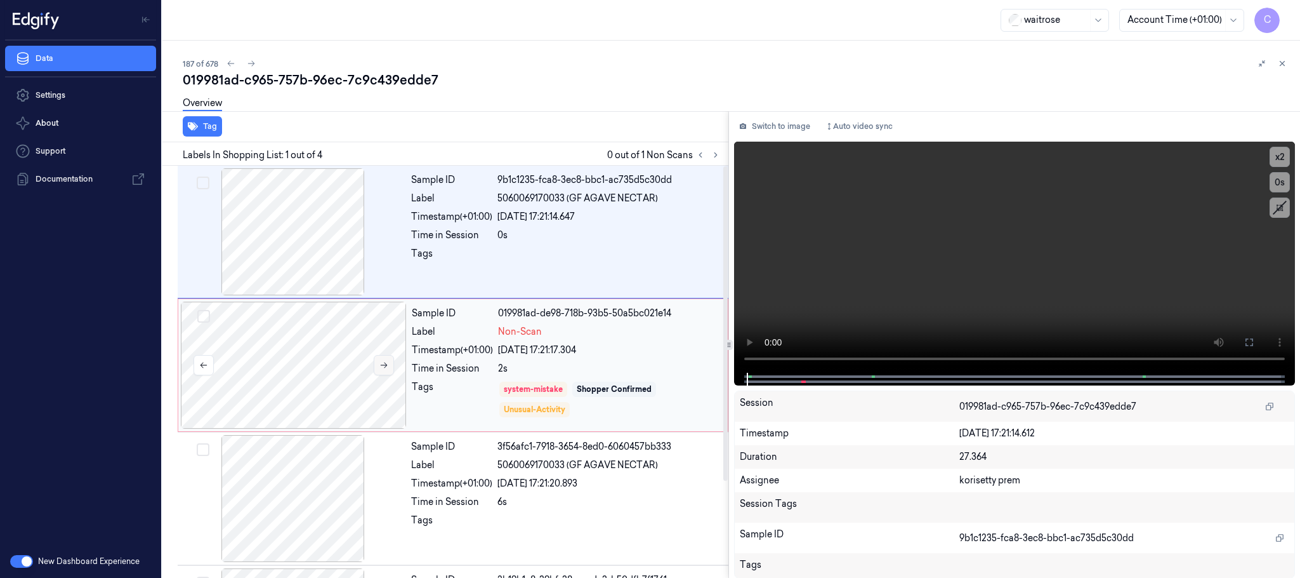
click at [389, 356] on button at bounding box center [384, 365] width 20 height 20
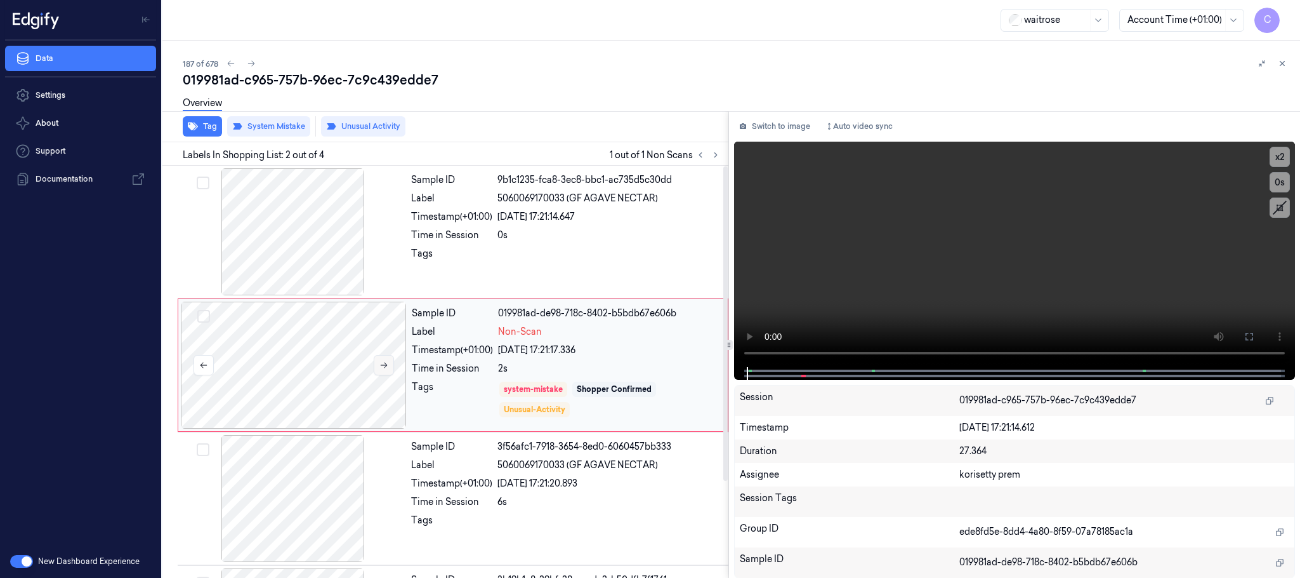
click at [383, 366] on icon at bounding box center [384, 364] width 9 height 9
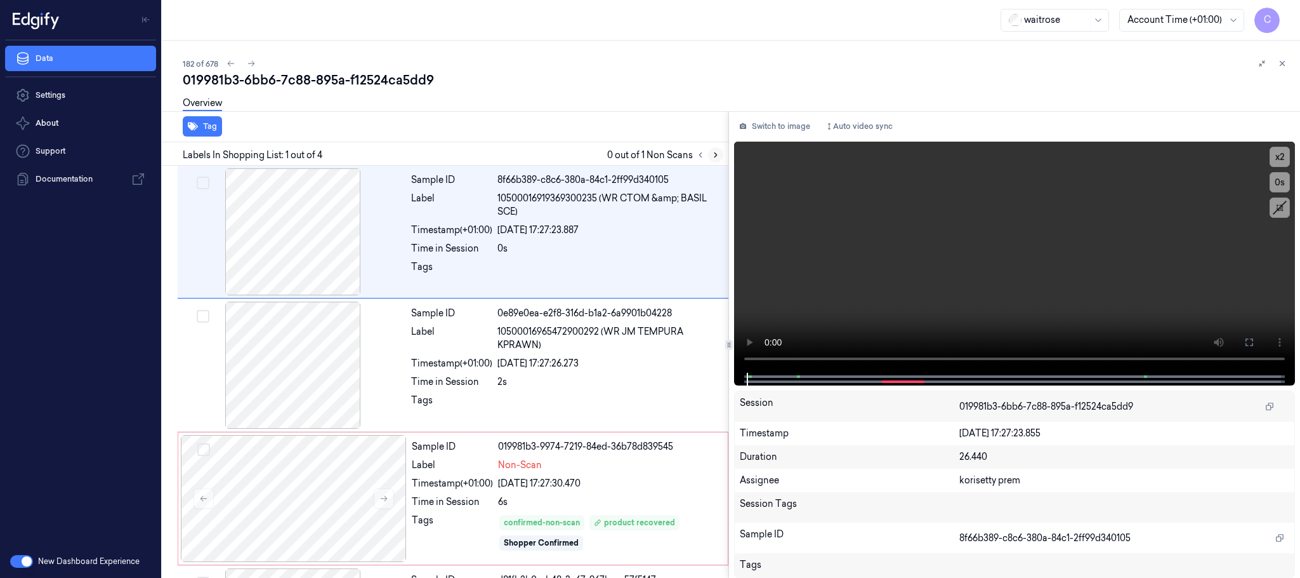
click at [711, 155] on icon at bounding box center [715, 154] width 9 height 9
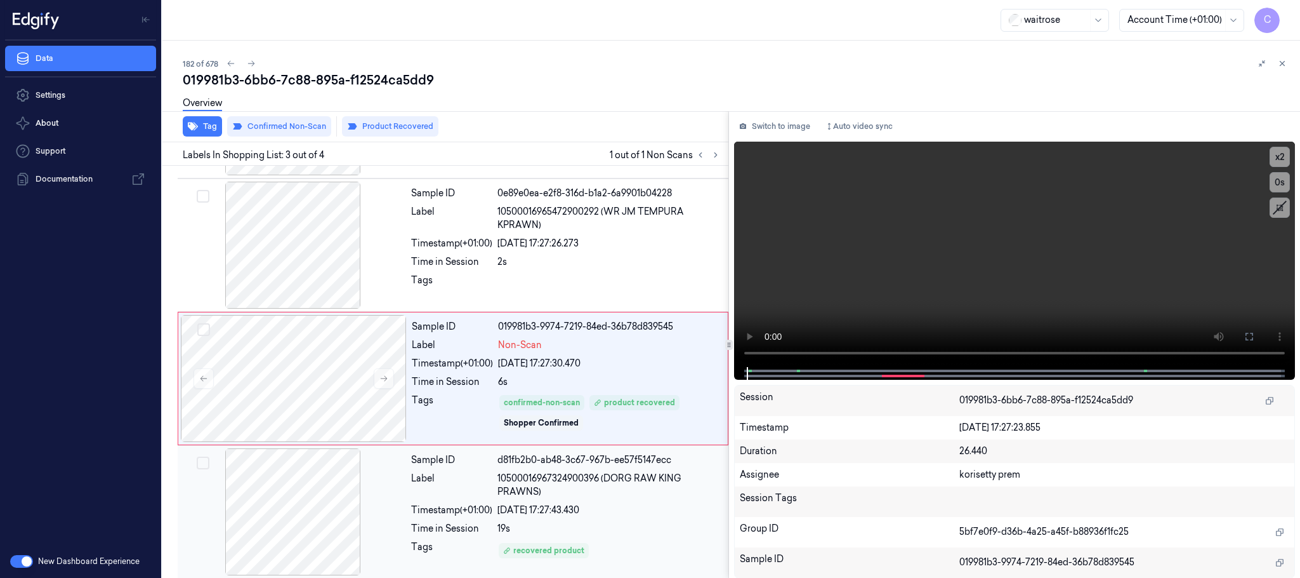
scroll to position [126, 0]
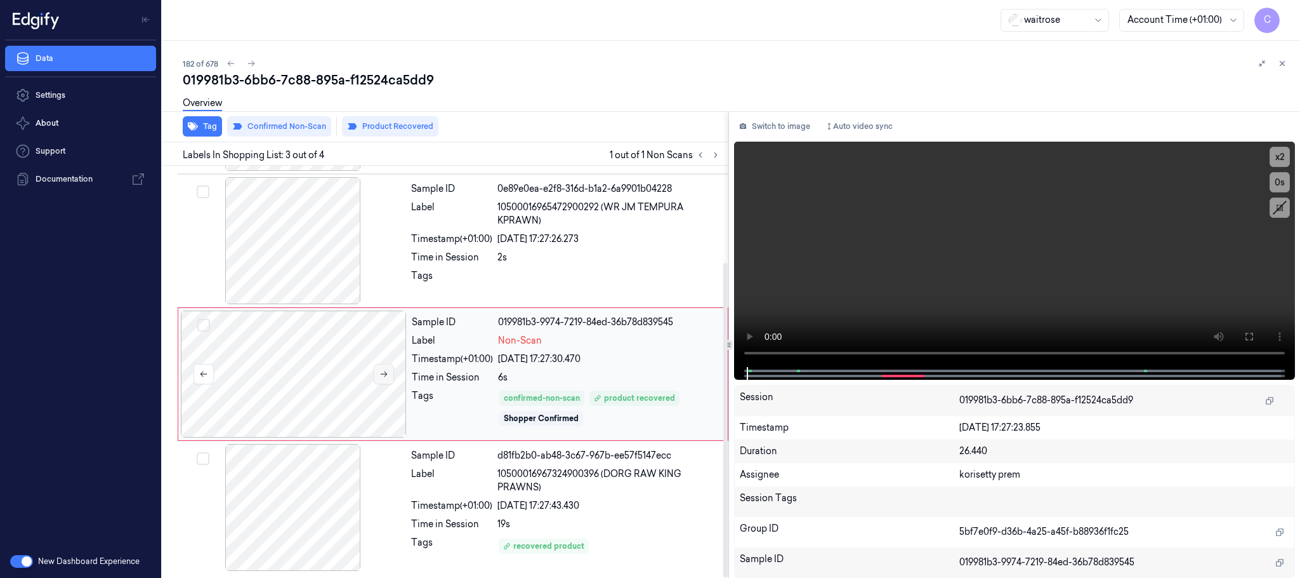
click at [381, 371] on icon at bounding box center [384, 373] width 9 height 9
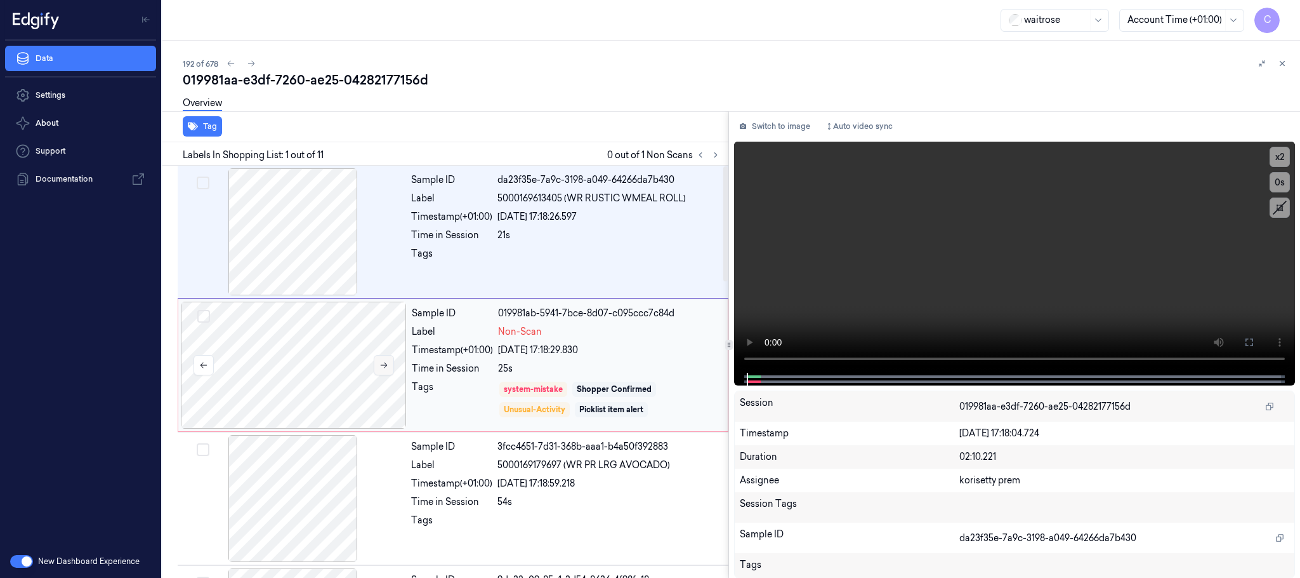
click at [390, 364] on button at bounding box center [384, 365] width 20 height 20
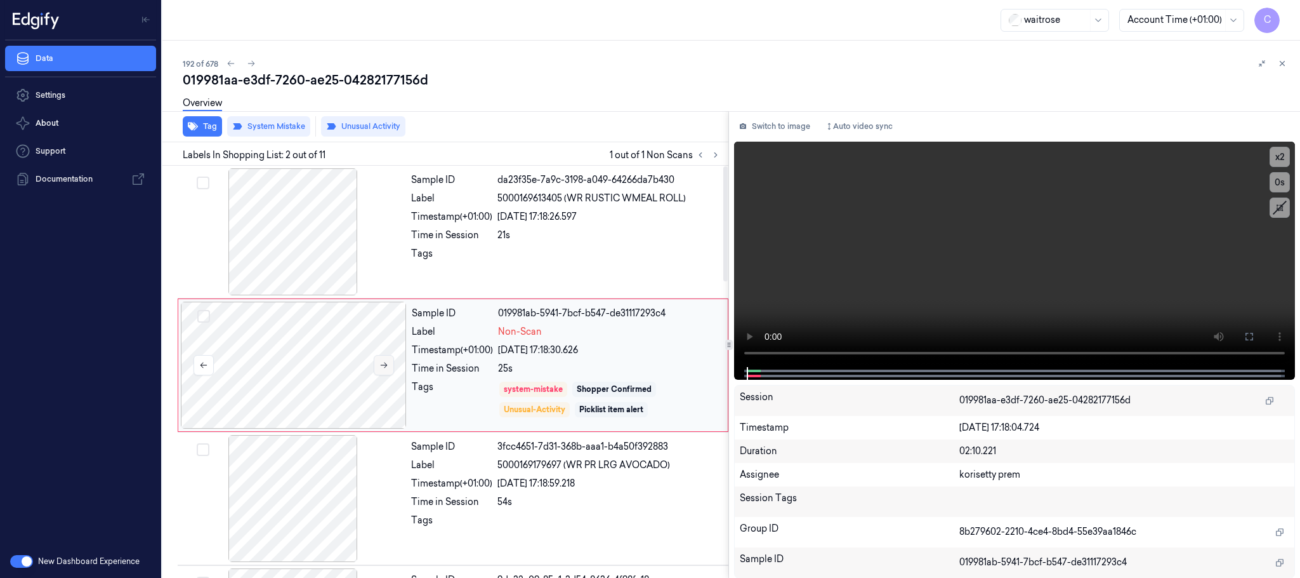
click at [390, 364] on button at bounding box center [384, 365] width 20 height 20
click at [300, 221] on div at bounding box center [293, 231] width 226 height 127
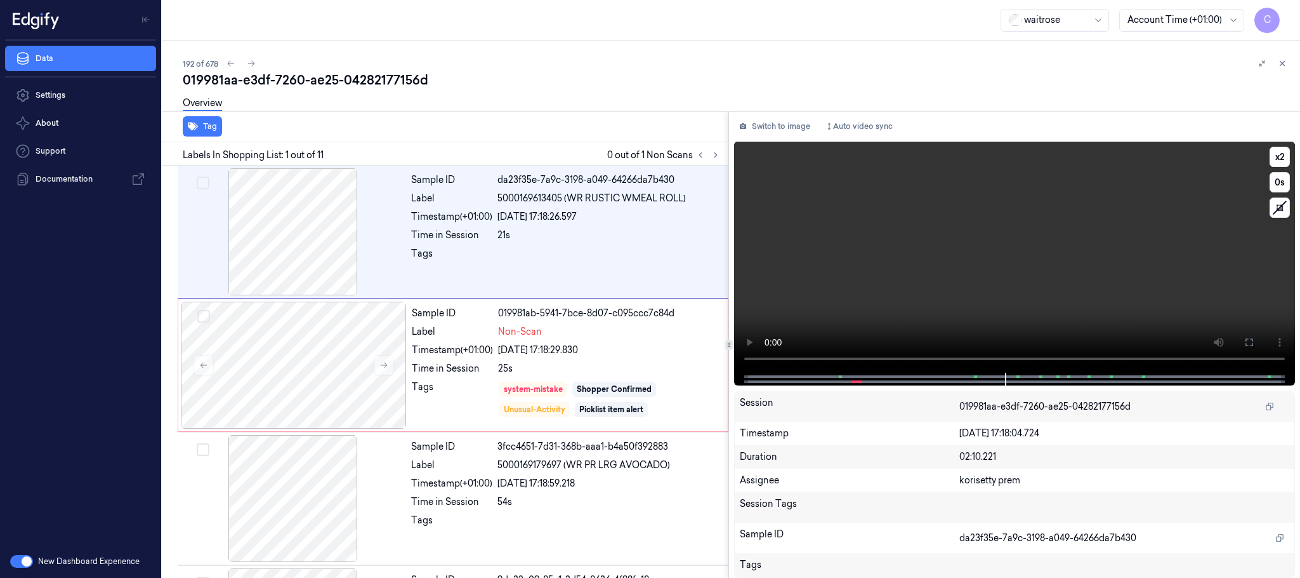
click at [953, 241] on video at bounding box center [1014, 257] width 561 height 231
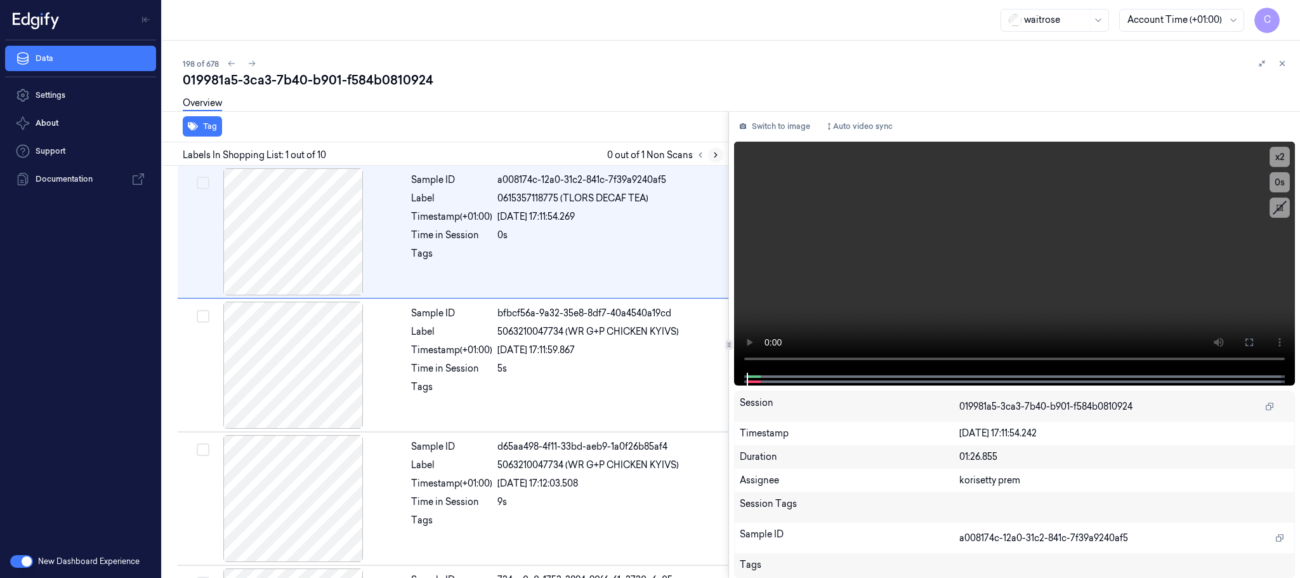
click at [718, 151] on icon at bounding box center [715, 154] width 9 height 9
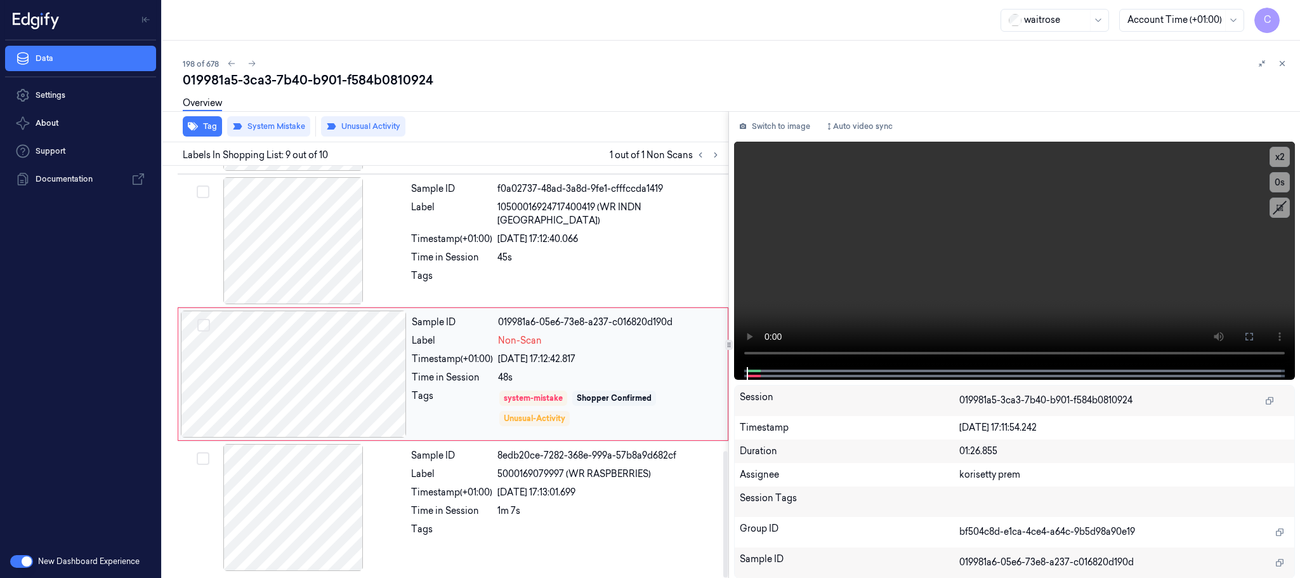
scroll to position [930, 0]
click at [380, 379] on div at bounding box center [294, 373] width 226 height 127
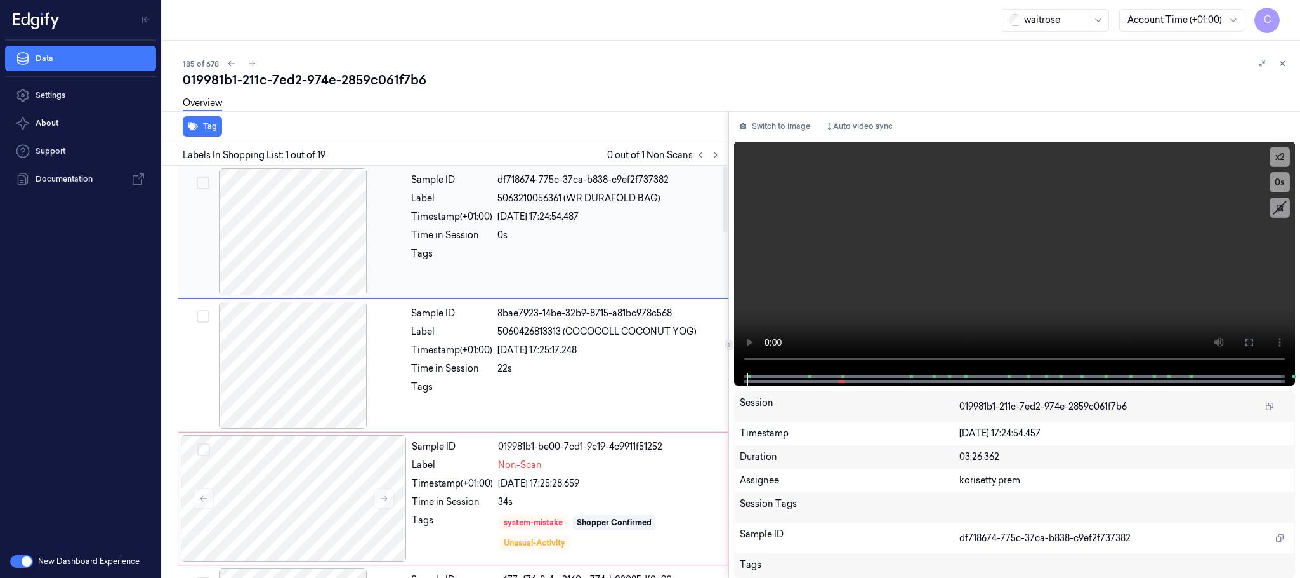
click at [716, 157] on icon at bounding box center [715, 154] width 9 height 9
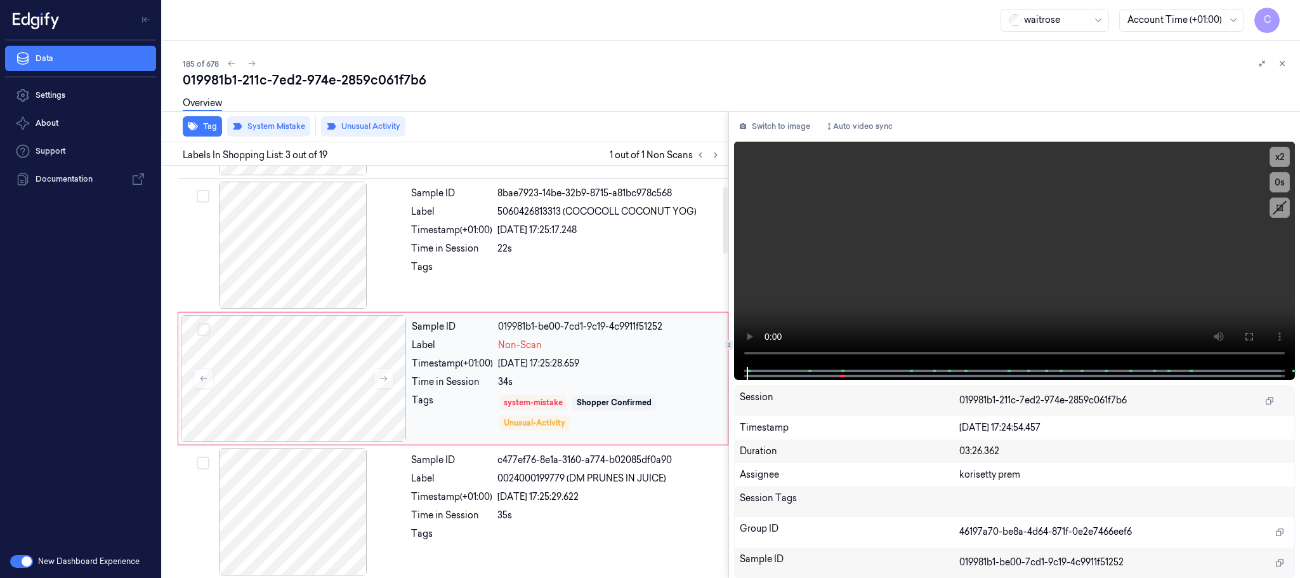
scroll to position [128, 0]
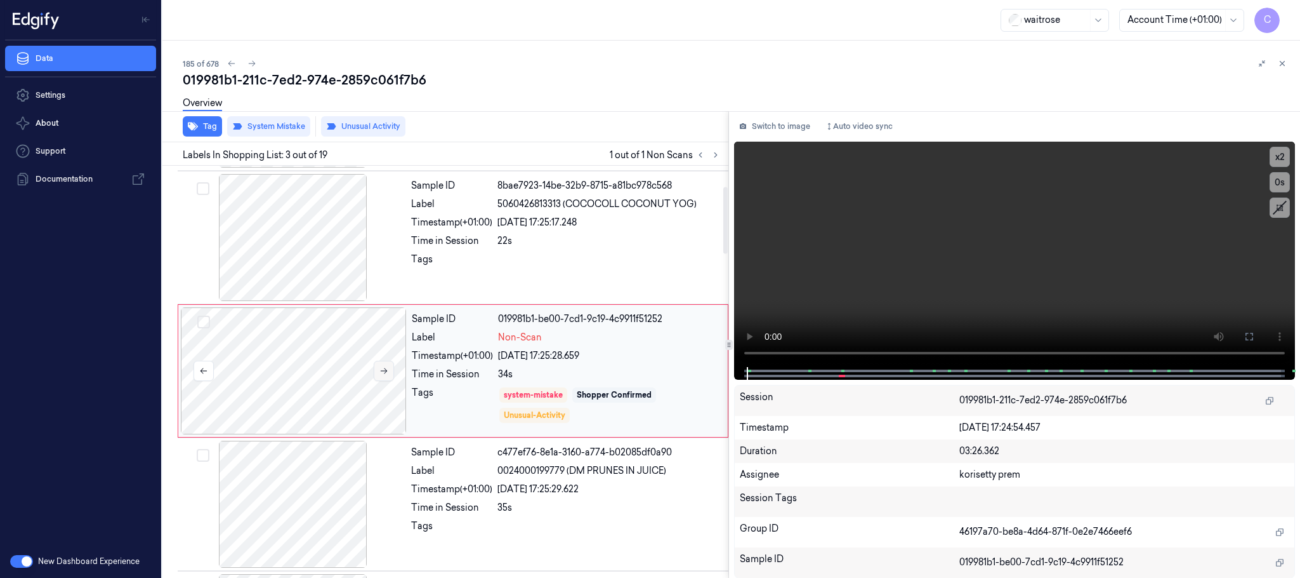
click at [389, 369] on button at bounding box center [384, 370] width 20 height 20
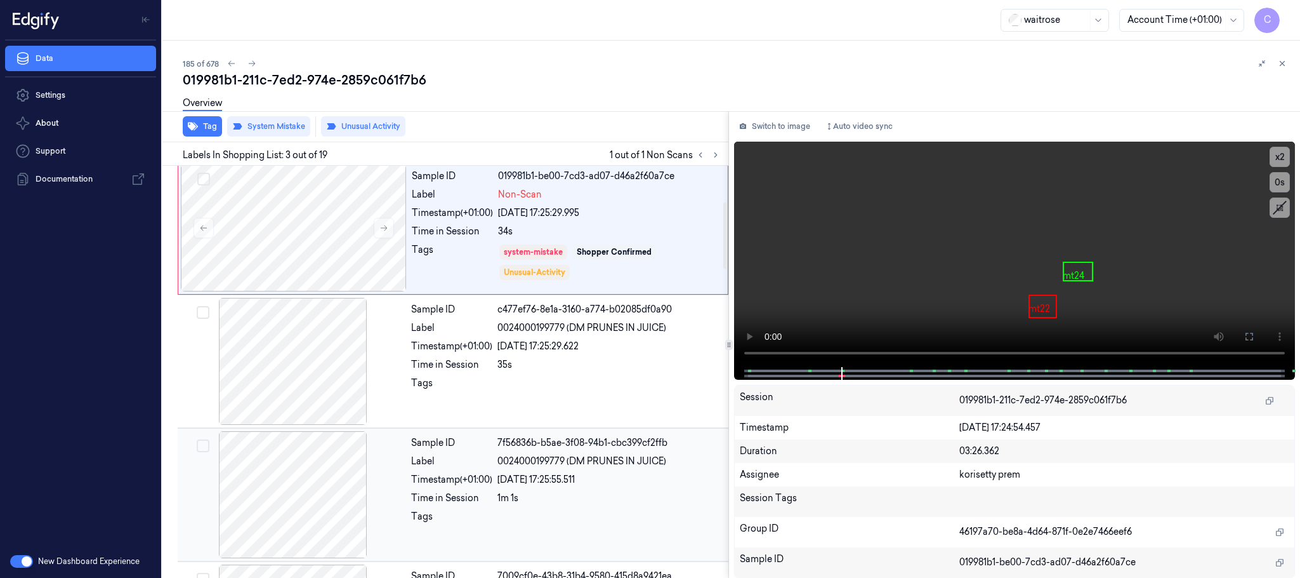
scroll to position [223, 0]
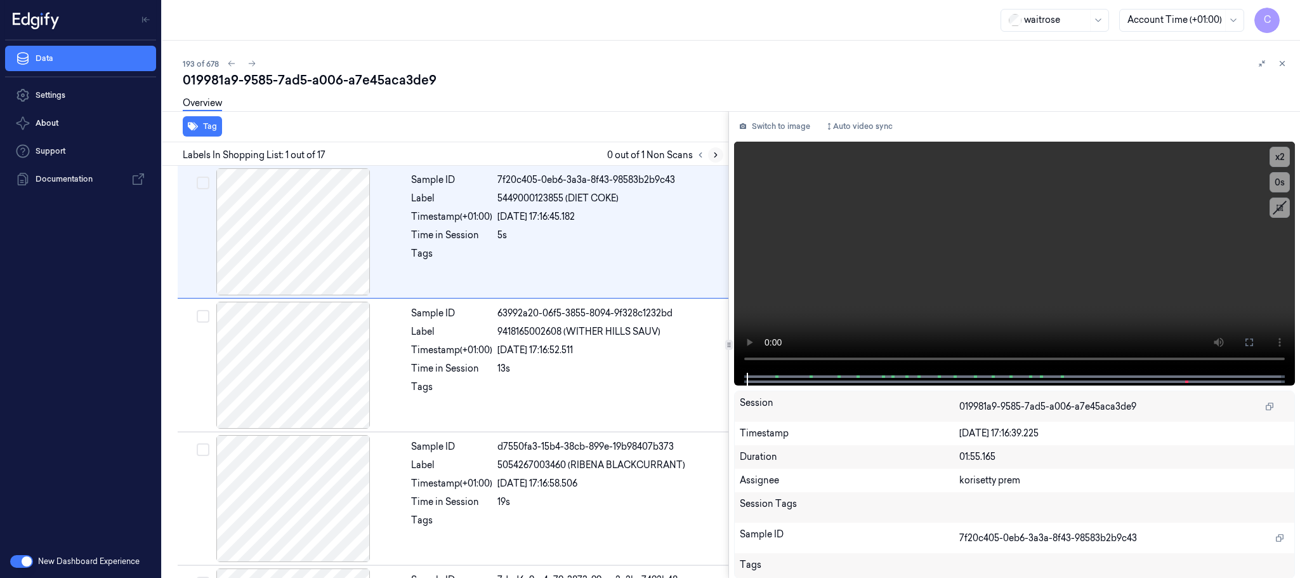
click at [716, 153] on icon at bounding box center [716, 155] width 3 height 4
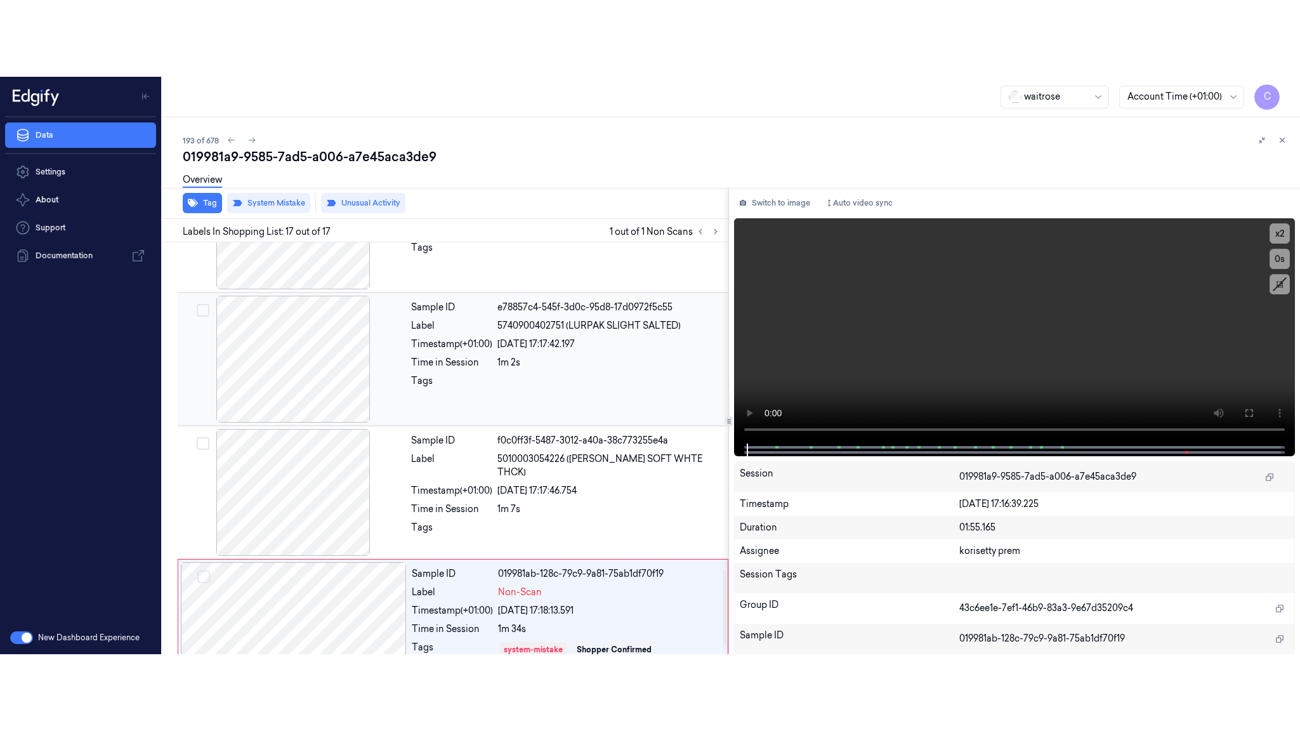
scroll to position [1866, 0]
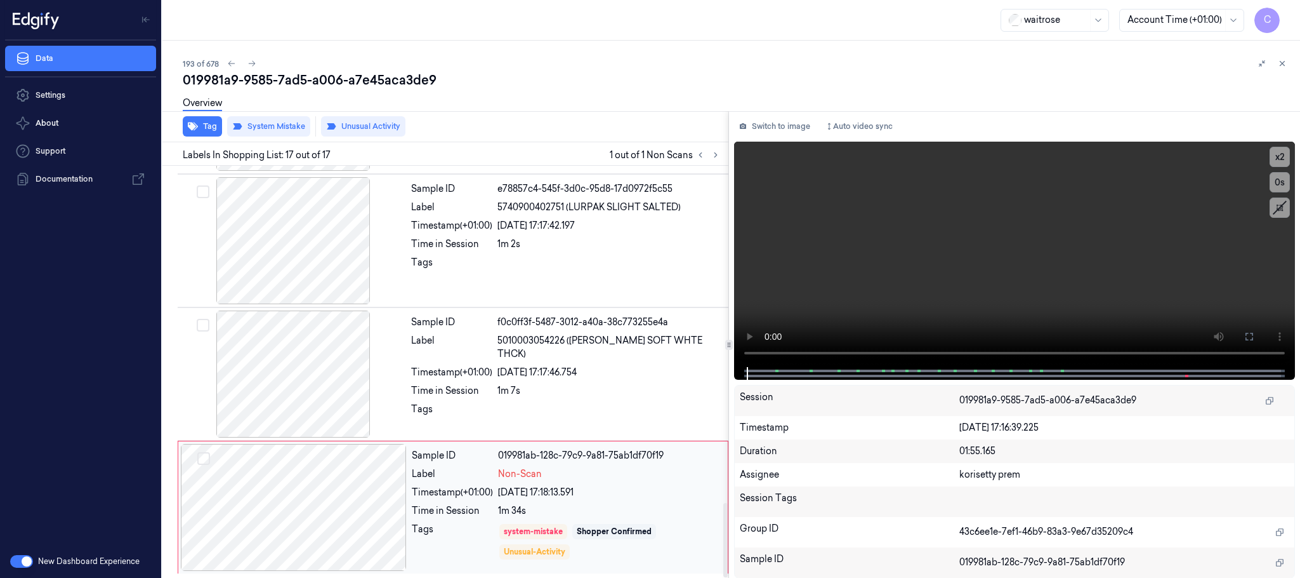
drag, startPoint x: 352, startPoint y: 518, endPoint x: 350, endPoint y: 508, distance: 9.7
click at [351, 518] on div at bounding box center [294, 507] width 226 height 127
click at [715, 154] on icon at bounding box center [715, 154] width 9 height 9
click at [383, 515] on div at bounding box center [294, 507] width 226 height 127
click at [337, 412] on div at bounding box center [293, 373] width 226 height 127
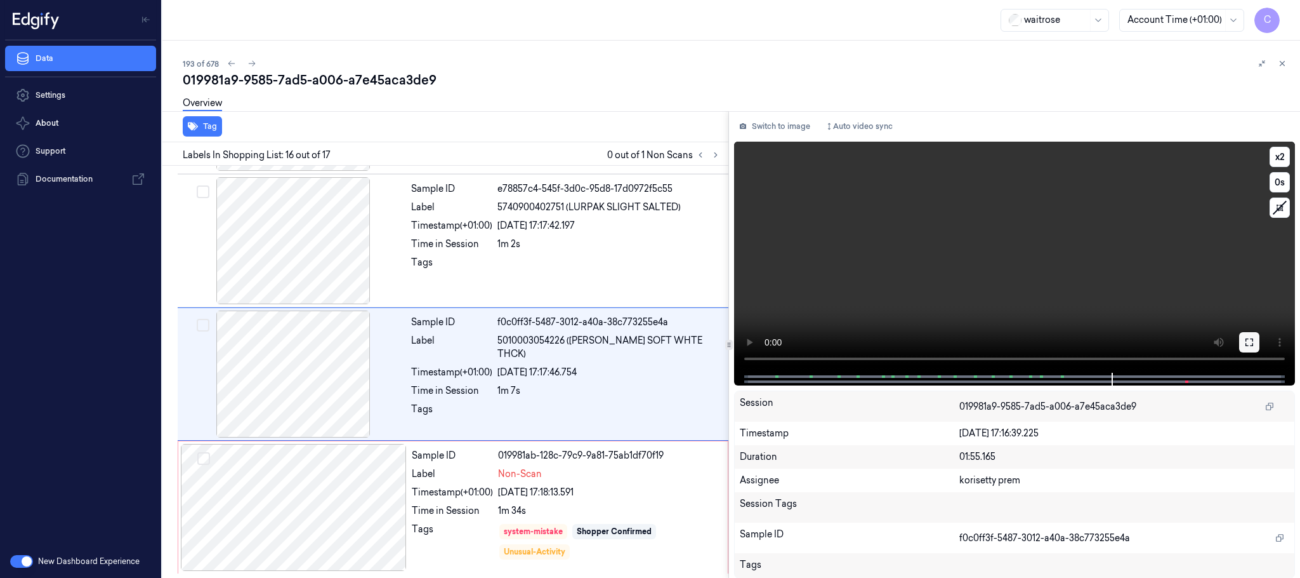
click at [1250, 345] on icon at bounding box center [1250, 342] width 10 height 10
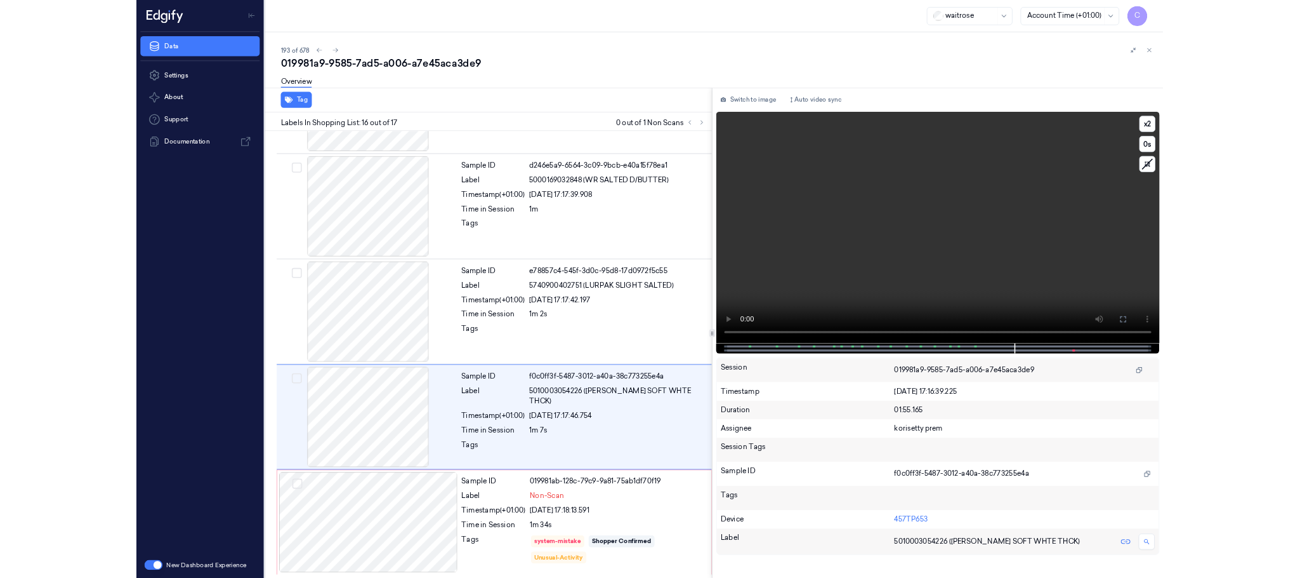
scroll to position [1714, 0]
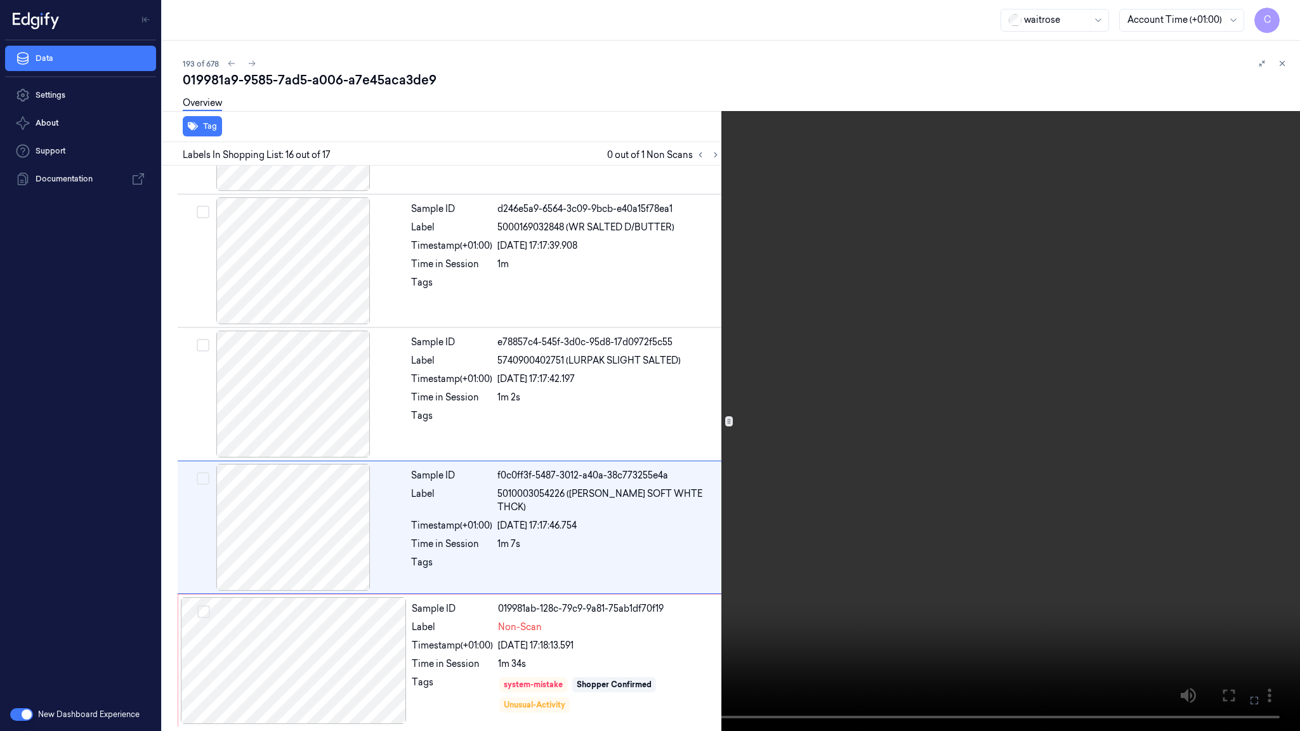
drag, startPoint x: 816, startPoint y: 366, endPoint x: 803, endPoint y: 241, distance: 126.2
click at [816, 367] on video at bounding box center [650, 365] width 1300 height 731
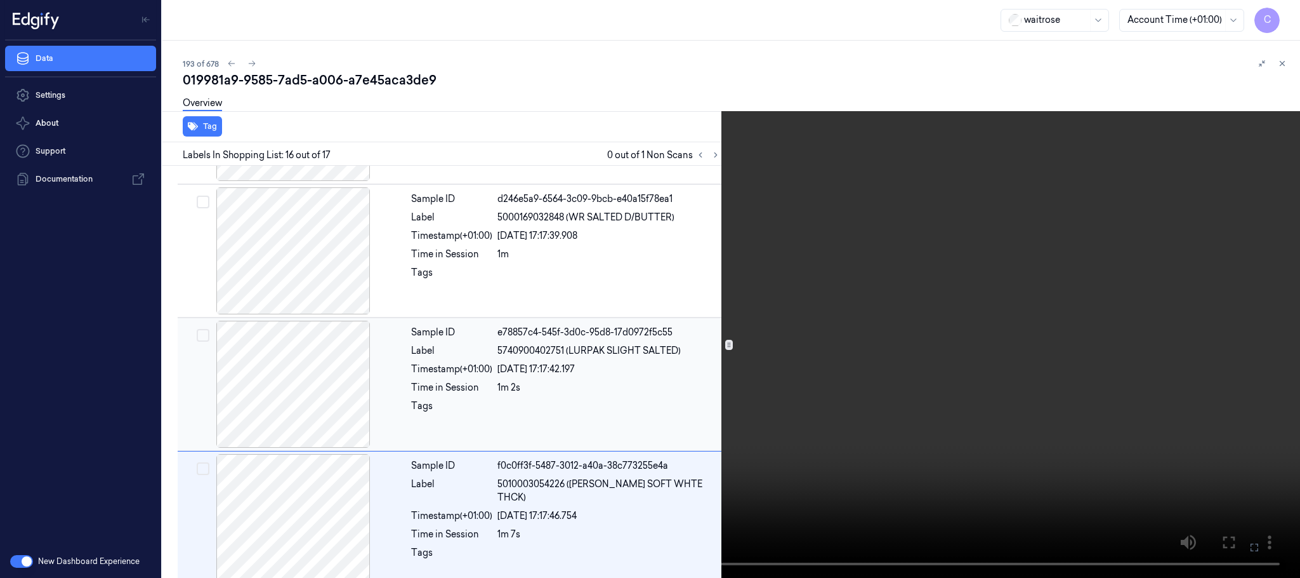
scroll to position [1866, 0]
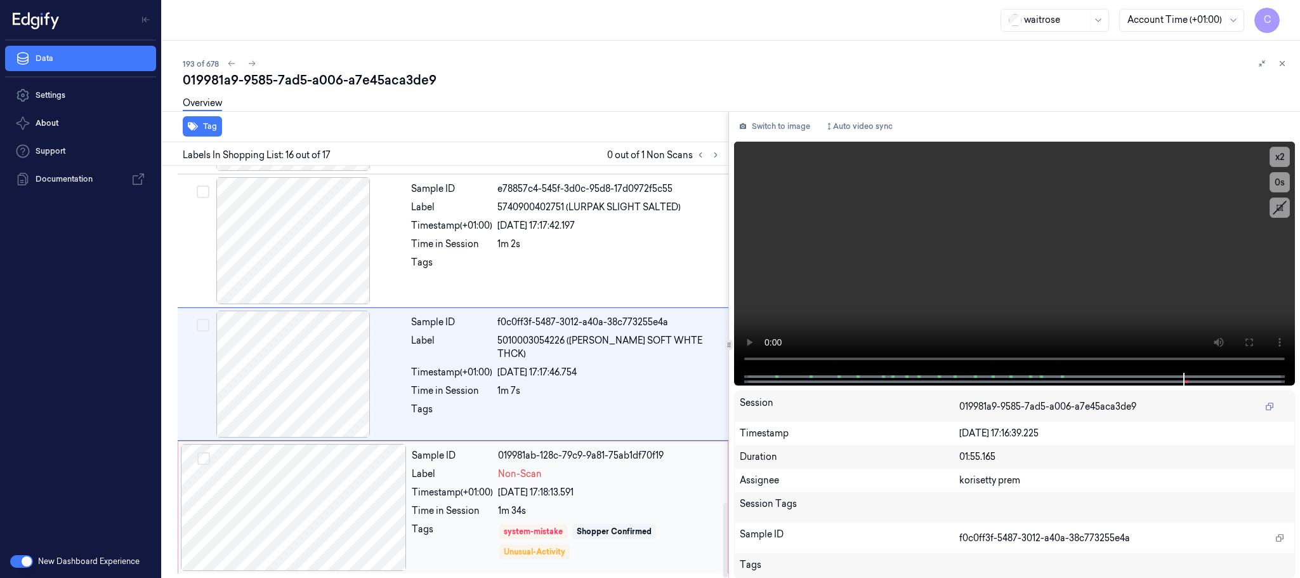
click at [305, 461] on div at bounding box center [294, 507] width 226 height 127
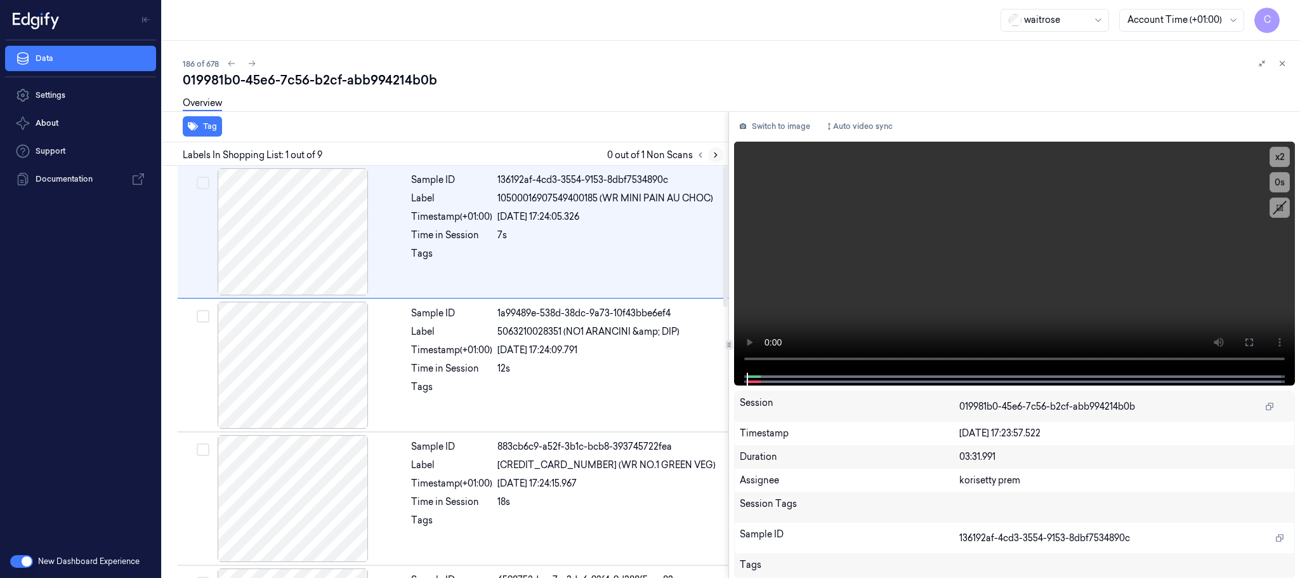
click at [720, 154] on icon at bounding box center [715, 154] width 9 height 9
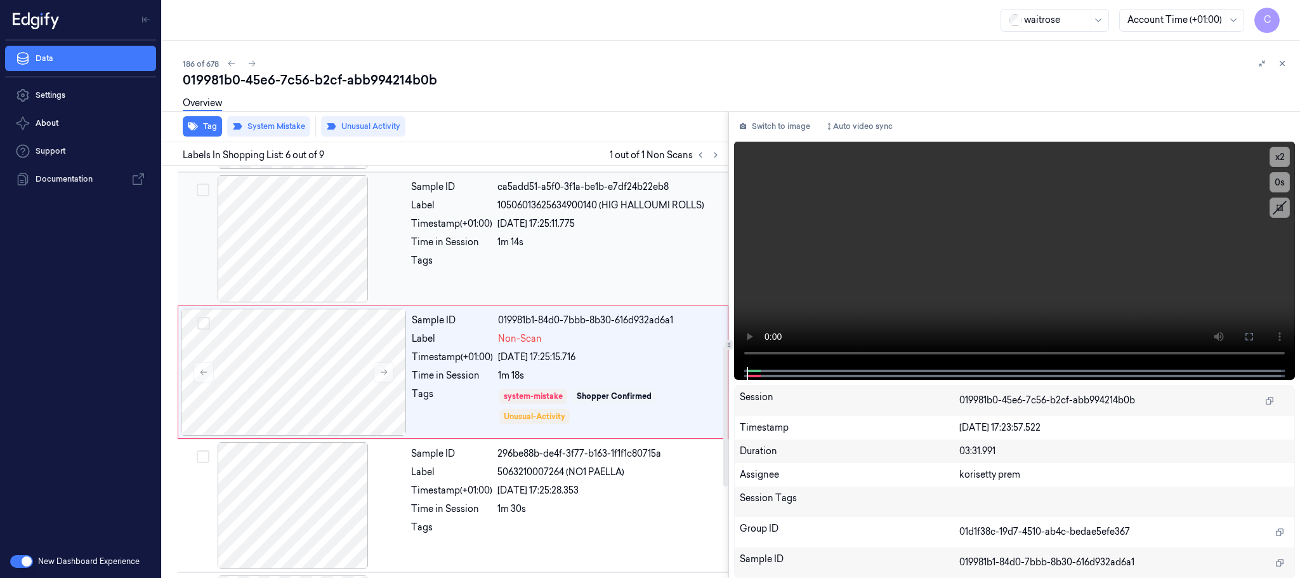
scroll to position [529, 0]
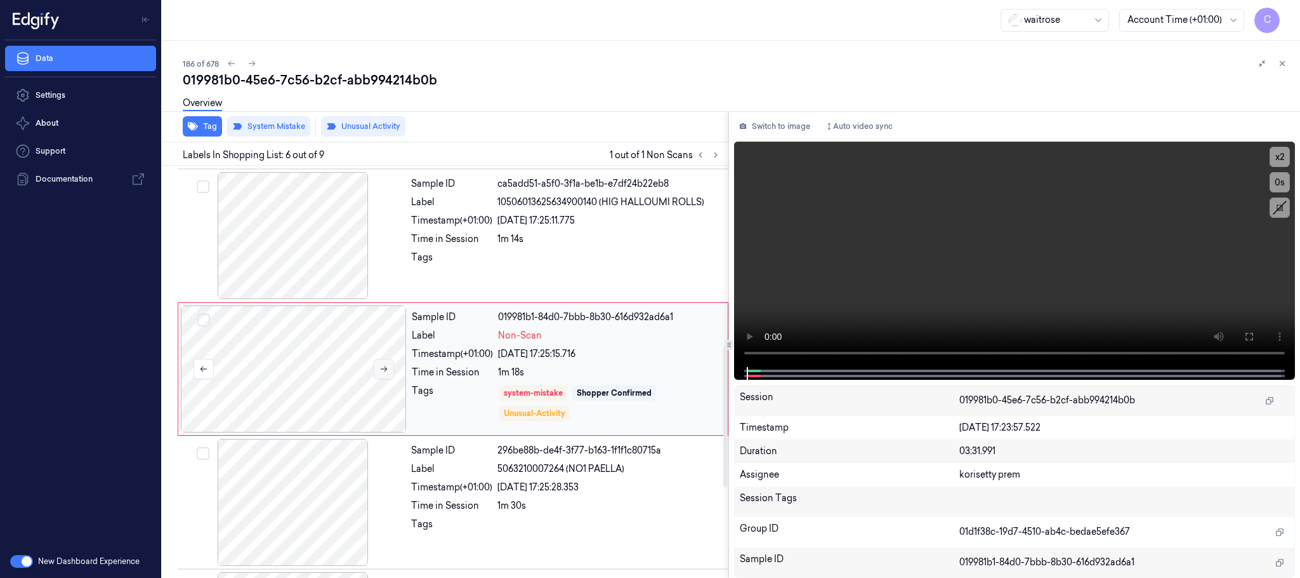
click at [390, 375] on button at bounding box center [384, 369] width 20 height 20
click at [328, 233] on div at bounding box center [293, 235] width 226 height 127
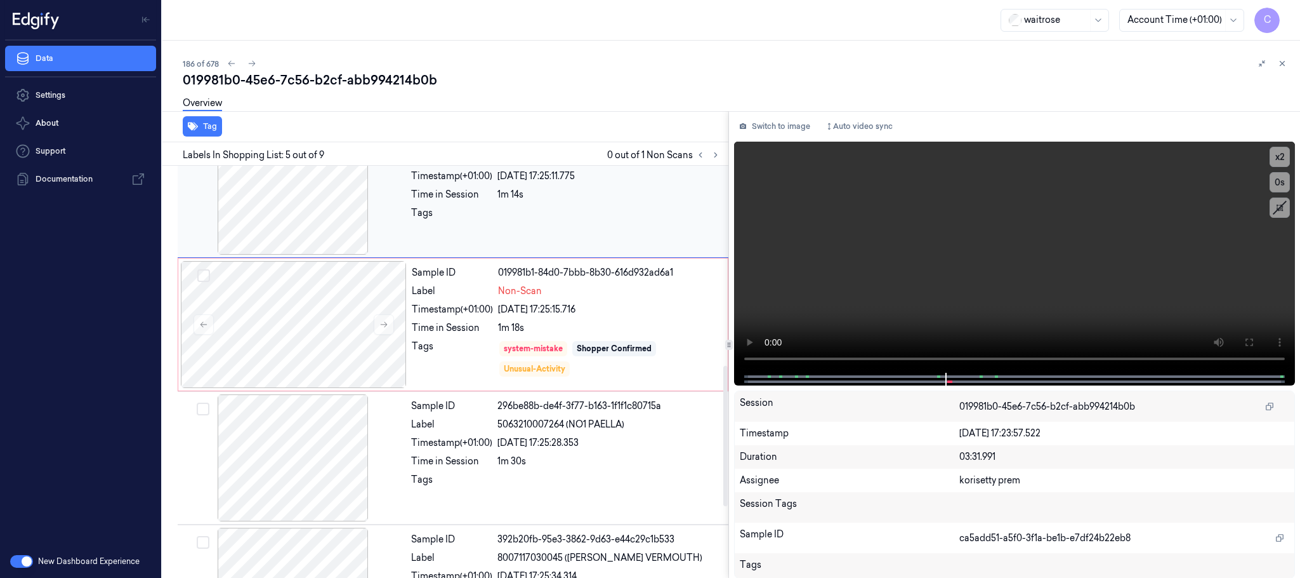
scroll to position [586, 0]
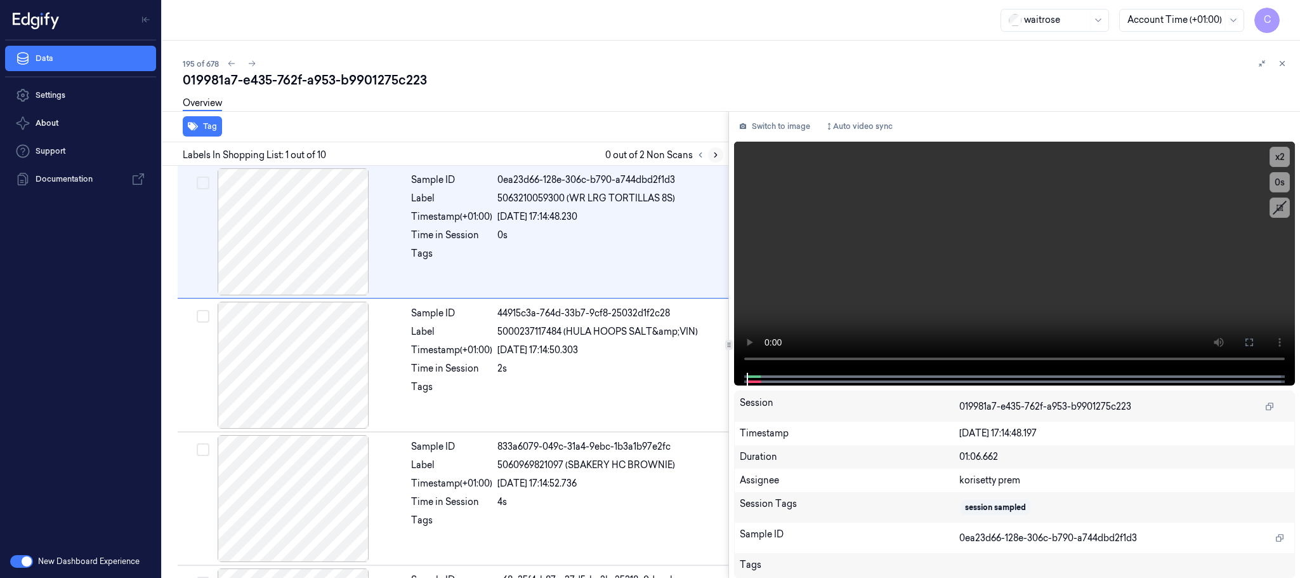
click at [714, 152] on icon at bounding box center [715, 154] width 9 height 9
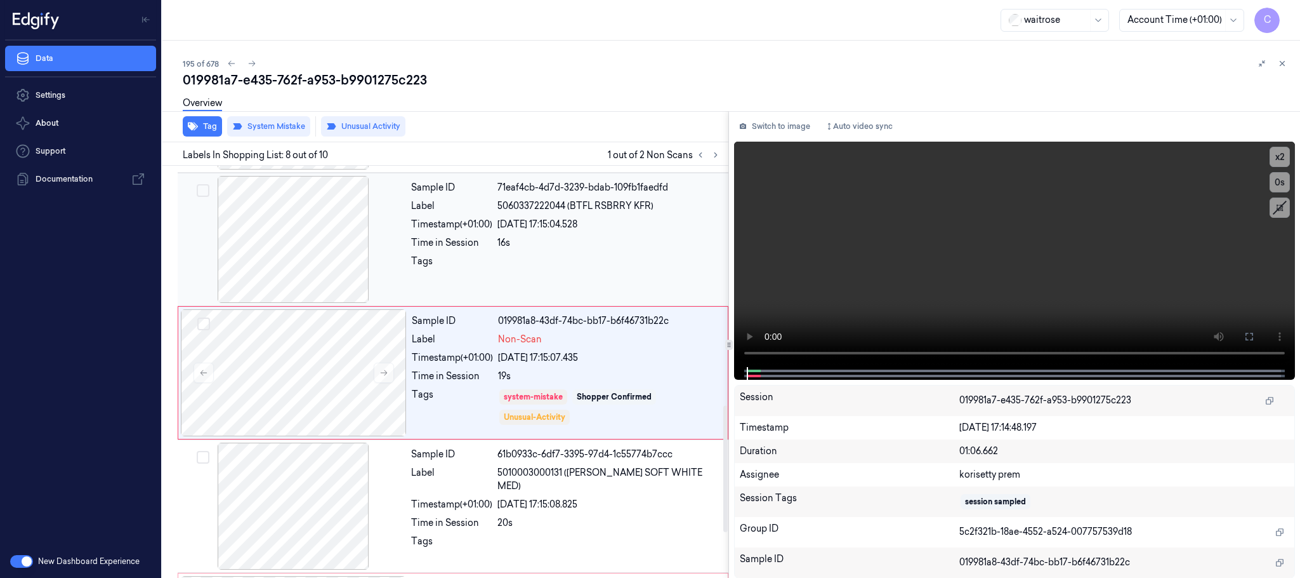
scroll to position [796, 0]
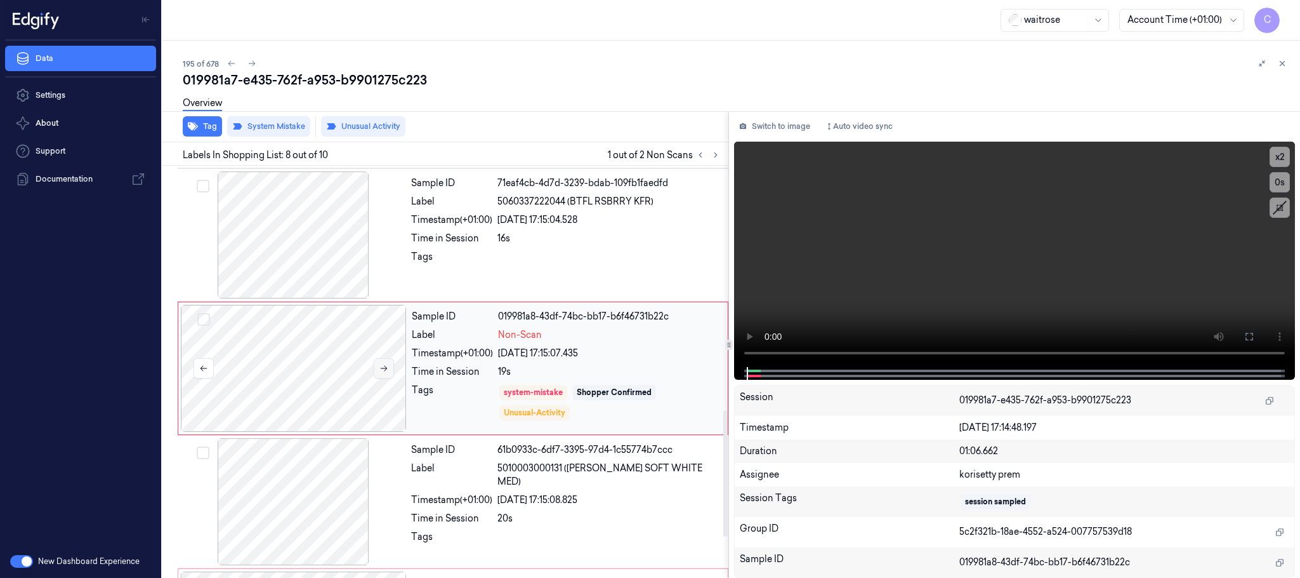
click at [385, 373] on icon at bounding box center [384, 368] width 9 height 9
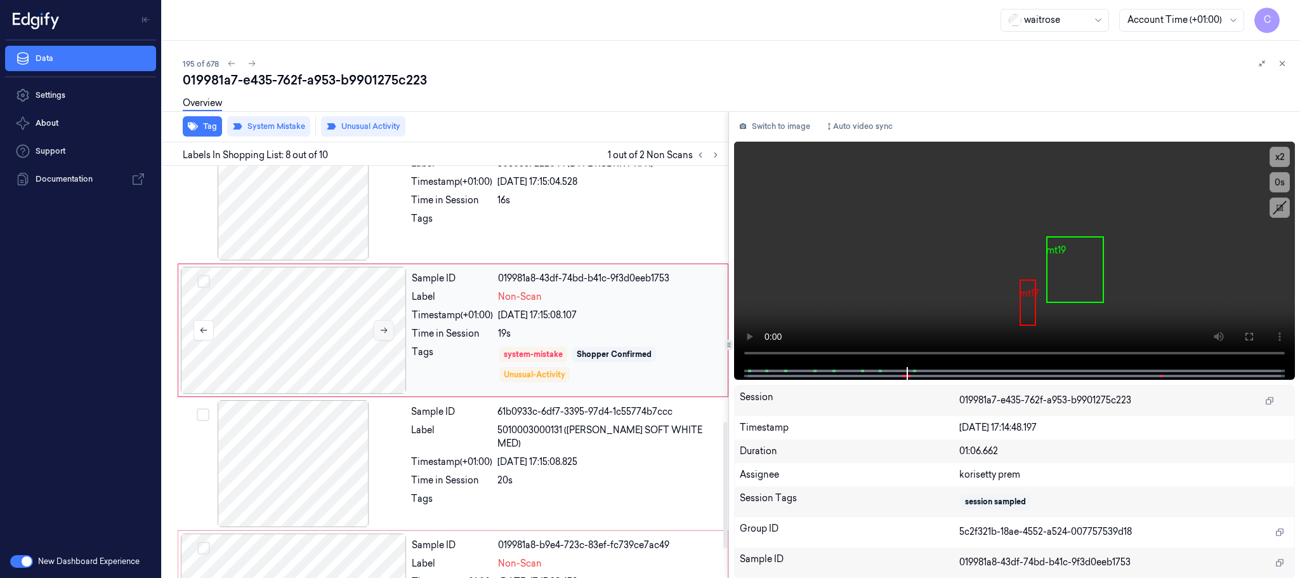
click at [387, 340] on button at bounding box center [384, 330] width 20 height 20
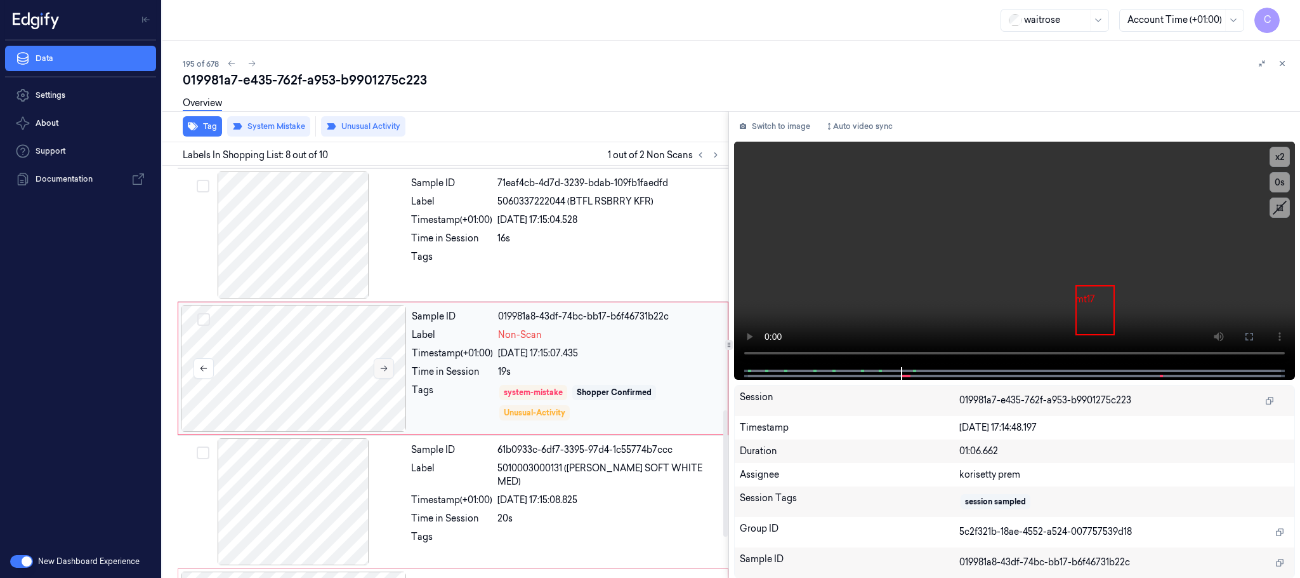
click at [387, 362] on button at bounding box center [384, 368] width 20 height 20
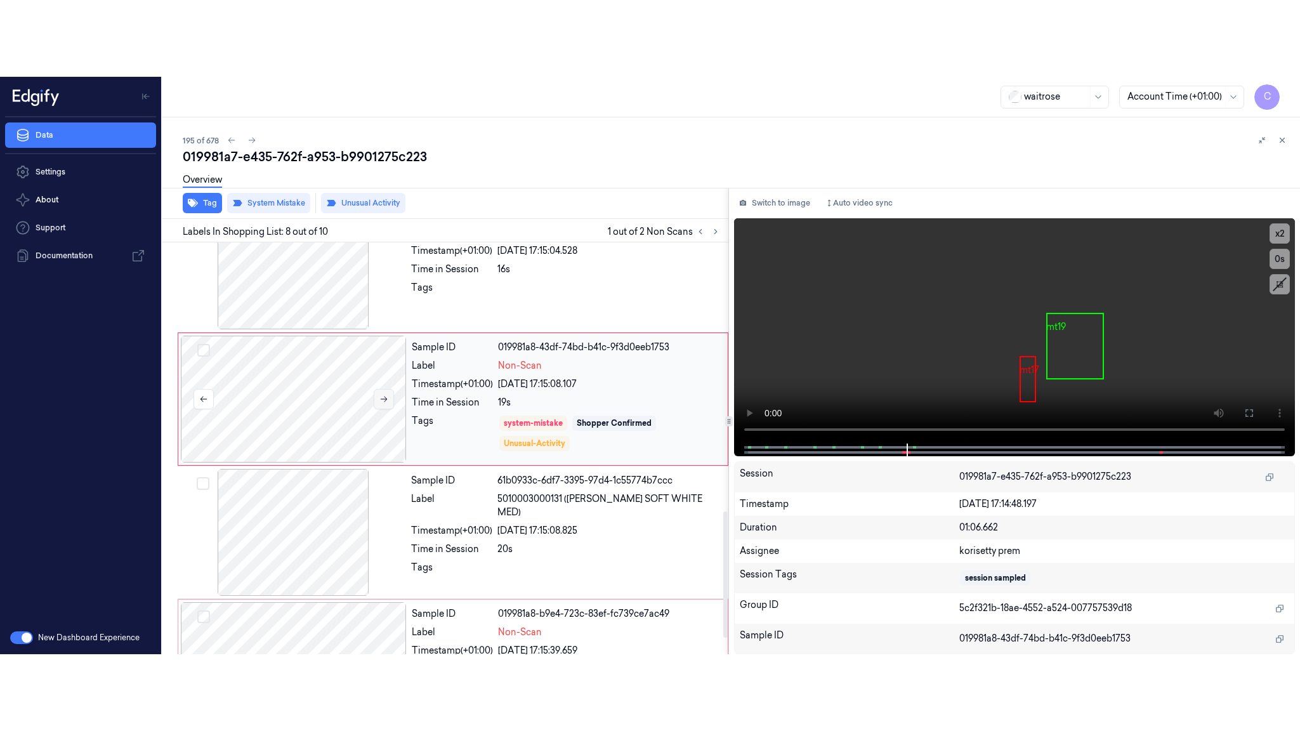
scroll to position [892, 0]
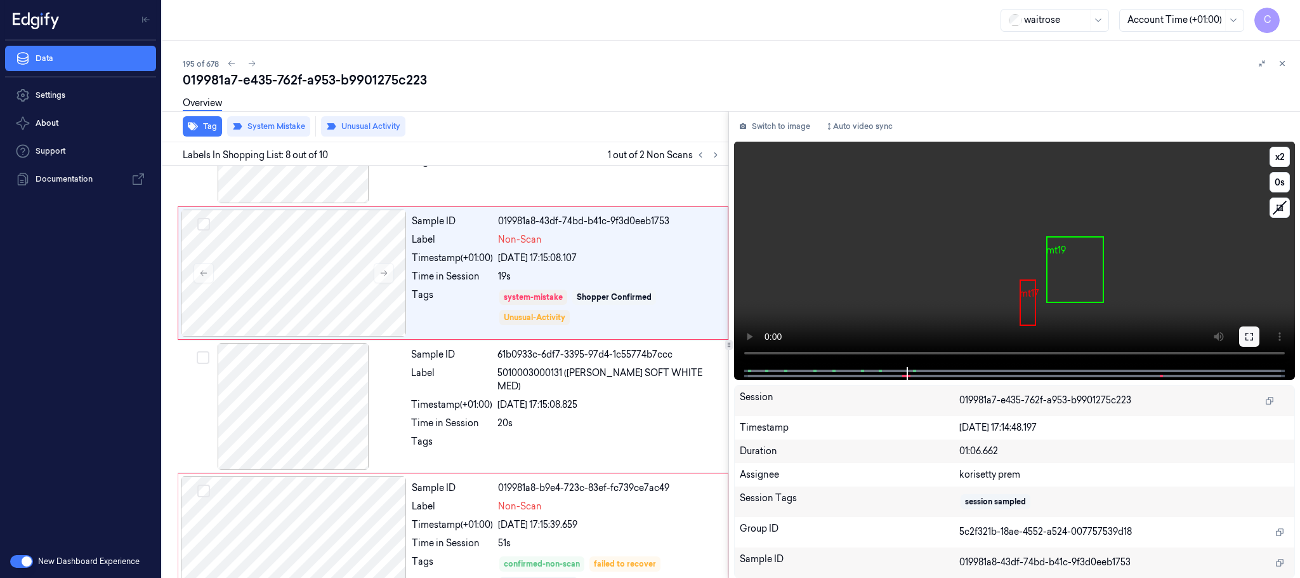
click at [1253, 334] on icon at bounding box center [1250, 337] width 8 height 8
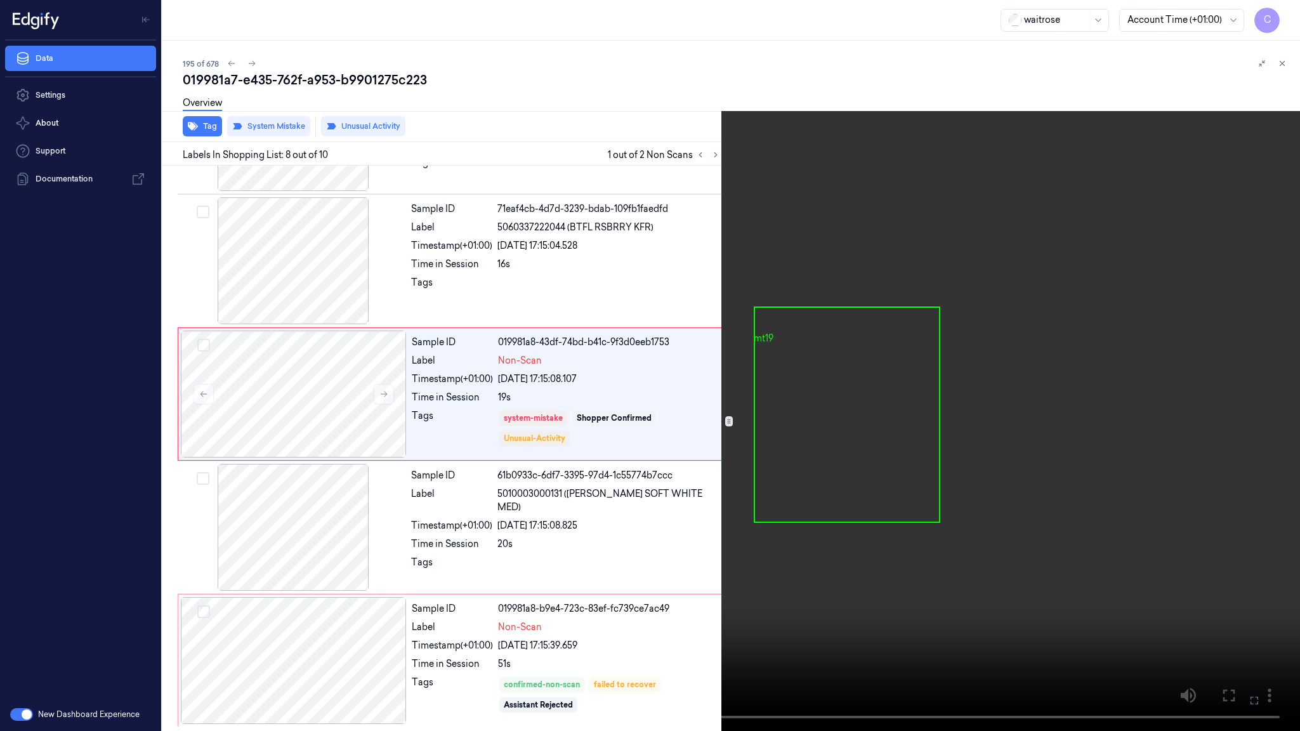
click at [423, 407] on video at bounding box center [650, 365] width 1300 height 731
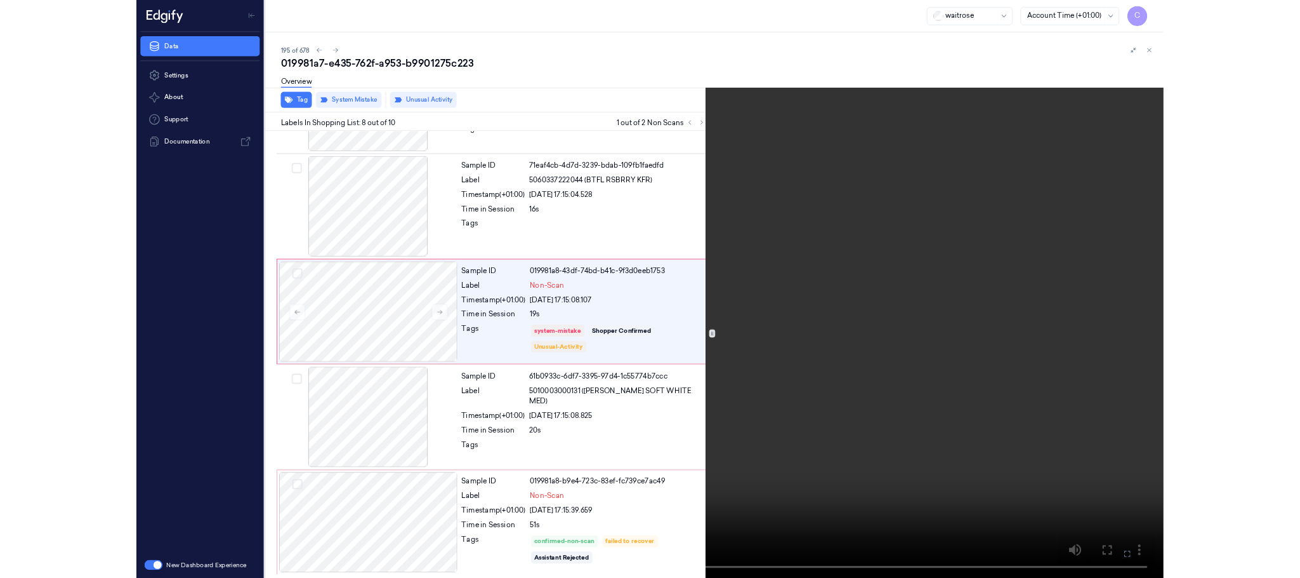
scroll to position [720, 0]
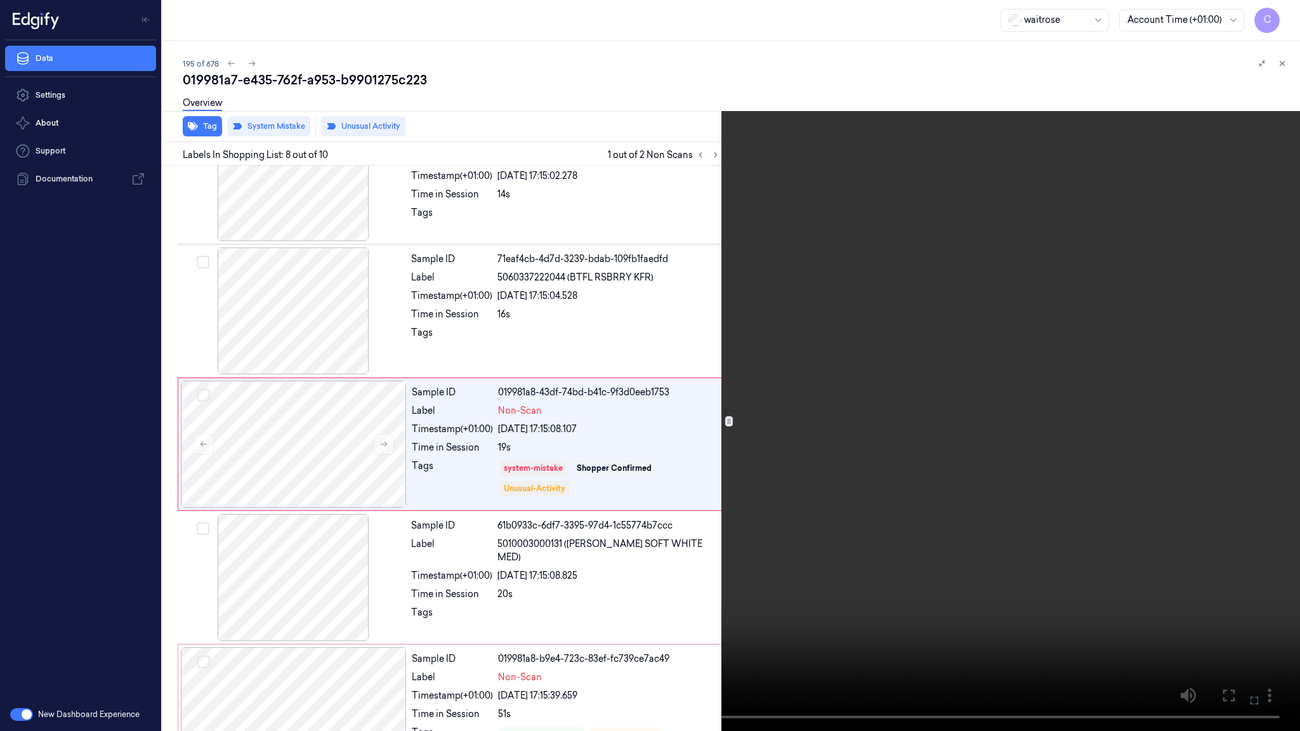
click at [633, 456] on video at bounding box center [650, 365] width 1300 height 731
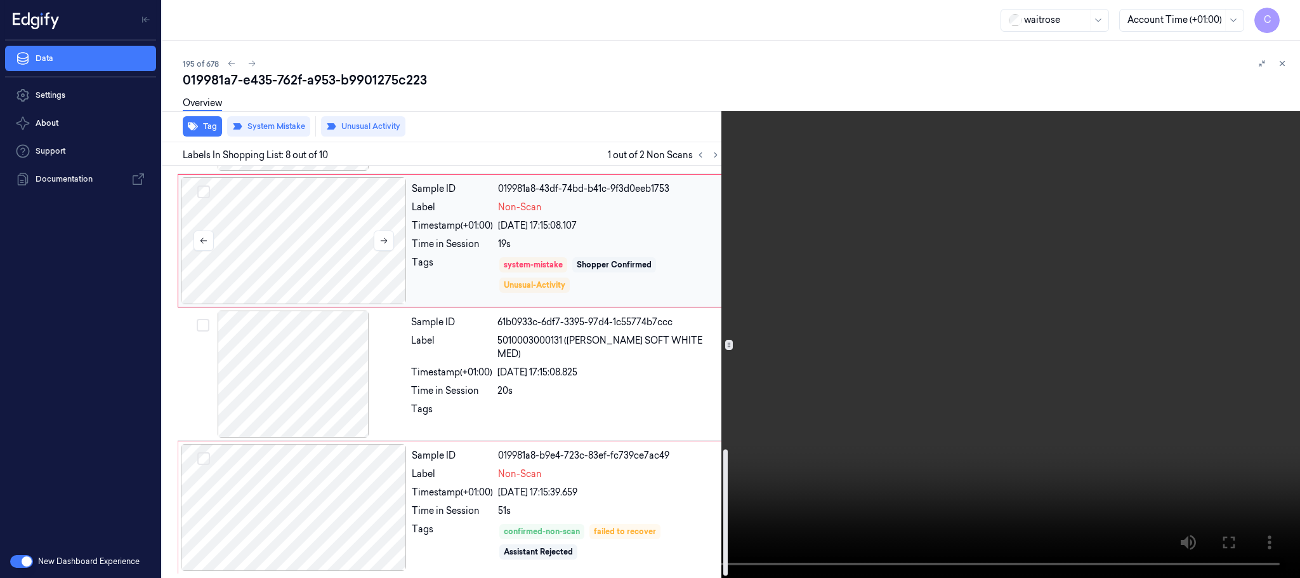
scroll to position [930, 0]
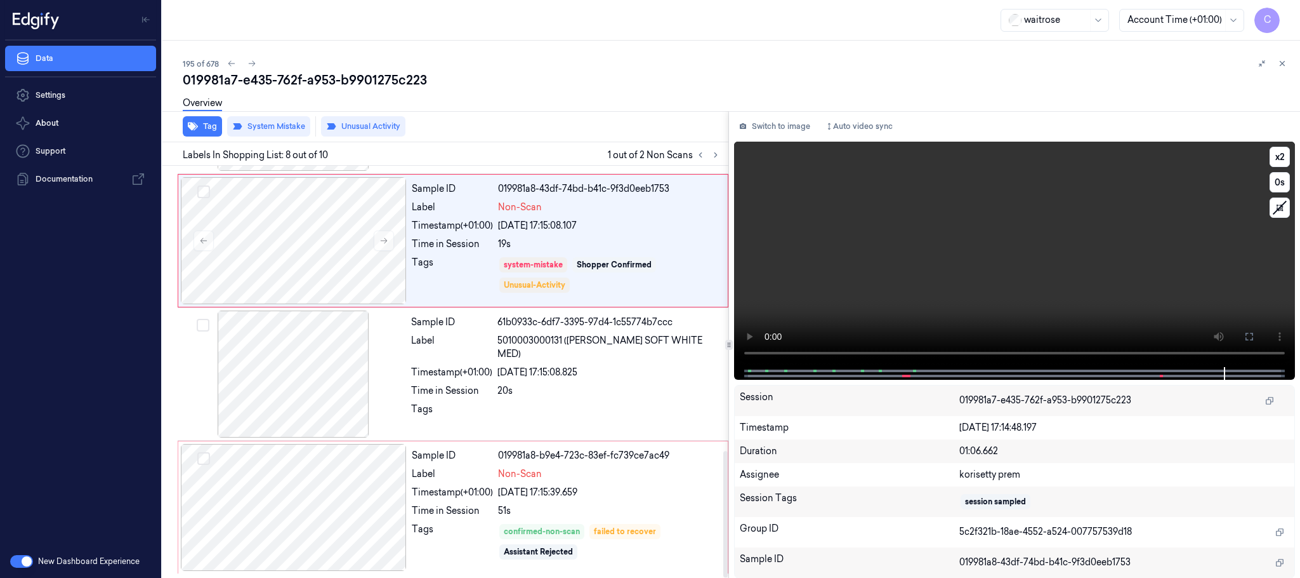
click at [1033, 295] on video at bounding box center [1014, 254] width 561 height 225
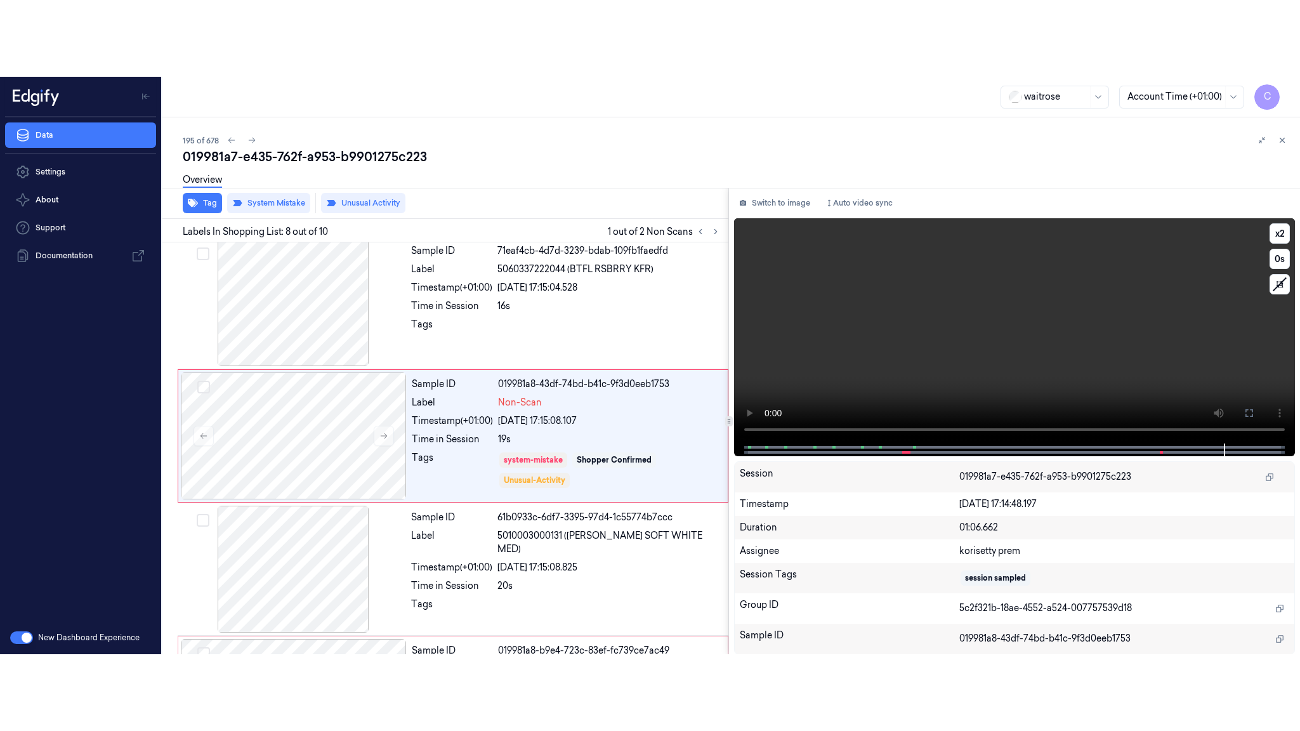
scroll to position [796, 0]
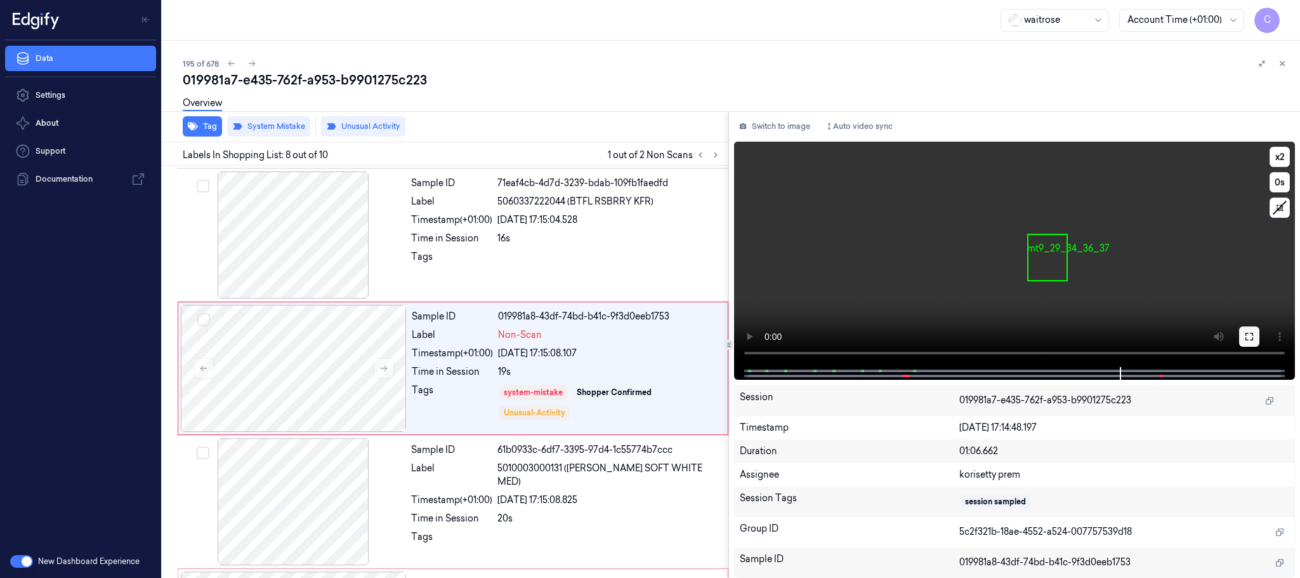
click at [1248, 333] on icon at bounding box center [1250, 336] width 10 height 10
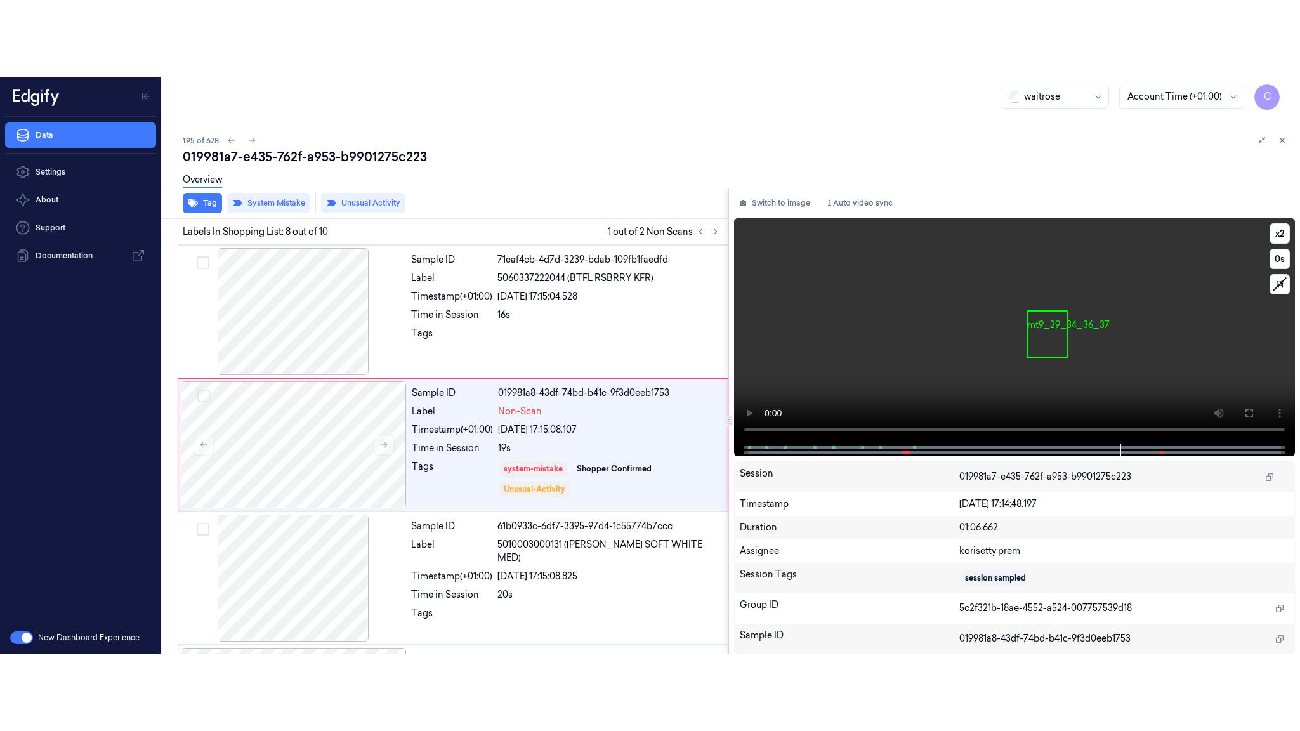
scroll to position [777, 0]
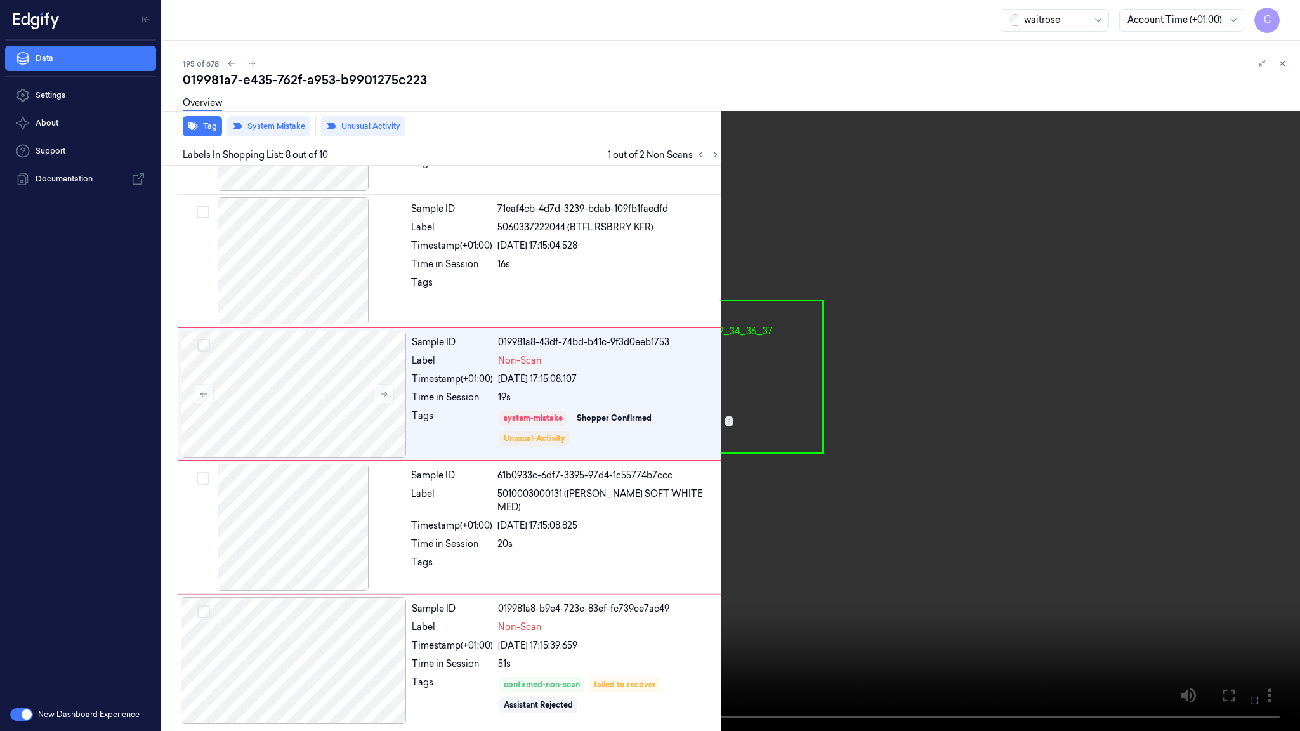
click at [657, 534] on video at bounding box center [650, 365] width 1300 height 731
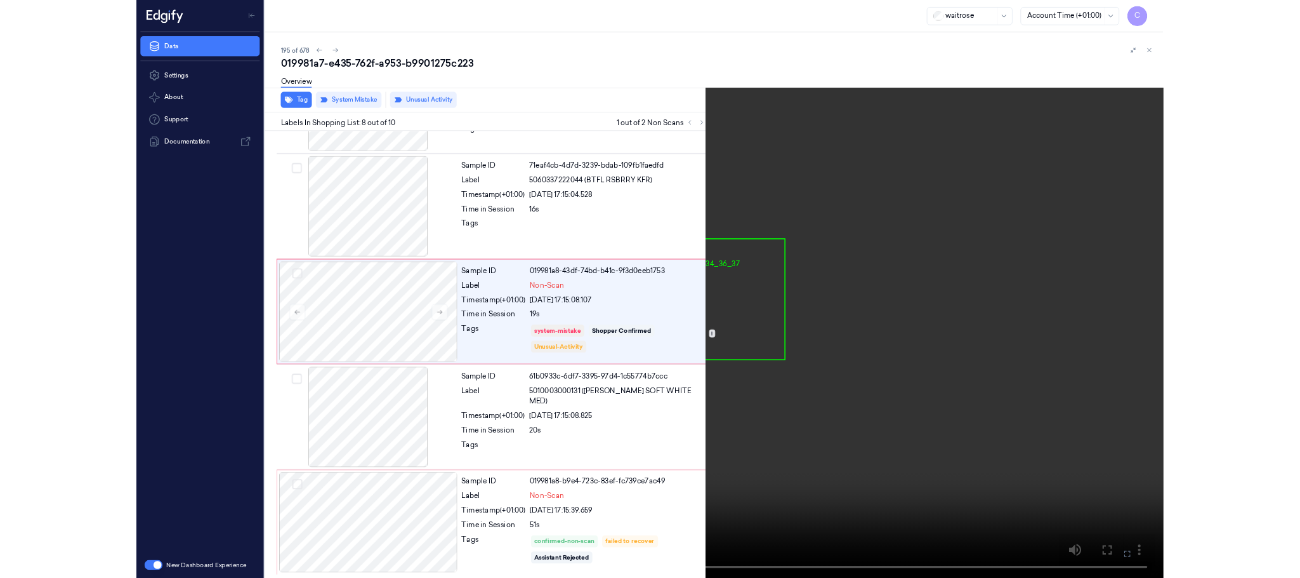
scroll to position [720, 0]
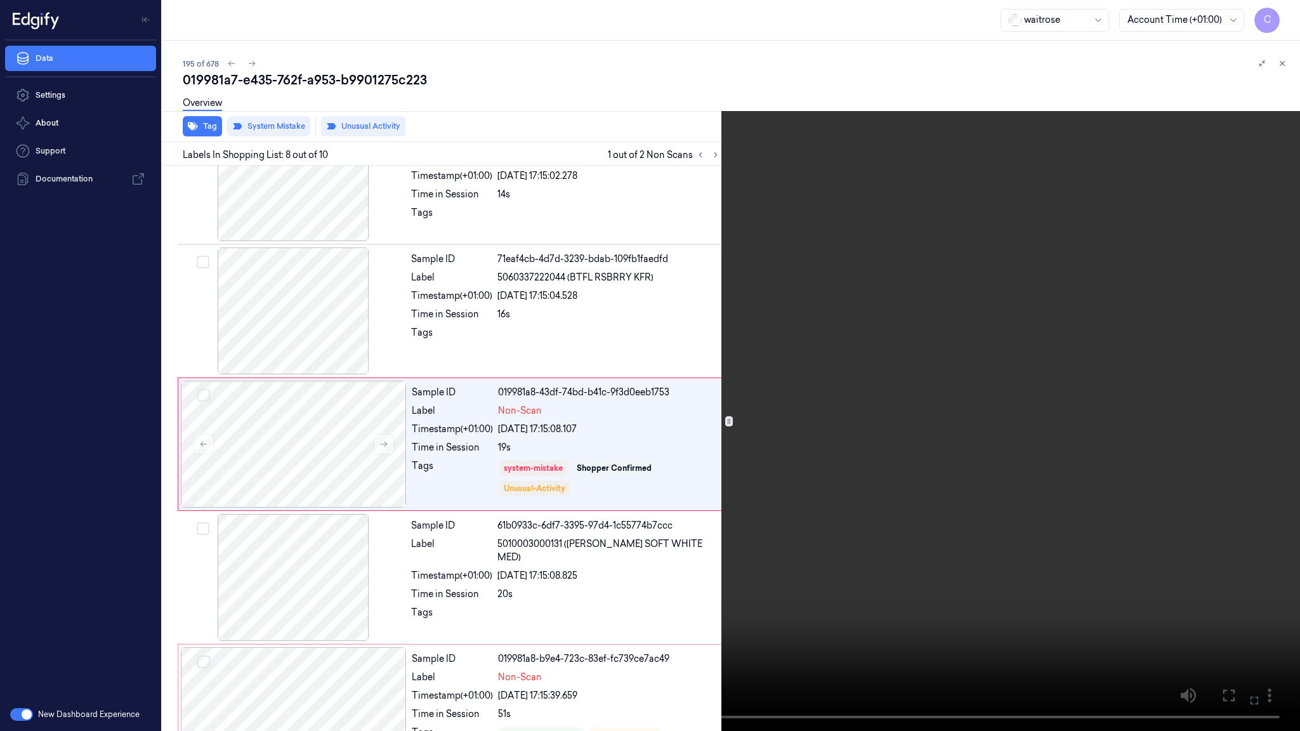
click at [535, 461] on video at bounding box center [650, 365] width 1300 height 731
click at [676, 352] on video at bounding box center [650, 365] width 1300 height 731
click at [743, 336] on video at bounding box center [650, 365] width 1300 height 731
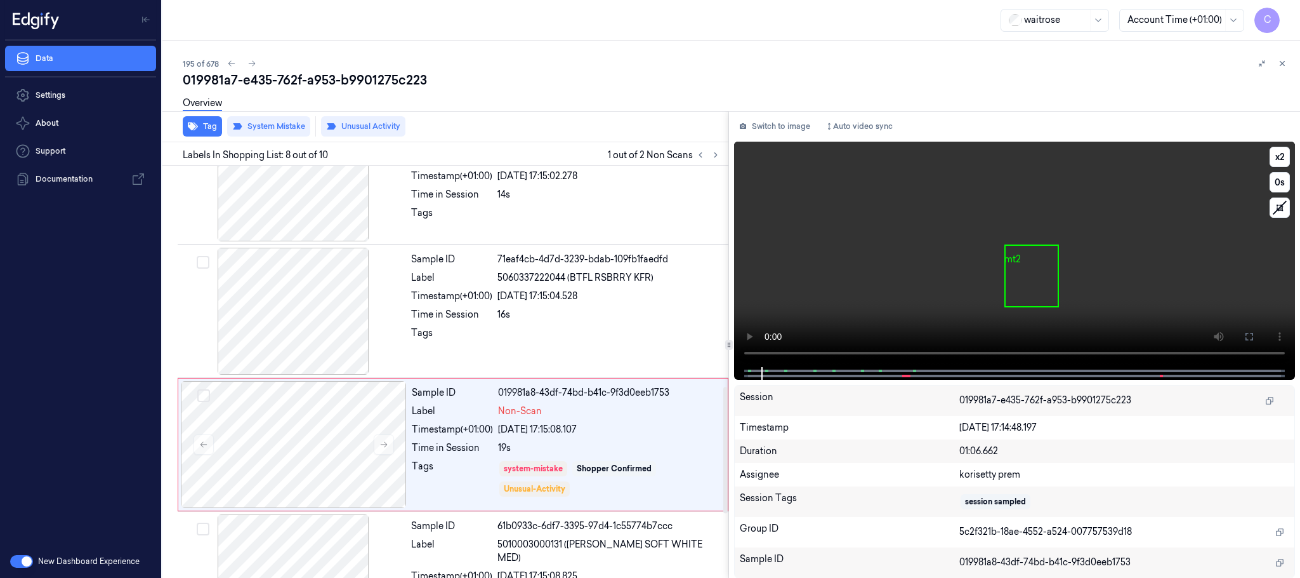
click at [824, 261] on video at bounding box center [1014, 254] width 561 height 225
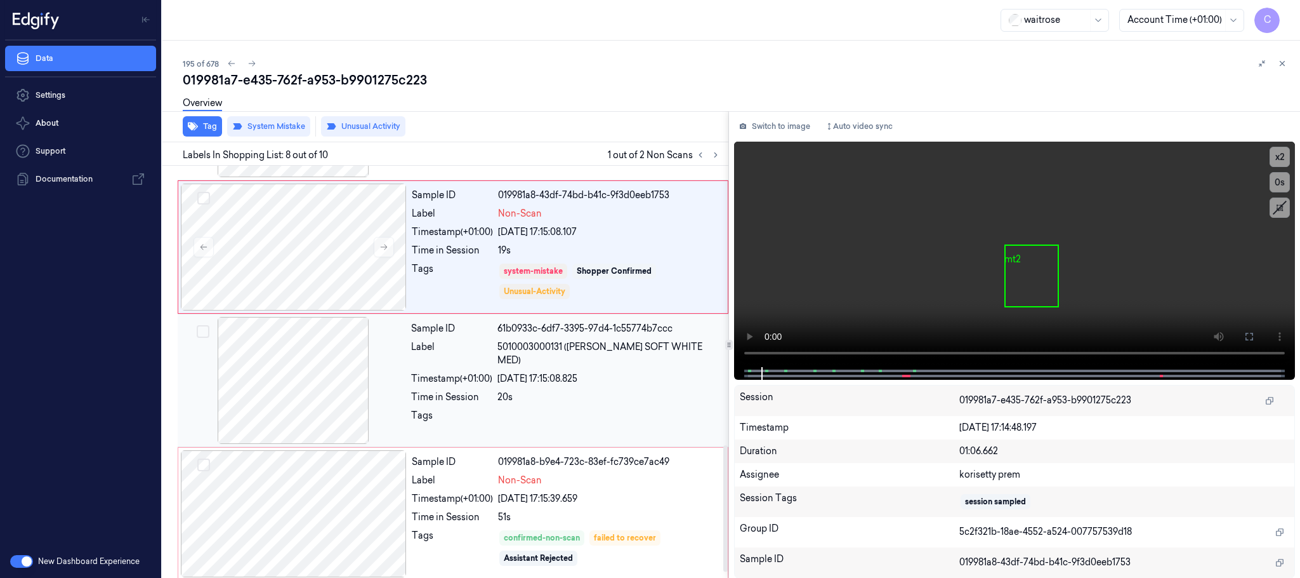
scroll to position [930, 0]
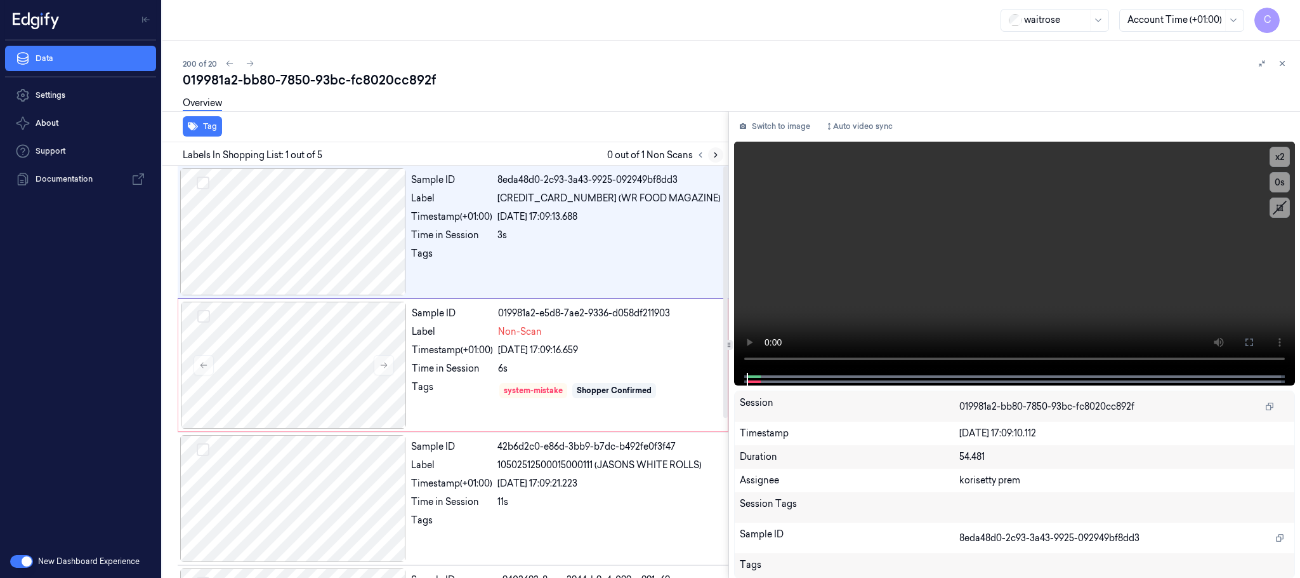
click at [714, 160] on button at bounding box center [715, 154] width 15 height 15
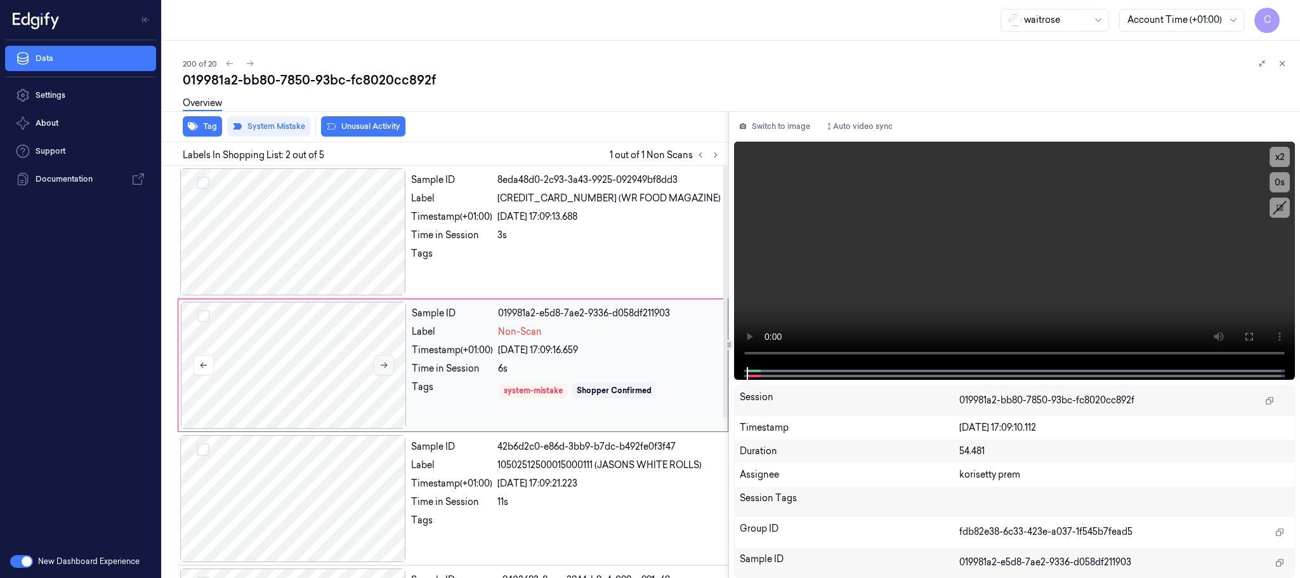
click at [387, 362] on button at bounding box center [384, 365] width 20 height 20
click at [385, 364] on icon at bounding box center [384, 364] width 9 height 9
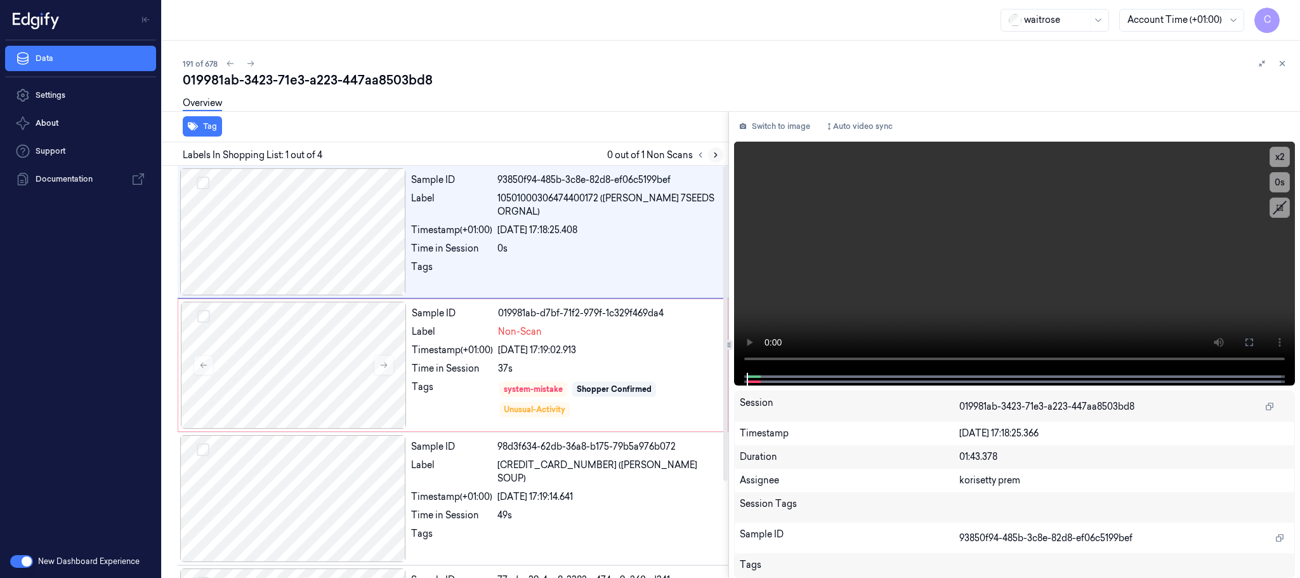
click at [718, 151] on icon at bounding box center [715, 154] width 9 height 9
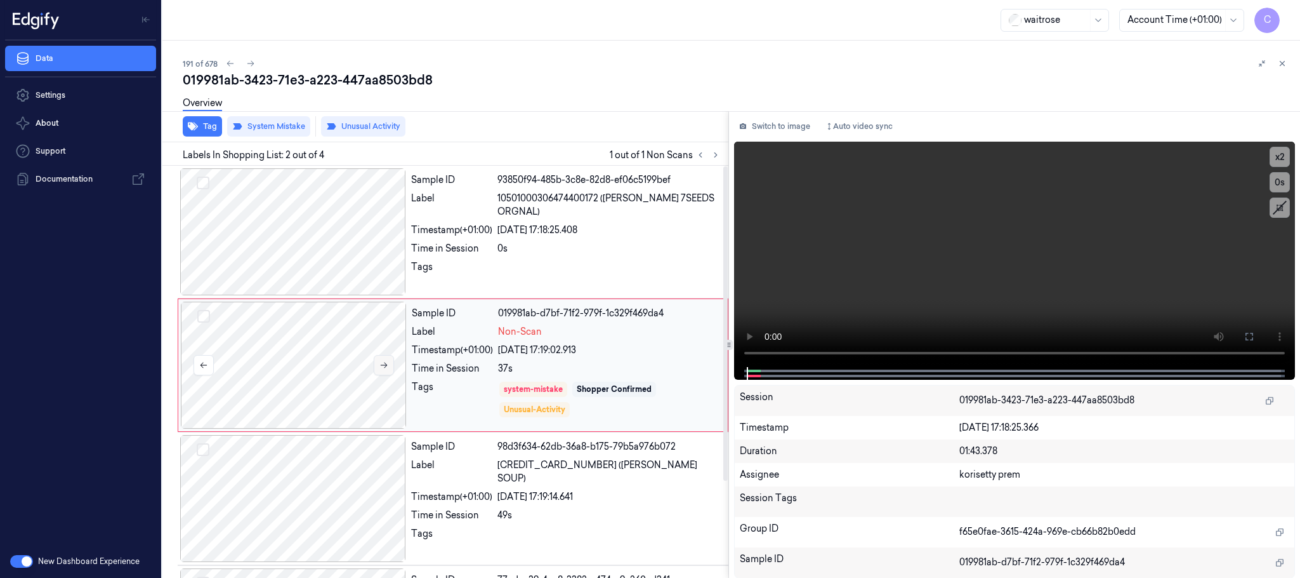
click at [378, 364] on button at bounding box center [384, 365] width 20 height 20
click at [380, 366] on icon at bounding box center [384, 364] width 9 height 9
click at [381, 371] on button at bounding box center [384, 365] width 20 height 20
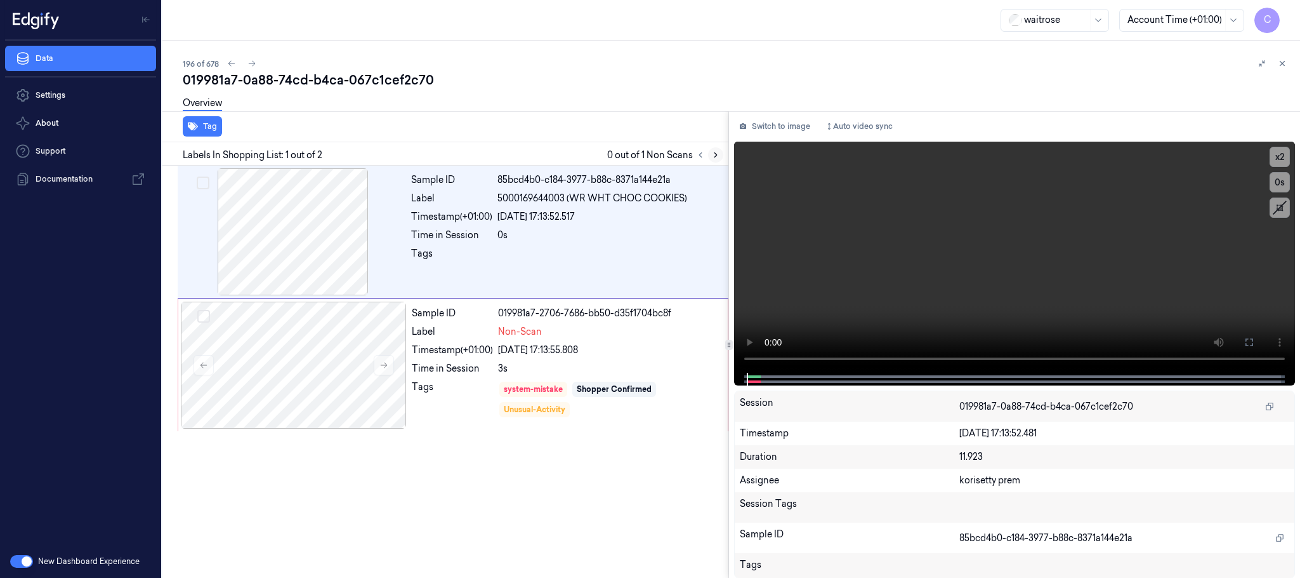
click at [716, 154] on icon at bounding box center [715, 154] width 9 height 9
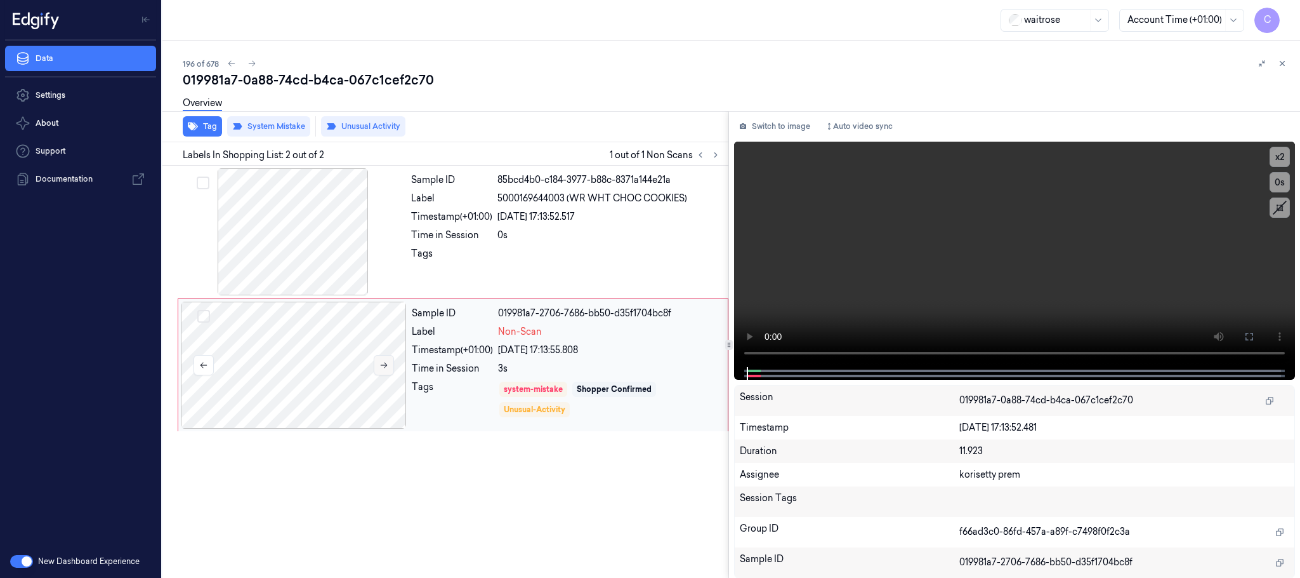
click at [385, 371] on button at bounding box center [384, 365] width 20 height 20
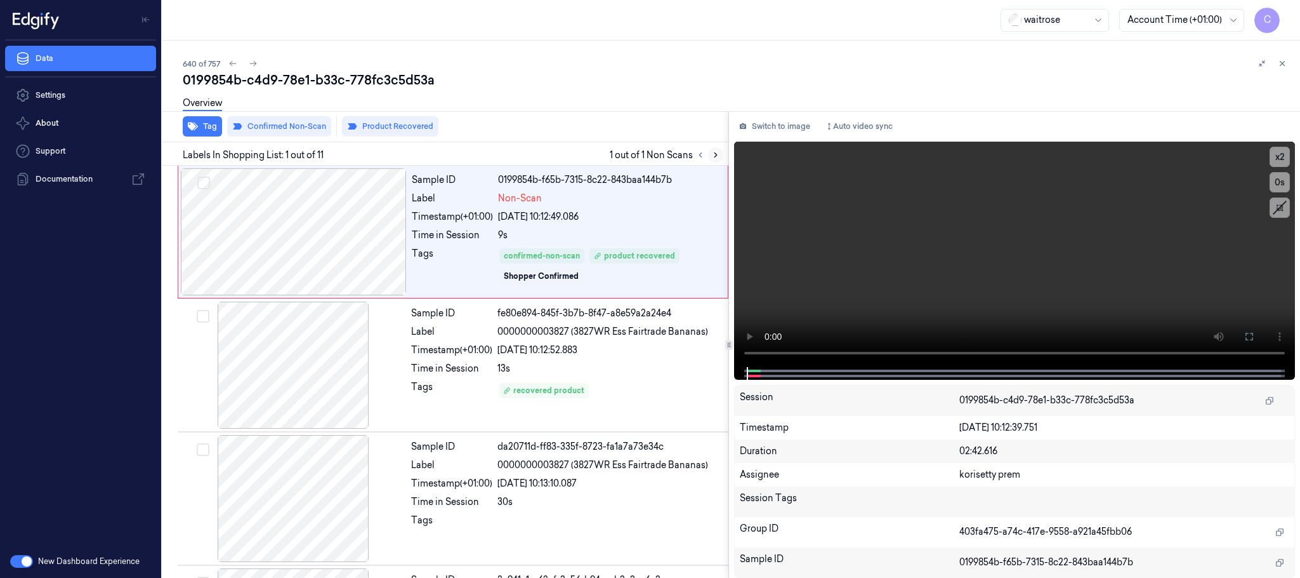
click at [715, 153] on icon at bounding box center [715, 154] width 9 height 9
click at [303, 228] on div at bounding box center [294, 231] width 226 height 127
click at [1253, 343] on button at bounding box center [1249, 336] width 20 height 20
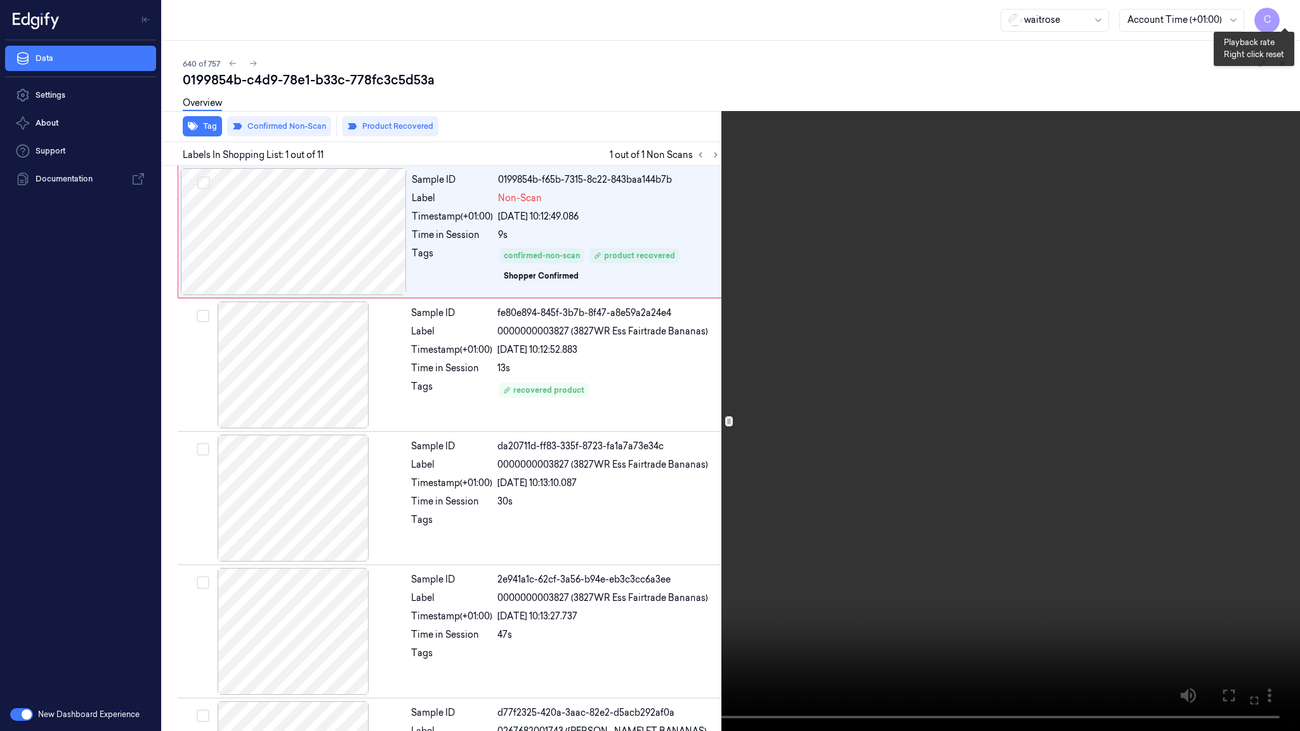
click at [1280, 18] on button "x 2" at bounding box center [1285, 15] width 20 height 20
click at [538, 434] on video at bounding box center [650, 365] width 1300 height 731
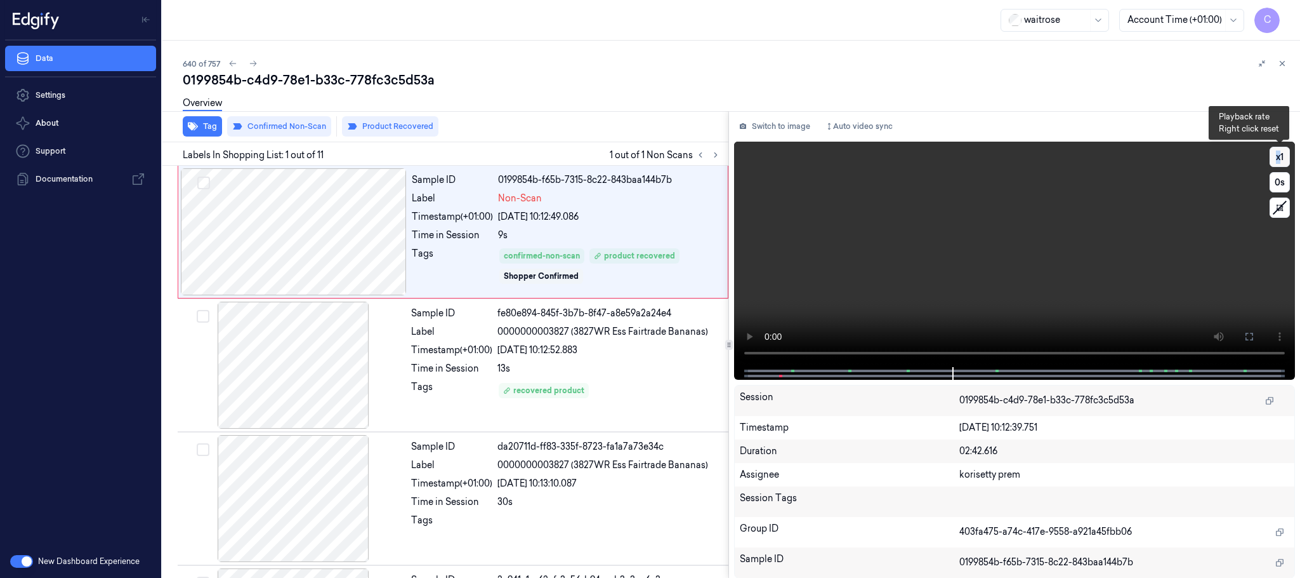
click at [1280, 161] on button "x 1" at bounding box center [1280, 157] width 20 height 20
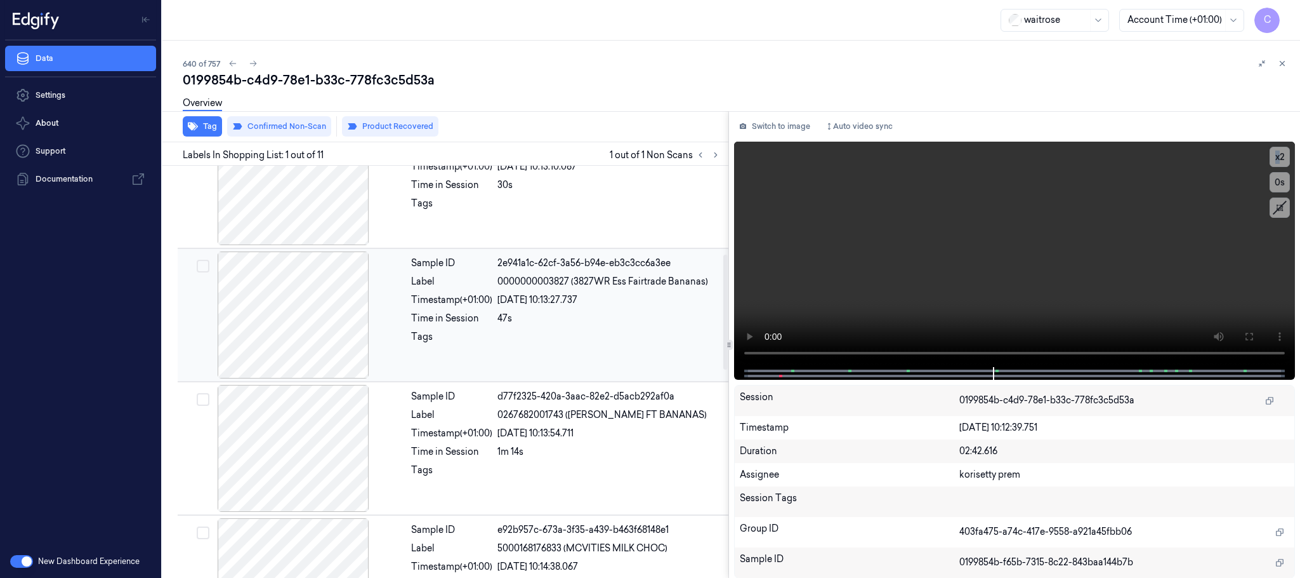
scroll to position [381, 0]
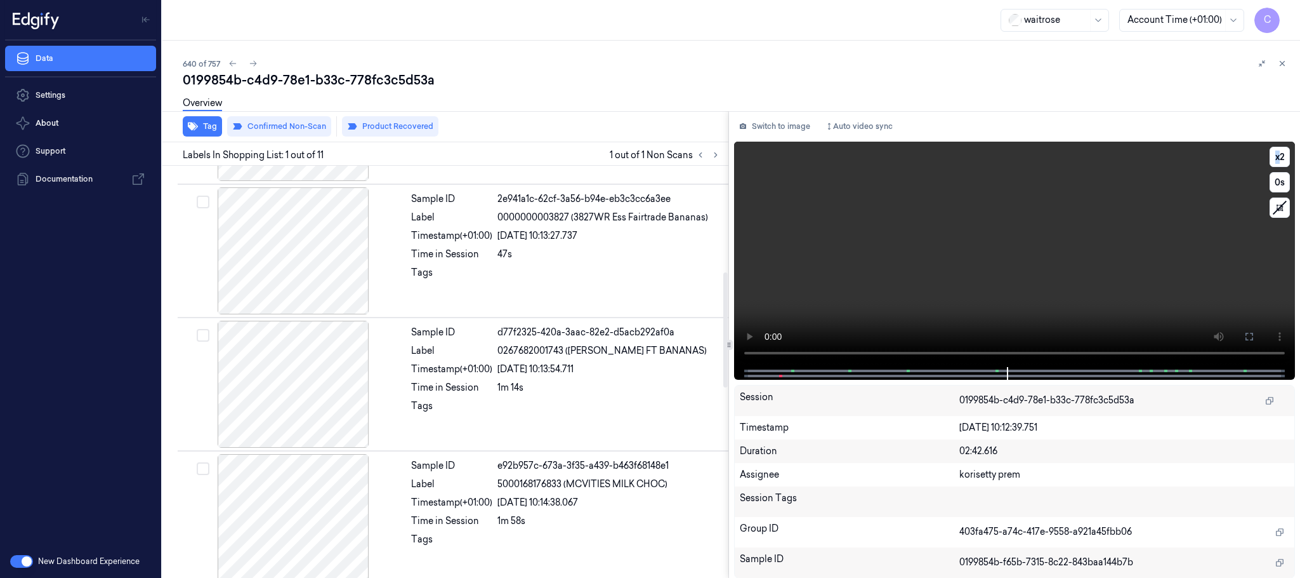
click at [1066, 274] on video at bounding box center [1014, 254] width 561 height 225
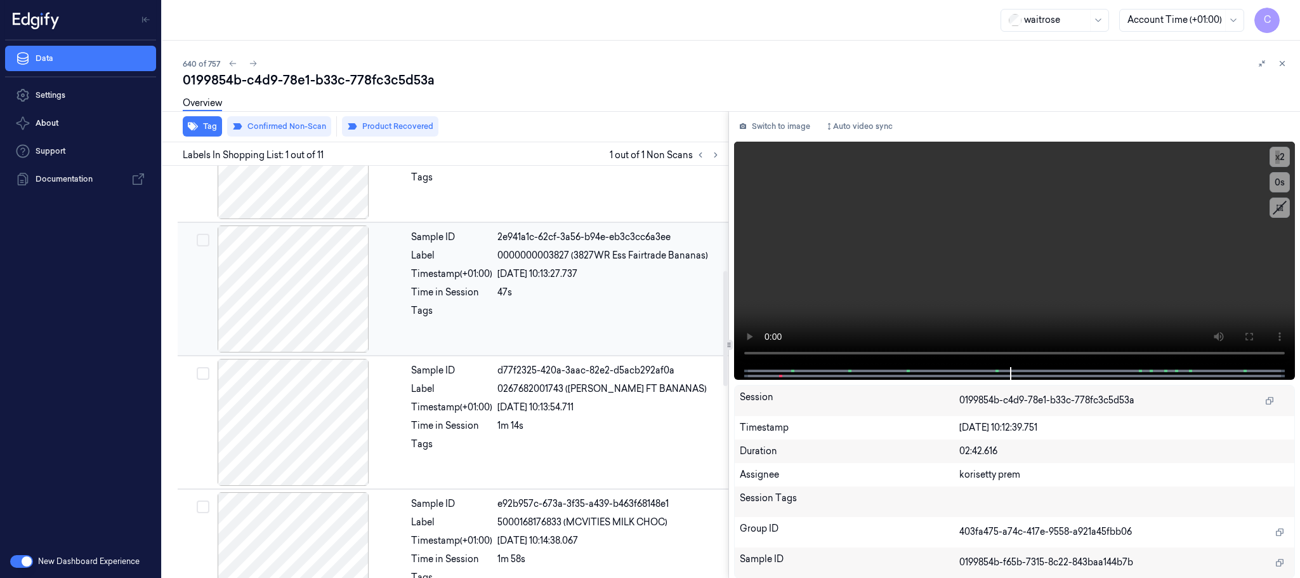
scroll to position [378, 0]
